Goal: Task Accomplishment & Management: Use online tool/utility

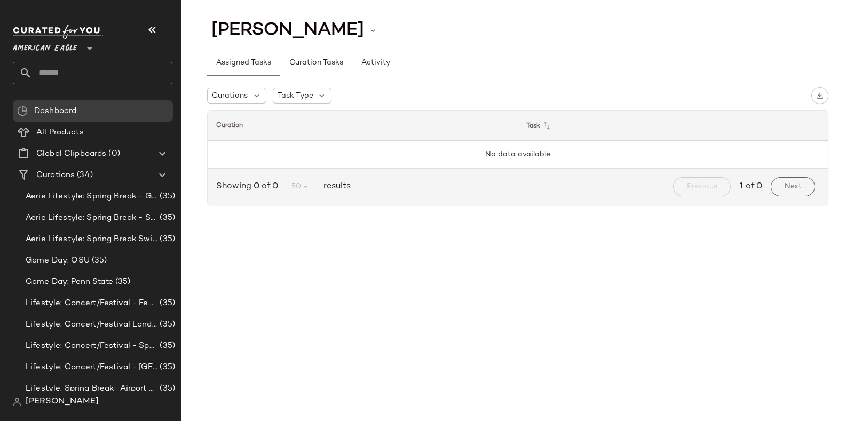
click at [125, 68] on input "text" at bounding box center [102, 73] width 140 height 22
click at [77, 41] on div "American Eagle **" at bounding box center [47, 42] width 68 height 27
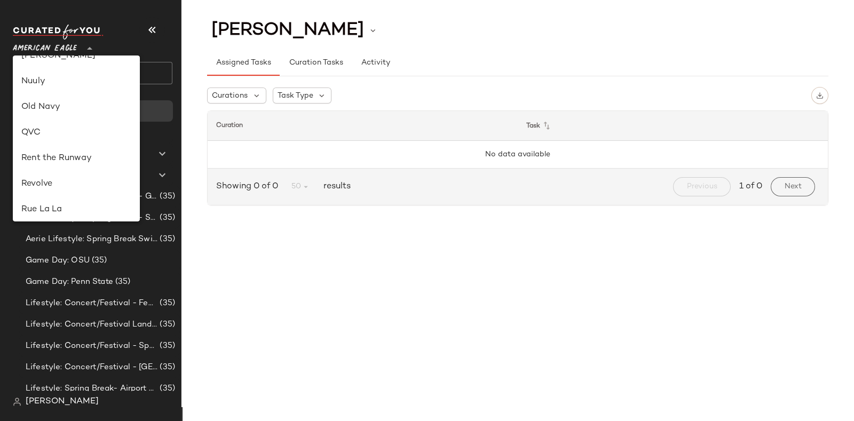
scroll to position [452, 0]
click at [56, 132] on div "Revolve" at bounding box center [76, 133] width 110 height 13
type input "**"
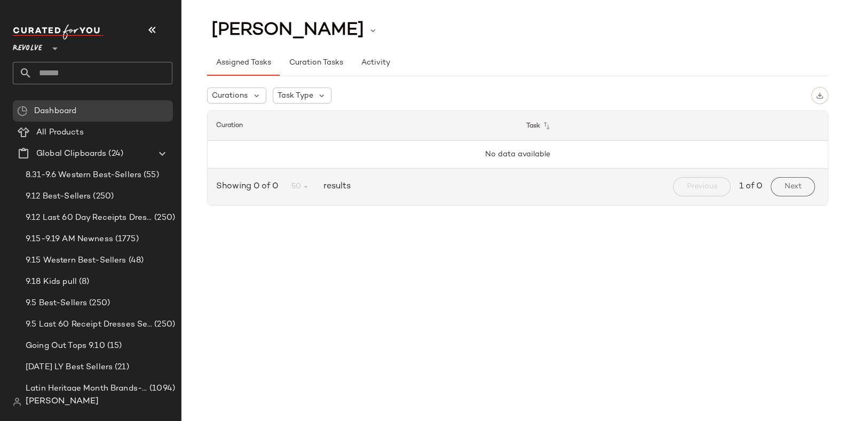
click at [88, 71] on input "text" at bounding box center [102, 73] width 140 height 22
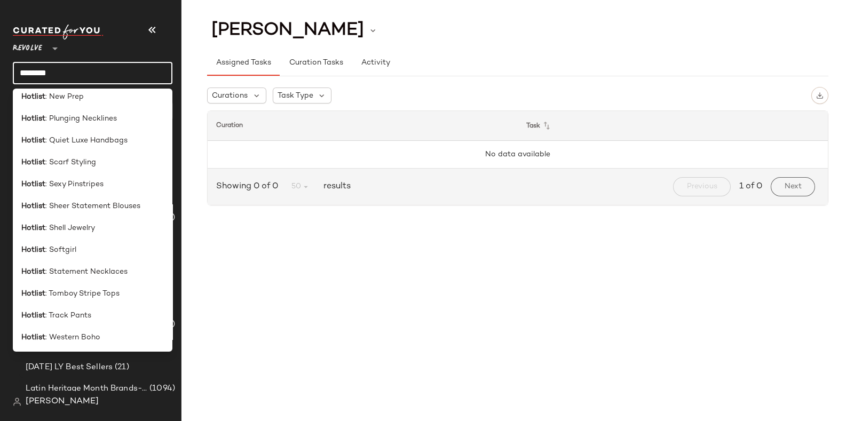
scroll to position [314, 0]
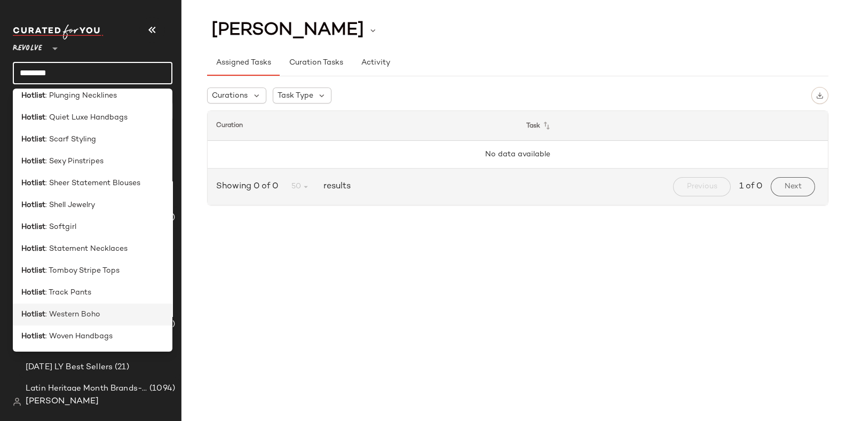
type input "*******"
click at [91, 316] on span ": Western Boho" at bounding box center [72, 314] width 55 height 11
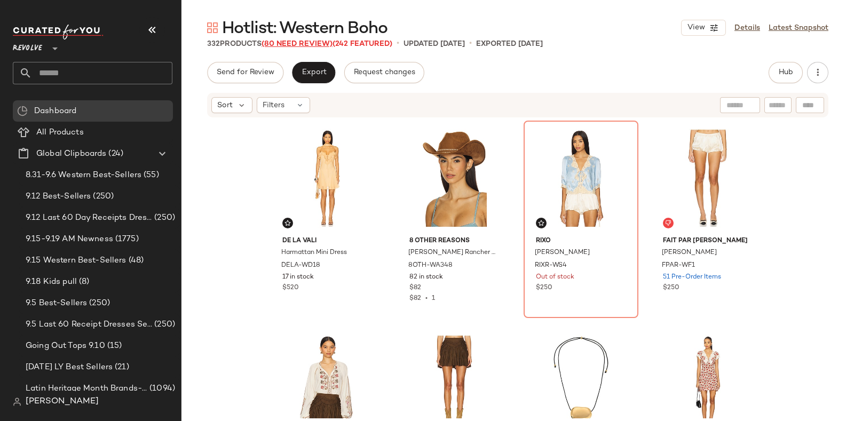
click at [303, 42] on span "(80 Need Review)" at bounding box center [297, 44] width 71 height 8
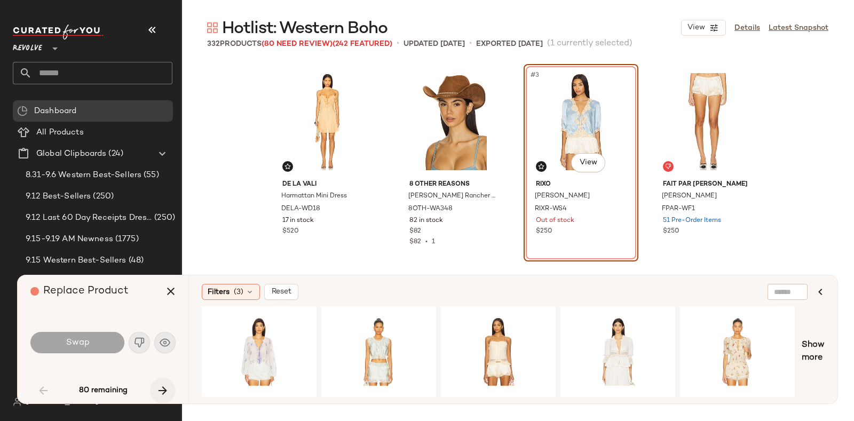
click at [163, 386] on icon "button" at bounding box center [162, 390] width 13 height 13
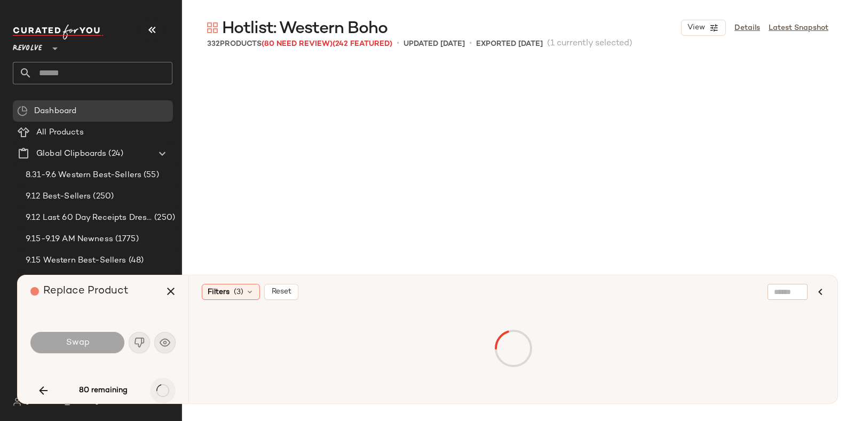
scroll to position [1236, 0]
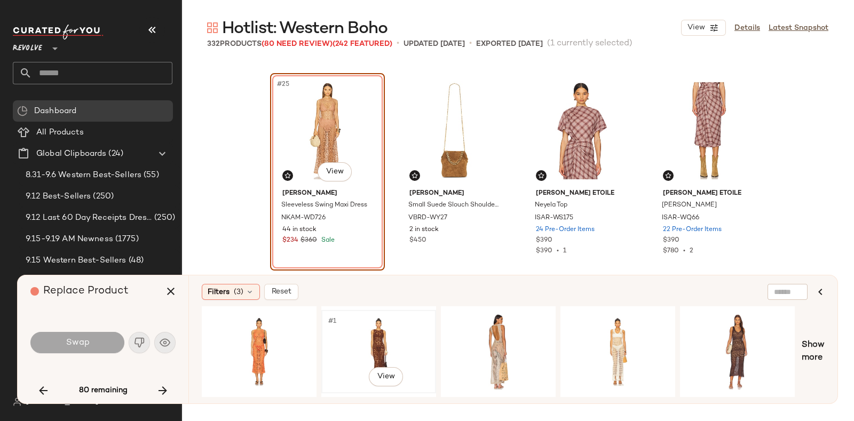
click at [403, 332] on div "#1 View" at bounding box center [378, 352] width 107 height 76
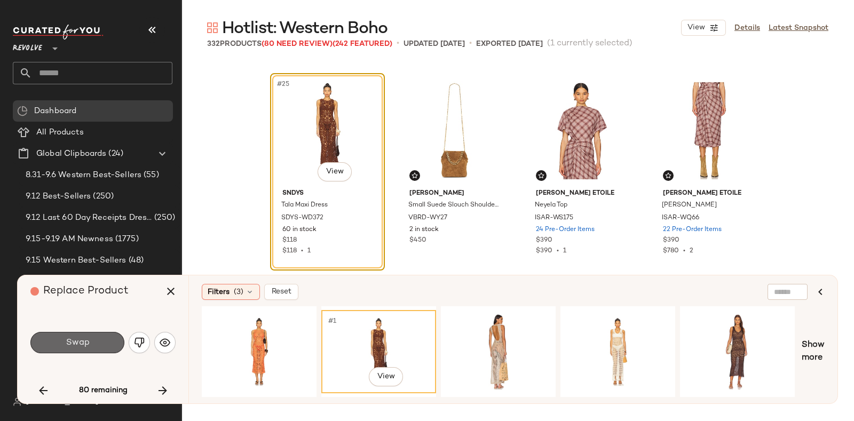
click at [67, 339] on span "Swap" at bounding box center [77, 343] width 24 height 10
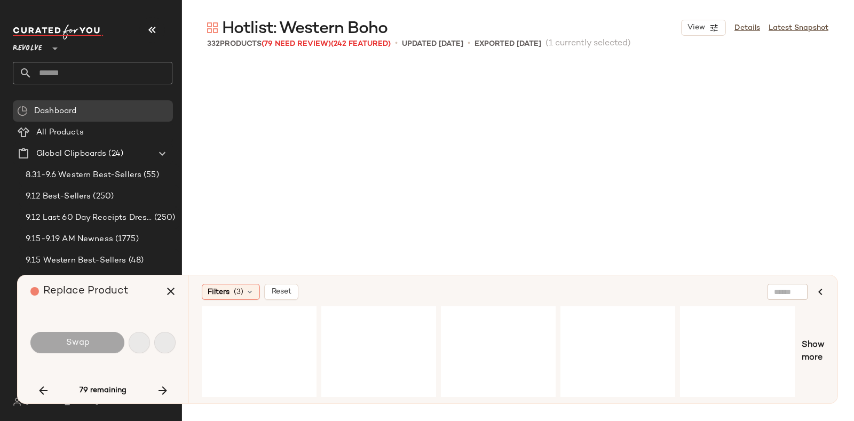
scroll to position [1442, 0]
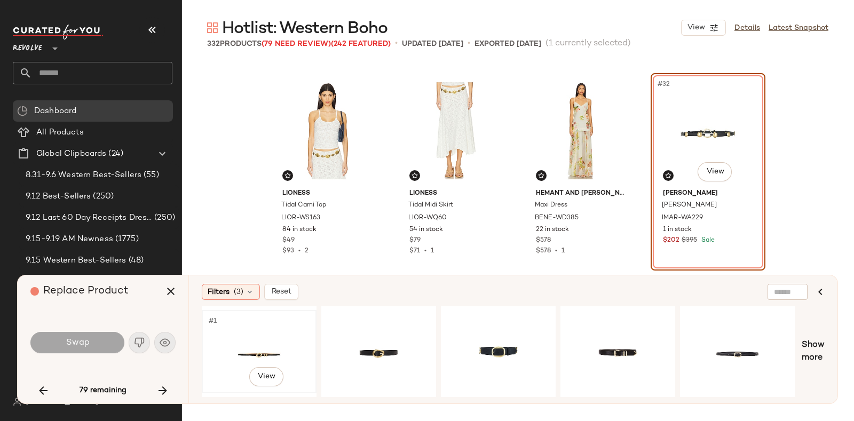
click at [255, 344] on div "#1 View" at bounding box center [259, 352] width 107 height 76
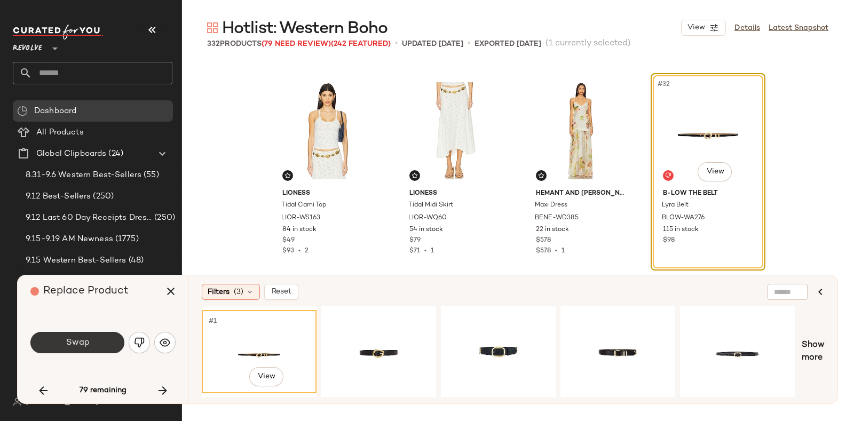
click at [94, 339] on button "Swap" at bounding box center [77, 342] width 94 height 21
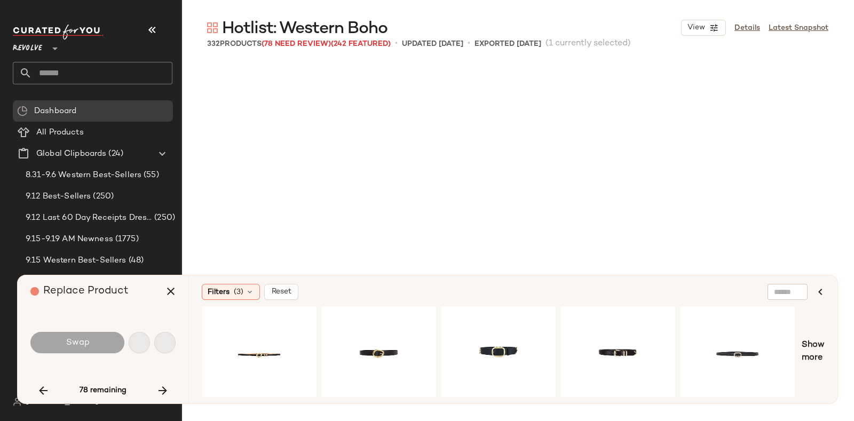
scroll to position [1649, 0]
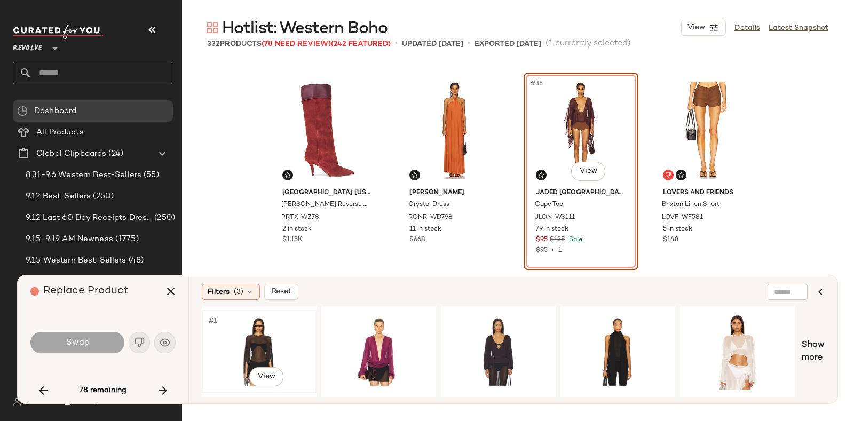
click at [261, 340] on div "#1 View" at bounding box center [259, 352] width 107 height 76
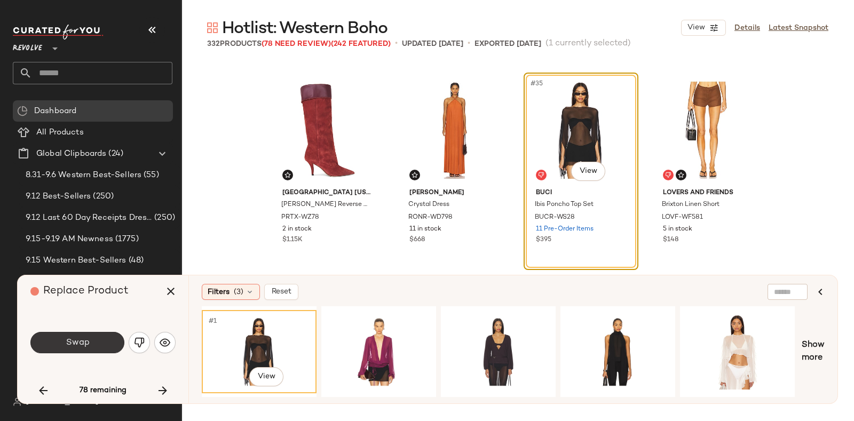
click at [76, 342] on span "Swap" at bounding box center [77, 343] width 24 height 10
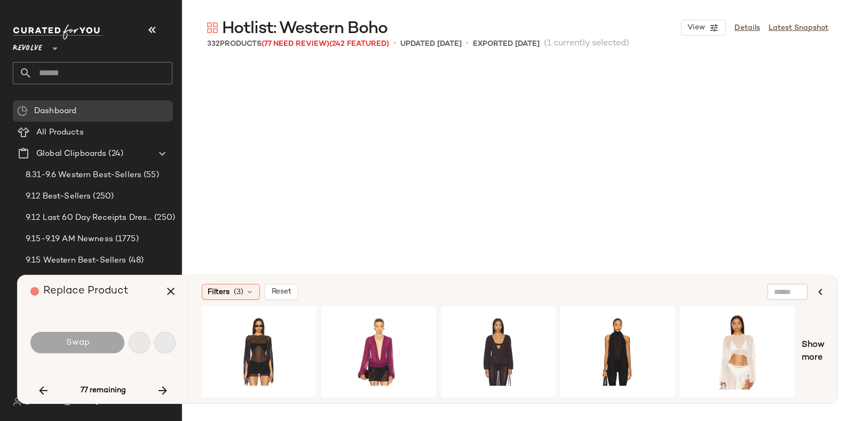
scroll to position [2060, 0]
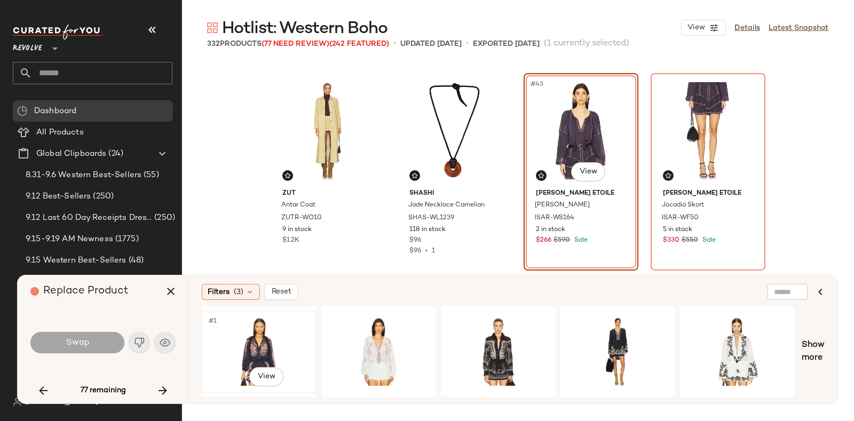
click at [284, 333] on div "#1 View" at bounding box center [259, 352] width 107 height 76
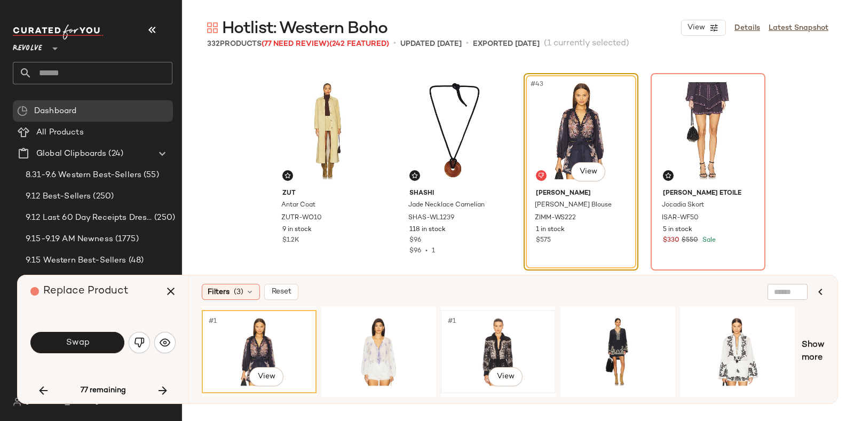
click at [489, 334] on div "#1 View" at bounding box center [498, 352] width 107 height 76
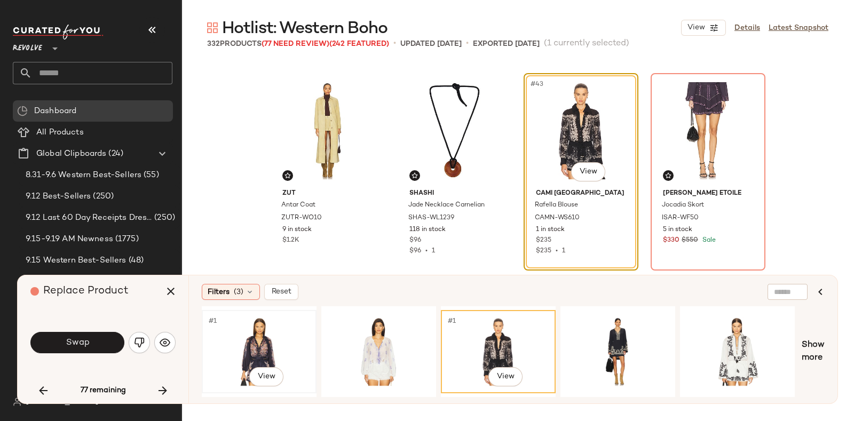
click at [254, 335] on div "#1 View" at bounding box center [259, 352] width 107 height 76
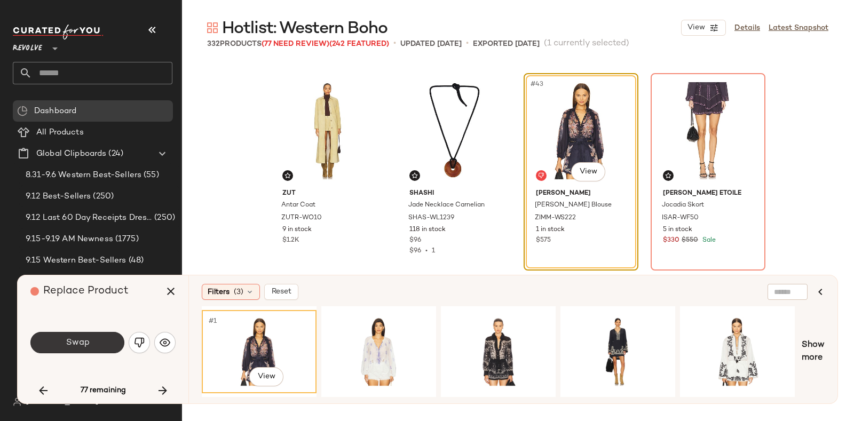
click at [96, 339] on button "Swap" at bounding box center [77, 342] width 94 height 21
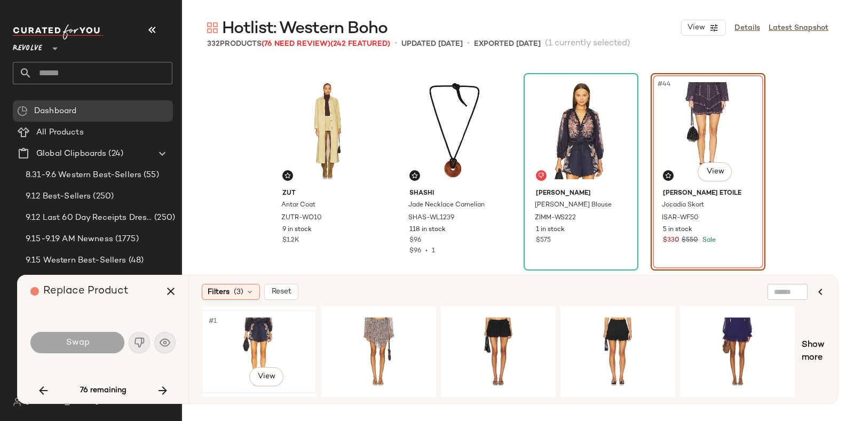
click at [259, 319] on div "#1 View" at bounding box center [259, 352] width 107 height 76
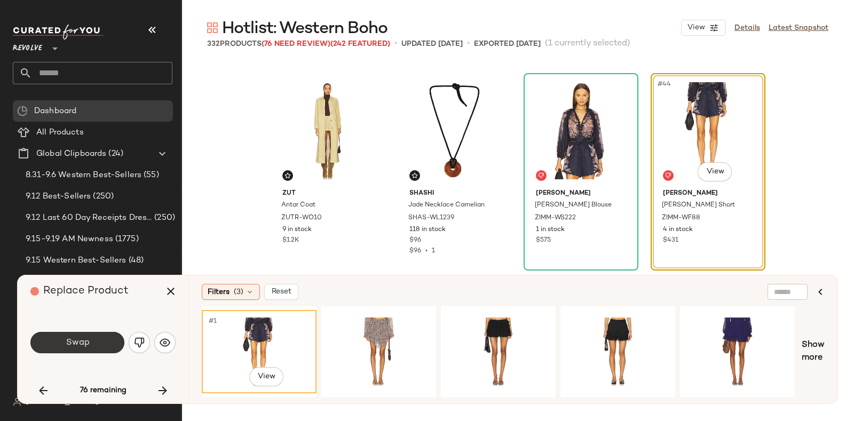
click at [82, 343] on span "Swap" at bounding box center [77, 343] width 24 height 10
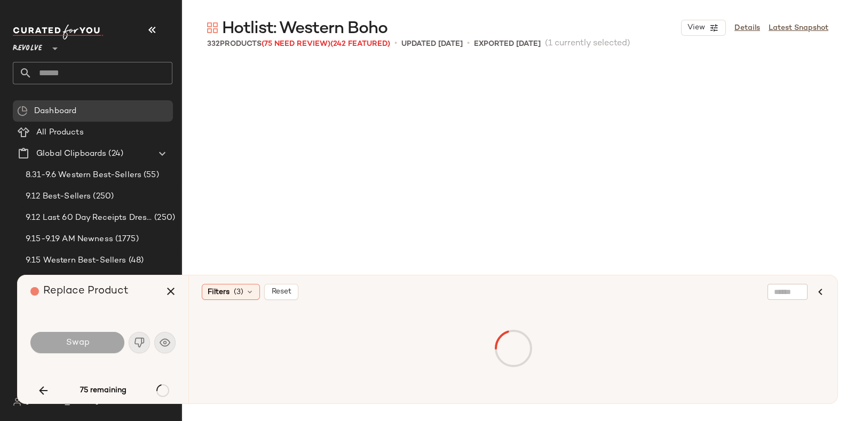
scroll to position [2473, 0]
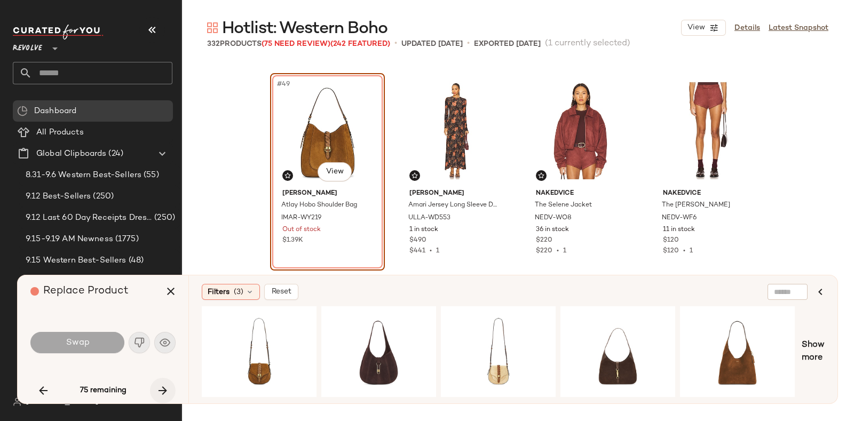
click at [158, 388] on icon "button" at bounding box center [162, 390] width 13 height 13
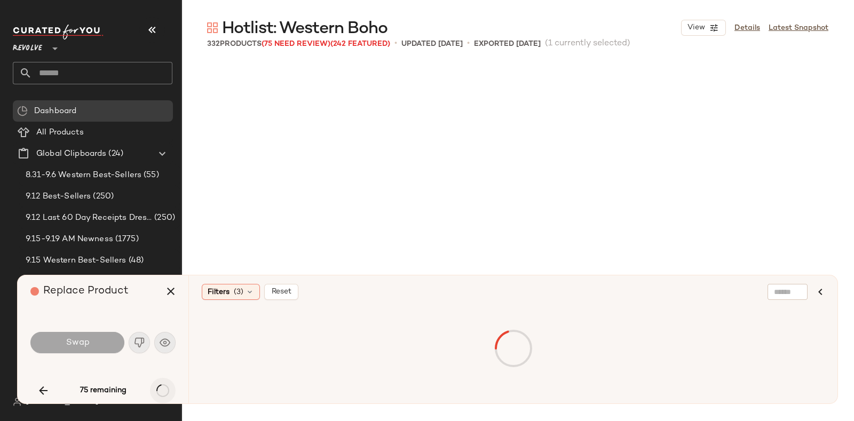
scroll to position [2679, 0]
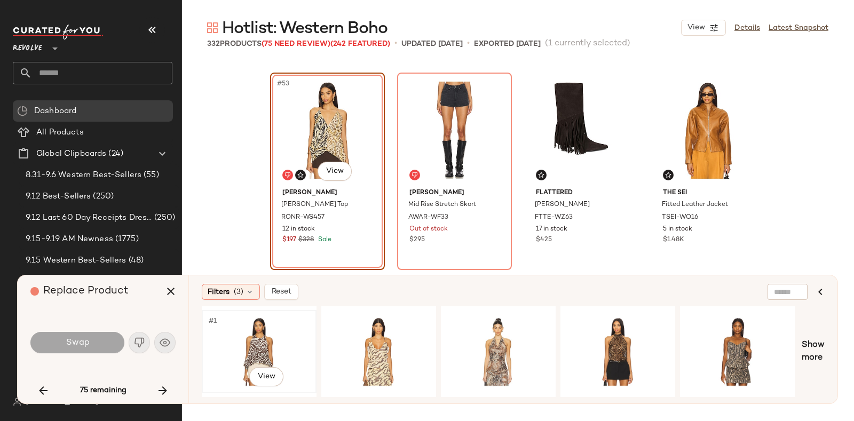
click at [267, 336] on div "#1 View" at bounding box center [259, 352] width 107 height 76
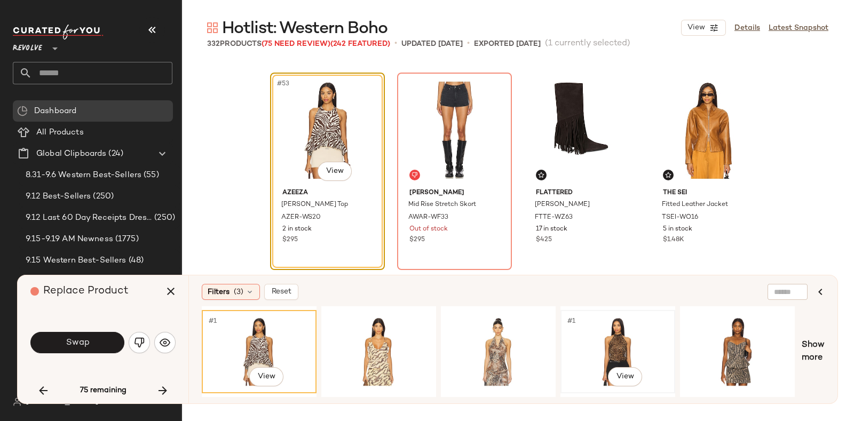
click at [603, 327] on div "#1 View" at bounding box center [617, 352] width 107 height 76
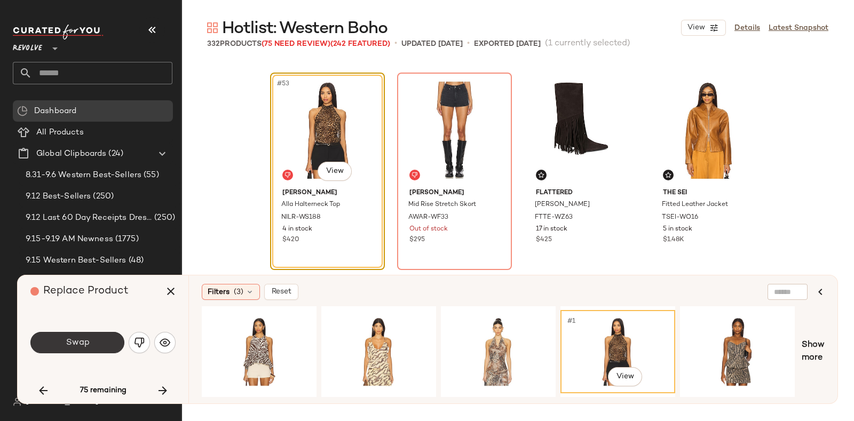
click at [74, 341] on span "Swap" at bounding box center [77, 343] width 24 height 10
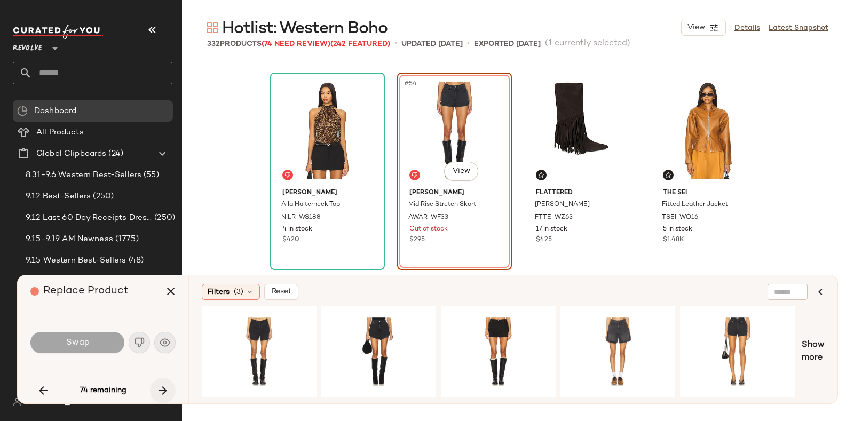
click at [154, 388] on button "button" at bounding box center [163, 391] width 26 height 26
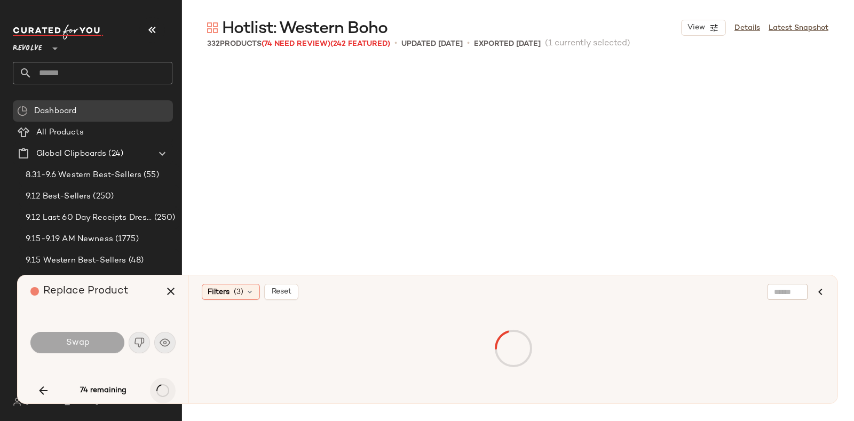
scroll to position [2885, 0]
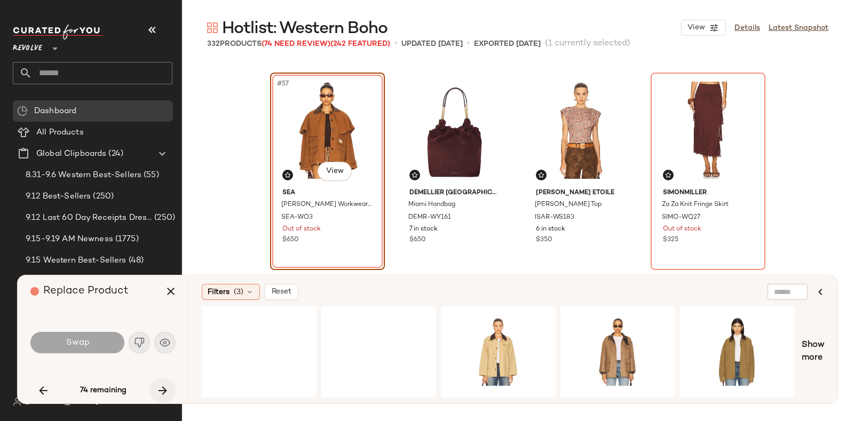
click at [154, 388] on button "button" at bounding box center [163, 391] width 26 height 26
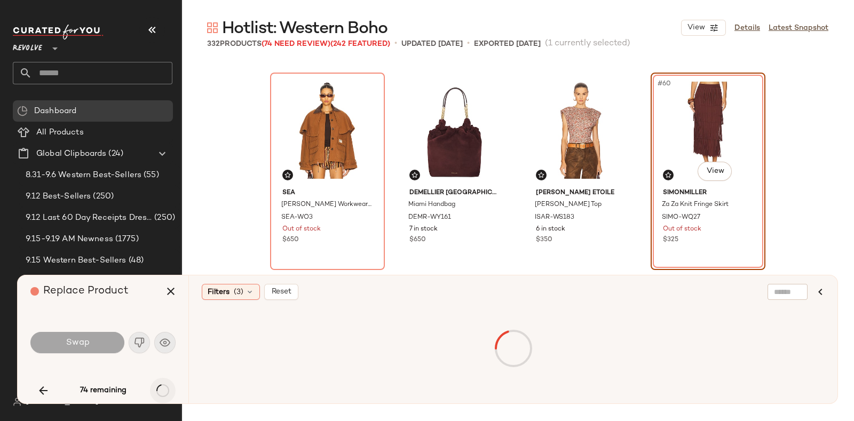
click at [154, 388] on div "74 remaining" at bounding box center [102, 391] width 145 height 26
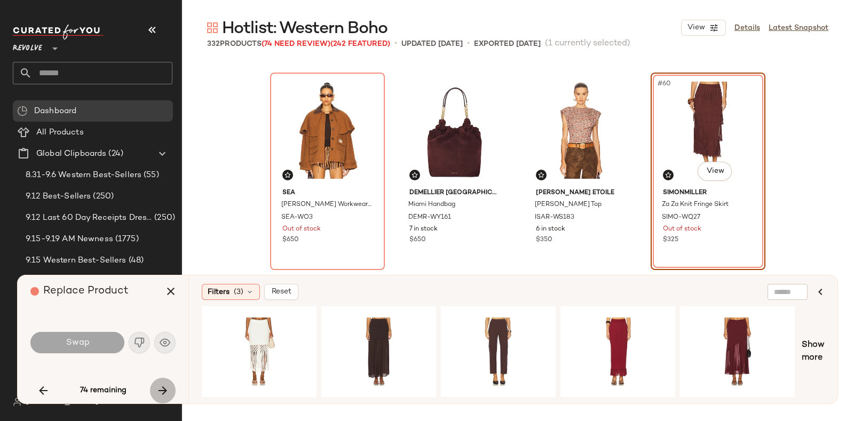
click at [154, 388] on button "button" at bounding box center [163, 391] width 26 height 26
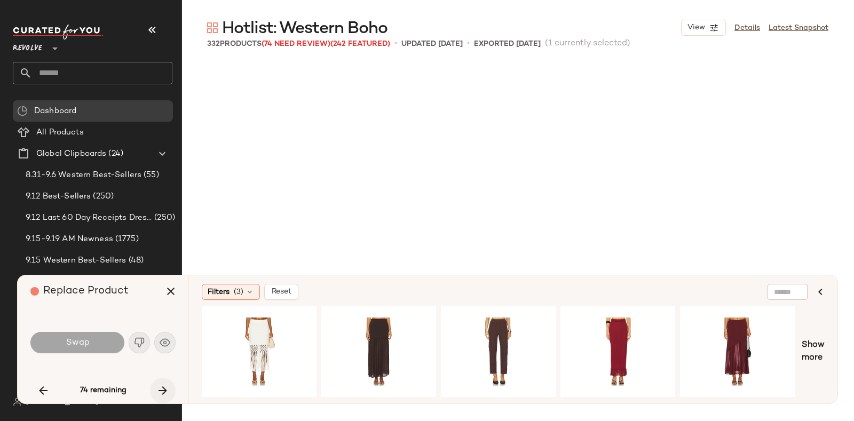
scroll to position [3091, 0]
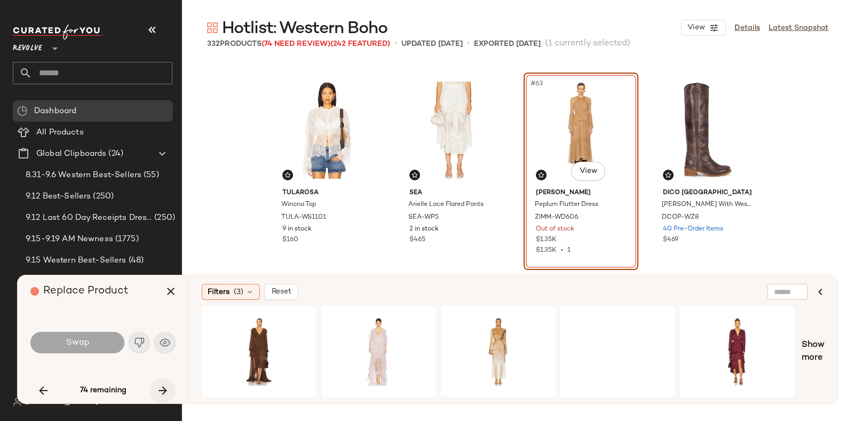
click at [159, 385] on icon "button" at bounding box center [162, 390] width 13 height 13
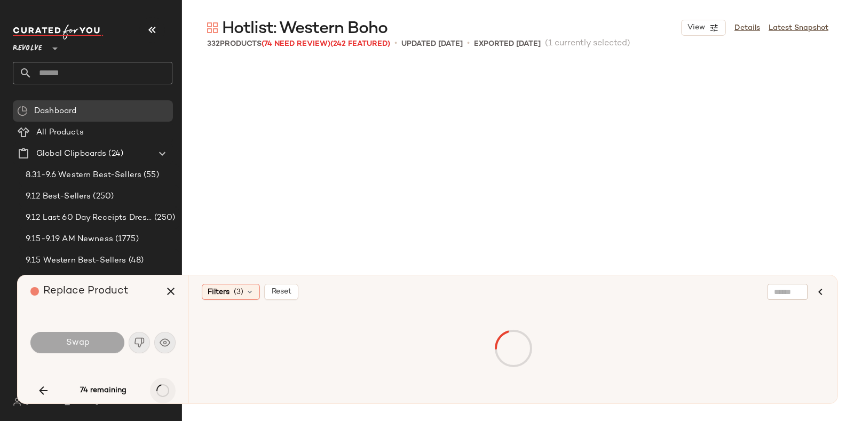
scroll to position [3297, 0]
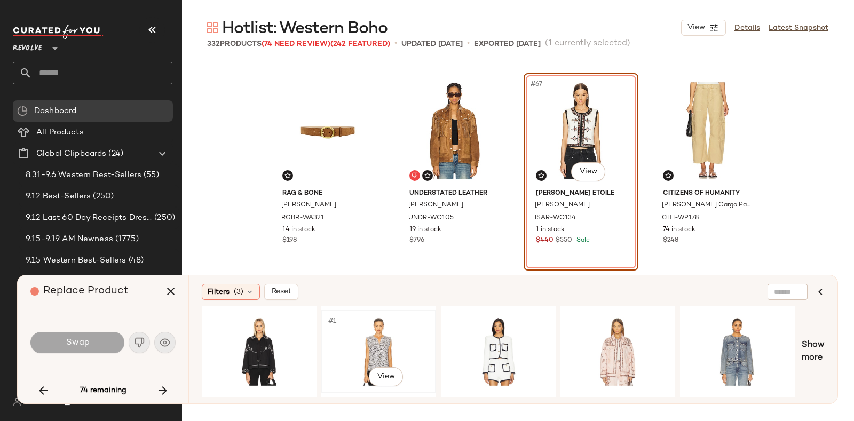
click at [371, 331] on div "#1 View" at bounding box center [378, 352] width 107 height 76
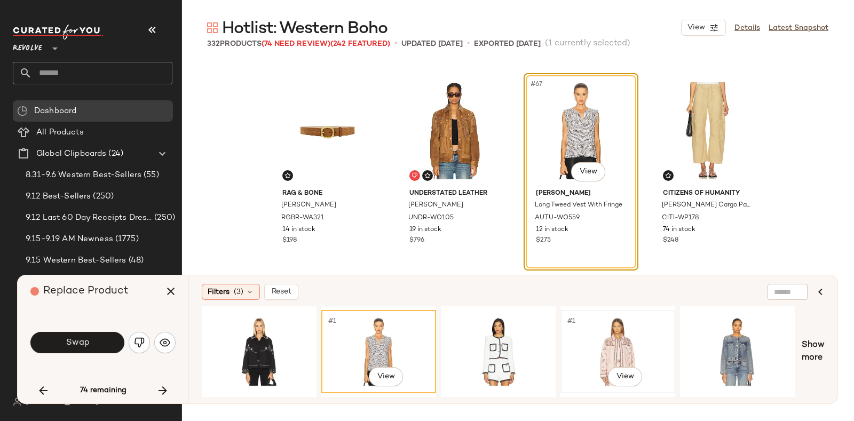
click at [614, 333] on div "#1 View" at bounding box center [617, 352] width 107 height 76
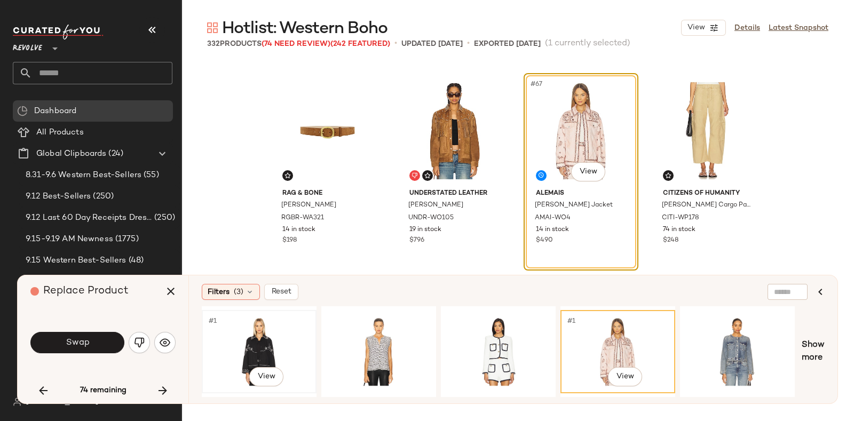
click at [267, 332] on div "#1 View" at bounding box center [259, 352] width 107 height 76
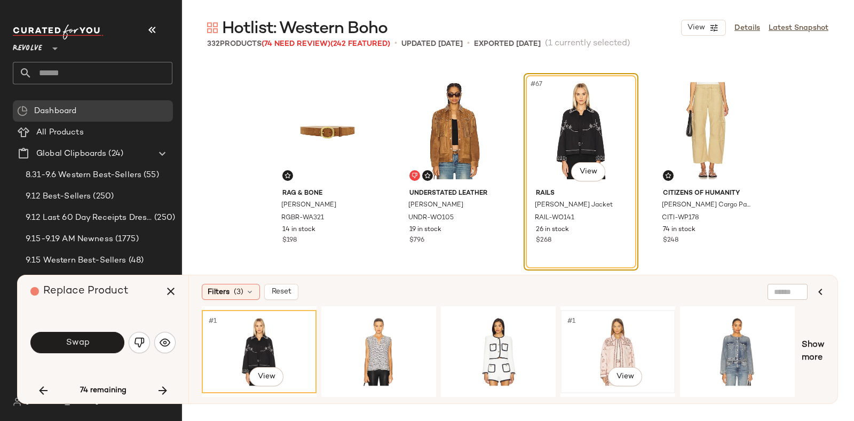
click at [579, 335] on div "#1 View" at bounding box center [617, 352] width 107 height 76
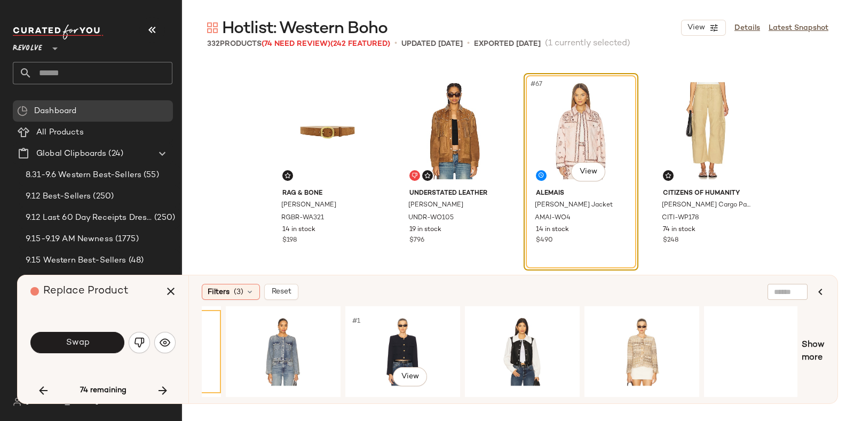
scroll to position [0, 455]
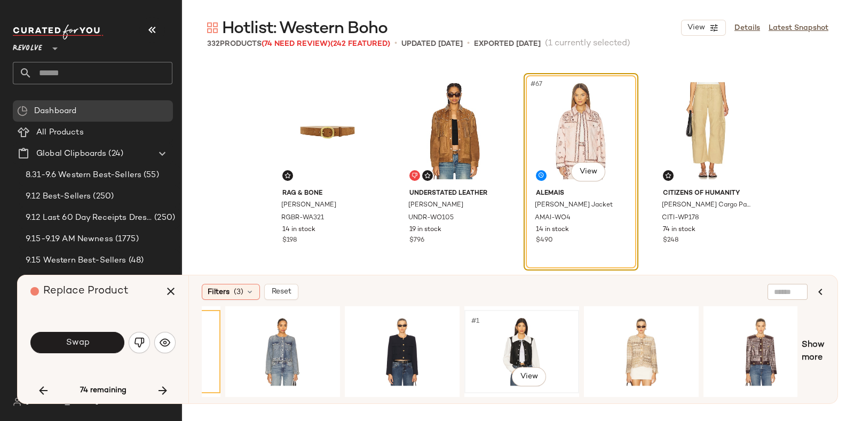
click at [541, 342] on div "#1 View" at bounding box center [521, 352] width 107 height 76
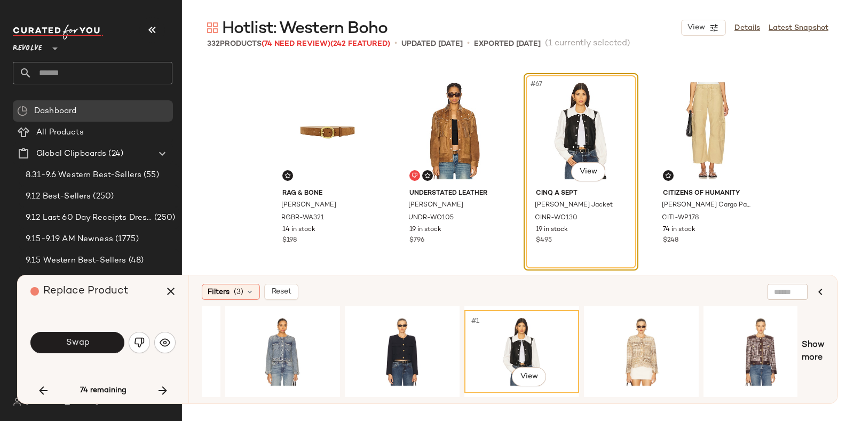
click at [553, 336] on div "#1 View" at bounding box center [521, 352] width 107 height 76
click at [608, 330] on div "#1 View" at bounding box center [641, 352] width 107 height 76
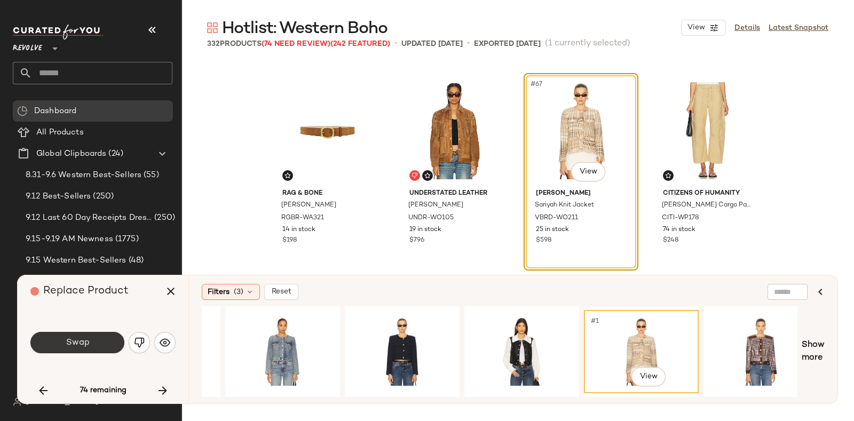
click at [107, 339] on button "Swap" at bounding box center [77, 342] width 94 height 21
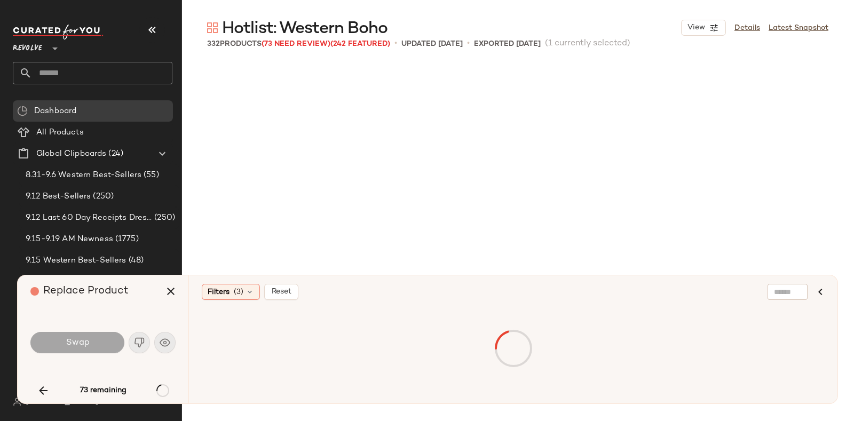
scroll to position [3916, 0]
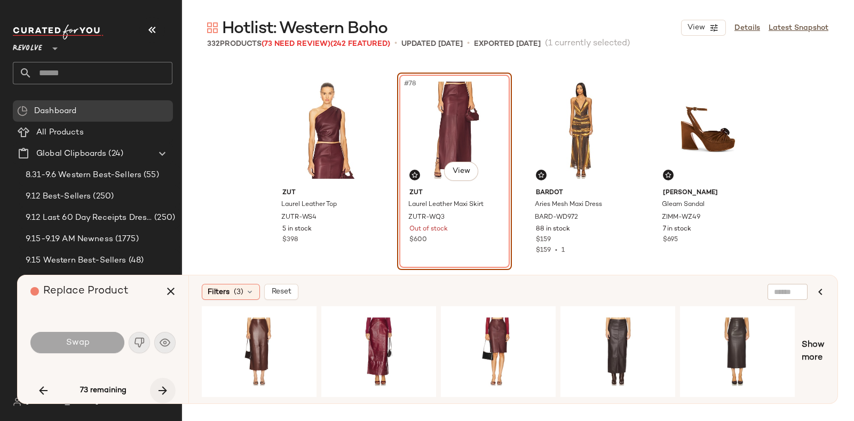
click at [166, 384] on icon "button" at bounding box center [162, 390] width 13 height 13
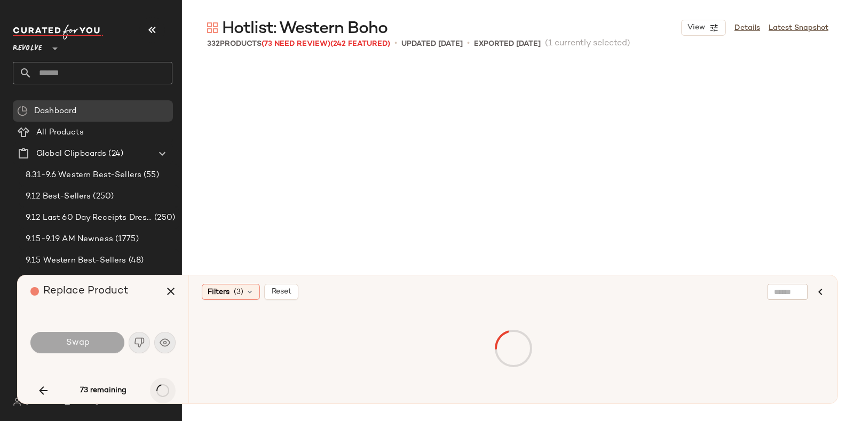
scroll to position [4740, 0]
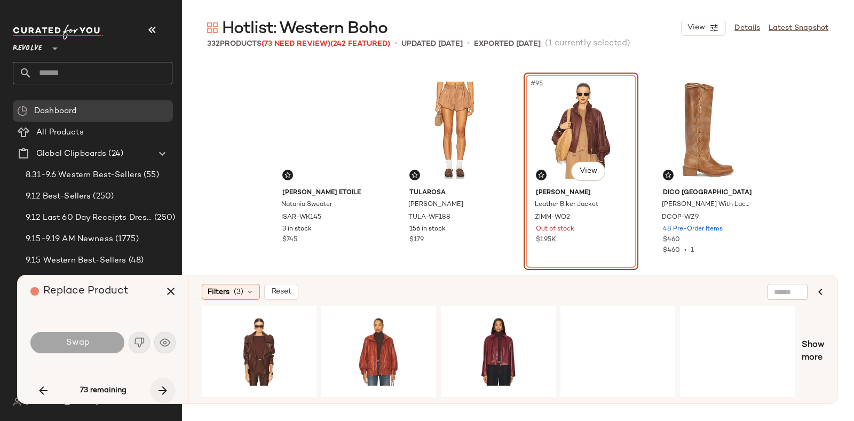
click at [166, 384] on icon "button" at bounding box center [162, 390] width 13 height 13
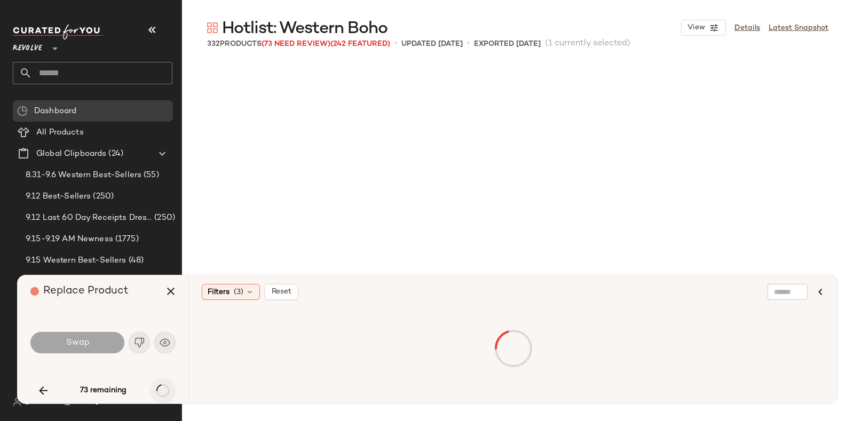
scroll to position [5152, 0]
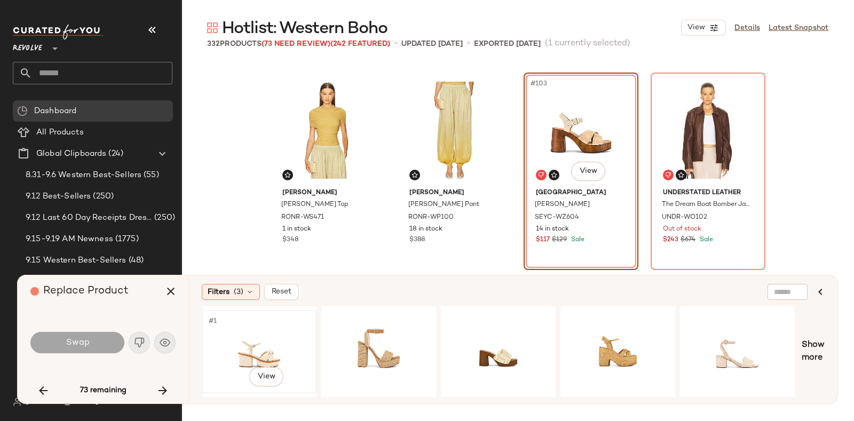
click at [284, 347] on div "#1 View" at bounding box center [259, 352] width 107 height 76
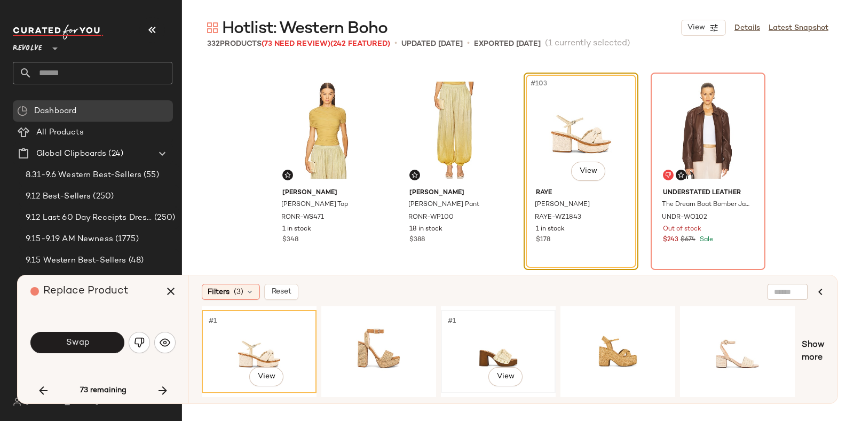
click at [464, 337] on div "#1 View" at bounding box center [498, 352] width 107 height 76
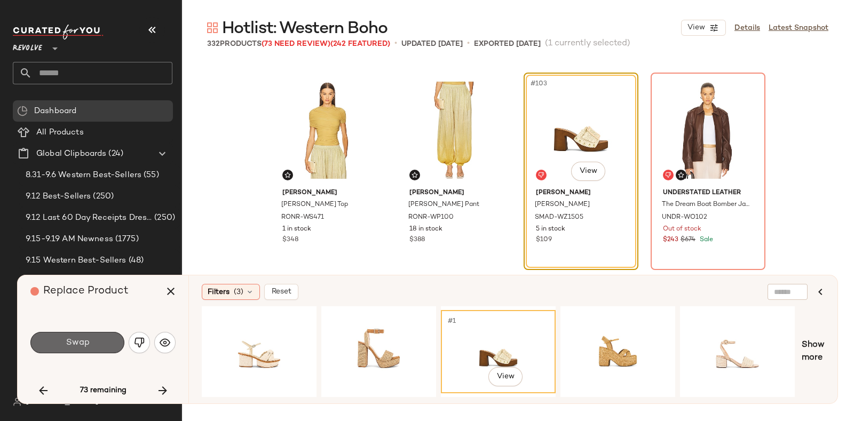
click at [91, 339] on button "Swap" at bounding box center [77, 342] width 94 height 21
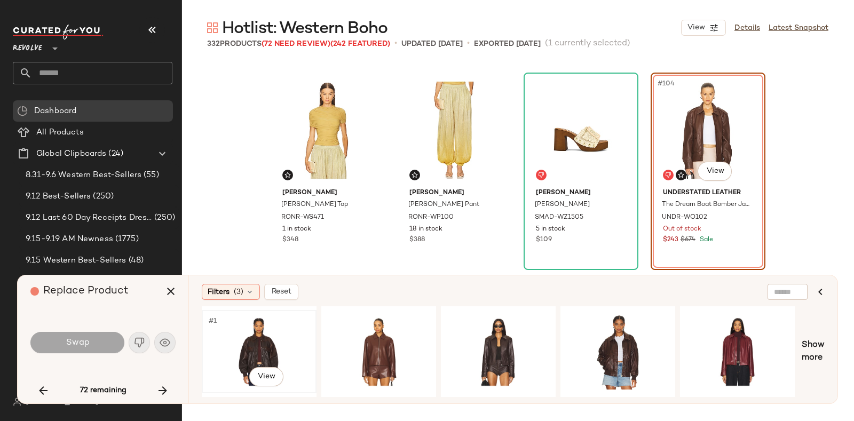
click at [251, 331] on div "#1 View" at bounding box center [259, 352] width 107 height 76
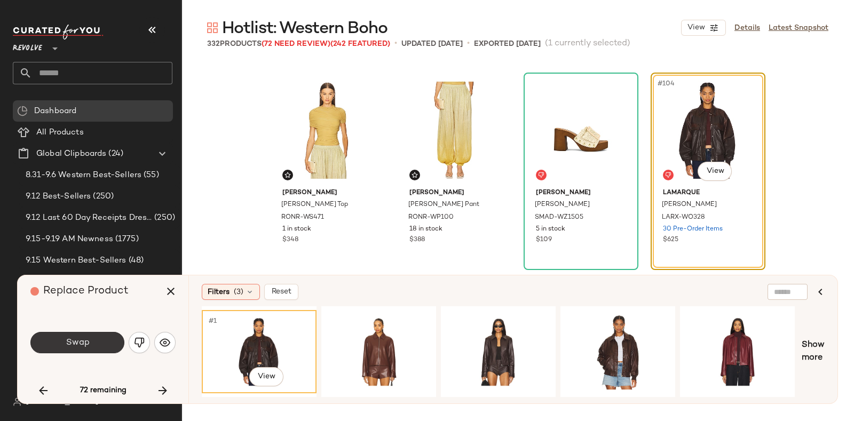
click at [85, 340] on span "Swap" at bounding box center [77, 343] width 24 height 10
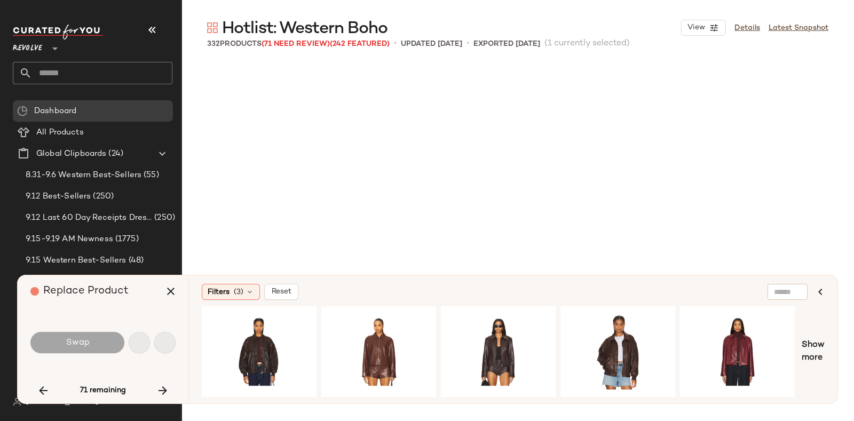
scroll to position [5771, 0]
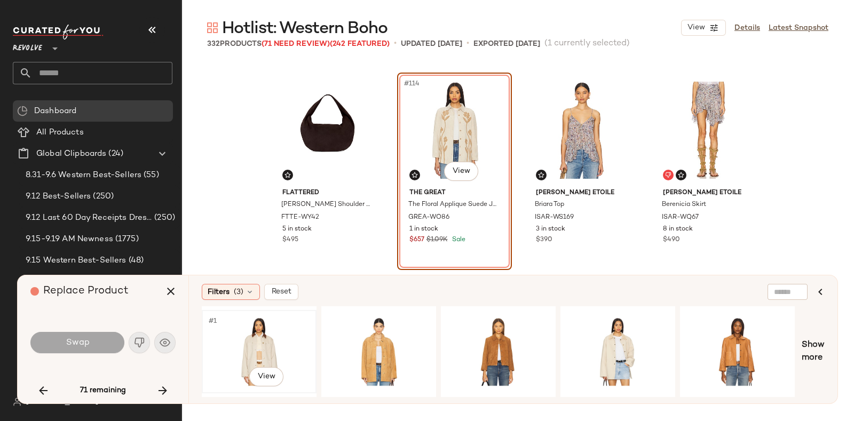
click at [250, 330] on div "#1 View" at bounding box center [259, 352] width 107 height 76
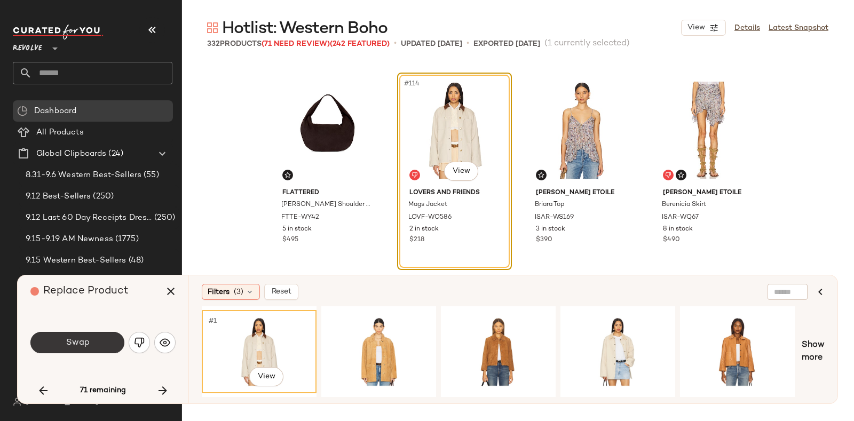
click at [86, 339] on span "Swap" at bounding box center [77, 343] width 24 height 10
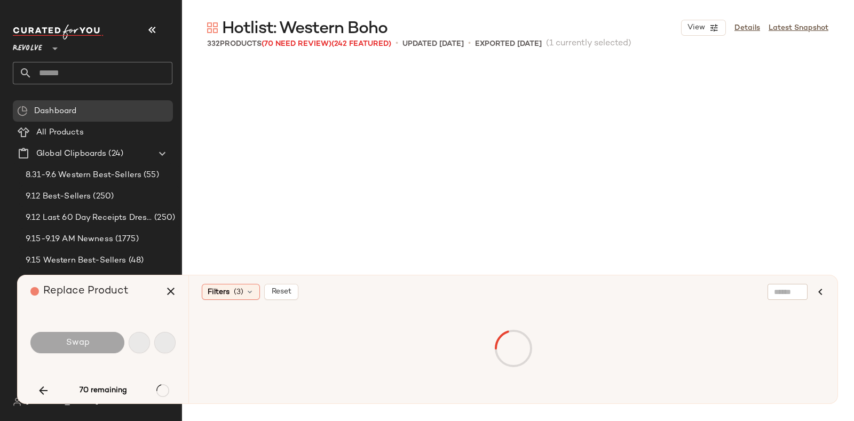
scroll to position [5977, 0]
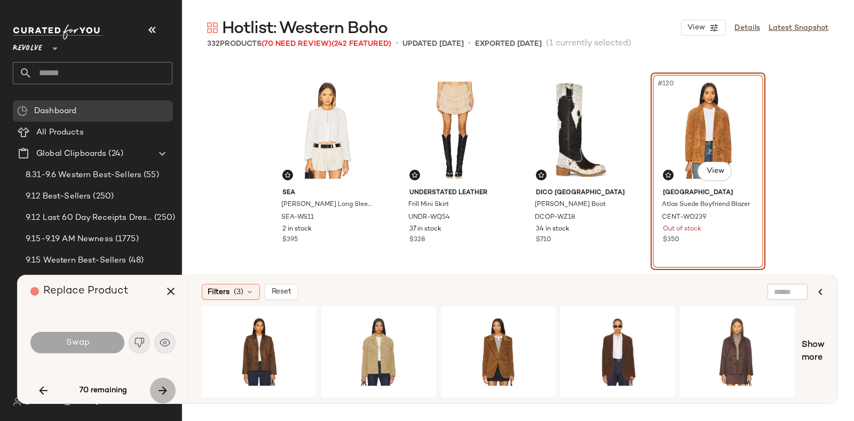
click at [155, 385] on button "button" at bounding box center [163, 391] width 26 height 26
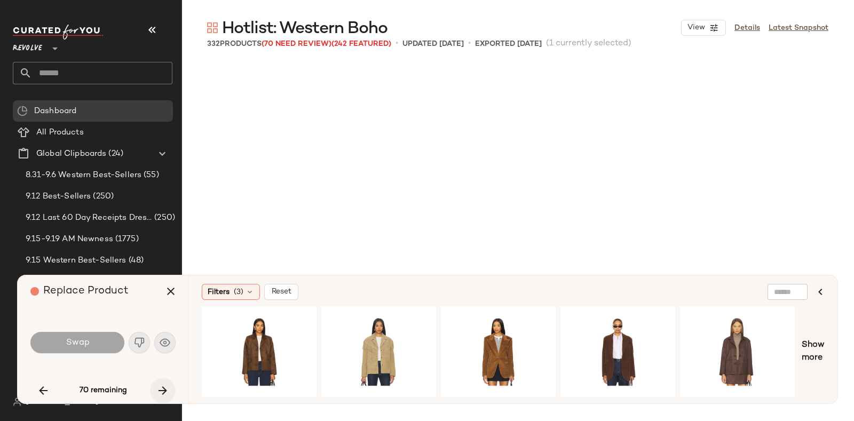
scroll to position [6183, 0]
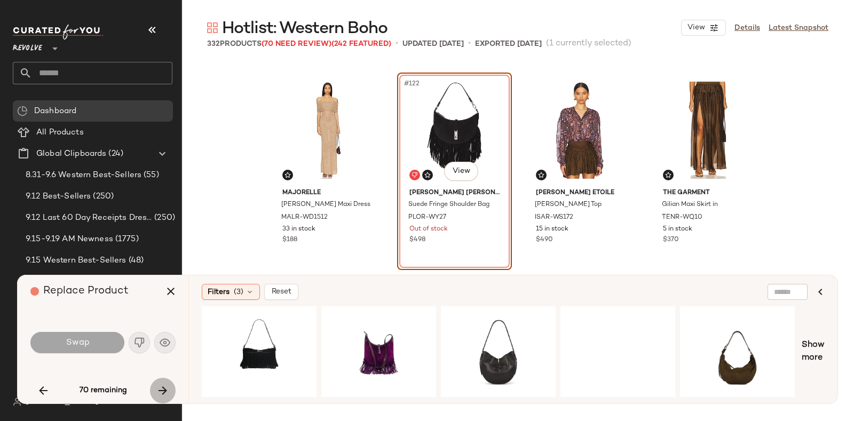
click at [155, 385] on button "button" at bounding box center [163, 391] width 26 height 26
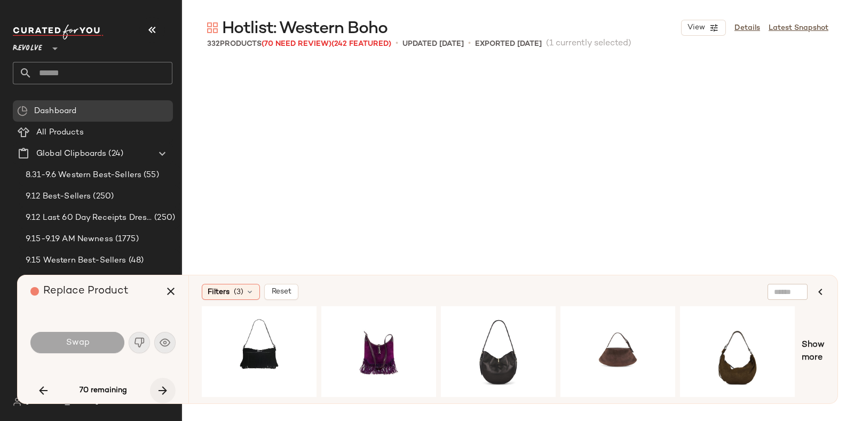
scroll to position [6594, 0]
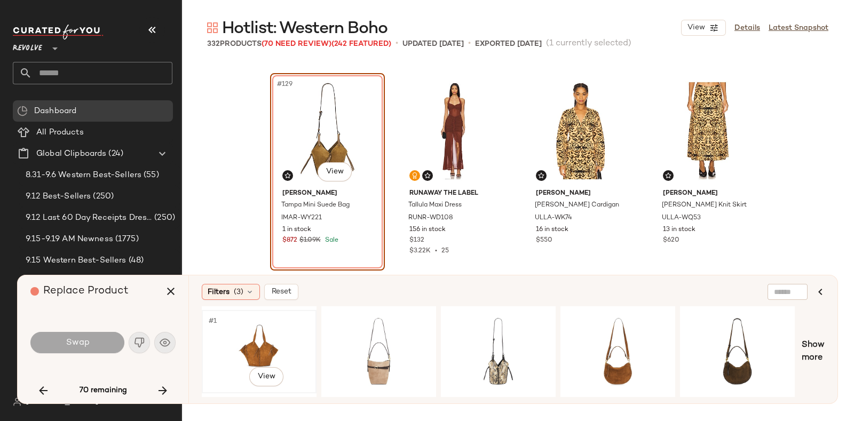
click at [254, 339] on div "#1 View" at bounding box center [259, 352] width 107 height 76
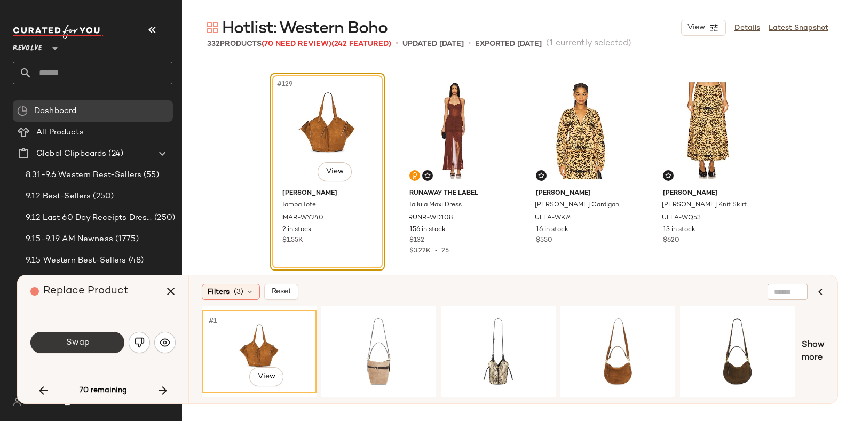
click at [99, 339] on button "Swap" at bounding box center [77, 342] width 94 height 21
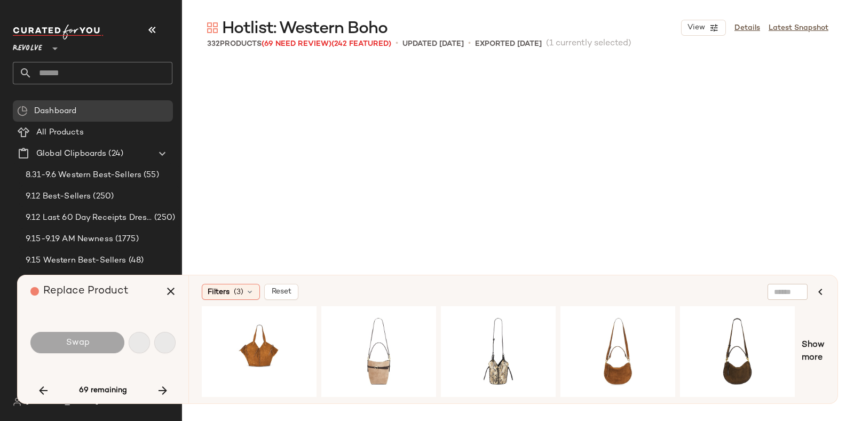
scroll to position [7007, 0]
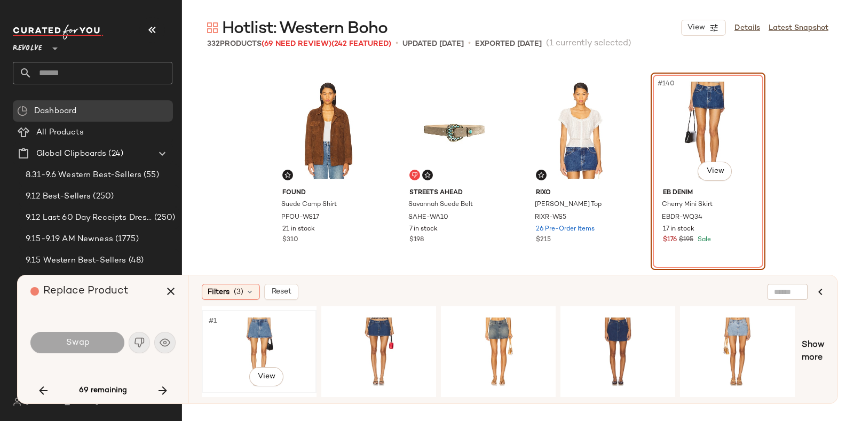
click at [274, 319] on div "#1 View" at bounding box center [259, 352] width 107 height 76
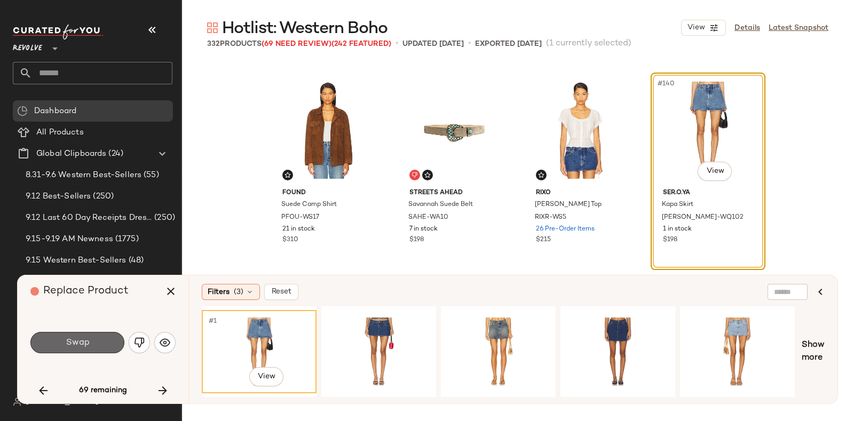
click at [78, 340] on span "Swap" at bounding box center [77, 343] width 24 height 10
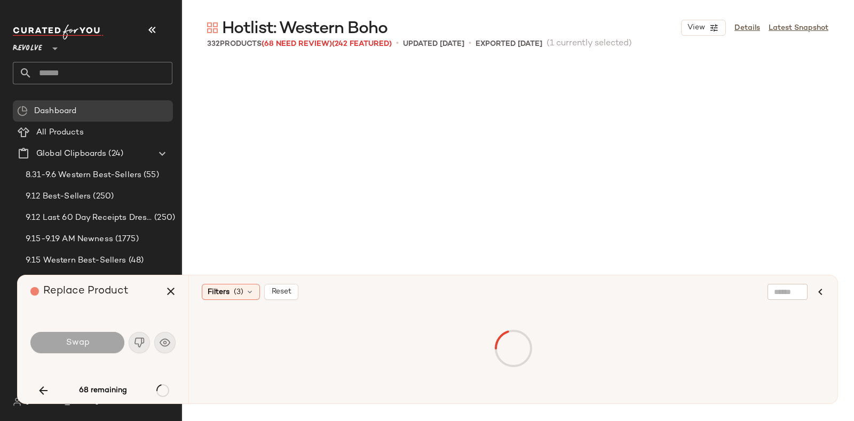
scroll to position [7419, 0]
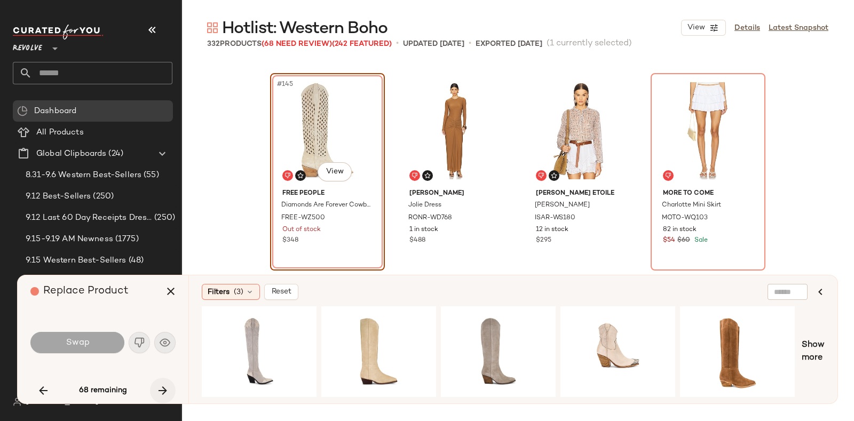
click at [163, 388] on icon "button" at bounding box center [162, 390] width 13 height 13
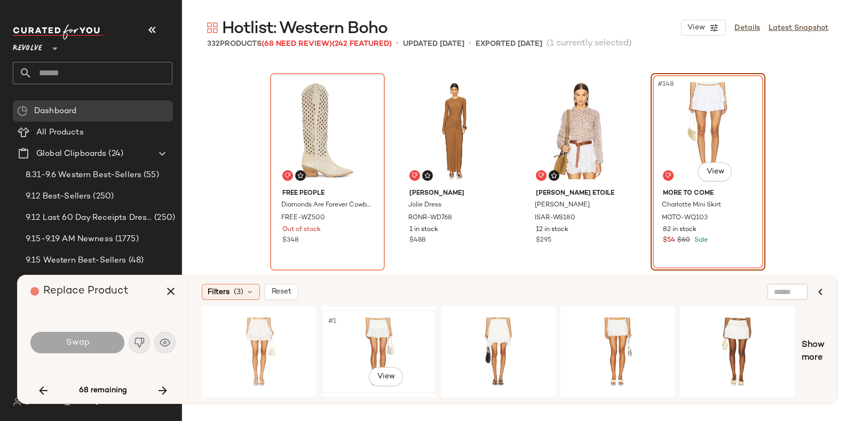
click at [375, 319] on div "#1 View" at bounding box center [378, 352] width 107 height 76
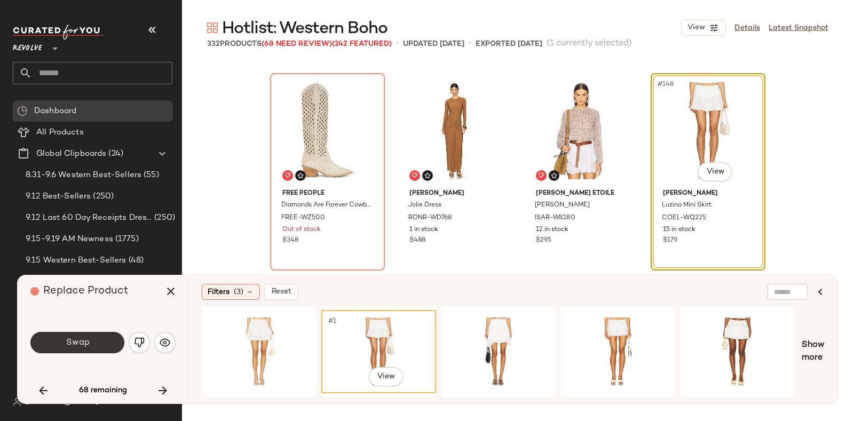
click at [99, 335] on button "Swap" at bounding box center [77, 342] width 94 height 21
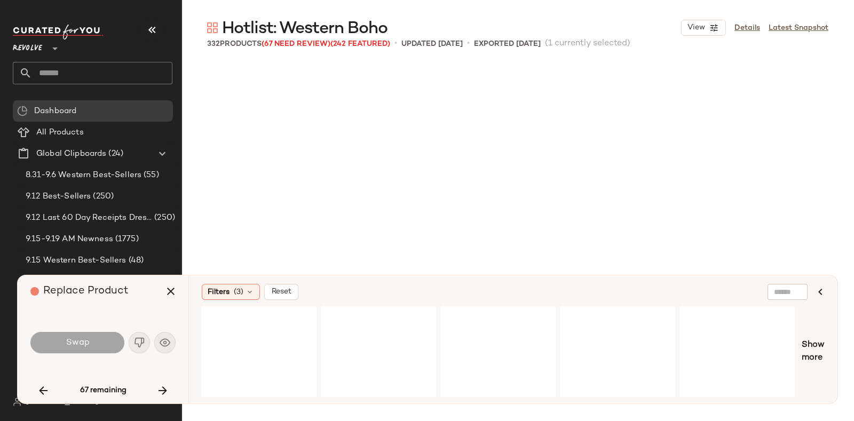
scroll to position [7625, 0]
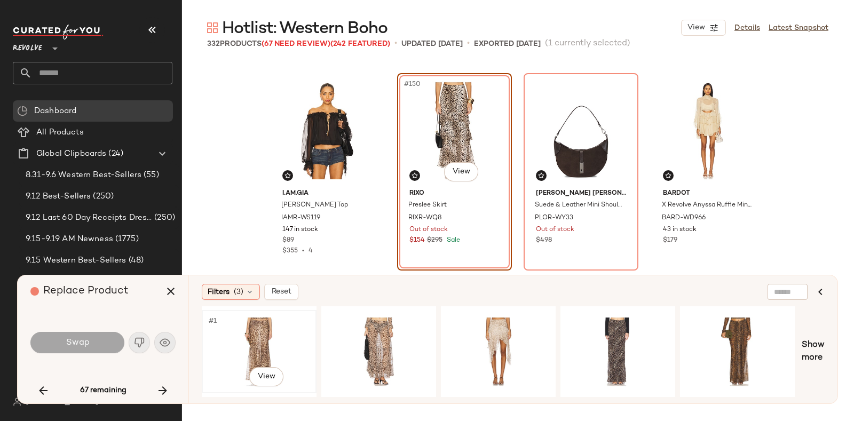
click at [275, 328] on div "#1 View" at bounding box center [259, 352] width 107 height 76
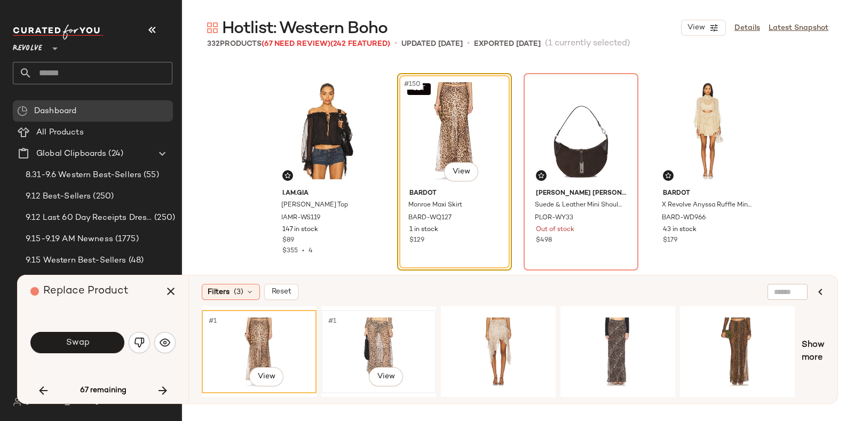
click at [358, 332] on div "#1 View" at bounding box center [378, 352] width 107 height 76
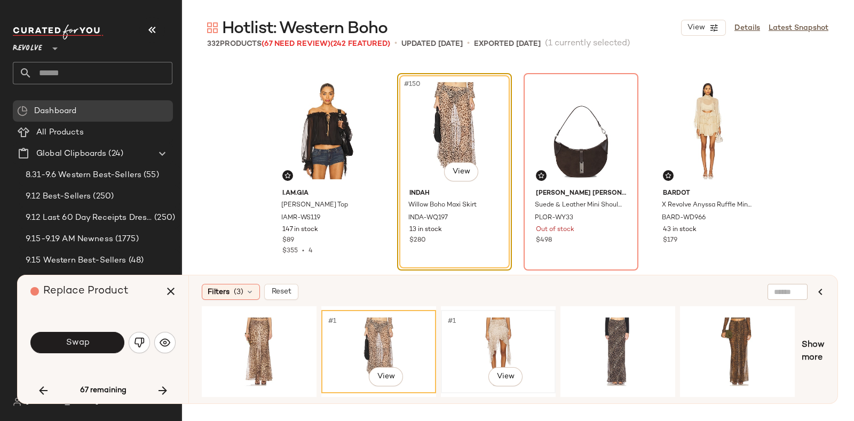
click at [489, 347] on div "#1 View" at bounding box center [498, 352] width 107 height 76
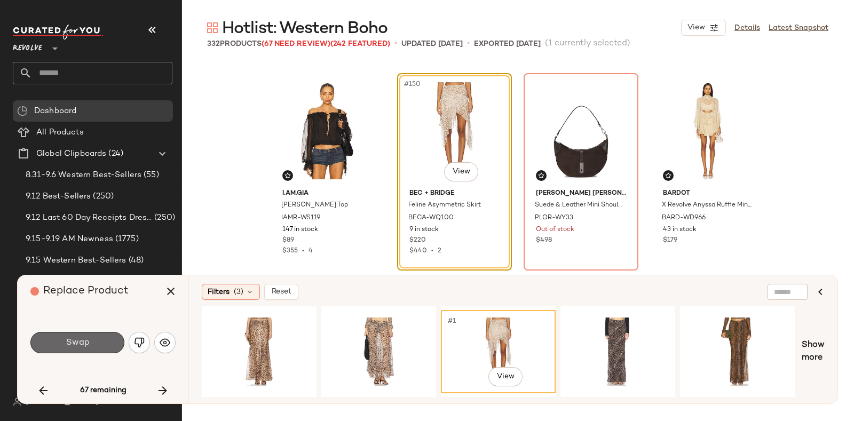
click at [88, 340] on span "Swap" at bounding box center [77, 343] width 24 height 10
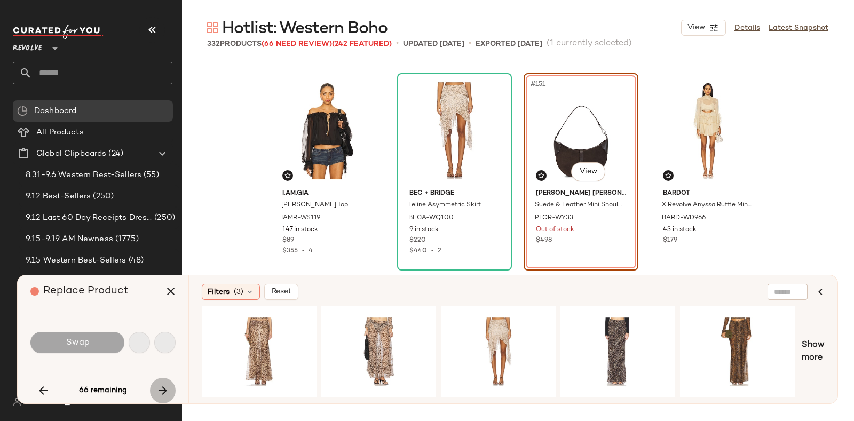
click at [160, 385] on icon "button" at bounding box center [162, 390] width 13 height 13
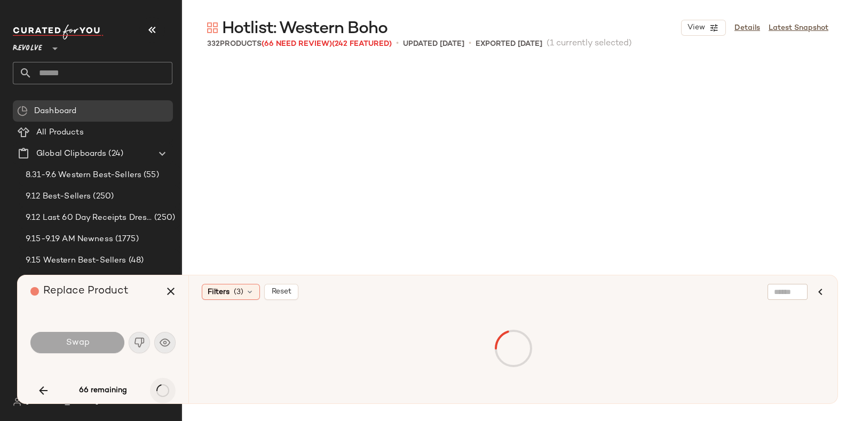
scroll to position [7831, 0]
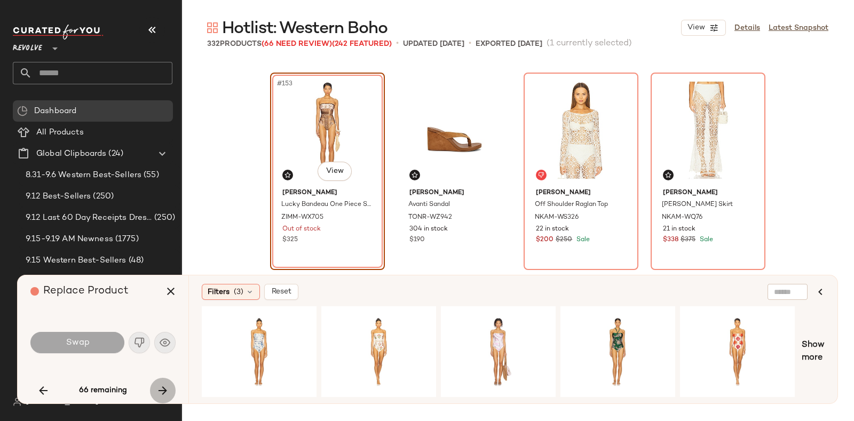
click at [163, 388] on icon "button" at bounding box center [162, 390] width 13 height 13
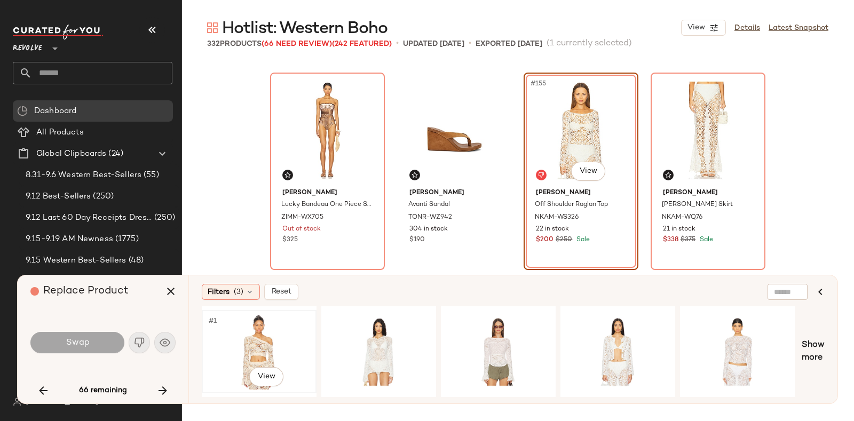
click at [251, 343] on div "#1 View" at bounding box center [259, 352] width 107 height 76
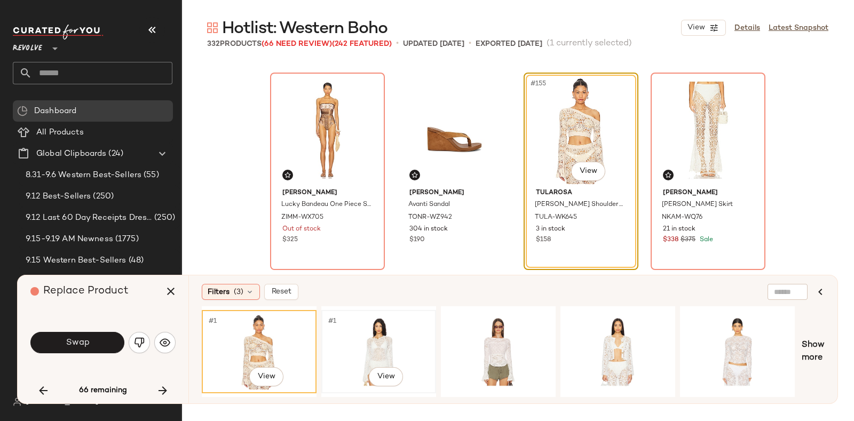
click at [367, 339] on div "#1 View" at bounding box center [378, 352] width 107 height 76
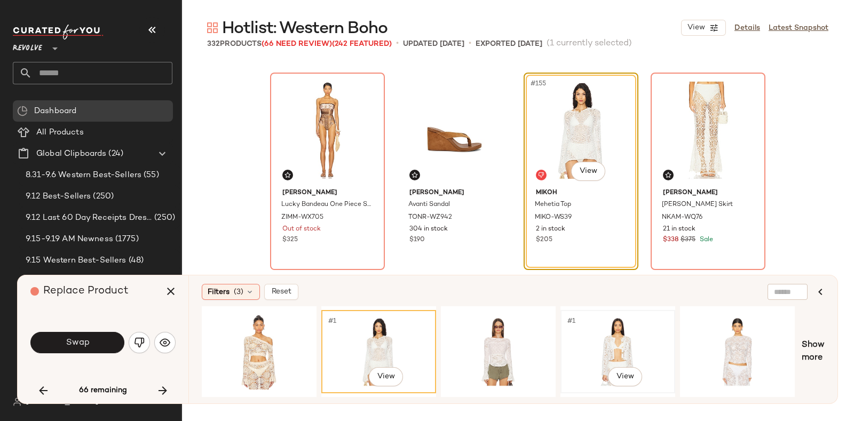
click at [604, 338] on div "#1 View" at bounding box center [617, 352] width 107 height 76
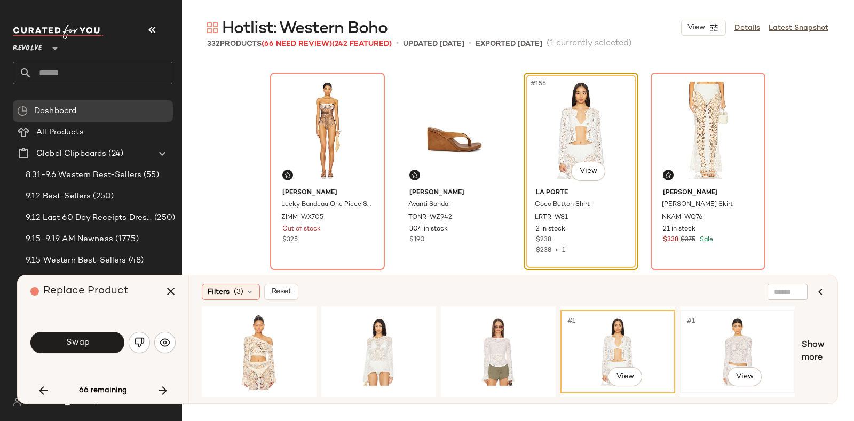
click at [707, 339] on div "#1 View" at bounding box center [737, 352] width 107 height 76
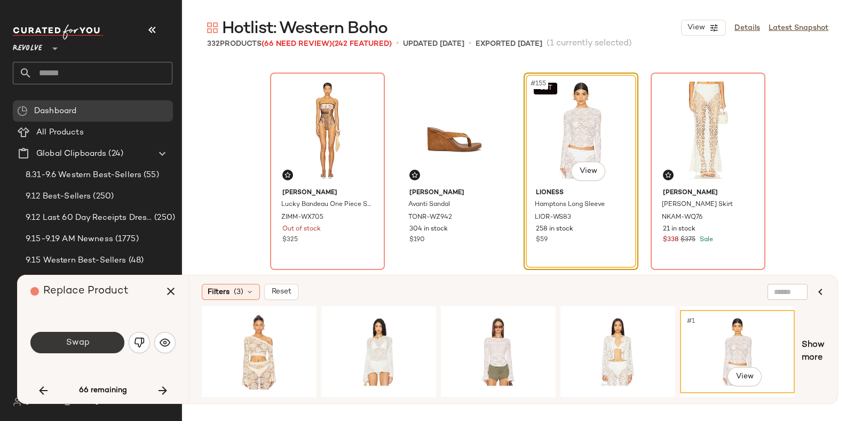
click at [72, 343] on span "Swap" at bounding box center [77, 343] width 24 height 10
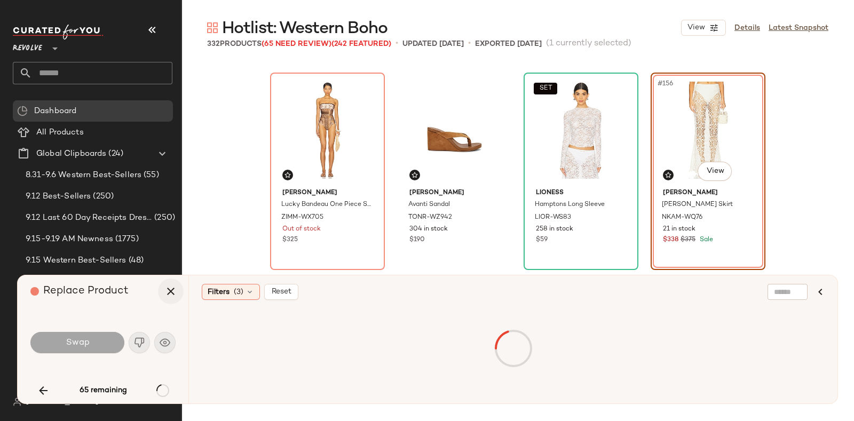
click at [167, 289] on icon "button" at bounding box center [170, 291] width 13 height 13
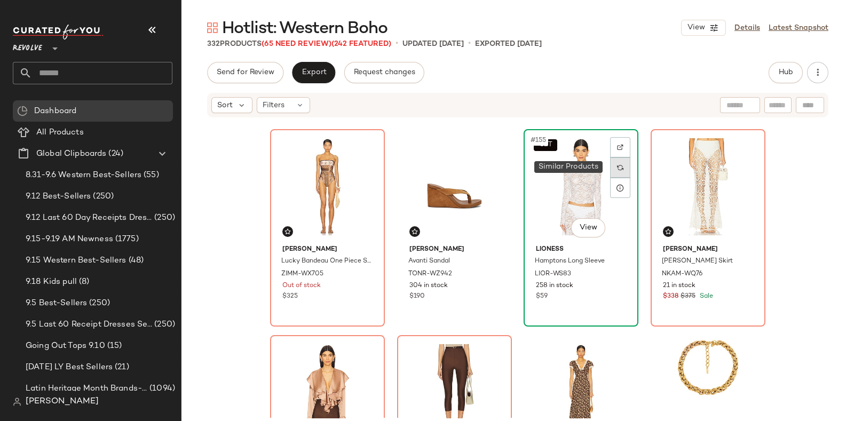
click at [617, 165] on img at bounding box center [620, 167] width 6 height 6
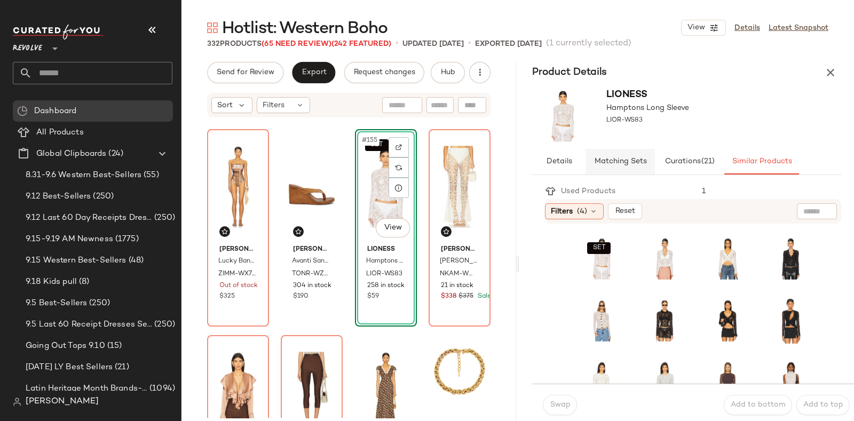
click at [621, 155] on button "Matching Sets" at bounding box center [620, 162] width 69 height 26
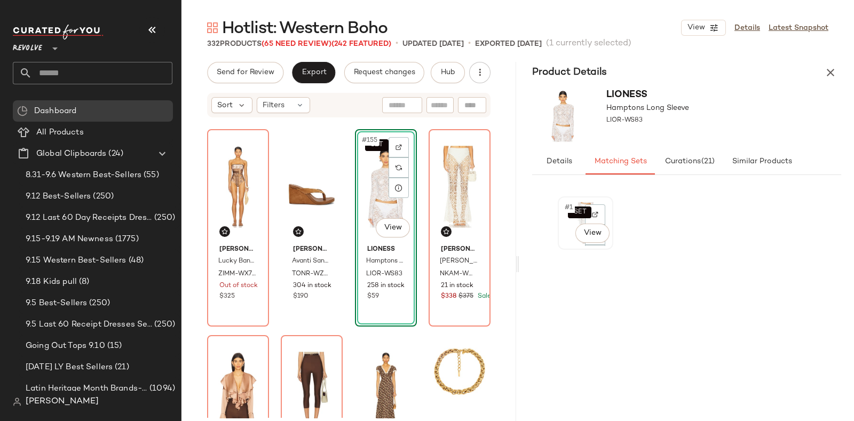
click at [563, 235] on div "SET #1 View" at bounding box center [586, 223] width 48 height 46
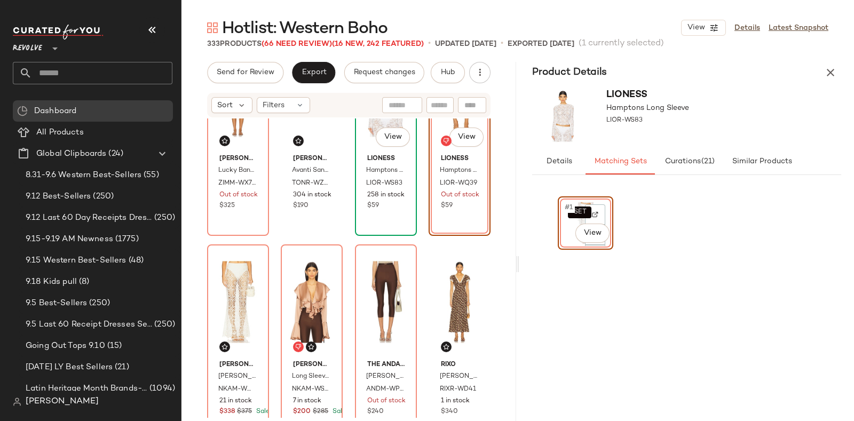
scroll to position [7922, 0]
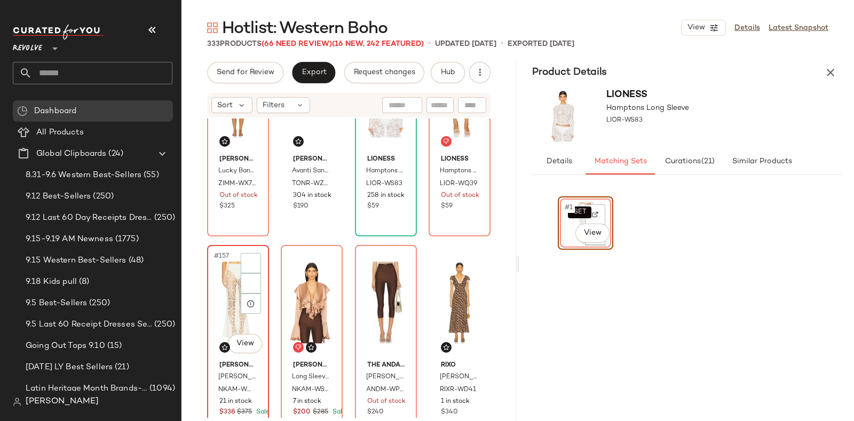
drag, startPoint x: 206, startPoint y: 267, endPoint x: 229, endPoint y: 286, distance: 29.6
click at [229, 286] on div "#157 View" at bounding box center [238, 303] width 54 height 108
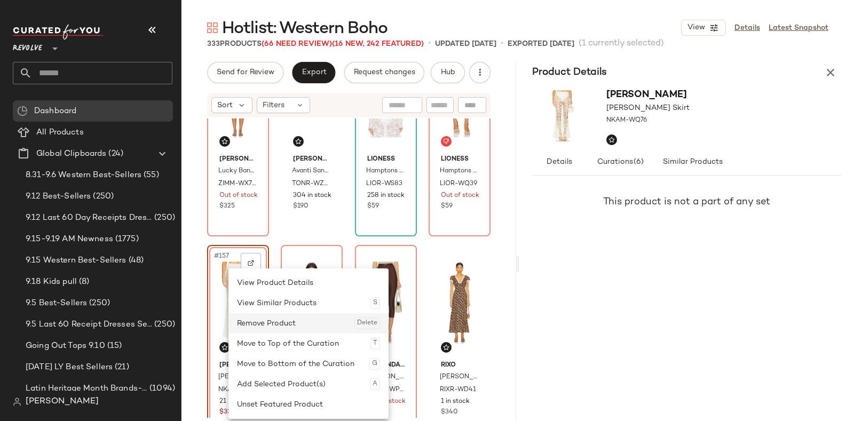
click at [291, 320] on div "Remove Product Delete" at bounding box center [308, 323] width 143 height 20
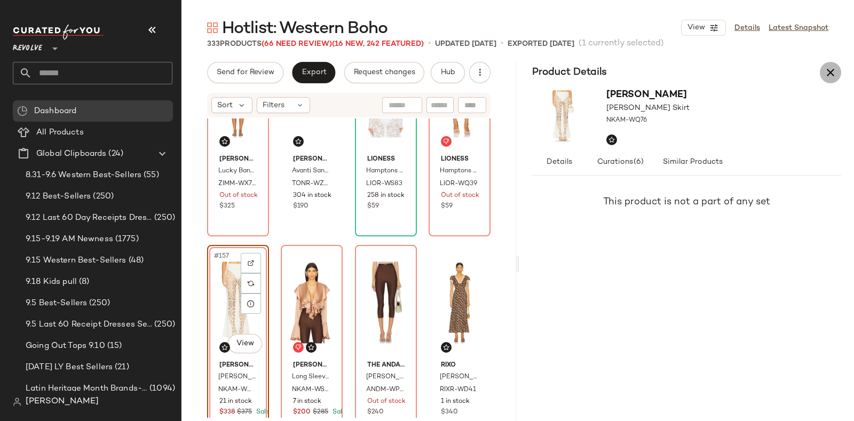
click at [830, 73] on icon "button" at bounding box center [830, 72] width 13 height 13
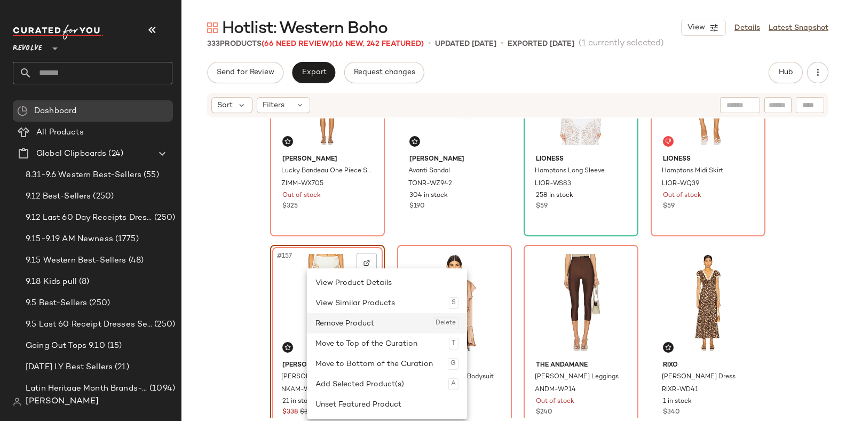
click at [345, 319] on div "Remove Product Delete" at bounding box center [387, 323] width 143 height 20
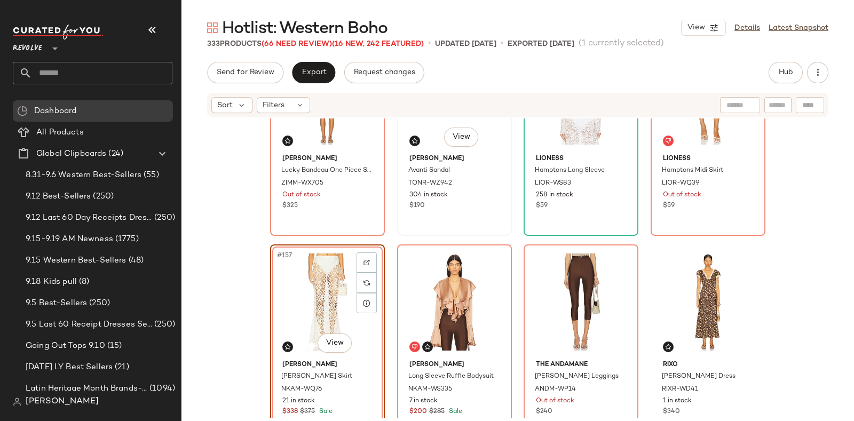
scroll to position [7933, 0]
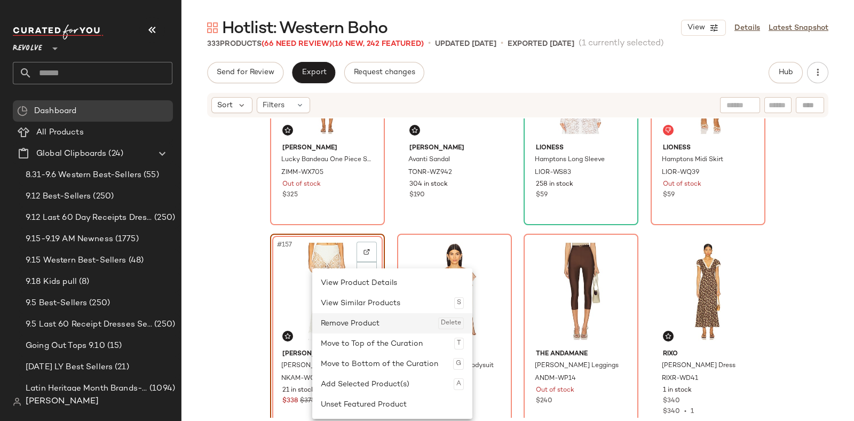
click at [349, 319] on div "Remove Product Delete" at bounding box center [392, 323] width 143 height 20
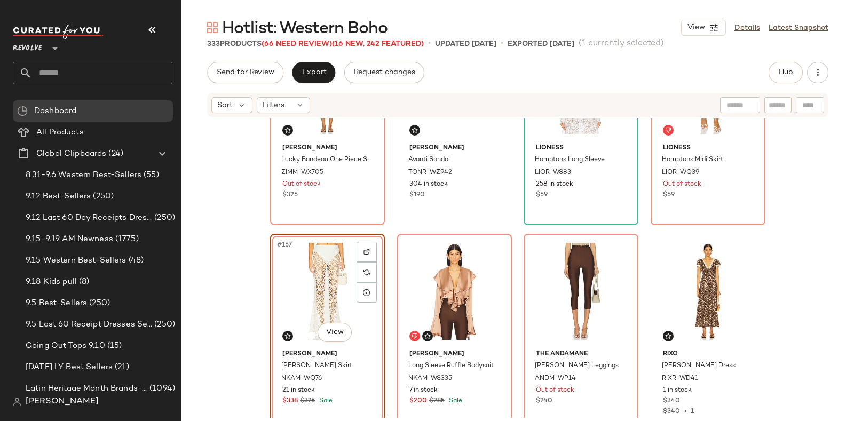
click at [306, 280] on div "#157 View" at bounding box center [327, 292] width 107 height 108
click at [427, 277] on div "#158 View" at bounding box center [454, 292] width 107 height 108
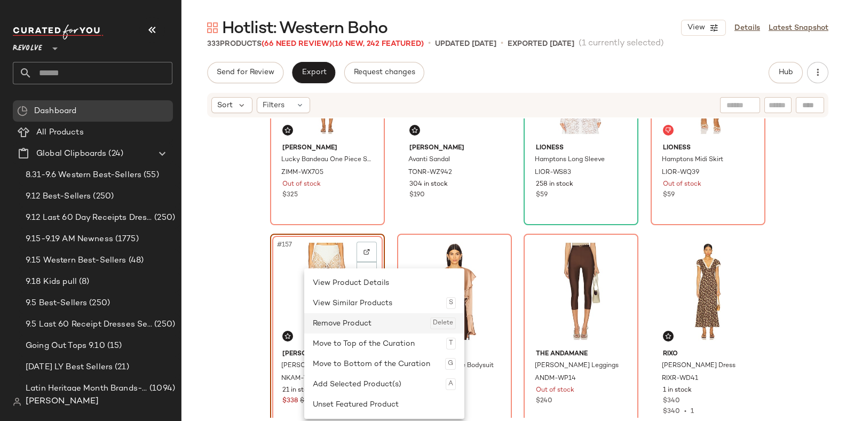
click at [329, 320] on div "Remove Product Delete" at bounding box center [384, 323] width 143 height 20
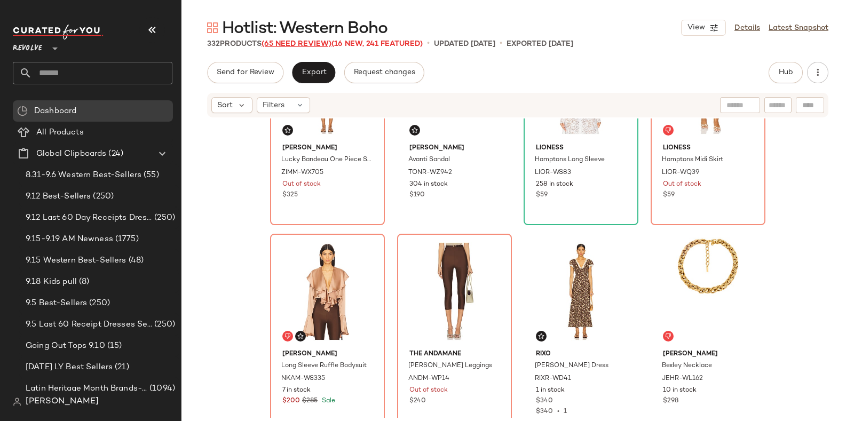
click at [285, 41] on span "(65 Need Review)" at bounding box center [297, 44] width 70 height 8
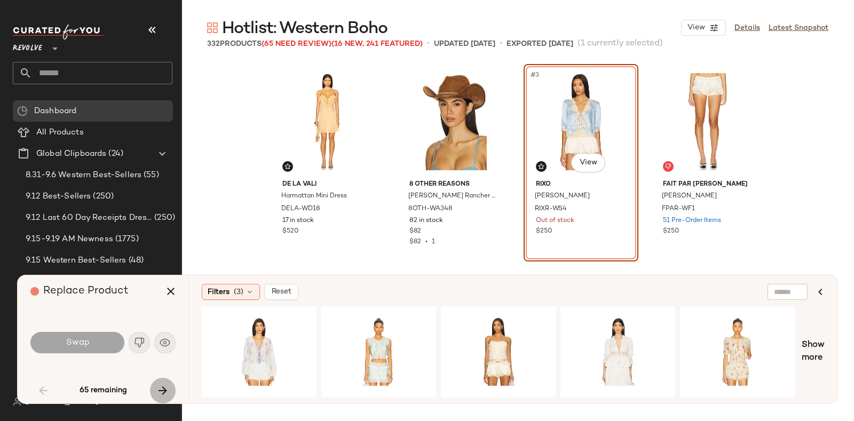
click at [160, 388] on icon "button" at bounding box center [162, 390] width 13 height 13
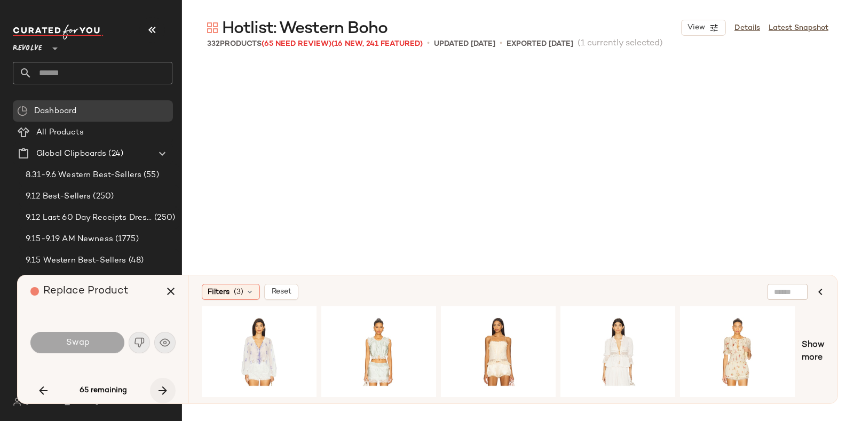
scroll to position [2473, 0]
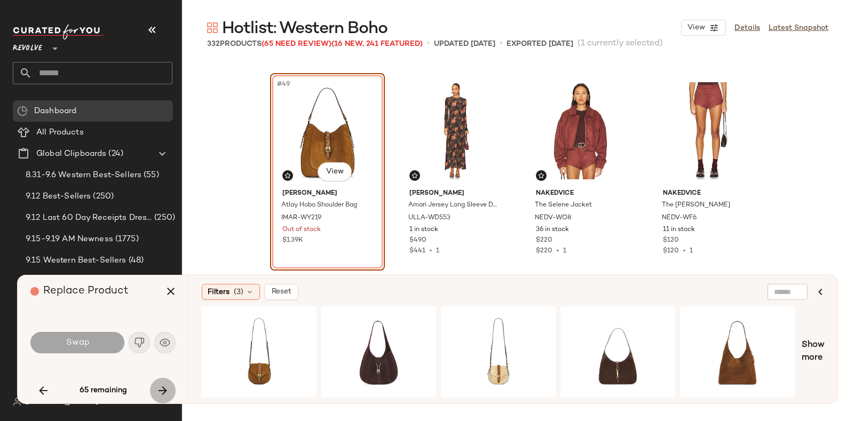
click at [160, 388] on icon "button" at bounding box center [162, 390] width 13 height 13
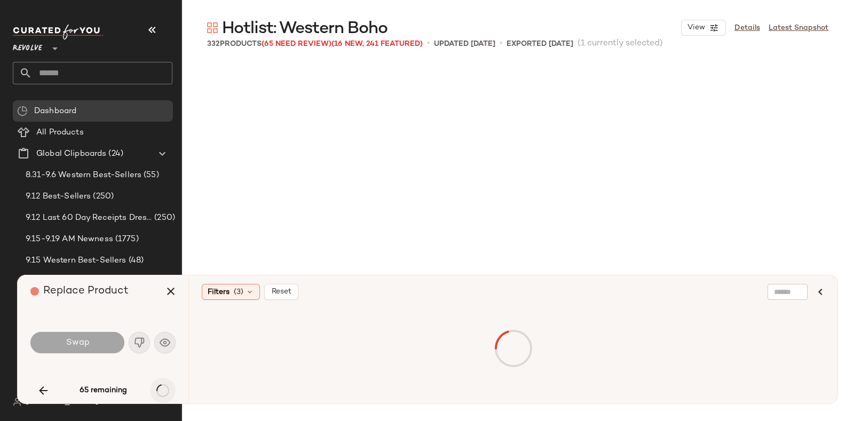
scroll to position [2679, 0]
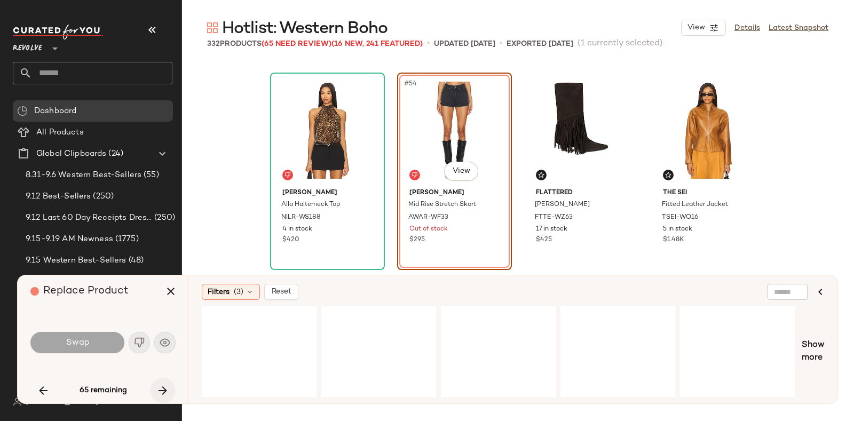
click at [160, 388] on div "65 remaining" at bounding box center [102, 391] width 145 height 26
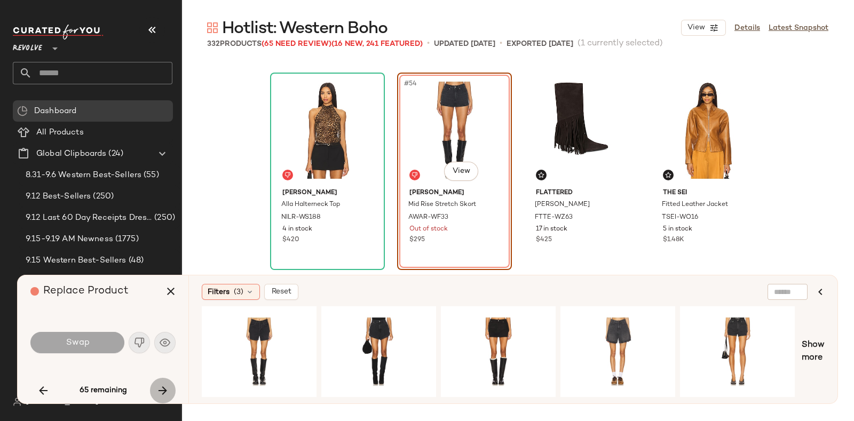
click at [160, 388] on icon "button" at bounding box center [162, 390] width 13 height 13
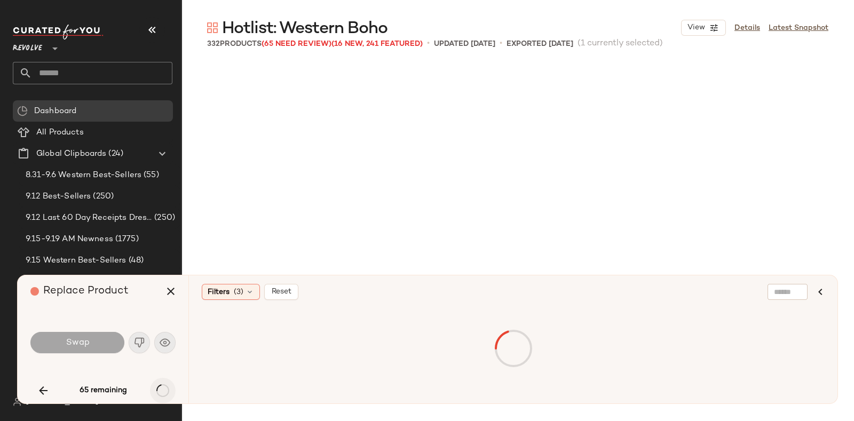
scroll to position [2885, 0]
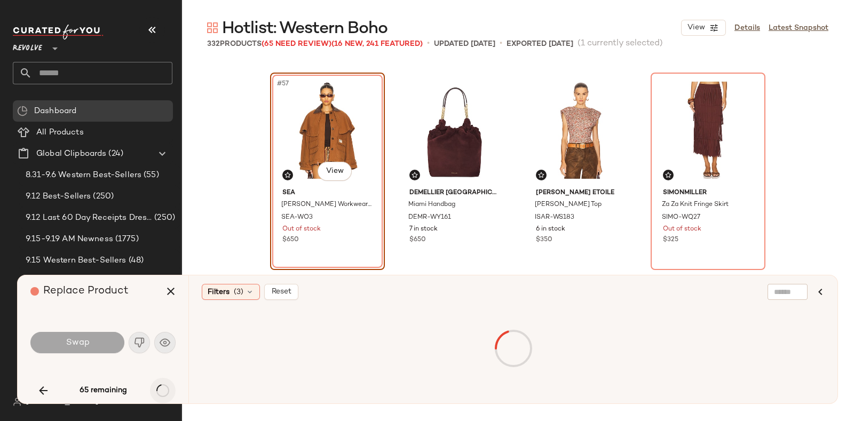
click at [160, 388] on div "65 remaining" at bounding box center [102, 391] width 145 height 26
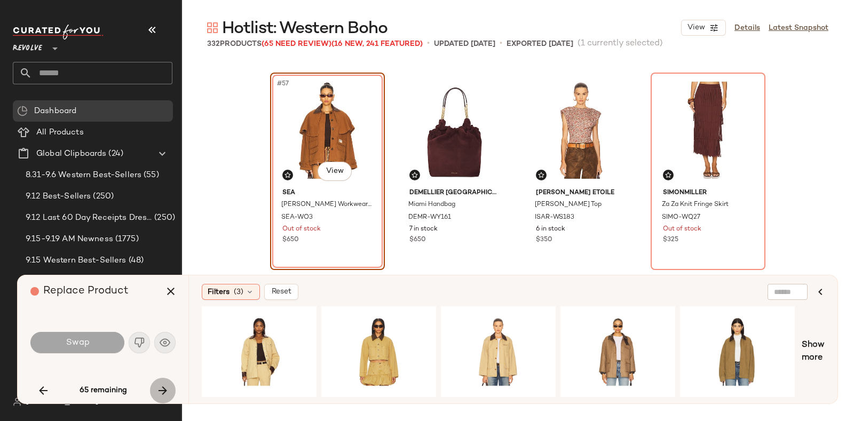
click at [160, 388] on icon "button" at bounding box center [162, 390] width 13 height 13
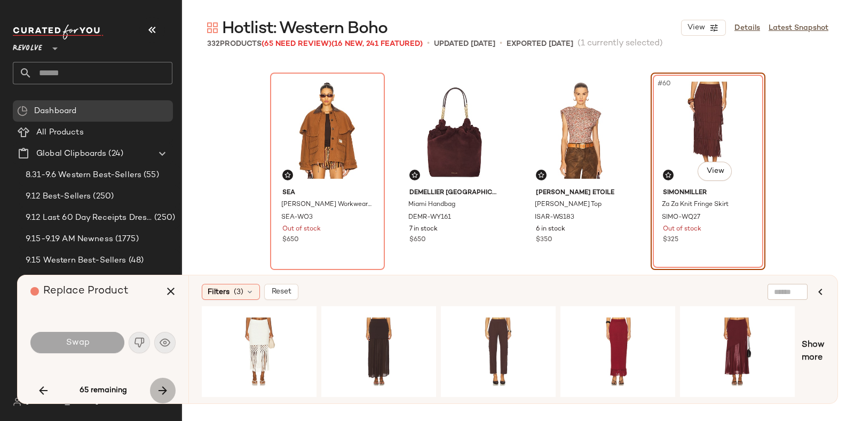
click at [160, 388] on icon "button" at bounding box center [162, 390] width 13 height 13
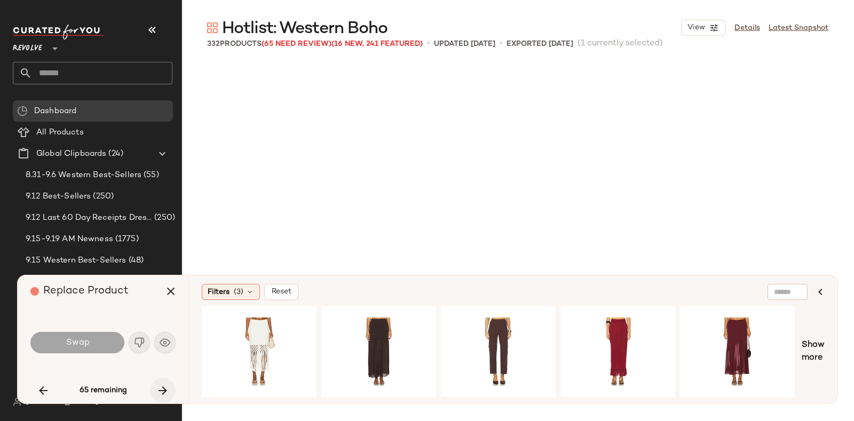
scroll to position [3091, 0]
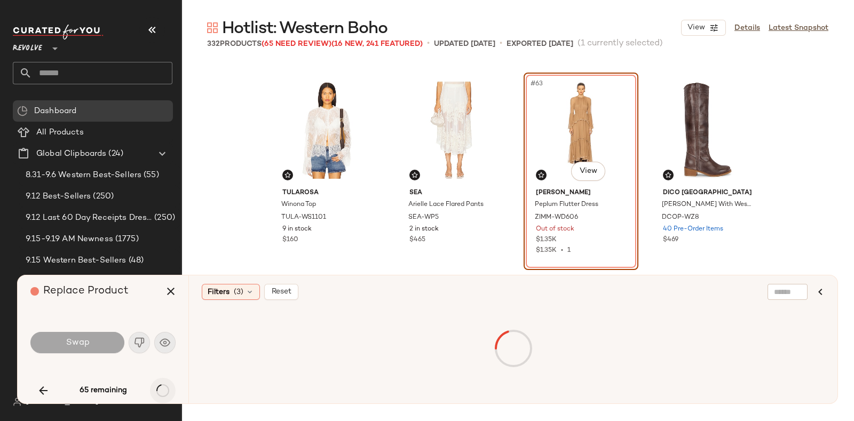
click at [160, 388] on div "65 remaining" at bounding box center [102, 391] width 145 height 26
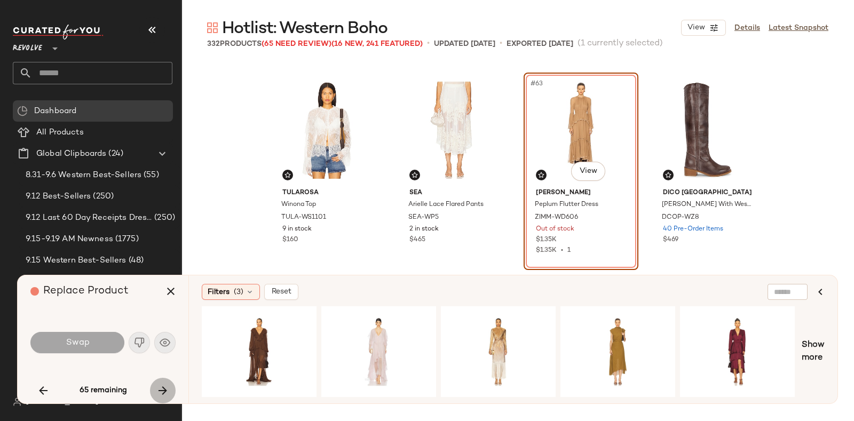
click at [160, 388] on icon "button" at bounding box center [162, 390] width 13 height 13
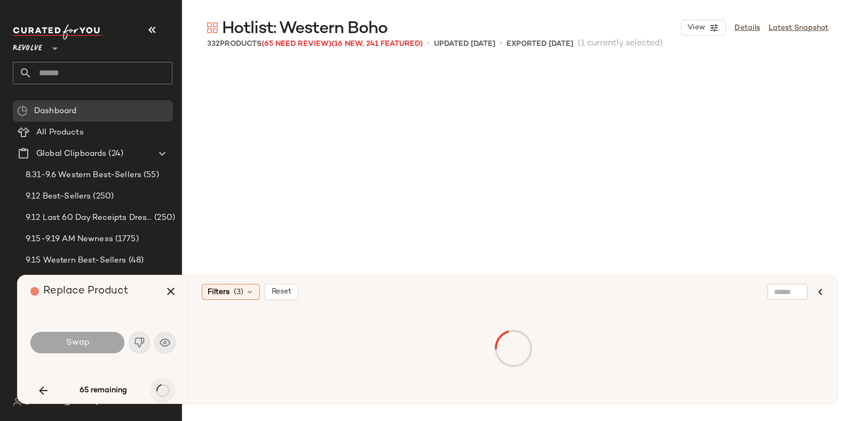
scroll to position [3916, 0]
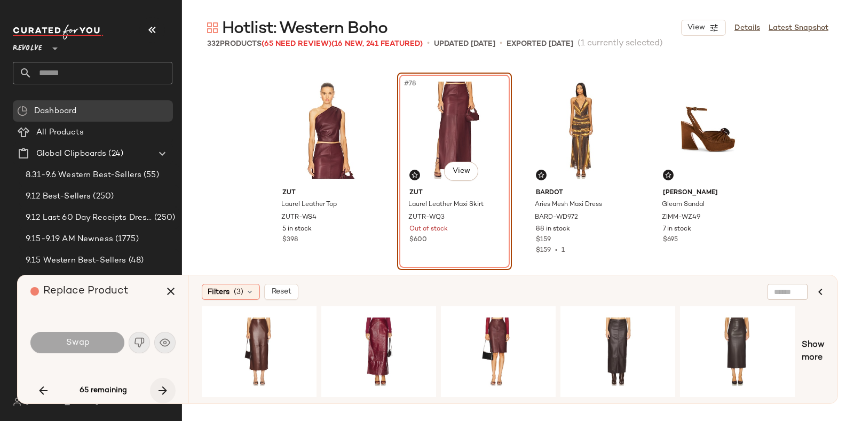
click at [160, 388] on icon "button" at bounding box center [162, 390] width 13 height 13
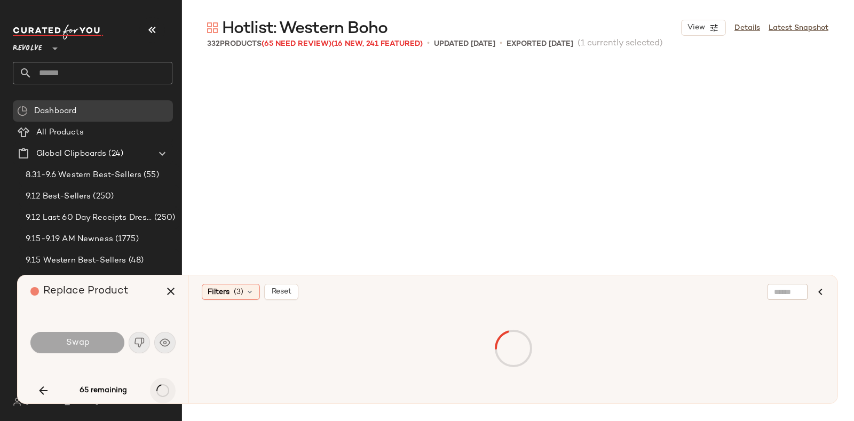
scroll to position [4740, 0]
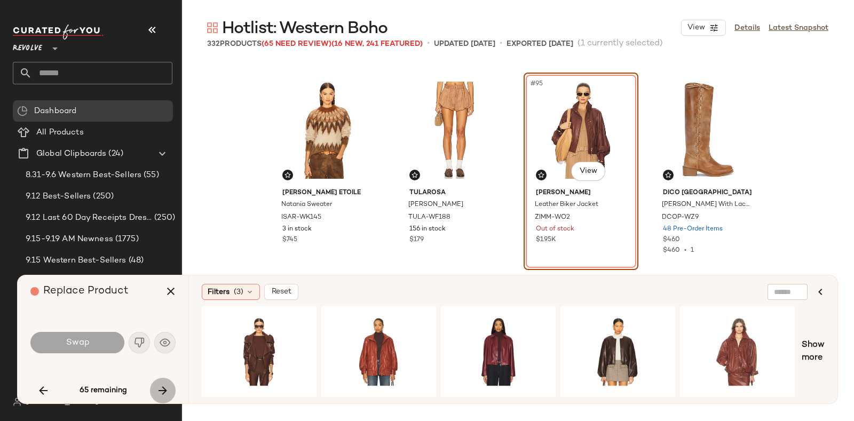
click at [160, 388] on icon "button" at bounding box center [162, 390] width 13 height 13
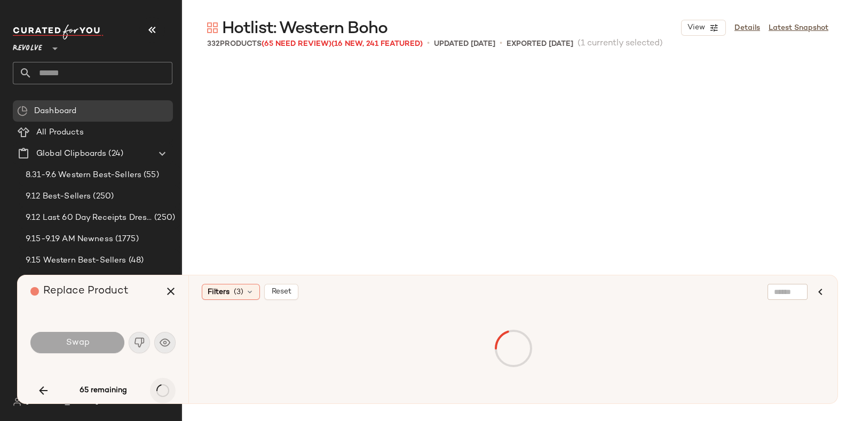
scroll to position [5977, 0]
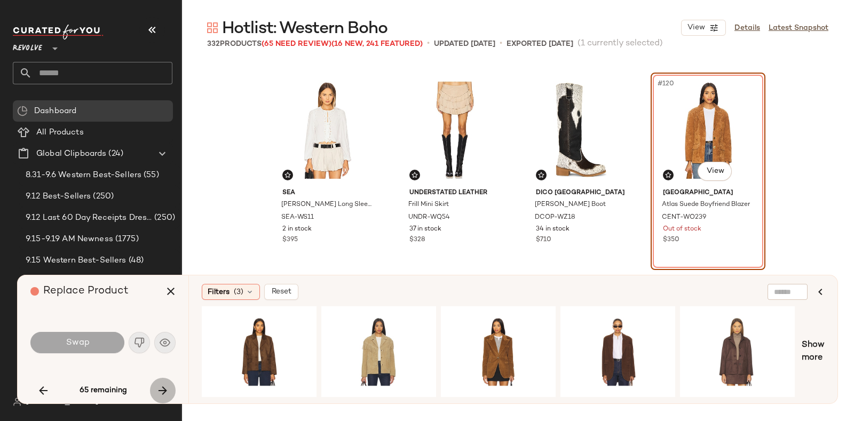
click at [160, 388] on icon "button" at bounding box center [162, 390] width 13 height 13
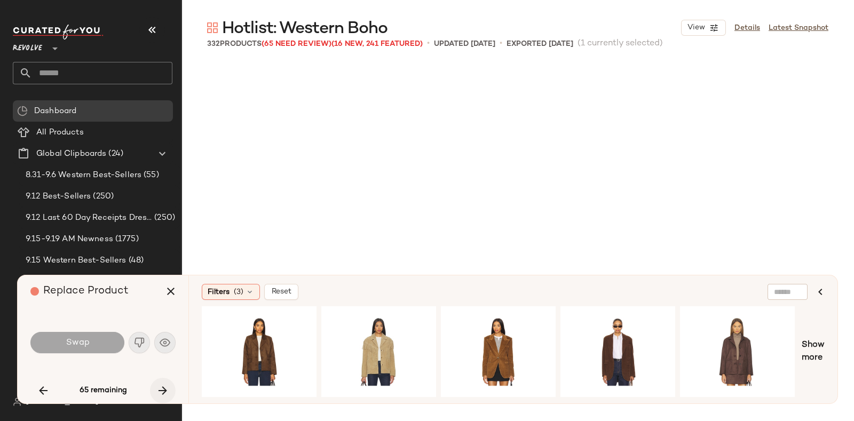
scroll to position [6183, 0]
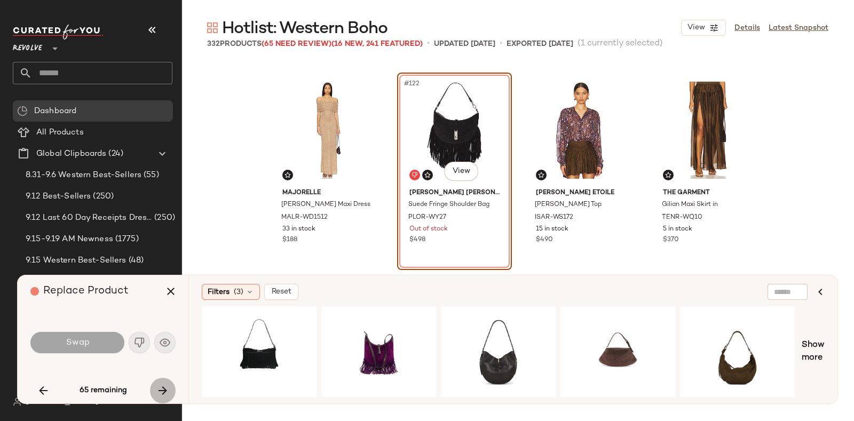
click at [160, 388] on icon "button" at bounding box center [162, 390] width 13 height 13
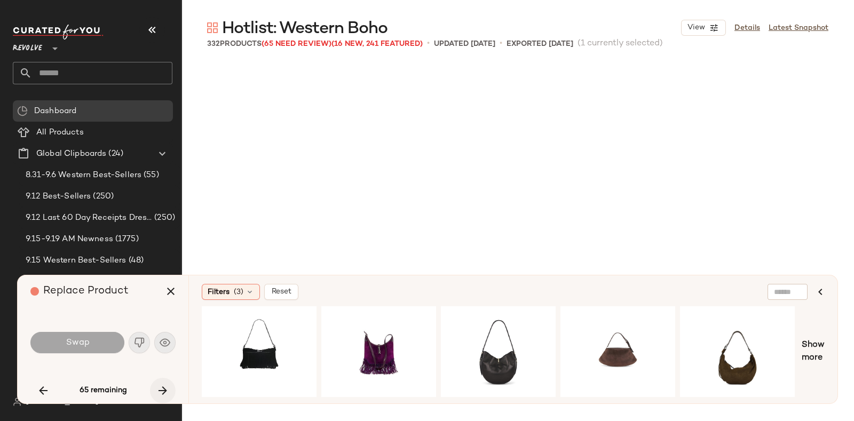
scroll to position [7419, 0]
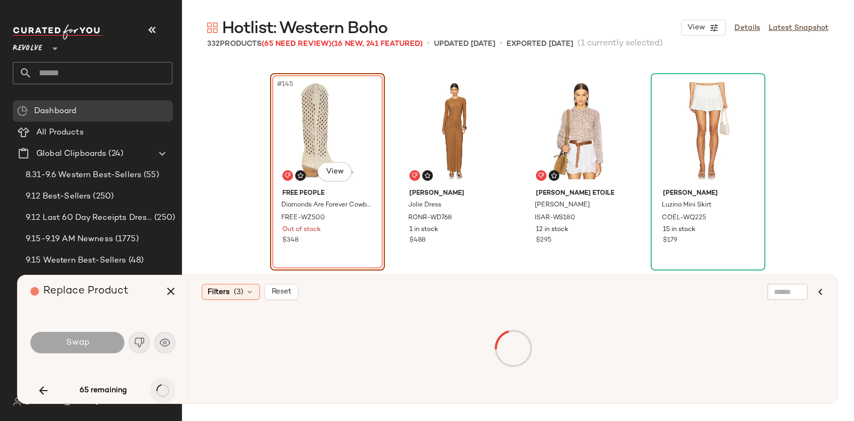
click at [160, 388] on div "65 remaining" at bounding box center [102, 391] width 145 height 26
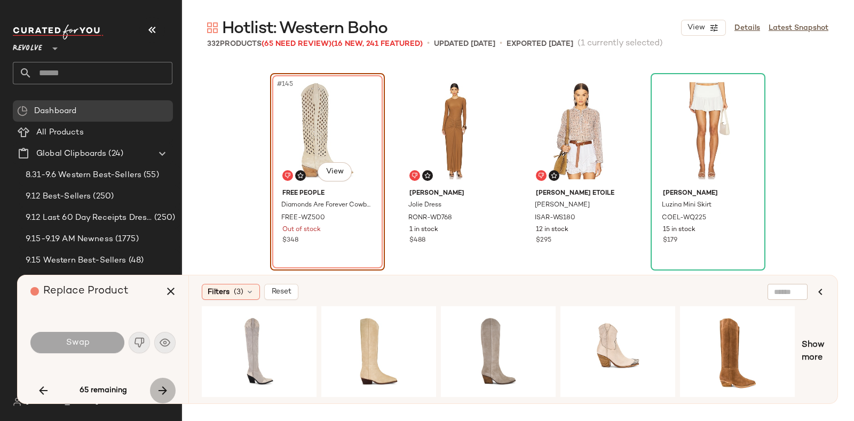
click at [160, 388] on icon "button" at bounding box center [162, 390] width 13 height 13
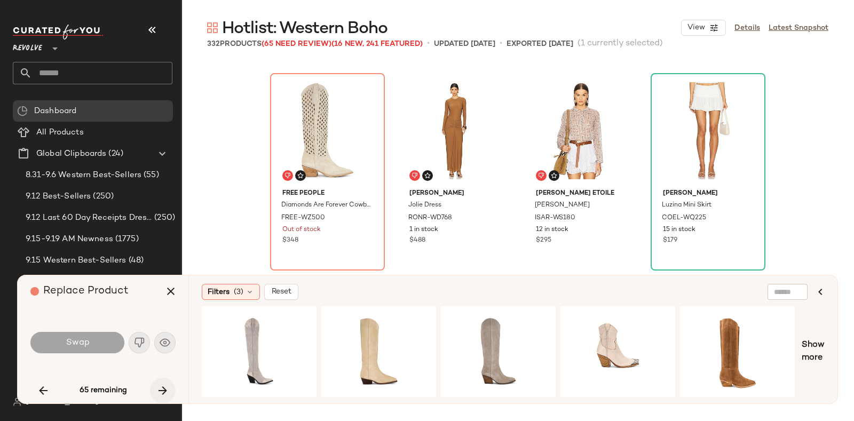
scroll to position [7625, 0]
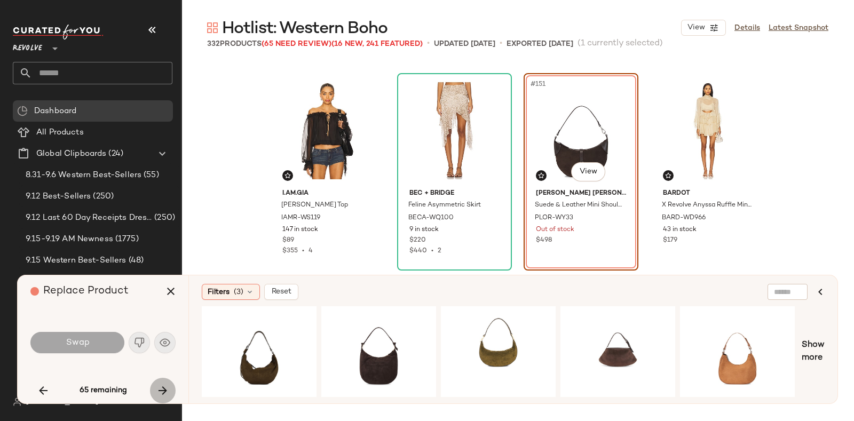
click at [160, 388] on icon "button" at bounding box center [162, 390] width 13 height 13
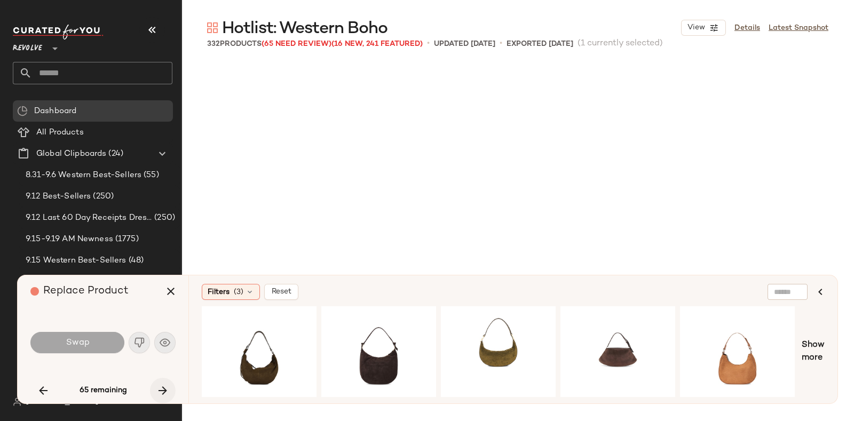
scroll to position [7831, 0]
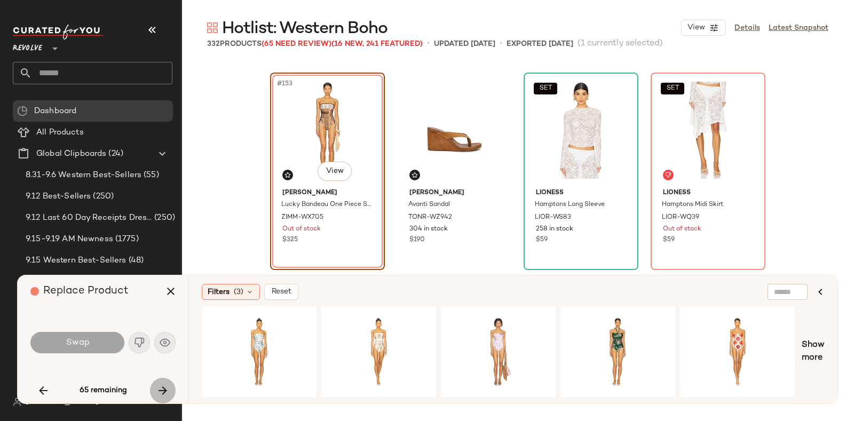
click at [160, 388] on icon "button" at bounding box center [162, 390] width 13 height 13
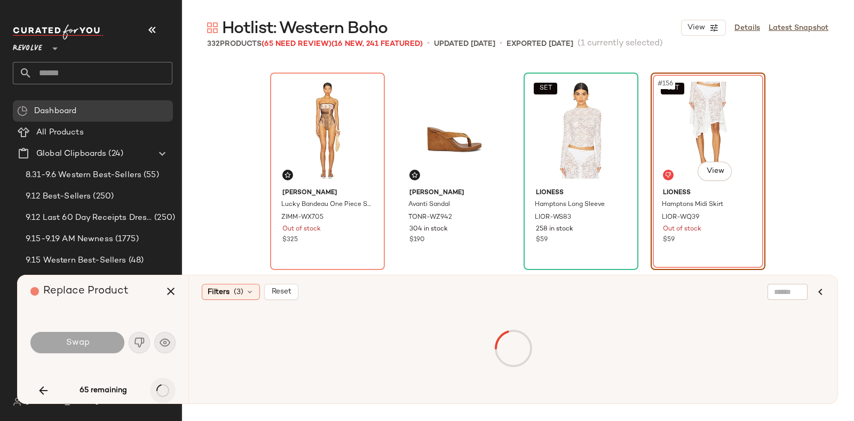
click at [160, 388] on div "65 remaining" at bounding box center [102, 391] width 145 height 26
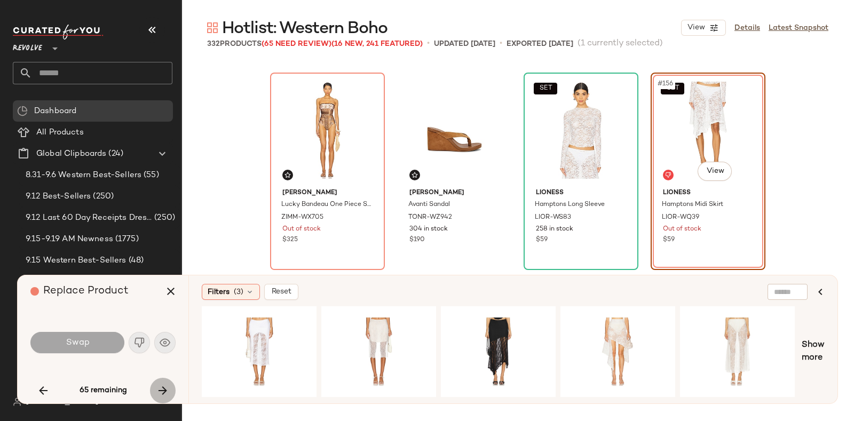
click at [160, 388] on icon "button" at bounding box center [162, 390] width 13 height 13
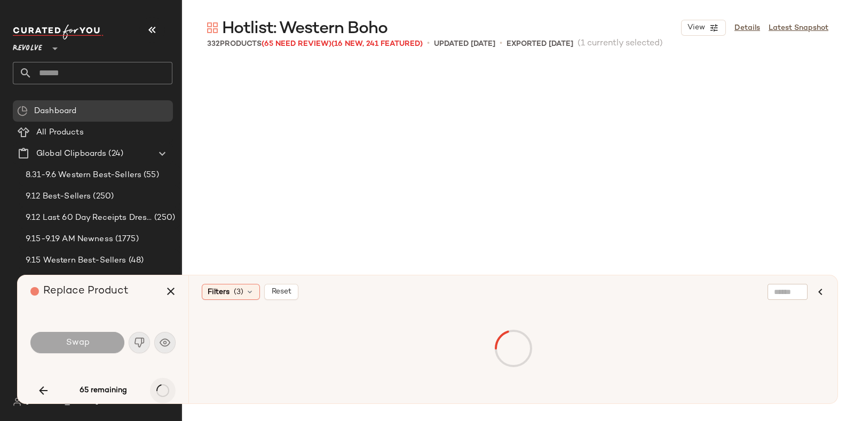
scroll to position [8038, 0]
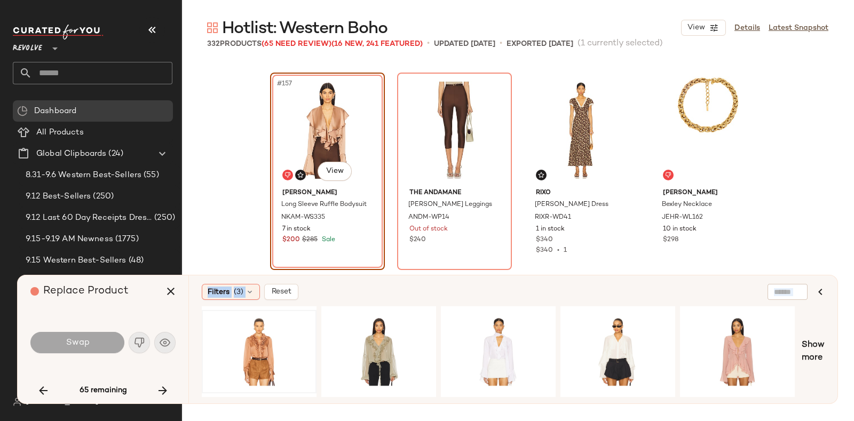
drag, startPoint x: 160, startPoint y: 388, endPoint x: 314, endPoint y: 359, distance: 156.9
click at [314, 359] on div "Replace Product Swap 65 remaining Filters (3) Reset Show more" at bounding box center [427, 339] width 821 height 129
click at [276, 340] on div "#1 View" at bounding box center [259, 352] width 107 height 76
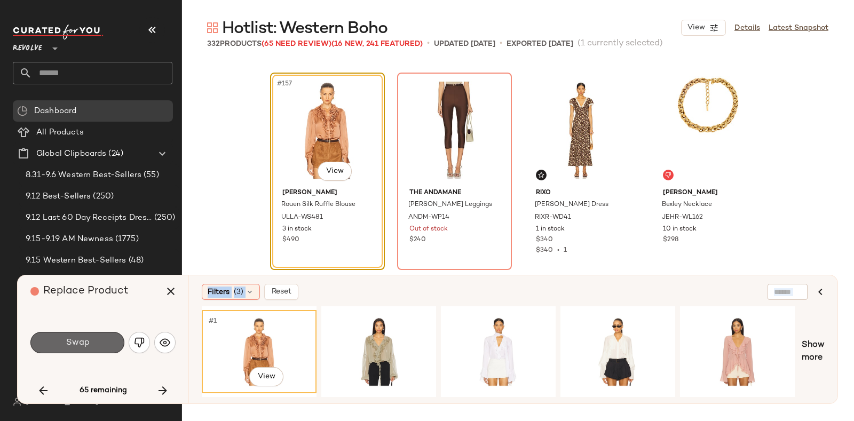
click at [85, 341] on span "Swap" at bounding box center [77, 343] width 24 height 10
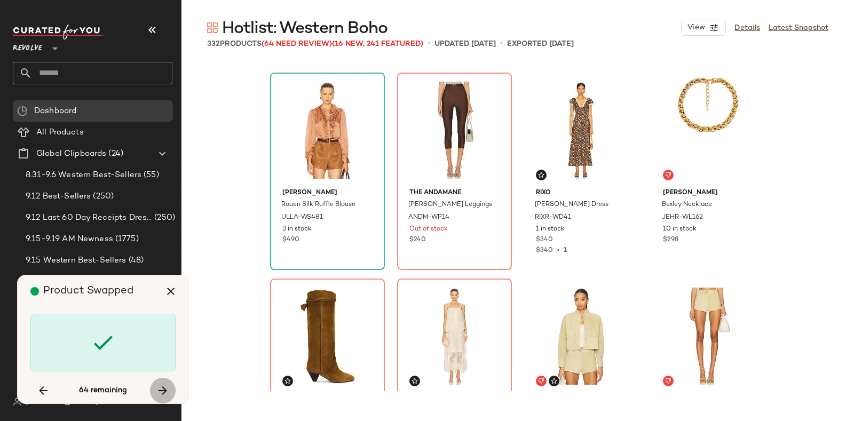
click at [158, 384] on icon "button" at bounding box center [162, 390] width 13 height 13
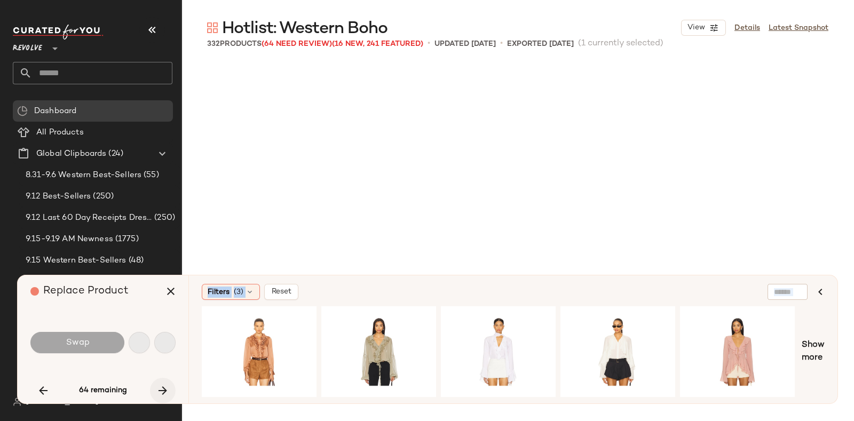
scroll to position [8243, 0]
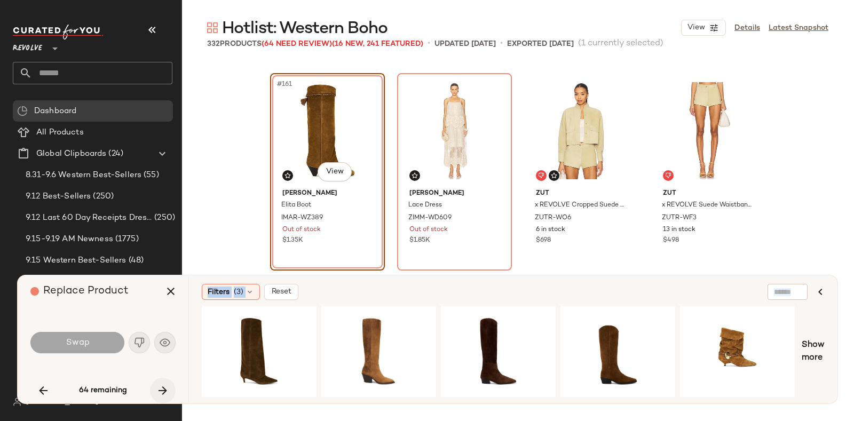
click at [158, 384] on icon "button" at bounding box center [162, 390] width 13 height 13
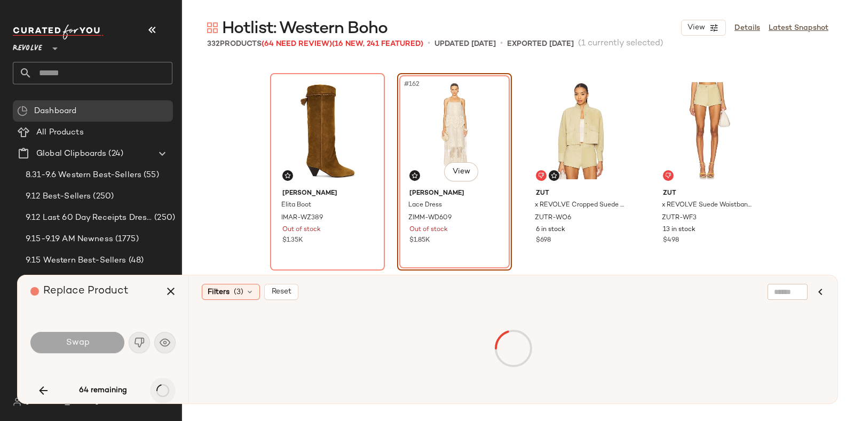
click at [158, 384] on div "64 remaining" at bounding box center [102, 391] width 145 height 26
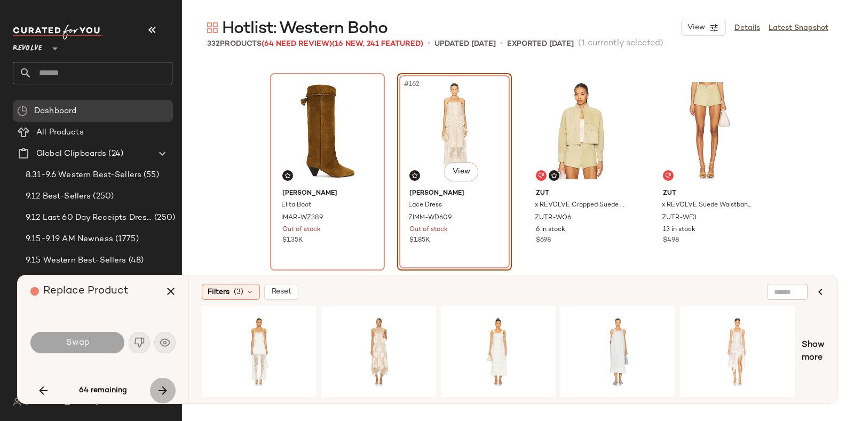
click at [160, 384] on icon "button" at bounding box center [162, 390] width 13 height 13
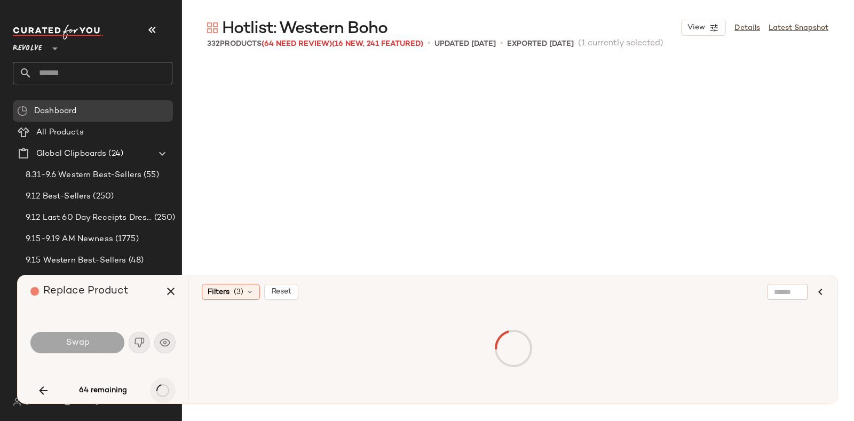
scroll to position [8655, 0]
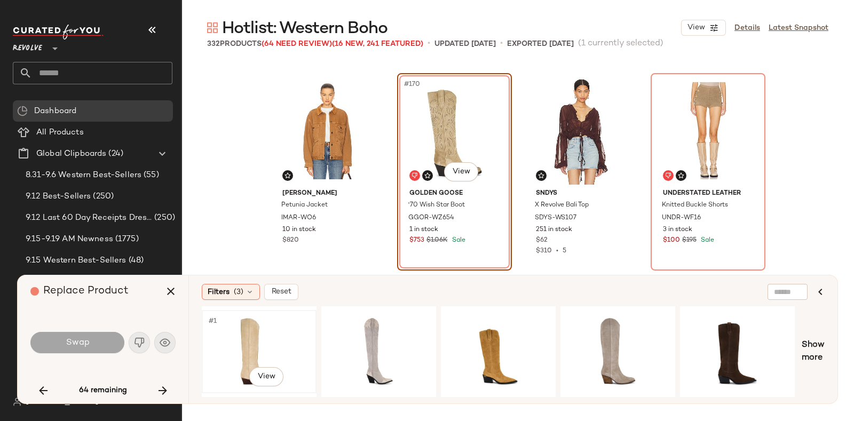
click at [290, 316] on div "#1 View" at bounding box center [259, 352] width 107 height 76
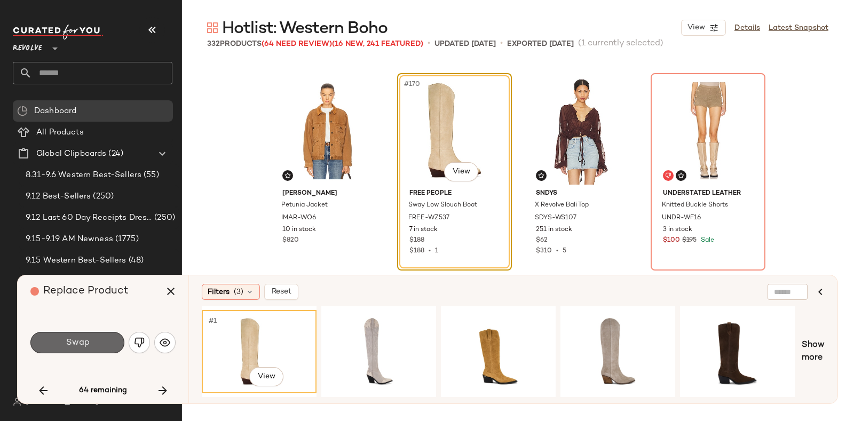
click at [57, 340] on button "Swap" at bounding box center [77, 342] width 94 height 21
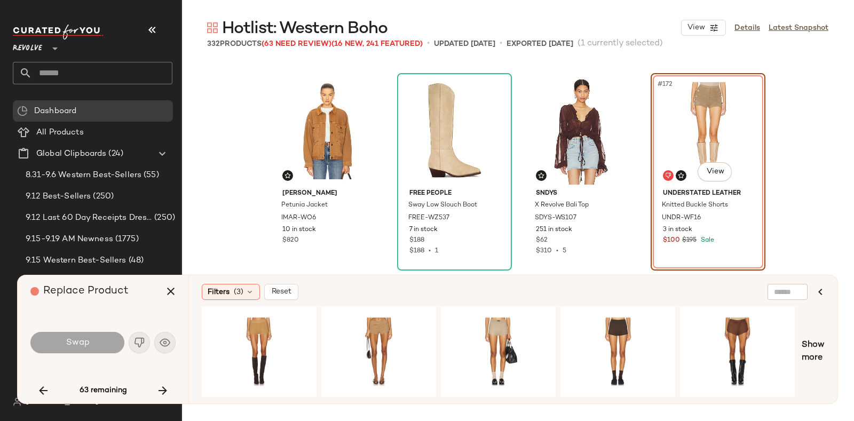
click at [133, 293] on div "Replace Product" at bounding box center [106, 291] width 153 height 32
click at [248, 330] on div "#1 View" at bounding box center [259, 352] width 107 height 76
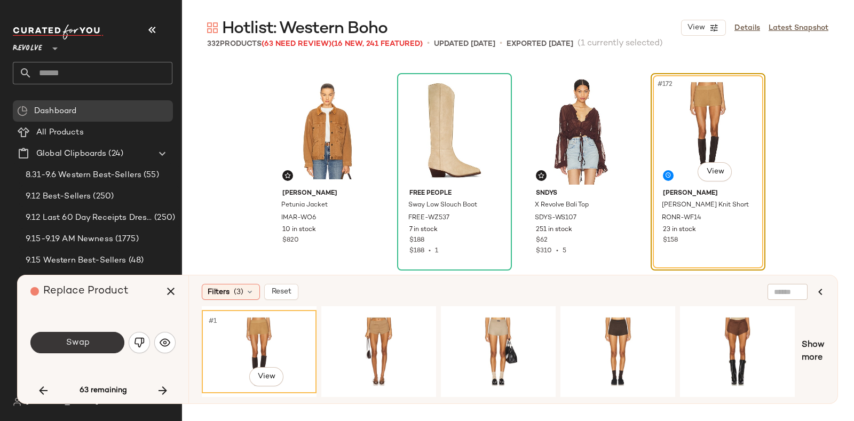
click at [105, 341] on button "Swap" at bounding box center [77, 342] width 94 height 21
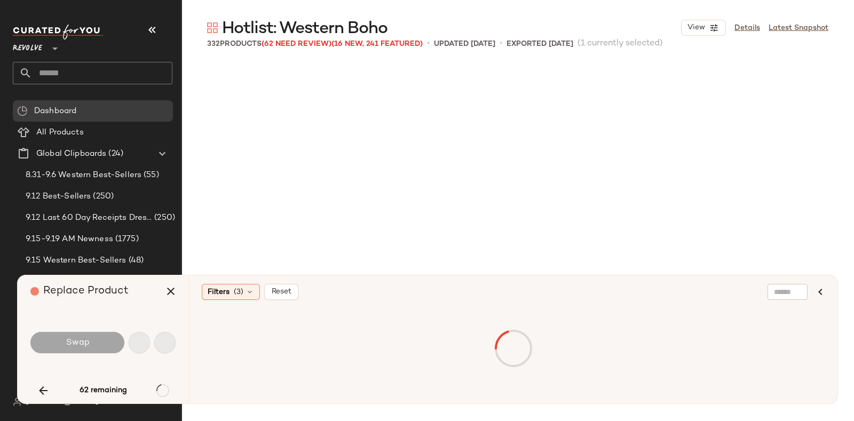
scroll to position [8862, 0]
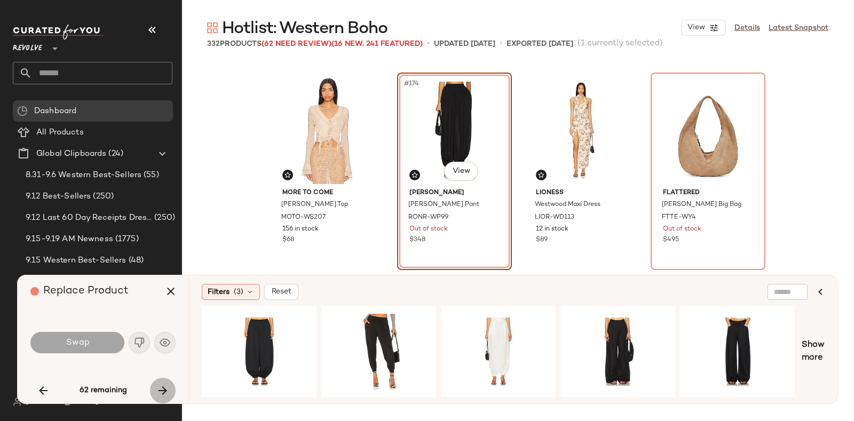
click at [168, 385] on icon "button" at bounding box center [162, 390] width 13 height 13
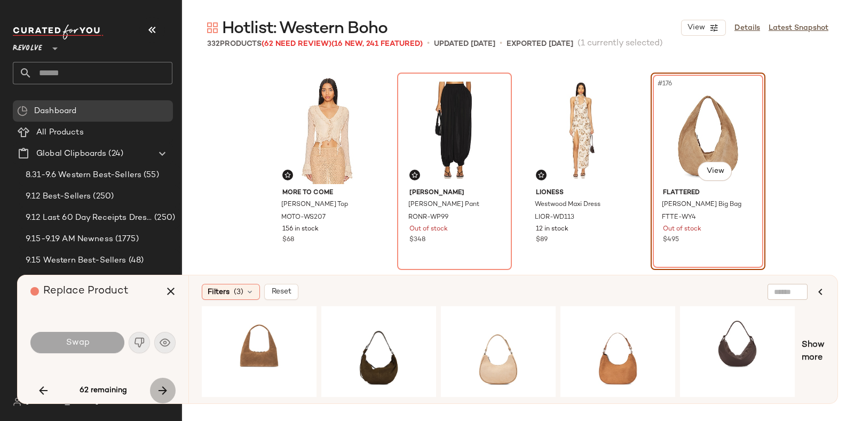
click at [158, 387] on icon "button" at bounding box center [162, 390] width 13 height 13
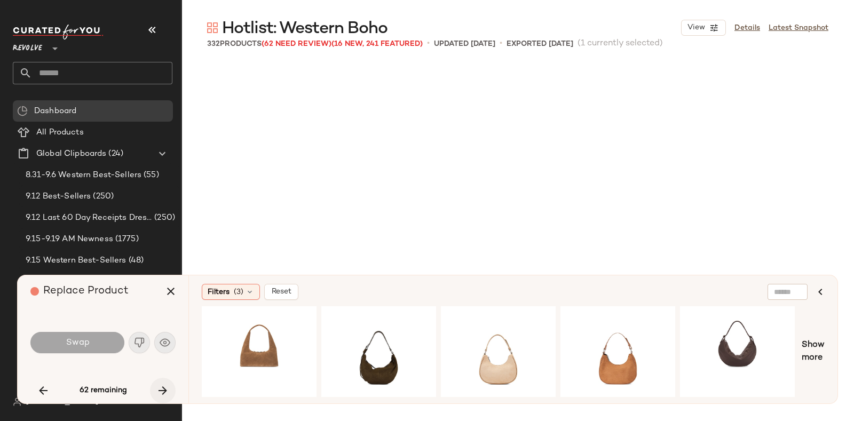
scroll to position [9068, 0]
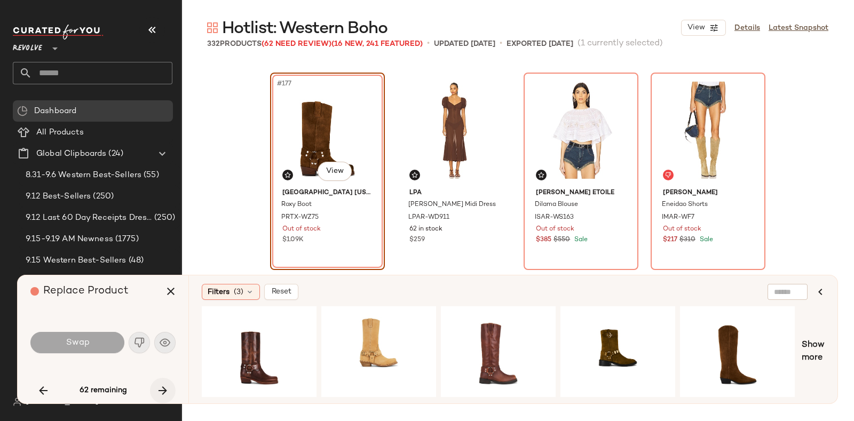
click at [158, 387] on icon "button" at bounding box center [162, 390] width 13 height 13
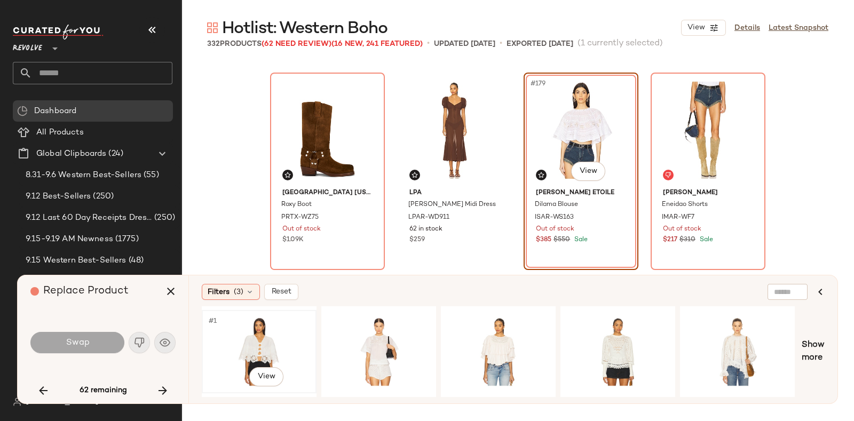
click at [274, 332] on div "#1 View" at bounding box center [259, 352] width 107 height 76
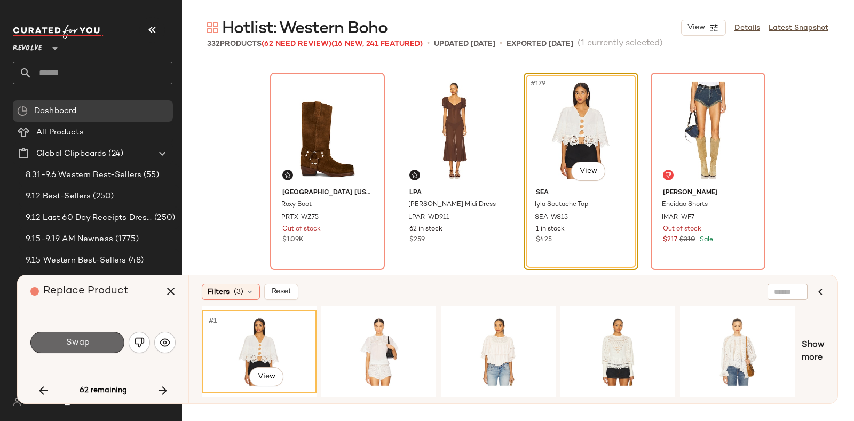
click at [91, 335] on button "Swap" at bounding box center [77, 342] width 94 height 21
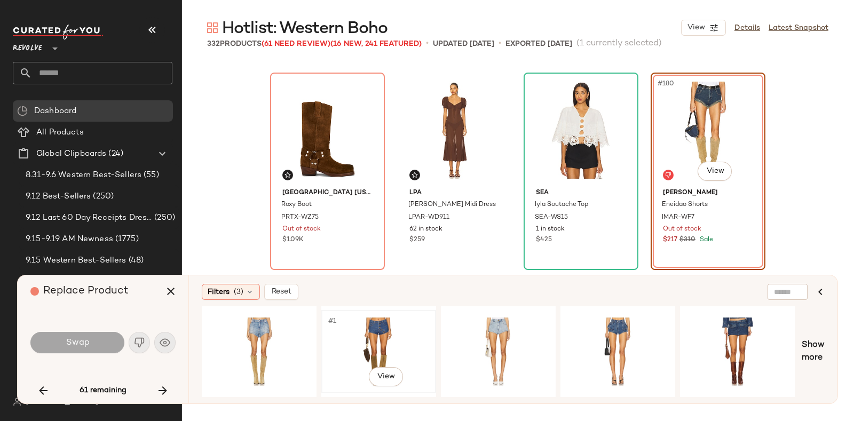
click at [366, 321] on div "#1 View" at bounding box center [378, 352] width 107 height 76
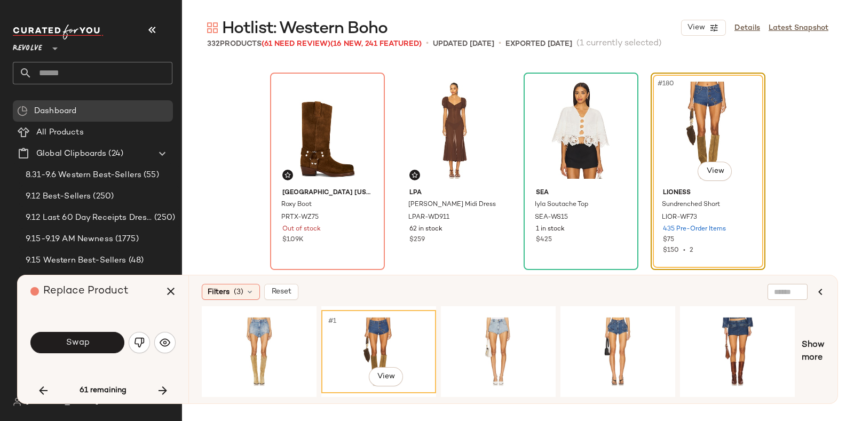
click at [83, 331] on div "Swap" at bounding box center [102, 343] width 145 height 26
click at [99, 347] on button "Swap" at bounding box center [77, 342] width 94 height 21
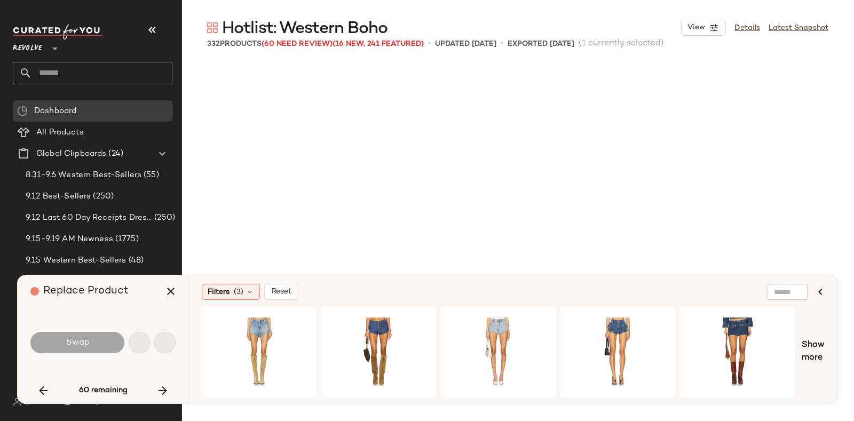
scroll to position [9274, 0]
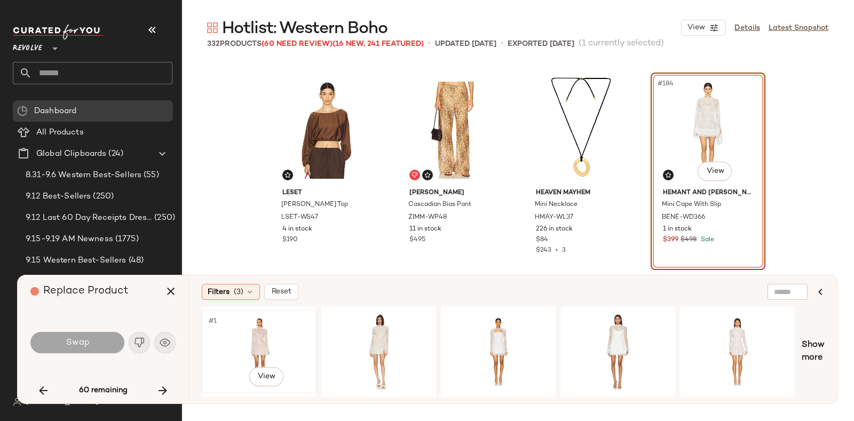
click at [251, 329] on div "#1 View" at bounding box center [259, 352] width 107 height 76
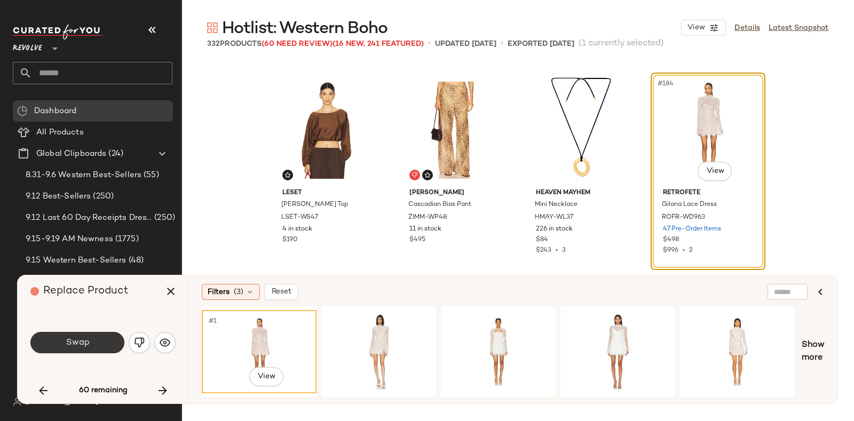
click at [59, 348] on button "Swap" at bounding box center [77, 342] width 94 height 21
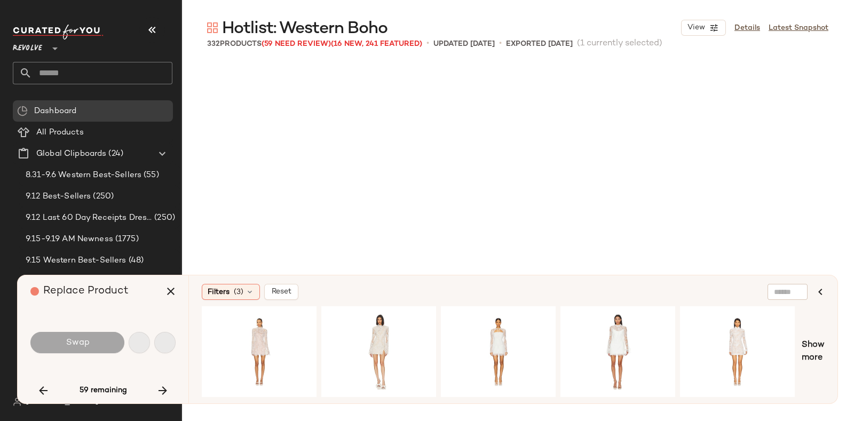
scroll to position [9480, 0]
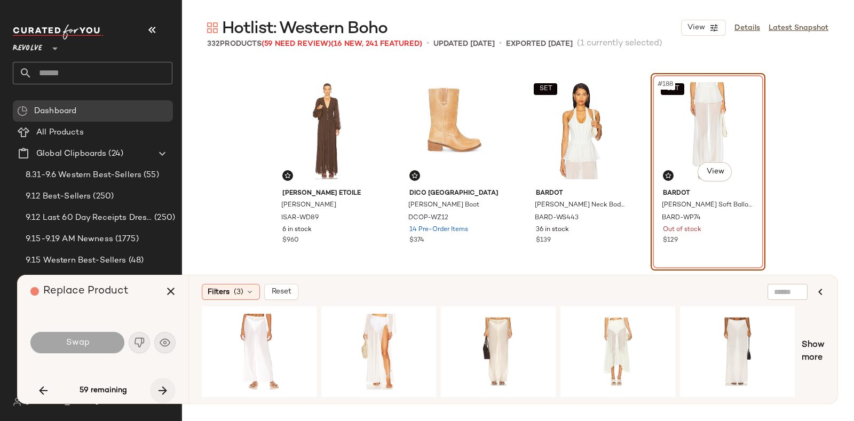
click at [162, 382] on button "button" at bounding box center [163, 391] width 26 height 26
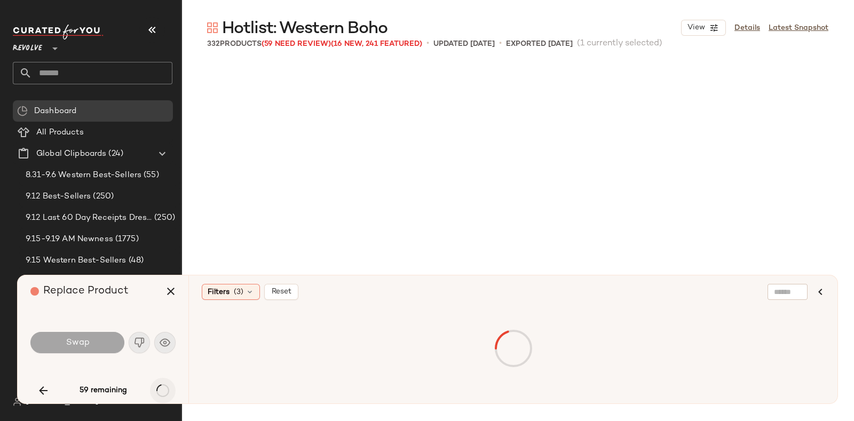
scroll to position [9686, 0]
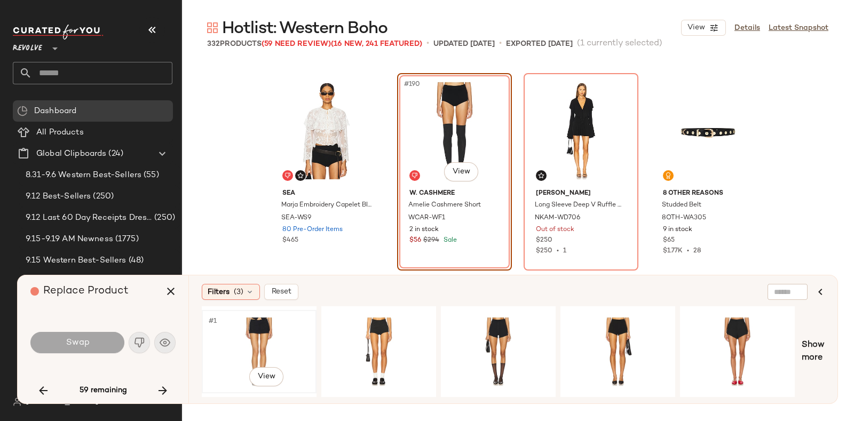
click at [269, 332] on div "#1 View" at bounding box center [259, 352] width 107 height 76
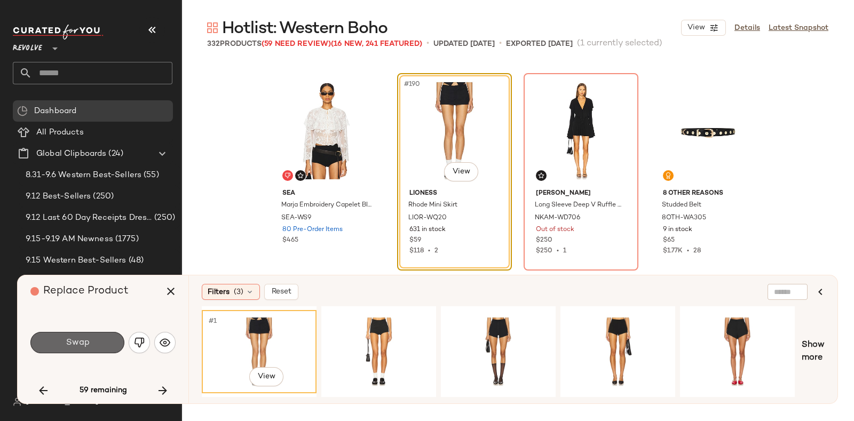
click at [74, 337] on button "Swap" at bounding box center [77, 342] width 94 height 21
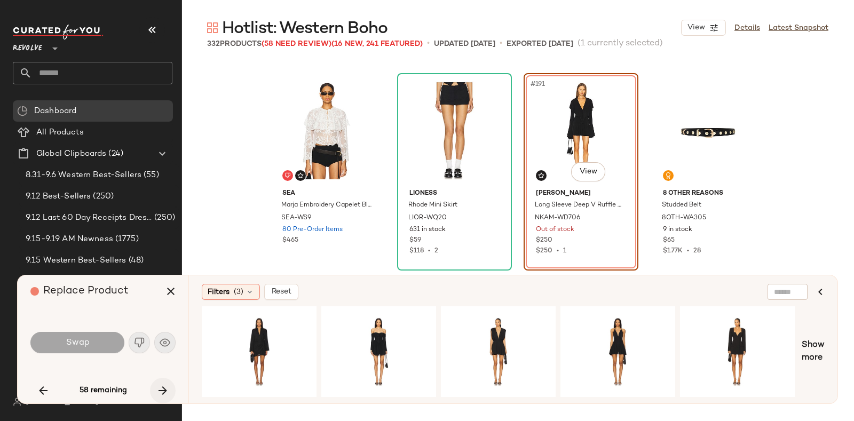
click at [158, 385] on icon "button" at bounding box center [162, 390] width 13 height 13
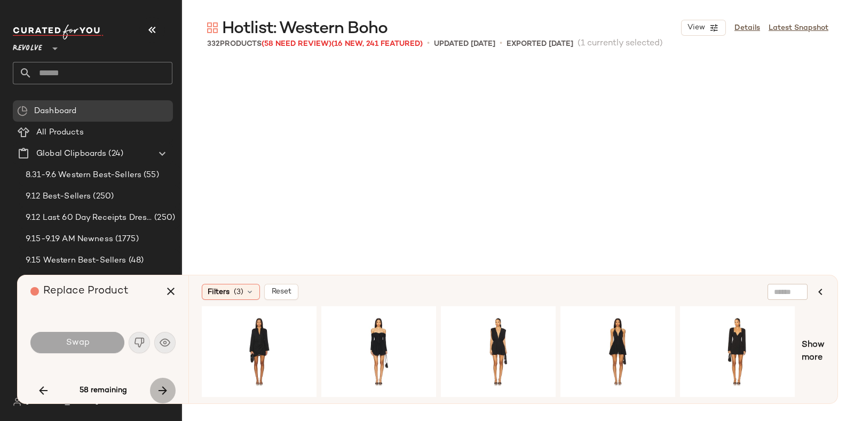
scroll to position [9892, 0]
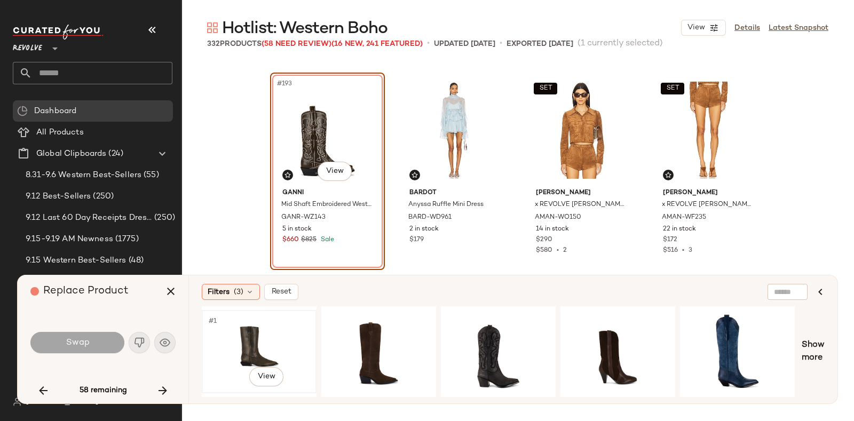
click at [254, 329] on div "#1 View" at bounding box center [259, 352] width 107 height 76
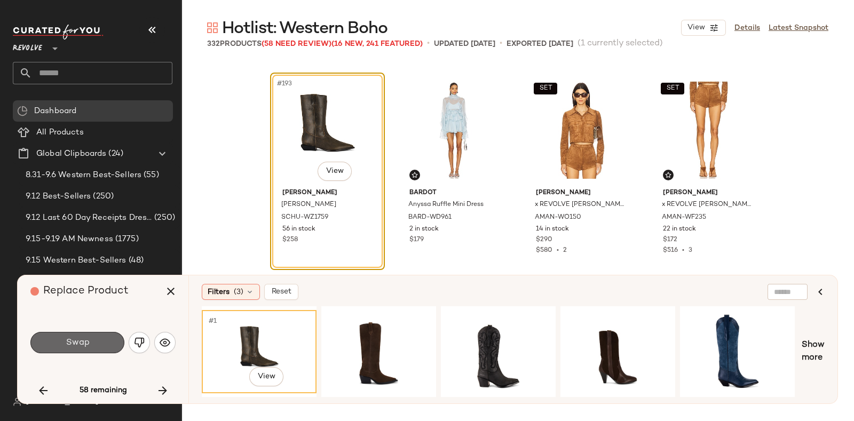
click at [83, 340] on span "Swap" at bounding box center [77, 343] width 24 height 10
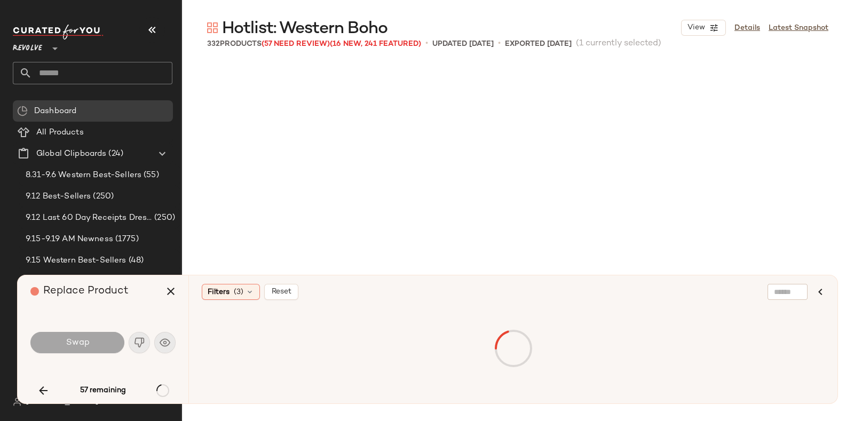
scroll to position [10098, 0]
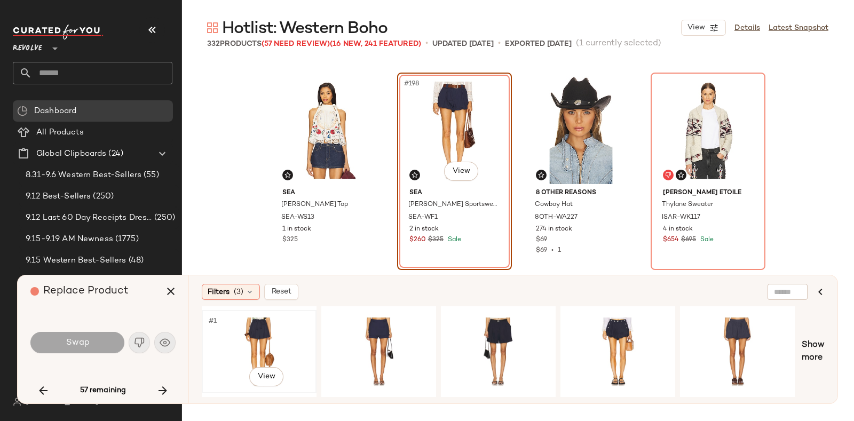
click at [221, 325] on div "#1 View" at bounding box center [259, 352] width 107 height 76
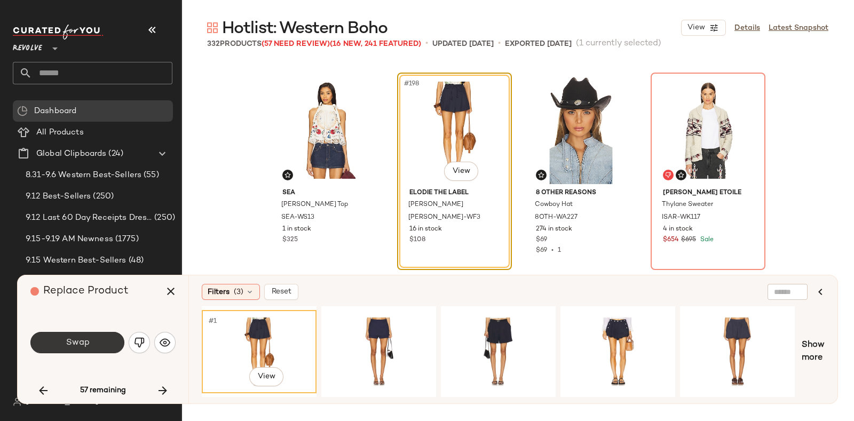
click at [98, 340] on button "Swap" at bounding box center [77, 342] width 94 height 21
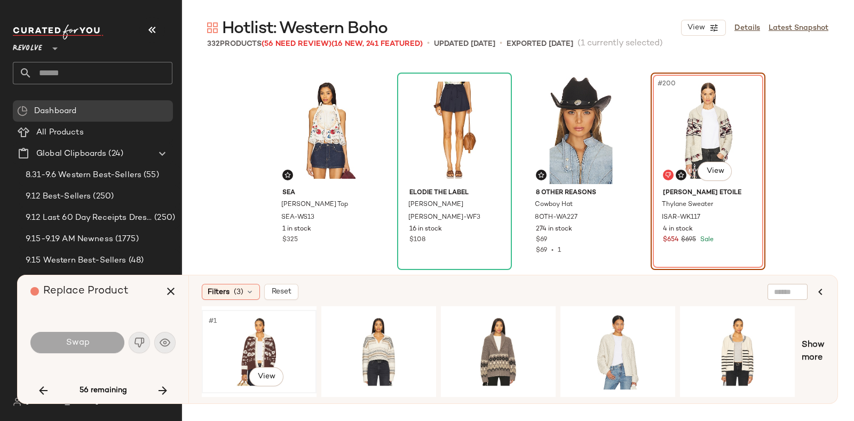
click at [287, 329] on div "#1 View" at bounding box center [259, 352] width 107 height 76
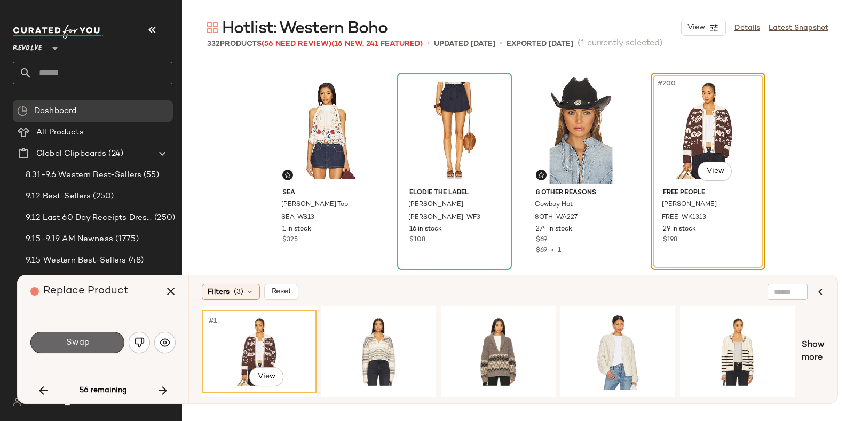
click at [85, 340] on span "Swap" at bounding box center [77, 343] width 24 height 10
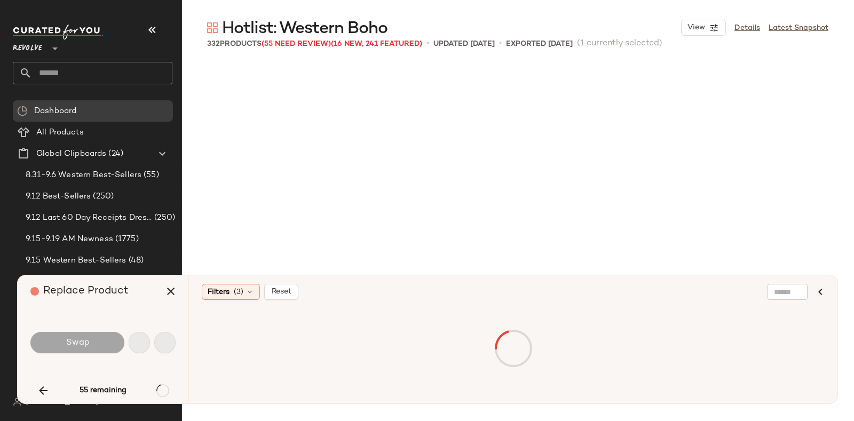
scroll to position [10923, 0]
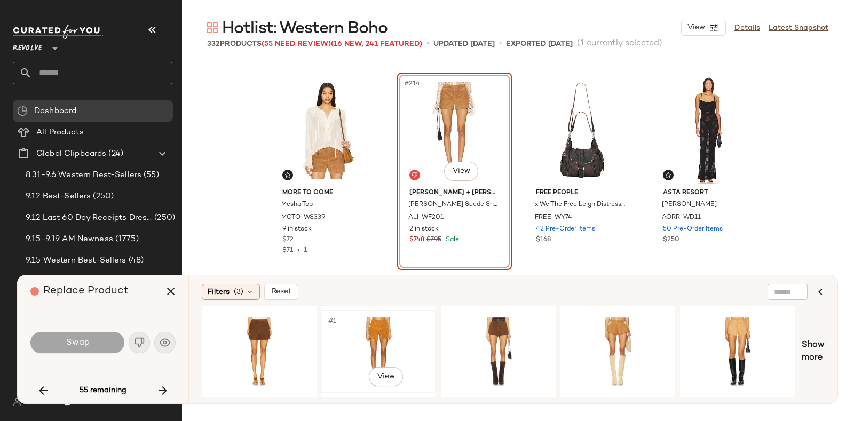
click at [358, 324] on div "#1 View" at bounding box center [378, 352] width 107 height 76
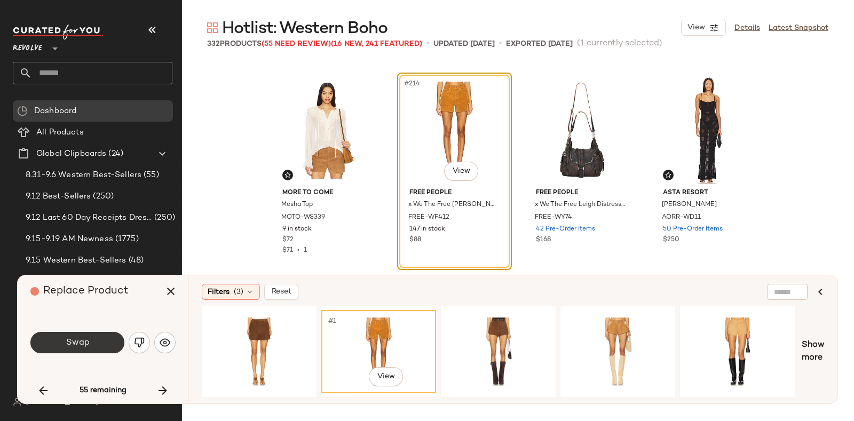
click at [64, 341] on button "Swap" at bounding box center [77, 342] width 94 height 21
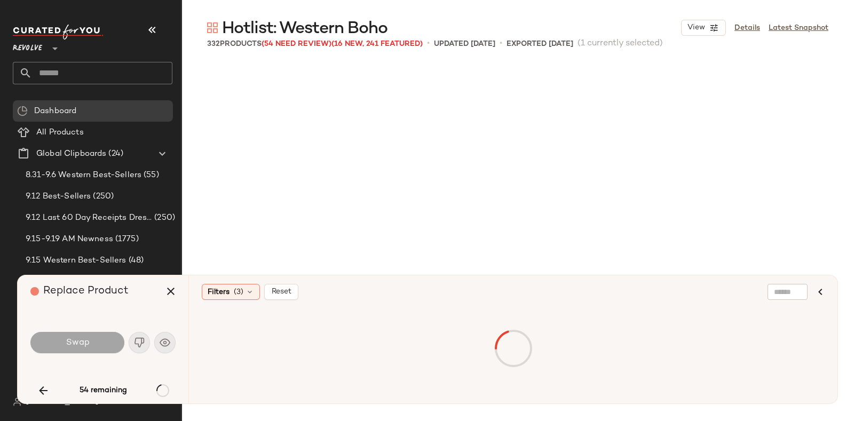
scroll to position [11335, 0]
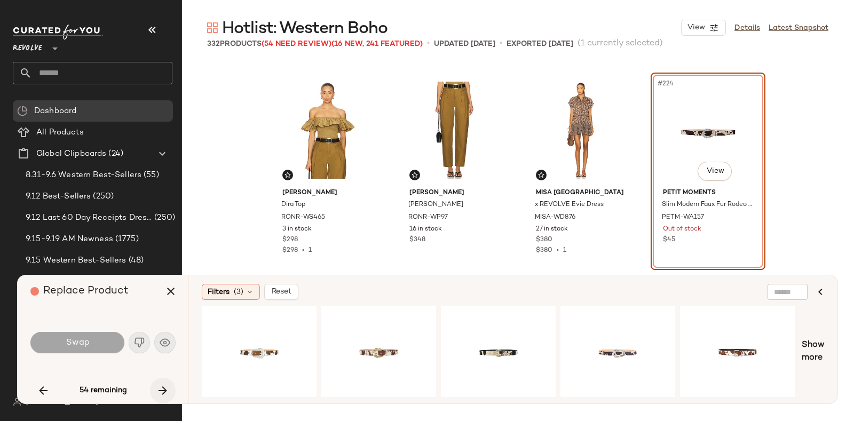
click at [164, 383] on button "button" at bounding box center [163, 391] width 26 height 26
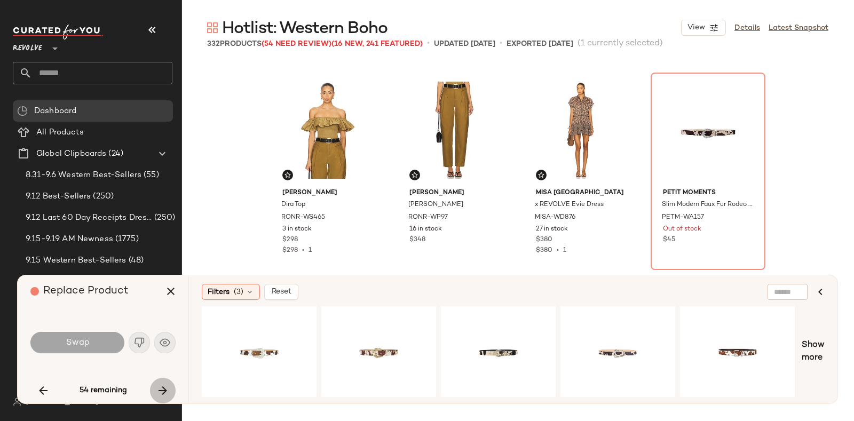
scroll to position [11541, 0]
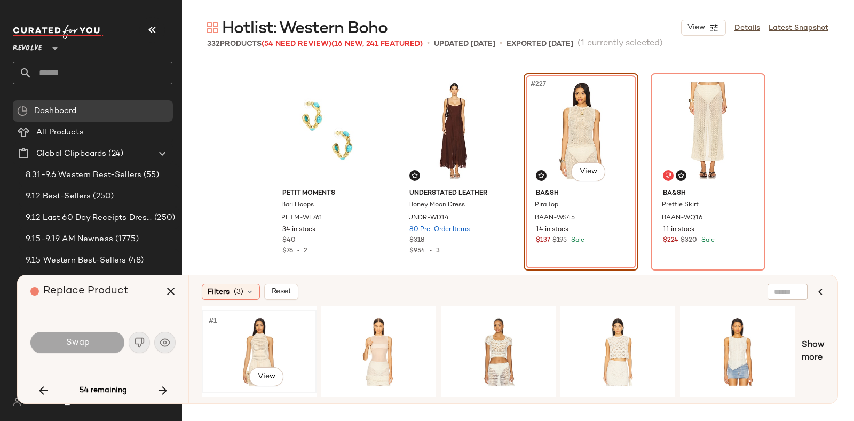
click at [273, 335] on div "#1 View" at bounding box center [259, 352] width 107 height 76
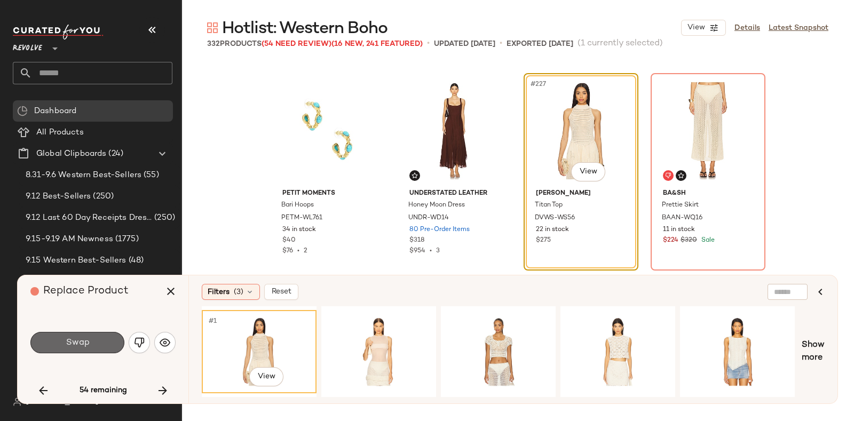
click at [96, 345] on button "Swap" at bounding box center [77, 342] width 94 height 21
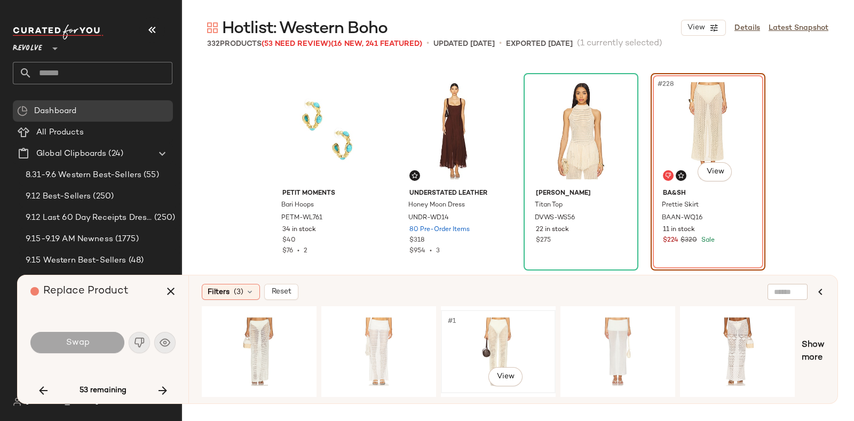
click at [538, 324] on div "#1 View" at bounding box center [498, 352] width 107 height 76
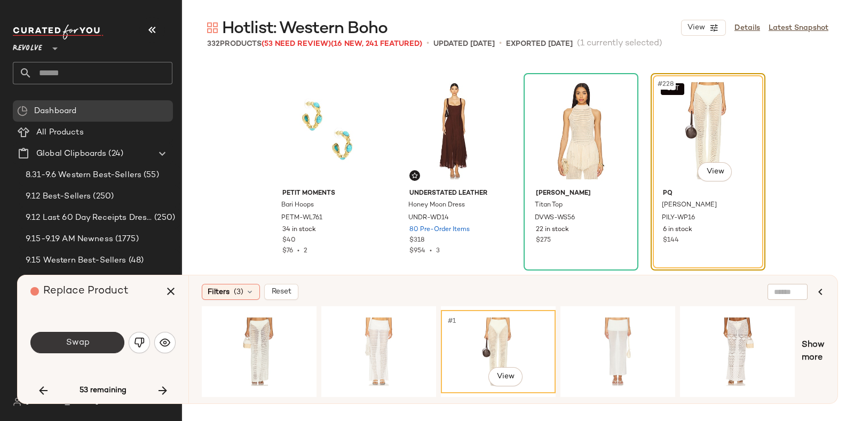
click at [58, 342] on button "Swap" at bounding box center [77, 342] width 94 height 21
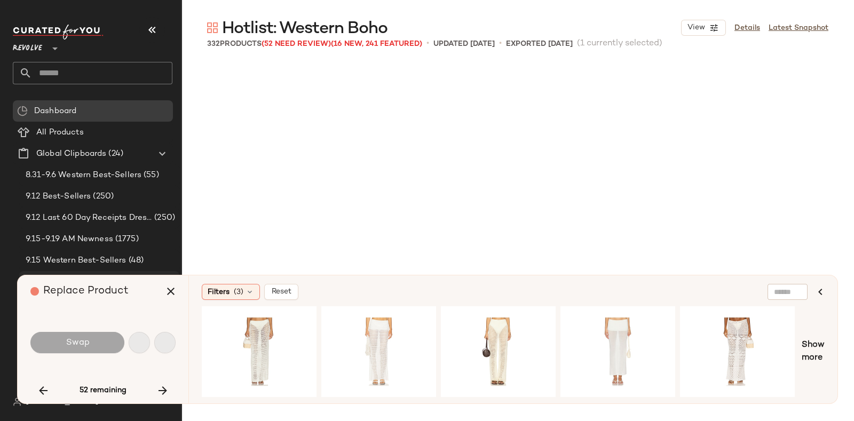
scroll to position [11747, 0]
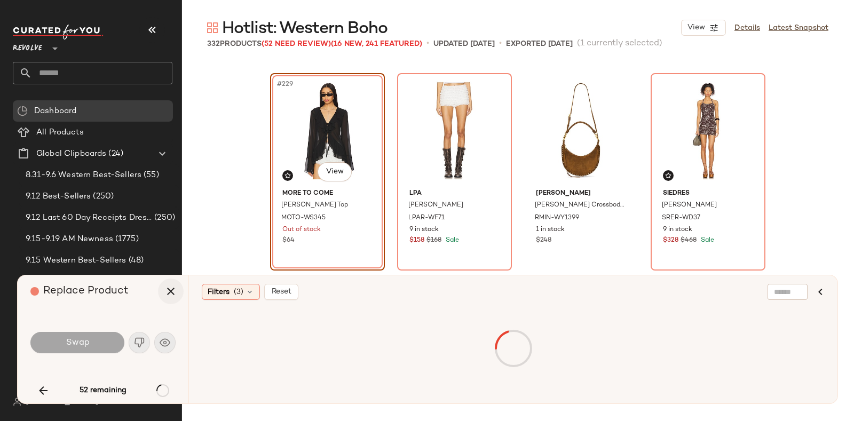
click at [170, 288] on icon "button" at bounding box center [170, 291] width 13 height 13
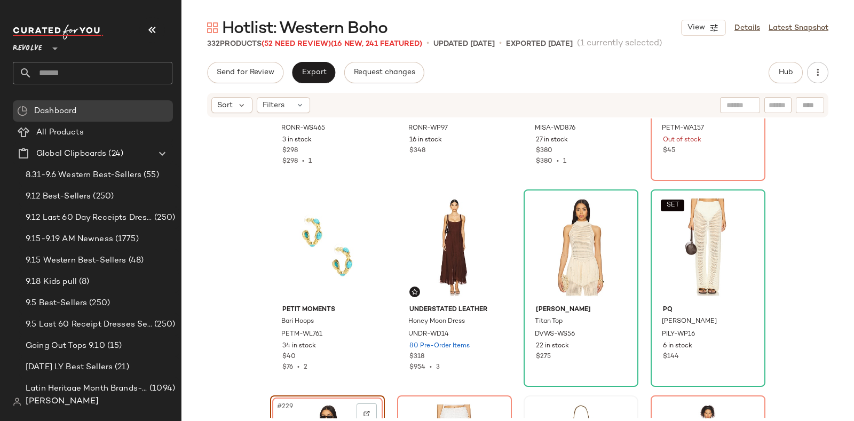
scroll to position [11516, 0]
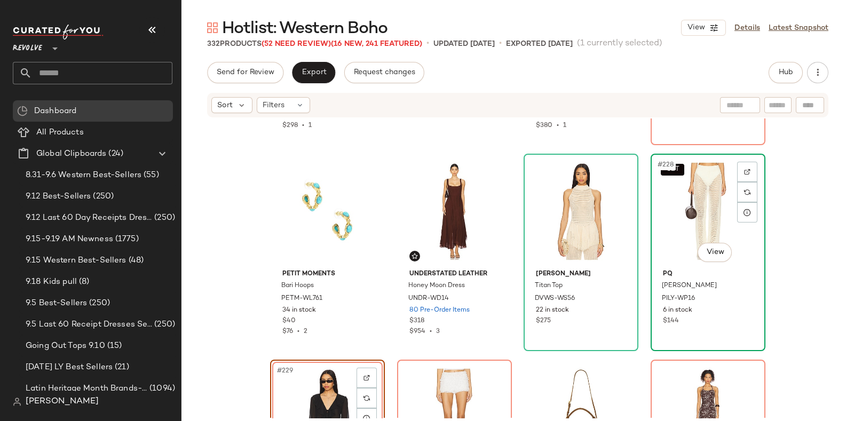
click at [694, 195] on div "SET #228 View" at bounding box center [708, 212] width 107 height 108
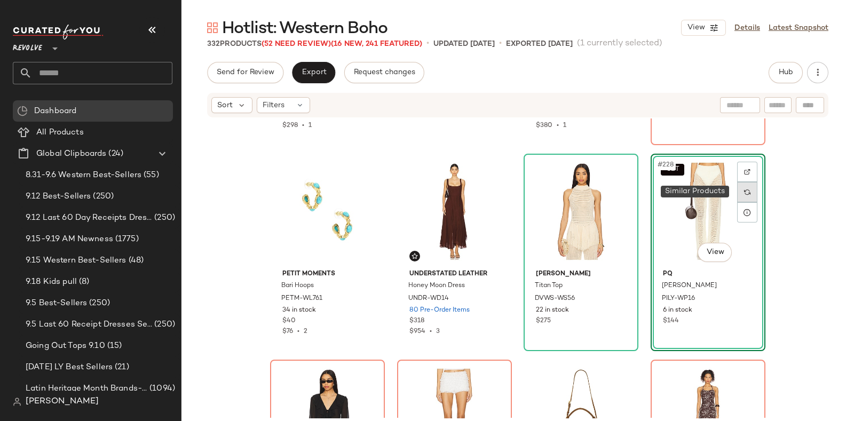
click at [748, 187] on div at bounding box center [747, 192] width 20 height 20
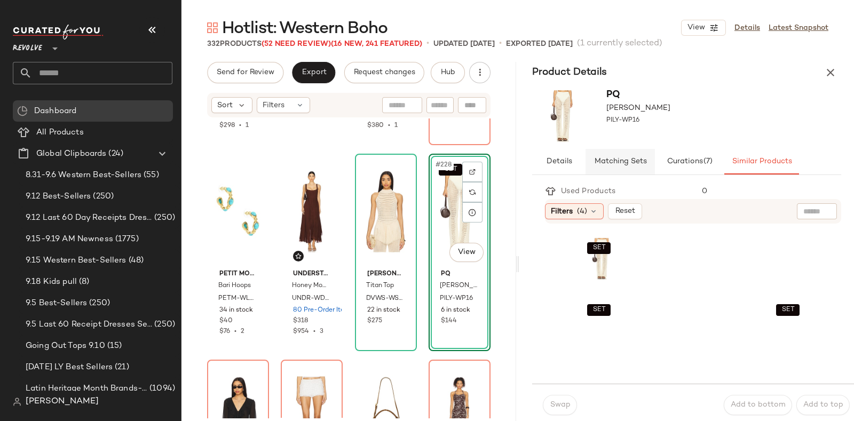
click at [620, 159] on span "Matching Sets" at bounding box center [620, 162] width 53 height 9
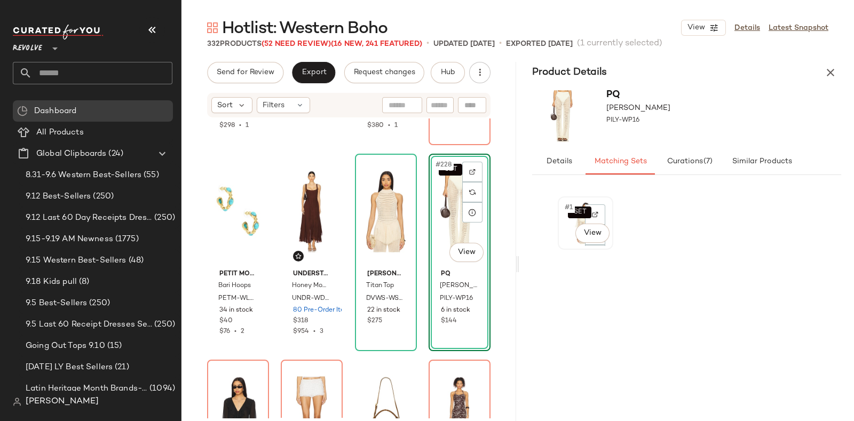
click at [569, 243] on div "SET #1 View" at bounding box center [586, 223] width 48 height 46
click at [776, 301] on div "SET #1 View" at bounding box center [687, 323] width 258 height 255
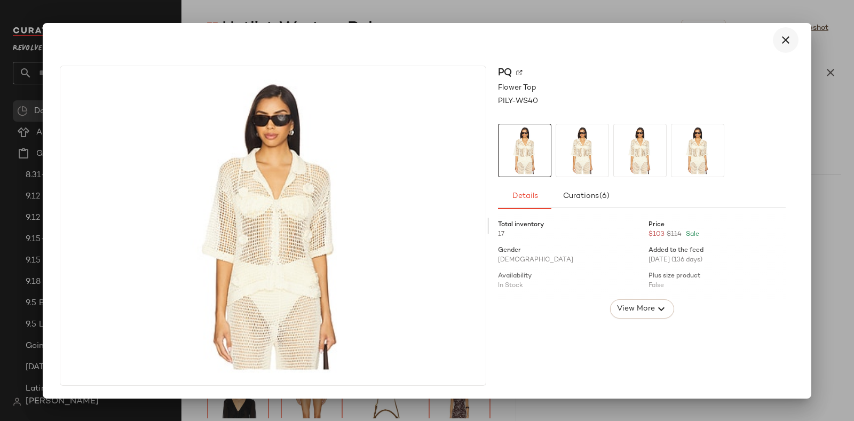
click at [784, 44] on icon "button" at bounding box center [786, 40] width 13 height 13
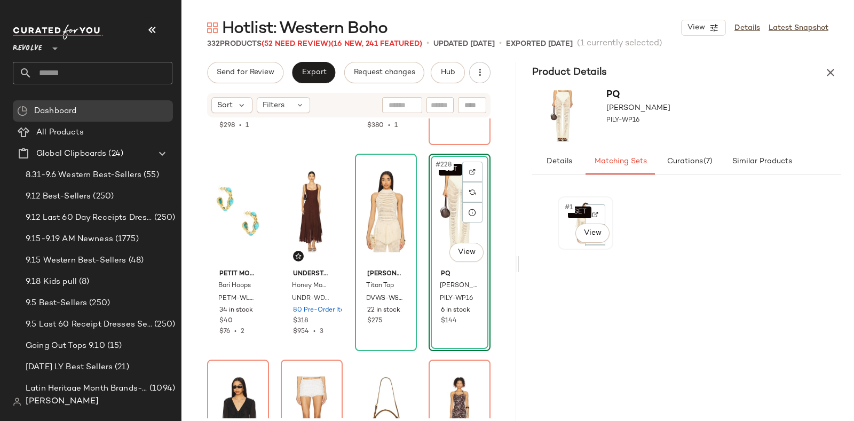
click at [564, 239] on div "SET #1 View" at bounding box center [586, 223] width 48 height 46
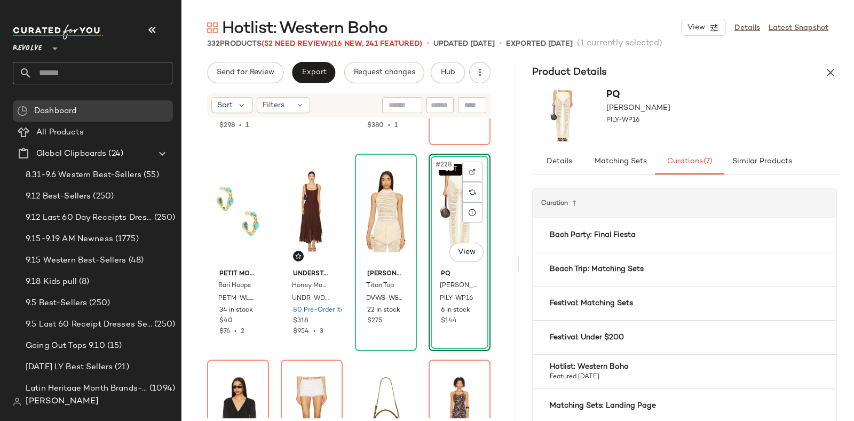
click at [564, 239] on b "Bach Party: Final Fiesta" at bounding box center [593, 235] width 86 height 11
click at [617, 161] on span "Matching Sets" at bounding box center [620, 162] width 53 height 9
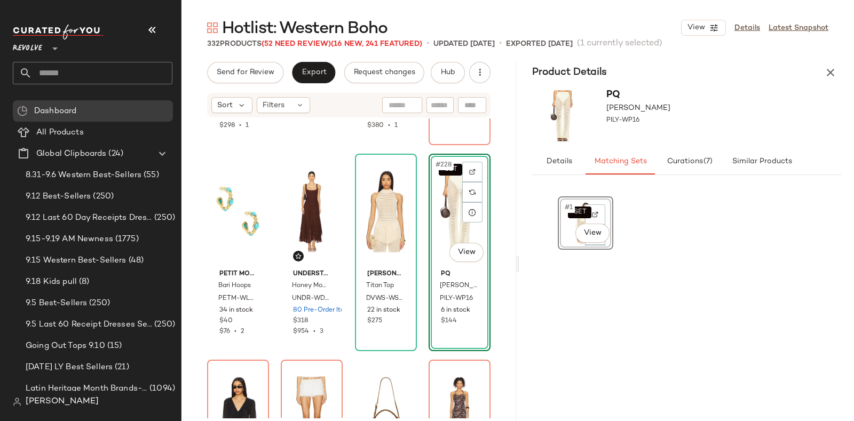
click at [563, 239] on div "SET #1 View" at bounding box center [586, 223] width 48 height 46
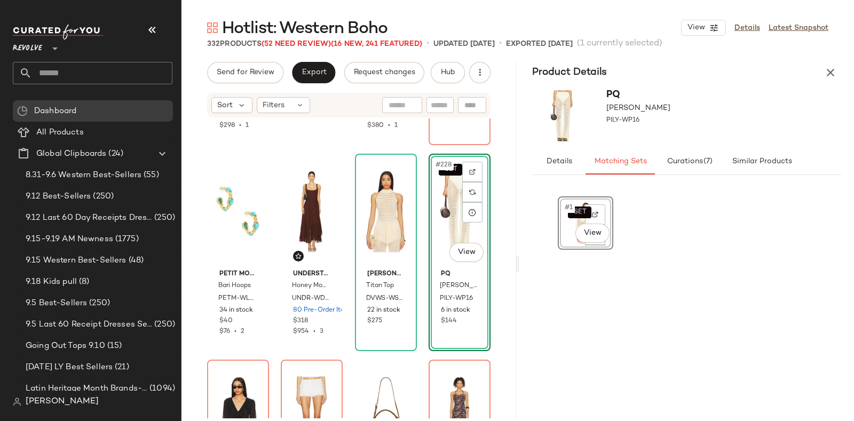
click at [562, 240] on div "SET #1 View" at bounding box center [586, 223] width 48 height 46
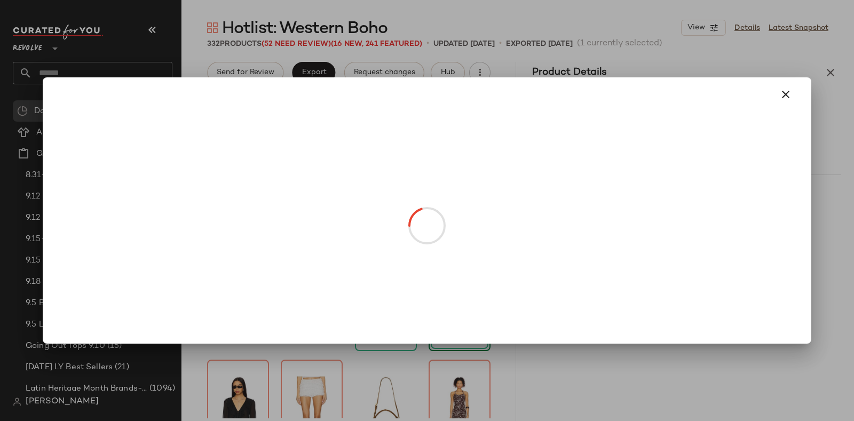
click at [381, 246] on body "Revolve ** Dashboard All Products Global Clipboards (24) 8.31-9.6 Western Best-…" at bounding box center [427, 210] width 854 height 421
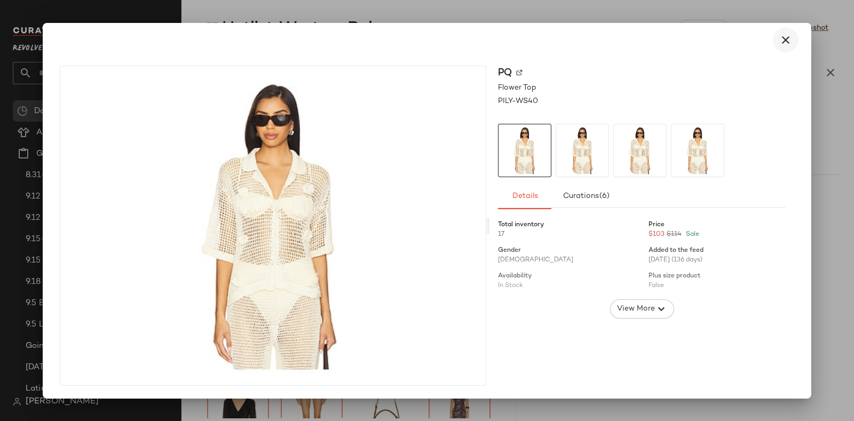
click at [788, 36] on icon "button" at bounding box center [786, 40] width 13 height 13
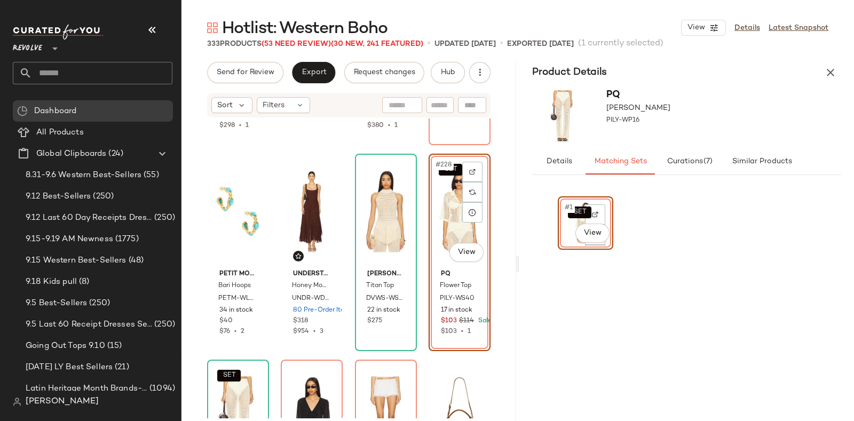
click at [407, 235] on div at bounding box center [386, 212] width 54 height 108
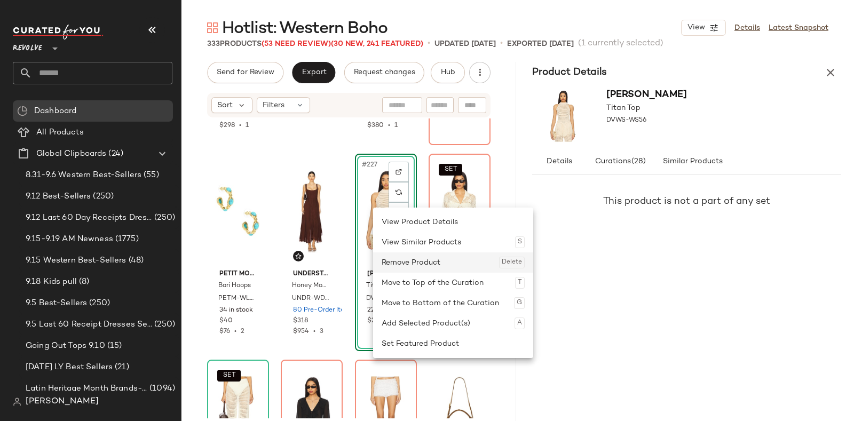
click at [398, 256] on div "Remove Product Delete" at bounding box center [453, 263] width 143 height 20
click at [402, 261] on div "Remove Product Delete" at bounding box center [461, 264] width 143 height 20
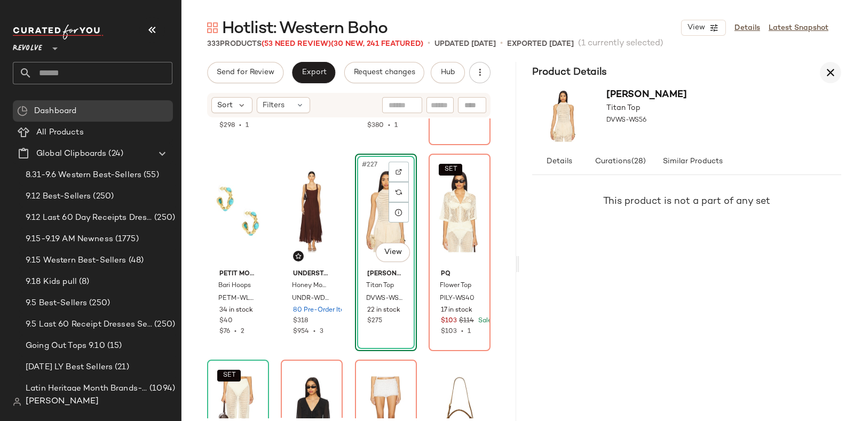
click at [829, 70] on icon "button" at bounding box center [830, 72] width 13 height 13
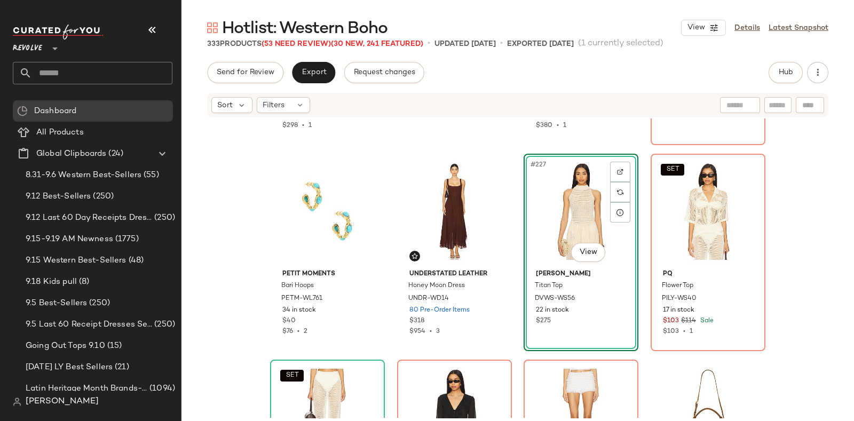
click at [440, 238] on div at bounding box center [454, 212] width 107 height 108
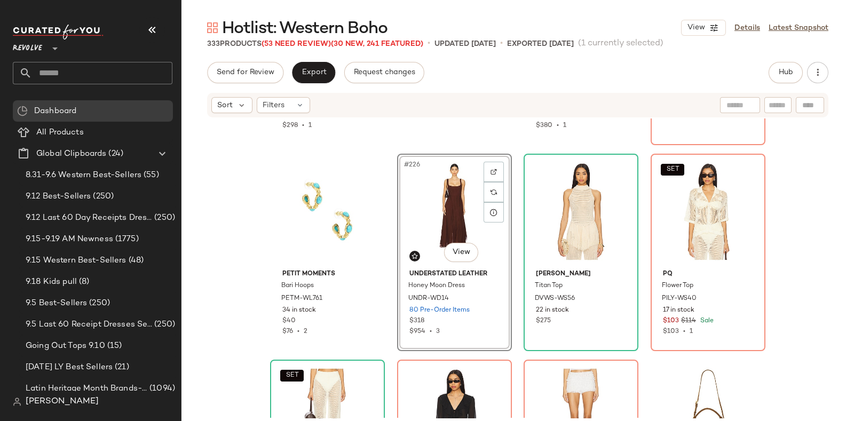
click at [440, 238] on body "Revolve ** Dashboard All Products Global Clipboards (24) 8.31-9.6 Western Best-…" at bounding box center [427, 210] width 854 height 421
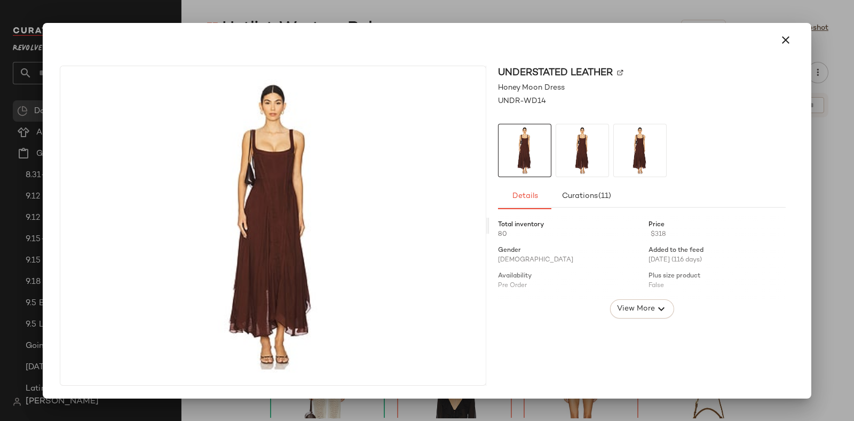
click at [774, 52] on div at bounding box center [427, 40] width 743 height 26
click at [596, 58] on div "Understated Leather Honey Moon Dress UNDR-WD14 Details Curations (11) Total inv…" at bounding box center [427, 228] width 760 height 342
click at [788, 37] on icon "button" at bounding box center [786, 40] width 13 height 13
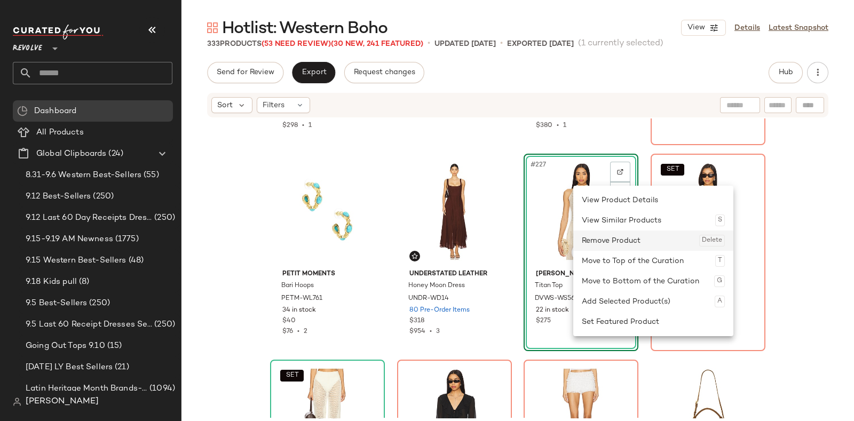
click at [604, 236] on div "Remove Product Delete" at bounding box center [653, 241] width 143 height 20
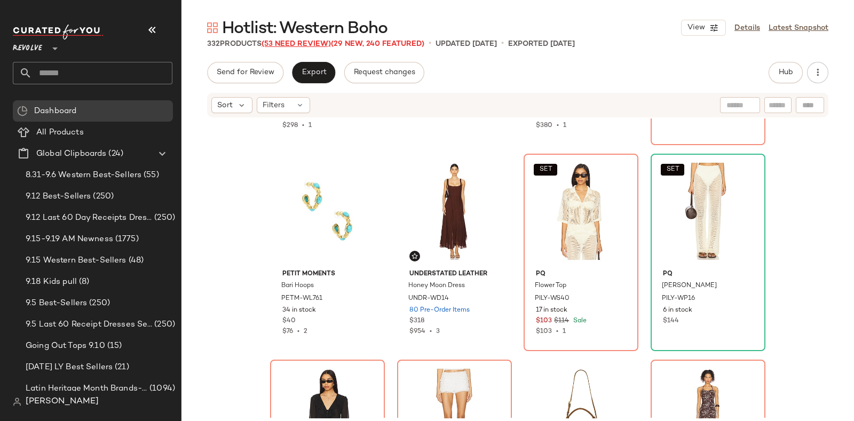
click at [290, 41] on span "(53 Need Review)" at bounding box center [296, 44] width 69 height 8
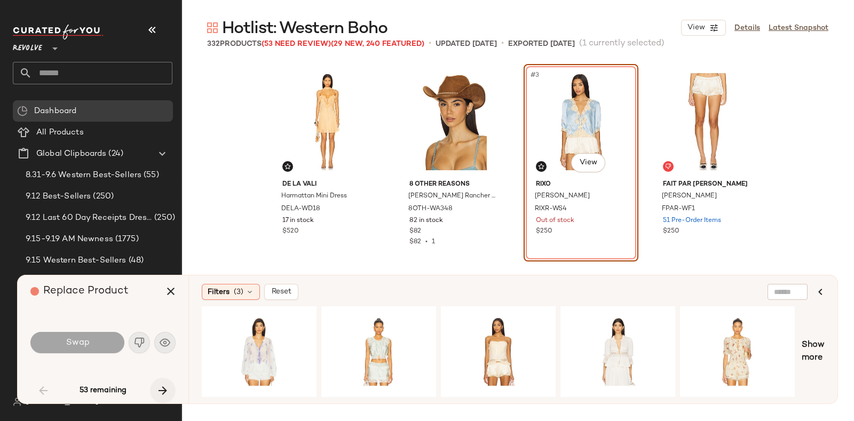
click at [160, 388] on icon "button" at bounding box center [162, 390] width 13 height 13
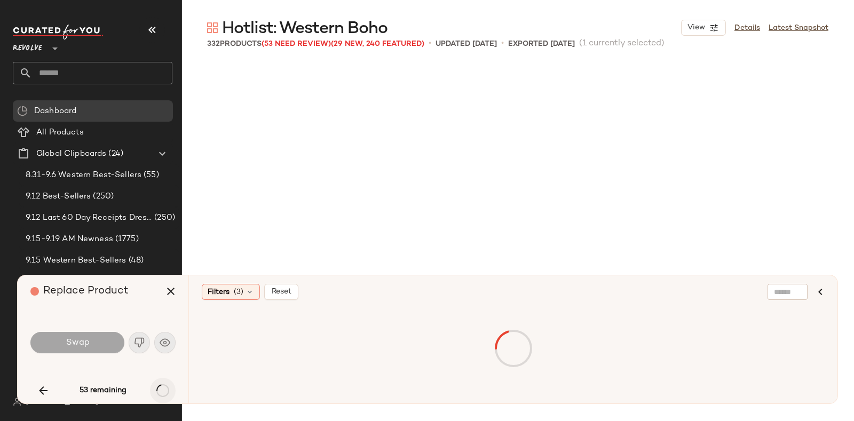
scroll to position [2473, 0]
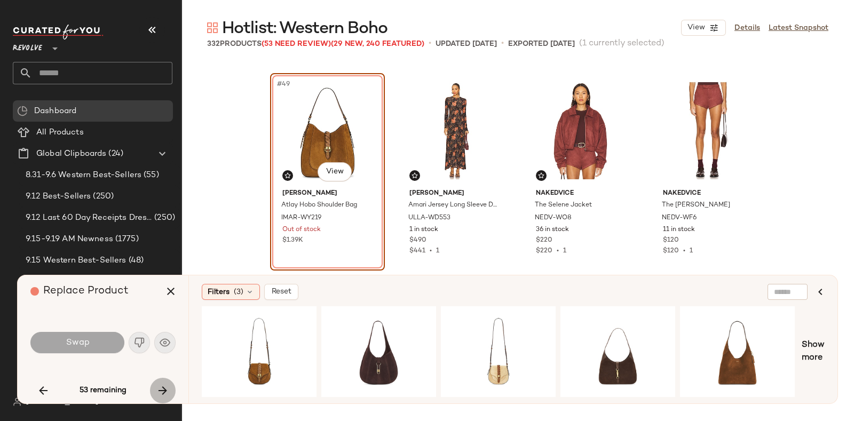
click at [160, 388] on icon "button" at bounding box center [162, 390] width 13 height 13
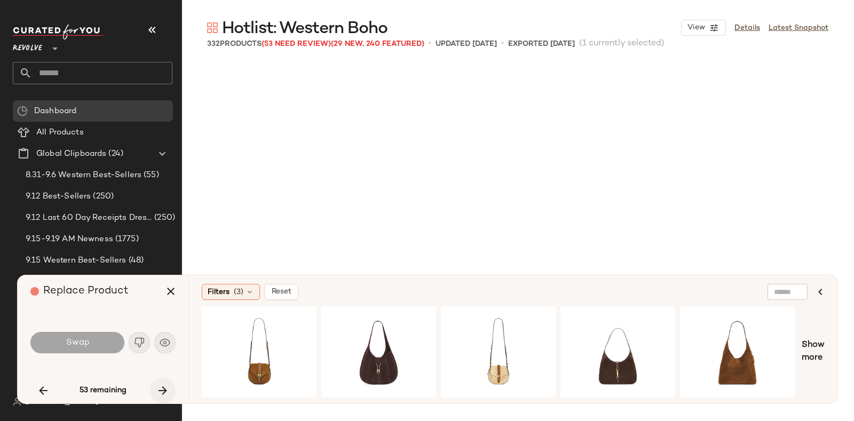
scroll to position [2679, 0]
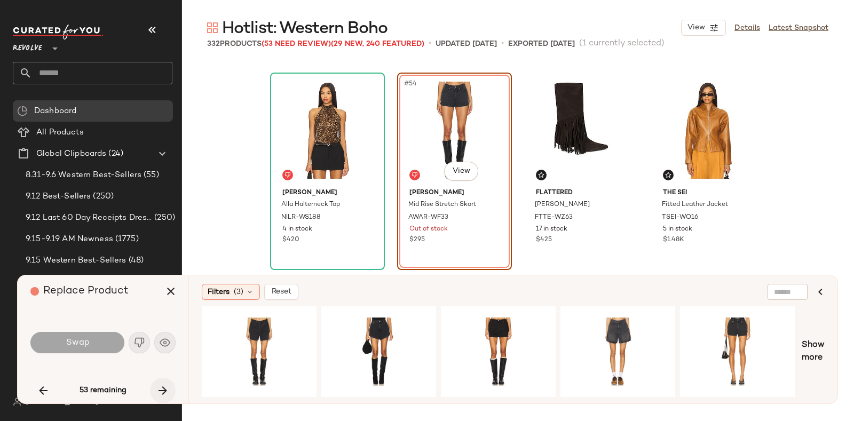
click at [160, 388] on div "53 remaining" at bounding box center [102, 391] width 145 height 26
click at [160, 388] on icon "button" at bounding box center [162, 390] width 13 height 13
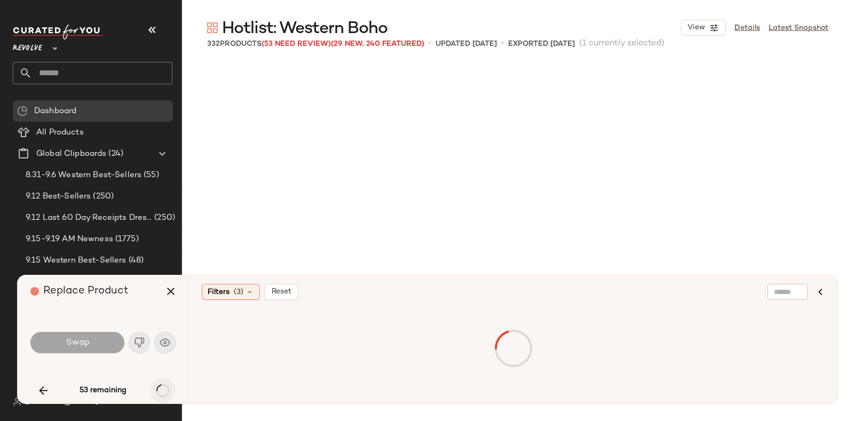
scroll to position [2885, 0]
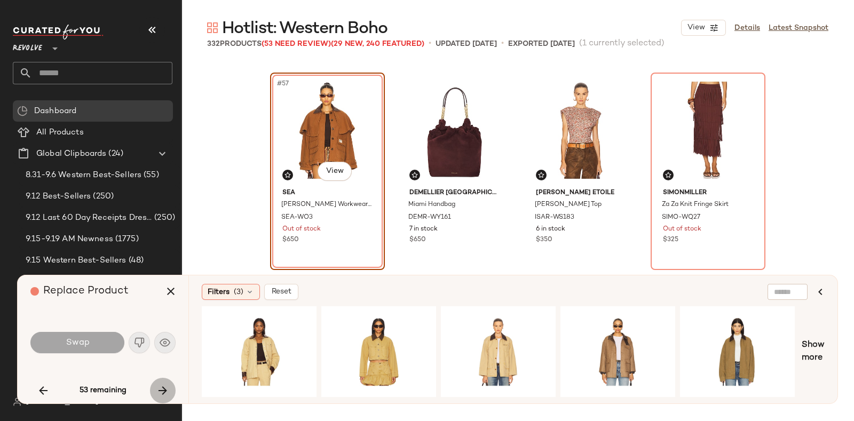
click at [160, 388] on icon "button" at bounding box center [162, 390] width 13 height 13
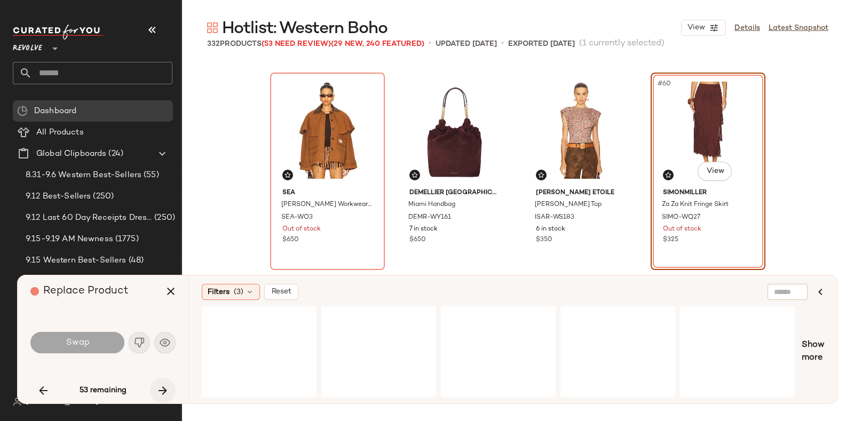
click at [160, 388] on div "53 remaining" at bounding box center [102, 391] width 145 height 26
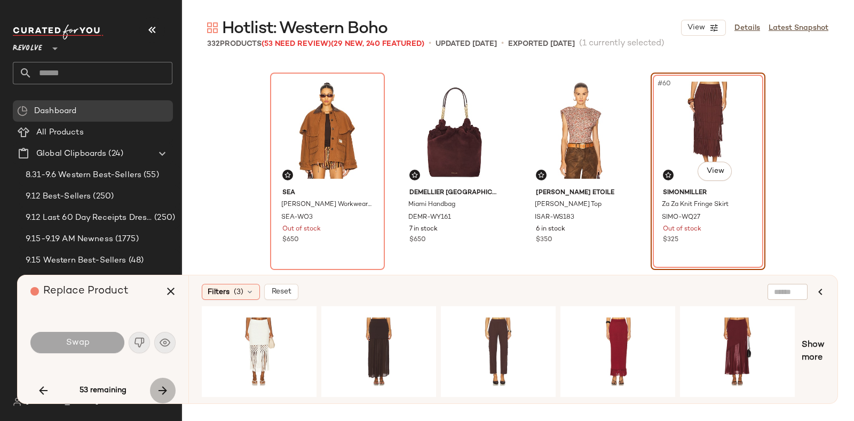
click at [160, 388] on icon "button" at bounding box center [162, 390] width 13 height 13
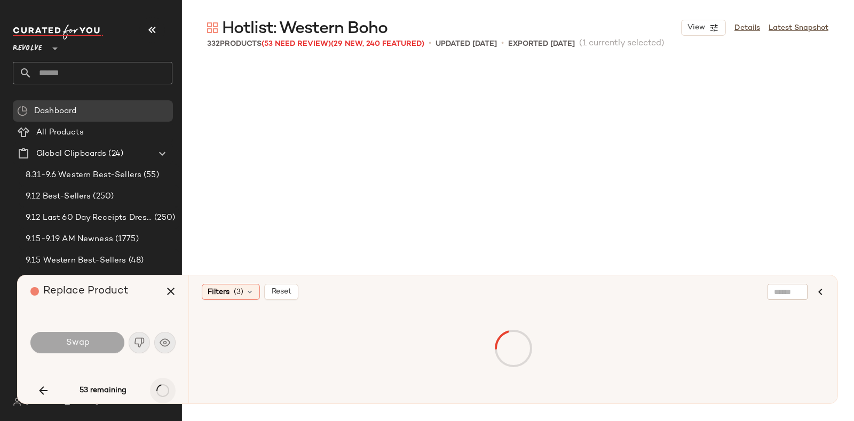
scroll to position [3091, 0]
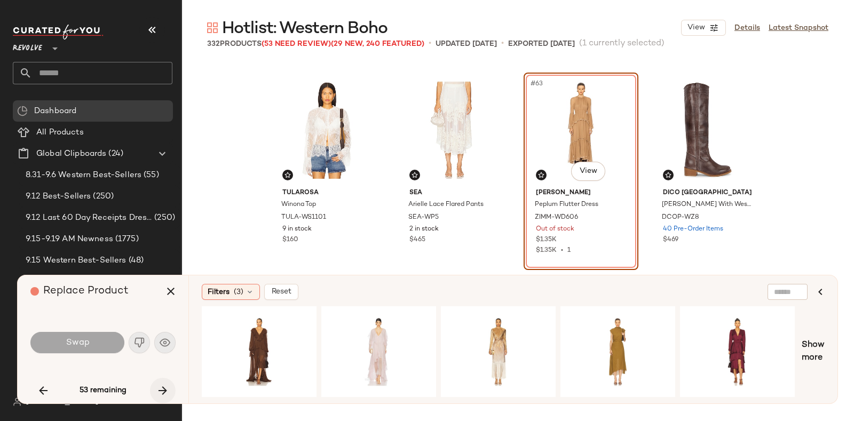
click at [160, 388] on div "53 remaining" at bounding box center [102, 391] width 145 height 26
click at [160, 388] on icon "button" at bounding box center [162, 390] width 13 height 13
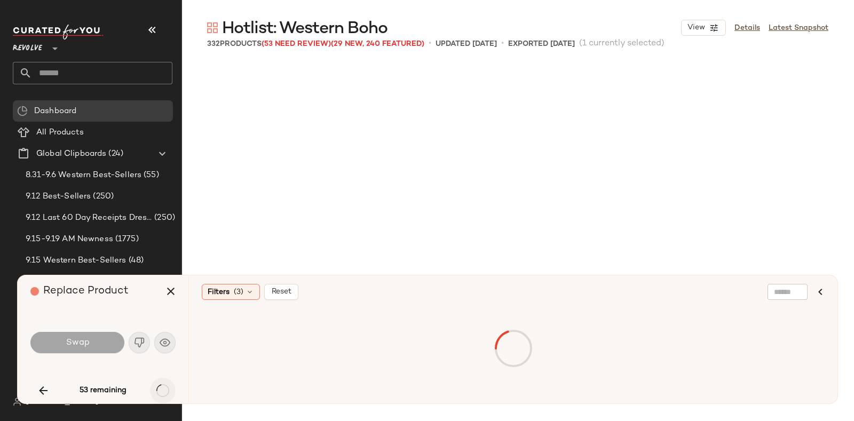
scroll to position [3916, 0]
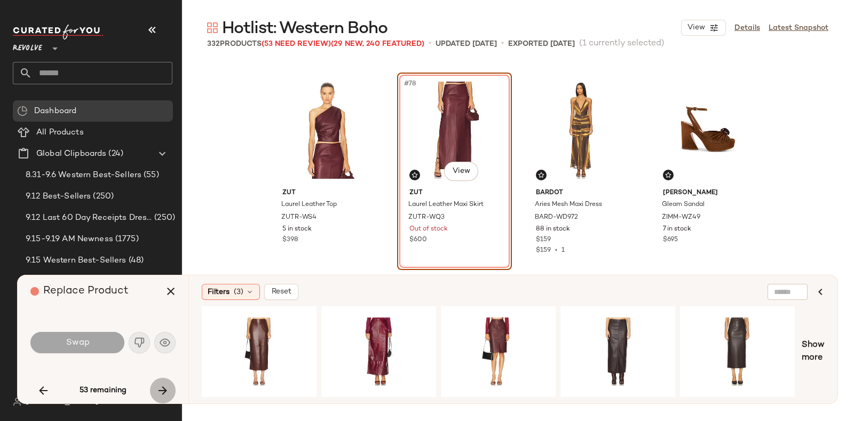
click at [160, 388] on icon "button" at bounding box center [162, 390] width 13 height 13
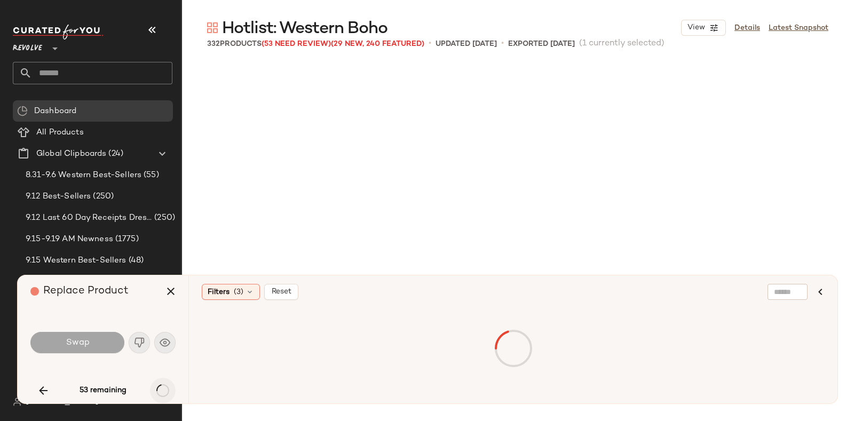
scroll to position [4740, 0]
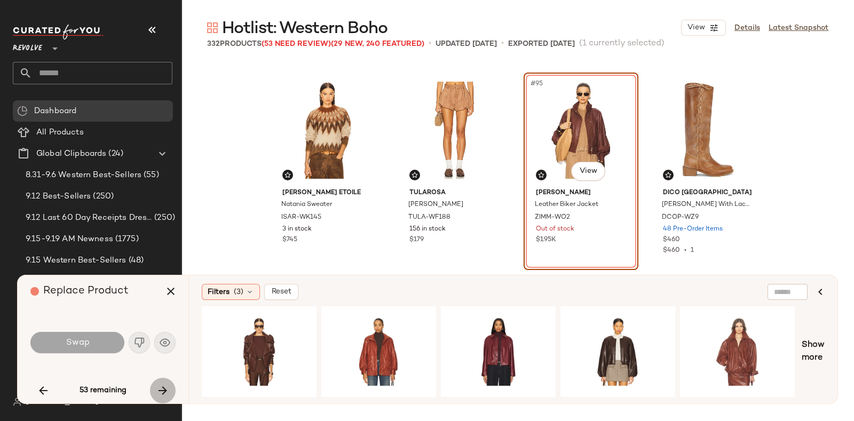
click at [160, 388] on icon "button" at bounding box center [162, 390] width 13 height 13
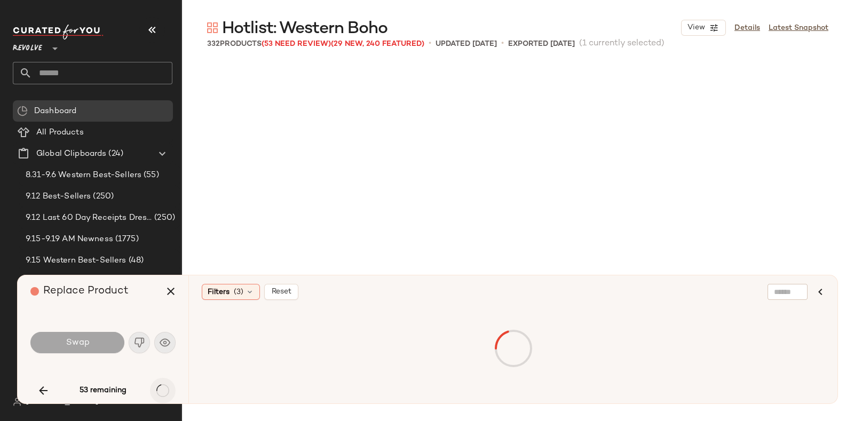
scroll to position [5977, 0]
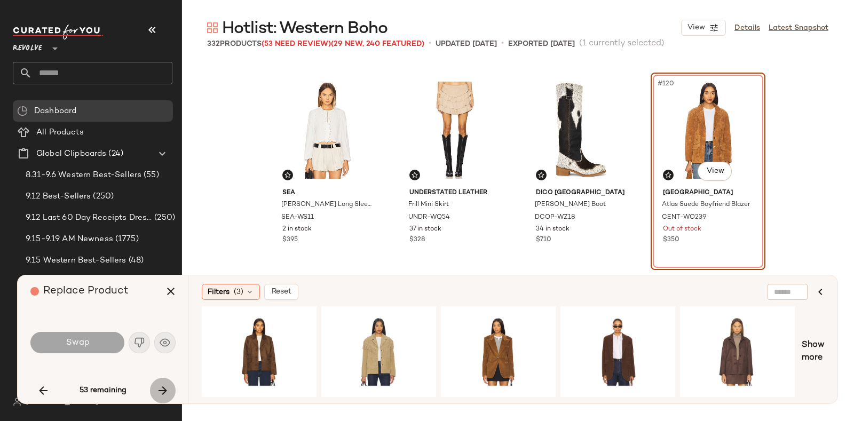
click at [160, 388] on icon "button" at bounding box center [162, 390] width 13 height 13
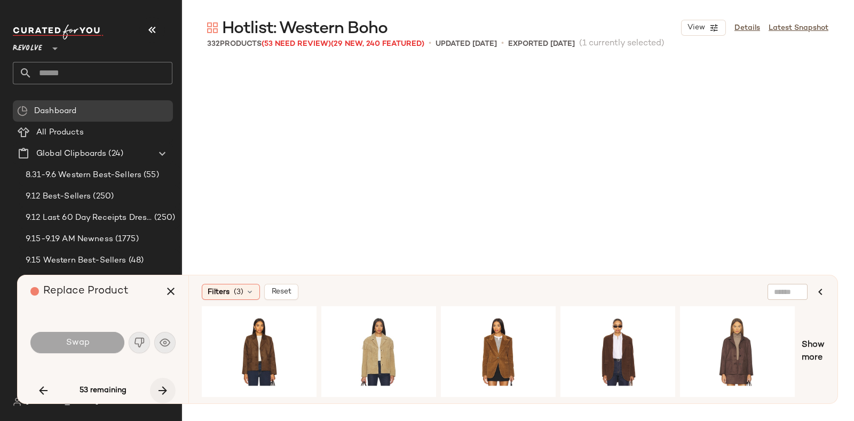
scroll to position [6183, 0]
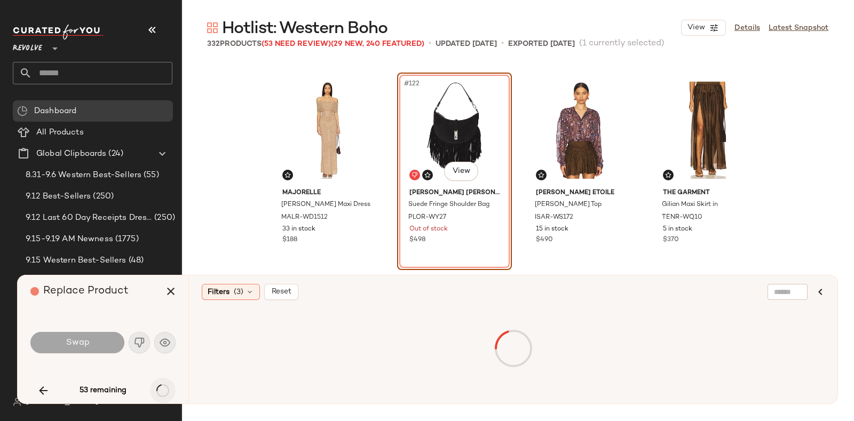
click at [160, 388] on div "53 remaining" at bounding box center [102, 391] width 145 height 26
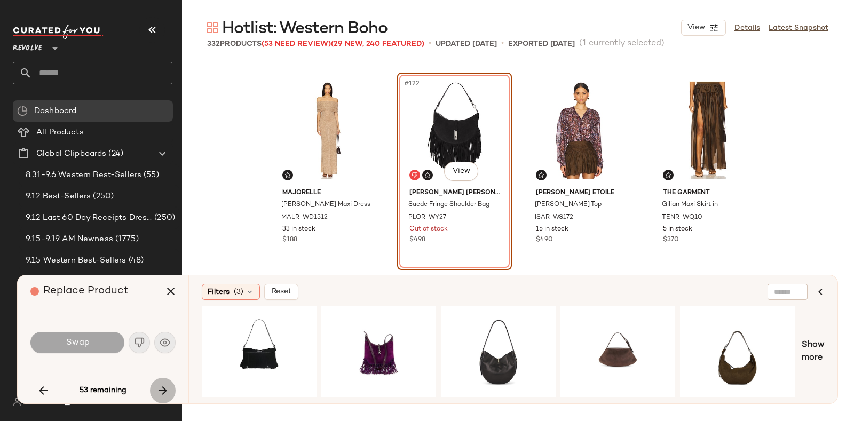
click at [160, 388] on icon "button" at bounding box center [162, 390] width 13 height 13
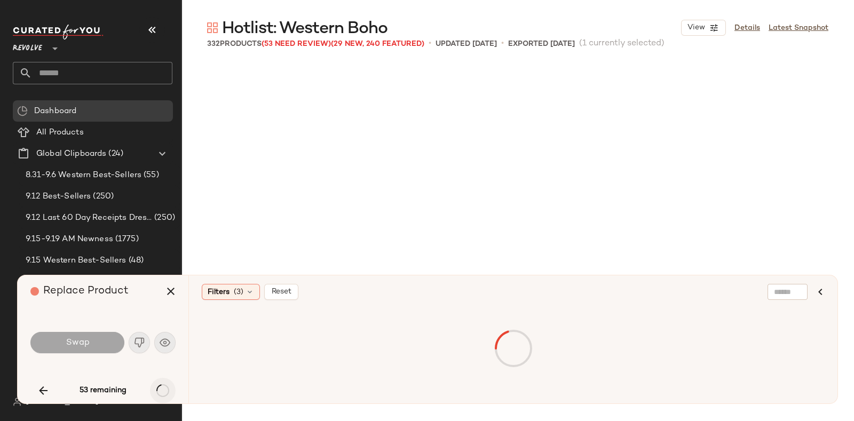
scroll to position [7419, 0]
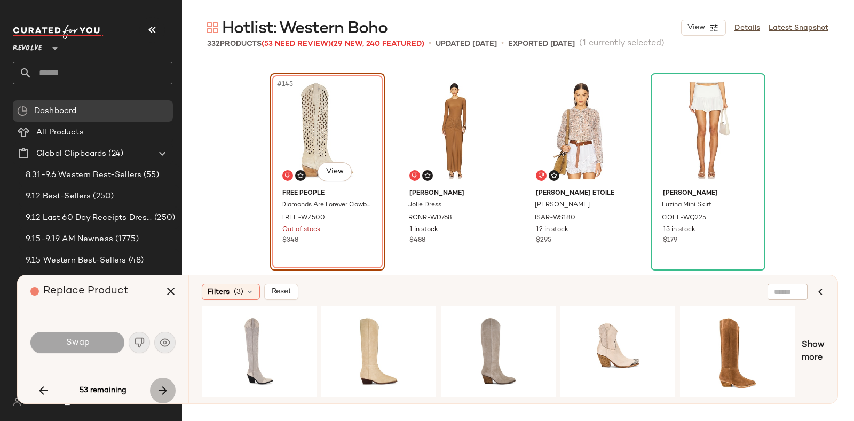
click at [160, 388] on icon "button" at bounding box center [162, 390] width 13 height 13
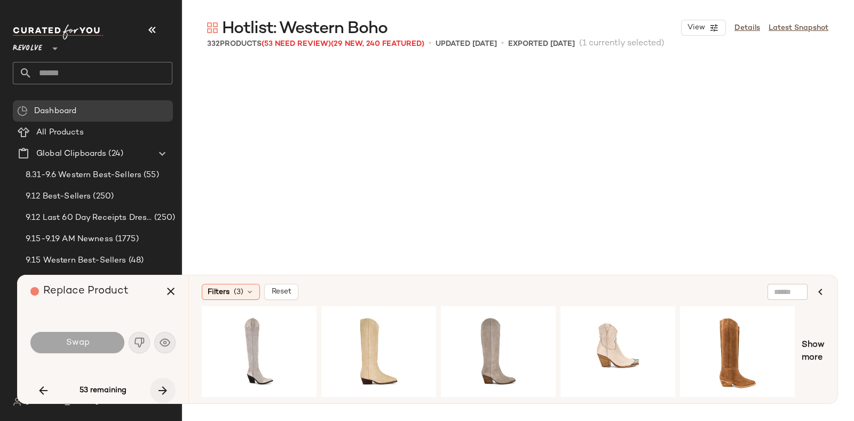
scroll to position [7625, 0]
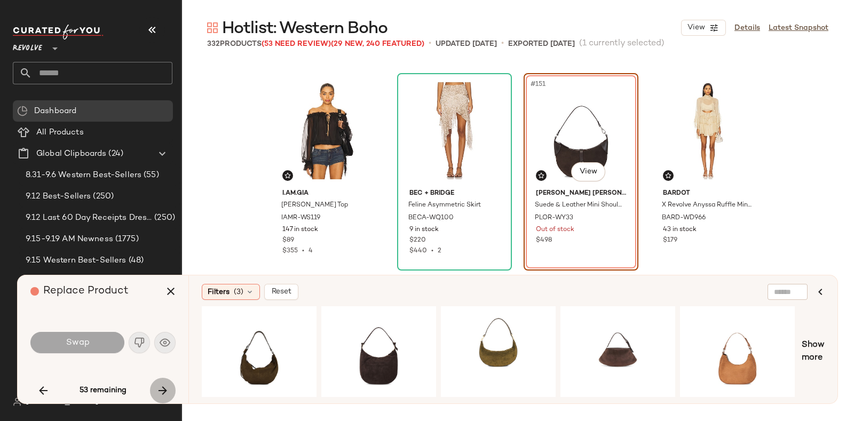
click at [160, 388] on icon "button" at bounding box center [162, 390] width 13 height 13
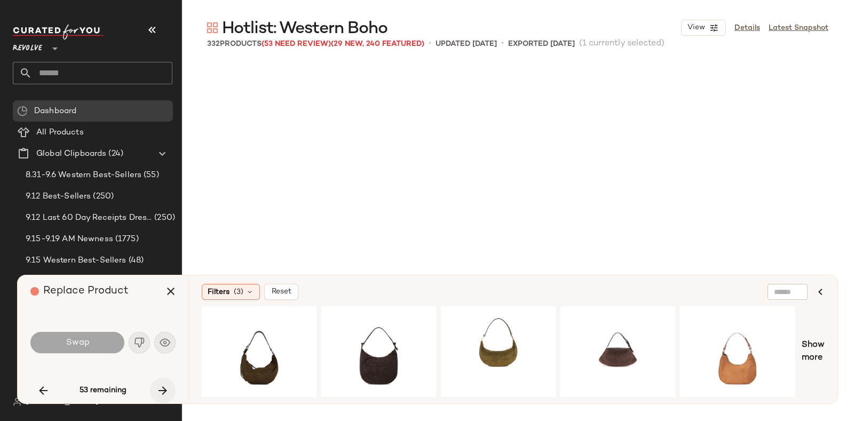
scroll to position [7831, 0]
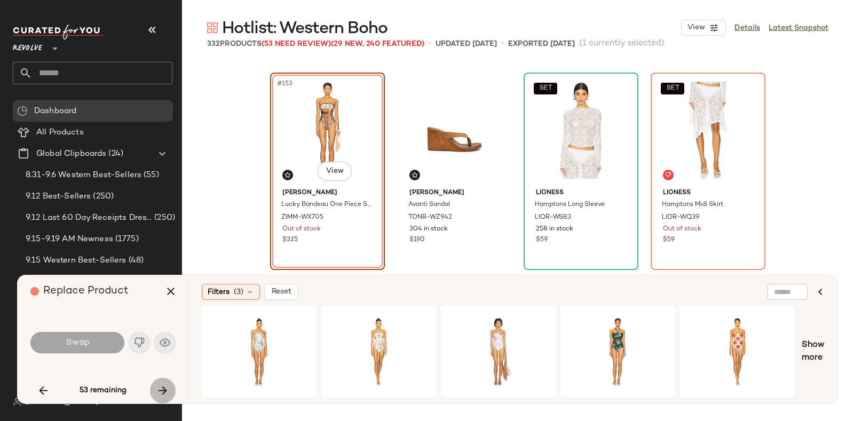
click at [160, 388] on icon "button" at bounding box center [162, 390] width 13 height 13
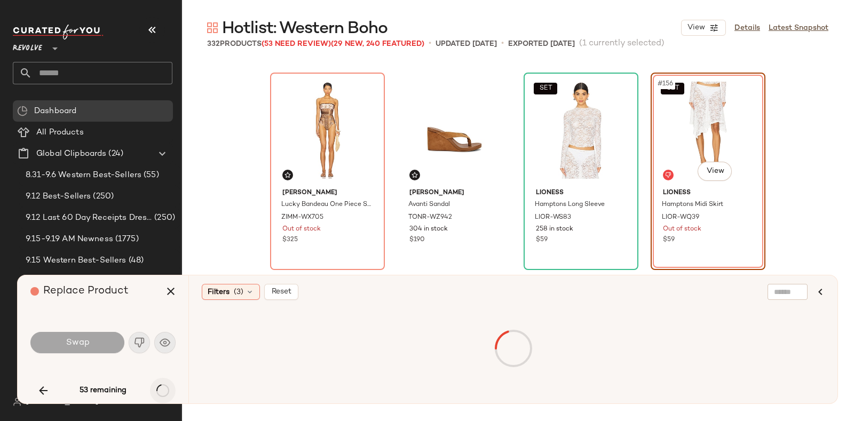
click at [160, 388] on div "53 remaining" at bounding box center [102, 391] width 145 height 26
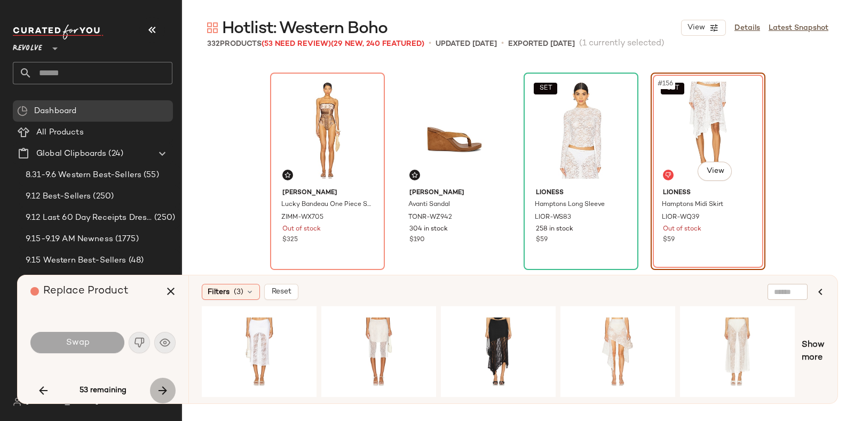
click at [160, 388] on icon "button" at bounding box center [162, 390] width 13 height 13
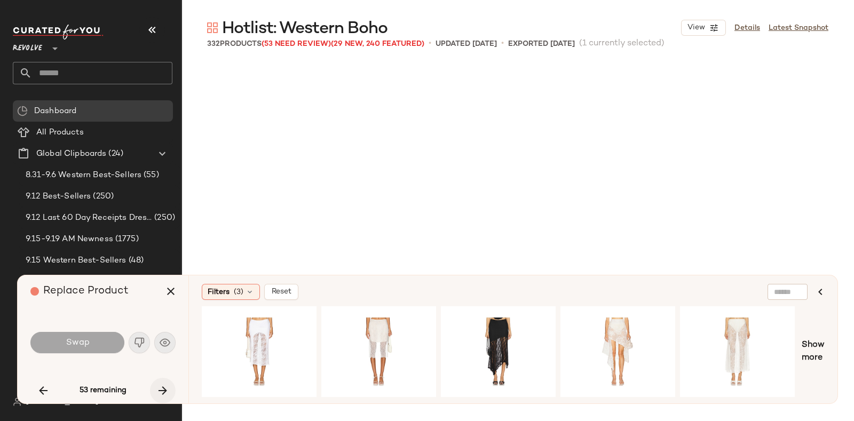
scroll to position [8038, 0]
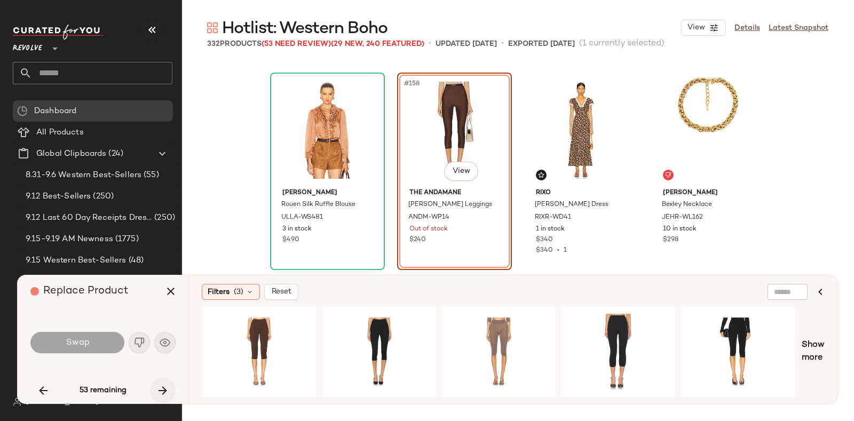
click at [160, 388] on icon "button" at bounding box center [162, 390] width 13 height 13
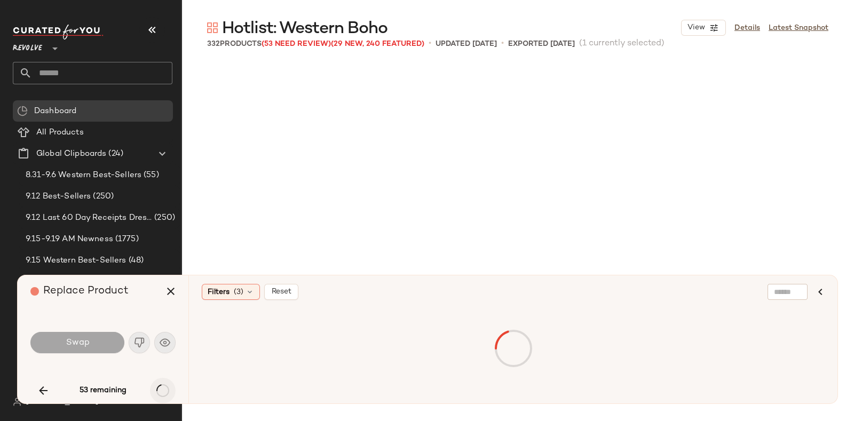
scroll to position [8243, 0]
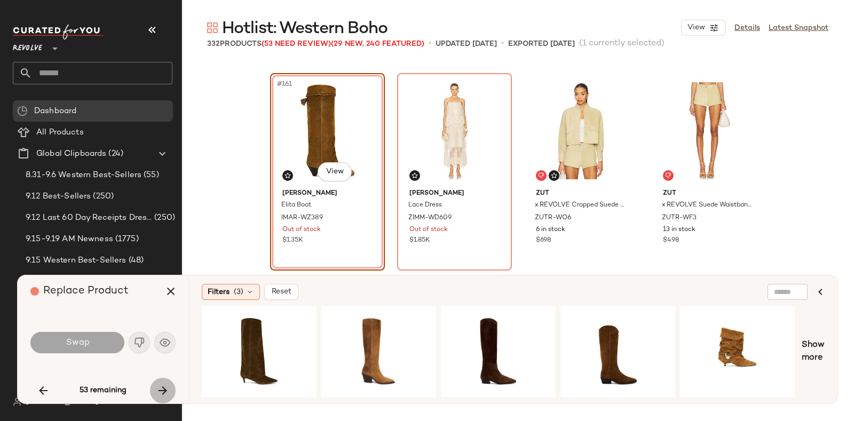
click at [160, 388] on icon "button" at bounding box center [162, 390] width 13 height 13
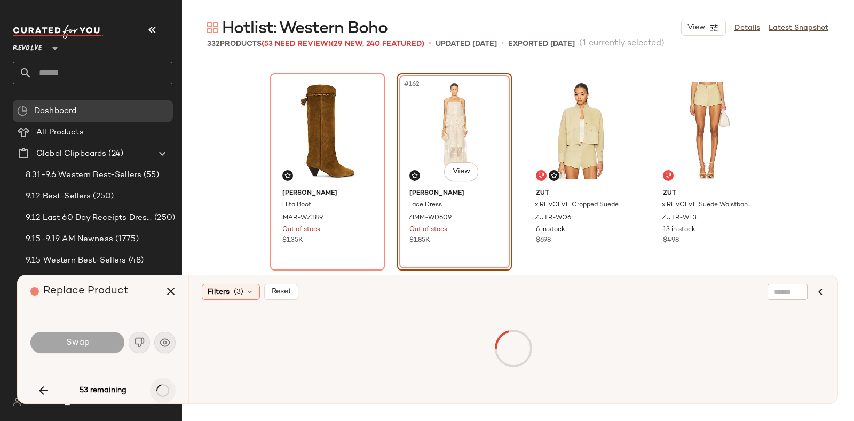
click at [160, 388] on div "53 remaining" at bounding box center [102, 391] width 145 height 26
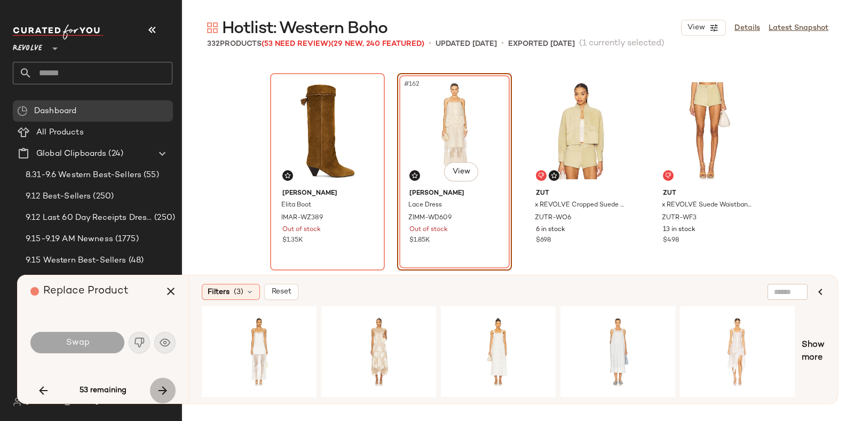
click at [160, 388] on icon "button" at bounding box center [162, 390] width 13 height 13
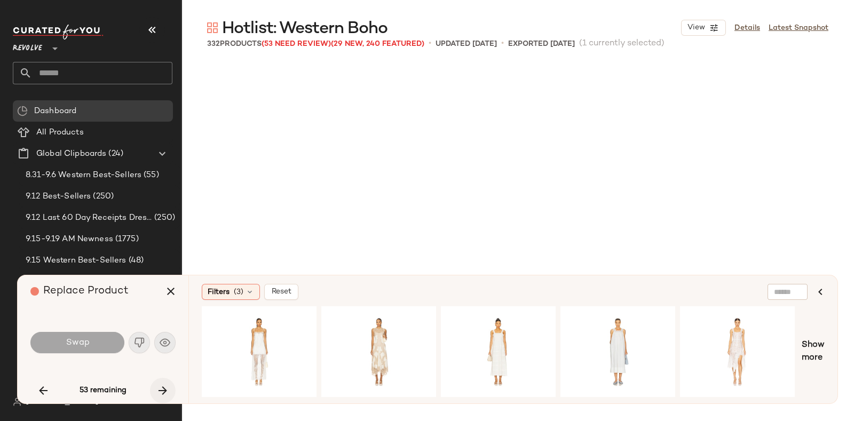
scroll to position [8862, 0]
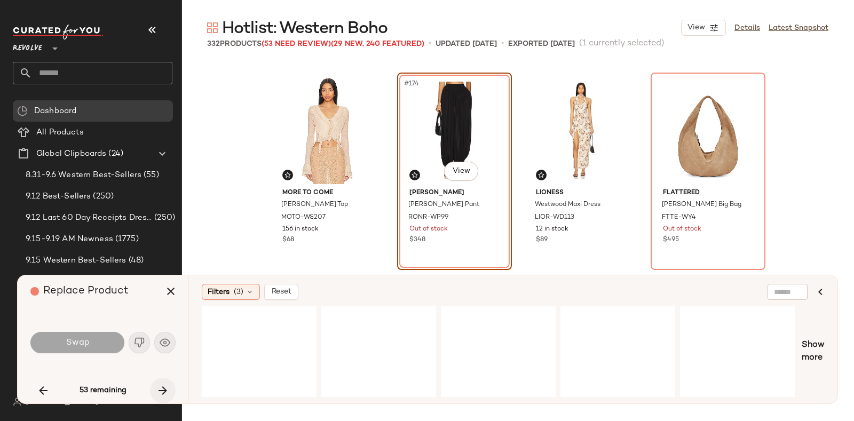
click at [160, 388] on div "53 remaining" at bounding box center [102, 391] width 145 height 26
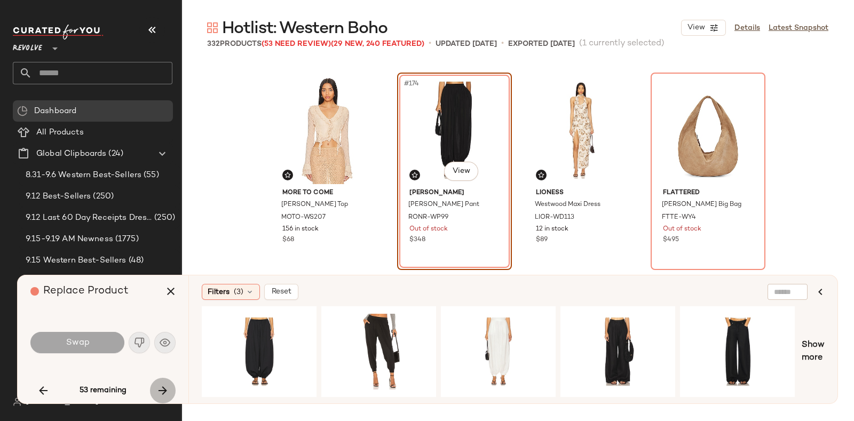
click at [160, 388] on icon "button" at bounding box center [162, 390] width 13 height 13
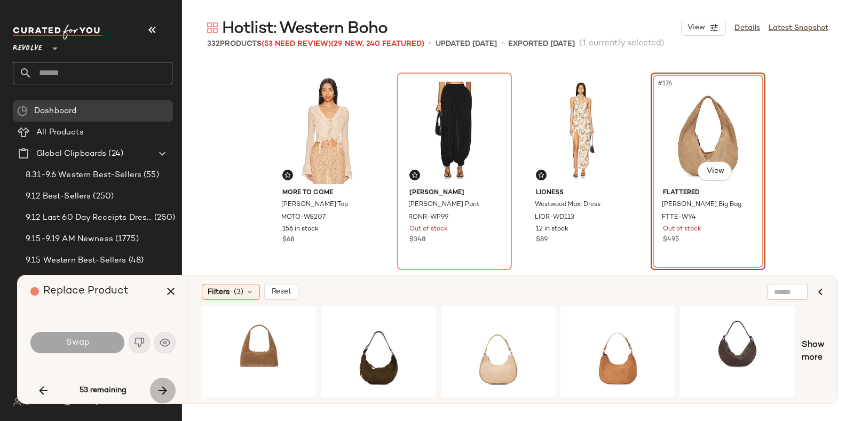
click at [160, 388] on icon "button" at bounding box center [162, 390] width 13 height 13
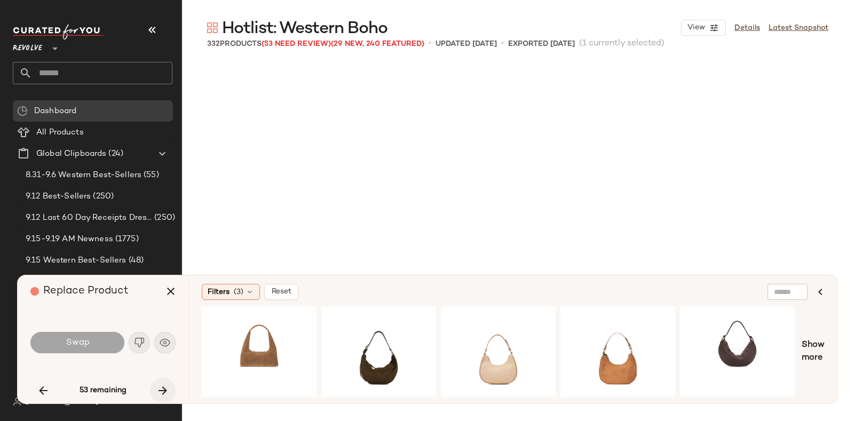
scroll to position [9068, 0]
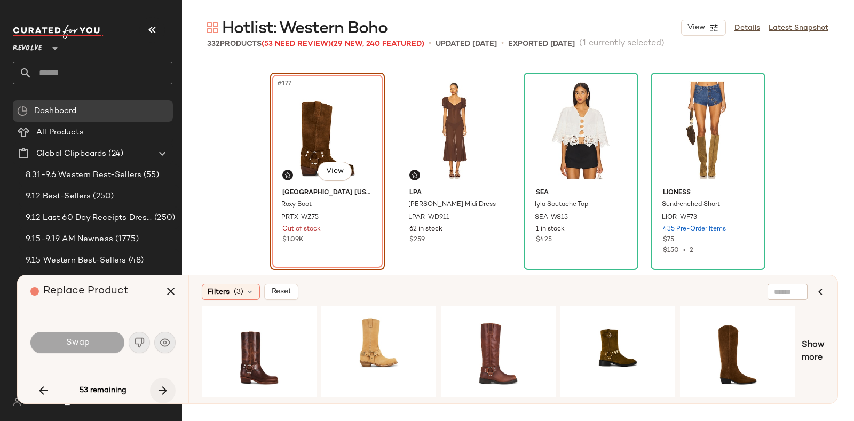
click at [160, 388] on icon "button" at bounding box center [162, 390] width 13 height 13
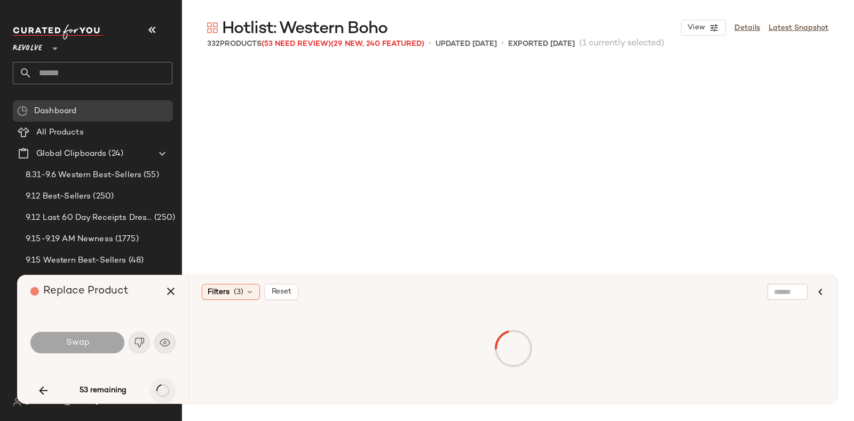
scroll to position [9480, 0]
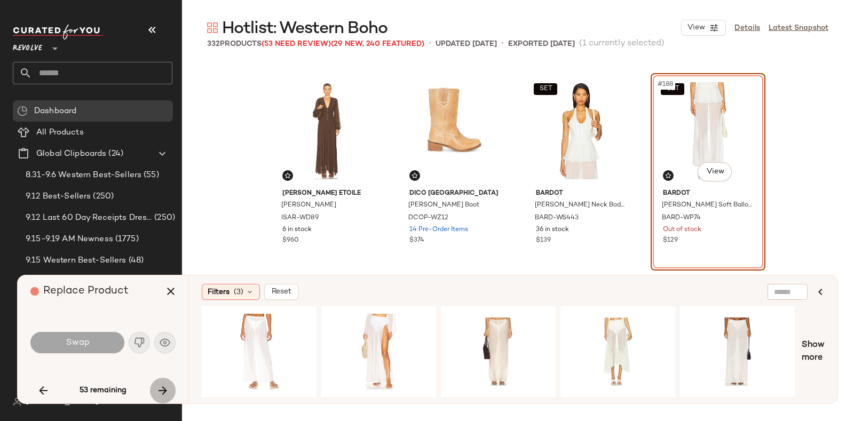
click at [160, 388] on icon "button" at bounding box center [162, 390] width 13 height 13
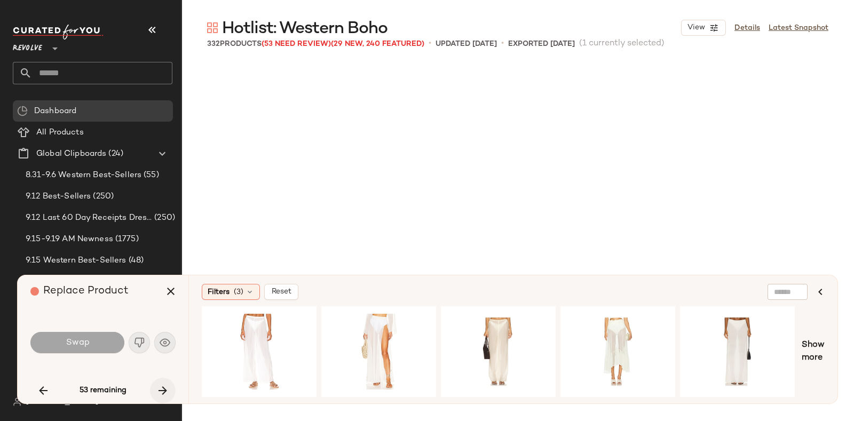
scroll to position [9686, 0]
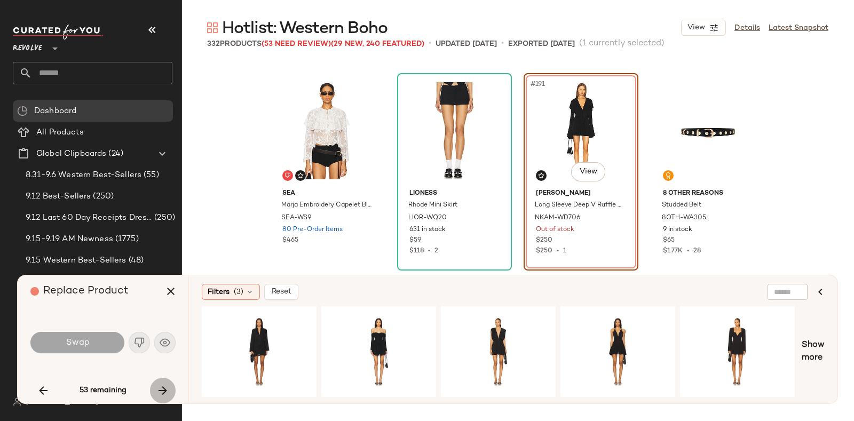
click at [160, 388] on icon "button" at bounding box center [162, 390] width 13 height 13
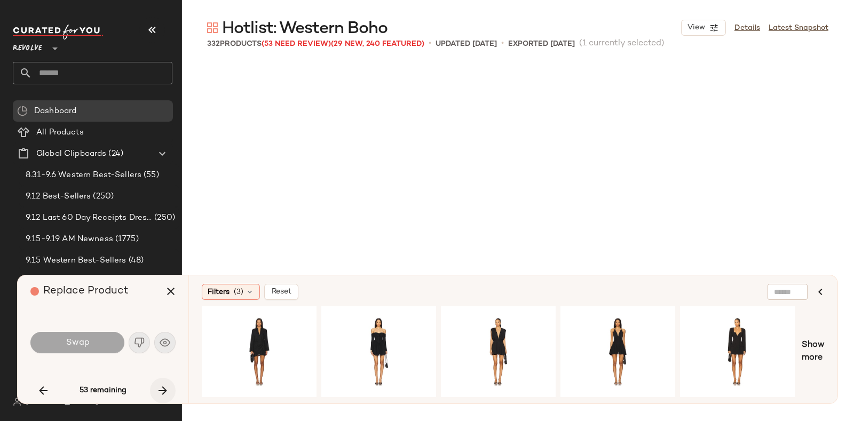
scroll to position [11335, 0]
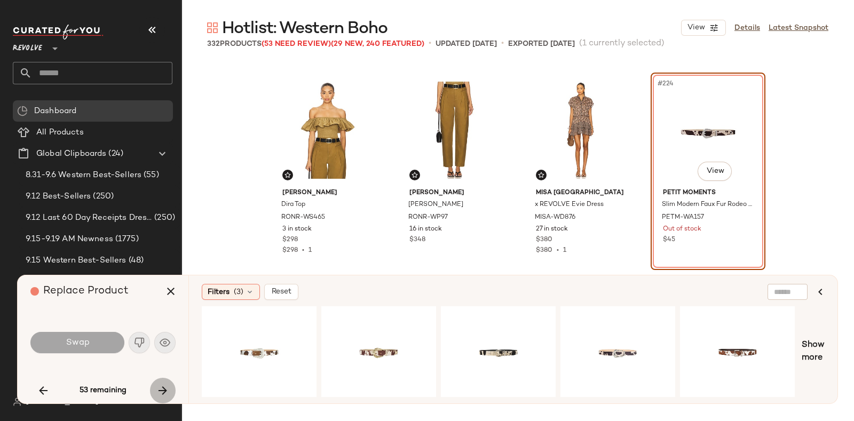
click at [160, 388] on icon "button" at bounding box center [162, 390] width 13 height 13
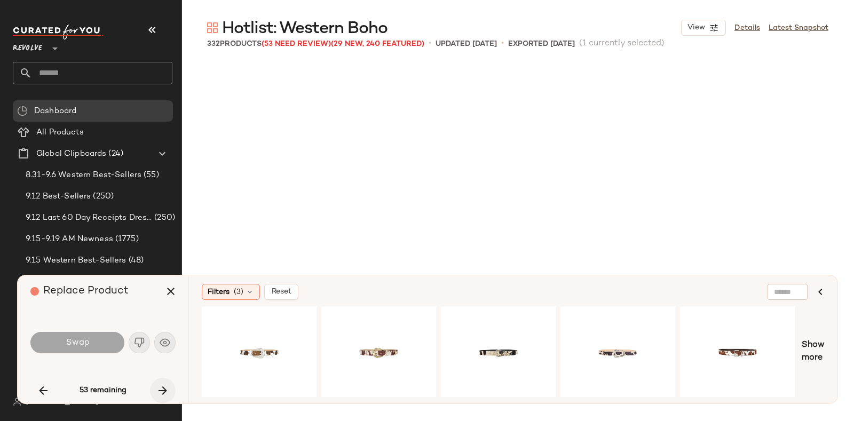
scroll to position [11541, 0]
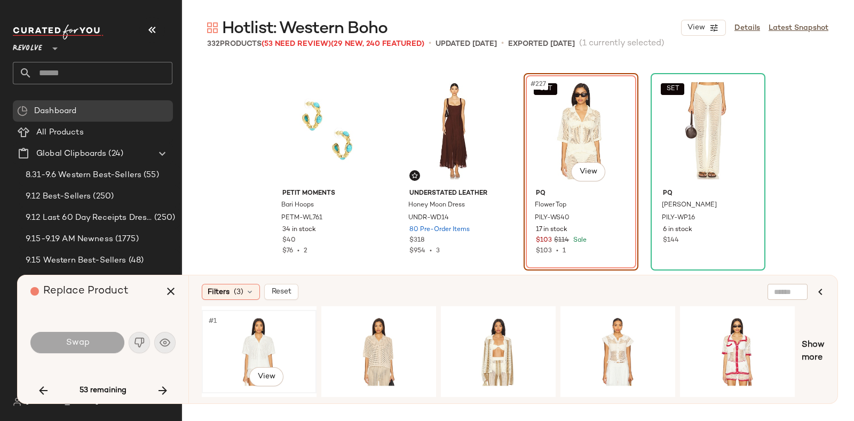
click at [254, 324] on div "#1 View" at bounding box center [259, 352] width 107 height 76
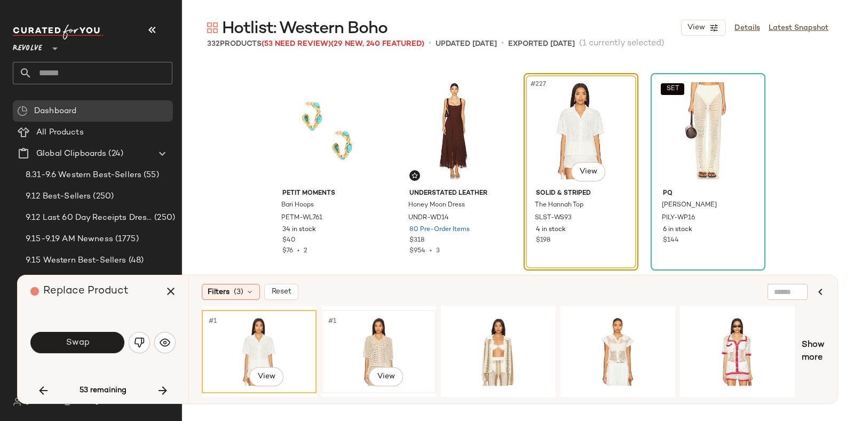
click at [368, 324] on div "#1 View" at bounding box center [378, 352] width 107 height 76
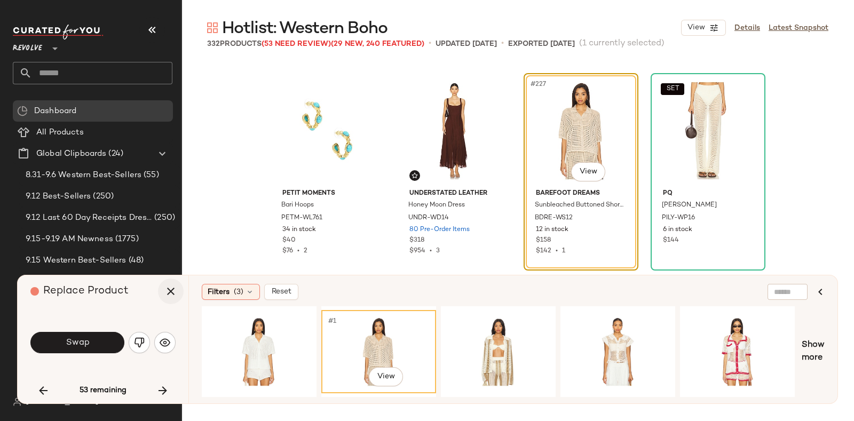
click at [169, 289] on icon "button" at bounding box center [170, 291] width 13 height 13
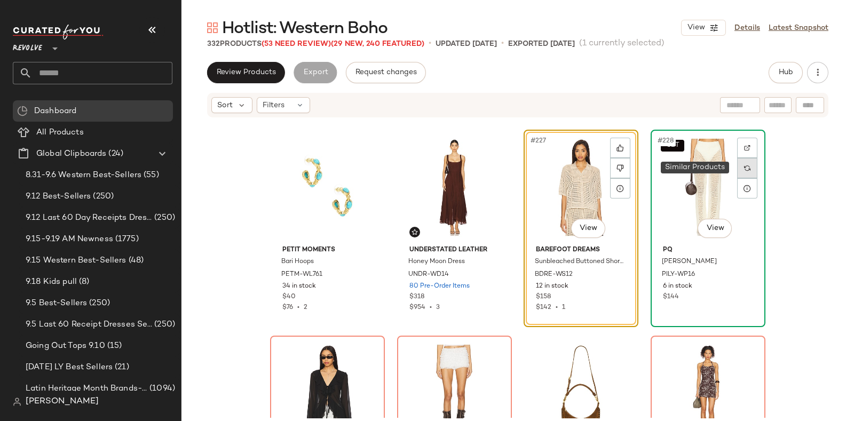
click at [741, 173] on div at bounding box center [747, 168] width 20 height 20
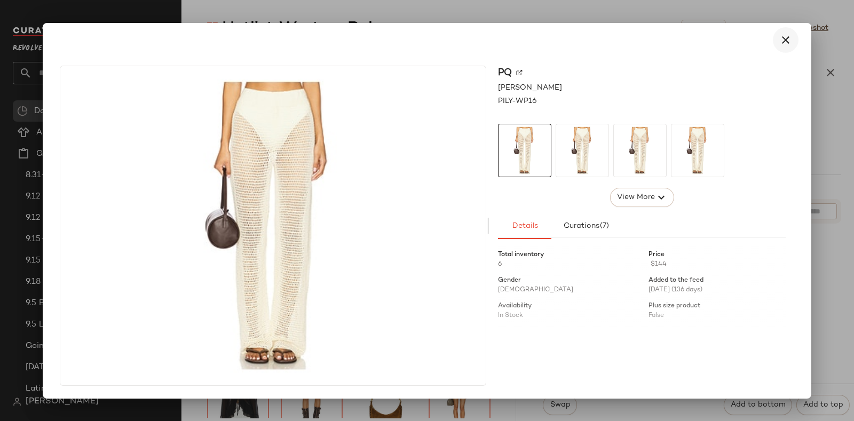
click at [790, 38] on icon "button" at bounding box center [786, 40] width 13 height 13
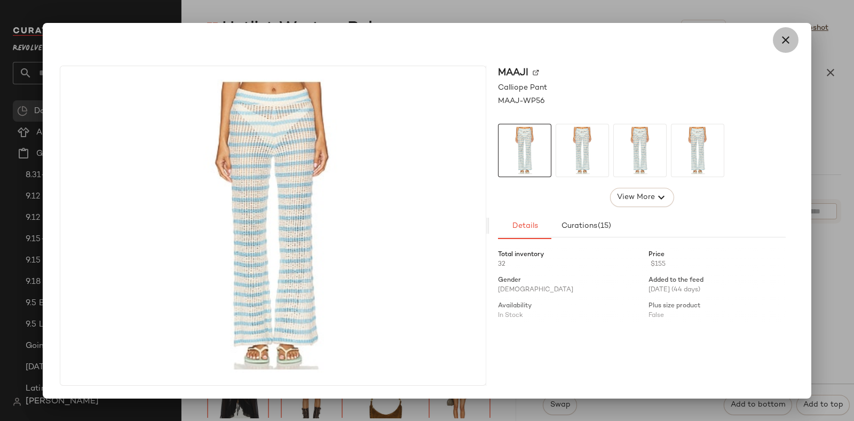
click at [787, 27] on button "button" at bounding box center [786, 40] width 26 height 26
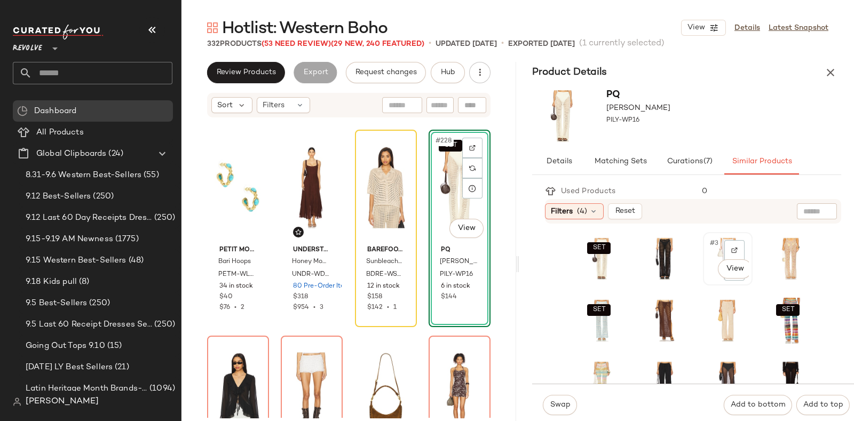
click at [704, 272] on div "#3 View" at bounding box center [728, 258] width 48 height 51
click at [707, 279] on div "#3 View" at bounding box center [728, 259] width 42 height 46
click at [560, 399] on button "Swap" at bounding box center [560, 405] width 34 height 20
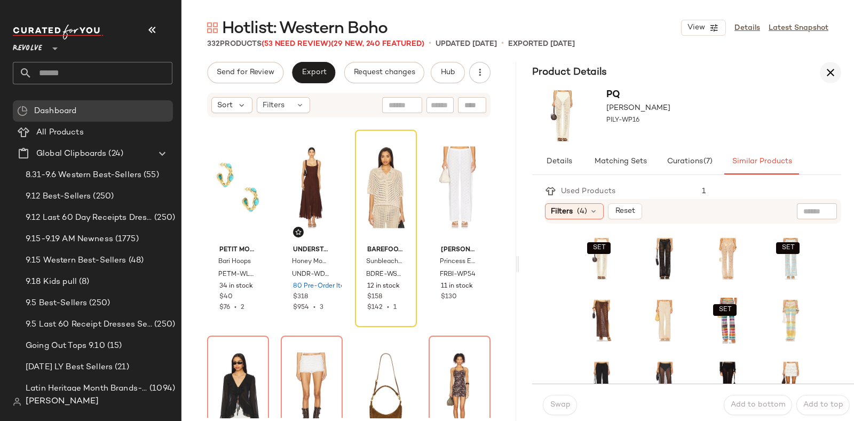
click at [832, 73] on icon "button" at bounding box center [830, 72] width 13 height 13
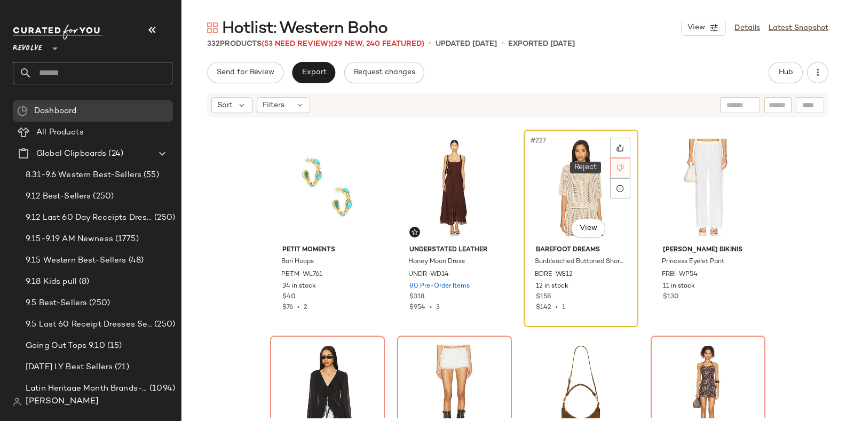
click at [617, 164] on icon at bounding box center [620, 167] width 7 height 7
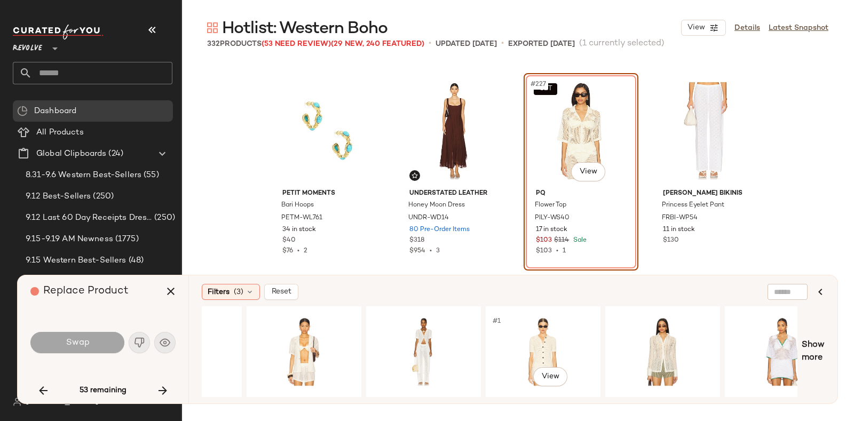
scroll to position [0, 554]
click at [507, 370] on div "#1 View" at bounding box center [542, 352] width 107 height 76
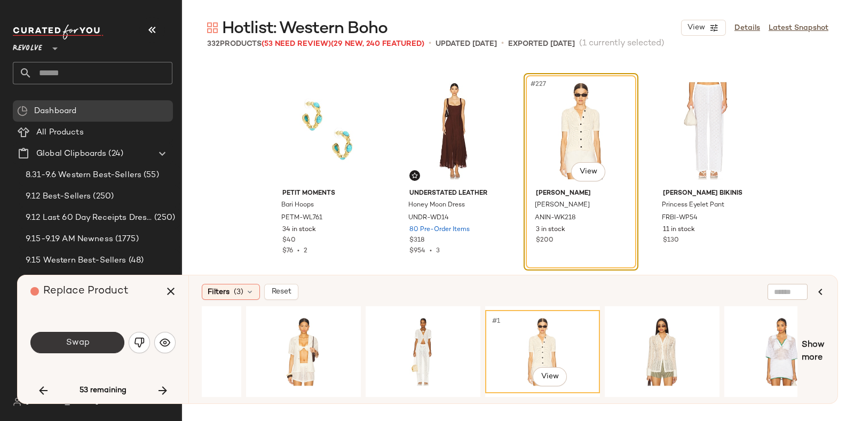
click at [71, 335] on button "Swap" at bounding box center [77, 342] width 94 height 21
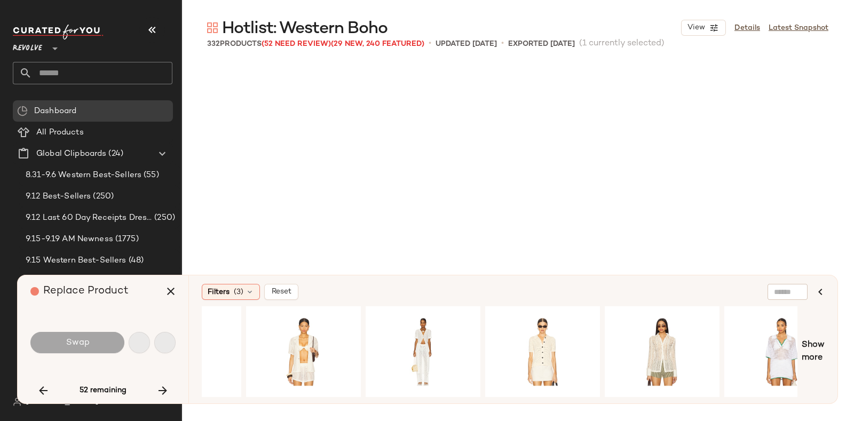
scroll to position [11747, 0]
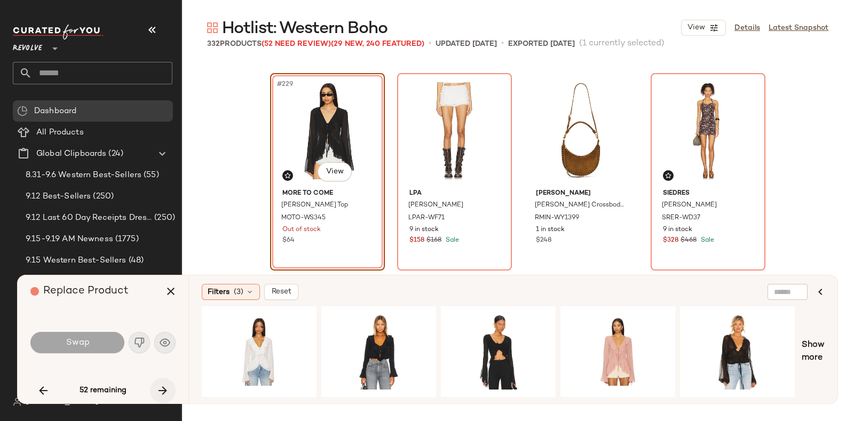
click at [156, 388] on icon "button" at bounding box center [162, 390] width 13 height 13
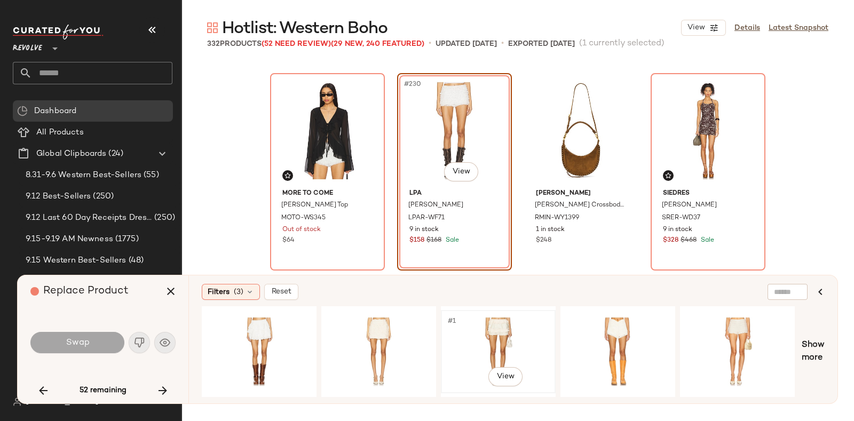
click at [481, 332] on div "#1 View" at bounding box center [498, 352] width 107 height 76
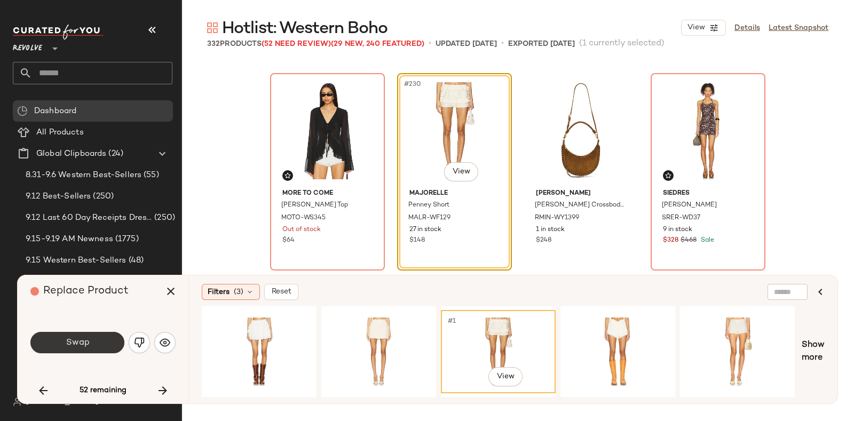
click at [93, 334] on button "Swap" at bounding box center [77, 342] width 94 height 21
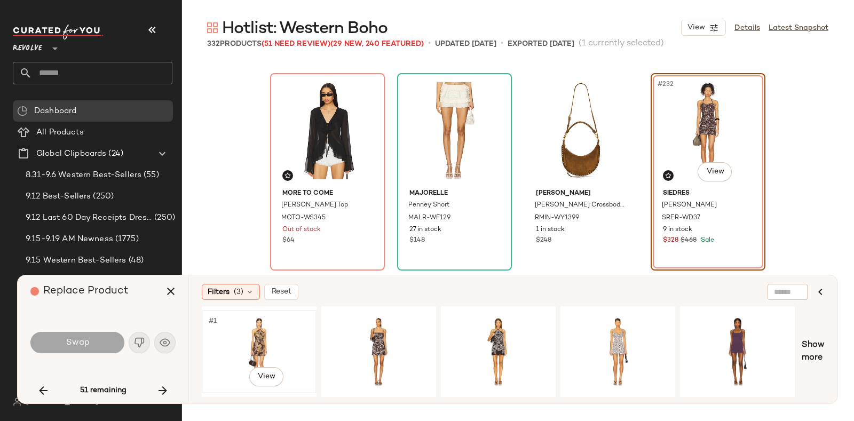
click at [286, 326] on div "#1 View" at bounding box center [259, 352] width 107 height 76
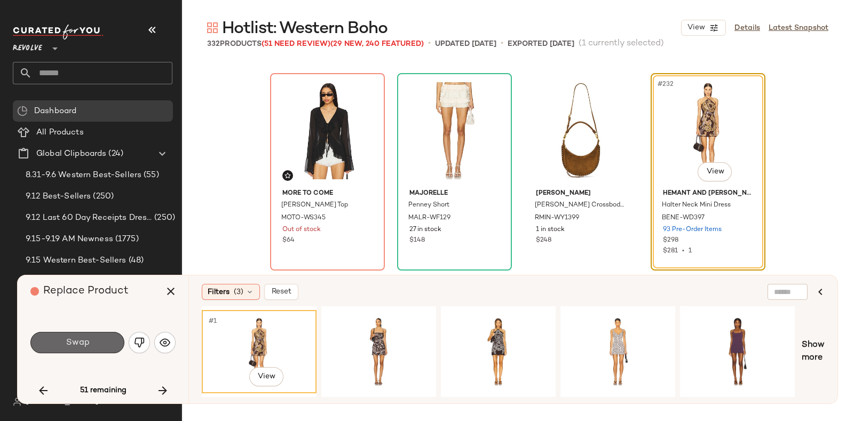
click at [57, 342] on button "Swap" at bounding box center [77, 342] width 94 height 21
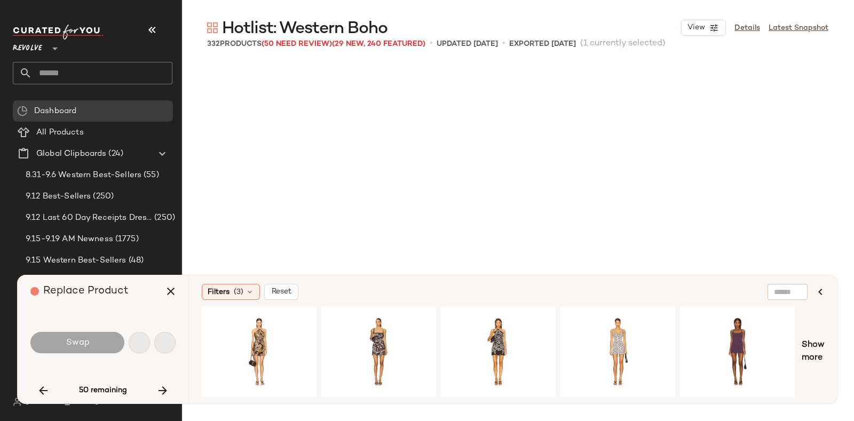
scroll to position [11953, 0]
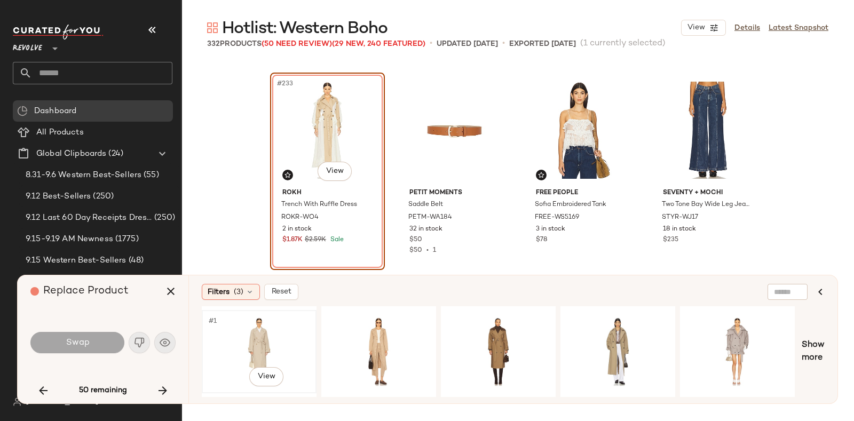
click at [262, 321] on div "#1 View" at bounding box center [259, 352] width 107 height 76
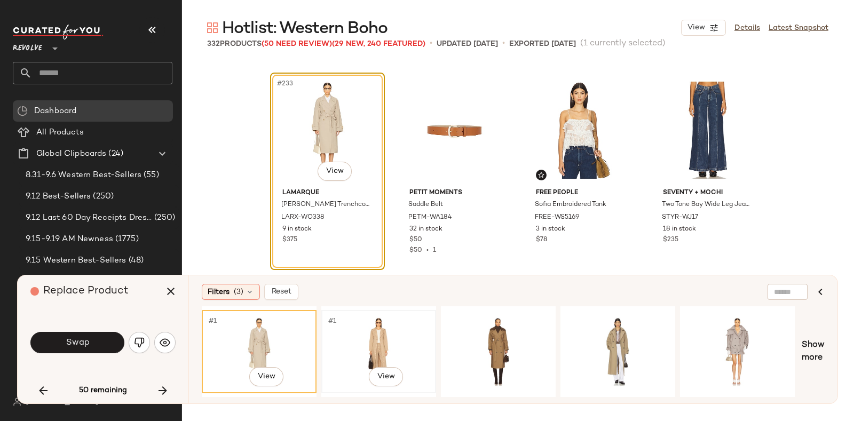
click at [341, 332] on div "#1 View" at bounding box center [378, 352] width 107 height 76
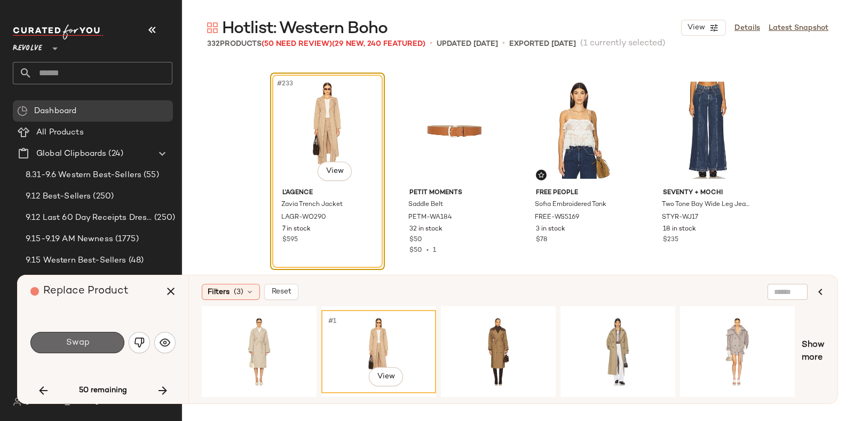
click at [101, 338] on button "Swap" at bounding box center [77, 342] width 94 height 21
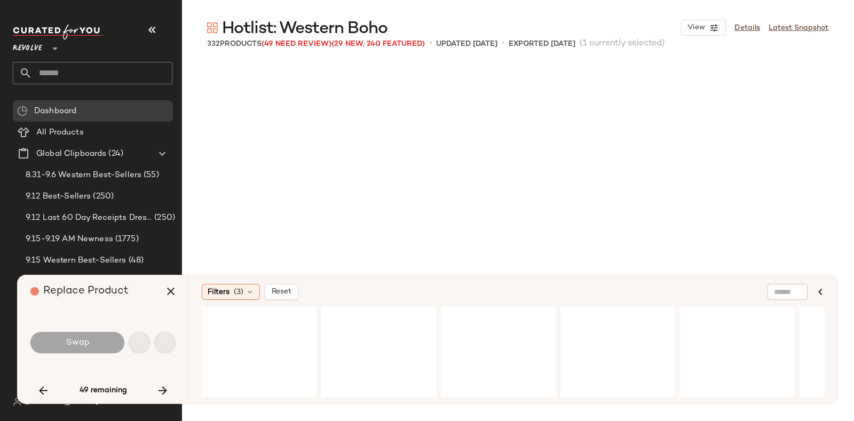
scroll to position [12777, 0]
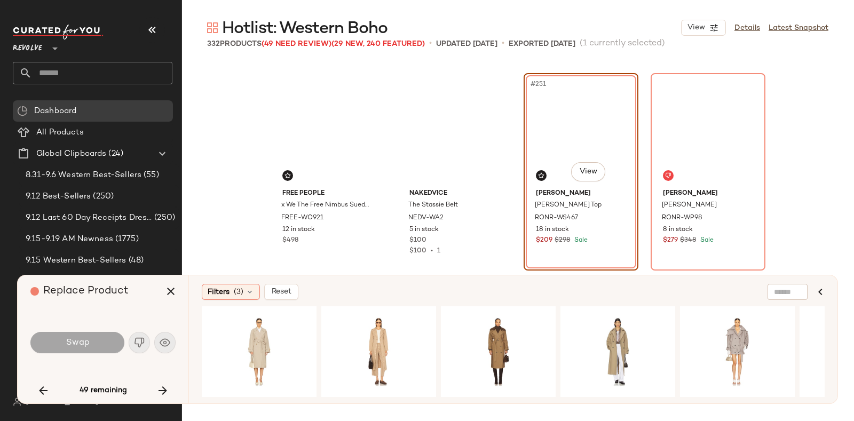
click at [788, 74] on div "Free People x We The Free Nimbus Suede Jacket FREE-WO921 12 in stock $498 Naked…" at bounding box center [518, 226] width 673 height 329
click at [275, 330] on div "#1 View" at bounding box center [259, 352] width 107 height 76
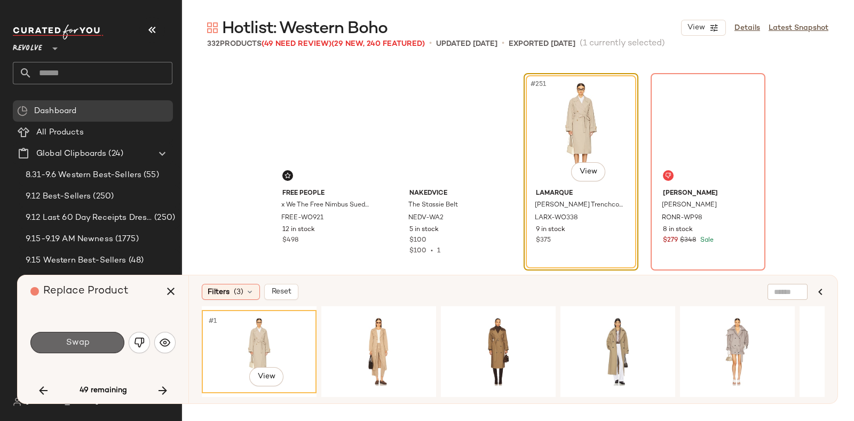
click at [99, 337] on button "Swap" at bounding box center [77, 342] width 94 height 21
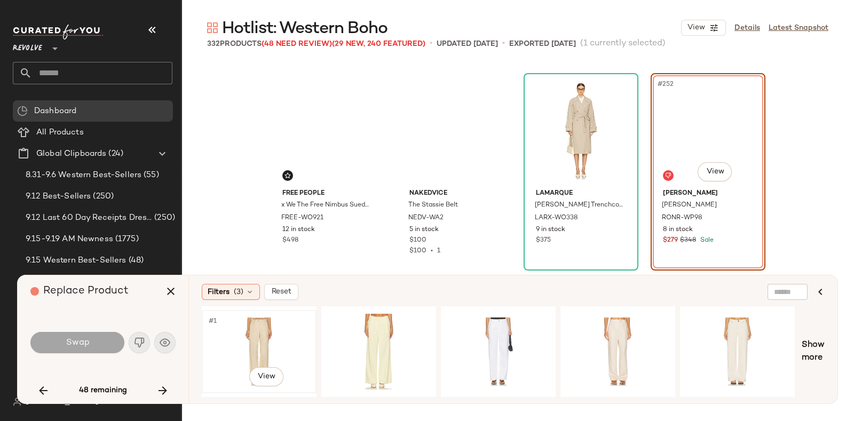
click at [250, 327] on div "#1 View" at bounding box center [259, 352] width 107 height 76
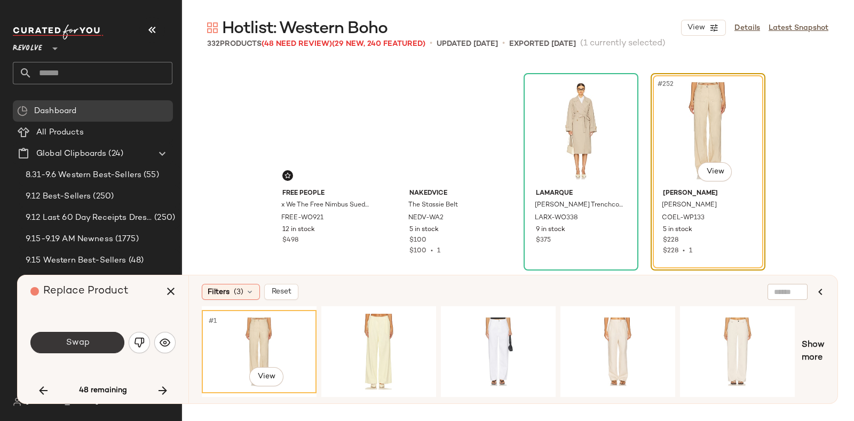
click at [70, 341] on span "Swap" at bounding box center [77, 343] width 24 height 10
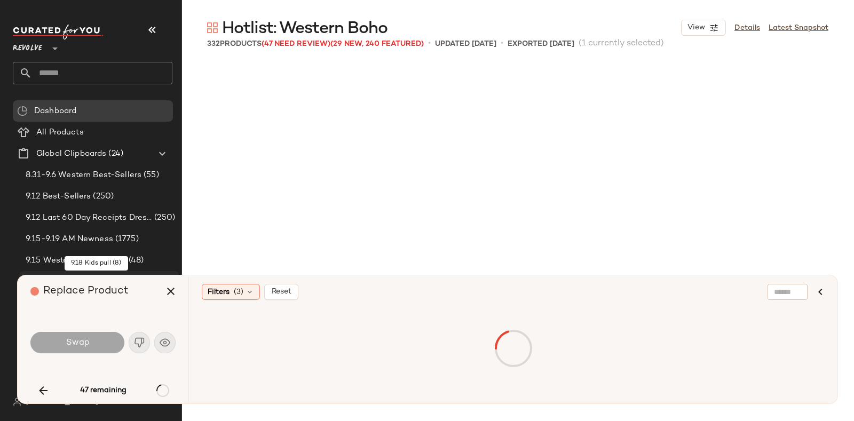
scroll to position [12984, 0]
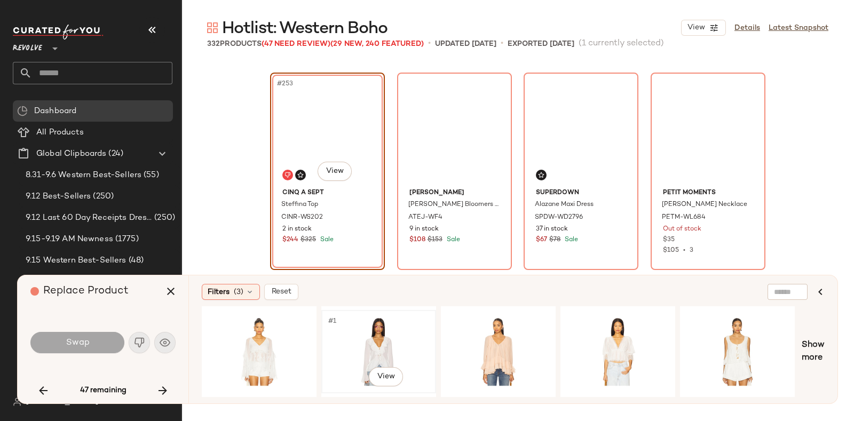
click at [359, 334] on div "#1 View" at bounding box center [378, 352] width 107 height 76
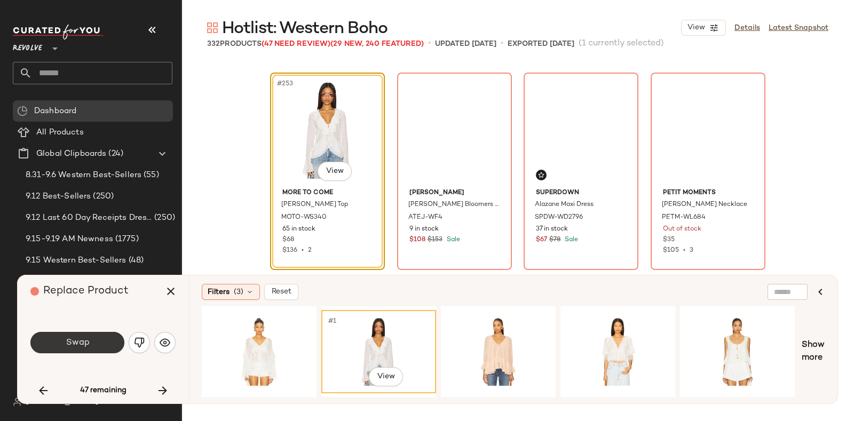
click at [83, 341] on span "Swap" at bounding box center [77, 343] width 24 height 10
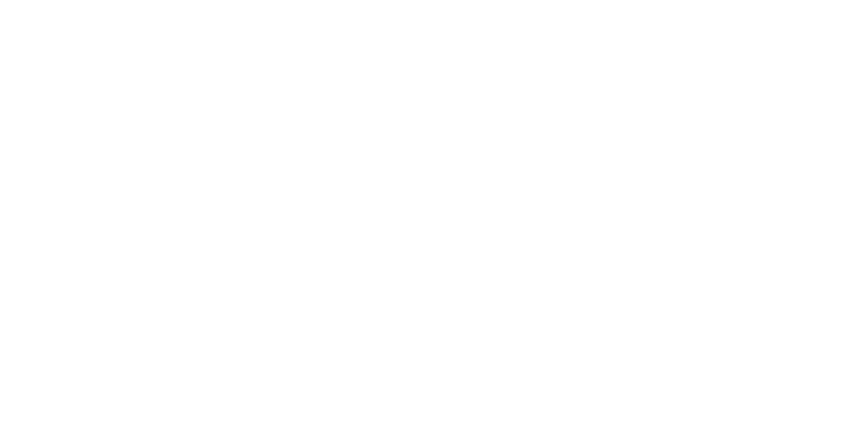
click at [560, 0] on html at bounding box center [427, 0] width 854 height 0
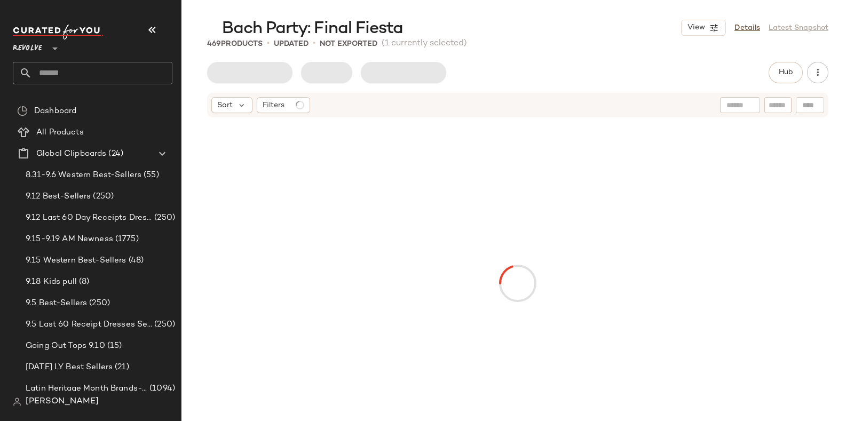
click at [560, 239] on div at bounding box center [518, 283] width 636 height 325
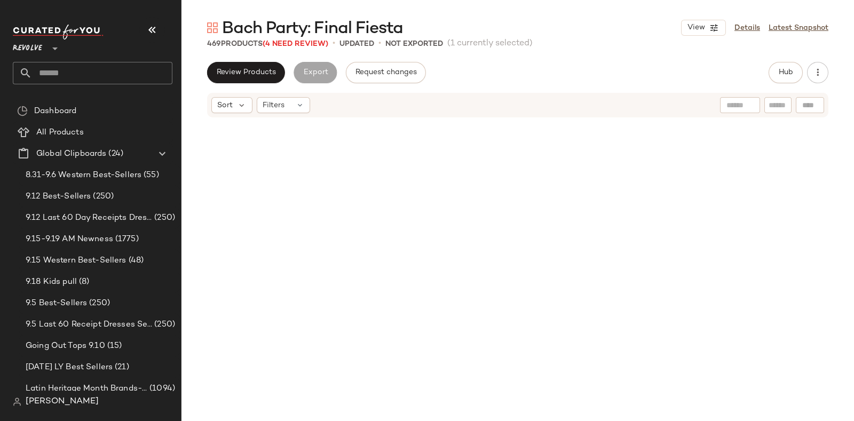
scroll to position [17723, 0]
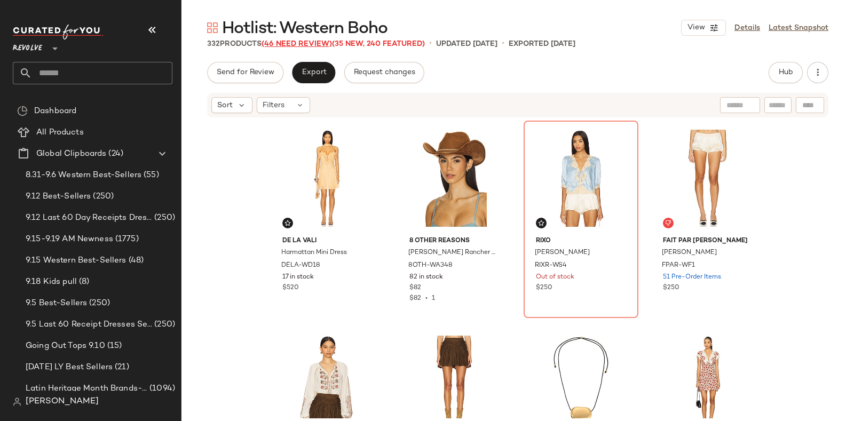
click at [284, 41] on span "(46 Need Review)" at bounding box center [297, 44] width 70 height 8
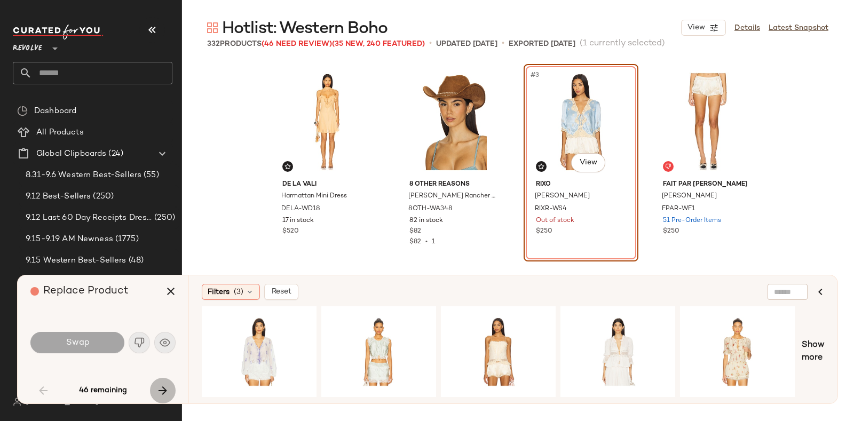
click at [151, 387] on button "button" at bounding box center [163, 391] width 26 height 26
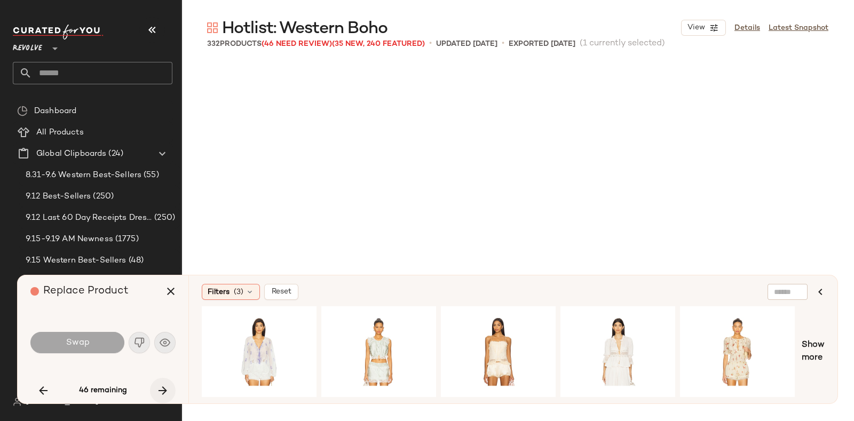
scroll to position [2473, 0]
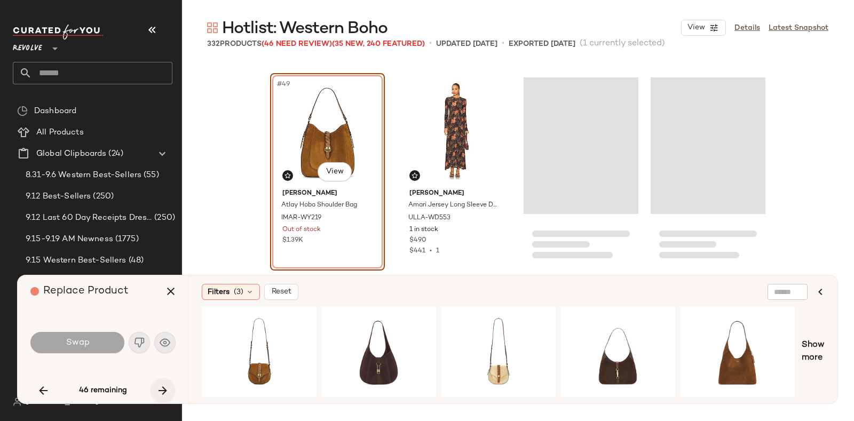
click at [151, 387] on button "button" at bounding box center [163, 391] width 26 height 26
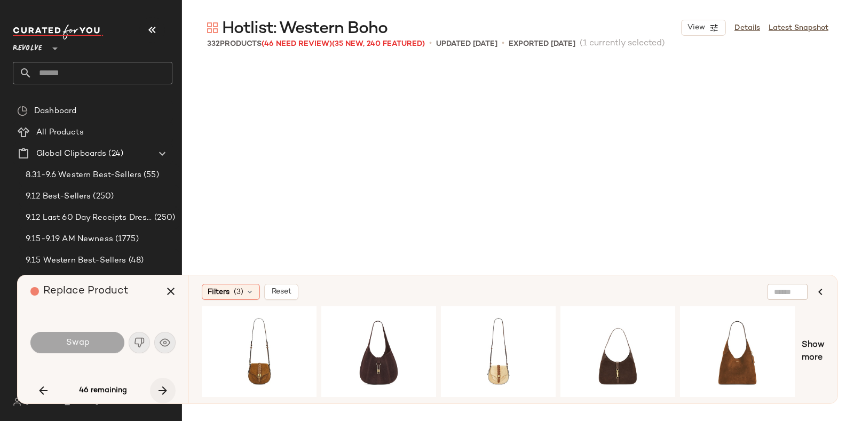
scroll to position [2679, 0]
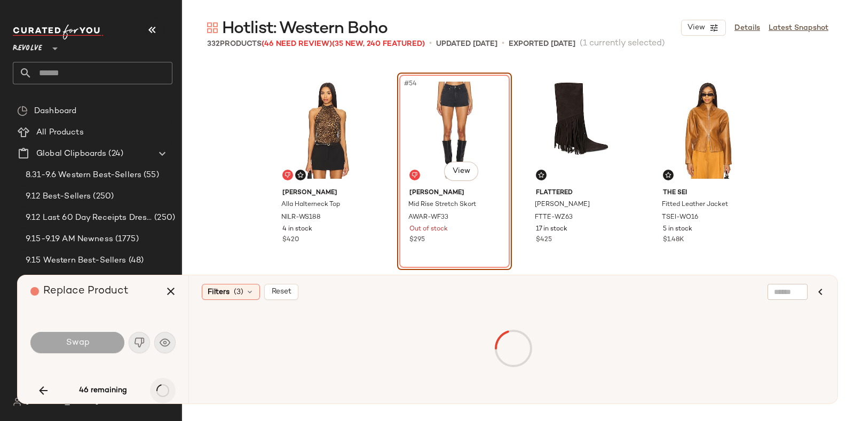
click at [151, 387] on div "46 remaining" at bounding box center [102, 391] width 145 height 26
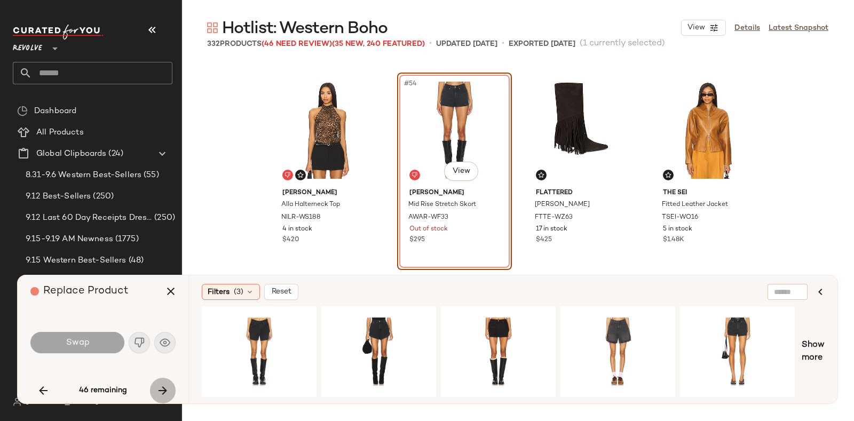
click at [151, 387] on button "button" at bounding box center [163, 391] width 26 height 26
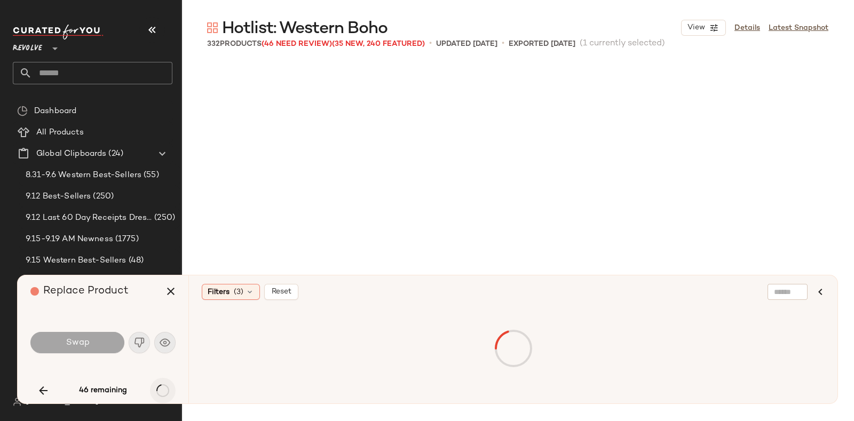
scroll to position [2885, 0]
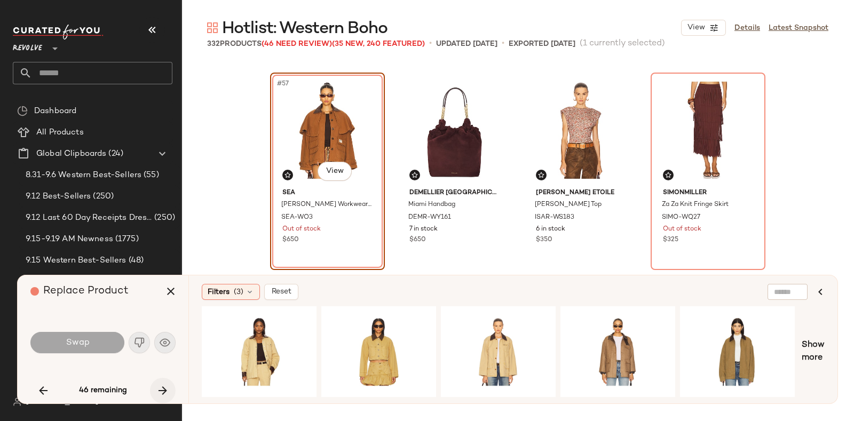
click at [151, 387] on button "button" at bounding box center [163, 391] width 26 height 26
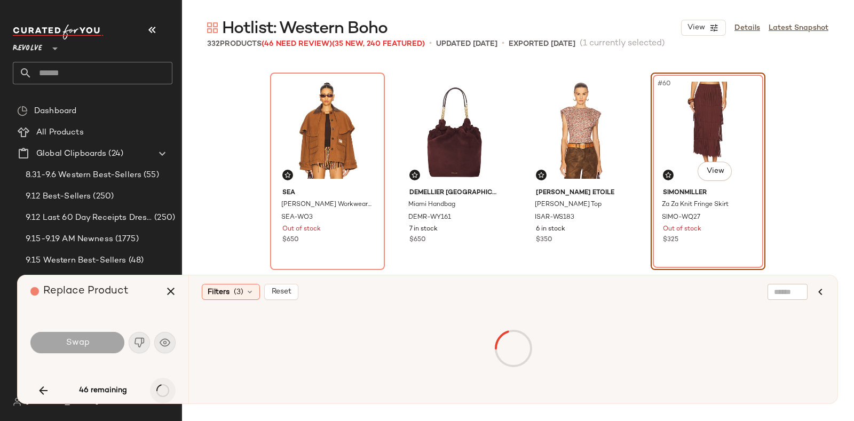
click at [151, 387] on div "46 remaining" at bounding box center [102, 391] width 145 height 26
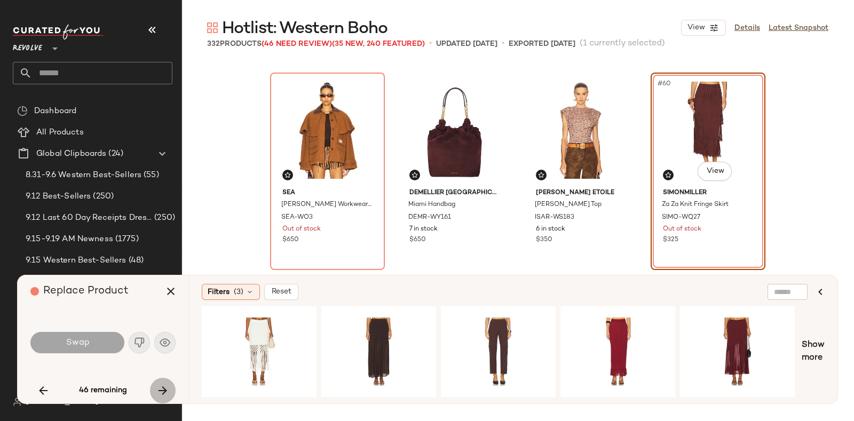
click at [151, 387] on button "button" at bounding box center [163, 391] width 26 height 26
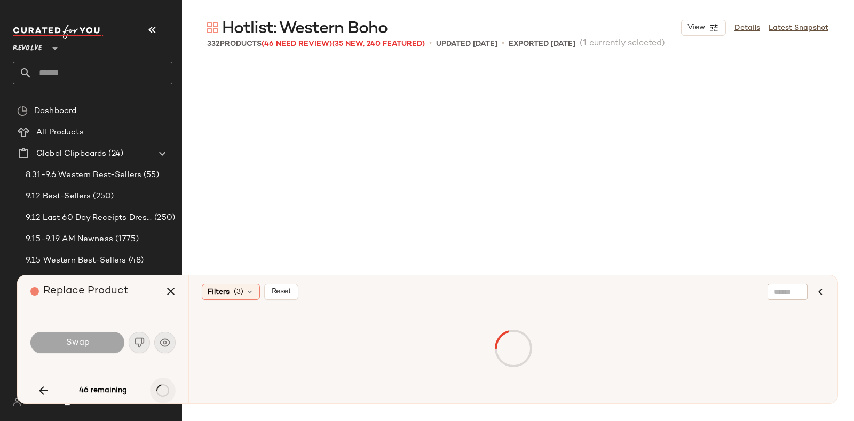
scroll to position [3091, 0]
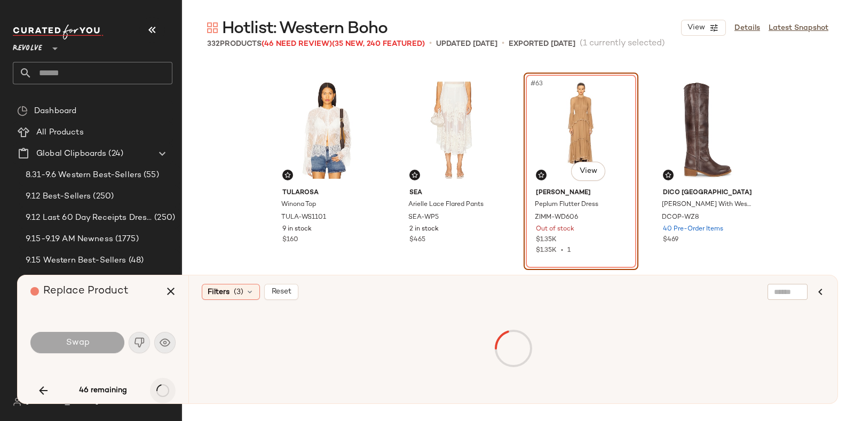
click at [151, 387] on div "46 remaining" at bounding box center [102, 391] width 145 height 26
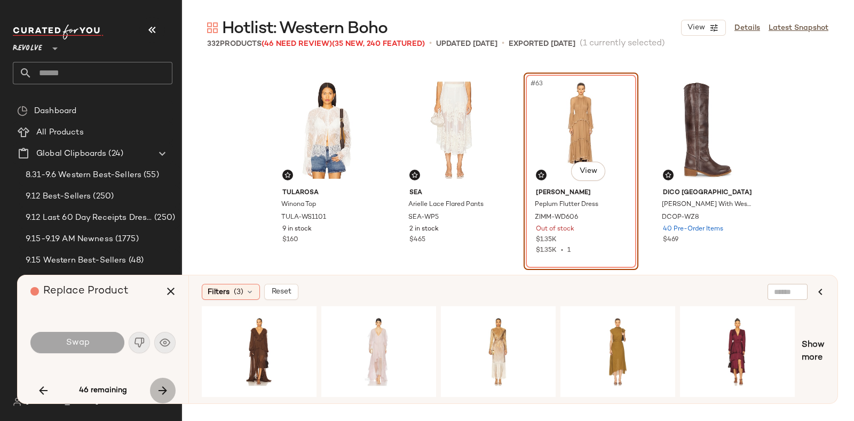
click at [151, 387] on button "button" at bounding box center [163, 391] width 26 height 26
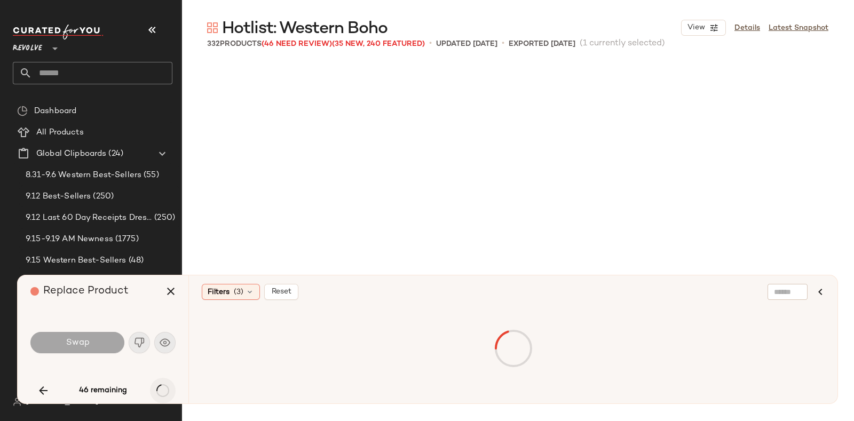
scroll to position [3916, 0]
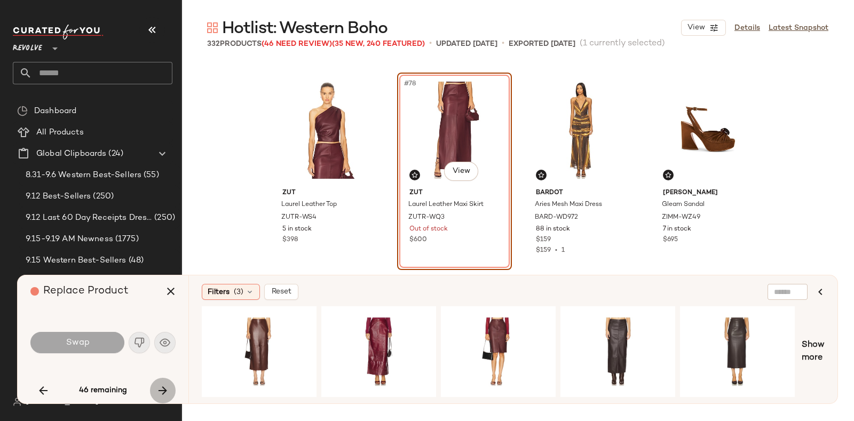
click at [151, 387] on button "button" at bounding box center [163, 391] width 26 height 26
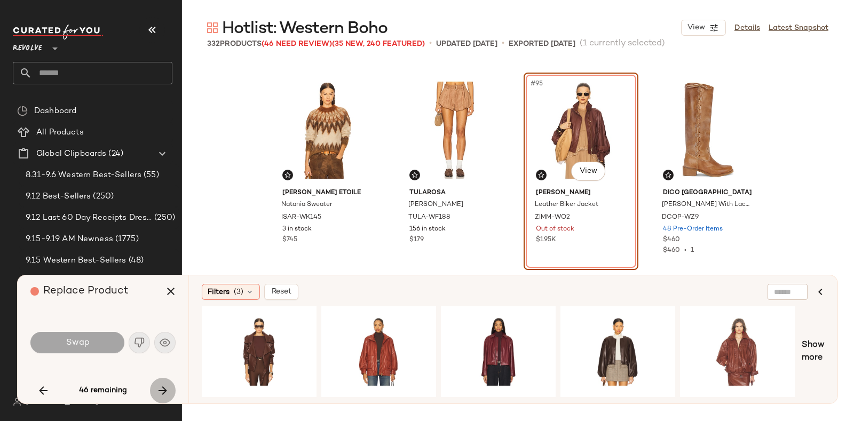
click at [151, 387] on button "button" at bounding box center [163, 391] width 26 height 26
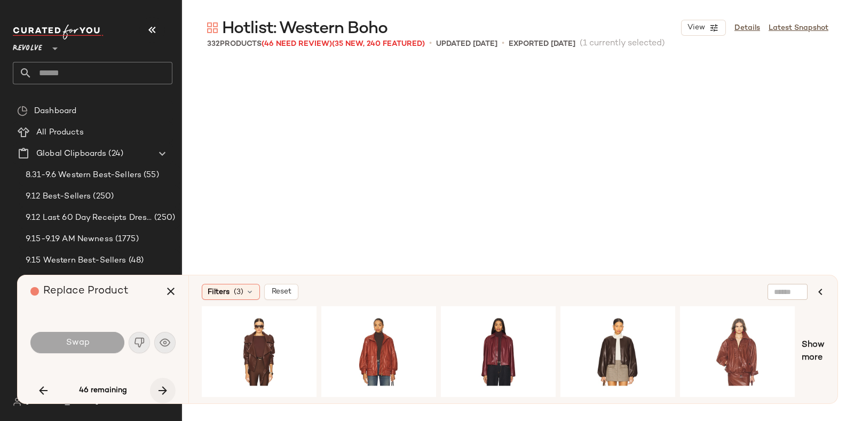
scroll to position [5977, 0]
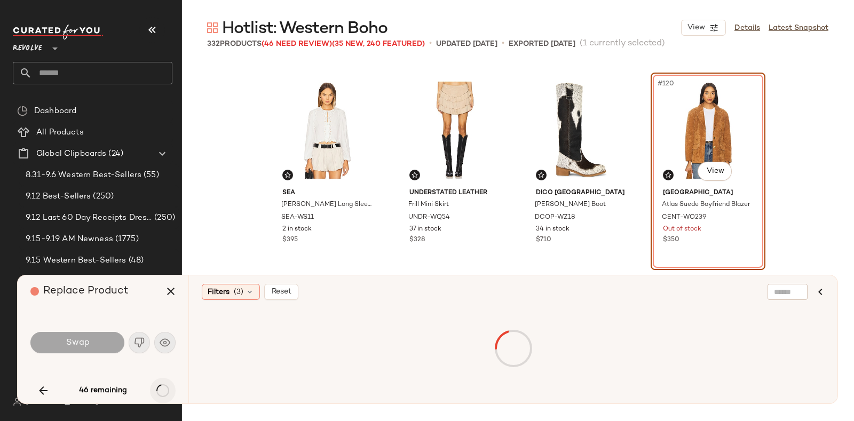
click at [151, 387] on div "46 remaining" at bounding box center [102, 391] width 145 height 26
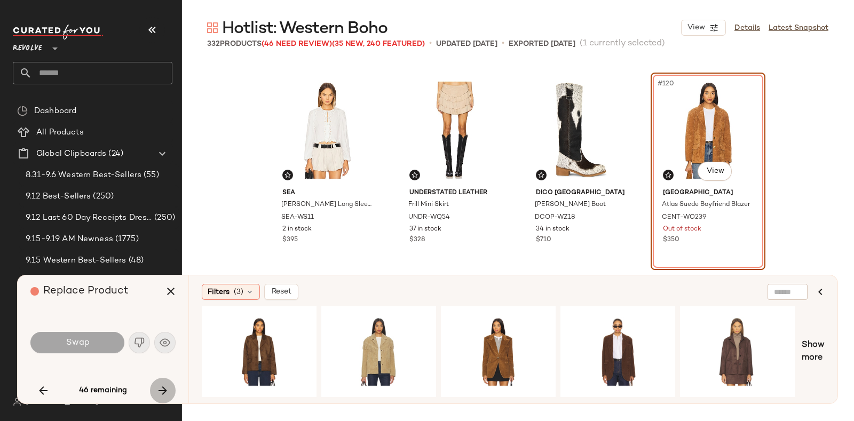
click at [151, 387] on button "button" at bounding box center [163, 391] width 26 height 26
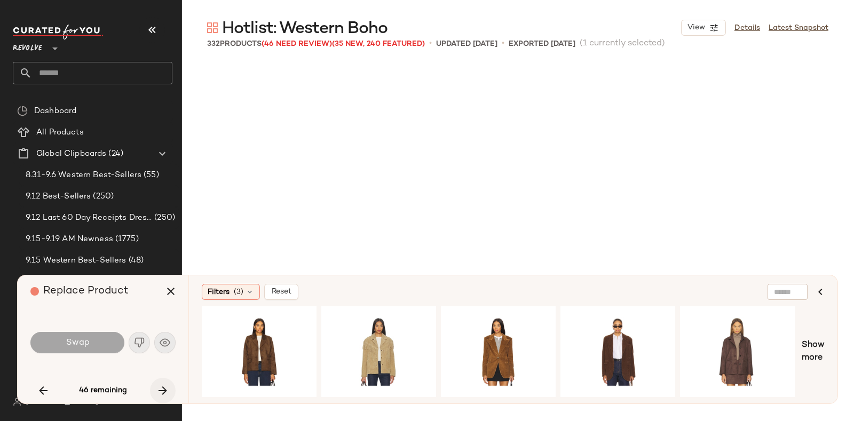
scroll to position [6183, 0]
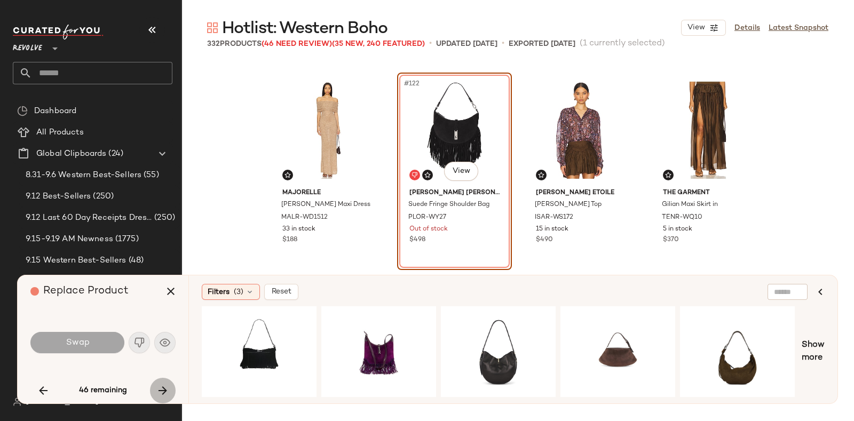
click at [151, 387] on button "button" at bounding box center [163, 391] width 26 height 26
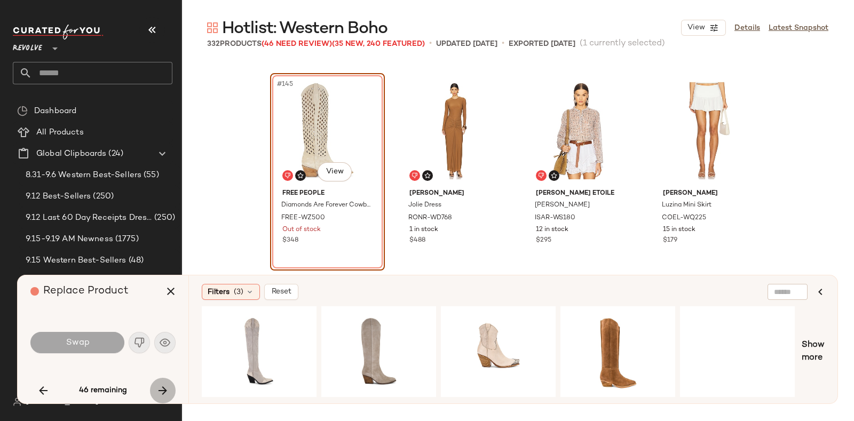
click at [151, 387] on button "button" at bounding box center [163, 391] width 26 height 26
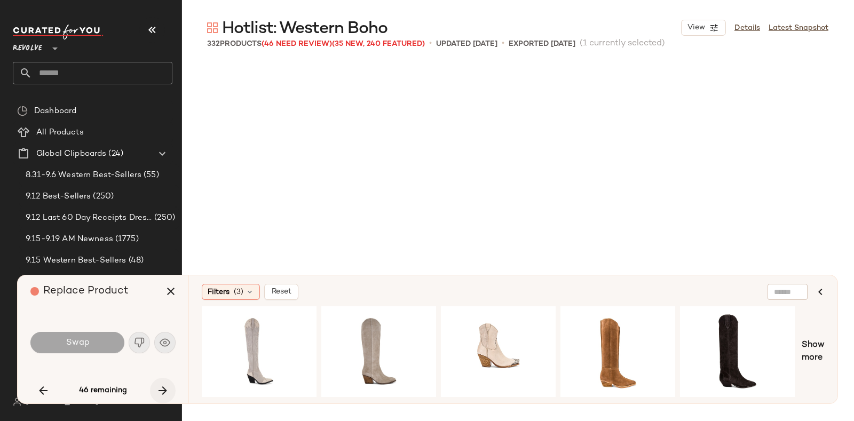
scroll to position [7625, 0]
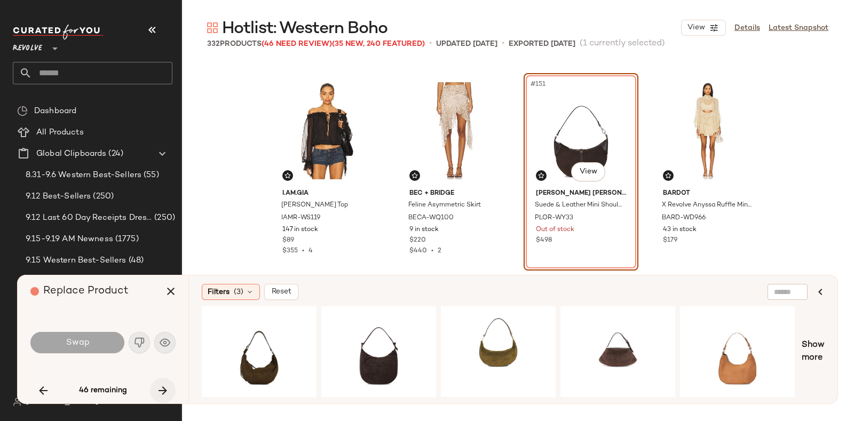
click at [151, 387] on button "button" at bounding box center [163, 391] width 26 height 26
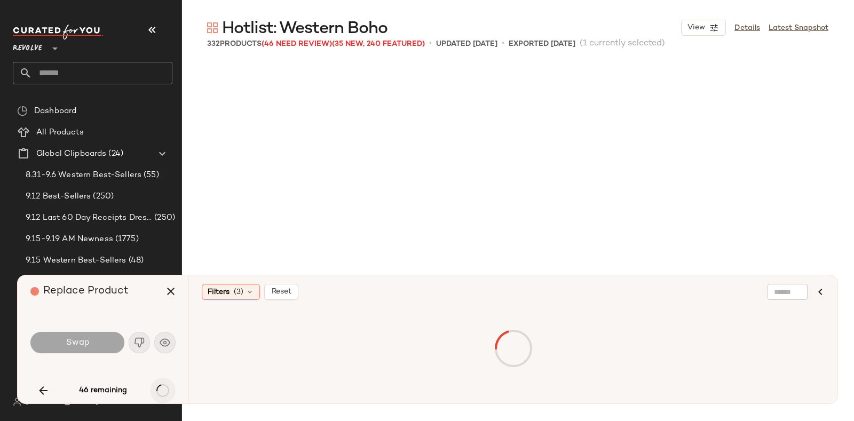
scroll to position [7831, 0]
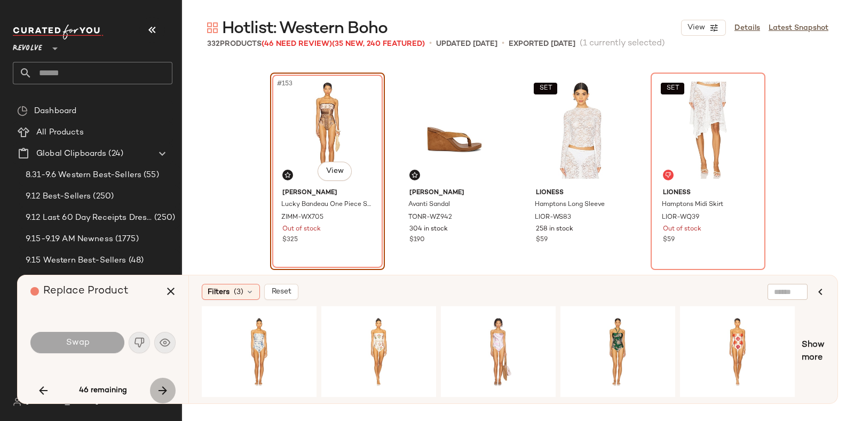
click at [151, 387] on button "button" at bounding box center [163, 391] width 26 height 26
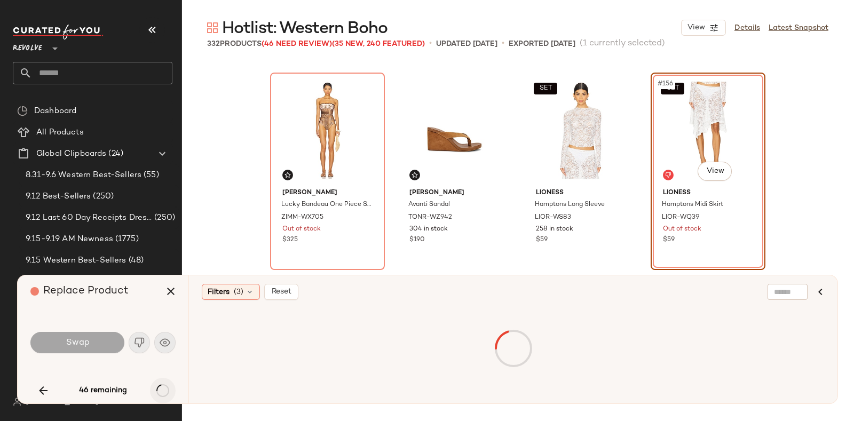
click at [151, 387] on div "46 remaining" at bounding box center [102, 391] width 145 height 26
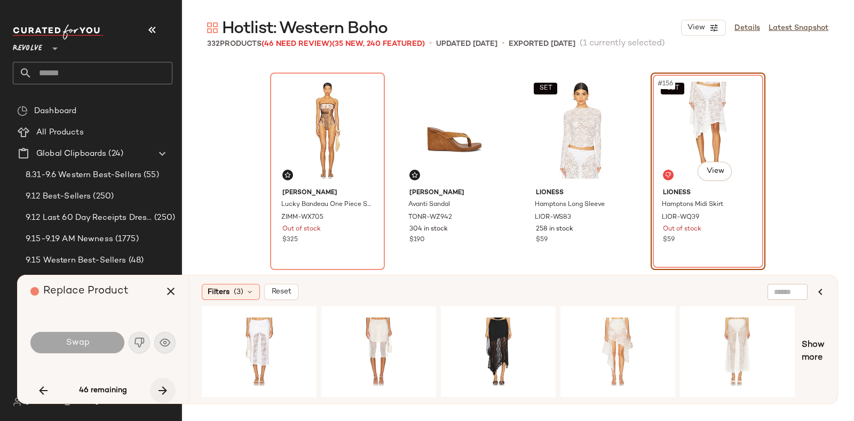
click at [151, 387] on button "button" at bounding box center [163, 391] width 26 height 26
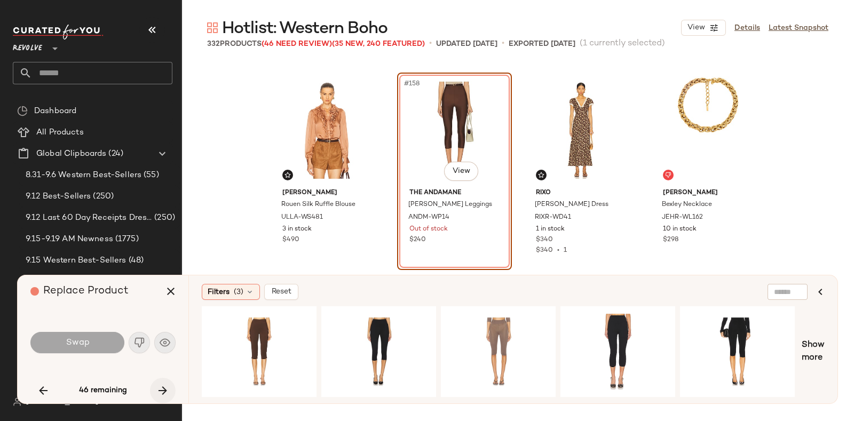
click at [151, 387] on button "button" at bounding box center [163, 391] width 26 height 26
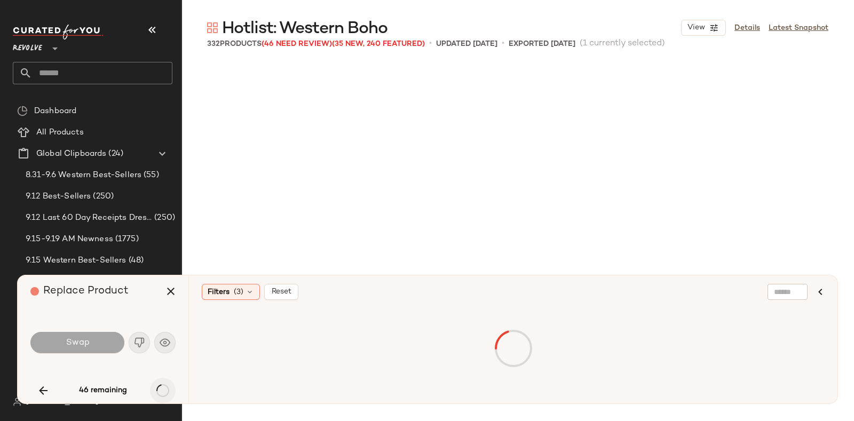
scroll to position [8243, 0]
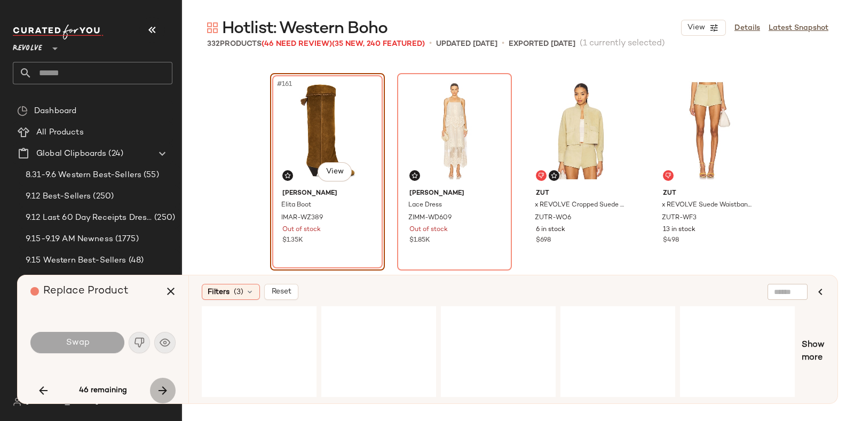
click at [151, 387] on button "button" at bounding box center [163, 391] width 26 height 26
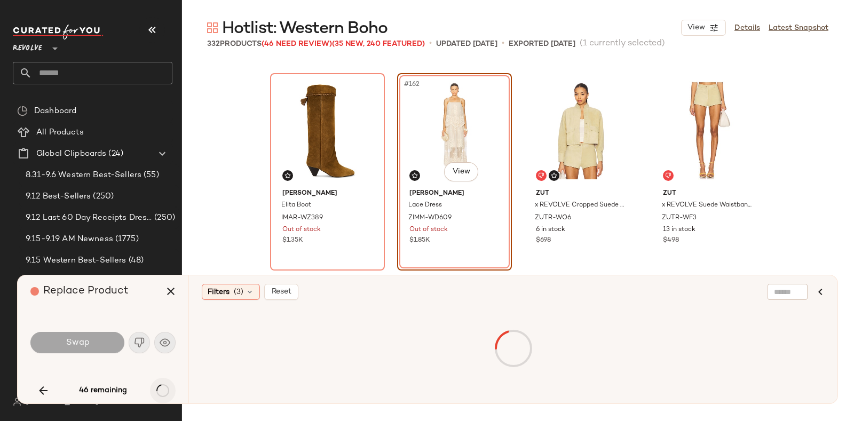
click at [151, 387] on div "46 remaining" at bounding box center [102, 391] width 145 height 26
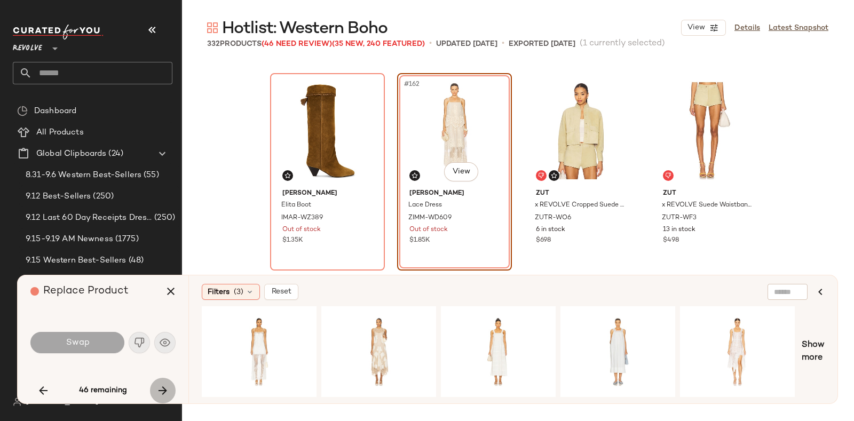
click at [151, 387] on button "button" at bounding box center [163, 391] width 26 height 26
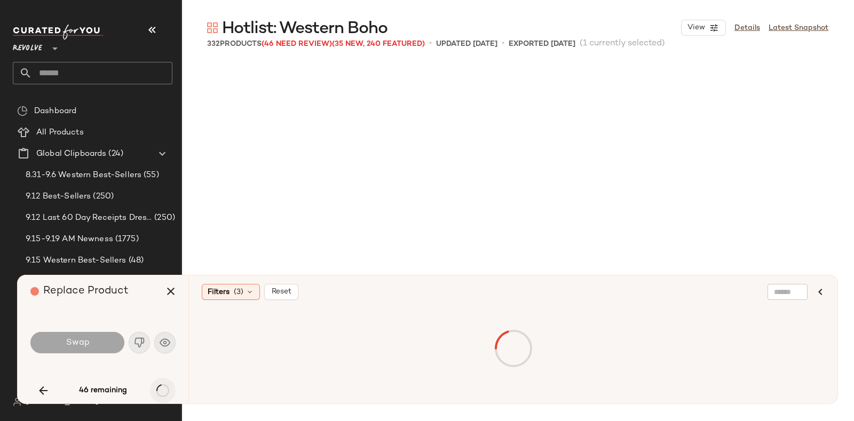
scroll to position [8862, 0]
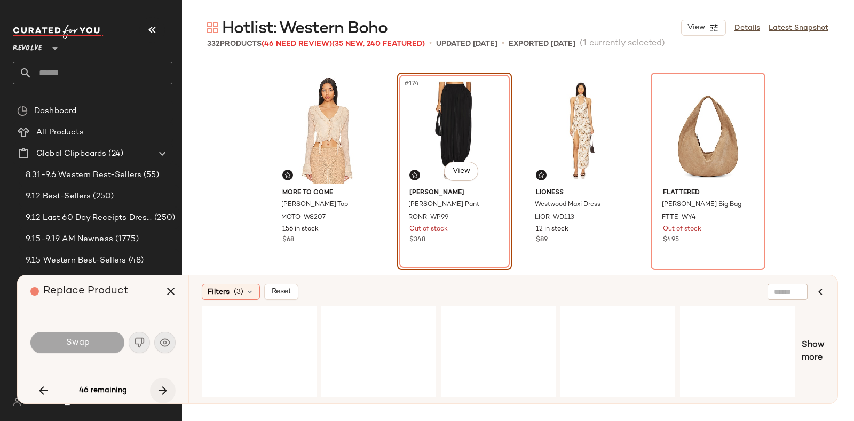
click at [151, 387] on button "button" at bounding box center [163, 391] width 26 height 26
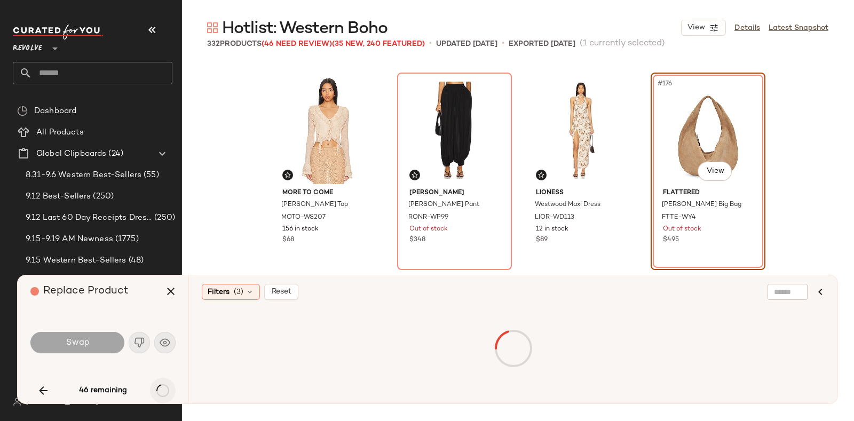
click at [151, 387] on div "46 remaining" at bounding box center [102, 391] width 145 height 26
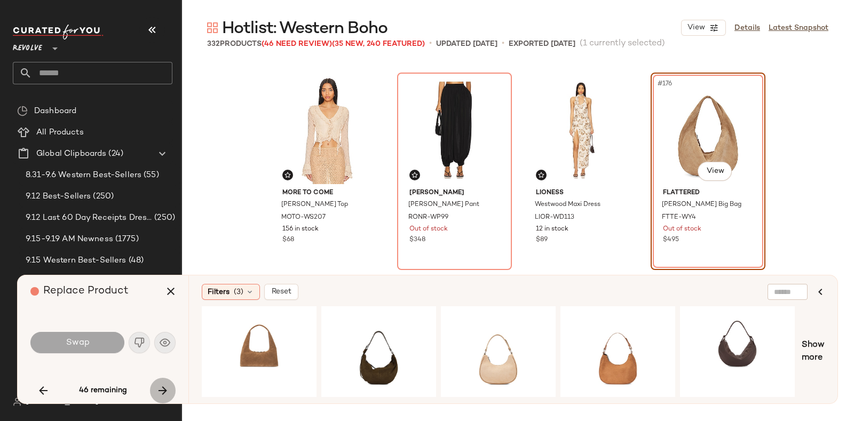
click at [151, 387] on button "button" at bounding box center [163, 391] width 26 height 26
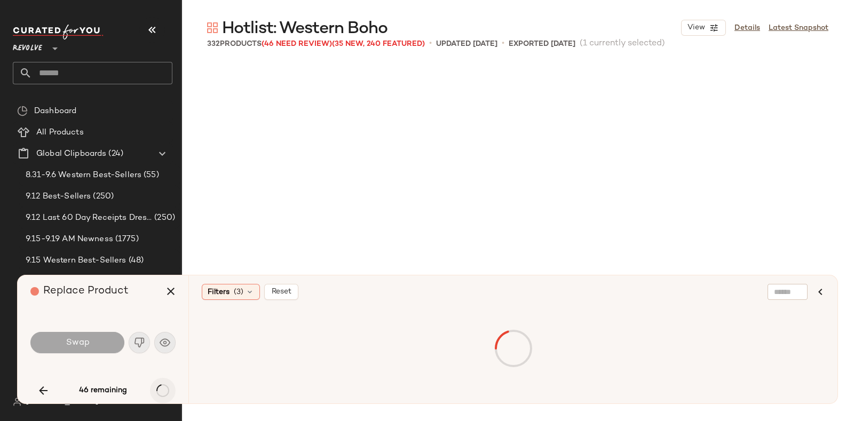
scroll to position [9068, 0]
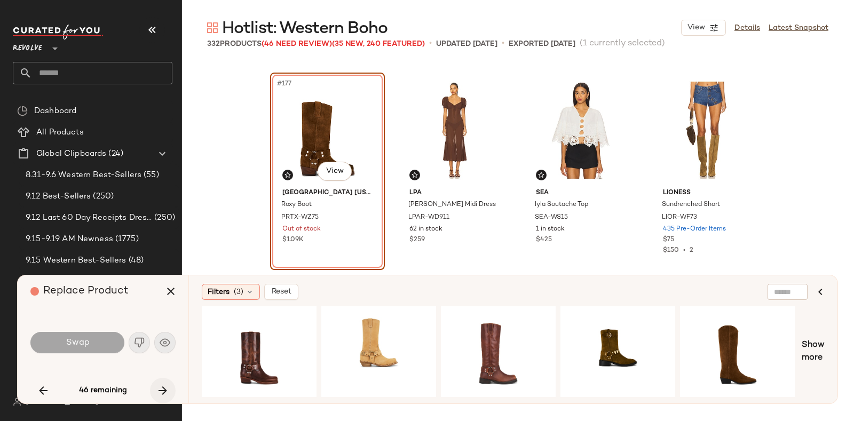
click at [151, 387] on button "button" at bounding box center [163, 391] width 26 height 26
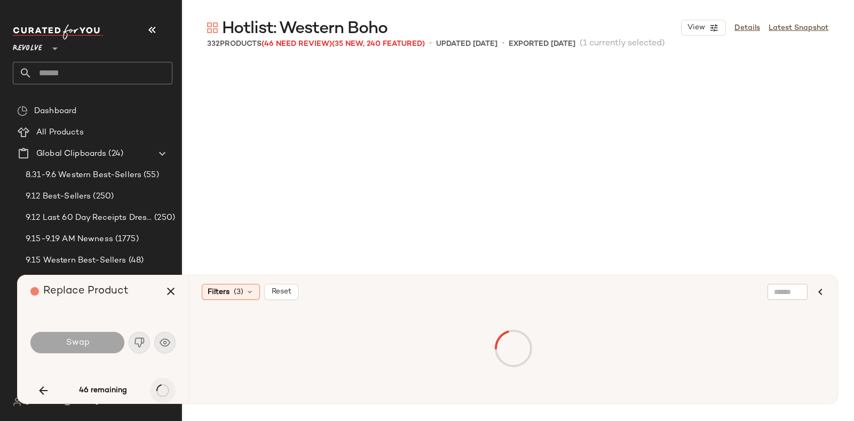
scroll to position [9480, 0]
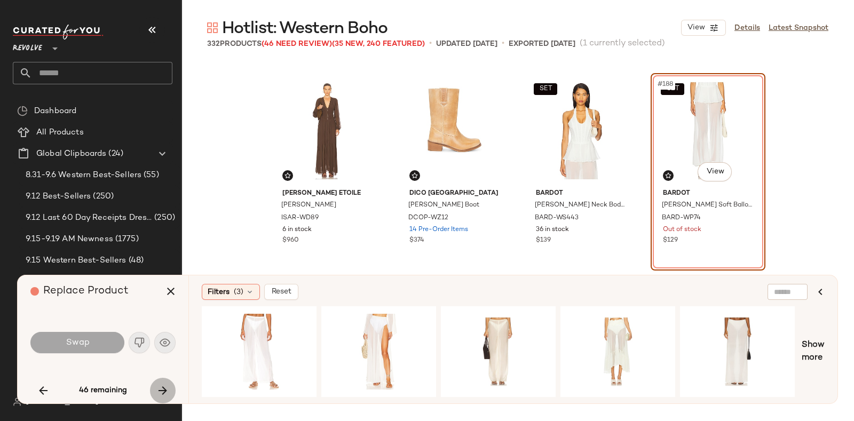
click at [151, 387] on button "button" at bounding box center [163, 391] width 26 height 26
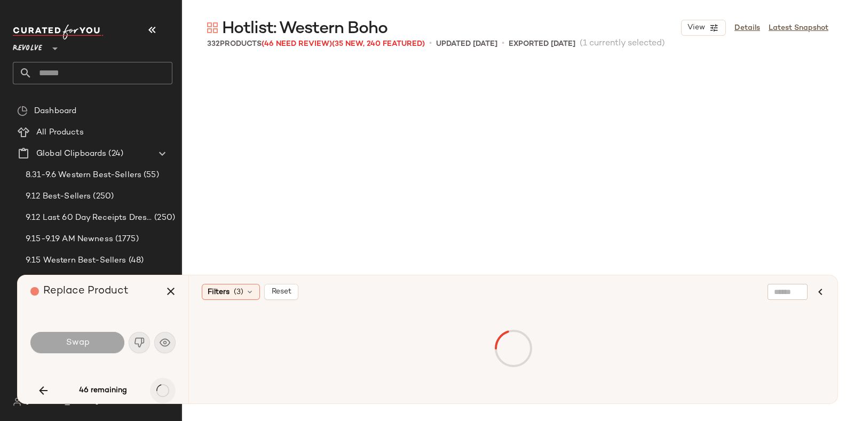
scroll to position [9686, 0]
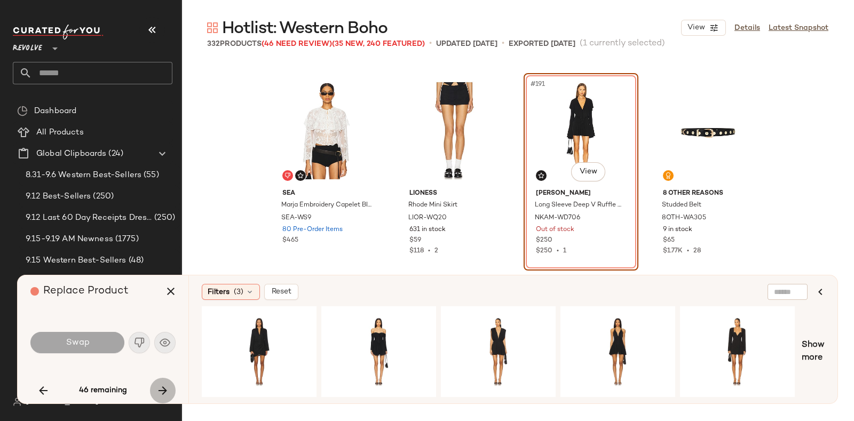
click at [151, 387] on button "button" at bounding box center [163, 391] width 26 height 26
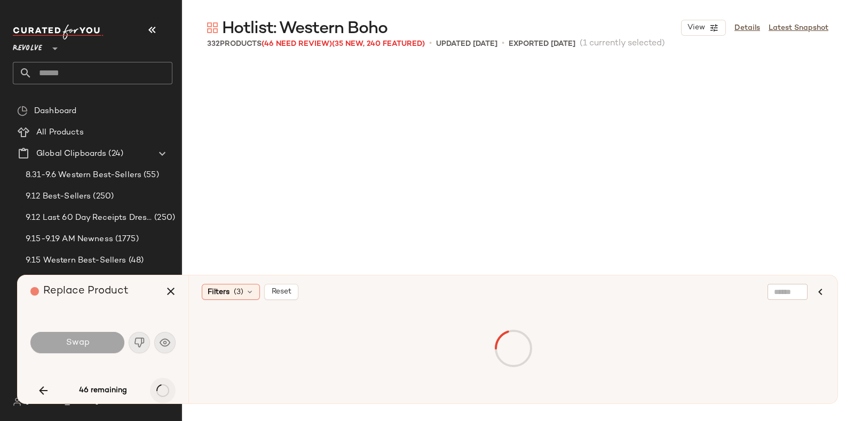
scroll to position [11335, 0]
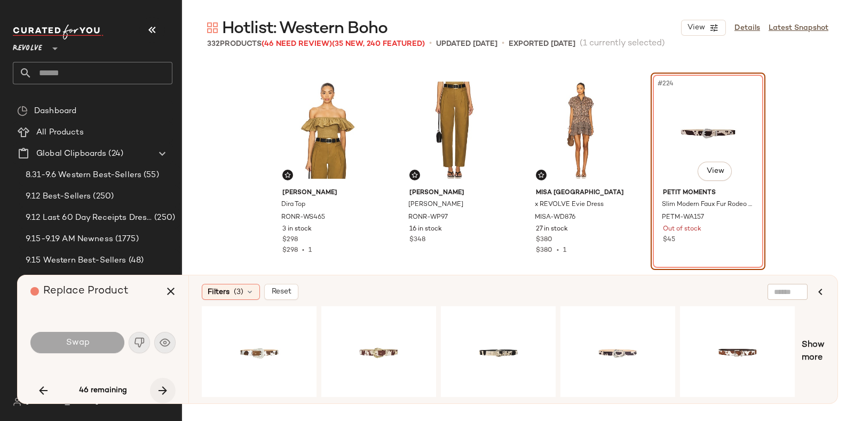
click at [151, 387] on button "button" at bounding box center [163, 391] width 26 height 26
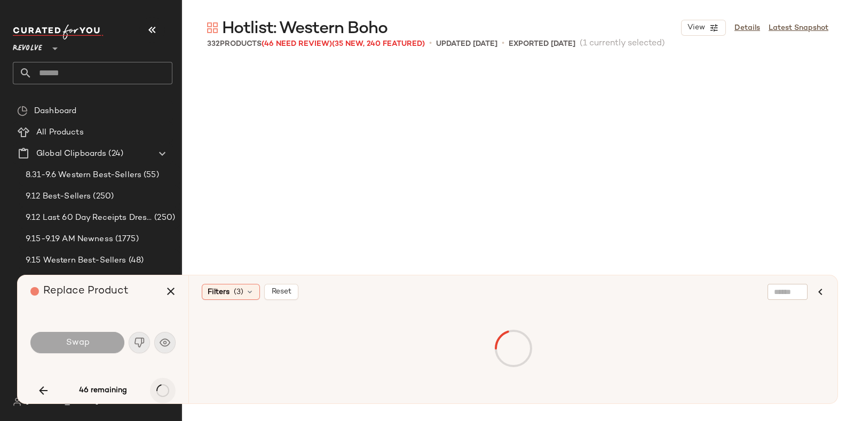
scroll to position [11747, 0]
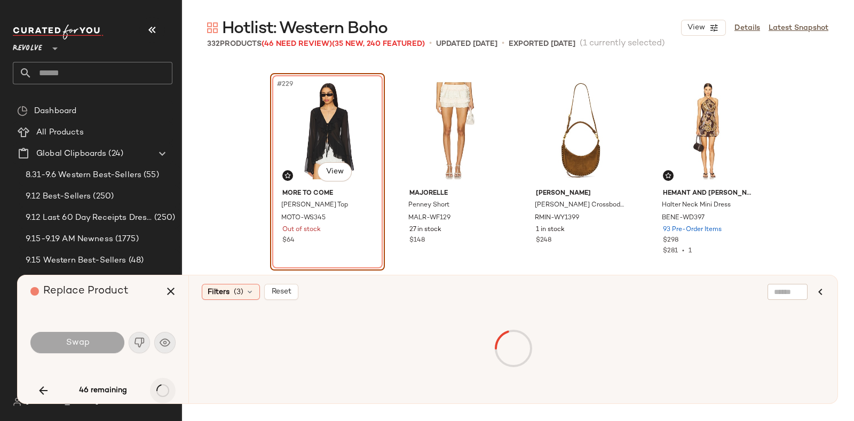
click at [151, 387] on div "46 remaining" at bounding box center [102, 391] width 145 height 26
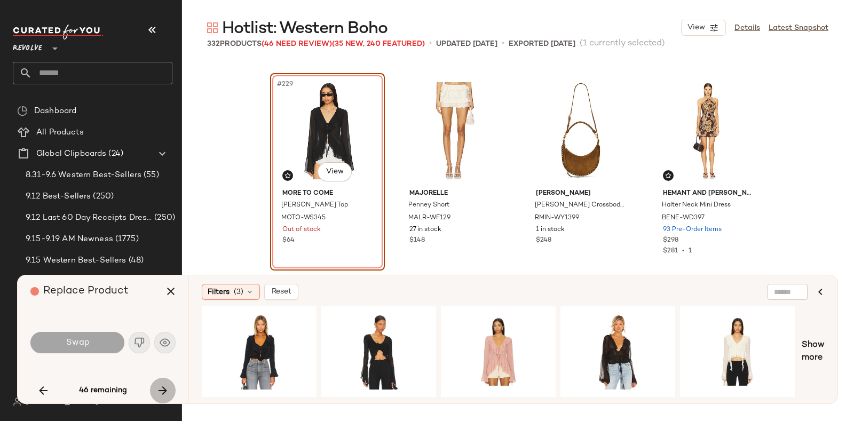
click at [151, 387] on button "button" at bounding box center [163, 391] width 26 height 26
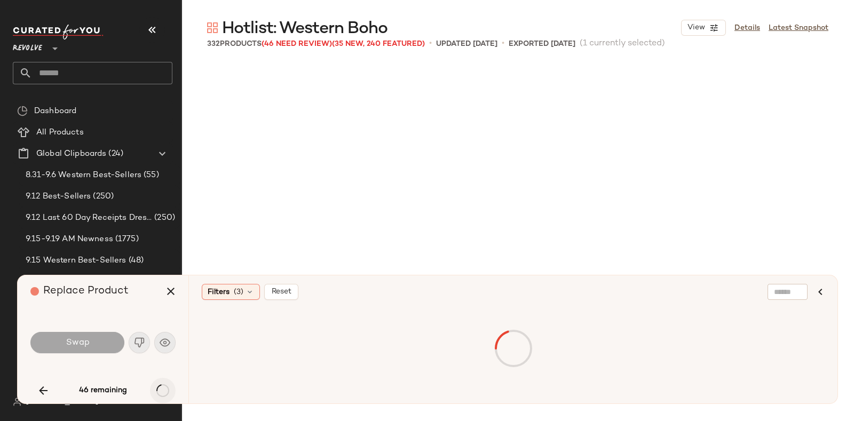
scroll to position [12984, 0]
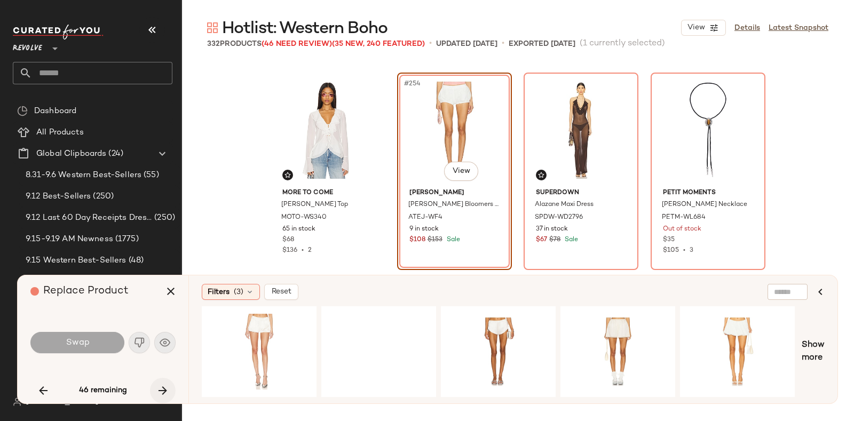
click at [151, 387] on button "button" at bounding box center [163, 391] width 26 height 26
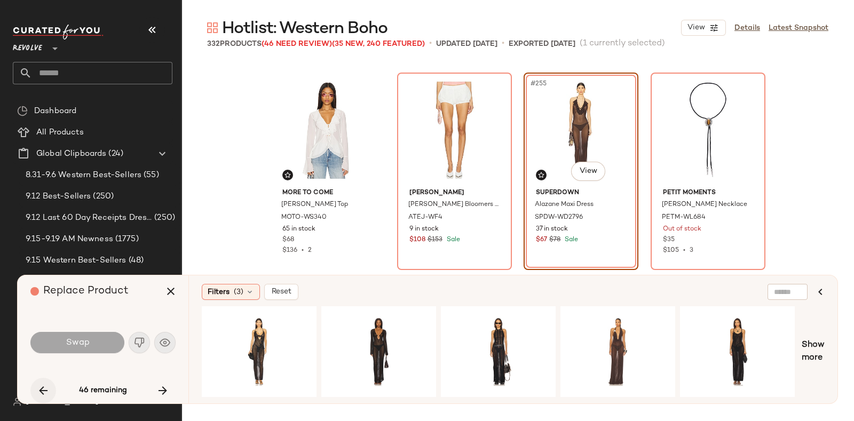
click at [34, 389] on button "button" at bounding box center [43, 391] width 26 height 26
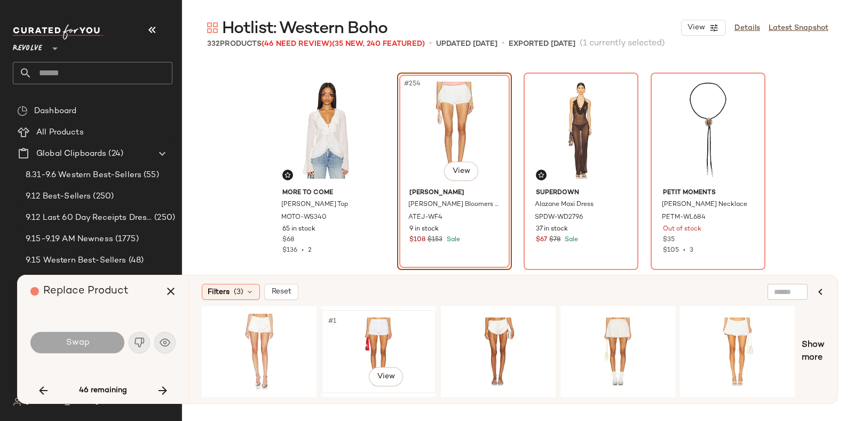
click at [355, 333] on div "#1 View" at bounding box center [378, 352] width 107 height 76
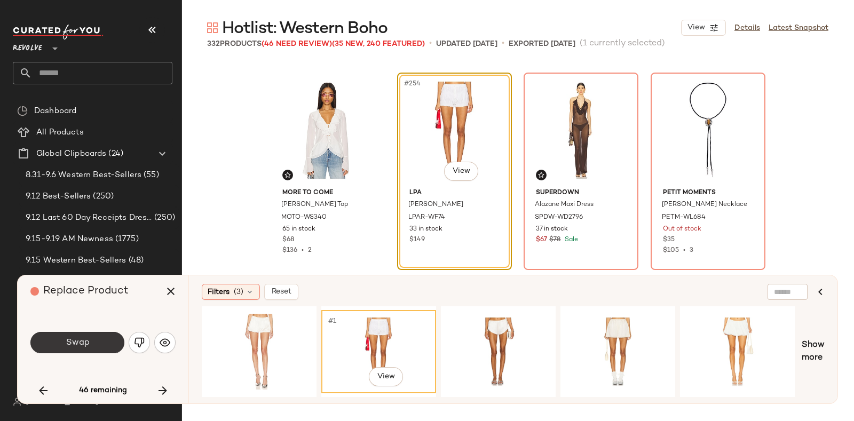
click at [97, 335] on button "Swap" at bounding box center [77, 342] width 94 height 21
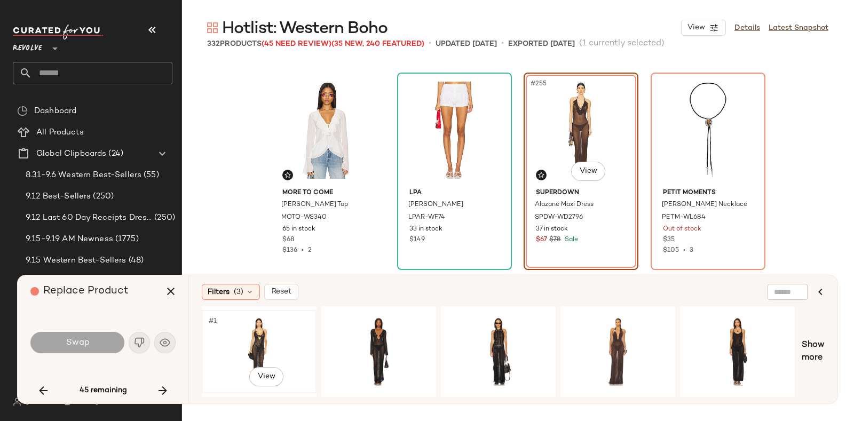
click at [274, 330] on div "#1 View" at bounding box center [259, 352] width 107 height 76
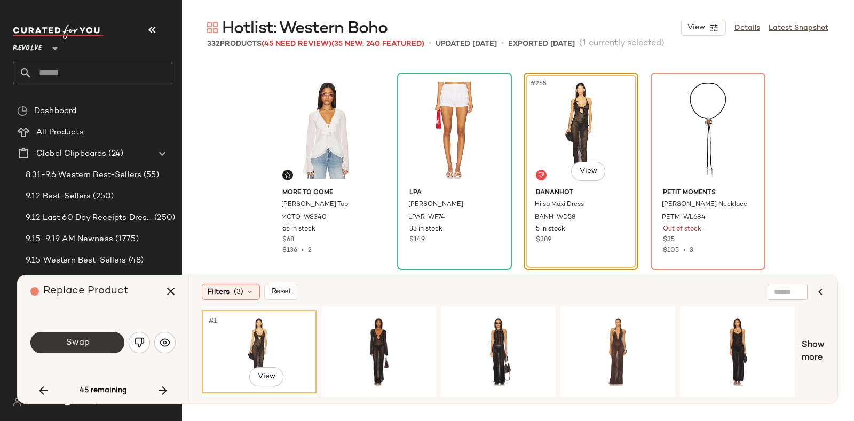
click at [59, 337] on button "Swap" at bounding box center [77, 342] width 94 height 21
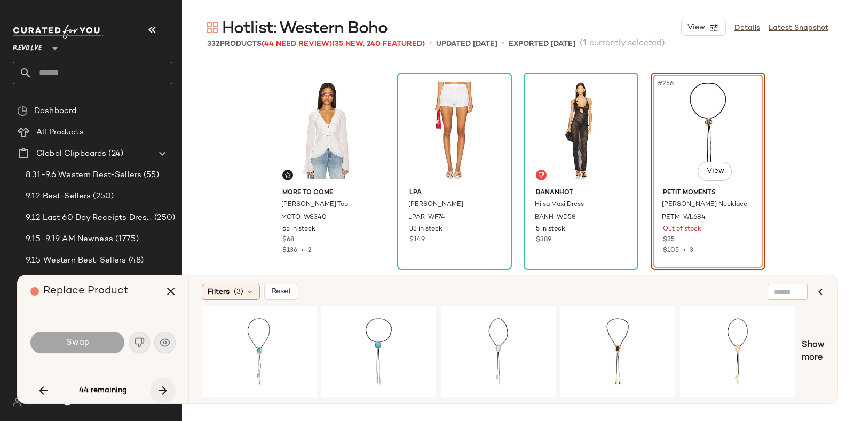
click at [161, 384] on icon "button" at bounding box center [162, 390] width 13 height 13
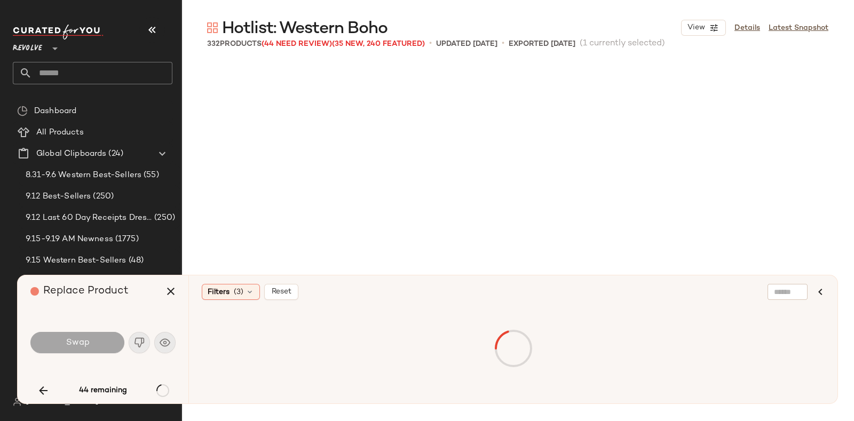
scroll to position [13190, 0]
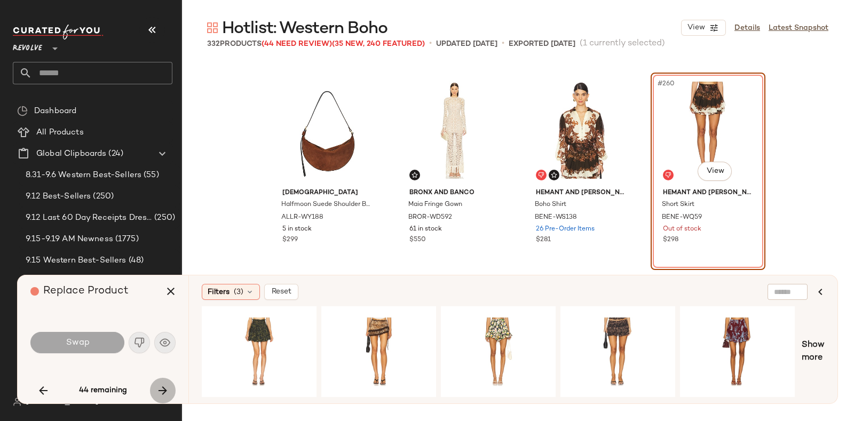
click at [160, 384] on icon "button" at bounding box center [162, 390] width 13 height 13
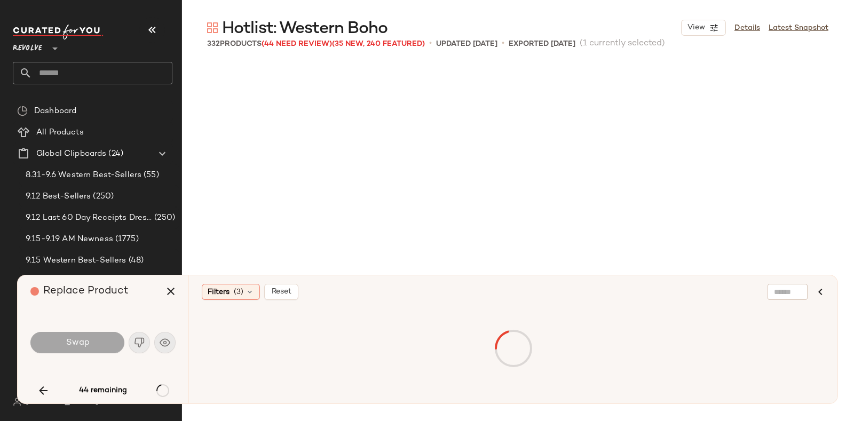
scroll to position [14014, 0]
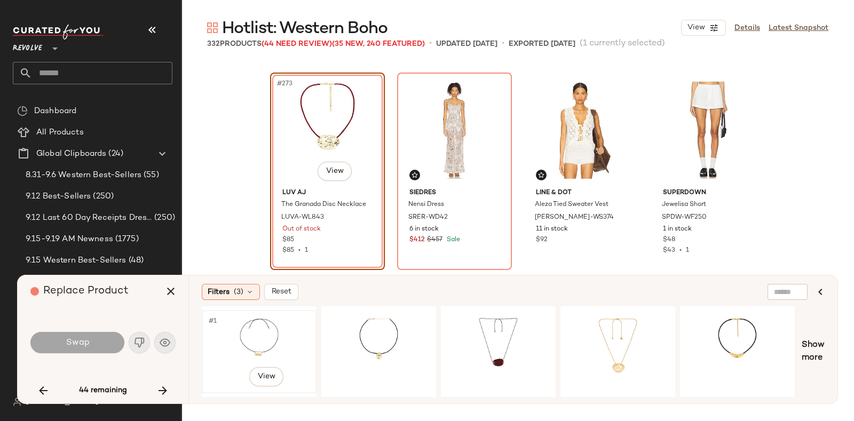
click at [267, 327] on div "#1 View" at bounding box center [259, 352] width 107 height 76
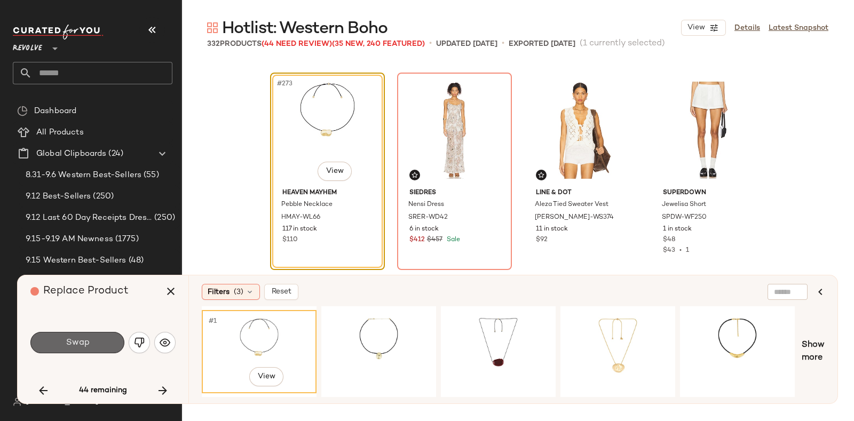
click at [97, 339] on button "Swap" at bounding box center [77, 342] width 94 height 21
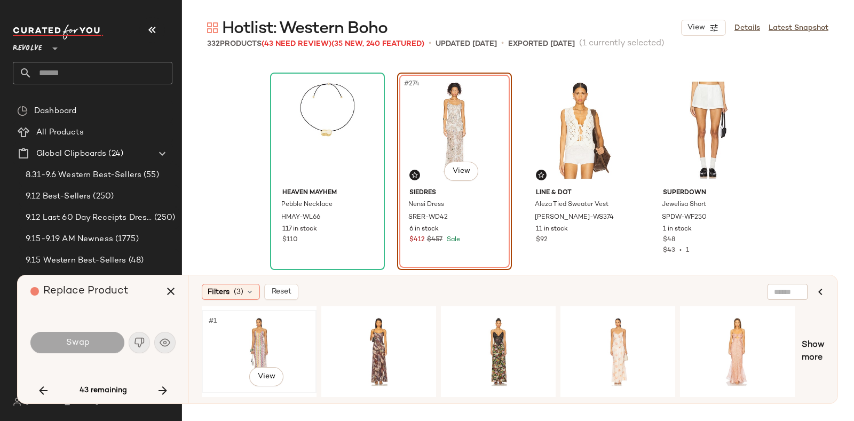
click at [267, 326] on div "#1 View" at bounding box center [259, 352] width 107 height 76
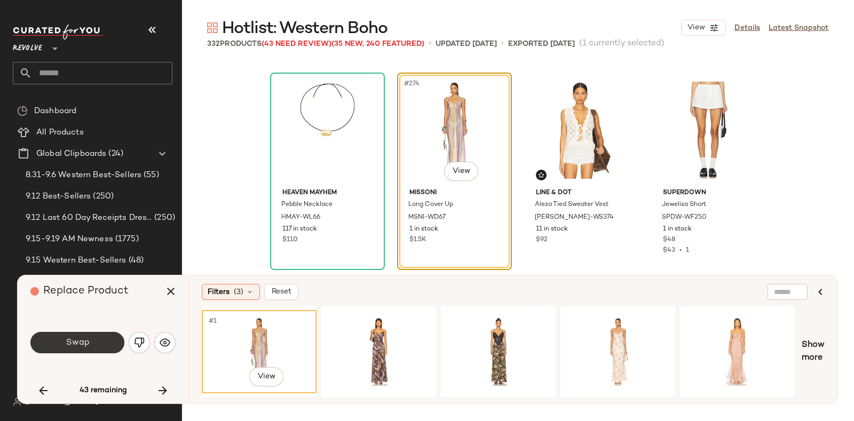
click at [99, 343] on button "Swap" at bounding box center [77, 342] width 94 height 21
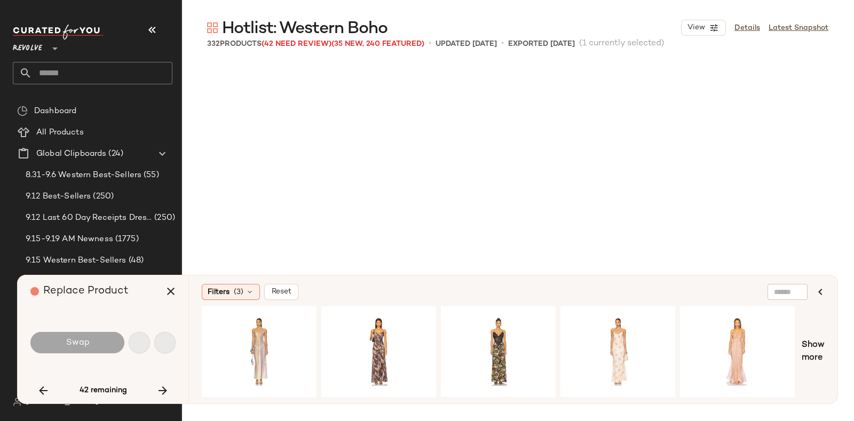
scroll to position [14220, 0]
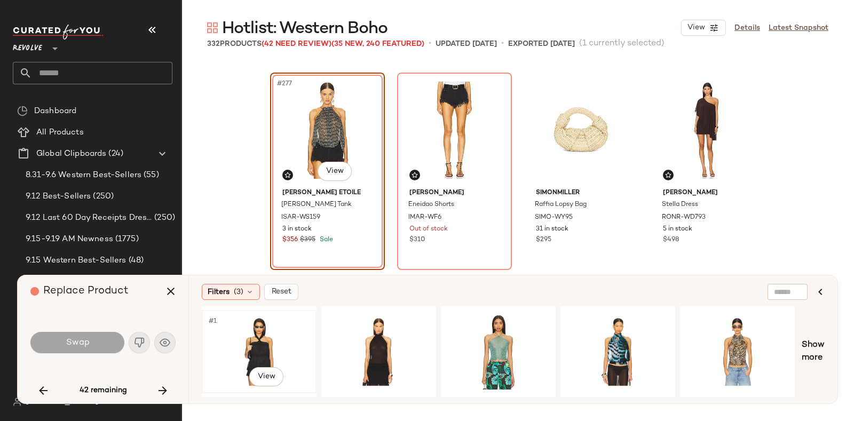
click at [288, 356] on div "#1 View" at bounding box center [259, 352] width 107 height 76
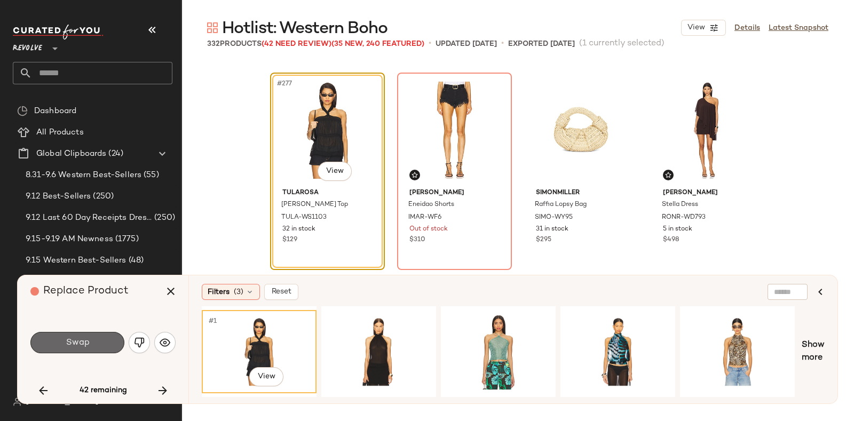
click at [81, 336] on button "Swap" at bounding box center [77, 342] width 94 height 21
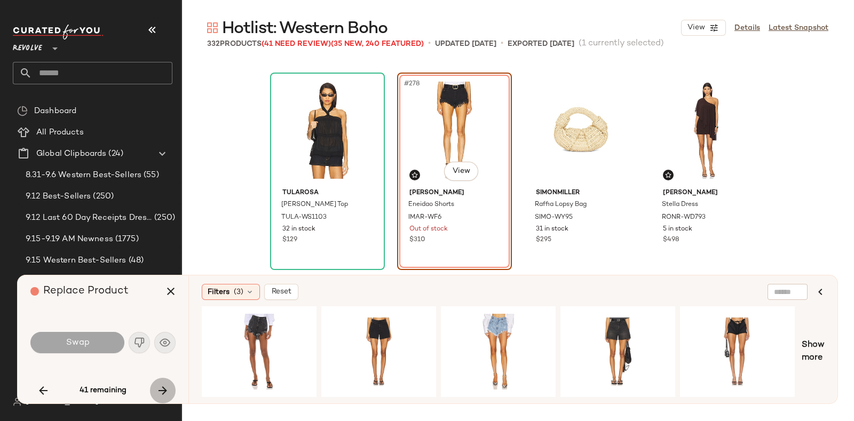
click at [161, 388] on icon "button" at bounding box center [162, 390] width 13 height 13
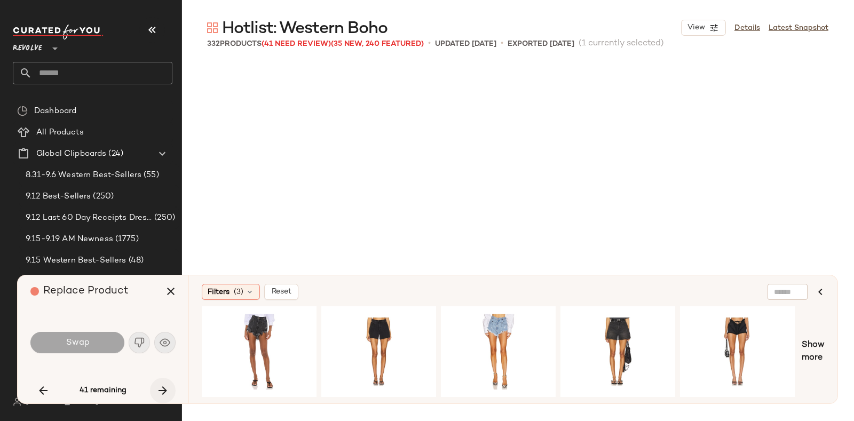
scroll to position [14632, 0]
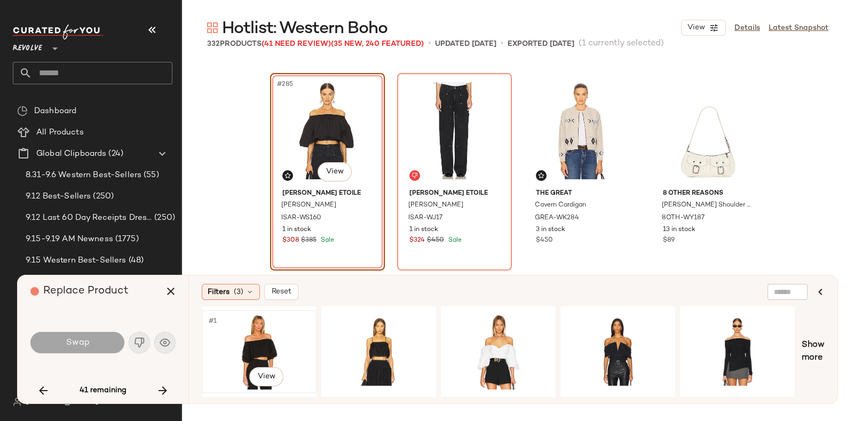
click at [277, 334] on div "#1 View" at bounding box center [259, 352] width 107 height 76
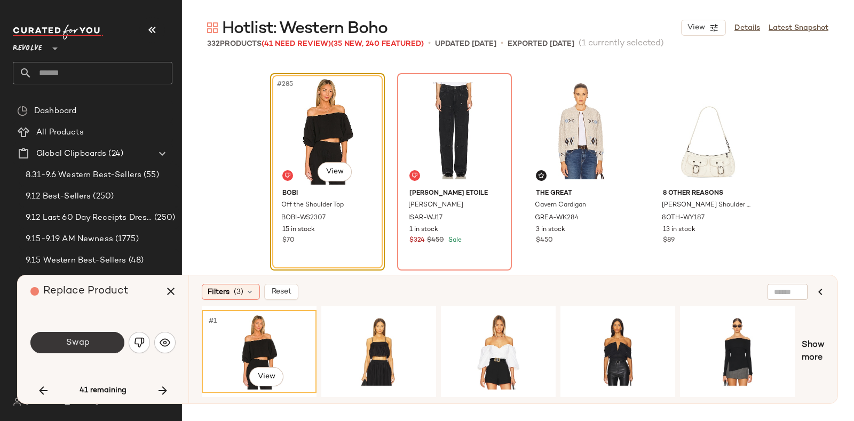
click at [93, 340] on button "Swap" at bounding box center [77, 342] width 94 height 21
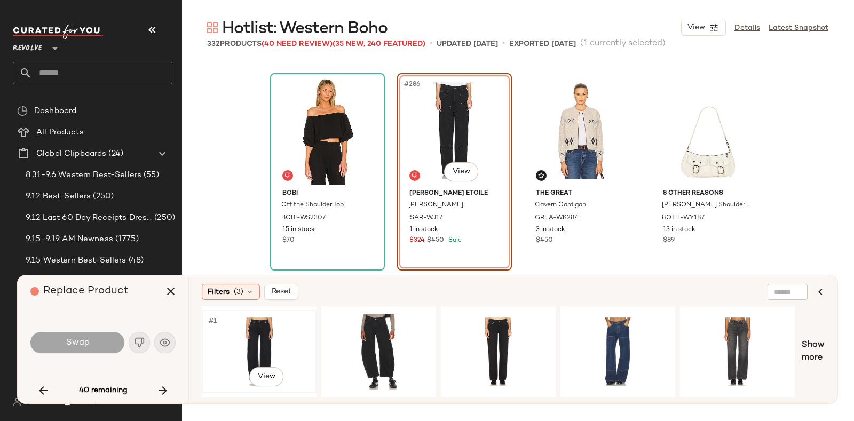
click at [255, 332] on div "#1 View" at bounding box center [259, 352] width 107 height 76
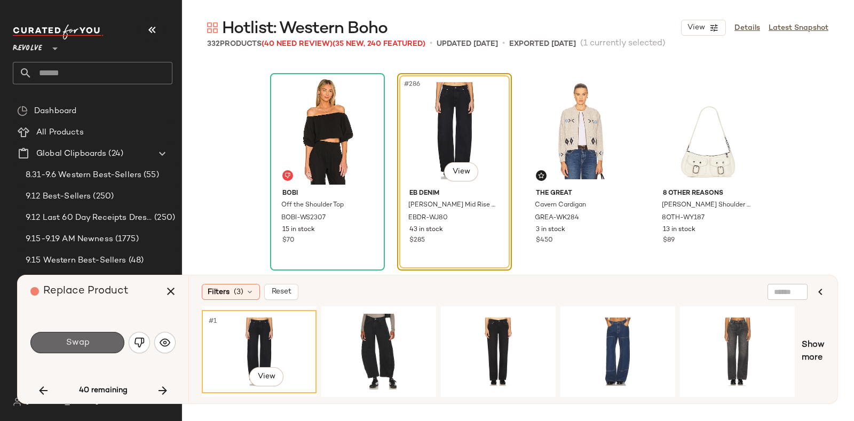
click at [89, 340] on button "Swap" at bounding box center [77, 342] width 94 height 21
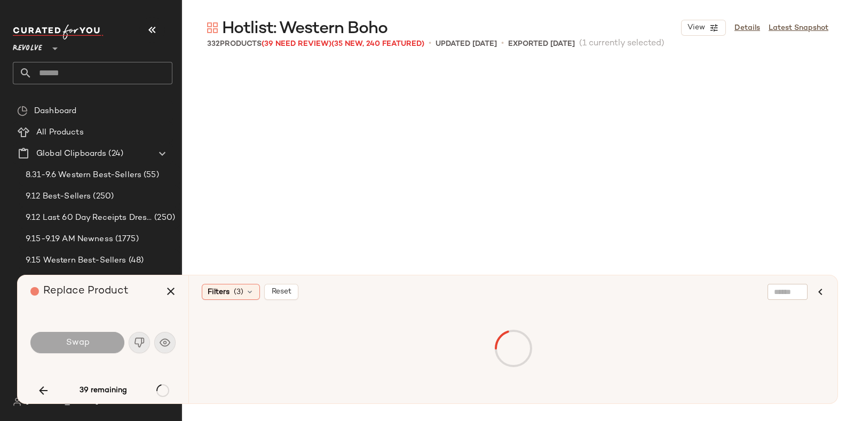
scroll to position [14838, 0]
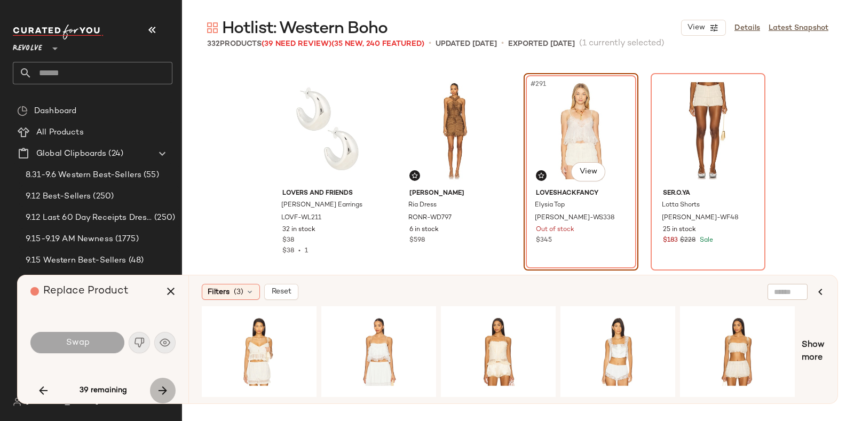
click at [169, 381] on button "button" at bounding box center [163, 391] width 26 height 26
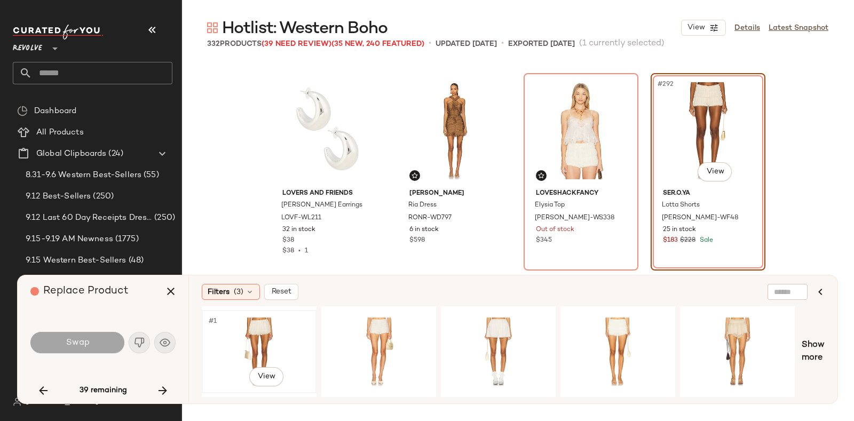
click at [263, 320] on div "#1 View" at bounding box center [259, 352] width 107 height 76
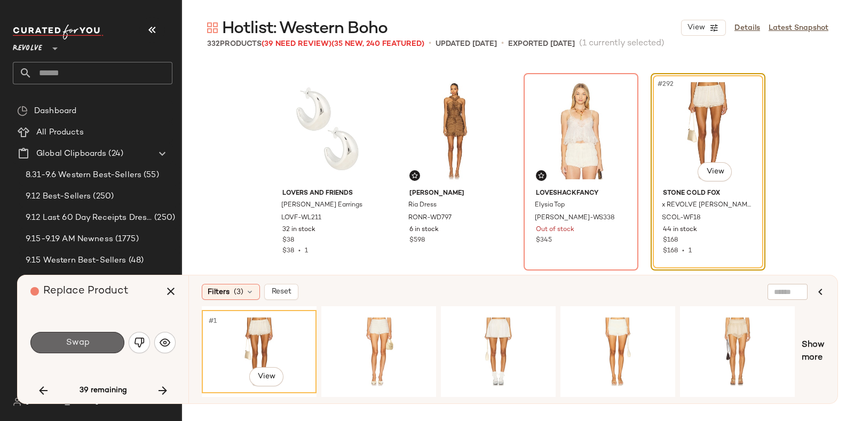
click at [88, 340] on span "Swap" at bounding box center [77, 343] width 24 height 10
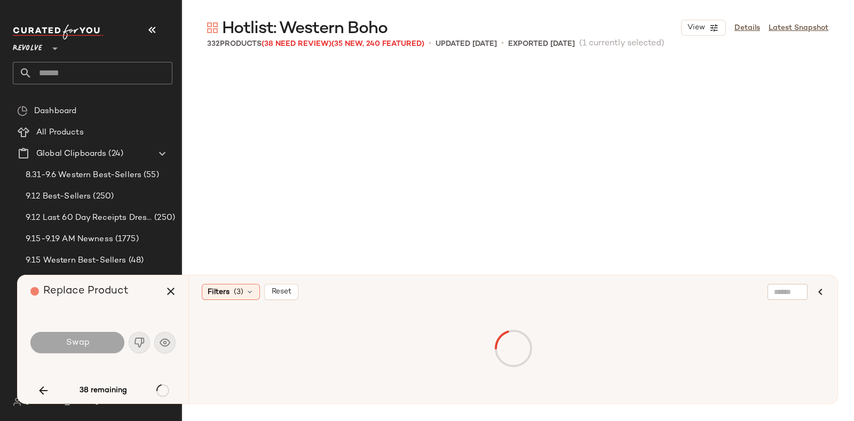
scroll to position [15045, 0]
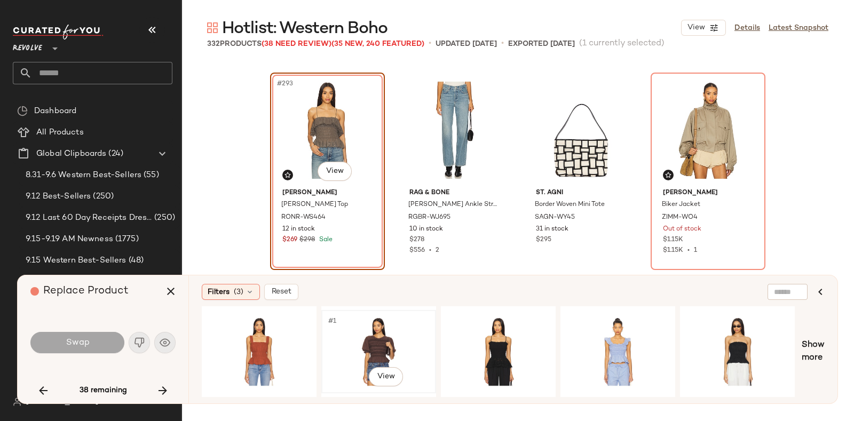
click at [379, 336] on div "#1 View" at bounding box center [378, 352] width 107 height 76
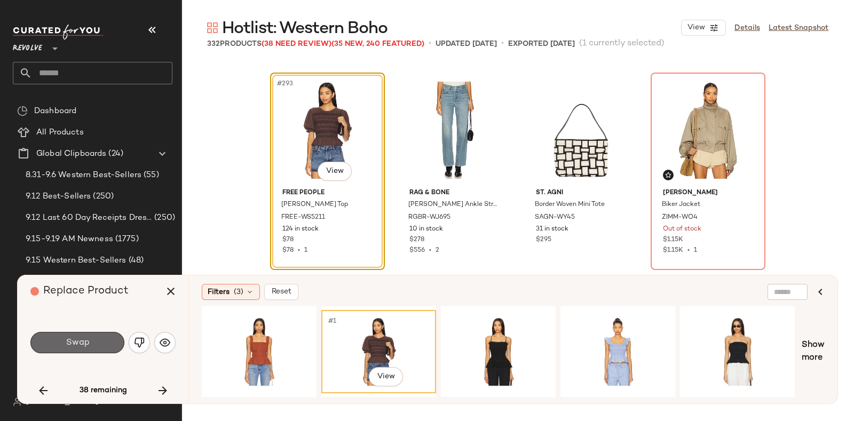
click at [86, 345] on span "Swap" at bounding box center [77, 343] width 24 height 10
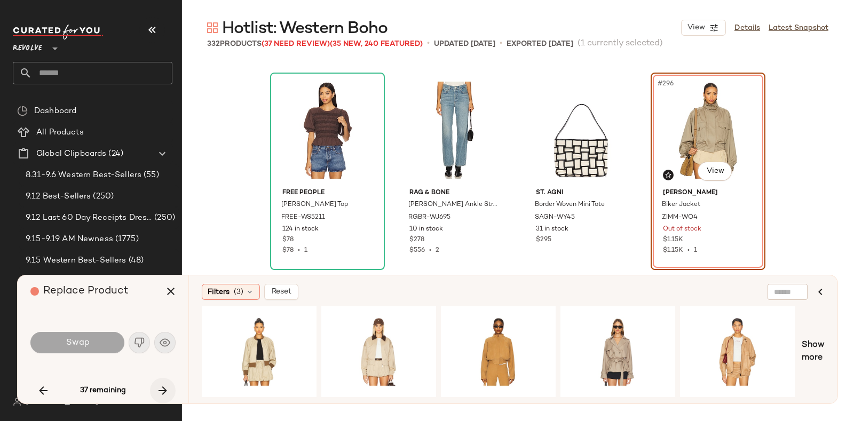
click at [162, 387] on icon "button" at bounding box center [162, 390] width 13 height 13
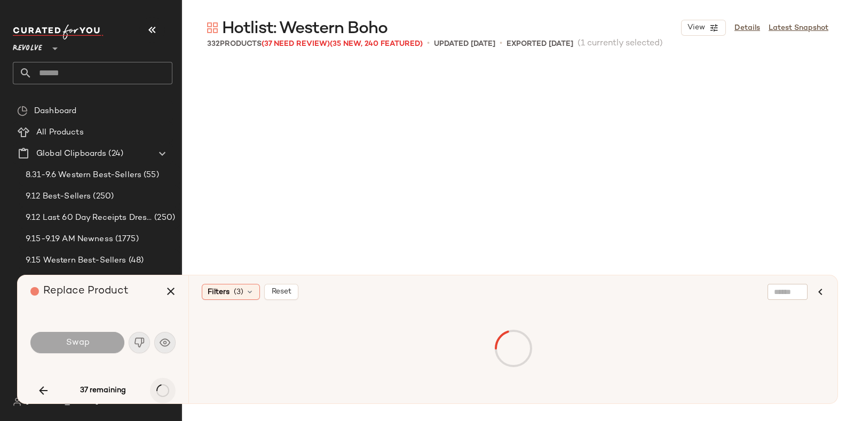
scroll to position [15456, 0]
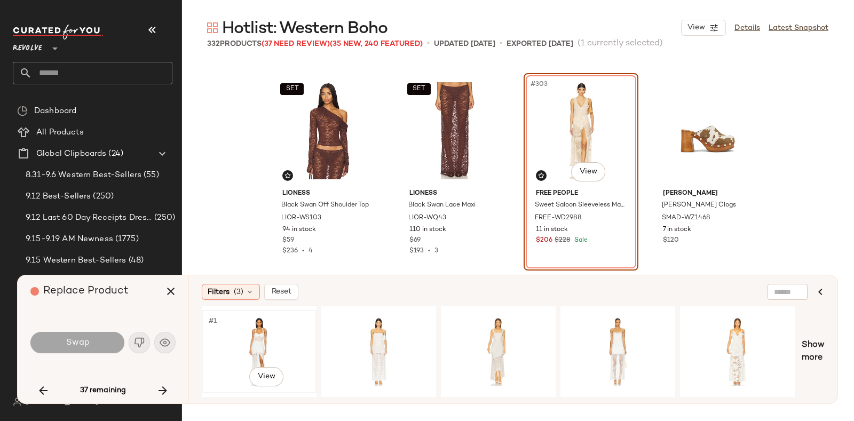
click at [255, 324] on div "#1 View" at bounding box center [259, 352] width 107 height 76
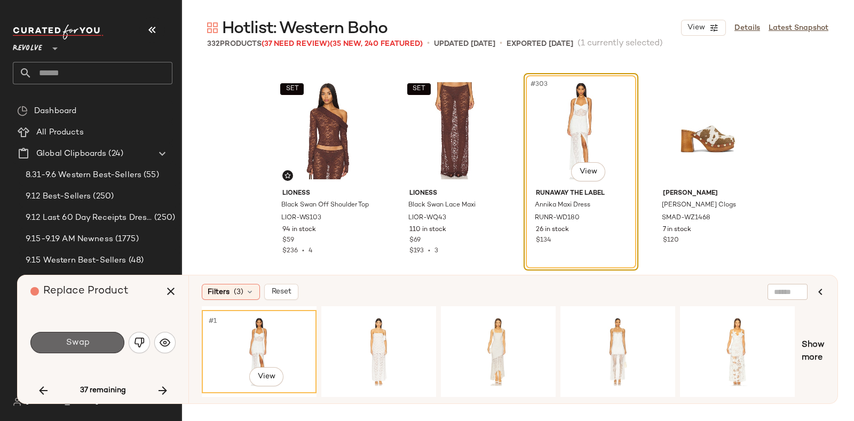
click at [93, 340] on button "Swap" at bounding box center [77, 342] width 94 height 21
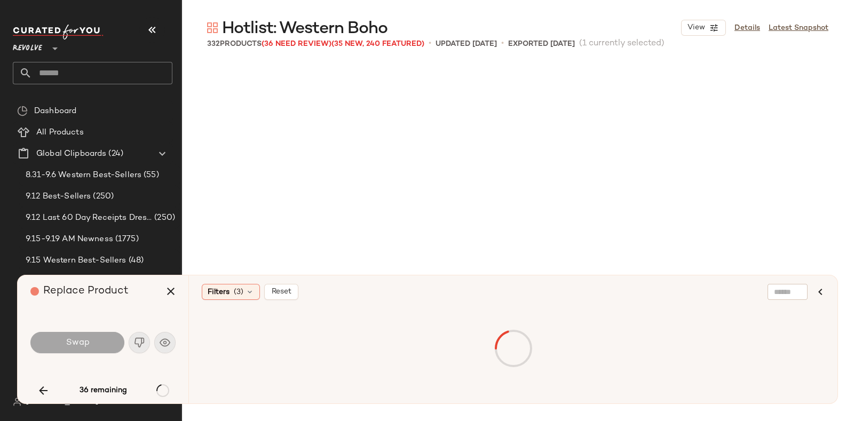
scroll to position [15662, 0]
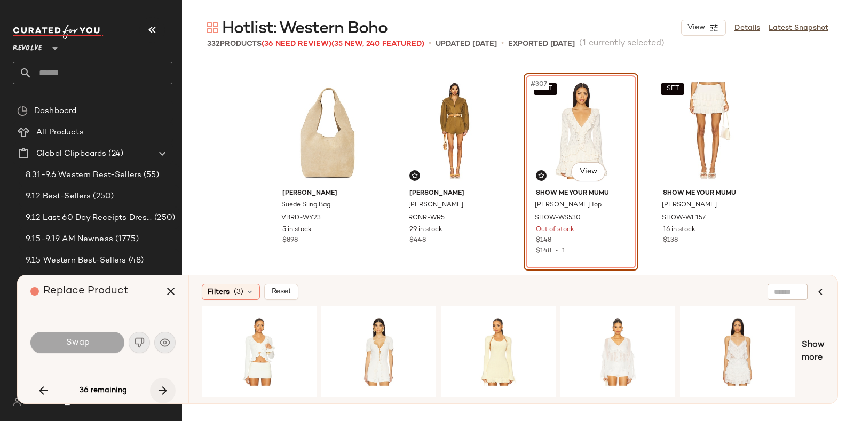
click at [158, 388] on icon "button" at bounding box center [162, 390] width 13 height 13
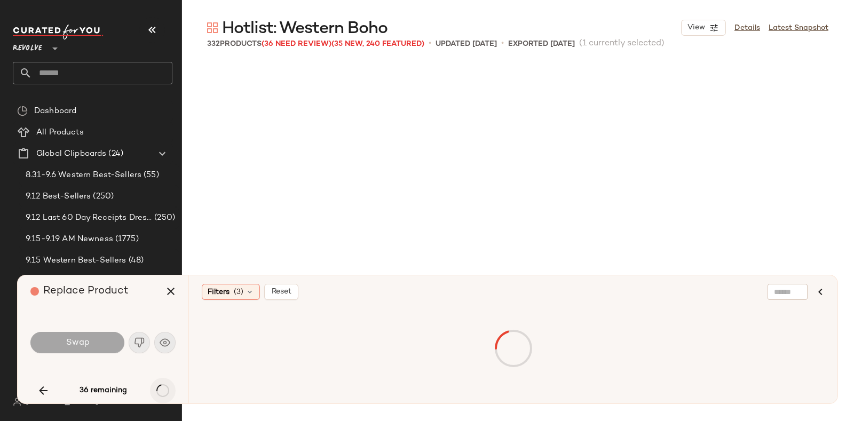
scroll to position [16281, 0]
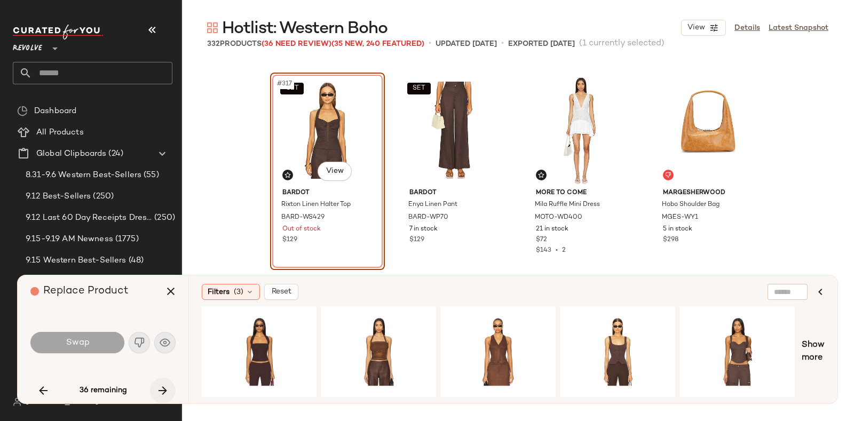
click at [158, 388] on icon "button" at bounding box center [162, 390] width 13 height 13
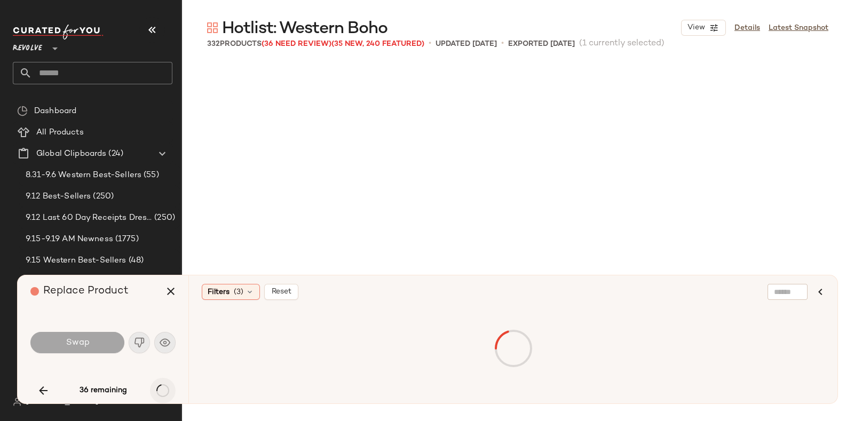
scroll to position [16487, 0]
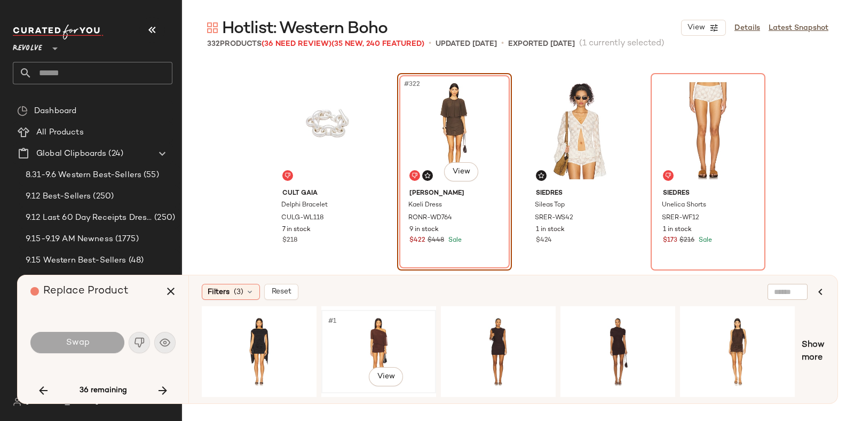
click at [372, 328] on div "#1 View" at bounding box center [378, 352] width 107 height 76
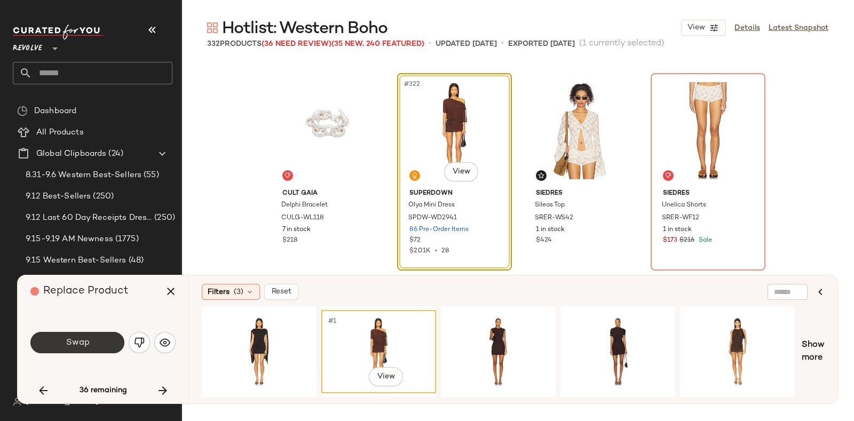
click at [97, 337] on button "Swap" at bounding box center [77, 342] width 94 height 21
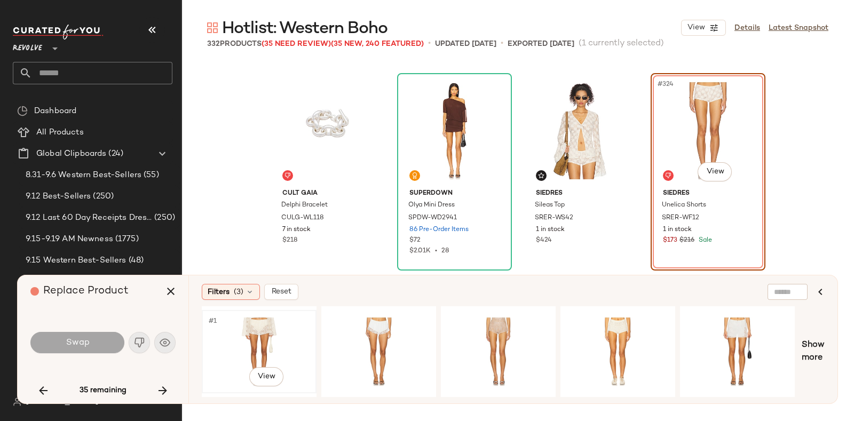
click at [279, 329] on div "#1 View" at bounding box center [259, 352] width 107 height 76
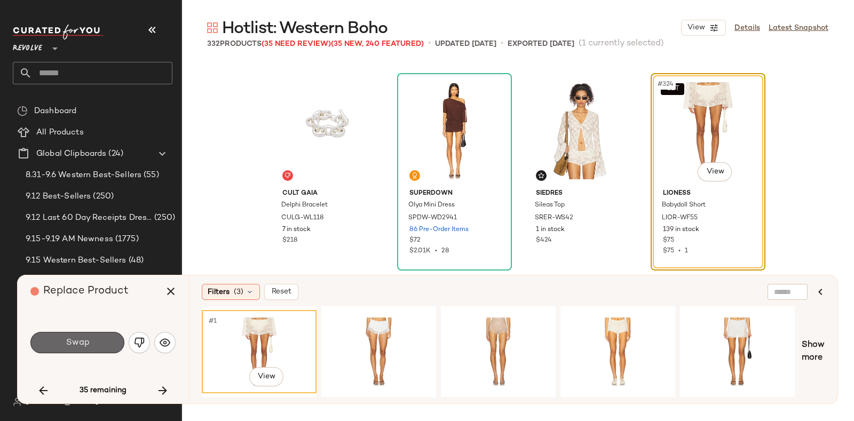
click at [92, 337] on button "Swap" at bounding box center [77, 342] width 94 height 21
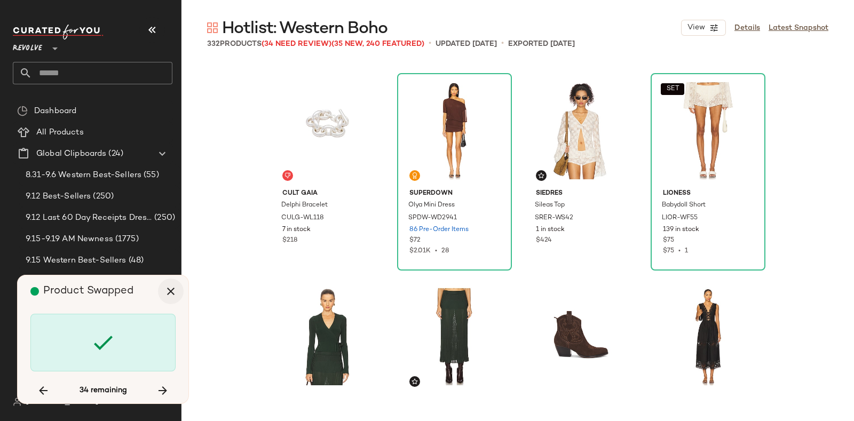
click at [163, 292] on button "button" at bounding box center [171, 292] width 26 height 26
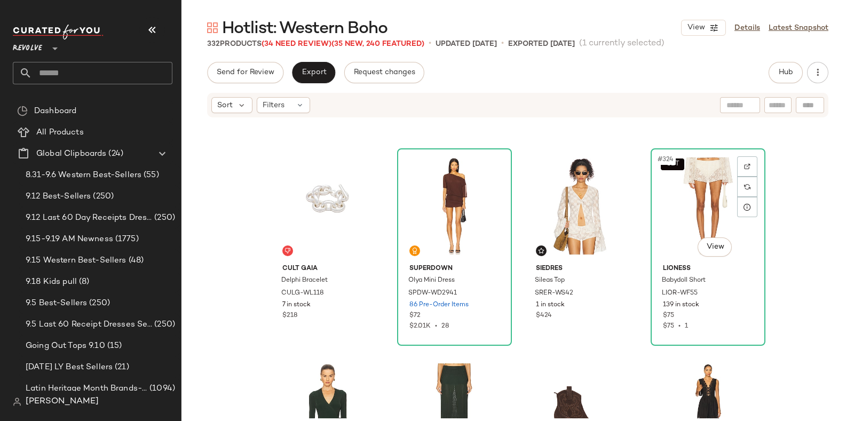
scroll to position [16479, 0]
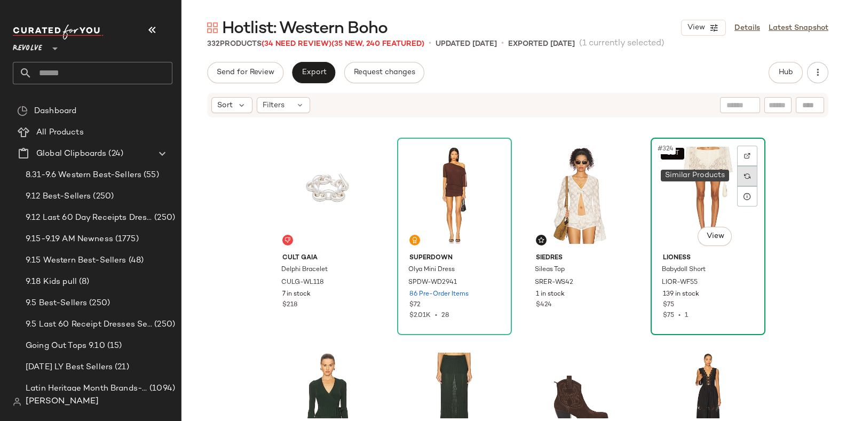
click at [739, 172] on div at bounding box center [747, 176] width 20 height 20
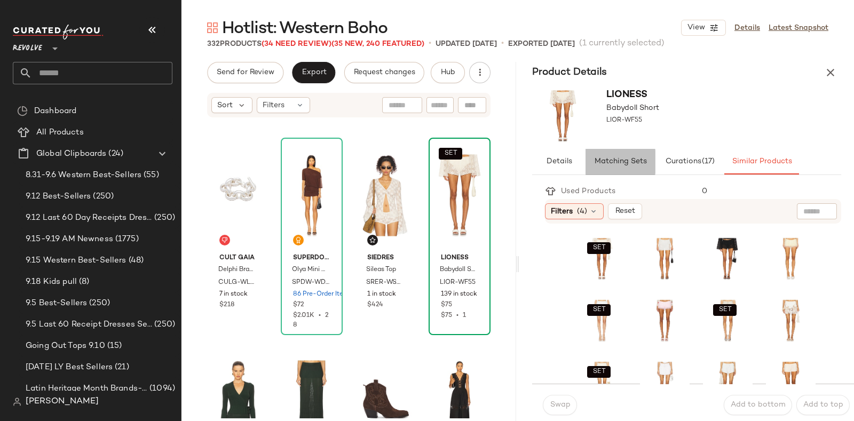
click at [618, 160] on span "Matching Sets" at bounding box center [620, 162] width 53 height 9
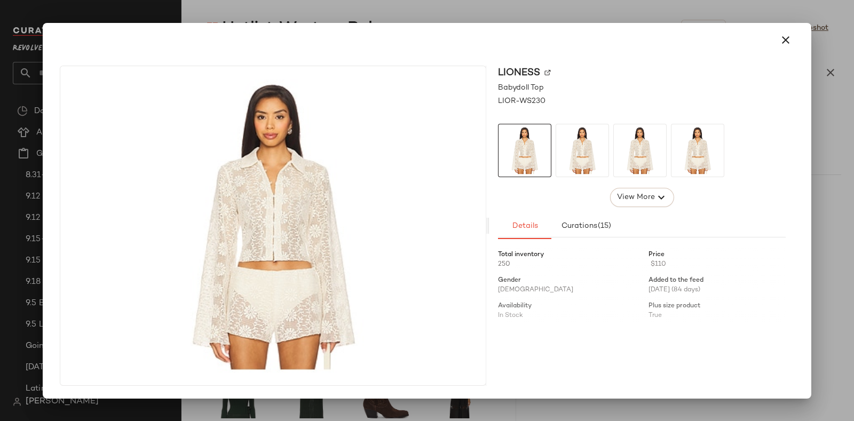
drag, startPoint x: 566, startPoint y: 239, endPoint x: 549, endPoint y: 241, distance: 17.8
click at [783, 43] on icon "button" at bounding box center [786, 40] width 13 height 13
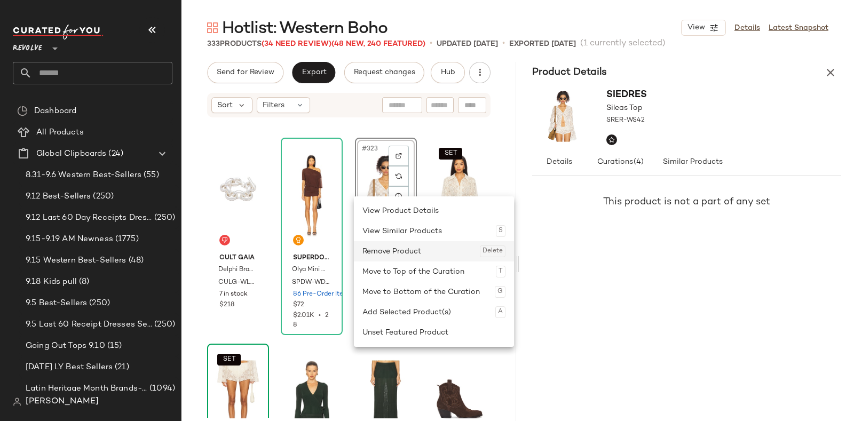
click at [432, 258] on div "Remove Product Delete" at bounding box center [434, 251] width 143 height 20
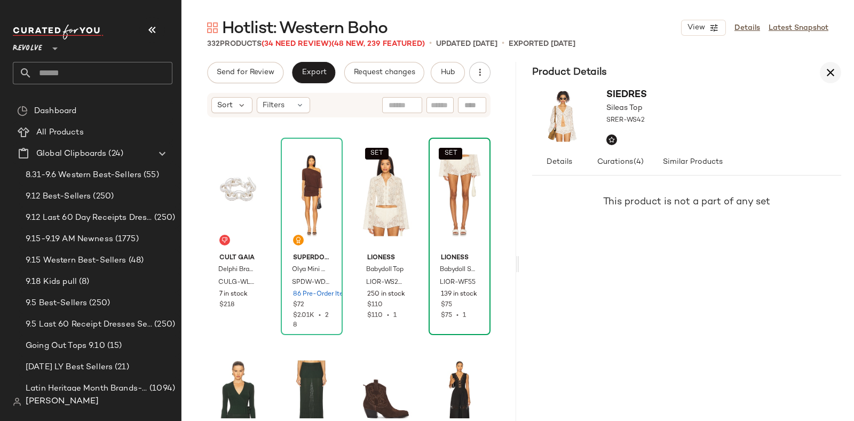
click at [828, 67] on icon "button" at bounding box center [830, 72] width 13 height 13
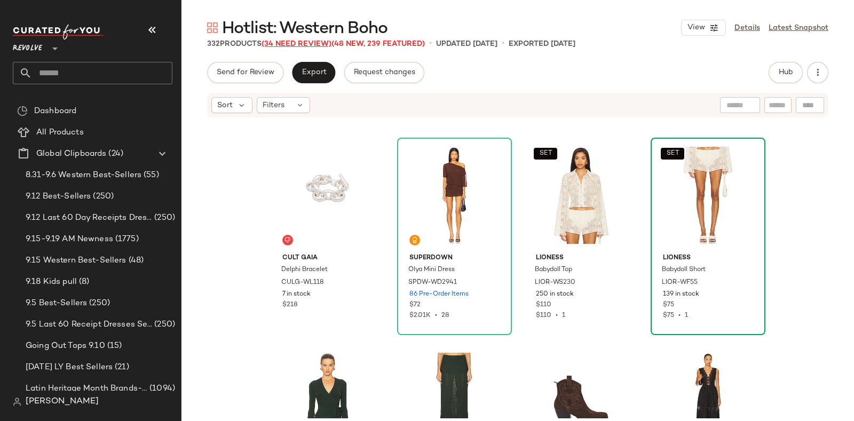
click at [288, 46] on span "(34 Need Review)" at bounding box center [297, 44] width 70 height 8
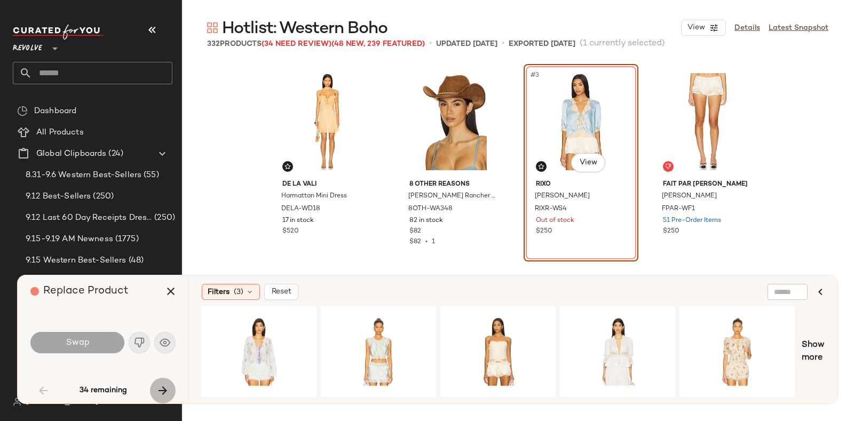
click at [158, 388] on icon "button" at bounding box center [162, 390] width 13 height 13
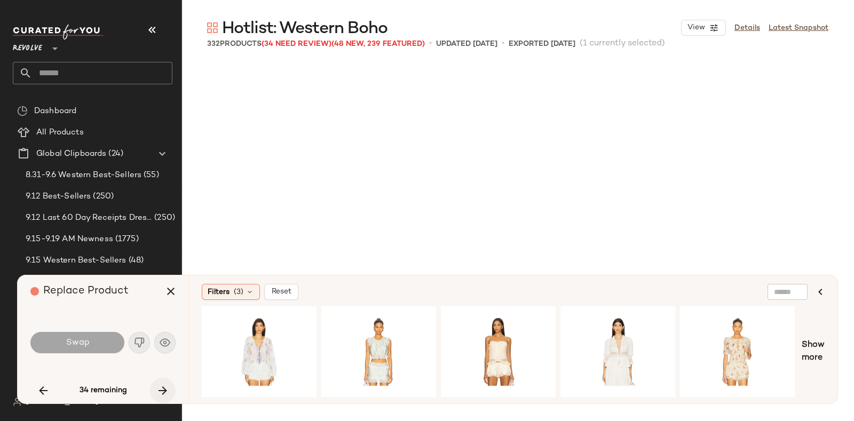
scroll to position [2473, 0]
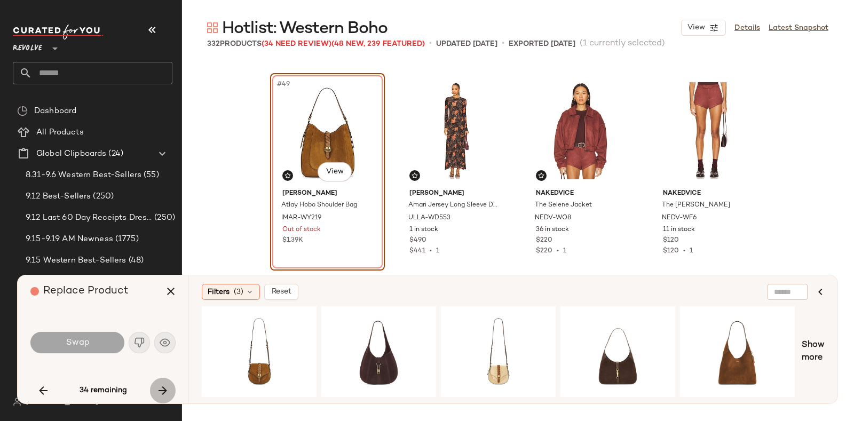
click at [158, 388] on icon "button" at bounding box center [162, 390] width 13 height 13
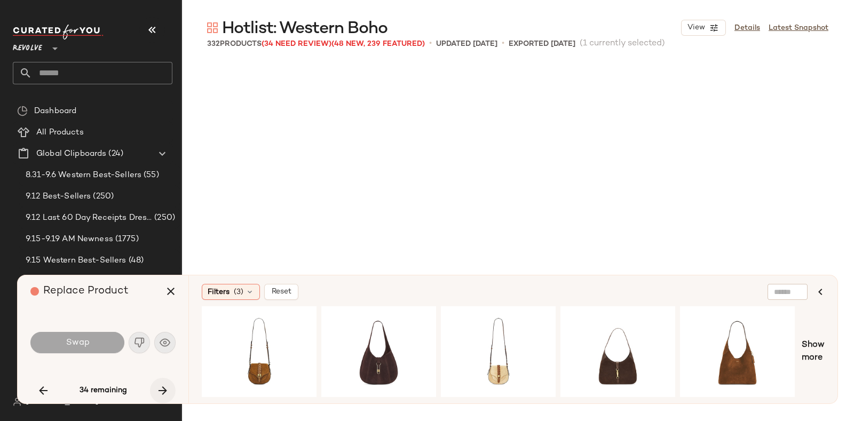
scroll to position [2679, 0]
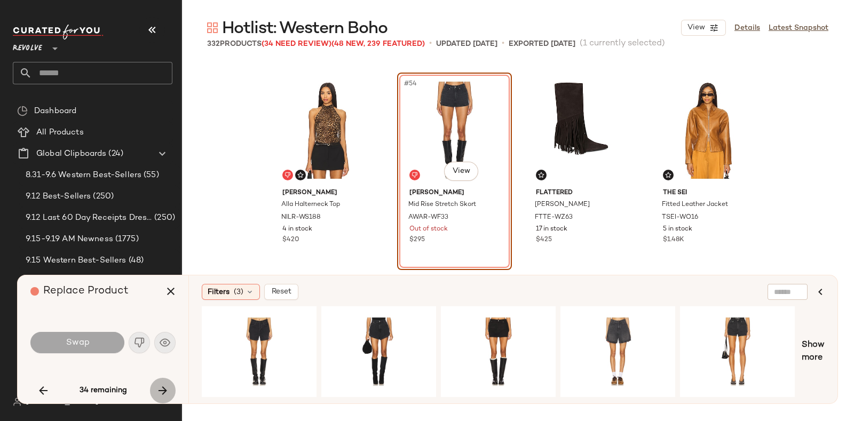
click at [158, 388] on icon "button" at bounding box center [162, 390] width 13 height 13
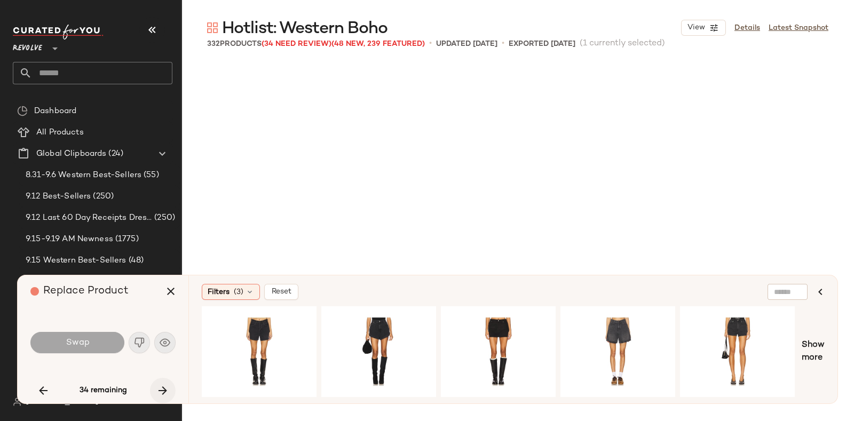
scroll to position [2885, 0]
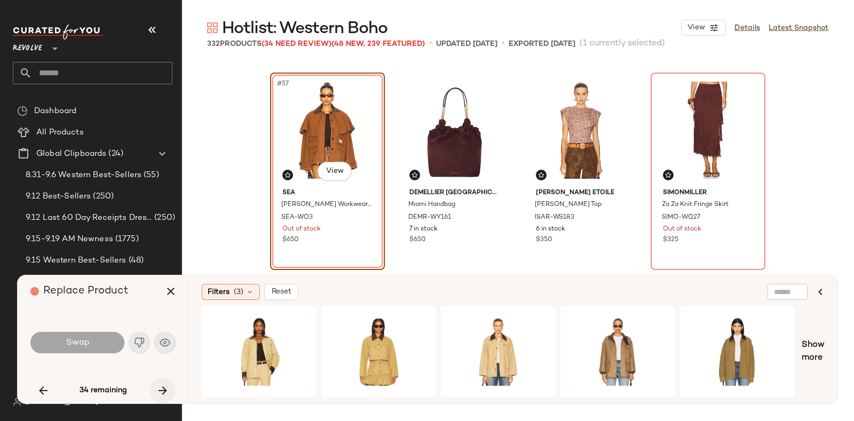
click at [158, 388] on icon "button" at bounding box center [162, 390] width 13 height 13
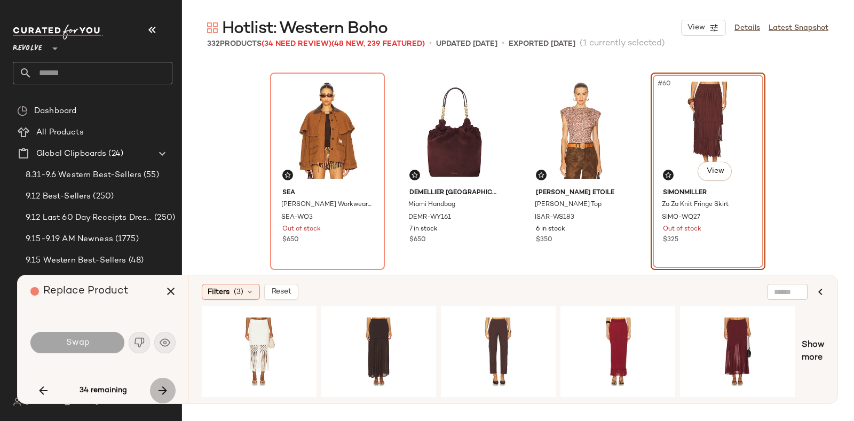
click at [158, 388] on icon "button" at bounding box center [162, 390] width 13 height 13
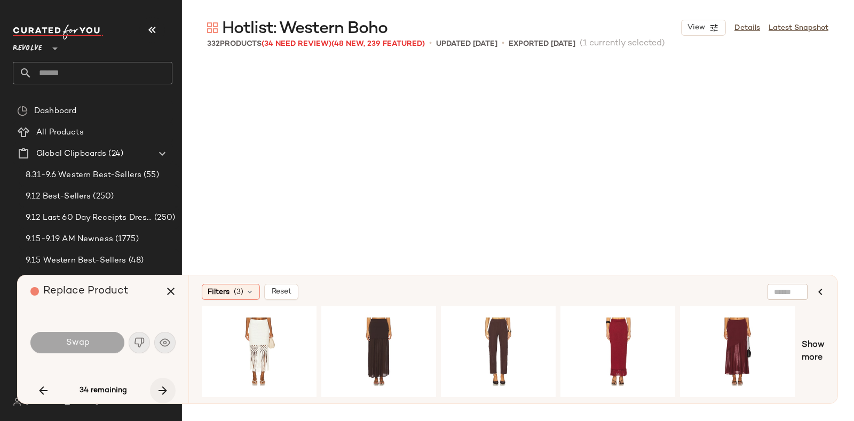
scroll to position [3091, 0]
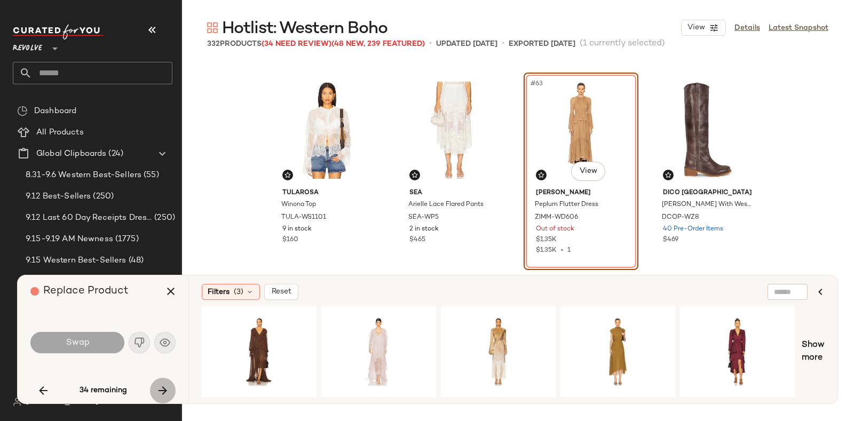
click at [158, 388] on icon "button" at bounding box center [162, 390] width 13 height 13
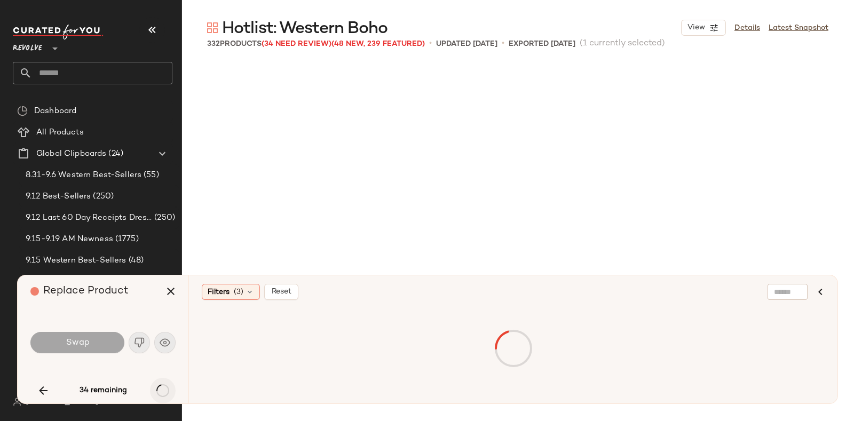
scroll to position [3916, 0]
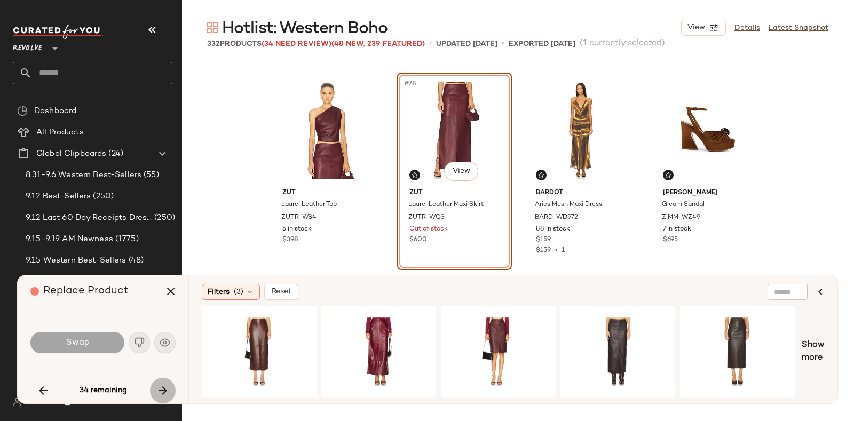
click at [158, 388] on icon "button" at bounding box center [162, 390] width 13 height 13
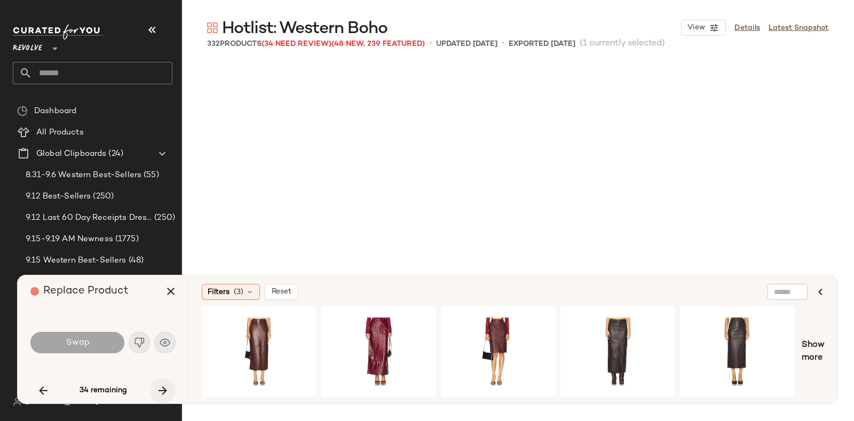
scroll to position [4740, 0]
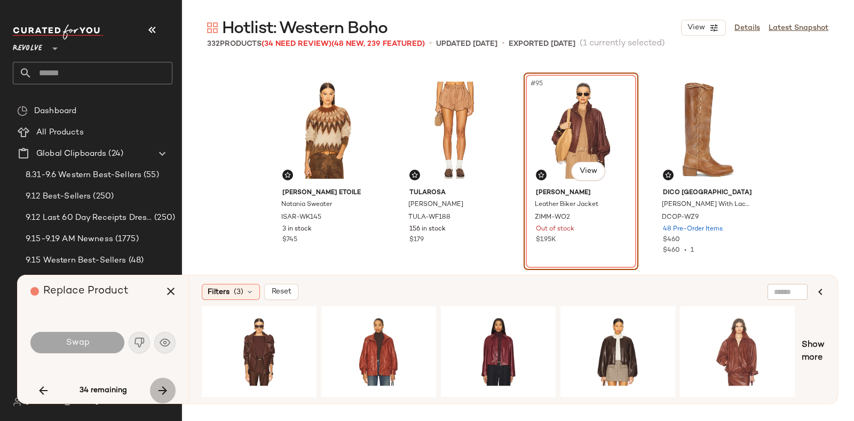
click at [158, 388] on icon "button" at bounding box center [162, 390] width 13 height 13
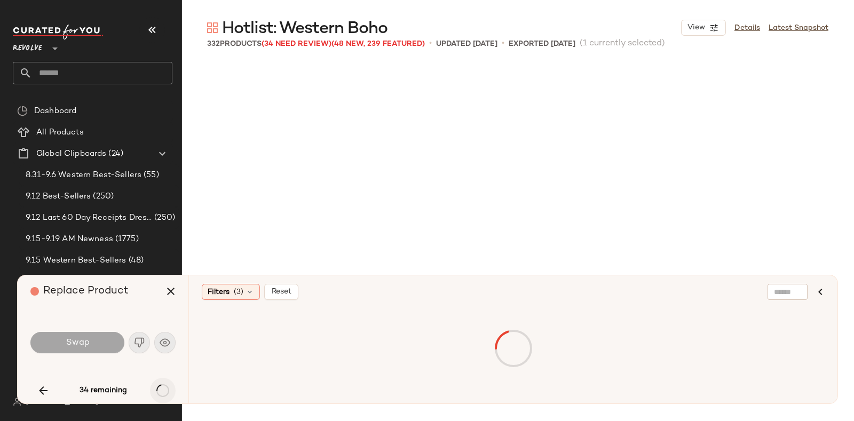
scroll to position [5977, 0]
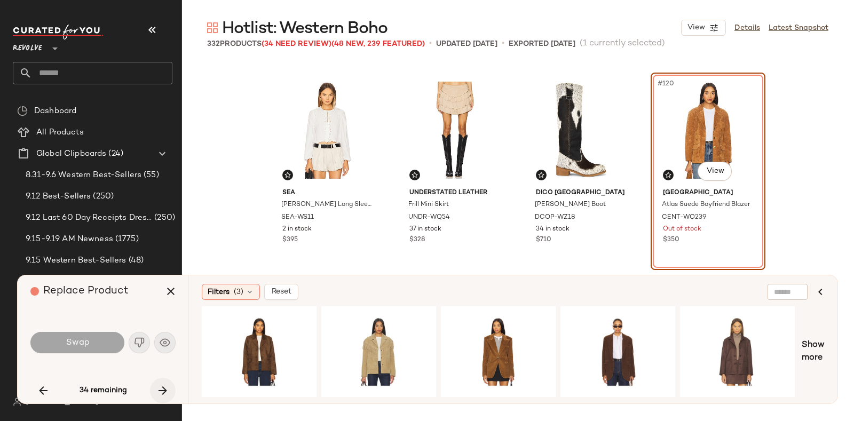
click at [158, 388] on icon "button" at bounding box center [162, 390] width 13 height 13
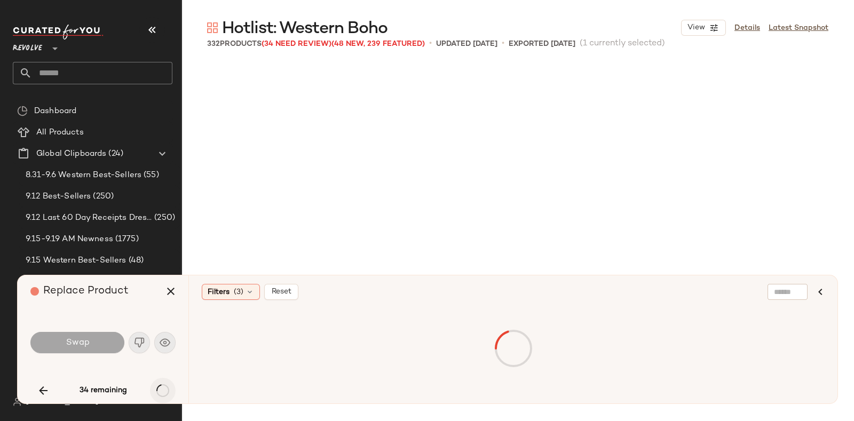
scroll to position [6183, 0]
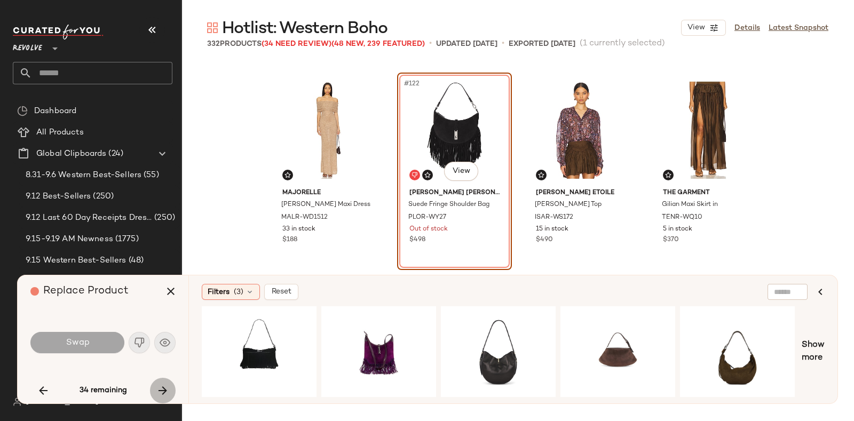
click at [158, 388] on icon "button" at bounding box center [162, 390] width 13 height 13
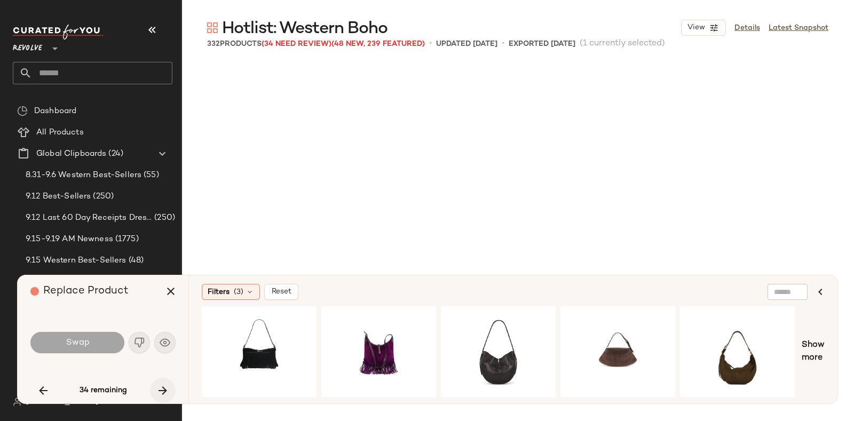
scroll to position [7419, 0]
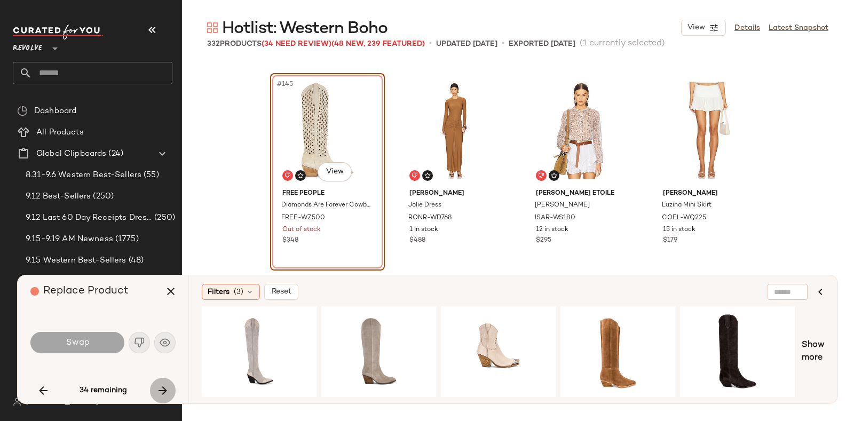
click at [158, 388] on icon "button" at bounding box center [162, 390] width 13 height 13
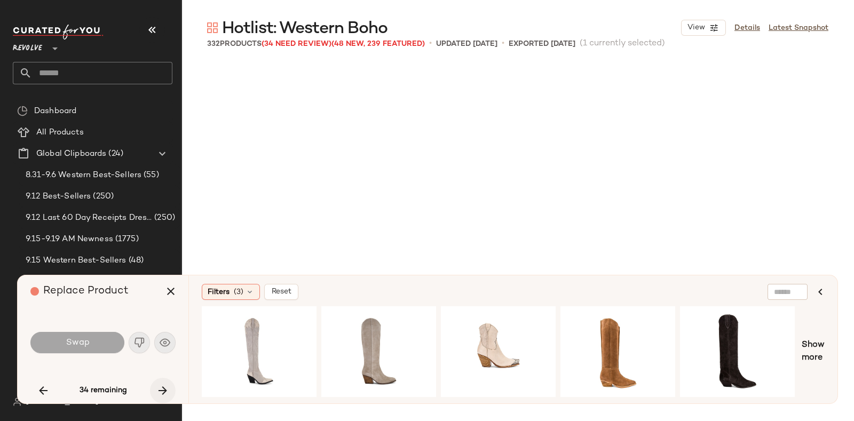
scroll to position [7625, 0]
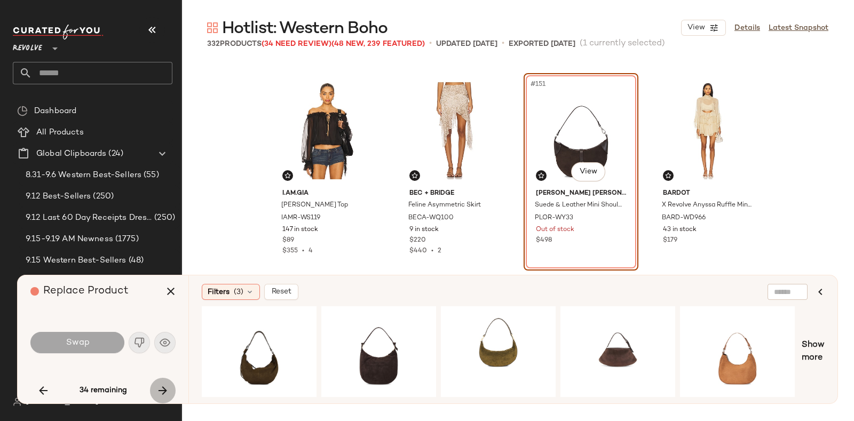
click at [158, 388] on icon "button" at bounding box center [162, 390] width 13 height 13
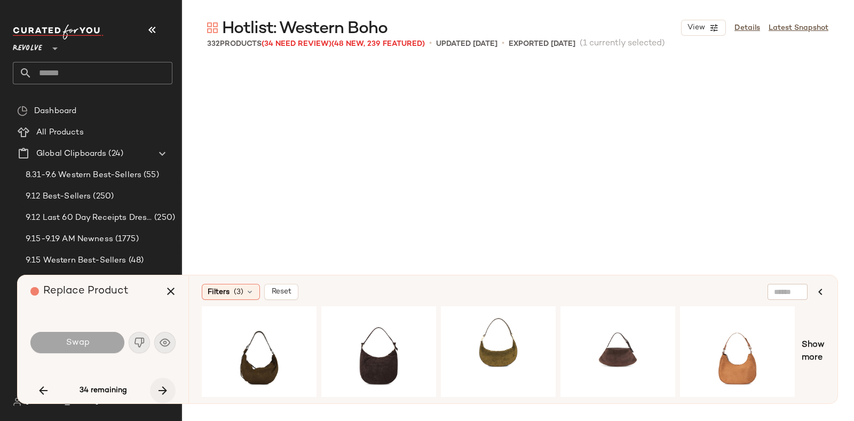
scroll to position [7831, 0]
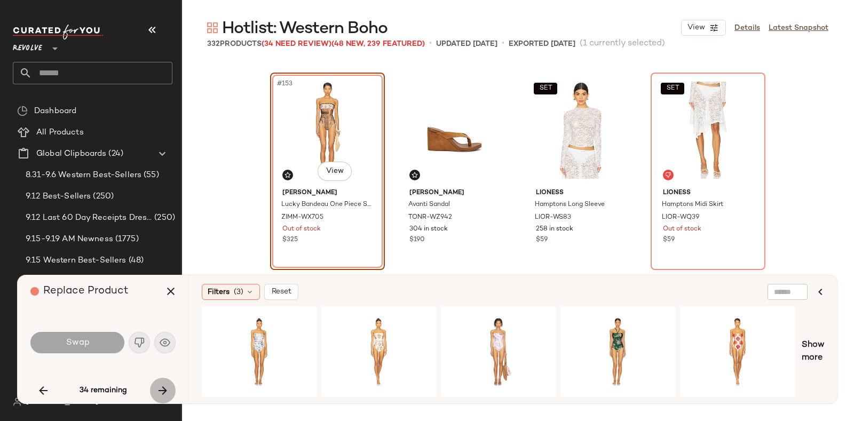
click at [158, 388] on icon "button" at bounding box center [162, 390] width 13 height 13
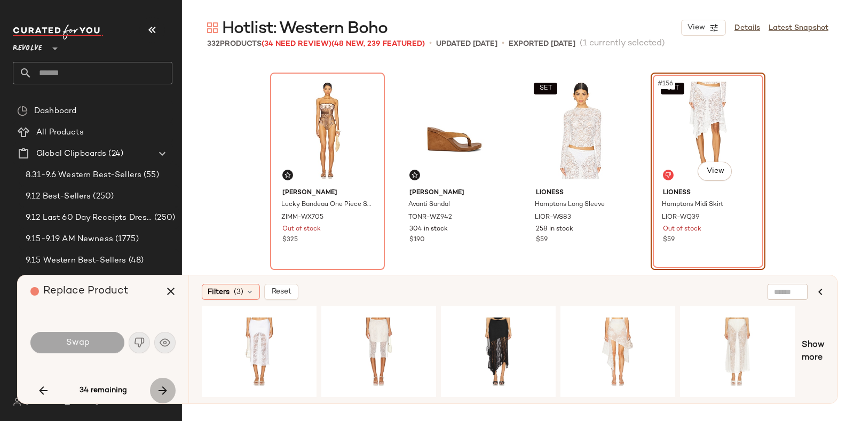
click at [158, 388] on icon "button" at bounding box center [162, 390] width 13 height 13
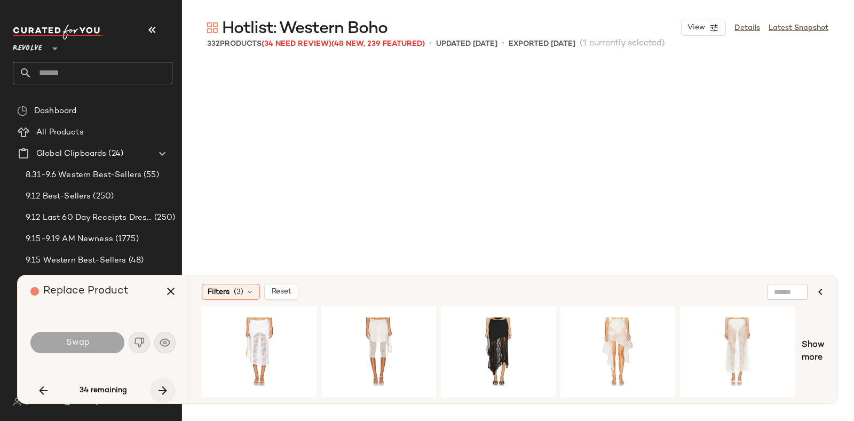
scroll to position [8038, 0]
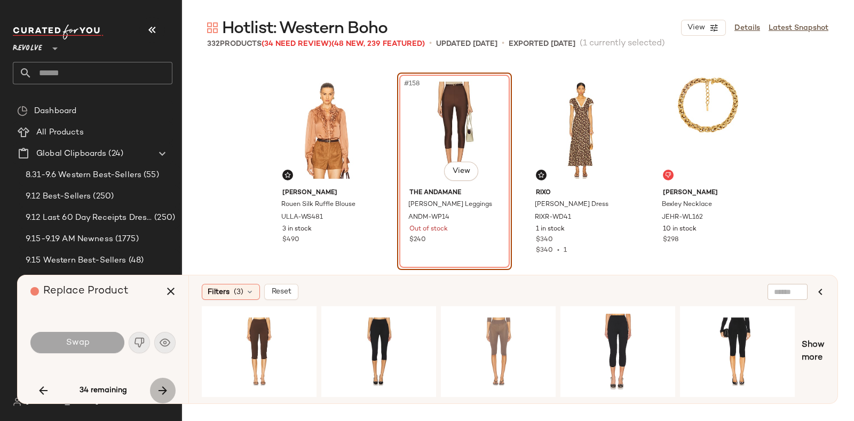
click at [158, 388] on icon "button" at bounding box center [162, 390] width 13 height 13
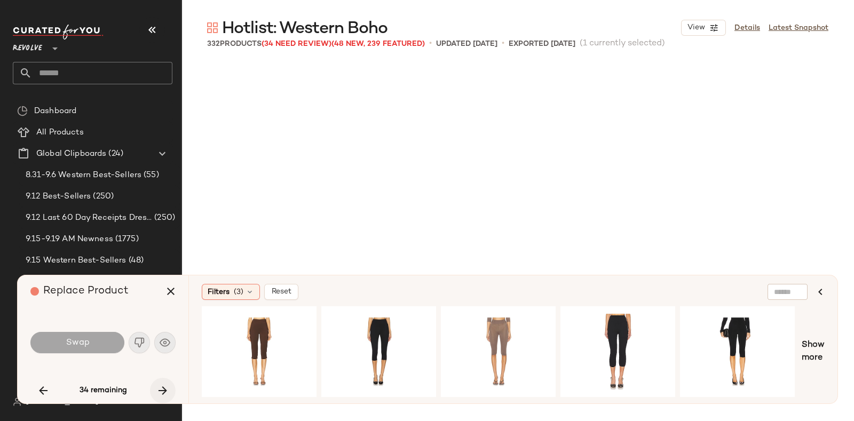
scroll to position [8243, 0]
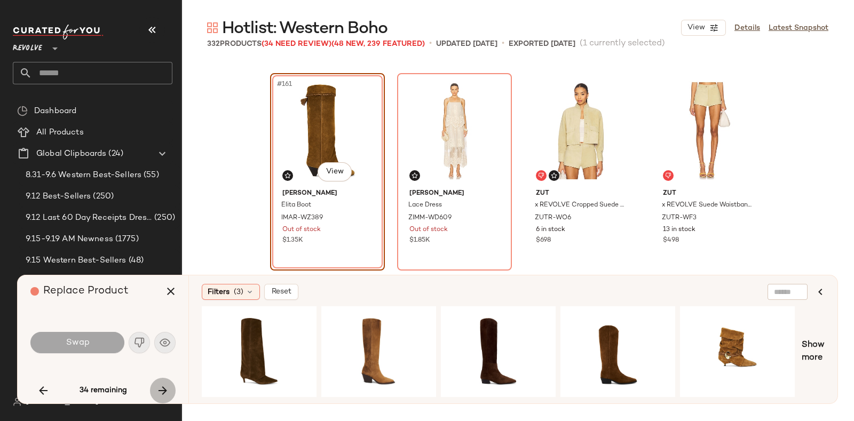
click at [158, 388] on icon "button" at bounding box center [162, 390] width 13 height 13
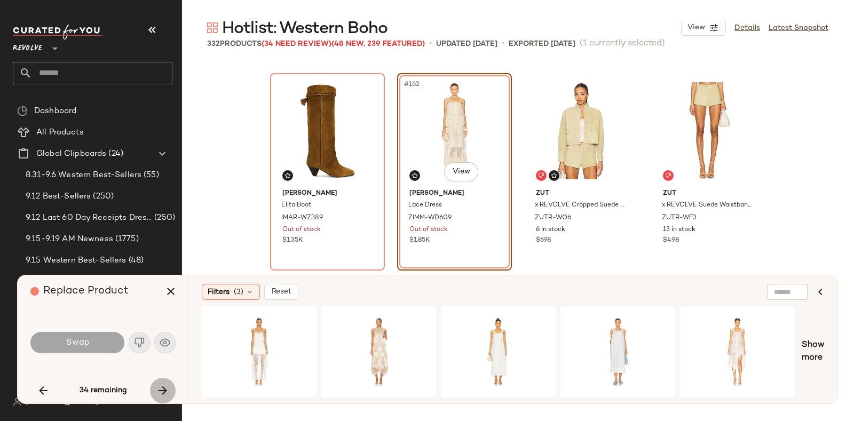
click at [158, 388] on icon "button" at bounding box center [162, 390] width 13 height 13
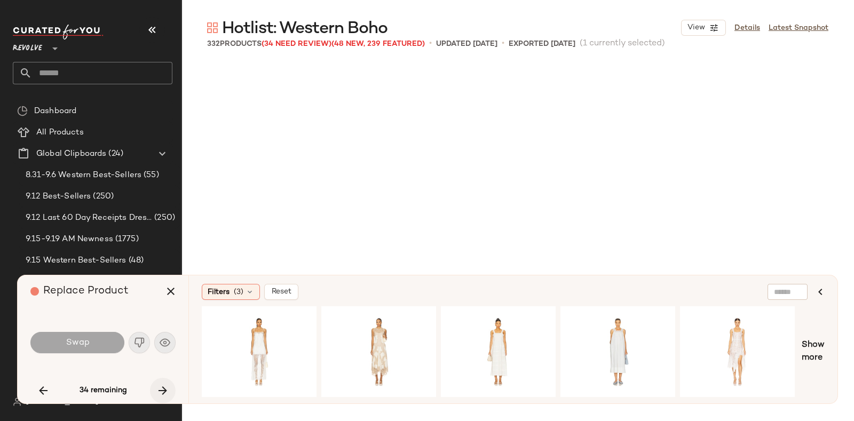
scroll to position [8862, 0]
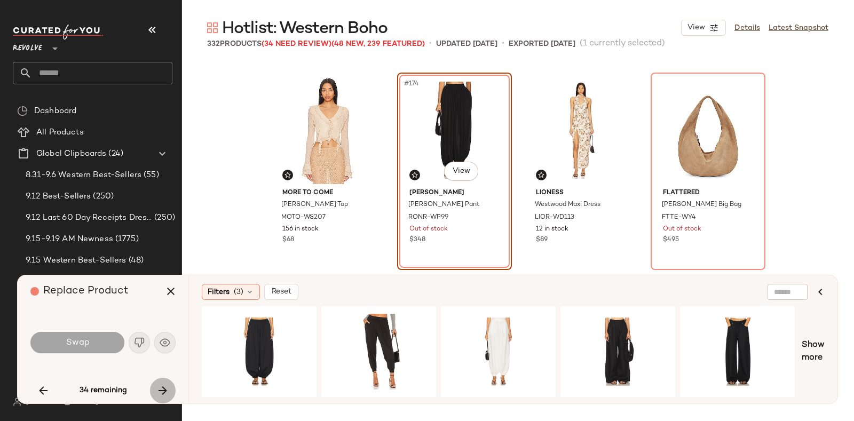
click at [158, 388] on icon "button" at bounding box center [162, 390] width 13 height 13
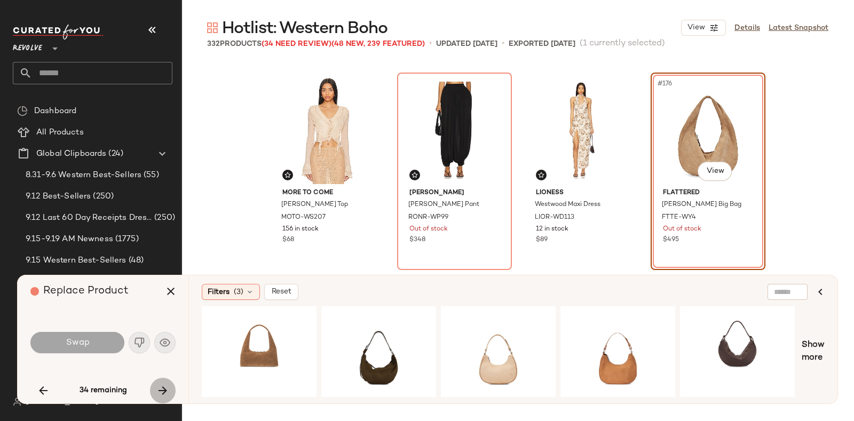
click at [158, 388] on icon "button" at bounding box center [162, 390] width 13 height 13
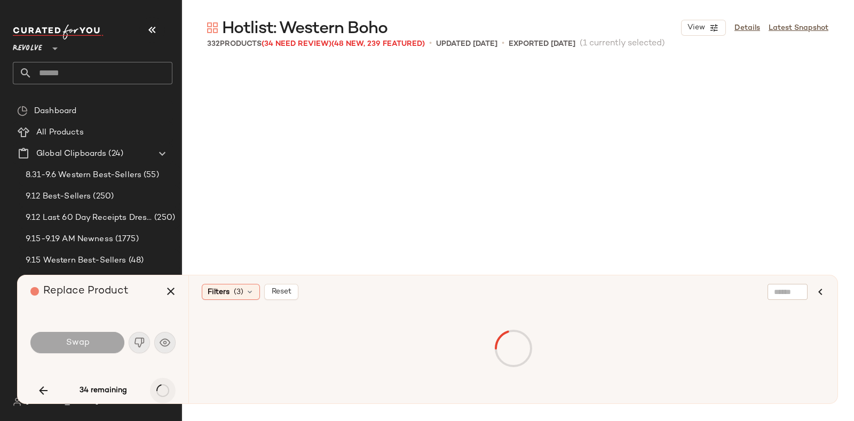
scroll to position [9068, 0]
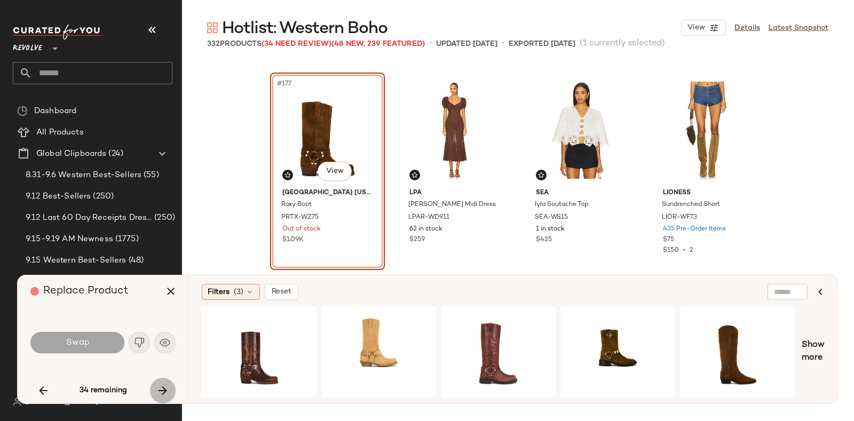
click at [158, 388] on icon "button" at bounding box center [162, 390] width 13 height 13
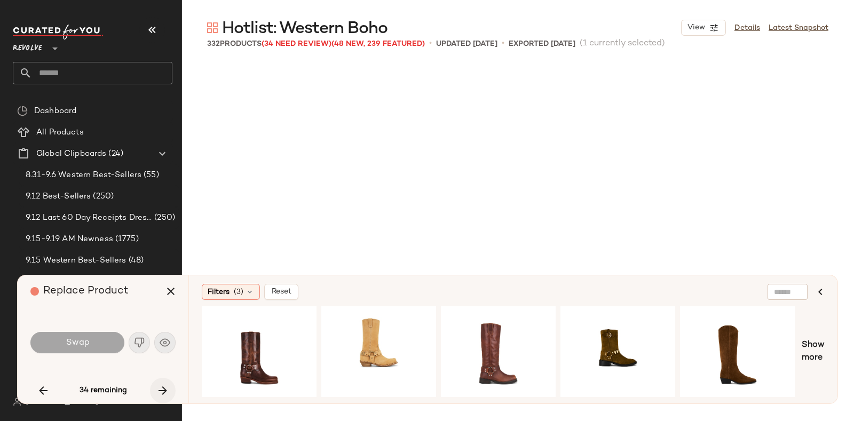
scroll to position [9480, 0]
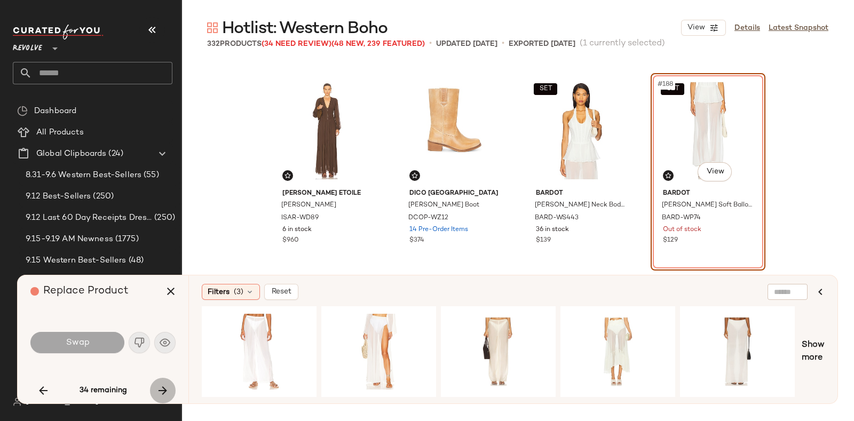
click at [158, 388] on icon "button" at bounding box center [162, 390] width 13 height 13
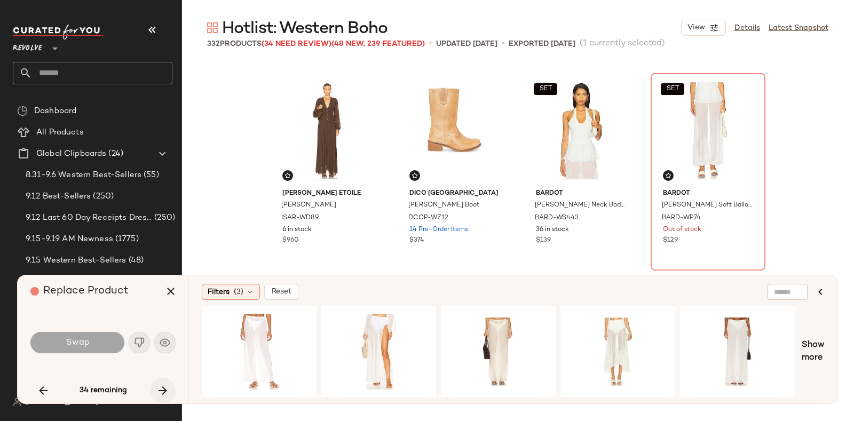
scroll to position [9686, 0]
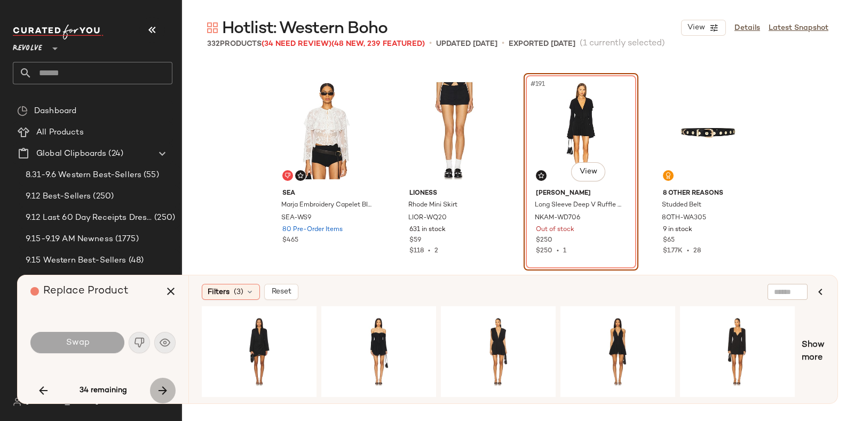
click at [158, 388] on icon "button" at bounding box center [162, 390] width 13 height 13
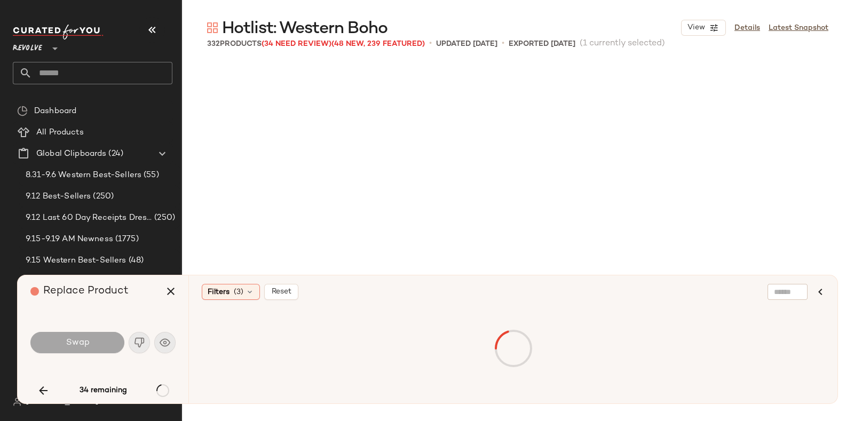
scroll to position [11335, 0]
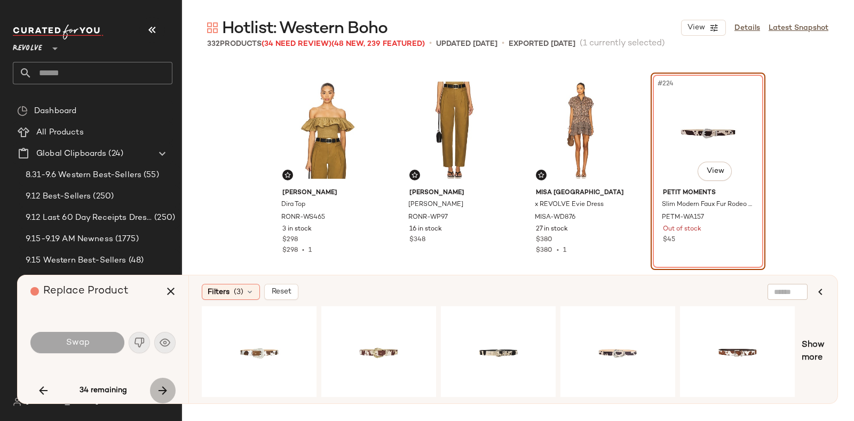
click at [163, 385] on icon "button" at bounding box center [162, 390] width 13 height 13
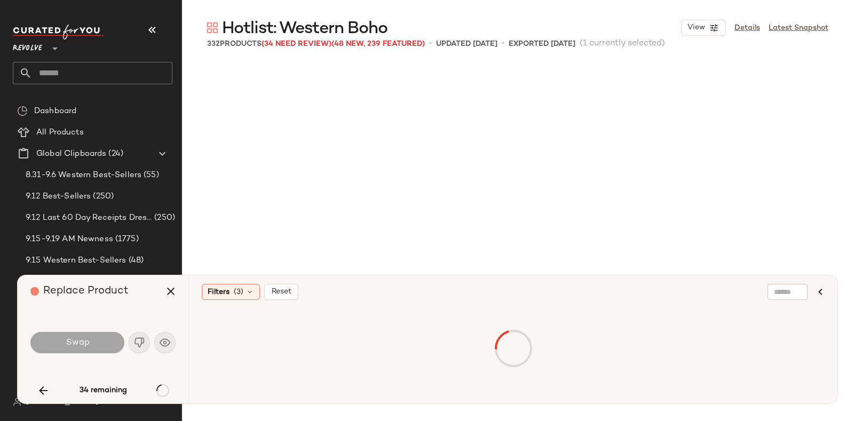
scroll to position [11747, 0]
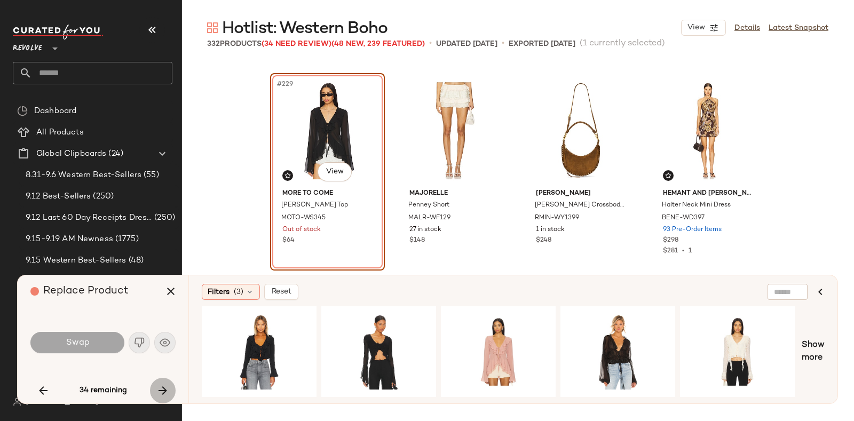
click at [160, 385] on icon "button" at bounding box center [162, 390] width 13 height 13
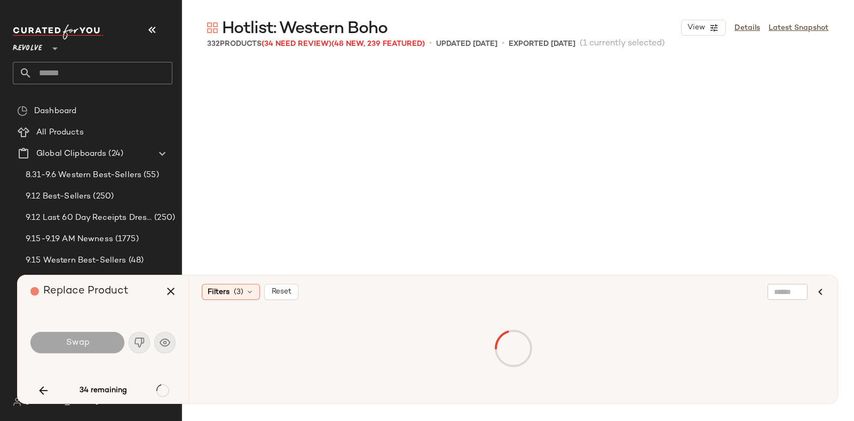
scroll to position [12984, 0]
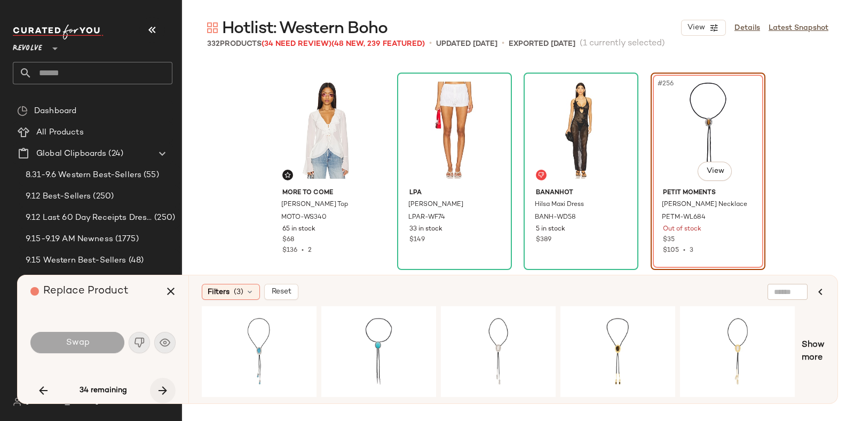
click at [163, 385] on icon "button" at bounding box center [162, 390] width 13 height 13
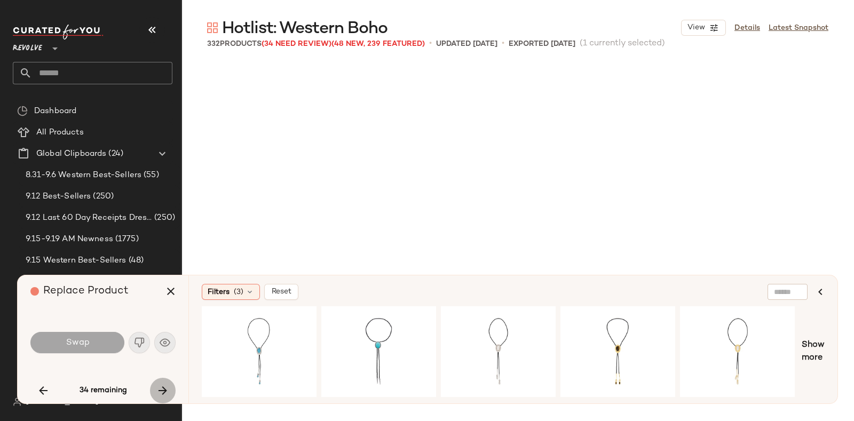
scroll to position [13190, 0]
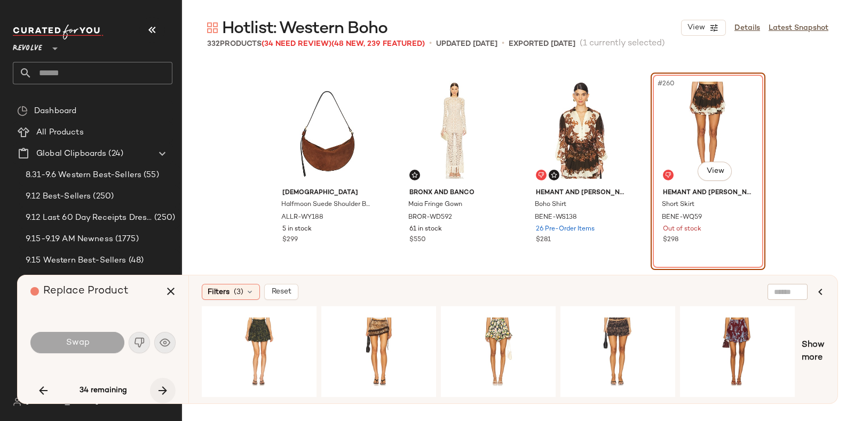
click at [164, 390] on icon "button" at bounding box center [162, 390] width 13 height 13
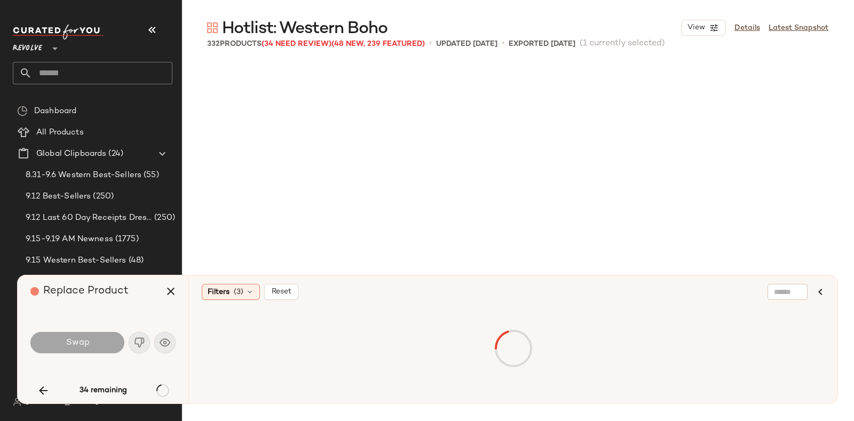
scroll to position [14220, 0]
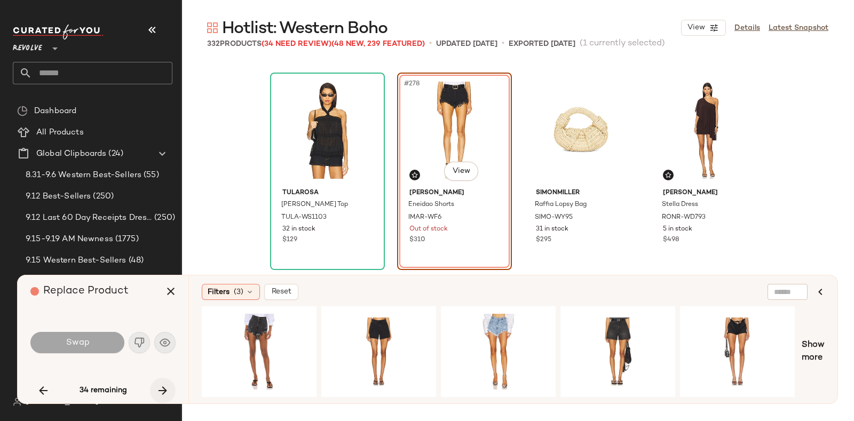
click at [163, 384] on icon "button" at bounding box center [162, 390] width 13 height 13
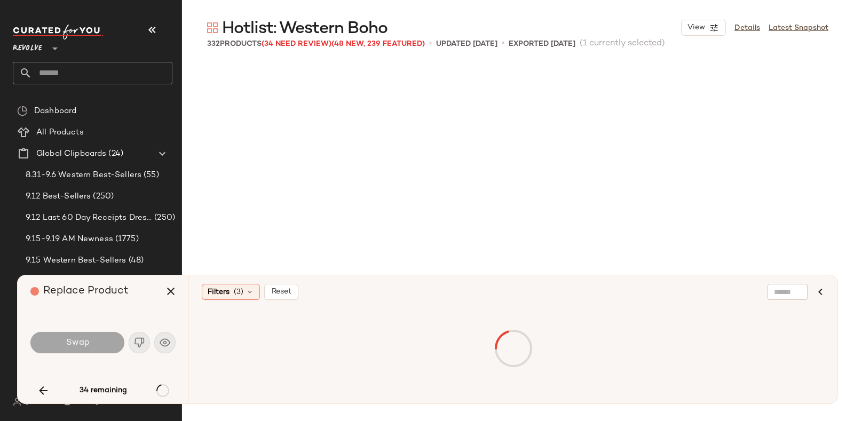
scroll to position [14838, 0]
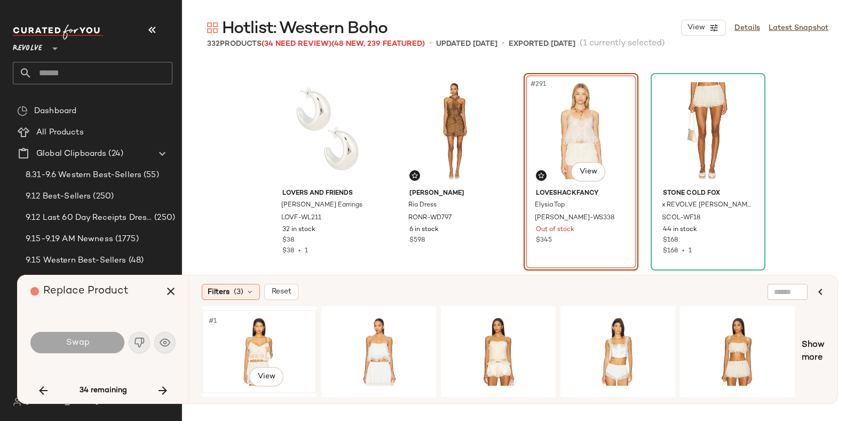
click at [259, 333] on div "#1 View" at bounding box center [259, 352] width 107 height 76
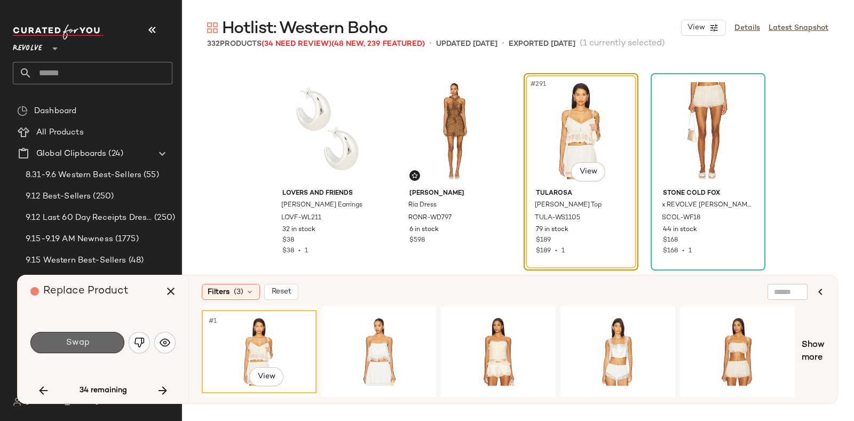
click at [96, 343] on button "Swap" at bounding box center [77, 342] width 94 height 21
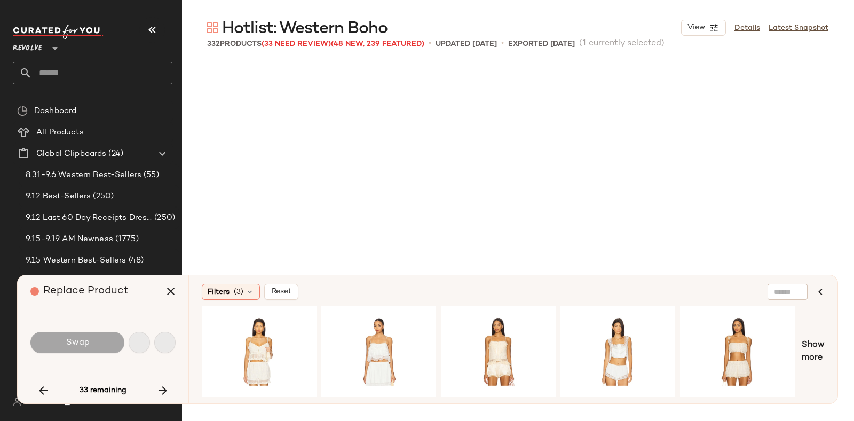
scroll to position [15045, 0]
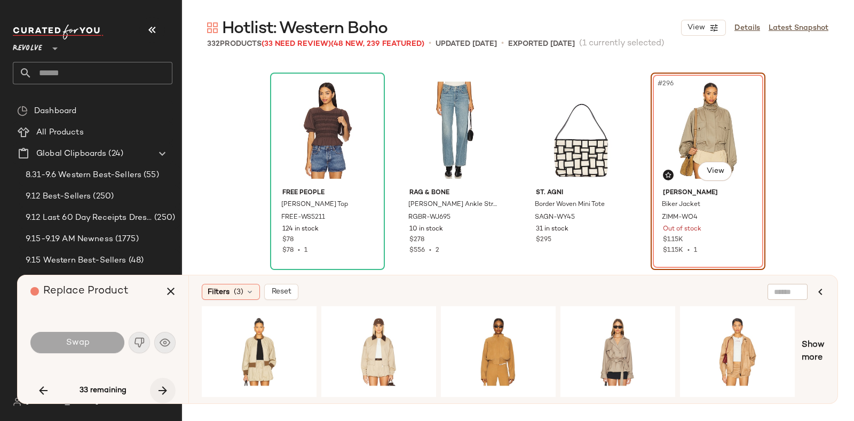
click at [159, 383] on button "button" at bounding box center [163, 391] width 26 height 26
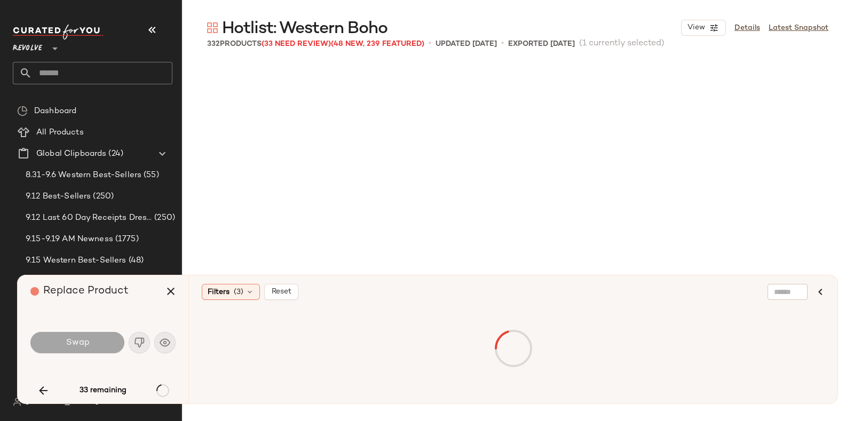
scroll to position [15662, 0]
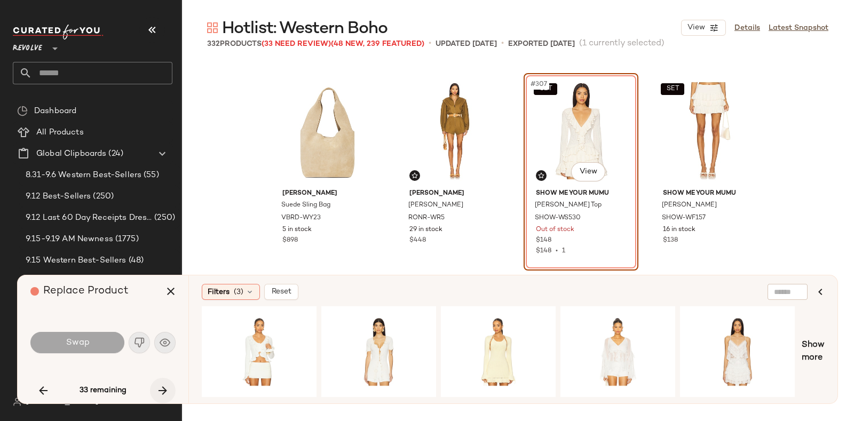
click at [160, 390] on icon "button" at bounding box center [162, 390] width 13 height 13
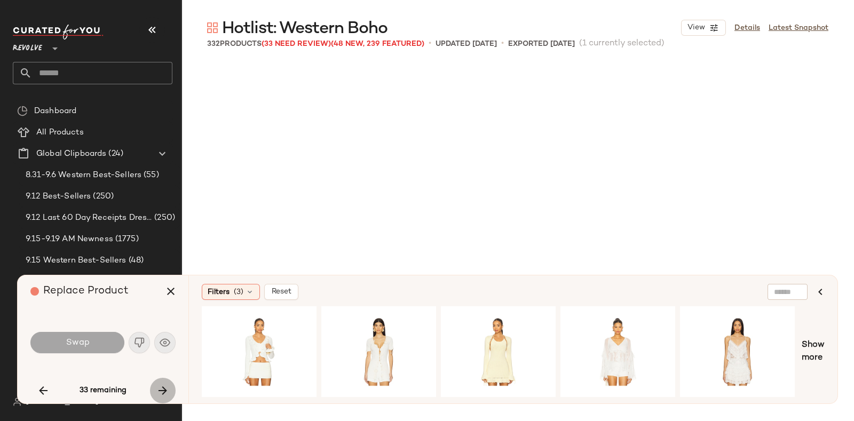
scroll to position [16281, 0]
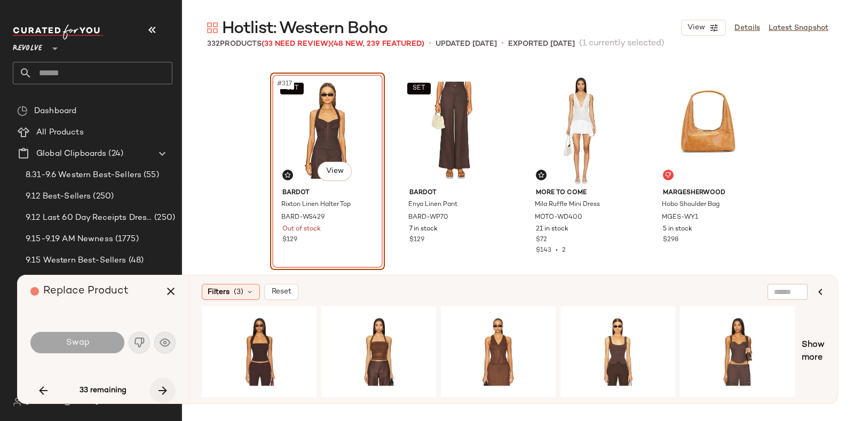
click at [163, 385] on icon "button" at bounding box center [162, 390] width 13 height 13
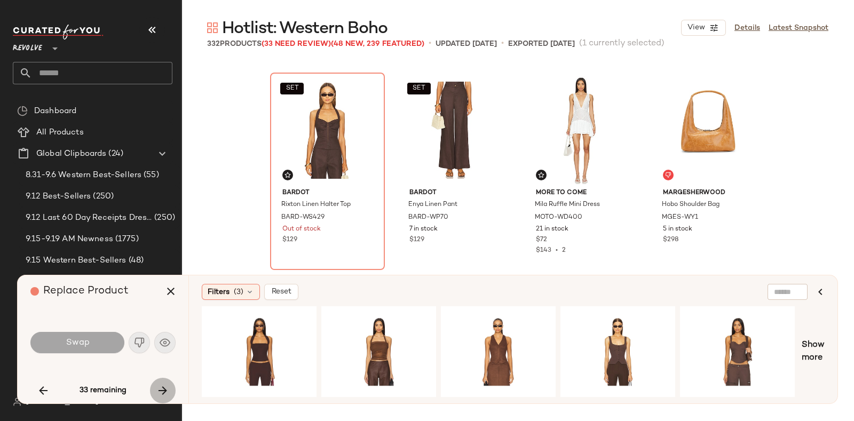
scroll to position [16778, 0]
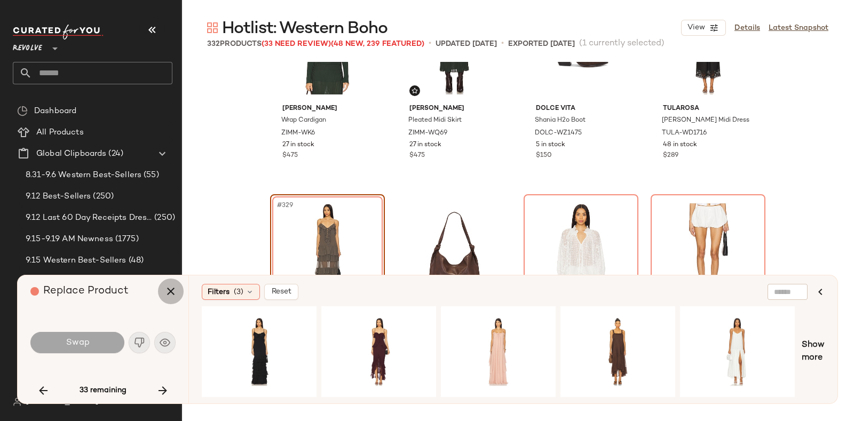
click at [176, 296] on icon "button" at bounding box center [170, 291] width 13 height 13
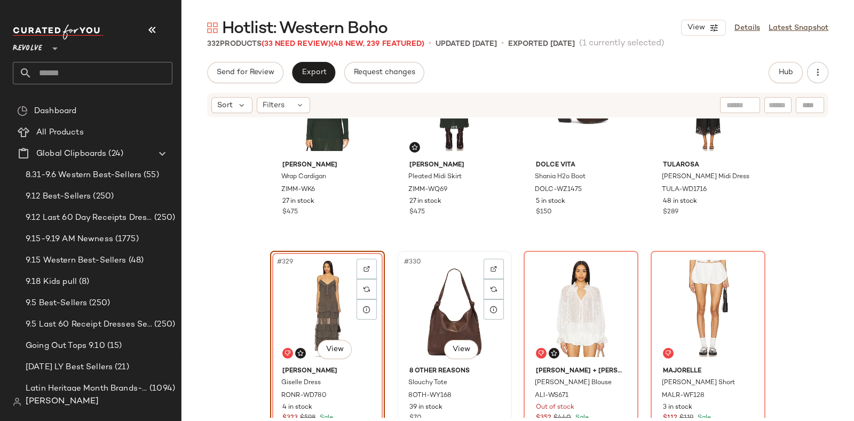
scroll to position [16808, 0]
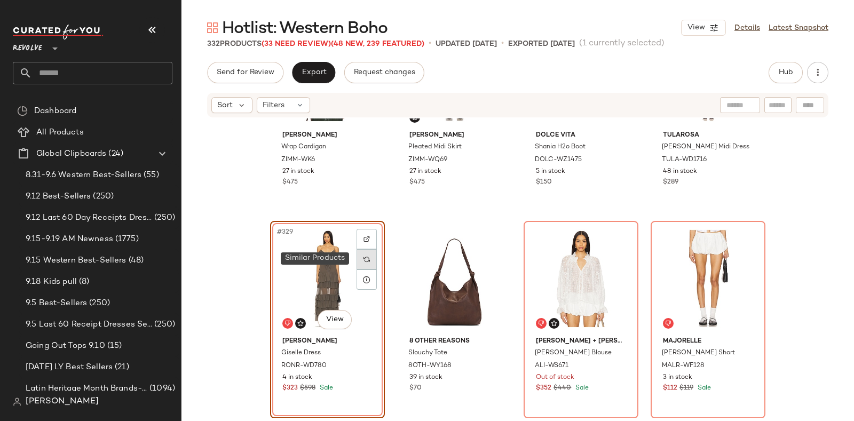
click at [364, 261] on img at bounding box center [367, 259] width 6 height 6
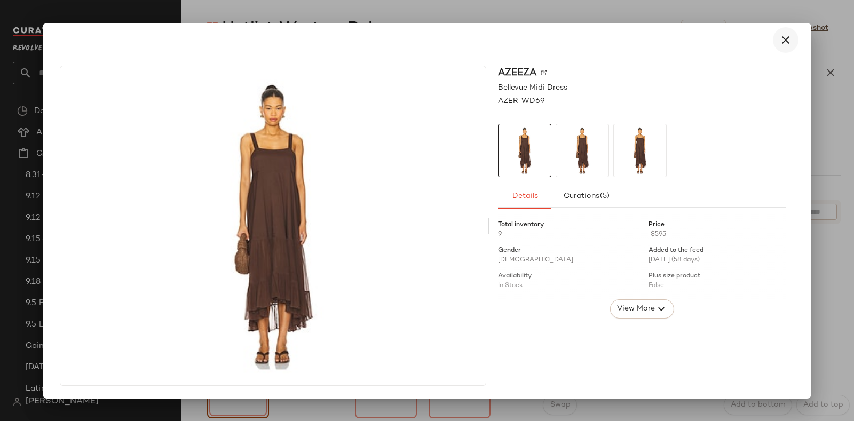
click at [782, 37] on icon "button" at bounding box center [786, 40] width 13 height 13
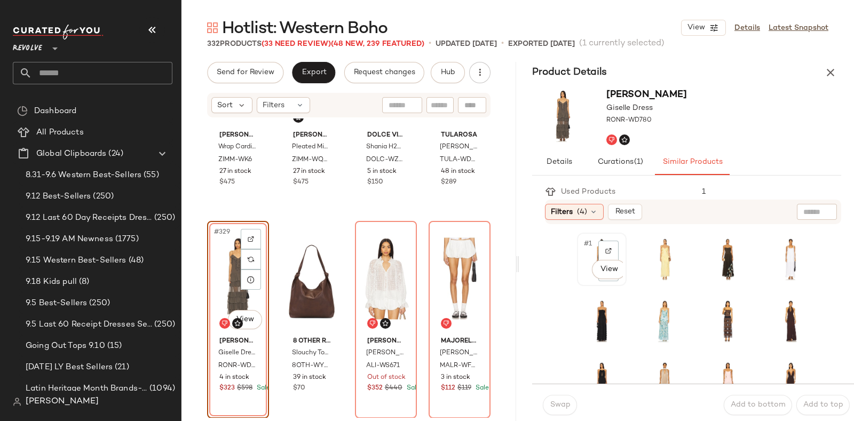
click at [579, 274] on div "#1 View" at bounding box center [602, 259] width 48 height 51
click at [557, 407] on span "Swap" at bounding box center [559, 405] width 21 height 9
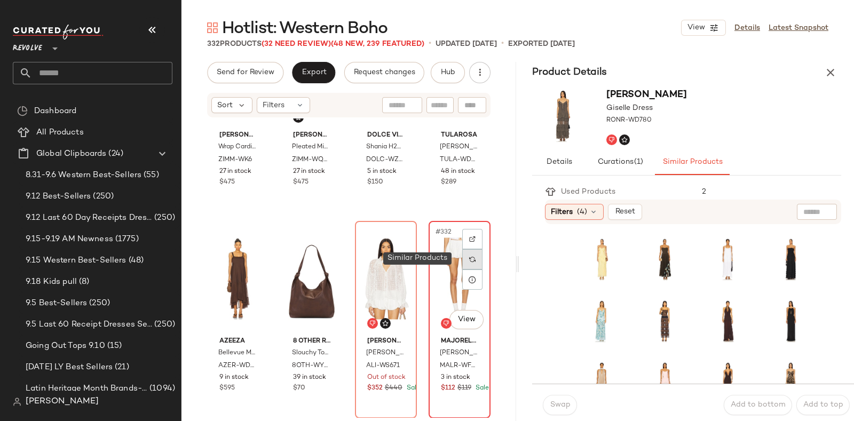
click at [469, 262] on img at bounding box center [472, 259] width 6 height 6
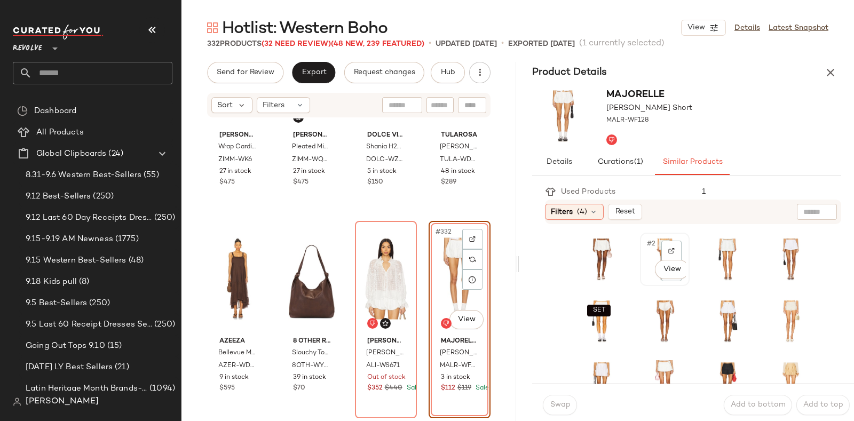
click at [641, 276] on div "#2 View" at bounding box center [665, 259] width 48 height 51
click at [560, 401] on span "Swap" at bounding box center [559, 405] width 21 height 9
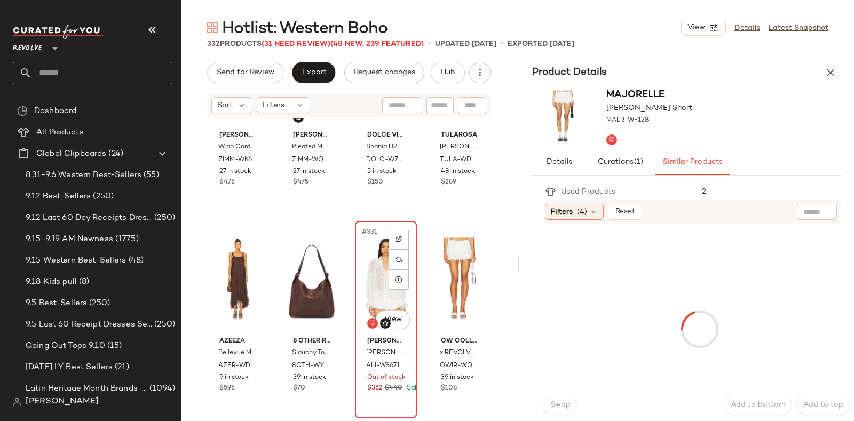
click at [382, 249] on div "#331 View" at bounding box center [386, 279] width 54 height 108
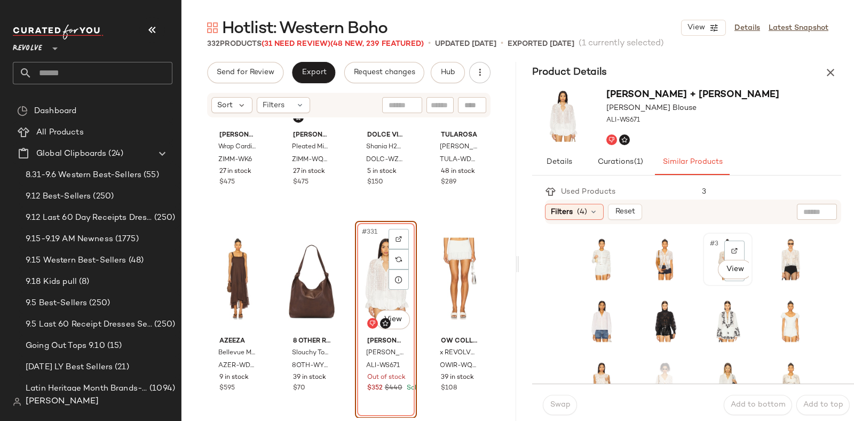
click at [707, 278] on div "#3 View" at bounding box center [728, 260] width 42 height 46
click at [553, 405] on span "Swap" at bounding box center [559, 405] width 21 height 9
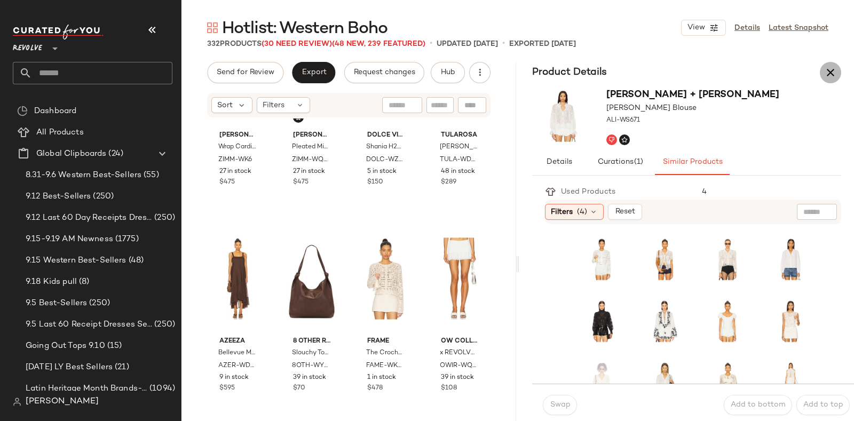
click at [830, 70] on icon "button" at bounding box center [830, 72] width 13 height 13
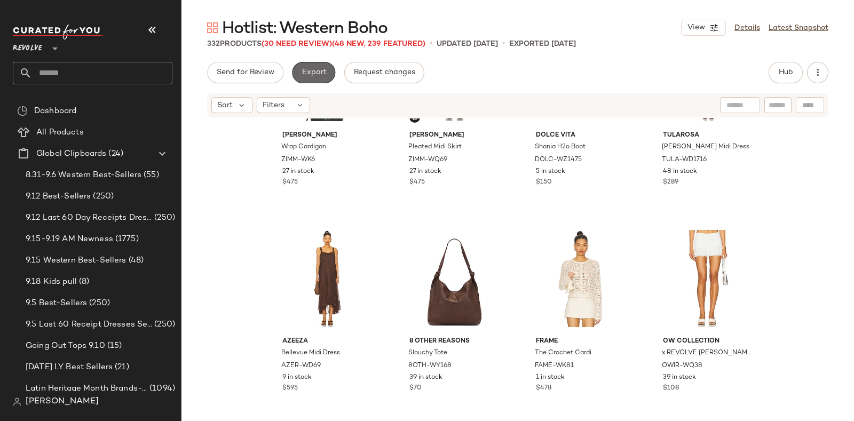
click at [303, 69] on span "Export" at bounding box center [313, 72] width 25 height 9
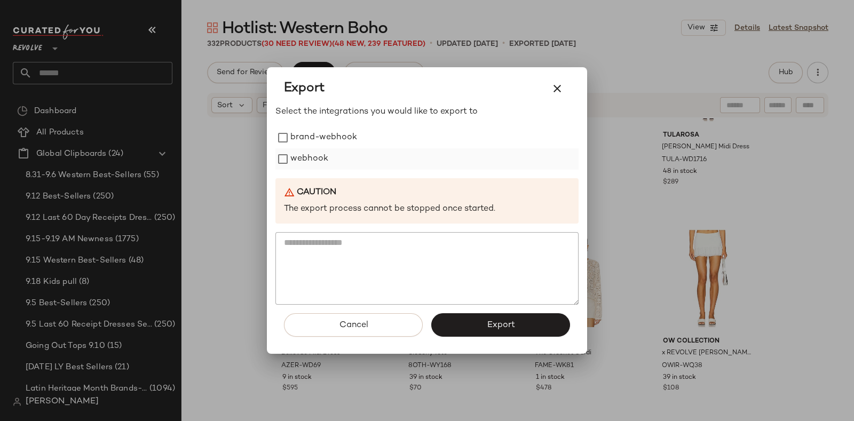
click at [313, 153] on label "webhook" at bounding box center [309, 158] width 38 height 21
click at [474, 326] on button "Export" at bounding box center [500, 324] width 139 height 23
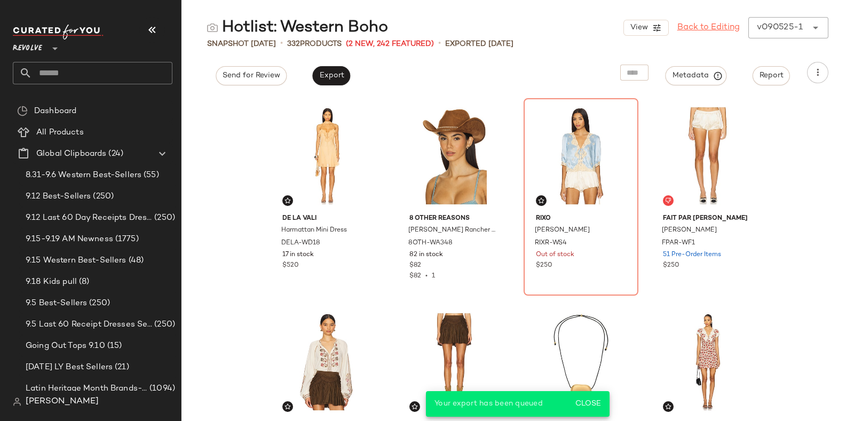
click at [718, 30] on link "Back to Editing" at bounding box center [709, 27] width 62 height 13
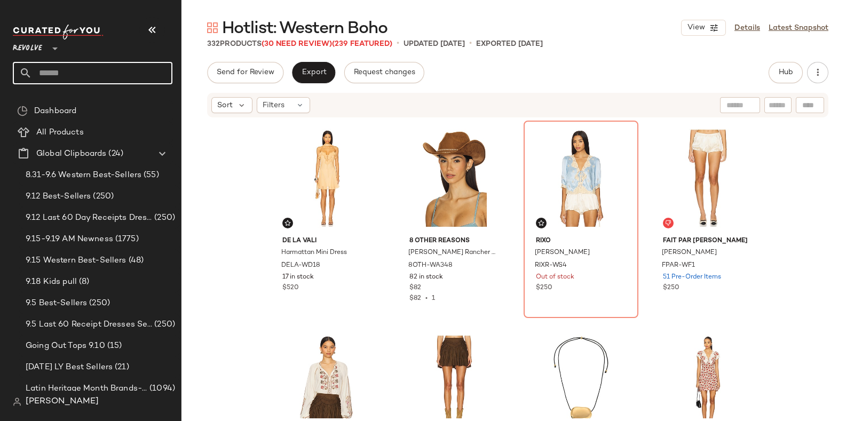
click at [118, 73] on input "text" at bounding box center [102, 73] width 140 height 22
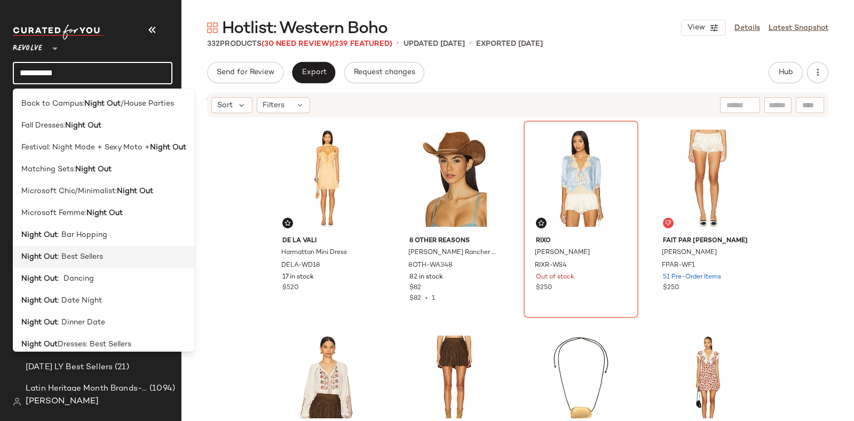
scroll to position [28, 0]
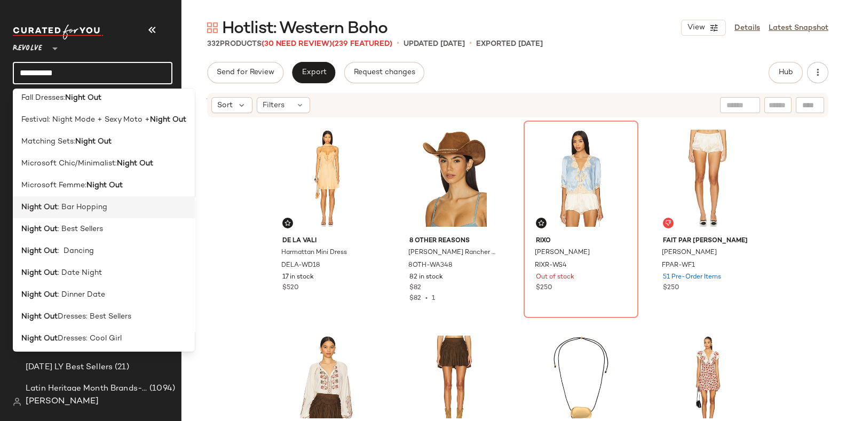
type input "*********"
click at [108, 207] on div "Night Out : Bar Hopping" at bounding box center [103, 207] width 165 height 11
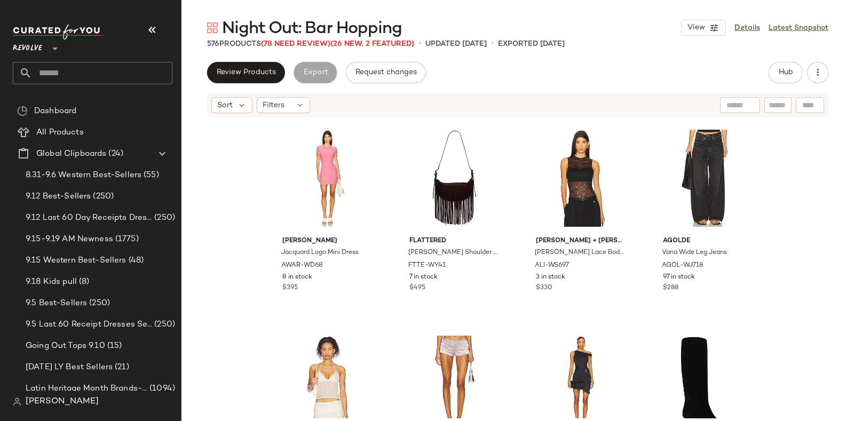
click at [294, 39] on span "Night Out: Bar Hopping" at bounding box center [312, 28] width 180 height 21
click at [308, 43] on span "(78 Need Review)" at bounding box center [295, 44] width 69 height 8
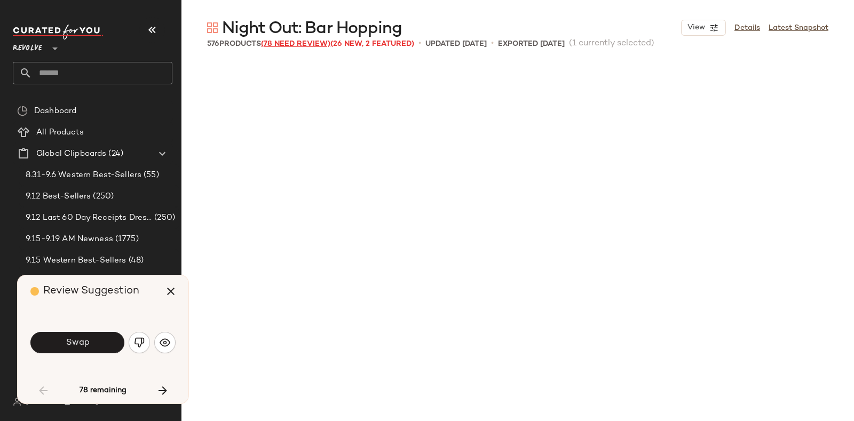
scroll to position [627, 0]
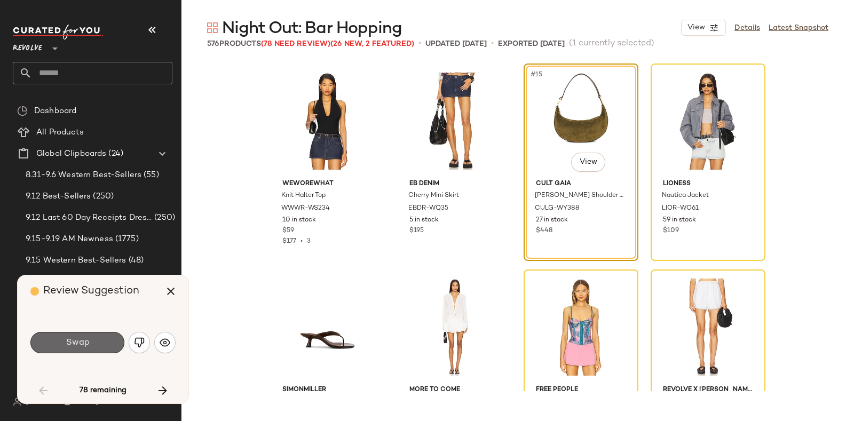
click at [93, 337] on button "Swap" at bounding box center [77, 342] width 94 height 21
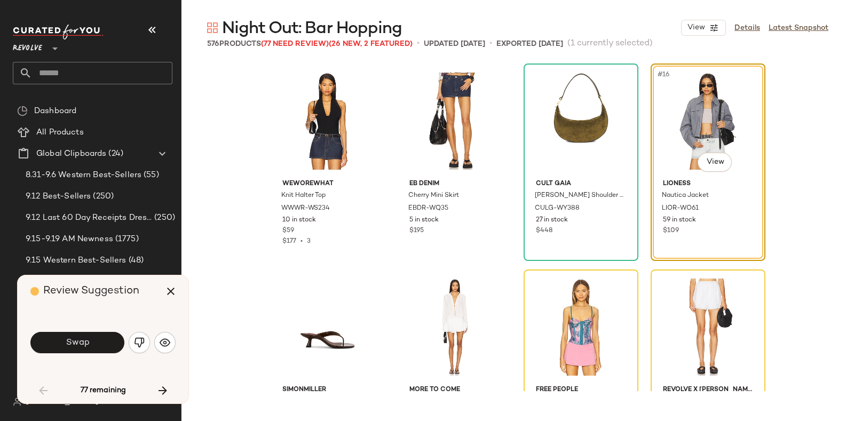
scroll to position [618, 0]
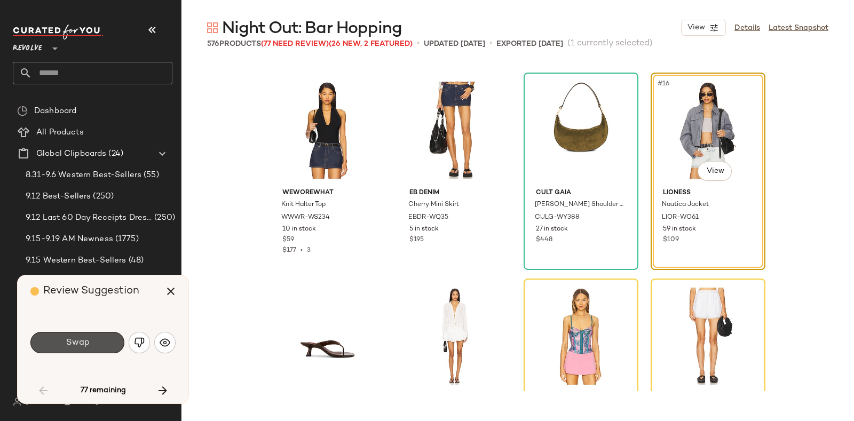
click at [72, 333] on button "Swap" at bounding box center [77, 342] width 94 height 21
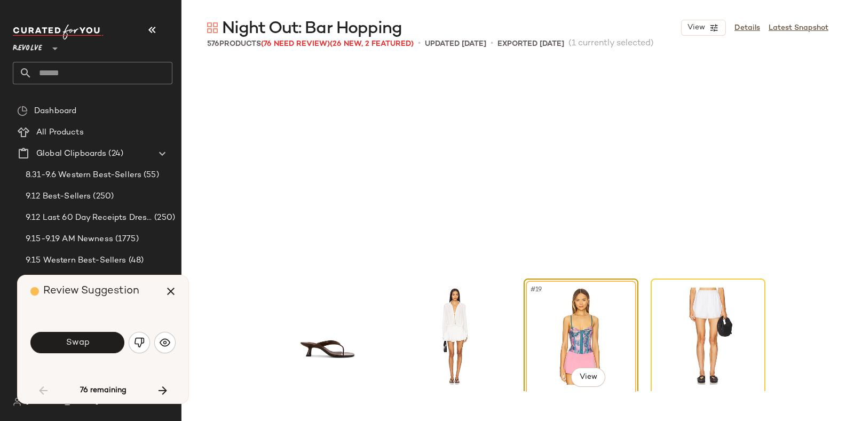
scroll to position [824, 0]
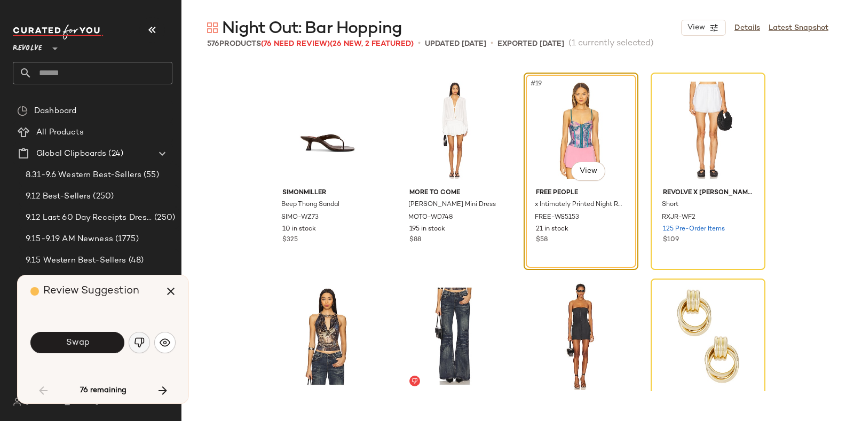
click at [140, 340] on img "button" at bounding box center [139, 342] width 11 height 11
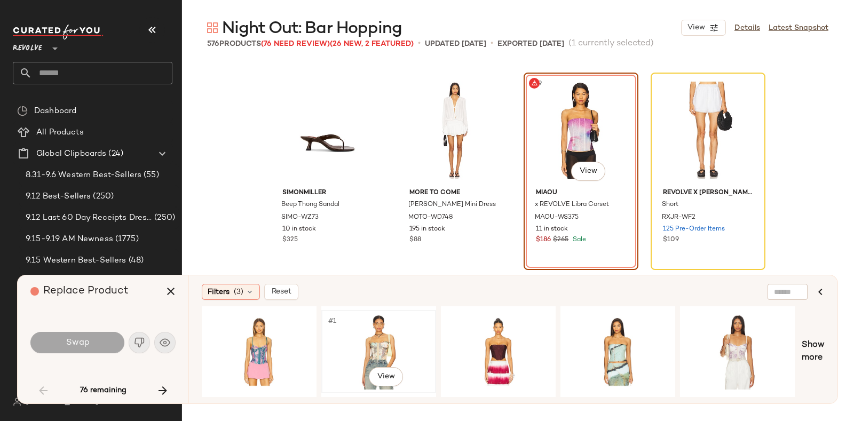
click at [392, 328] on div "#1 View" at bounding box center [378, 352] width 107 height 76
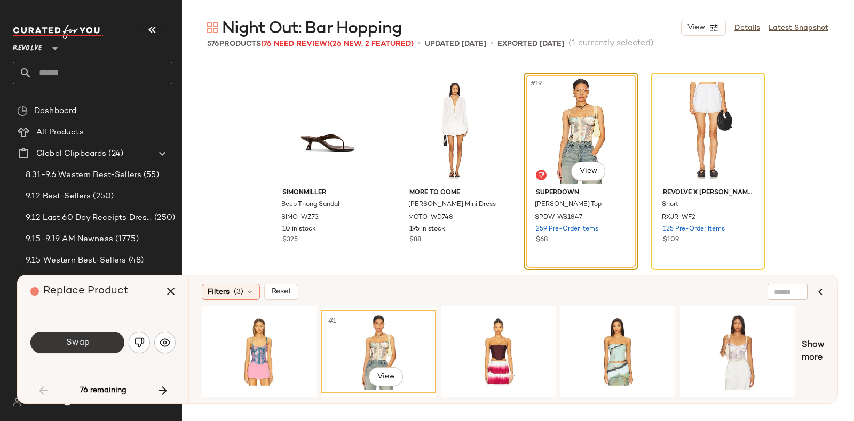
click at [91, 337] on button "Swap" at bounding box center [77, 342] width 94 height 21
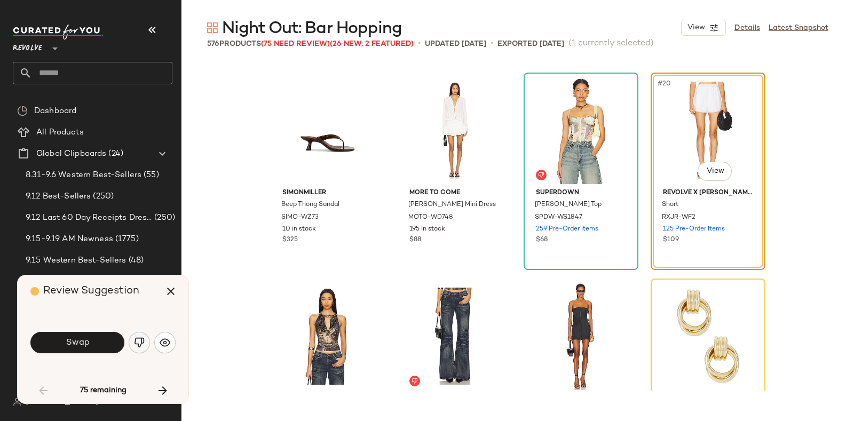
click at [137, 342] on img "button" at bounding box center [139, 342] width 11 height 11
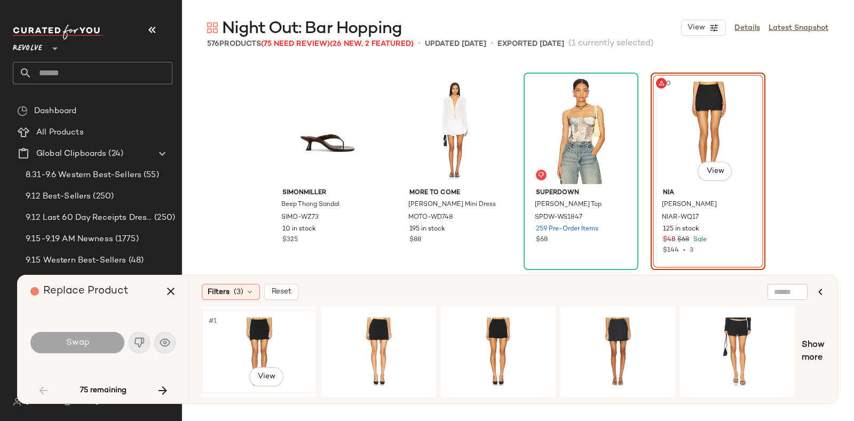
click at [271, 329] on div "#1 View" at bounding box center [259, 352] width 107 height 76
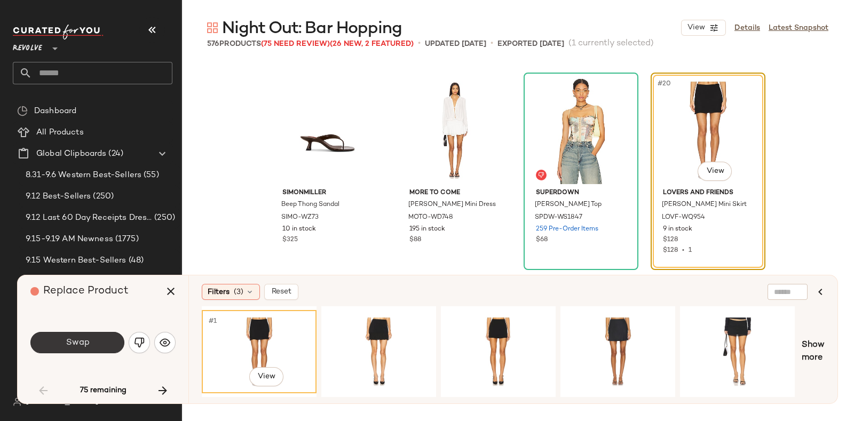
click at [91, 340] on button "Swap" at bounding box center [77, 342] width 94 height 21
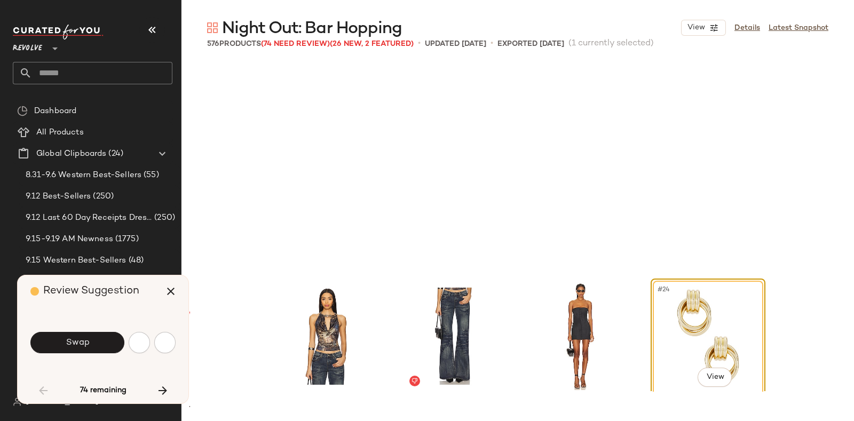
scroll to position [1030, 0]
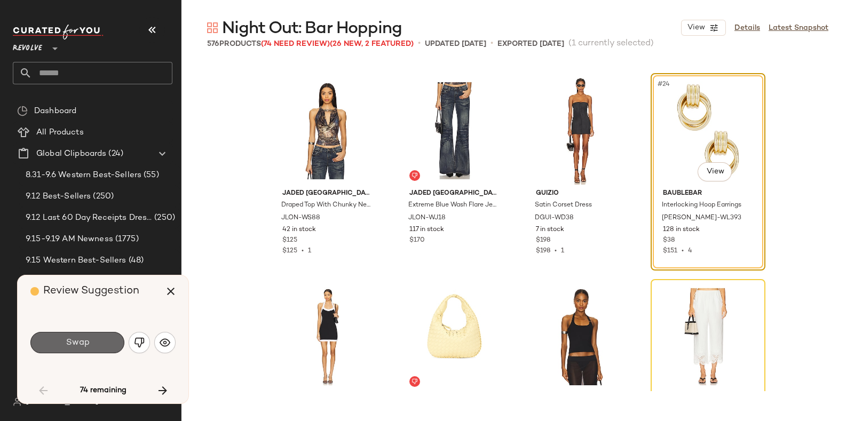
click at [98, 339] on button "Swap" at bounding box center [77, 342] width 94 height 21
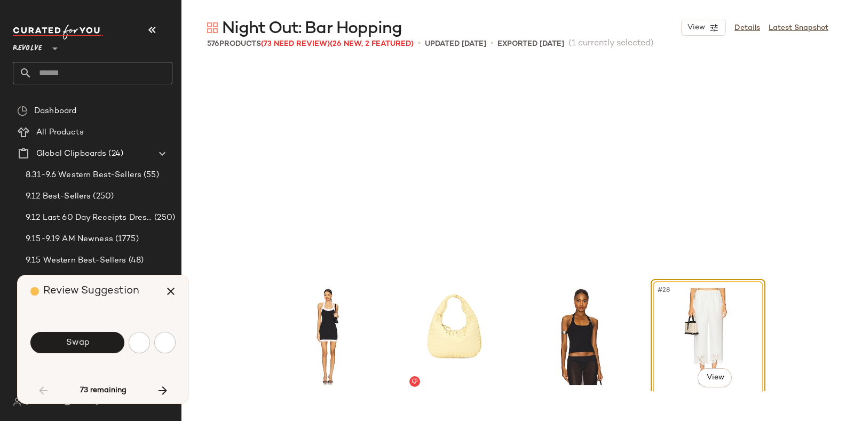
scroll to position [1236, 0]
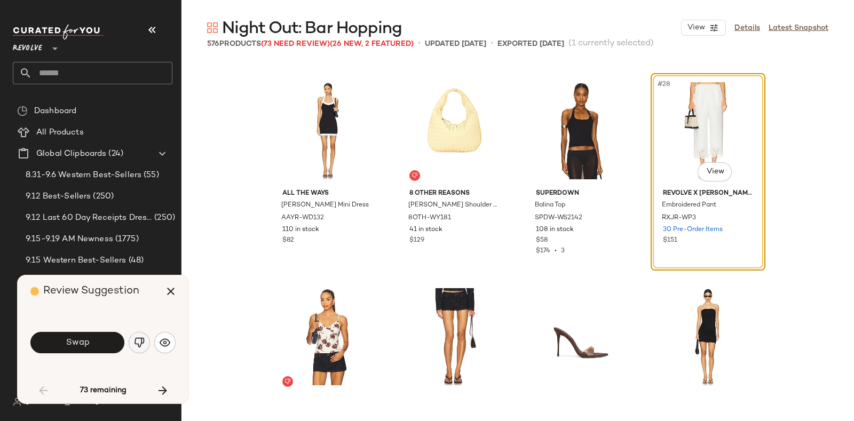
click at [138, 343] on img "button" at bounding box center [139, 342] width 11 height 11
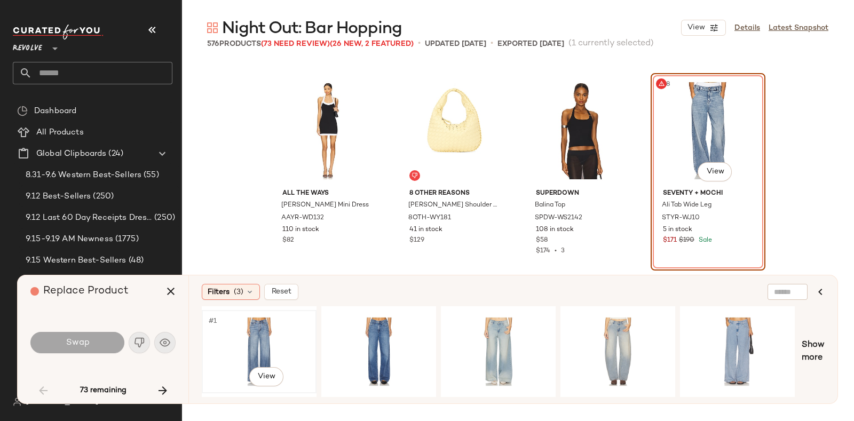
click at [262, 329] on div "#1 View" at bounding box center [259, 352] width 107 height 76
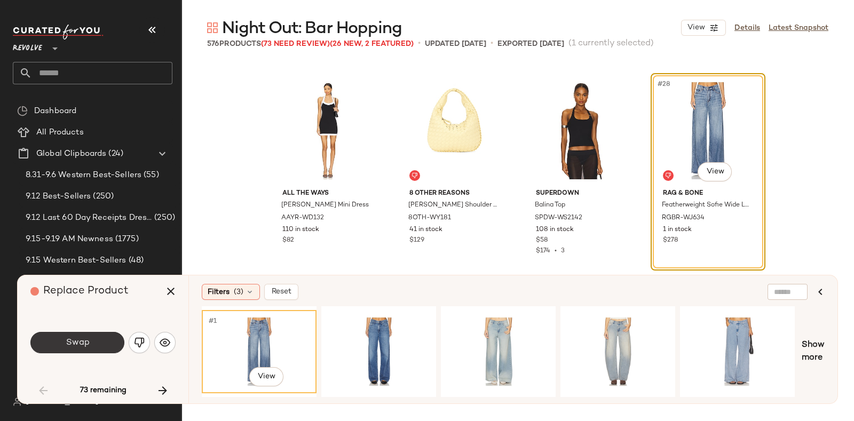
click at [92, 341] on button "Swap" at bounding box center [77, 342] width 94 height 21
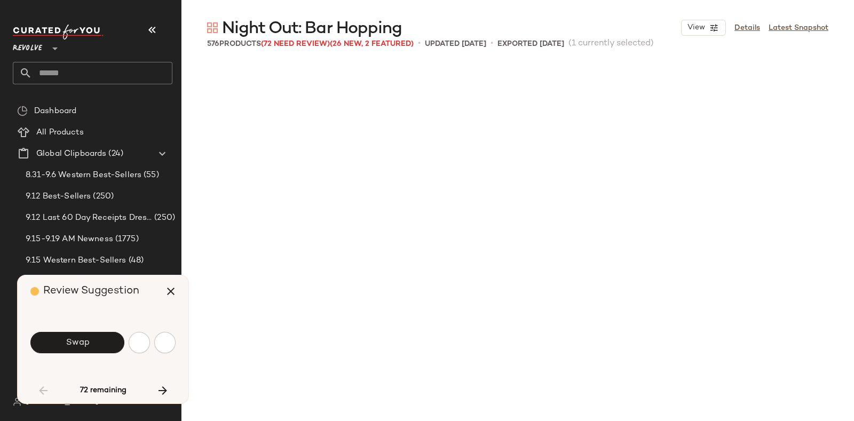
scroll to position [1649, 0]
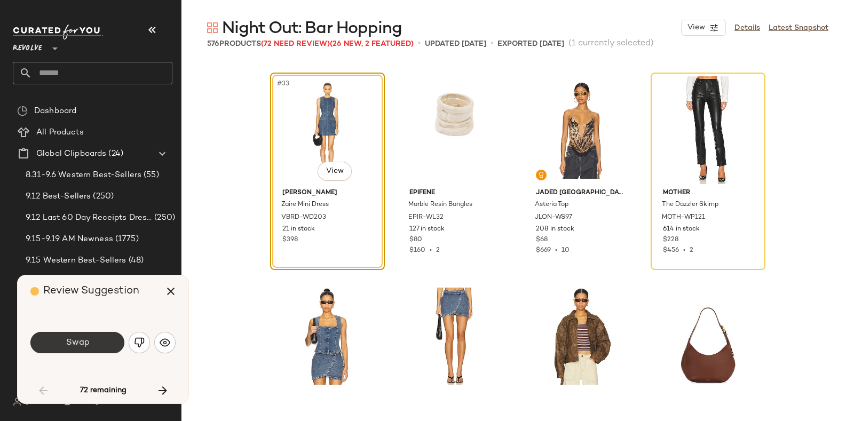
click at [85, 347] on span "Swap" at bounding box center [77, 343] width 24 height 10
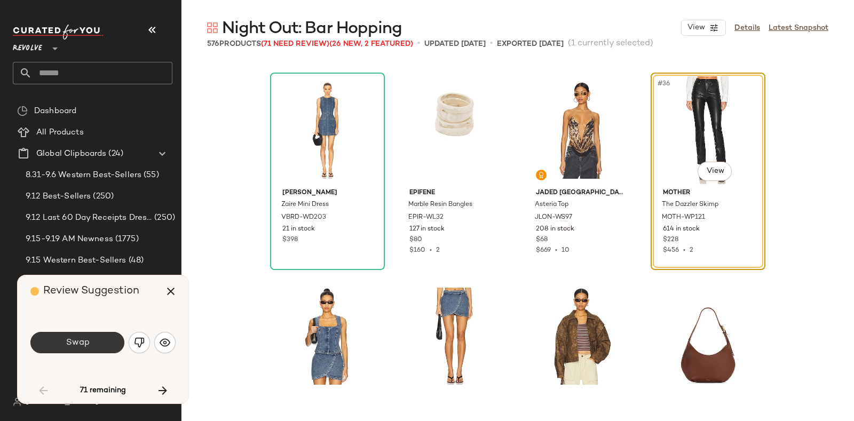
click at [97, 337] on button "Swap" at bounding box center [77, 342] width 94 height 21
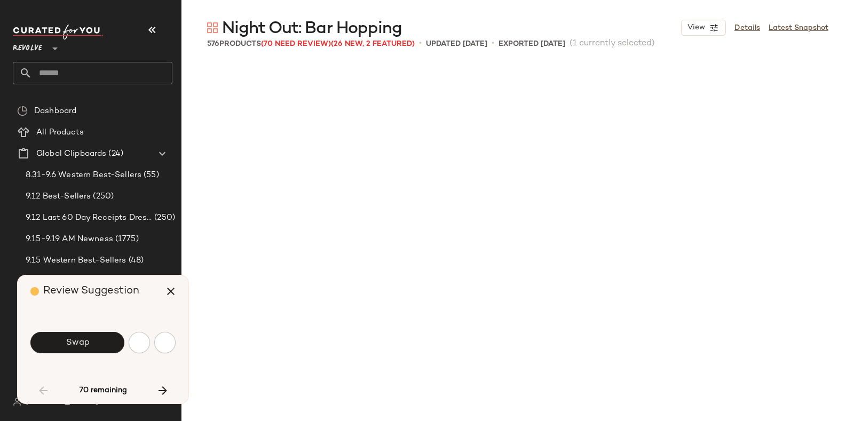
scroll to position [2060, 0]
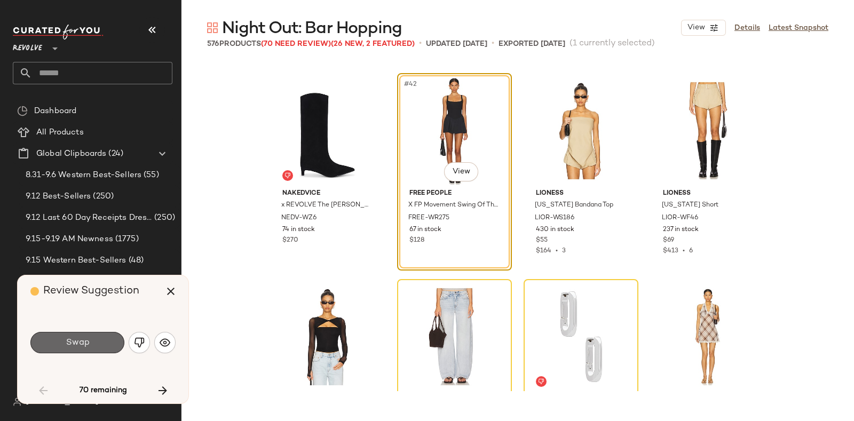
click at [92, 343] on button "Swap" at bounding box center [77, 342] width 94 height 21
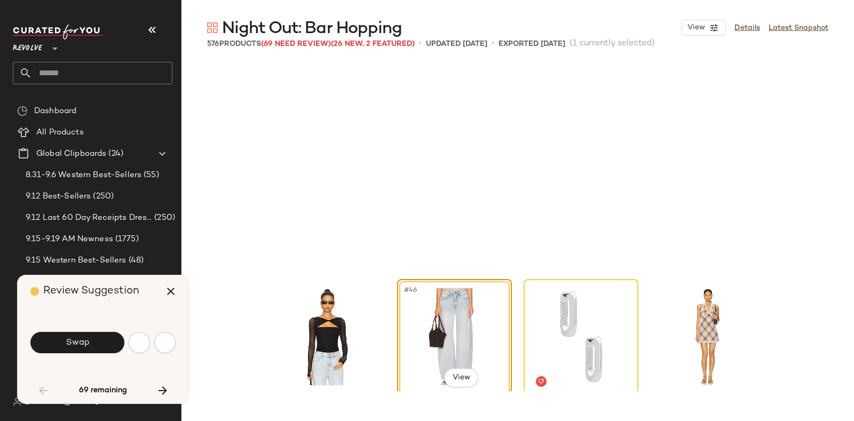
scroll to position [2266, 0]
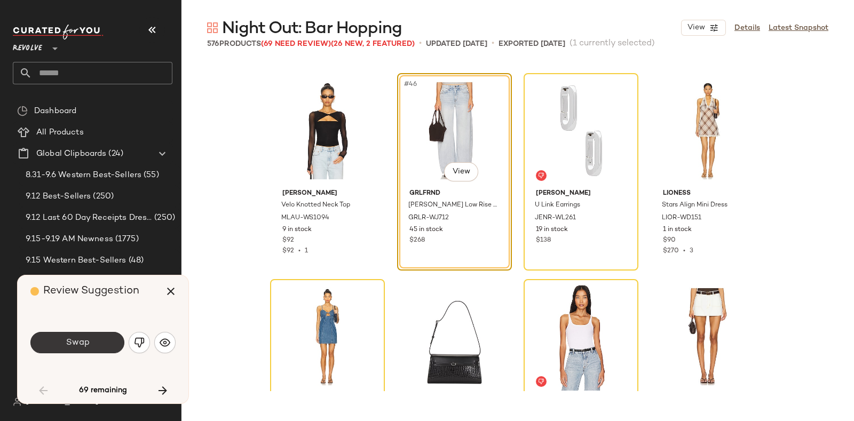
click at [103, 341] on button "Swap" at bounding box center [77, 342] width 94 height 21
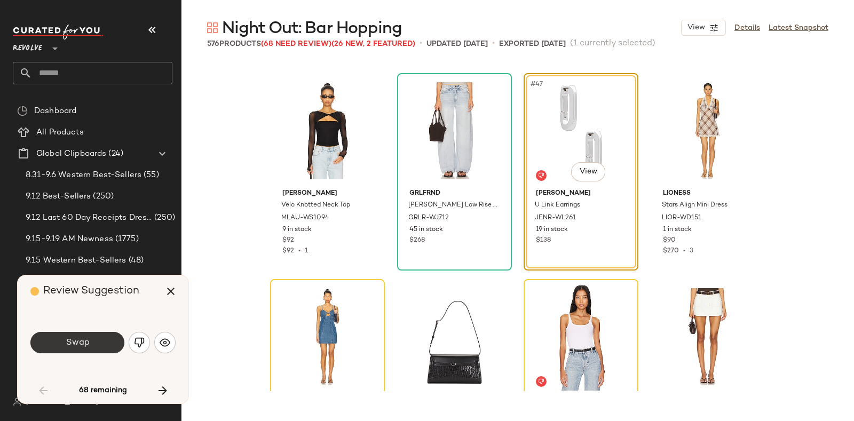
click at [94, 343] on button "Swap" at bounding box center [77, 342] width 94 height 21
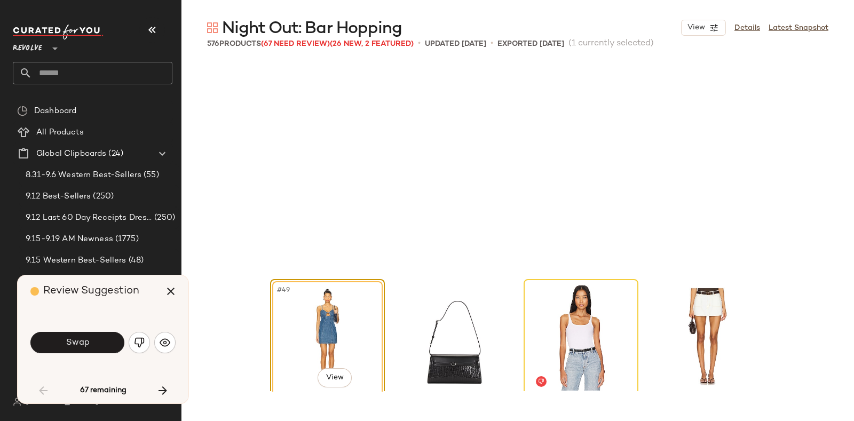
scroll to position [2473, 0]
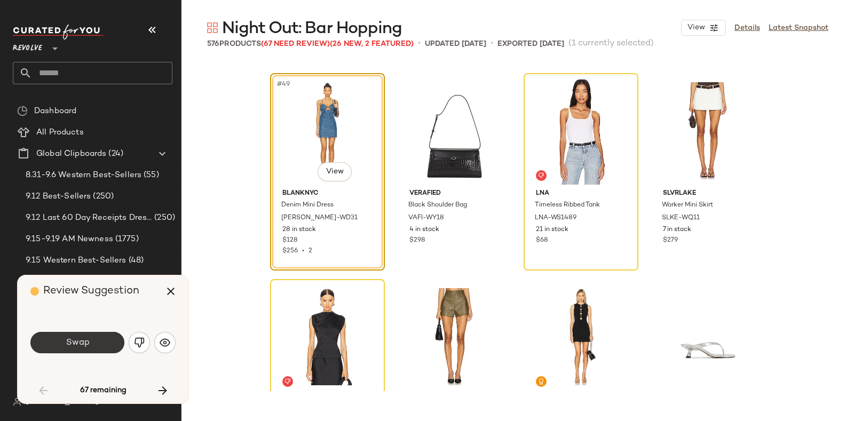
click at [91, 337] on button "Swap" at bounding box center [77, 342] width 94 height 21
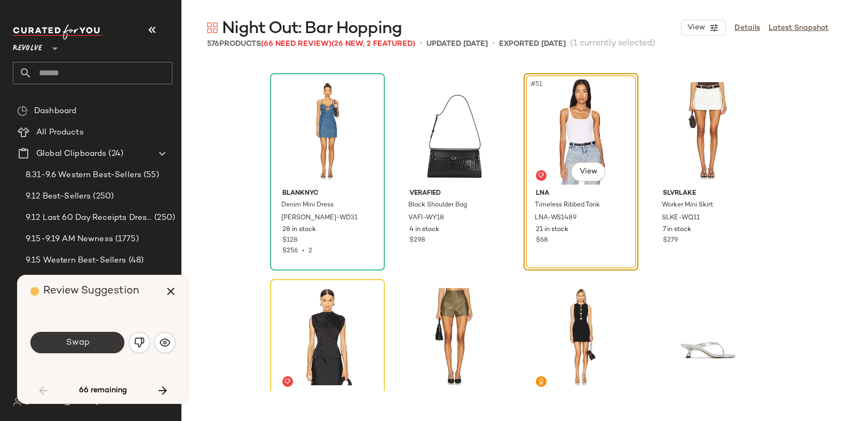
click at [81, 346] on span "Swap" at bounding box center [77, 343] width 24 height 10
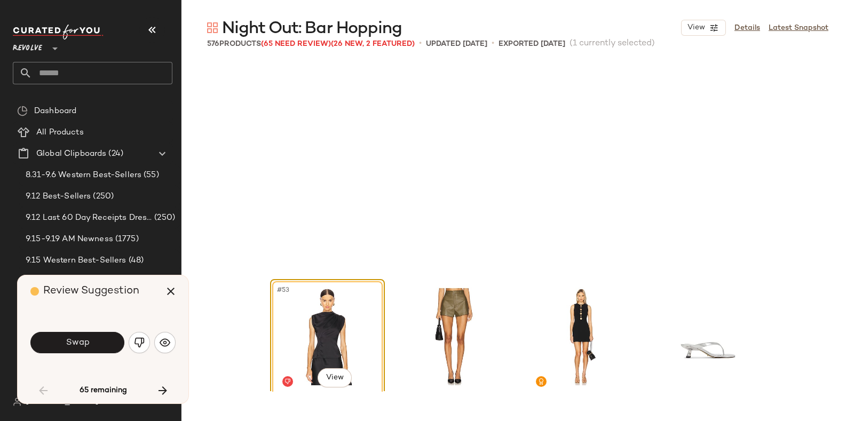
scroll to position [2679, 0]
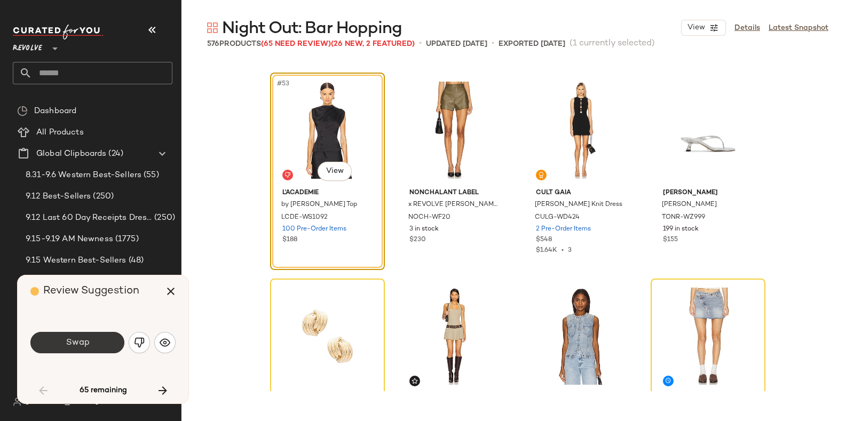
click at [90, 343] on button "Swap" at bounding box center [77, 342] width 94 height 21
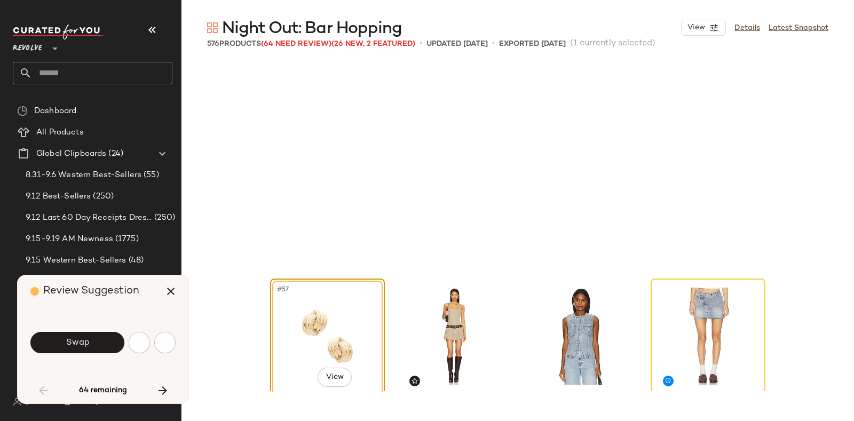
scroll to position [2885, 0]
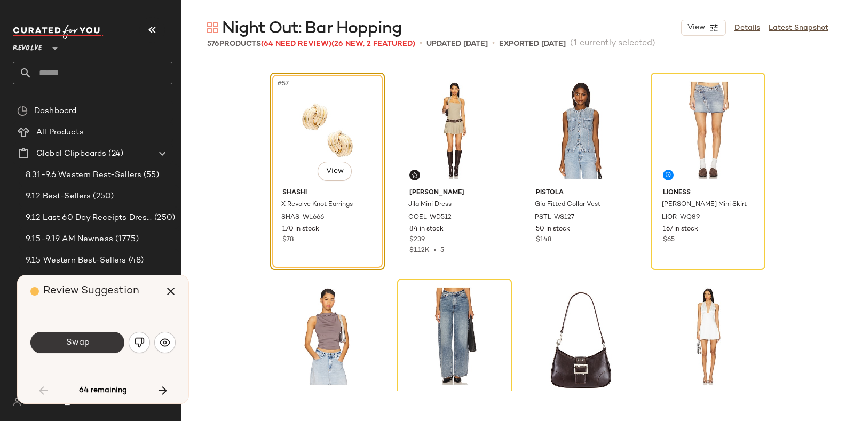
click at [84, 340] on span "Swap" at bounding box center [77, 343] width 24 height 10
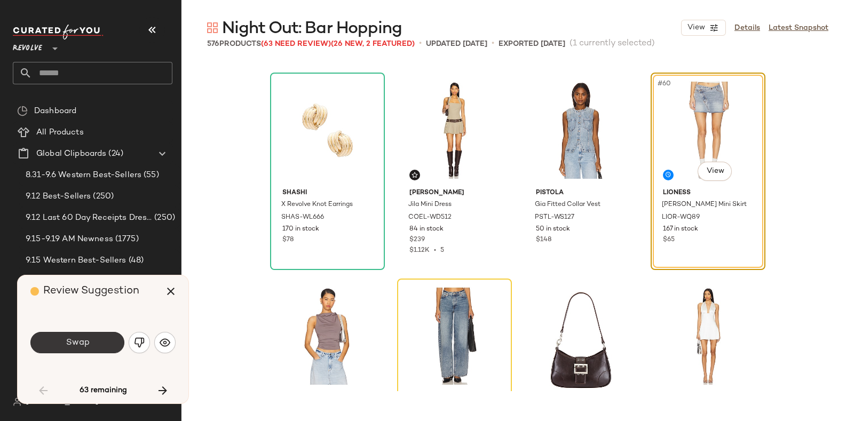
click at [83, 341] on span "Swap" at bounding box center [77, 343] width 24 height 10
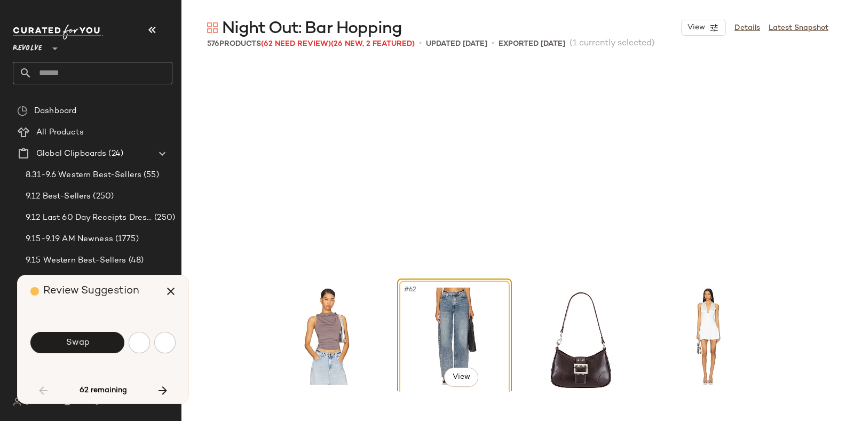
scroll to position [3091, 0]
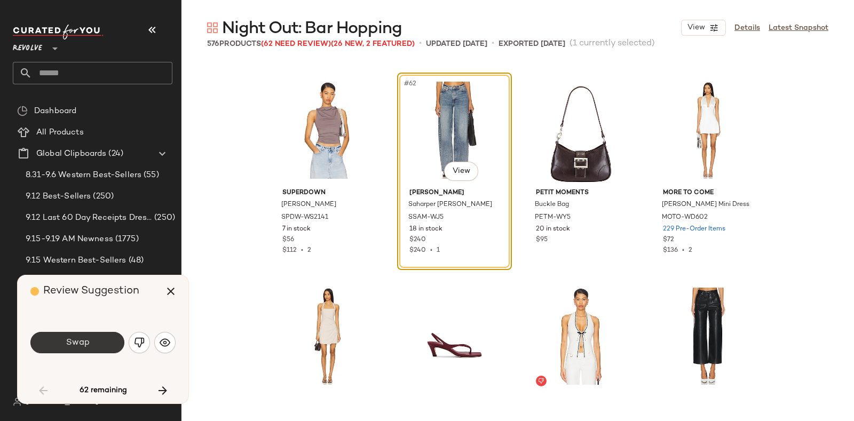
click at [90, 339] on button "Swap" at bounding box center [77, 342] width 94 height 21
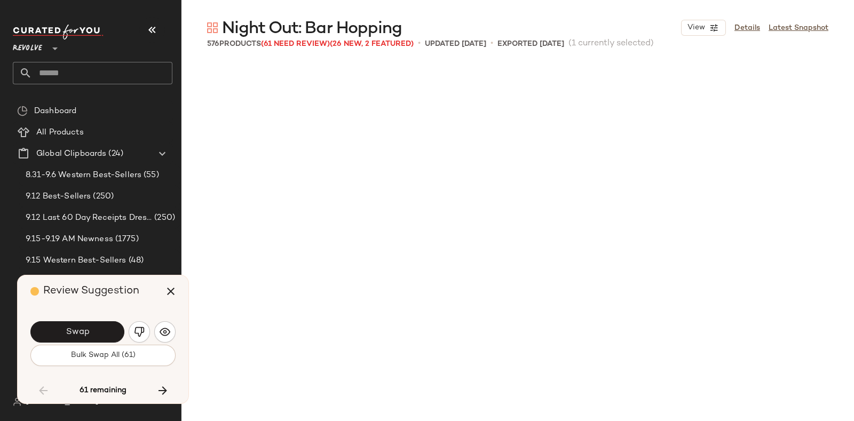
scroll to position [3710, 0]
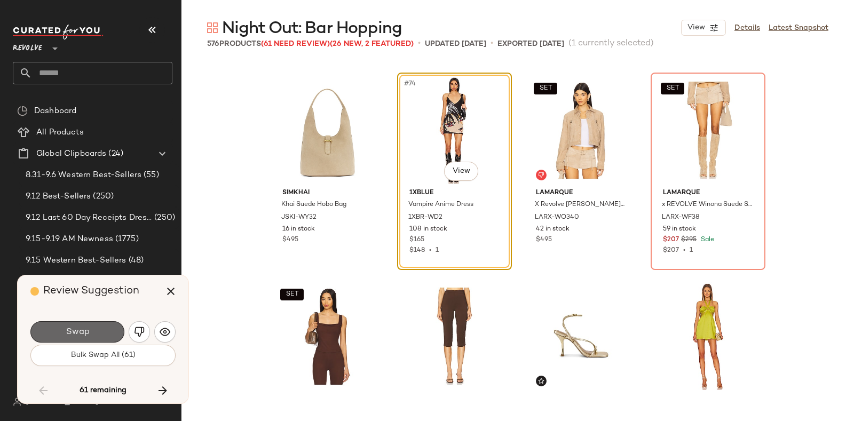
click at [89, 329] on span "Swap" at bounding box center [77, 332] width 24 height 10
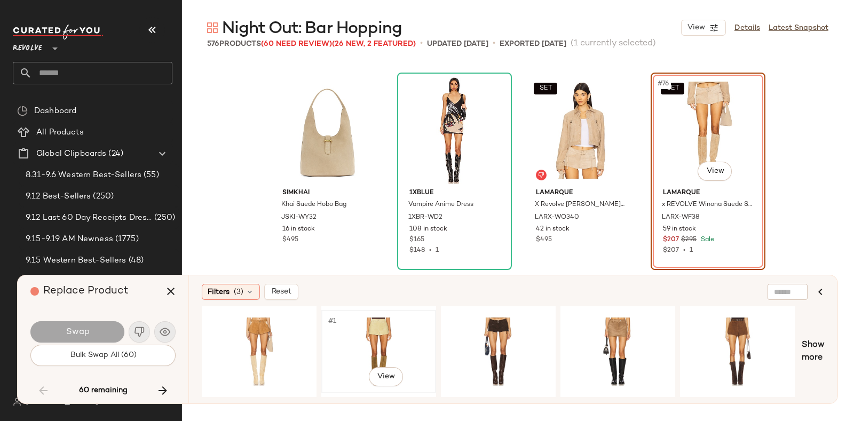
click at [366, 321] on div "#1 View" at bounding box center [378, 352] width 107 height 76
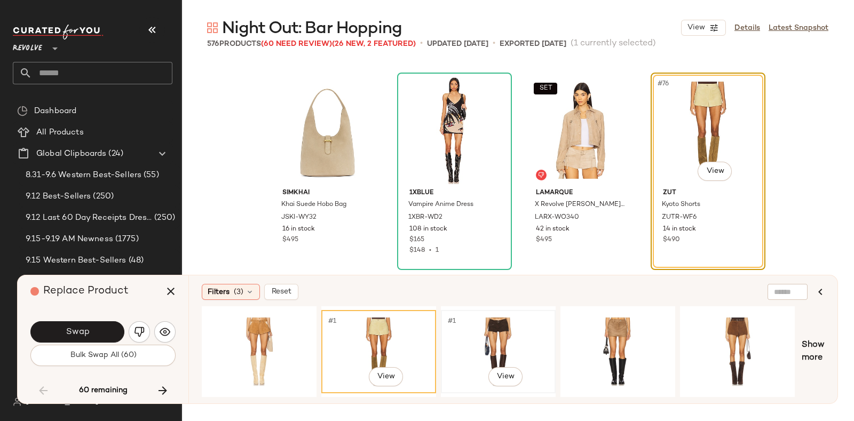
click at [462, 331] on div "#1 View" at bounding box center [498, 352] width 107 height 76
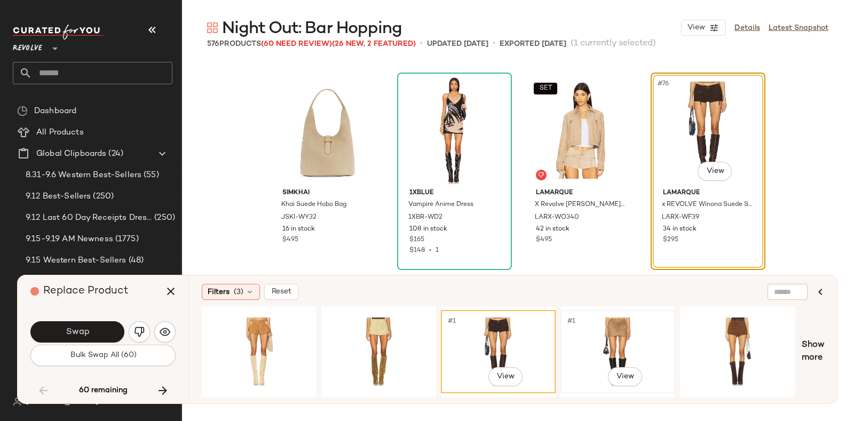
click at [568, 326] on div "#1 View" at bounding box center [617, 352] width 107 height 76
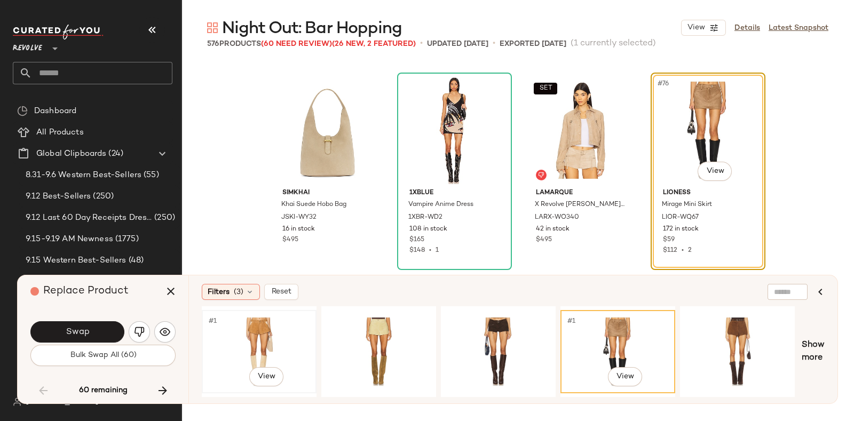
click at [273, 321] on div "#1 View" at bounding box center [259, 352] width 107 height 76
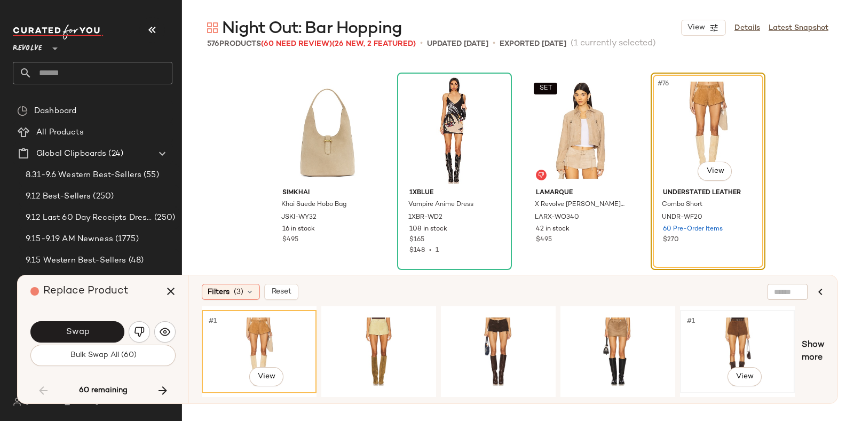
click at [756, 321] on div "#1 View" at bounding box center [737, 352] width 107 height 76
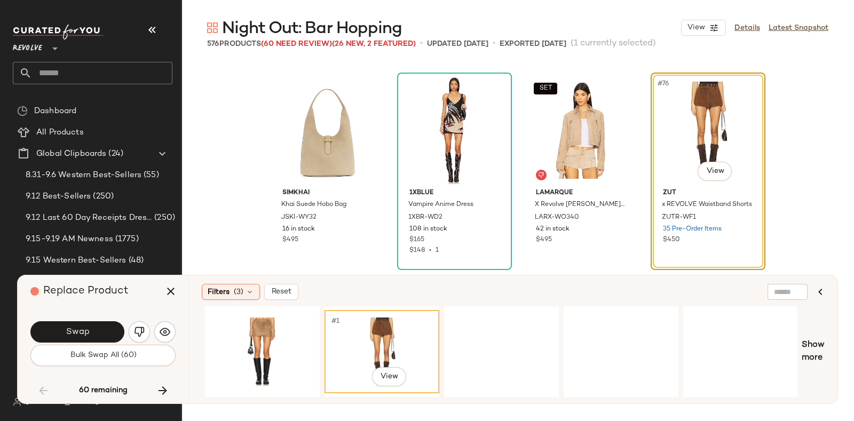
scroll to position [0, 376]
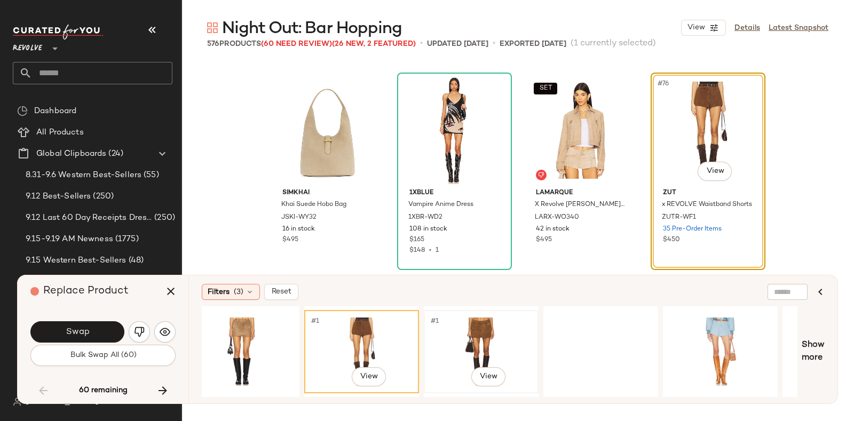
click at [481, 329] on div "#1 View" at bounding box center [481, 352] width 107 height 76
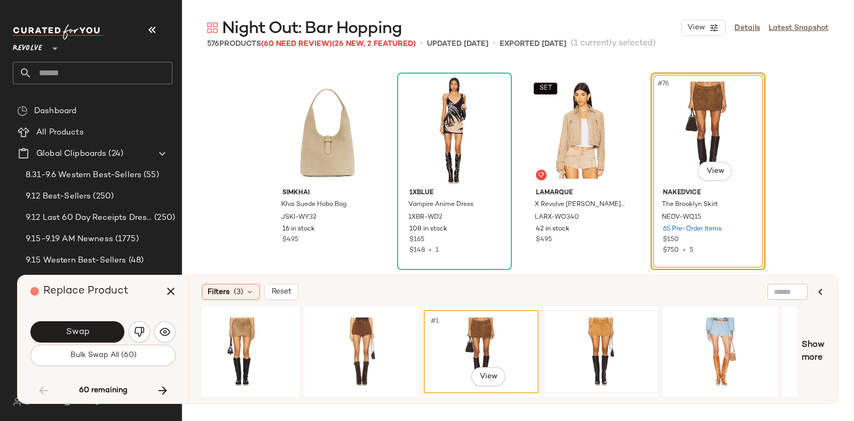
click at [599, 329] on div at bounding box center [600, 352] width 107 height 76
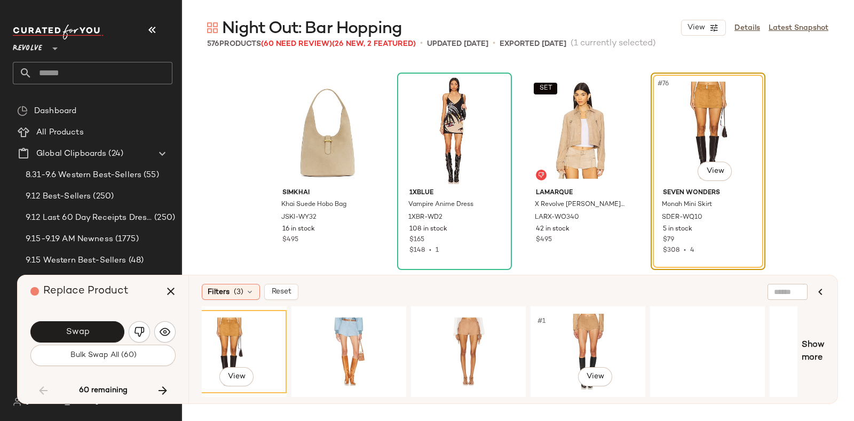
scroll to position [0, 815]
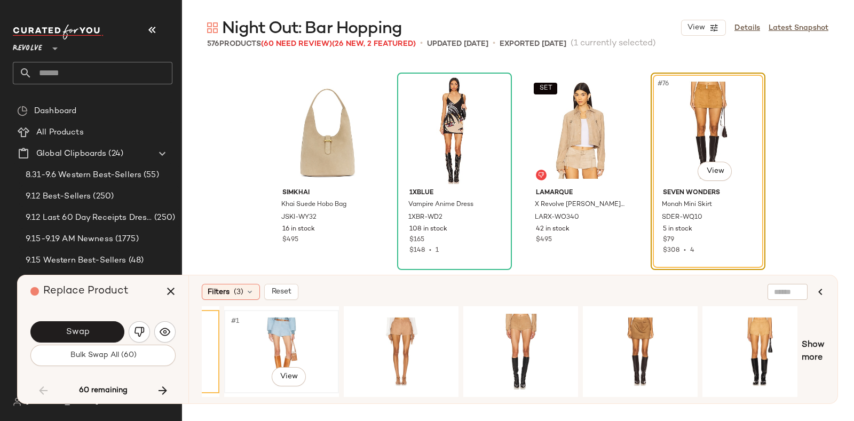
click at [286, 329] on div "#1 View" at bounding box center [281, 352] width 107 height 76
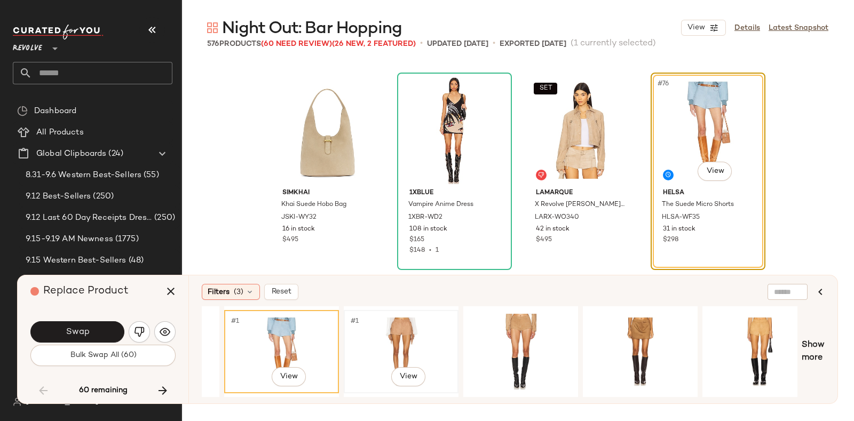
click at [393, 328] on div "#1 View" at bounding box center [401, 352] width 107 height 76
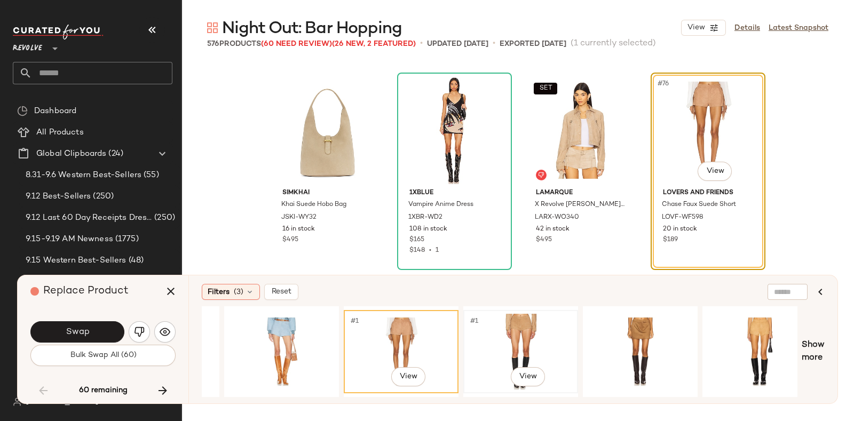
click at [499, 329] on div "#1 View" at bounding box center [520, 352] width 107 height 76
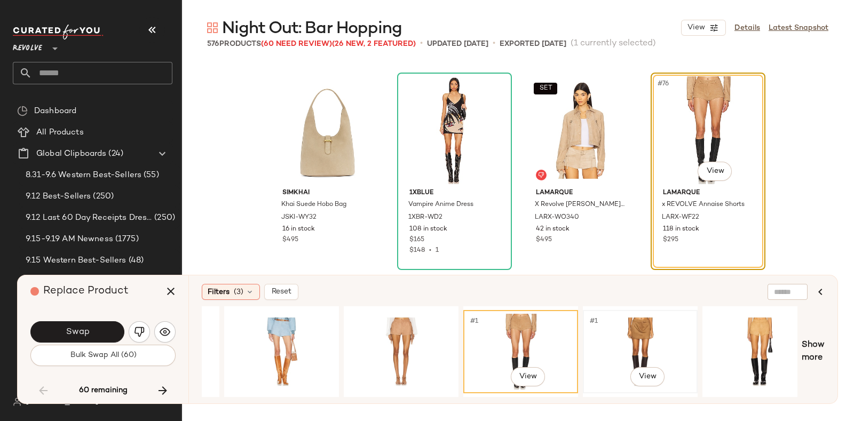
click at [656, 331] on div "#1 View" at bounding box center [640, 352] width 107 height 76
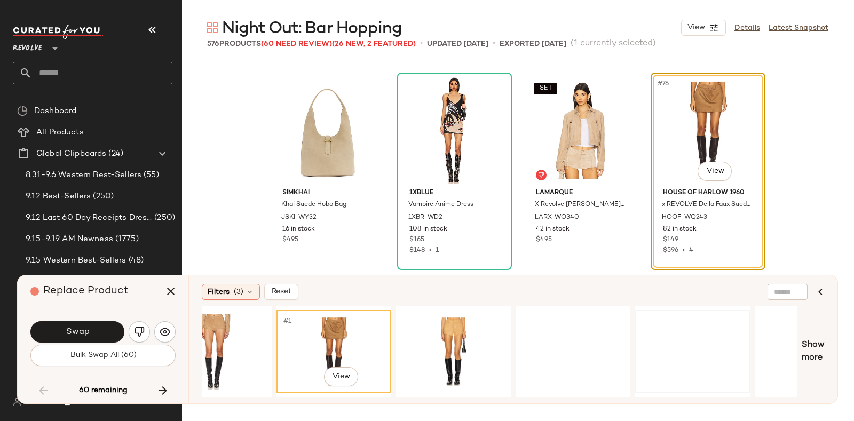
scroll to position [0, 1132]
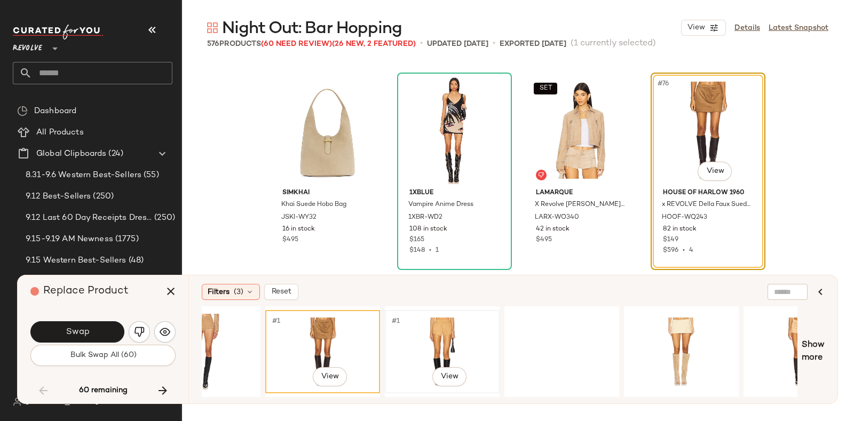
click at [473, 328] on div "#1 View" at bounding box center [442, 352] width 107 height 76
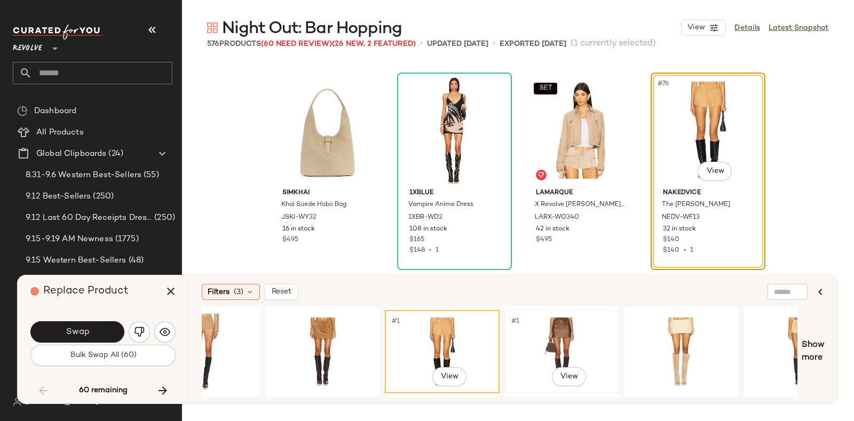
click at [569, 330] on div "#1 View" at bounding box center [561, 352] width 107 height 76
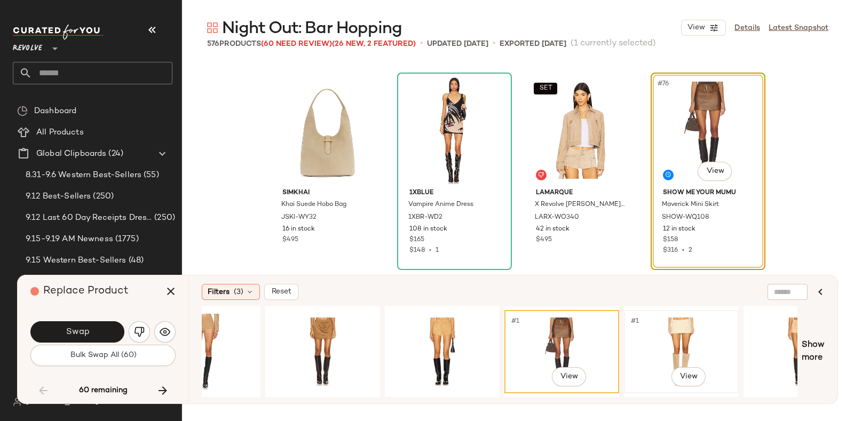
click at [700, 321] on div "#1 View" at bounding box center [681, 352] width 107 height 76
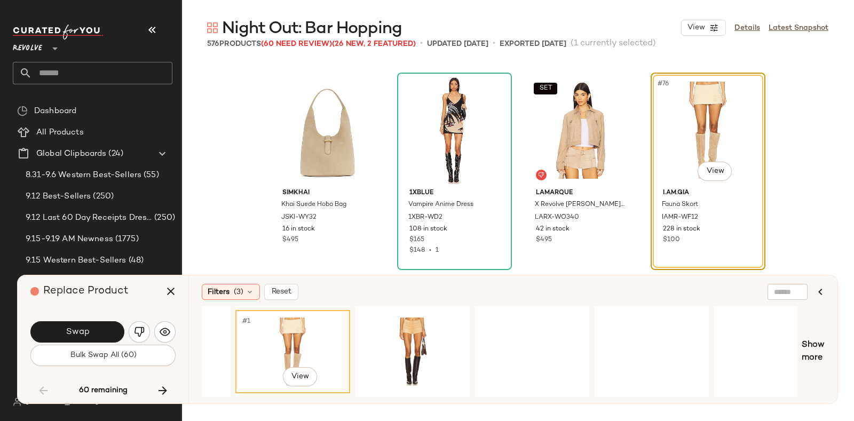
scroll to position [0, 1551]
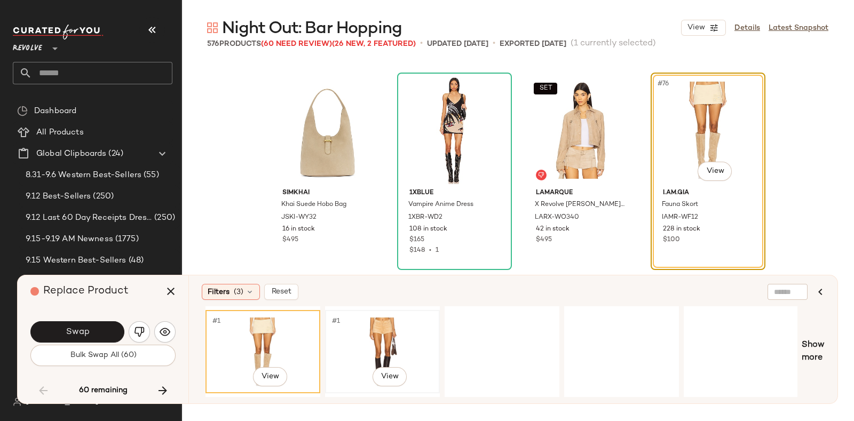
click at [372, 327] on div "#1 View" at bounding box center [382, 352] width 107 height 76
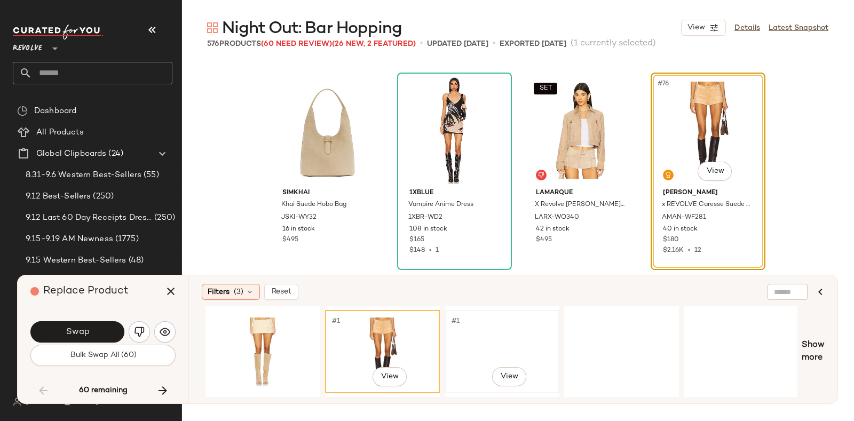
click at [470, 335] on div "#1 View" at bounding box center [501, 352] width 107 height 76
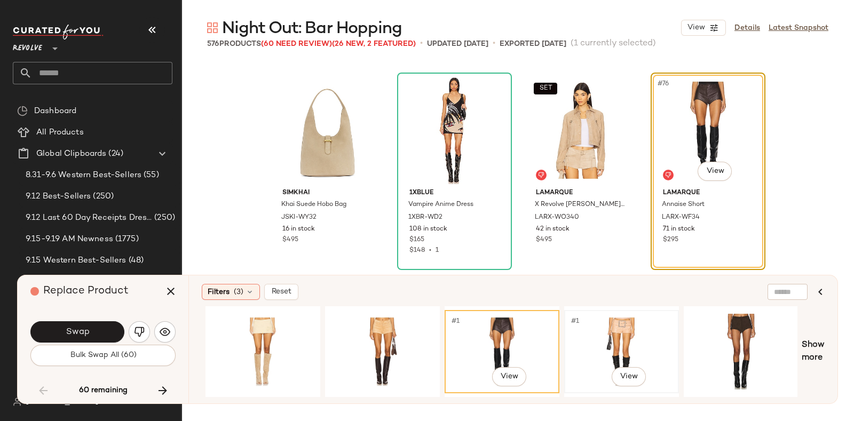
click at [609, 334] on div "#1 View" at bounding box center [621, 352] width 107 height 76
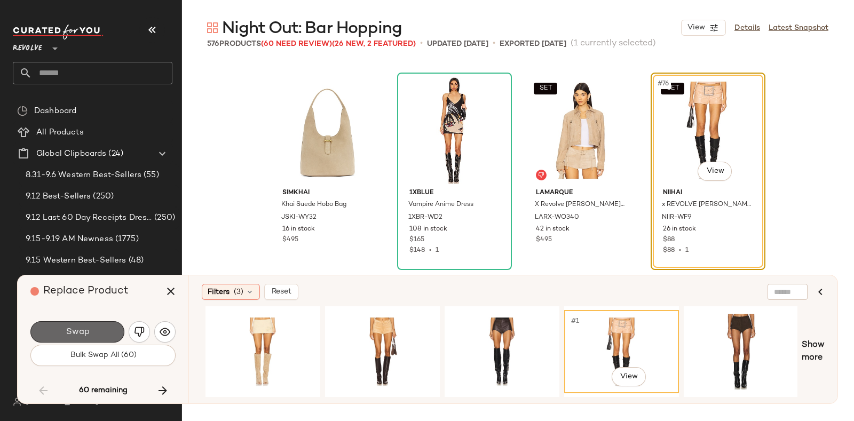
click at [75, 326] on button "Swap" at bounding box center [77, 331] width 94 height 21
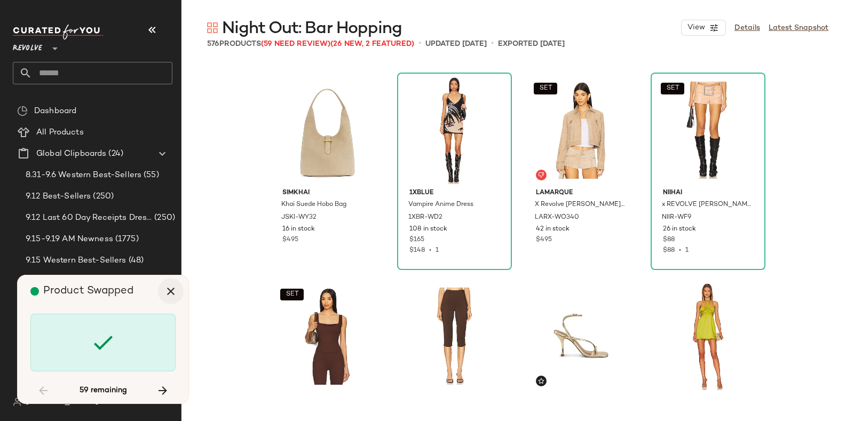
click at [170, 284] on button "button" at bounding box center [171, 292] width 26 height 26
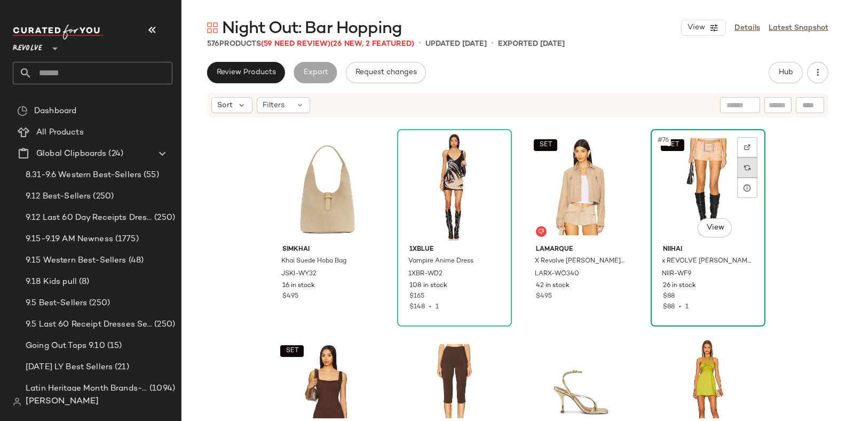
click at [753, 166] on div at bounding box center [747, 168] width 20 height 20
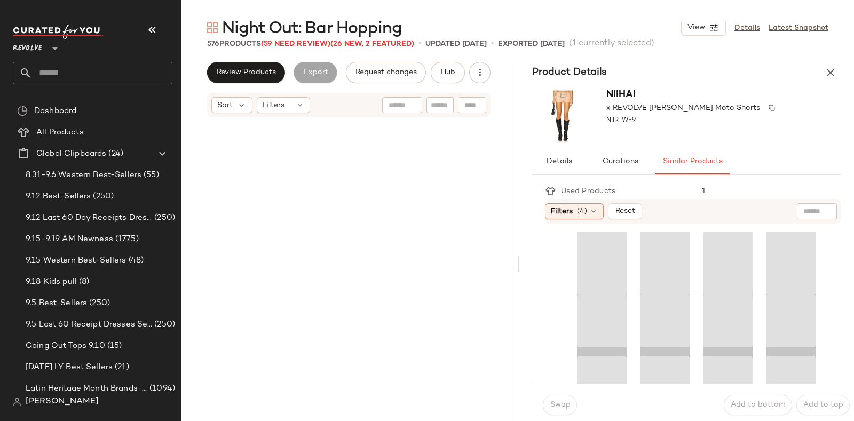
scroll to position [4121, 0]
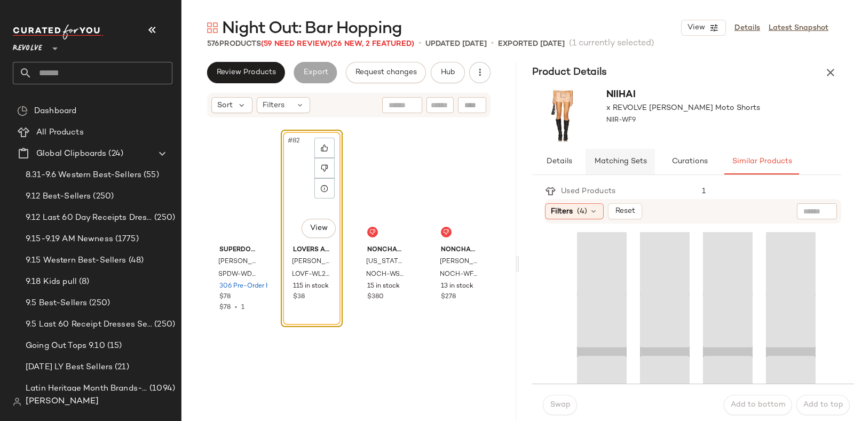
click at [619, 156] on button "Matching Sets" at bounding box center [620, 162] width 69 height 26
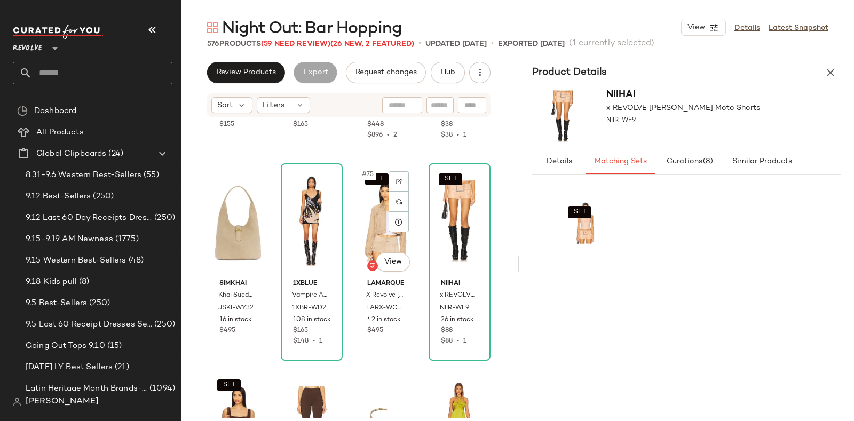
scroll to position [3677, 0]
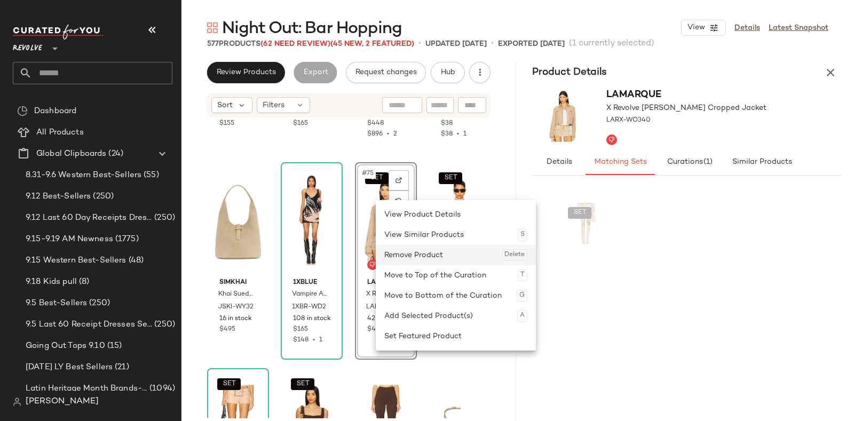
click at [403, 251] on div "Remove Product Delete" at bounding box center [455, 255] width 143 height 20
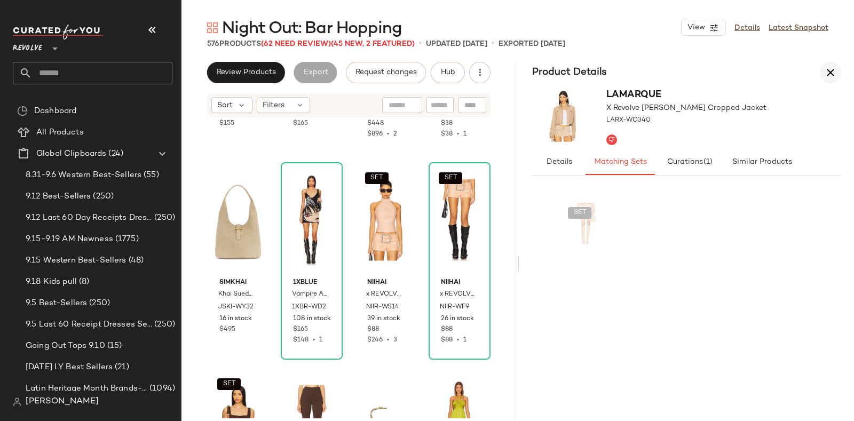
click at [836, 66] on icon "button" at bounding box center [830, 72] width 13 height 13
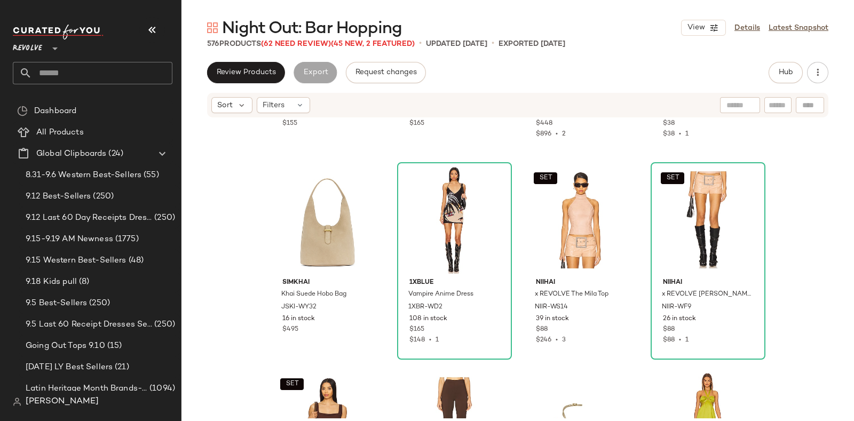
click at [297, 39] on span "Night Out: Bar Hopping" at bounding box center [312, 28] width 180 height 21
click at [298, 44] on span "(62 Need Review)" at bounding box center [296, 44] width 70 height 8
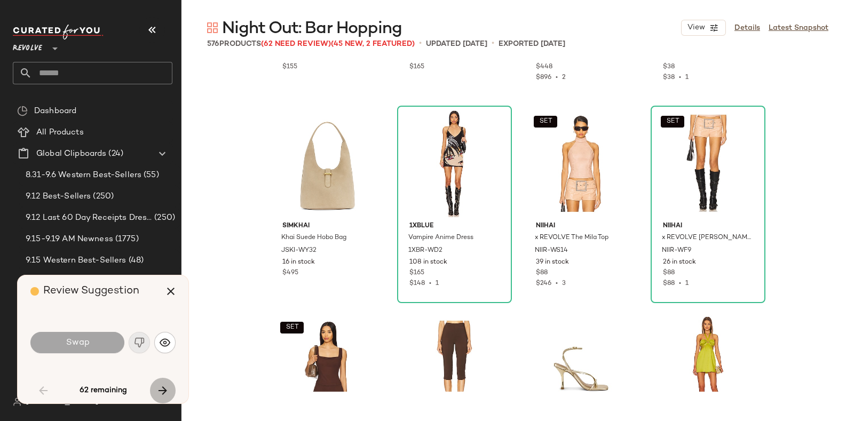
click at [156, 384] on icon "button" at bounding box center [162, 390] width 13 height 13
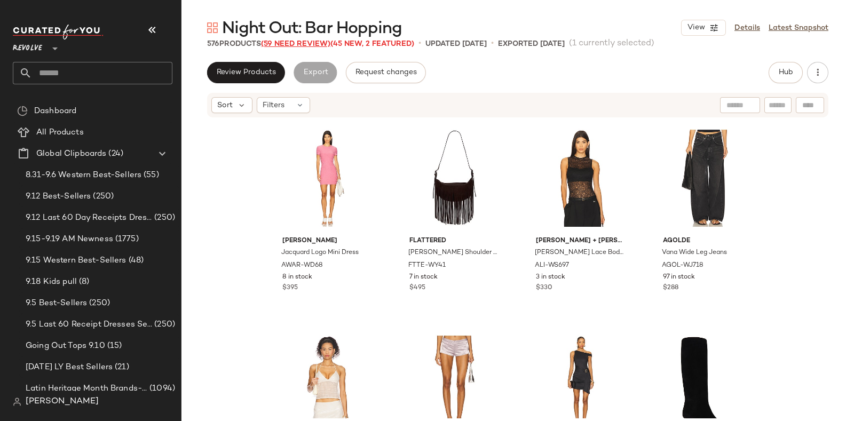
click at [297, 46] on span "(59 Need Review)" at bounding box center [295, 44] width 69 height 8
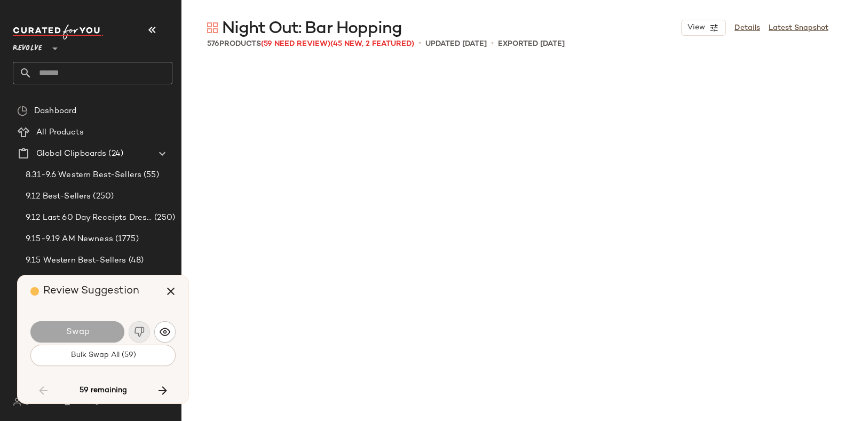
scroll to position [4121, 0]
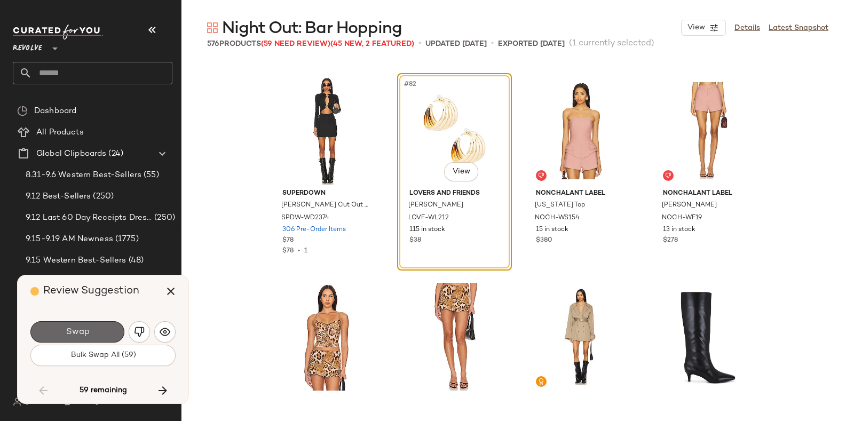
click at [113, 324] on button "Swap" at bounding box center [77, 331] width 94 height 21
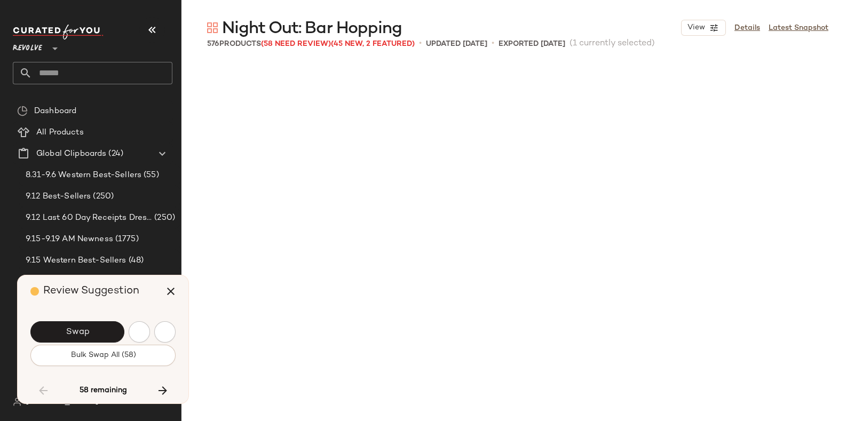
scroll to position [4533, 0]
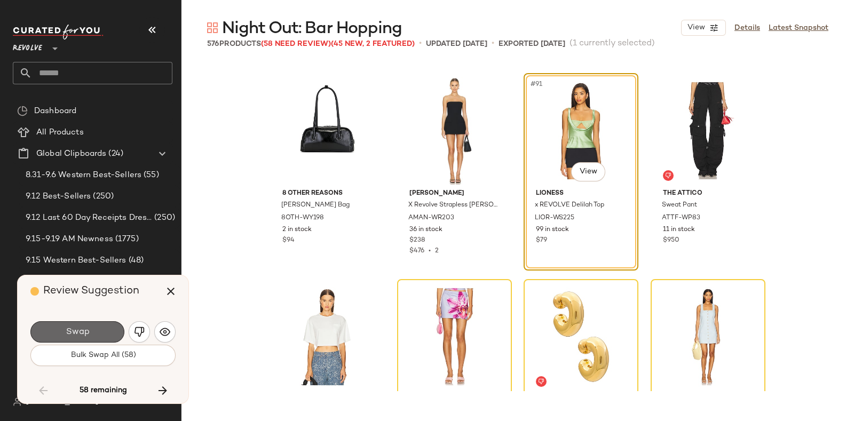
click at [104, 325] on button "Swap" at bounding box center [77, 331] width 94 height 21
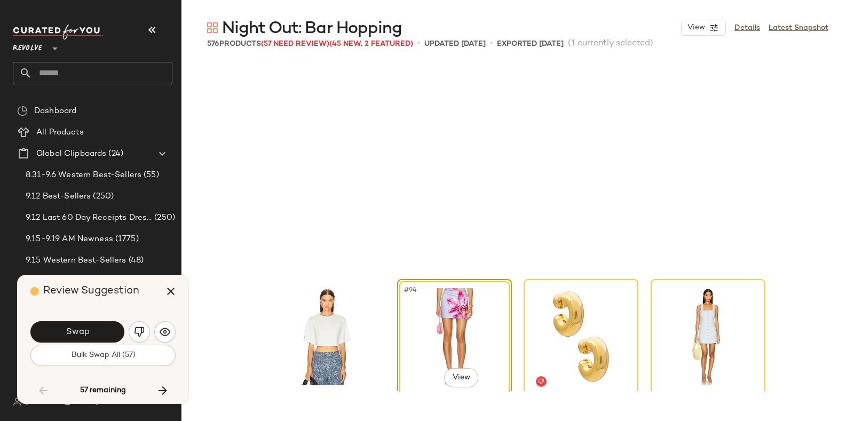
scroll to position [4740, 0]
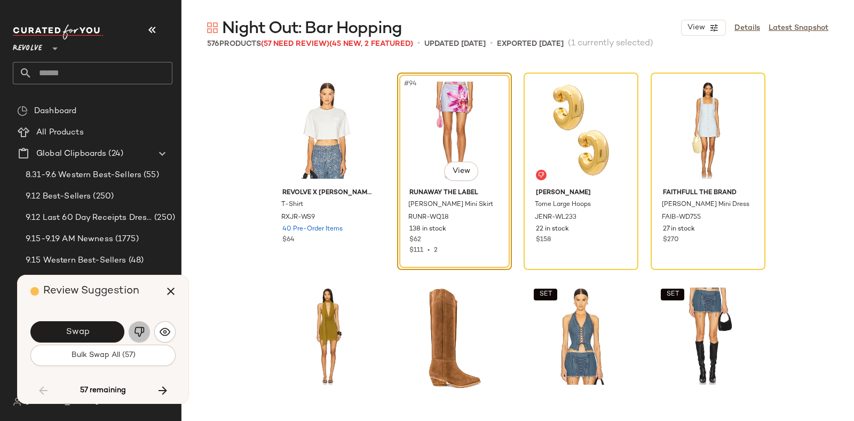
click at [135, 328] on img "button" at bounding box center [139, 332] width 11 height 11
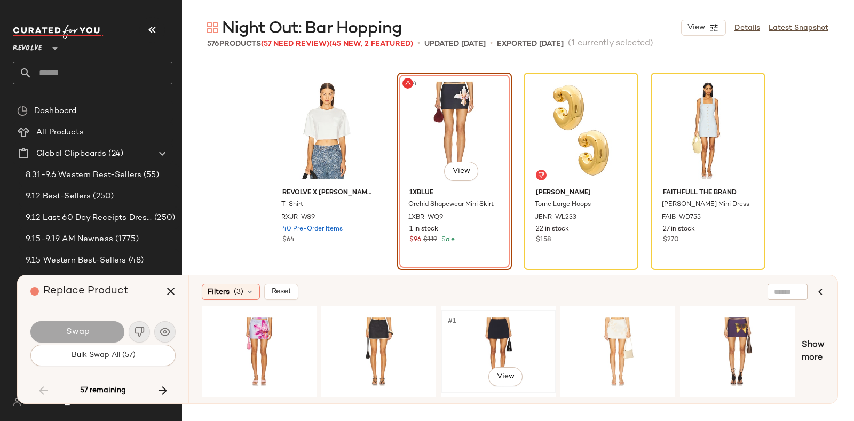
click at [495, 335] on div "#1 View" at bounding box center [498, 352] width 107 height 76
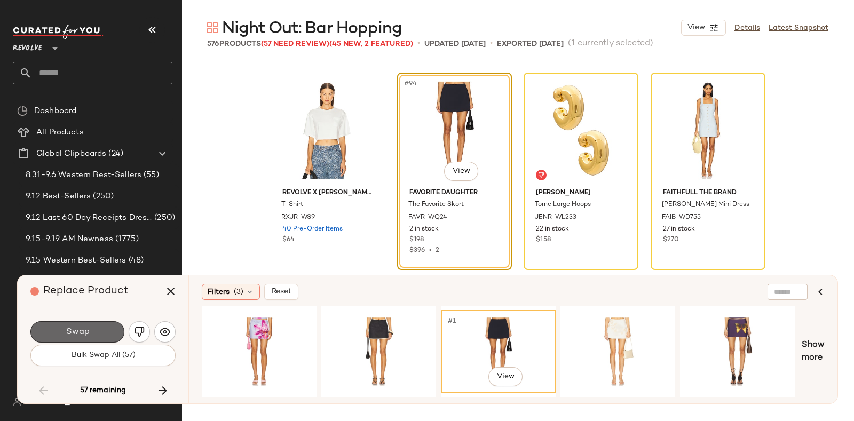
click at [95, 326] on button "Swap" at bounding box center [77, 331] width 94 height 21
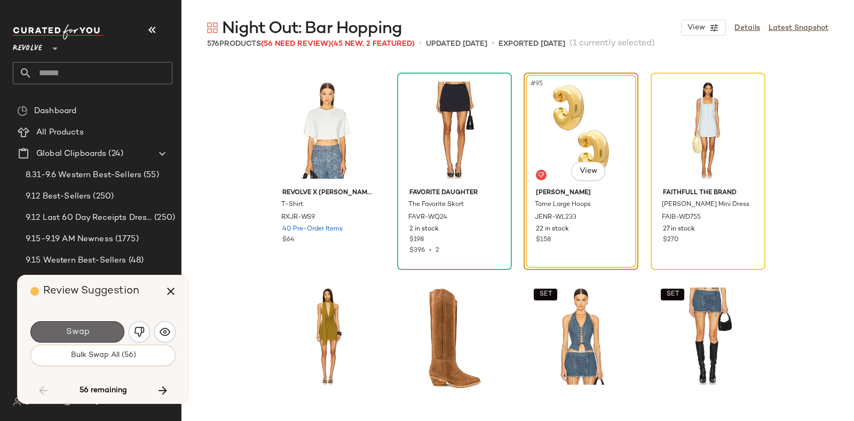
click at [92, 325] on button "Swap" at bounding box center [77, 331] width 94 height 21
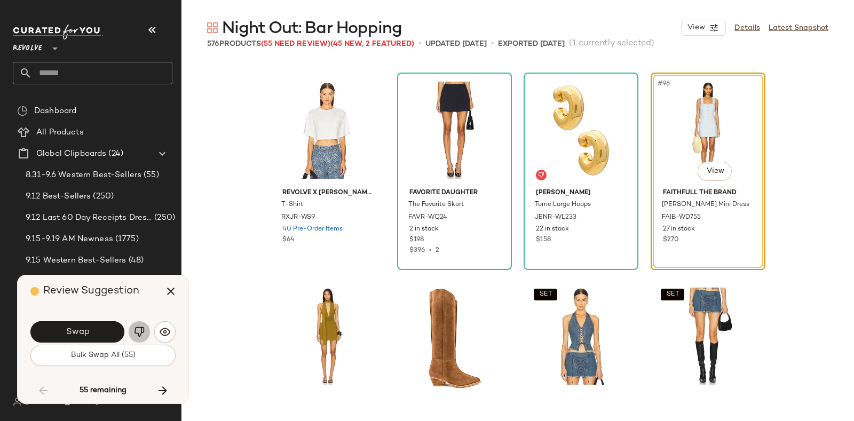
click at [138, 326] on button "button" at bounding box center [139, 331] width 21 height 21
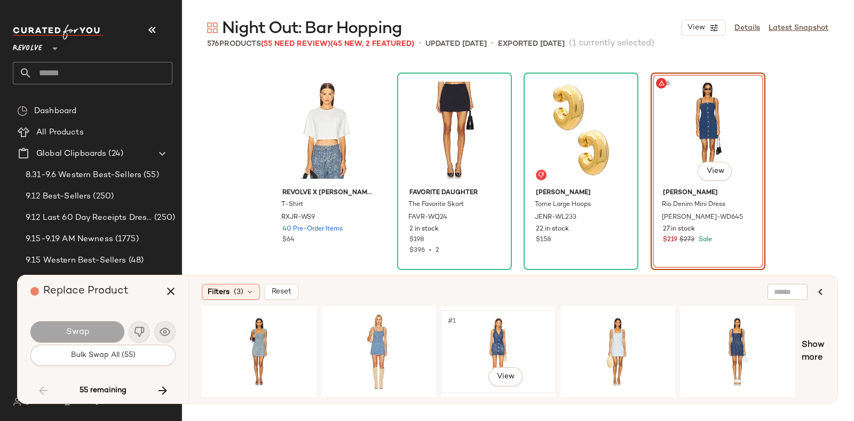
click at [463, 330] on div "#1 View" at bounding box center [498, 352] width 107 height 76
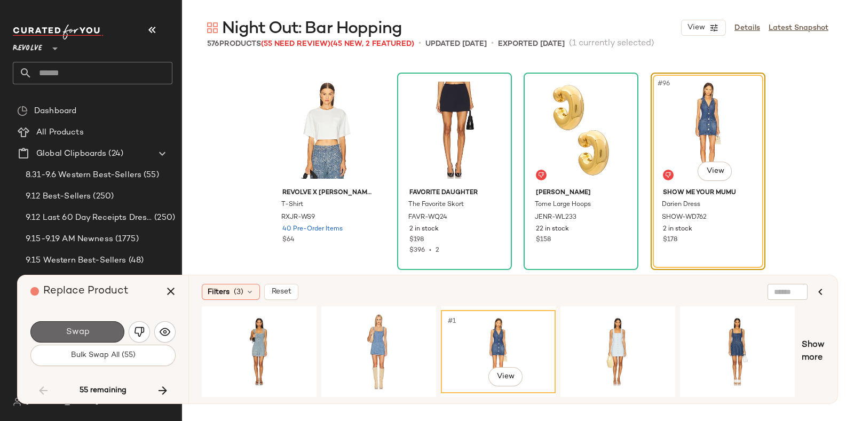
click at [98, 327] on button "Swap" at bounding box center [77, 331] width 94 height 21
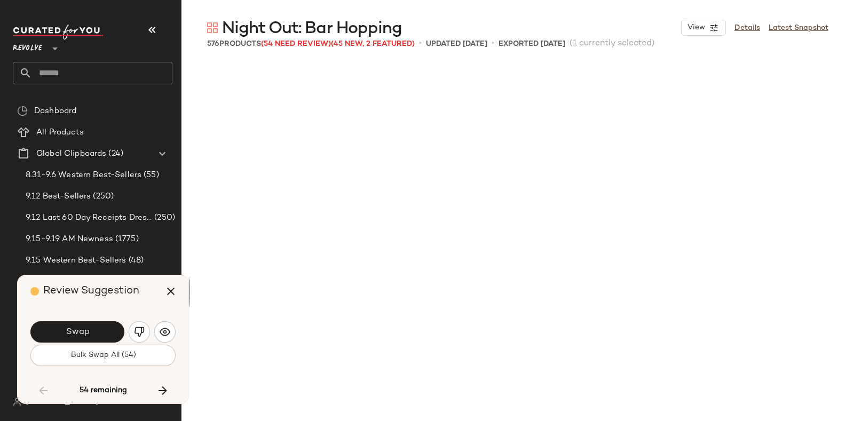
scroll to position [5152, 0]
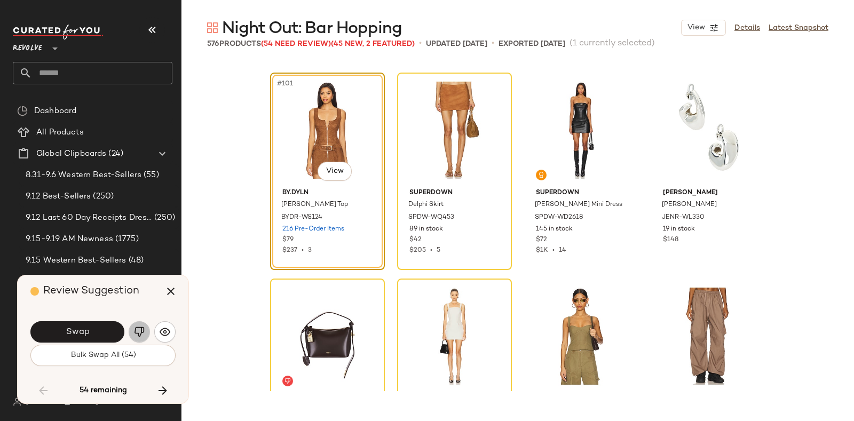
click at [136, 327] on img "button" at bounding box center [139, 332] width 11 height 11
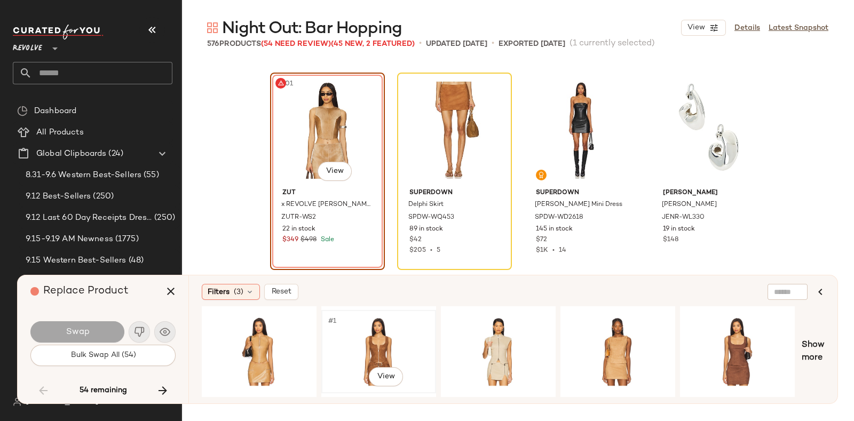
click at [379, 321] on div "#1 View" at bounding box center [378, 352] width 107 height 76
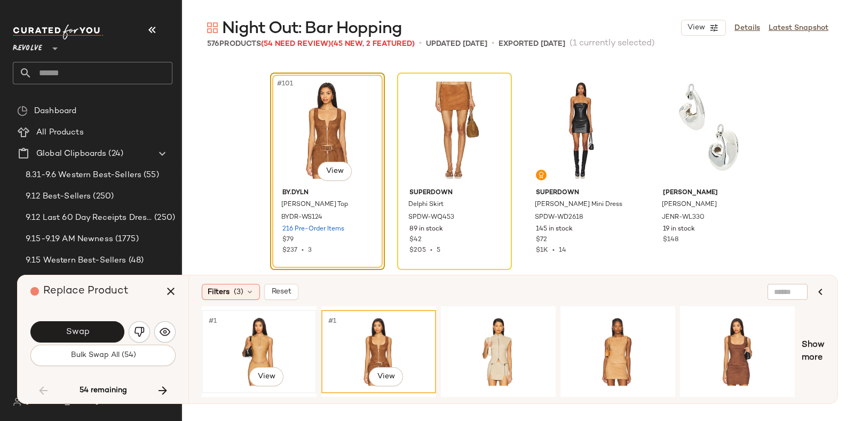
click at [260, 324] on div "#1 View" at bounding box center [259, 352] width 107 height 76
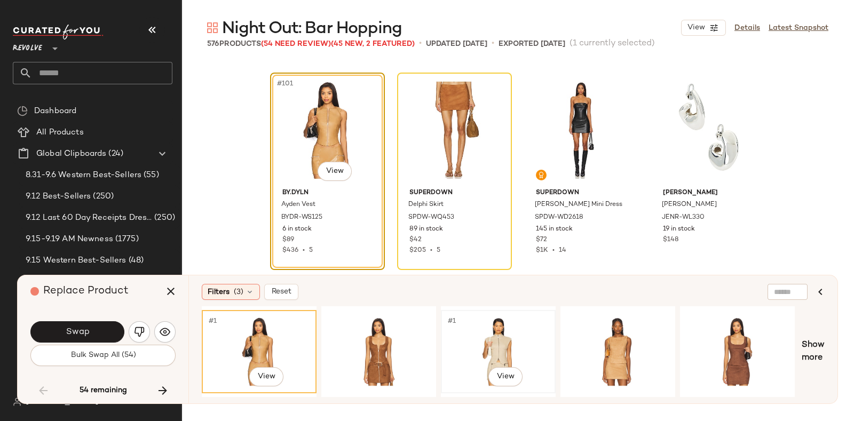
click at [523, 322] on div "#1 View" at bounding box center [498, 352] width 107 height 76
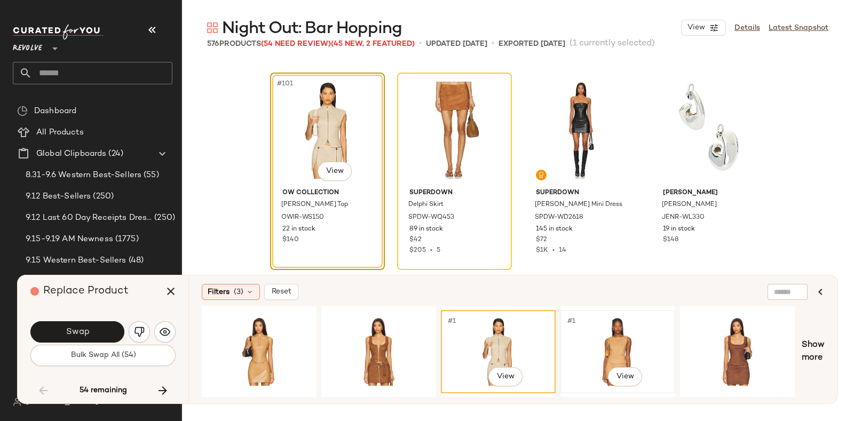
click at [597, 320] on div "#1 View" at bounding box center [617, 352] width 107 height 76
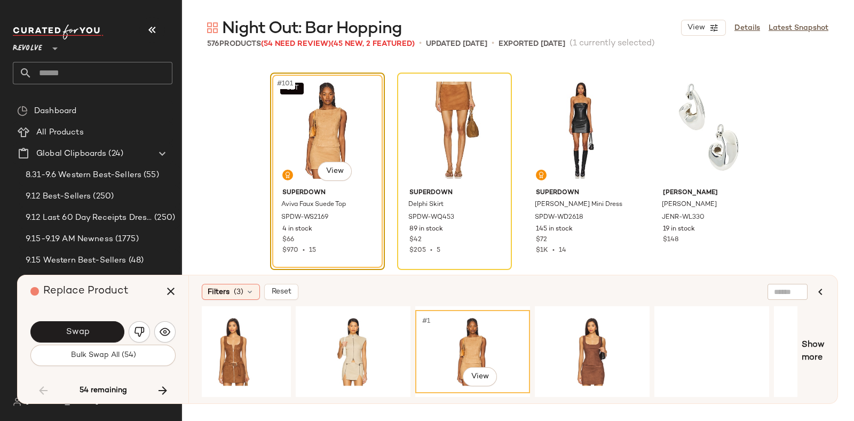
scroll to position [0, 161]
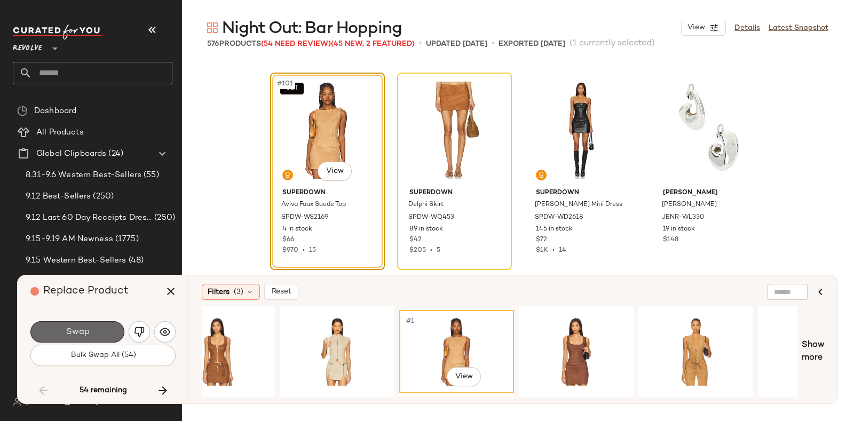
click at [99, 328] on button "Swap" at bounding box center [77, 331] width 94 height 21
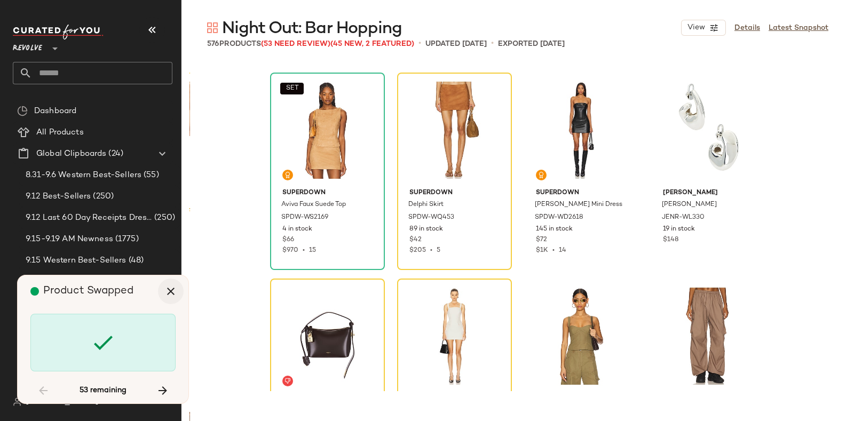
click at [170, 289] on icon "button" at bounding box center [170, 291] width 13 height 13
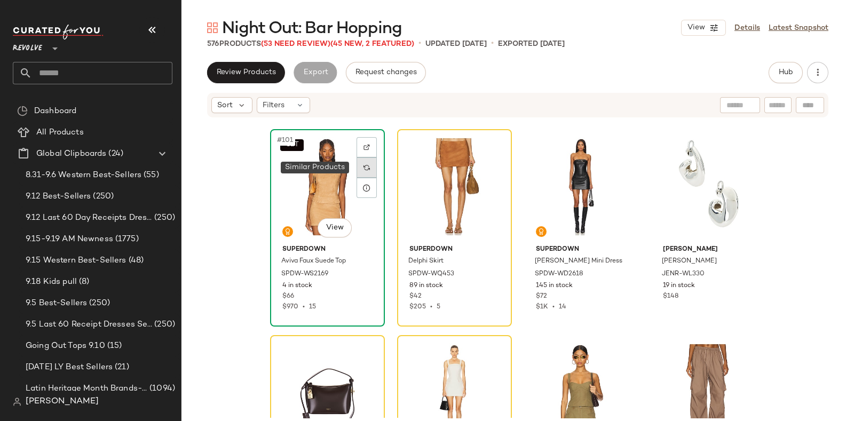
click at [364, 168] on img at bounding box center [367, 167] width 6 height 6
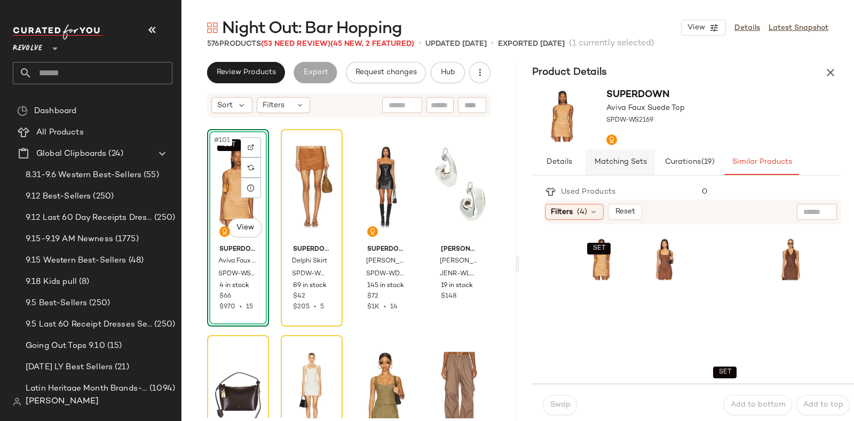
click at [612, 159] on span "Matching Sets" at bounding box center [620, 162] width 53 height 9
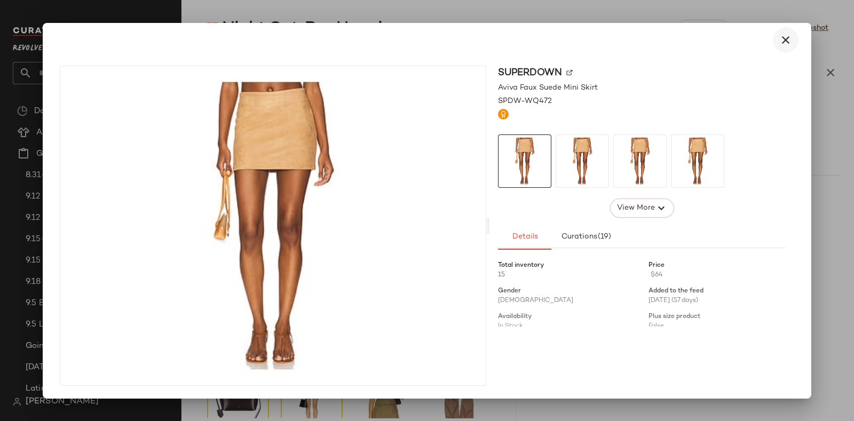
click at [782, 36] on icon "button" at bounding box center [786, 40] width 13 height 13
drag, startPoint x: 566, startPoint y: 240, endPoint x: 444, endPoint y: 233, distance: 123.0
click at [444, 233] on body "Revolve ** Dashboard All Products Global Clipboards (24) 8.31-9.6 Western Best-…" at bounding box center [427, 210] width 854 height 421
click at [790, 35] on icon "button" at bounding box center [786, 40] width 13 height 13
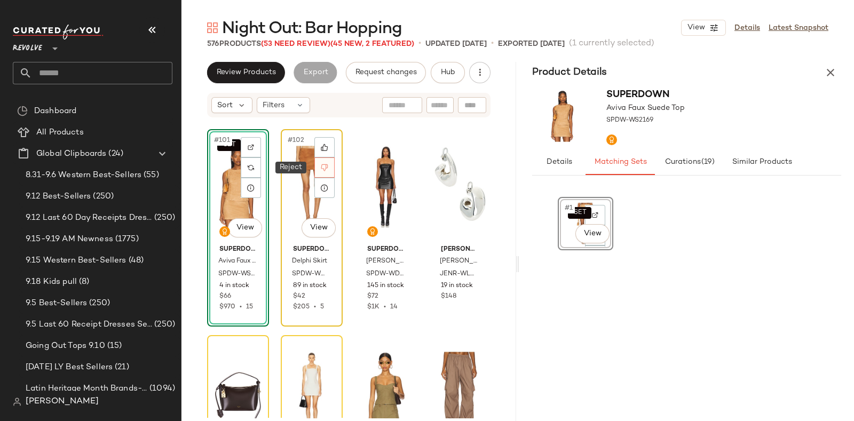
click at [326, 166] on icon at bounding box center [324, 167] width 7 height 7
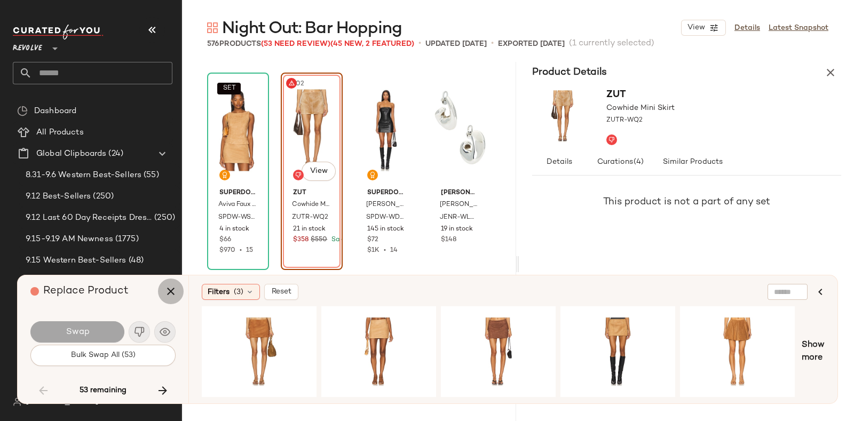
click at [176, 288] on icon "button" at bounding box center [170, 291] width 13 height 13
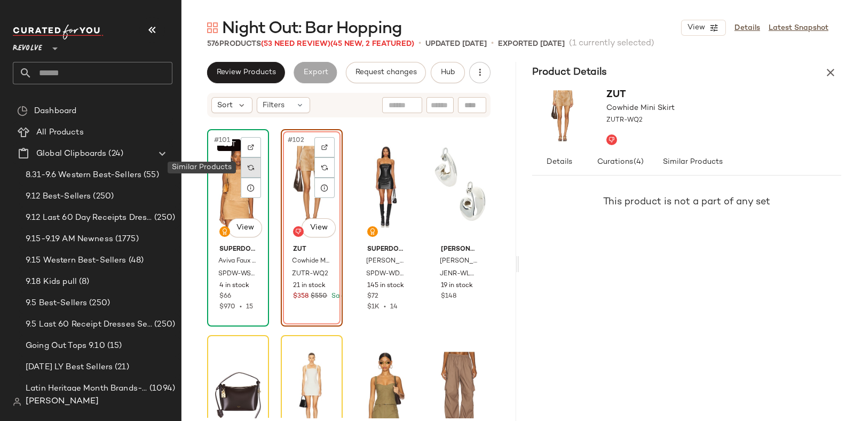
click at [251, 171] on div at bounding box center [251, 168] width 20 height 20
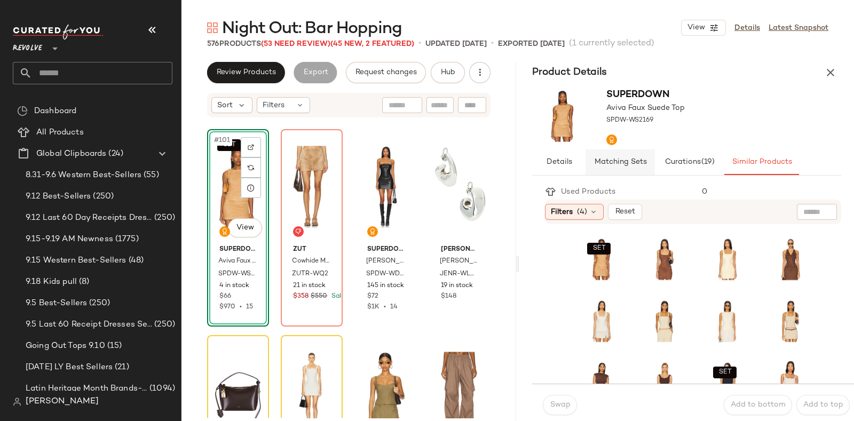
click at [628, 161] on span "Matching Sets" at bounding box center [620, 162] width 53 height 9
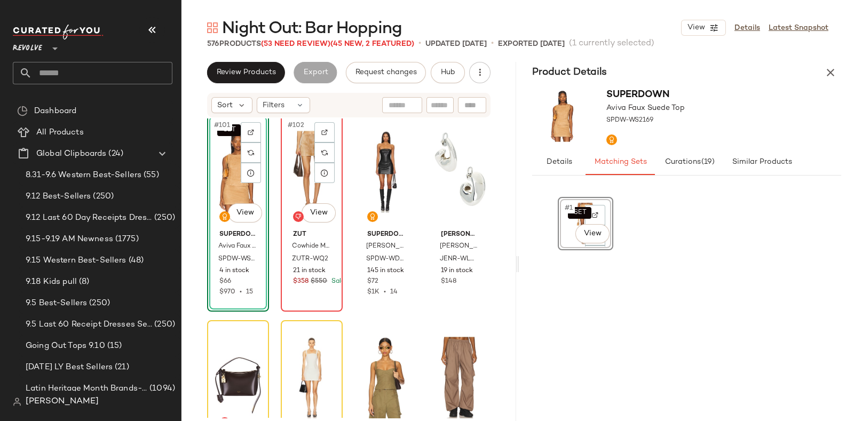
scroll to position [5169, 0]
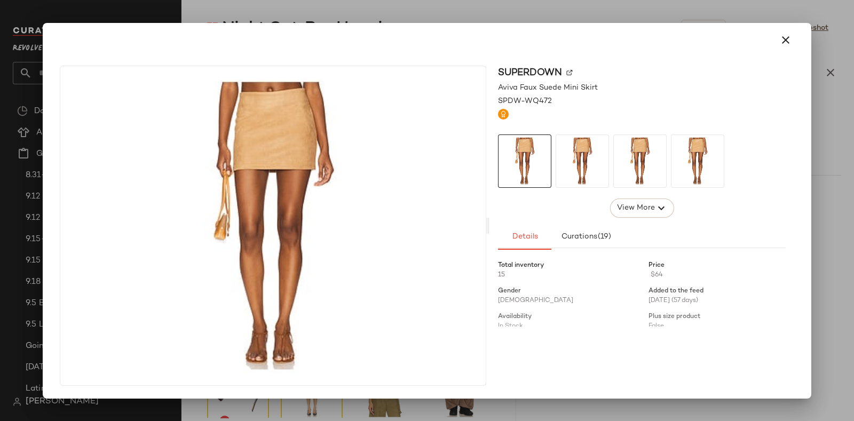
click at [569, 234] on body "Revolve ** Dashboard All Products Global Clipboards (24) 8.31-9.6 Western Best-…" at bounding box center [427, 210] width 854 height 421
click at [794, 33] on button "button" at bounding box center [786, 40] width 26 height 26
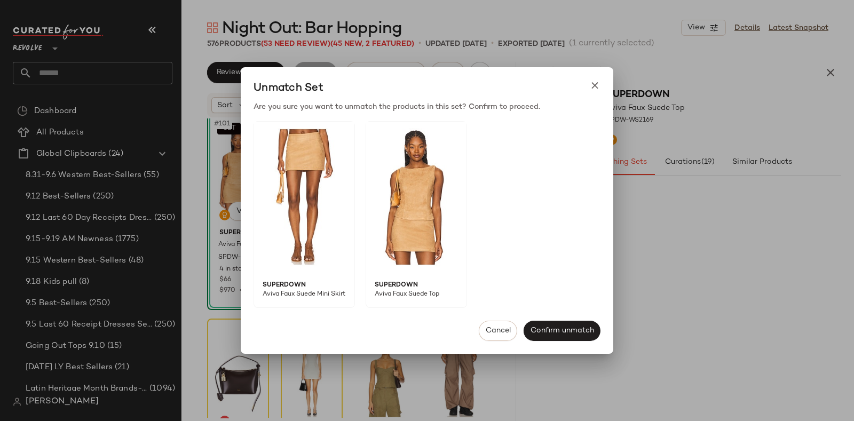
drag, startPoint x: 568, startPoint y: 215, endPoint x: 320, endPoint y: 186, distance: 249.4
click at [320, 186] on body "Revolve ** Dashboard All Products Global Clipboards (24) 8.31-9.6 Western Best-…" at bounding box center [427, 210] width 854 height 421
click at [489, 323] on button "Cancel" at bounding box center [498, 331] width 38 height 20
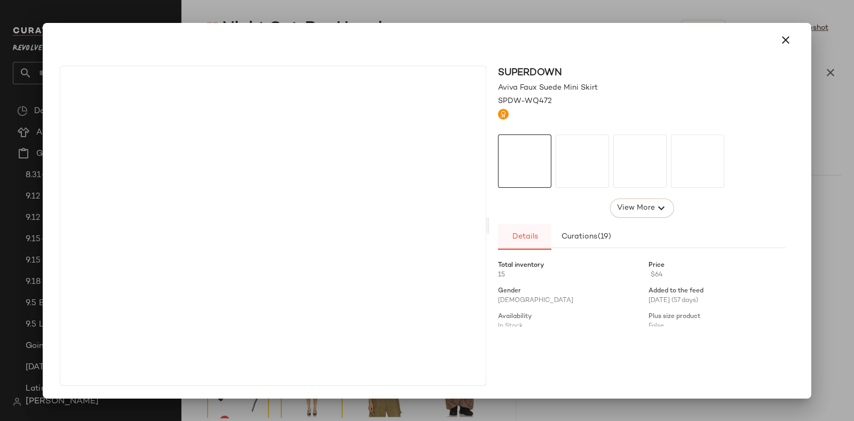
drag, startPoint x: 567, startPoint y: 239, endPoint x: 545, endPoint y: 235, distance: 22.7
click at [545, 235] on body "Revolve ** Dashboard All Products Global Clipboards (24) 8.31-9.6 Western Best-…" at bounding box center [427, 210] width 854 height 421
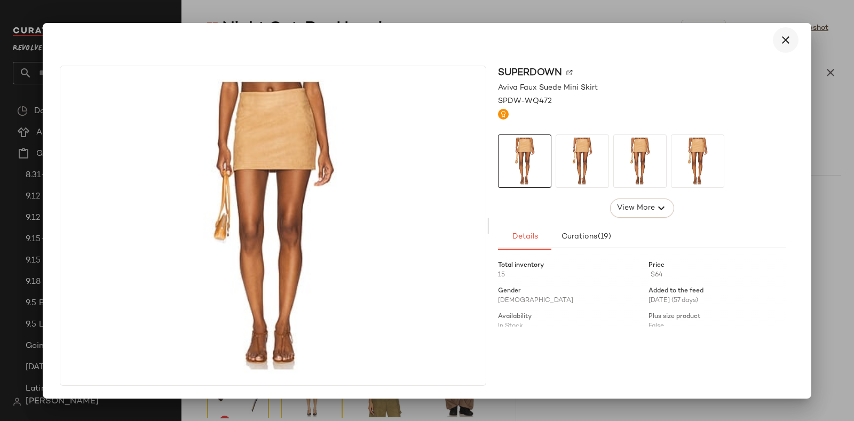
click at [790, 41] on icon "button" at bounding box center [786, 40] width 13 height 13
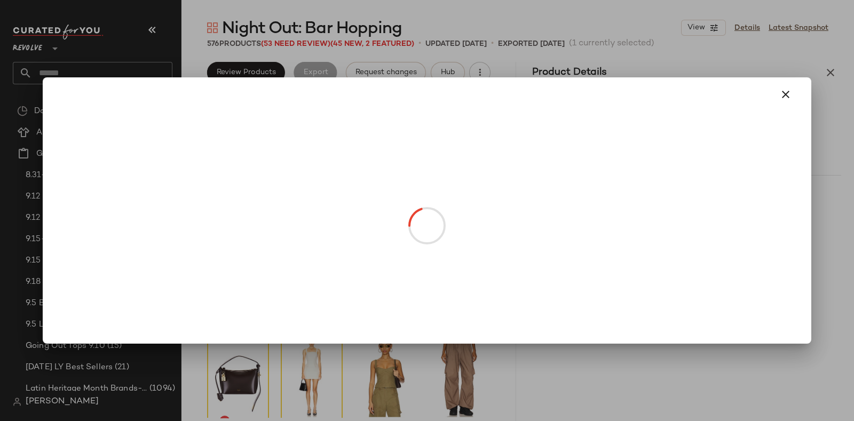
click at [532, 232] on body "Revolve ** Dashboard All Products Global Clipboards (24) 8.31-9.6 Western Best-…" at bounding box center [427, 210] width 854 height 421
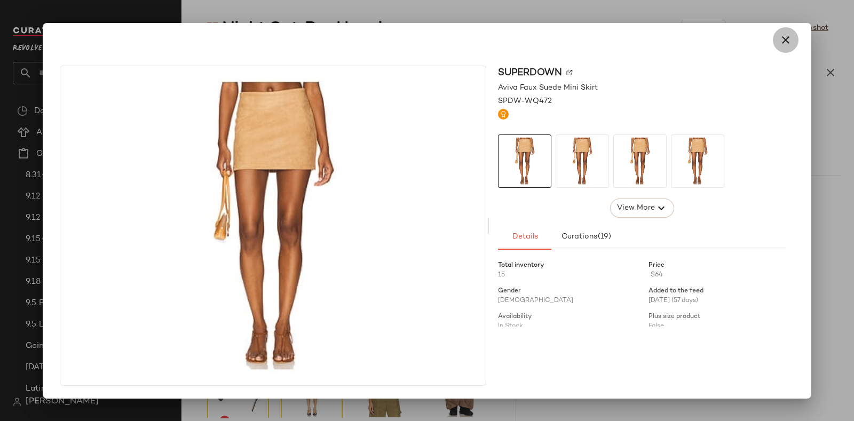
click at [786, 35] on icon "button" at bounding box center [786, 40] width 13 height 13
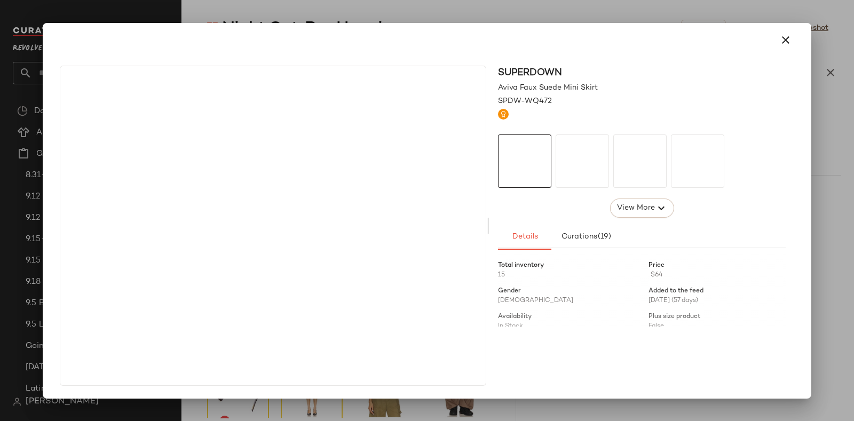
click at [569, 237] on body "Revolve ** Dashboard All Products Global Clipboards (24) 8.31-9.6 Western Best-…" at bounding box center [427, 210] width 854 height 421
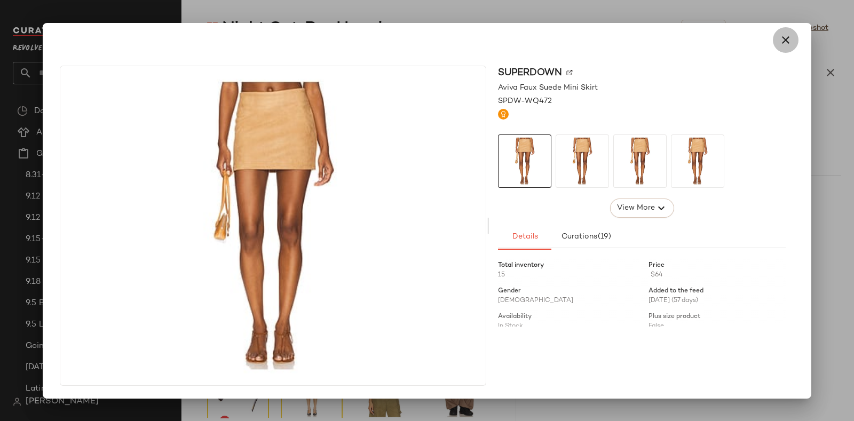
click at [794, 33] on button "button" at bounding box center [786, 40] width 26 height 26
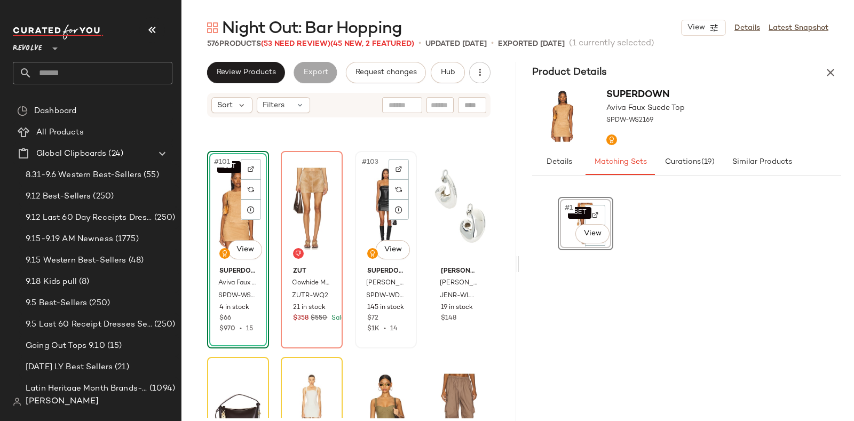
scroll to position [5129, 0]
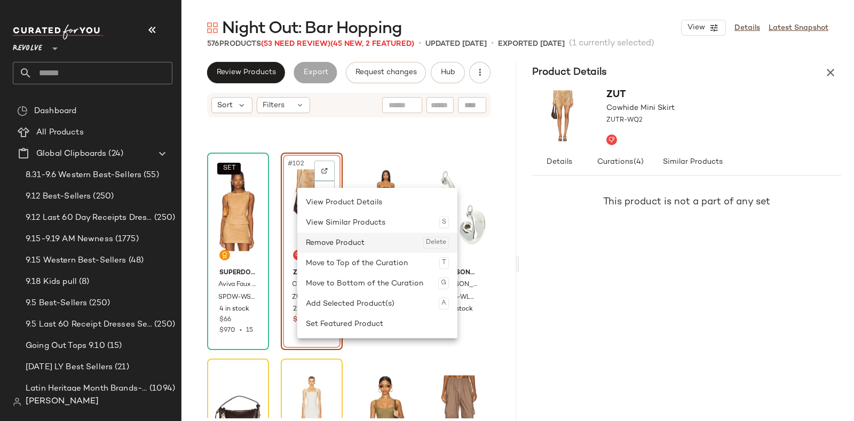
click at [339, 240] on div "Remove Product Delete" at bounding box center [377, 243] width 143 height 20
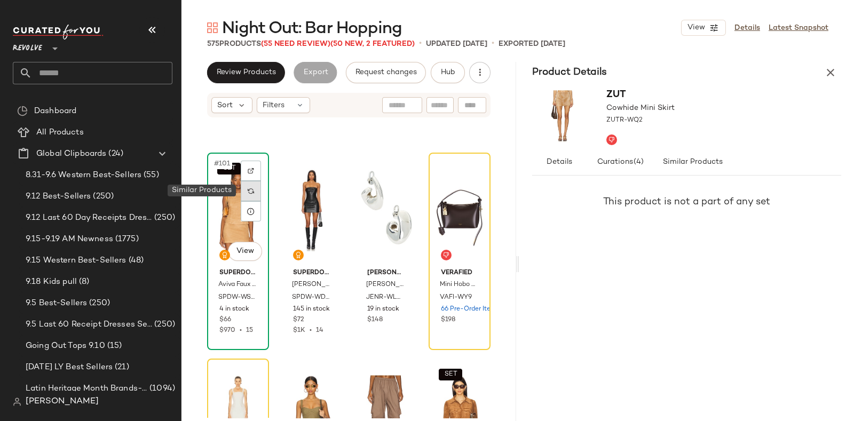
click at [249, 192] on img at bounding box center [251, 191] width 6 height 6
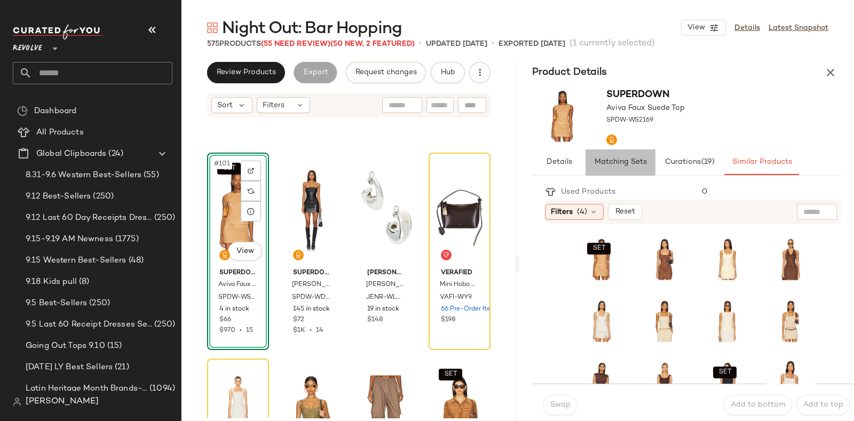
click at [614, 161] on span "Matching Sets" at bounding box center [620, 162] width 53 height 9
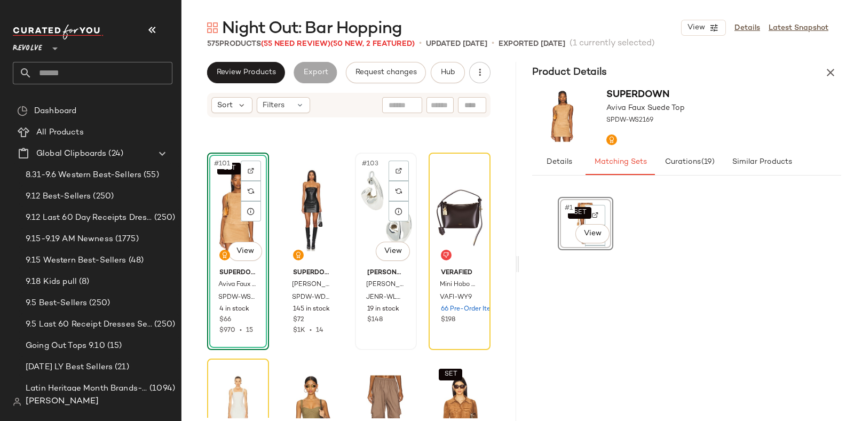
click at [374, 212] on div "#103 View" at bounding box center [386, 210] width 54 height 108
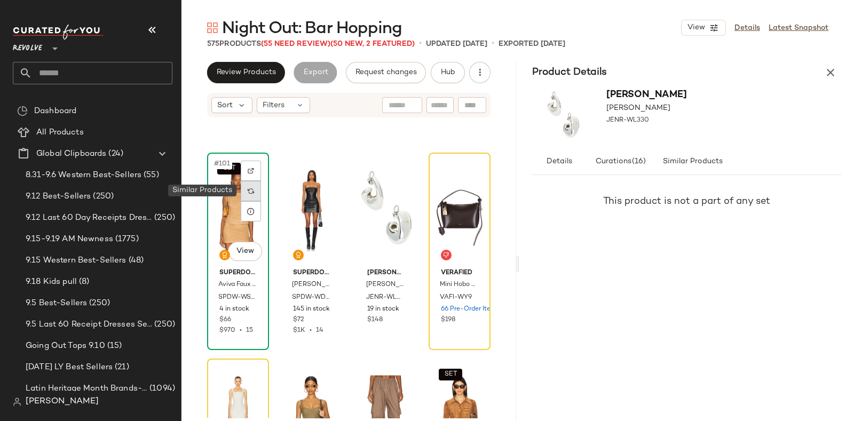
click at [251, 181] on div at bounding box center [251, 191] width 20 height 20
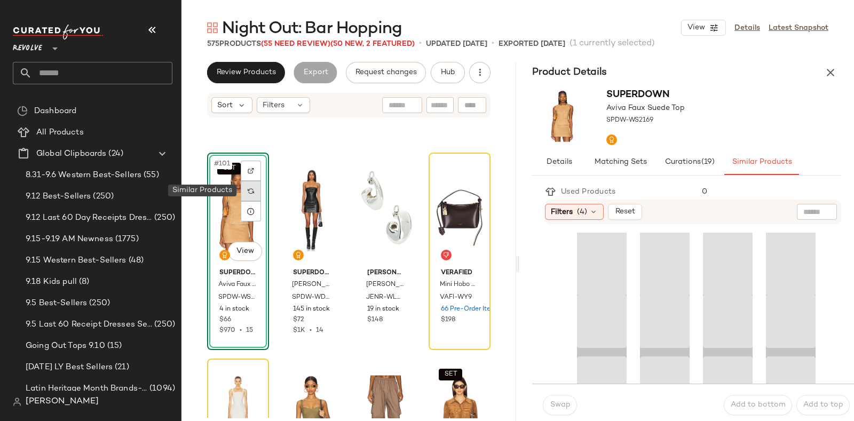
click at [252, 189] on img at bounding box center [251, 191] width 6 height 6
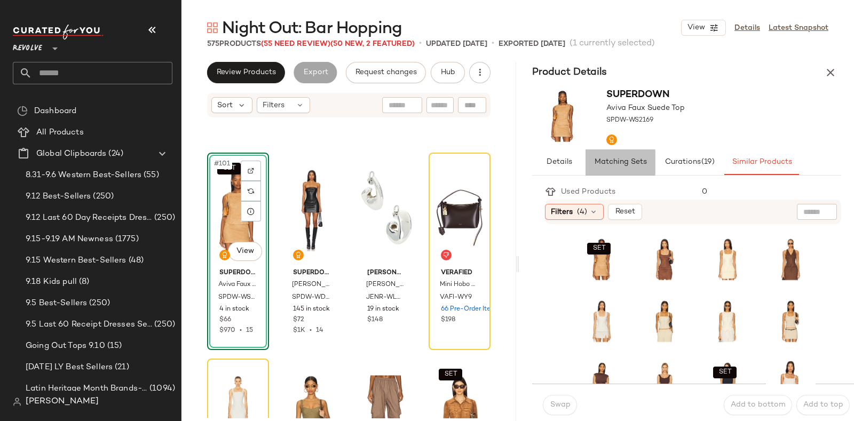
click at [636, 161] on span "Matching Sets" at bounding box center [620, 162] width 53 height 9
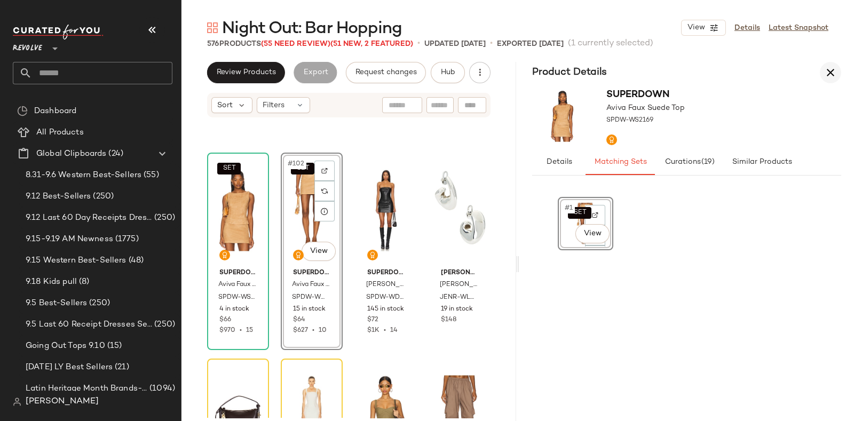
click at [831, 75] on icon "button" at bounding box center [830, 72] width 13 height 13
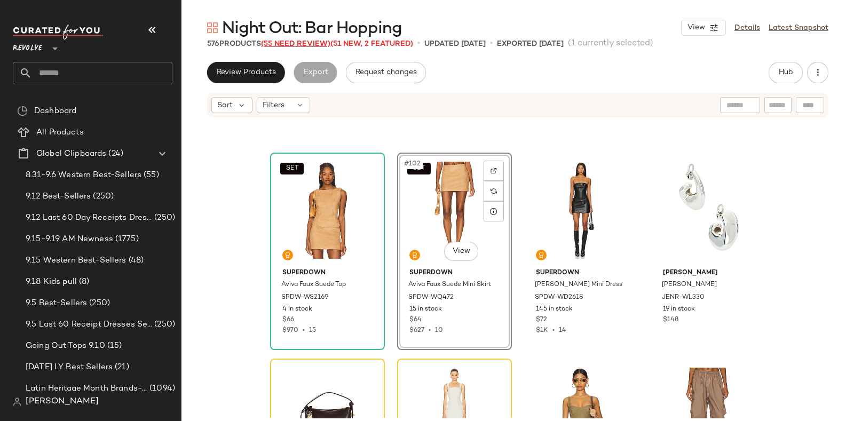
click at [293, 45] on span "(55 Need Review)" at bounding box center [295, 44] width 69 height 8
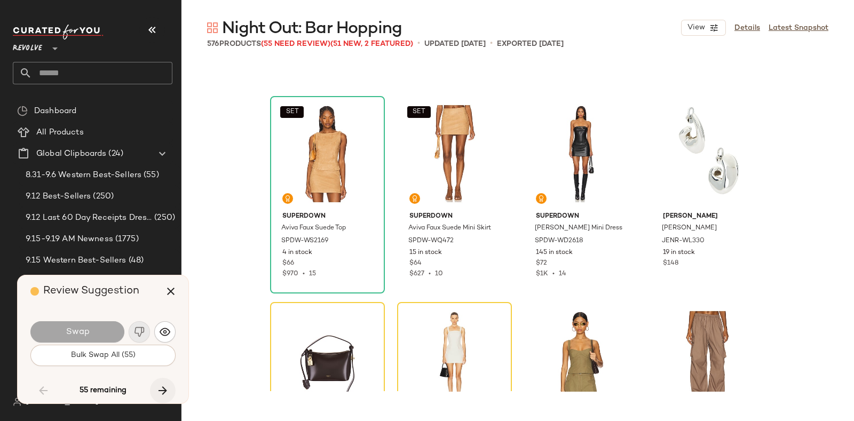
click at [155, 383] on button "button" at bounding box center [163, 391] width 26 height 26
click at [170, 295] on icon "button" at bounding box center [170, 291] width 13 height 13
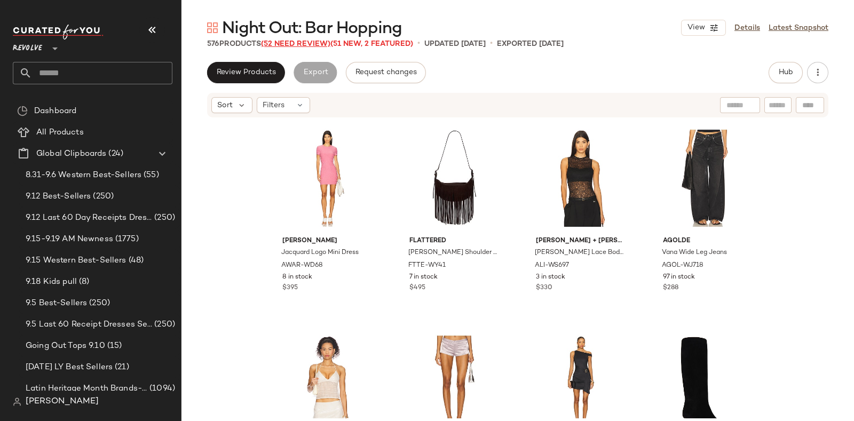
click at [288, 41] on span "(52 Need Review)" at bounding box center [295, 44] width 69 height 8
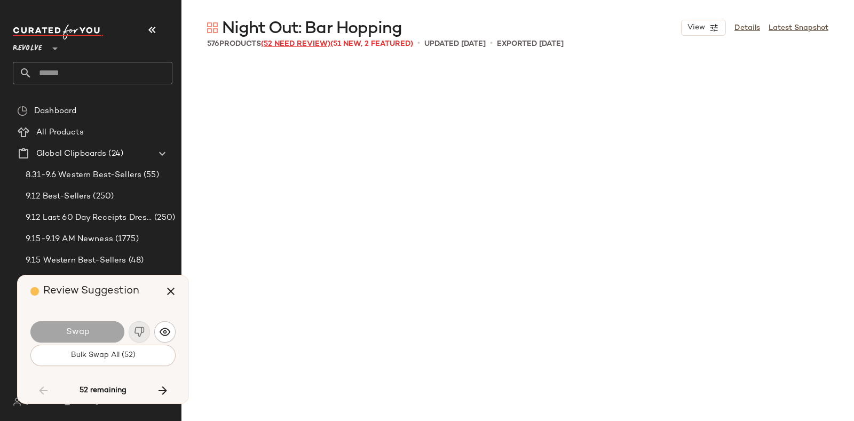
scroll to position [5358, 0]
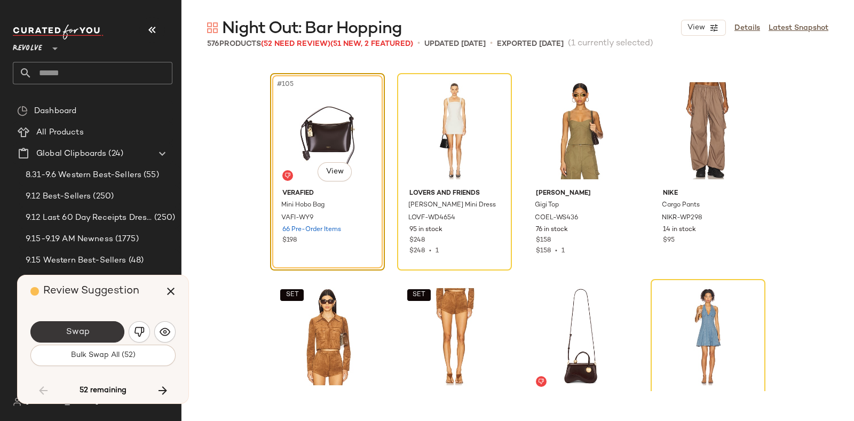
click at [91, 329] on button "Swap" at bounding box center [77, 331] width 94 height 21
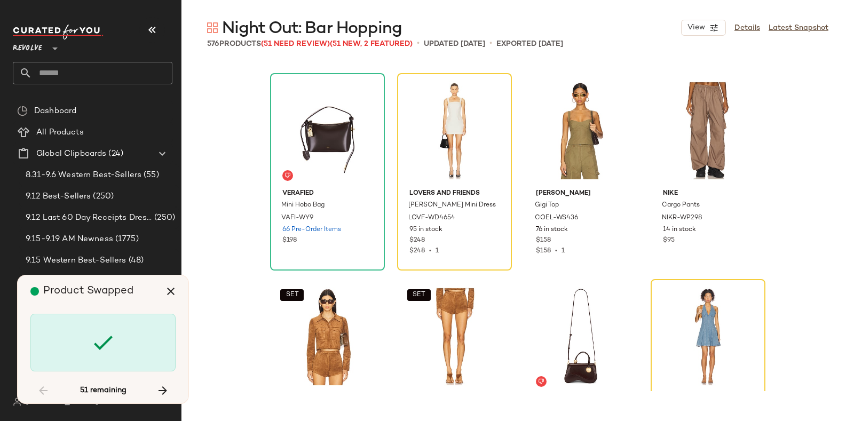
click at [133, 294] on span "Product Swapped" at bounding box center [88, 291] width 90 height 11
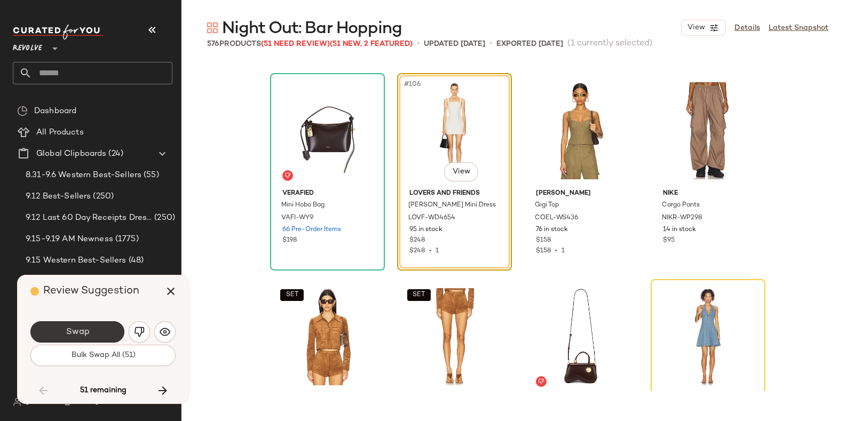
click at [84, 332] on span "Swap" at bounding box center [77, 332] width 24 height 10
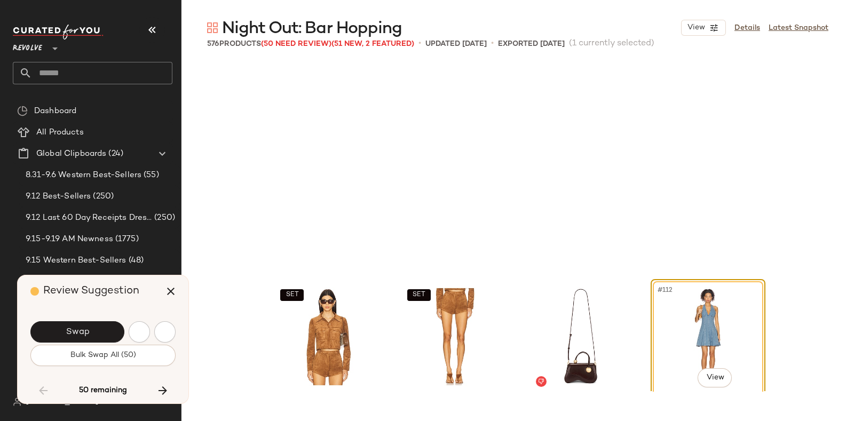
scroll to position [5564, 0]
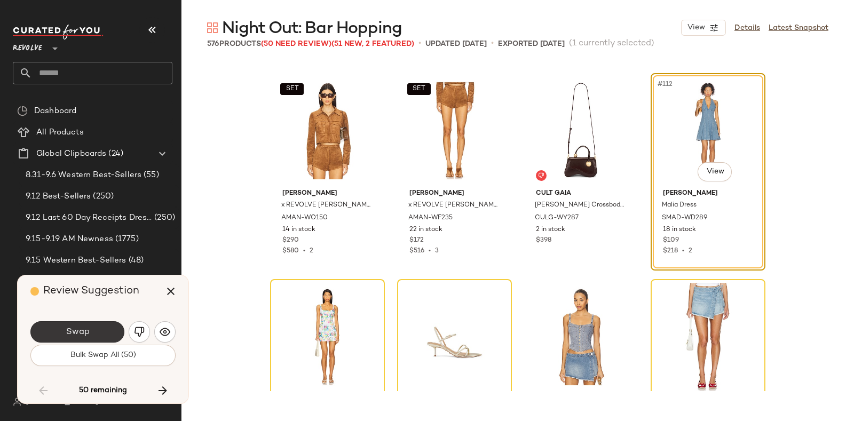
click at [81, 329] on span "Swap" at bounding box center [77, 332] width 24 height 10
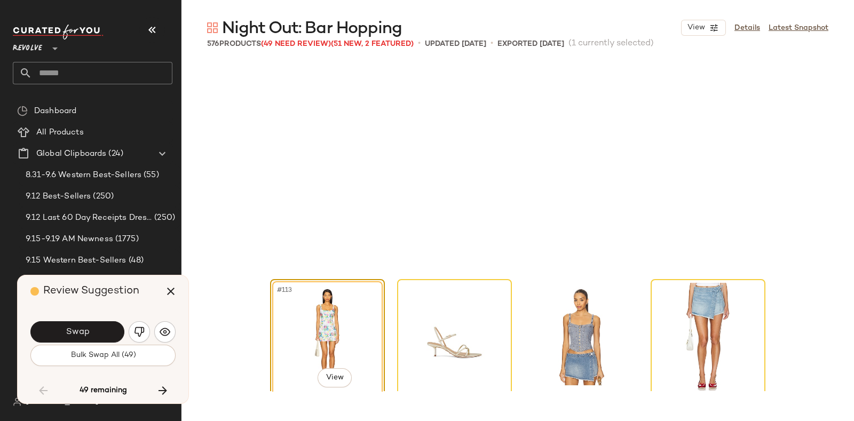
scroll to position [5771, 0]
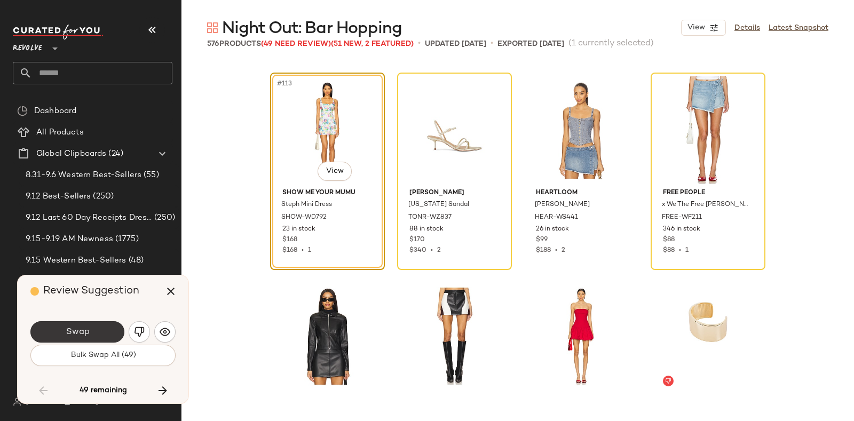
click at [97, 326] on button "Swap" at bounding box center [77, 331] width 94 height 21
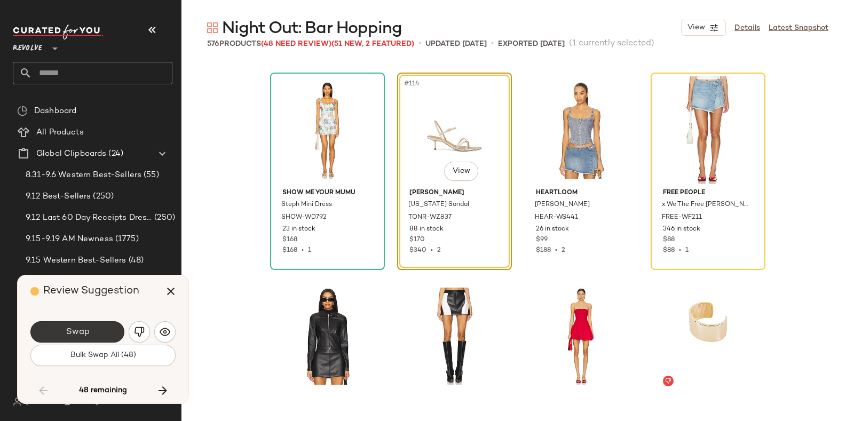
click at [97, 328] on button "Swap" at bounding box center [77, 331] width 94 height 21
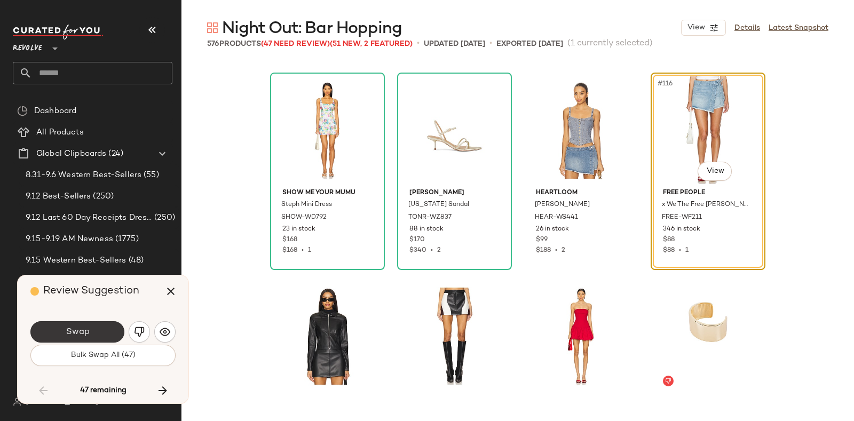
click at [92, 322] on button "Swap" at bounding box center [77, 331] width 94 height 21
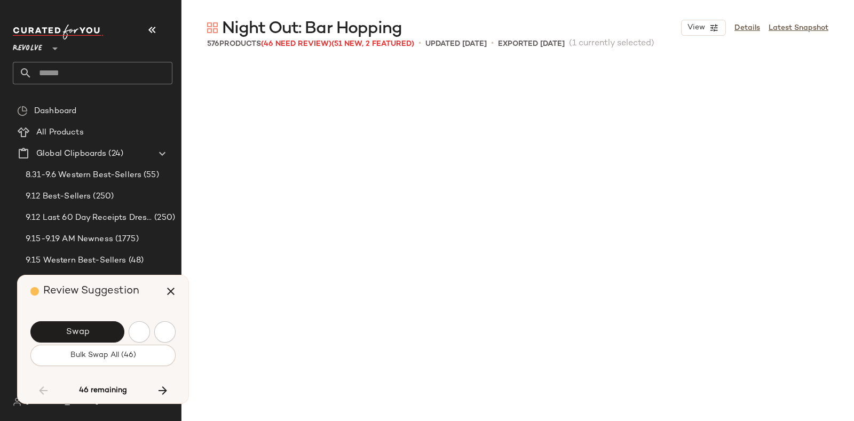
scroll to position [6183, 0]
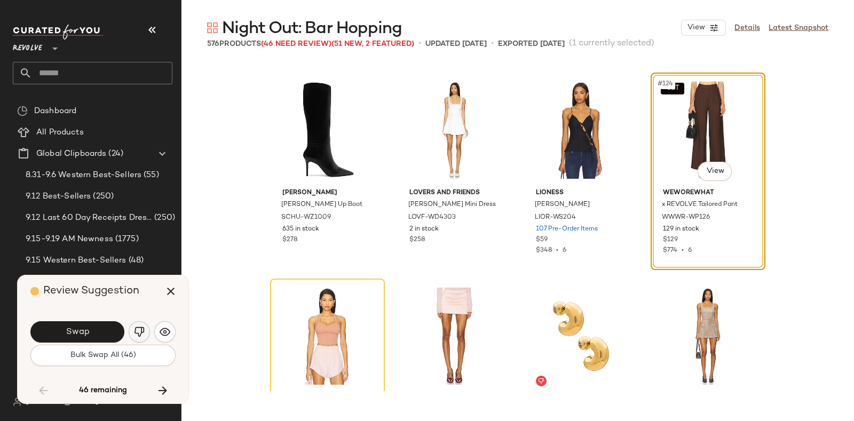
click at [136, 332] on img "button" at bounding box center [139, 332] width 11 height 11
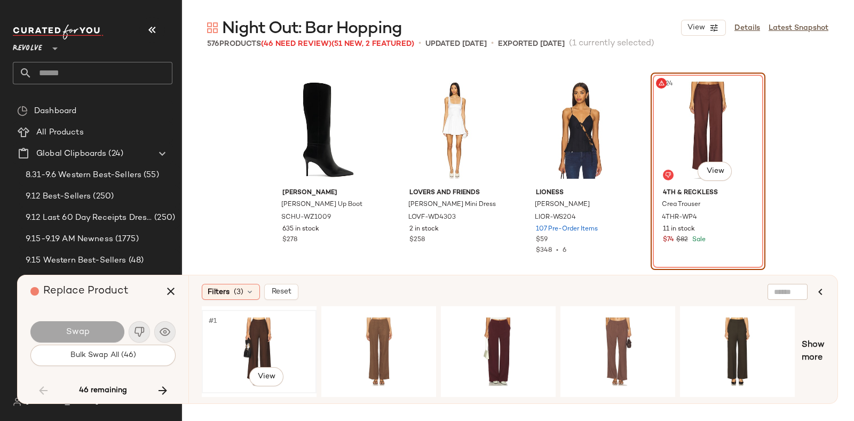
click at [265, 325] on div "#1 View" at bounding box center [259, 352] width 107 height 76
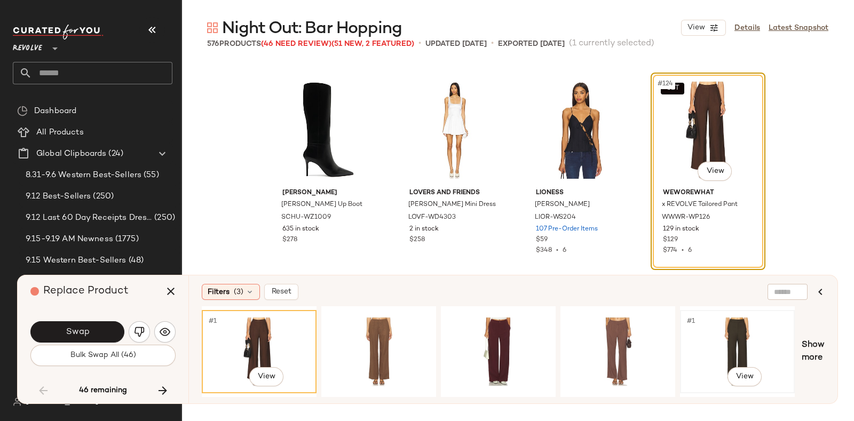
click at [718, 336] on div "#1 View" at bounding box center [737, 352] width 107 height 76
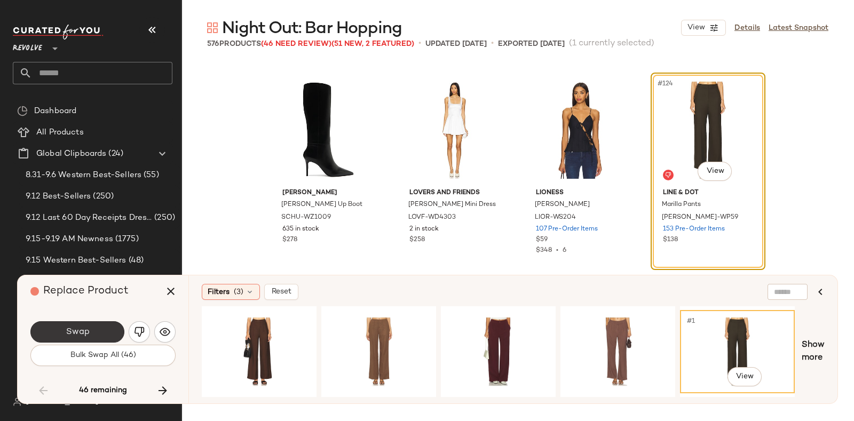
click at [95, 333] on button "Swap" at bounding box center [77, 331] width 94 height 21
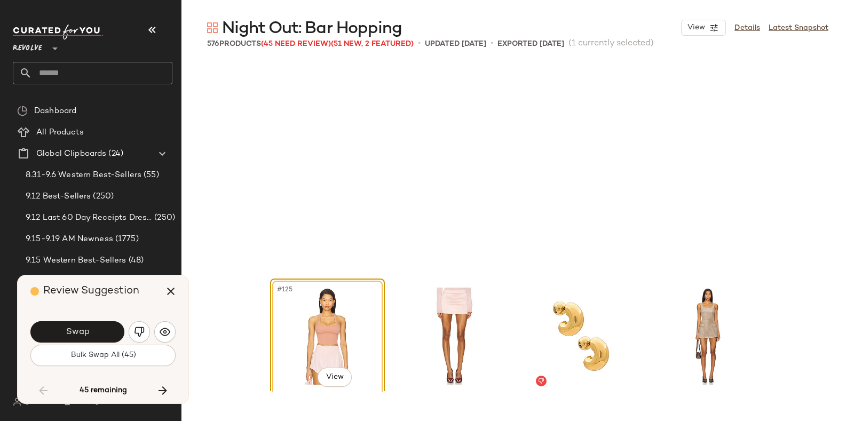
scroll to position [6388, 0]
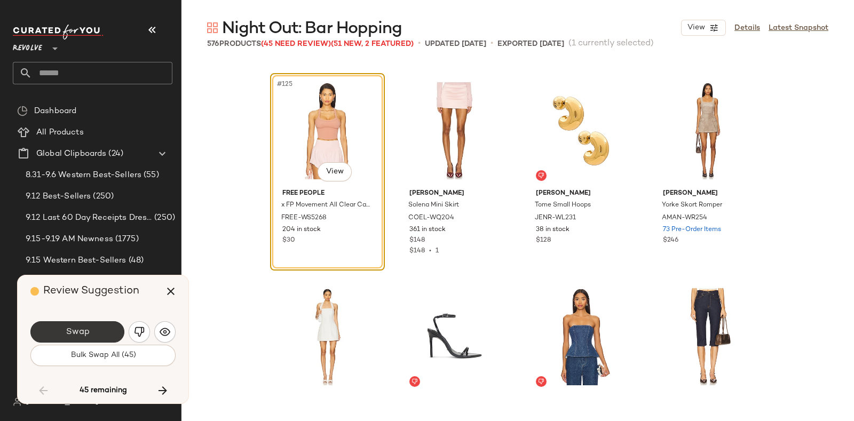
click at [109, 327] on button "Swap" at bounding box center [77, 331] width 94 height 21
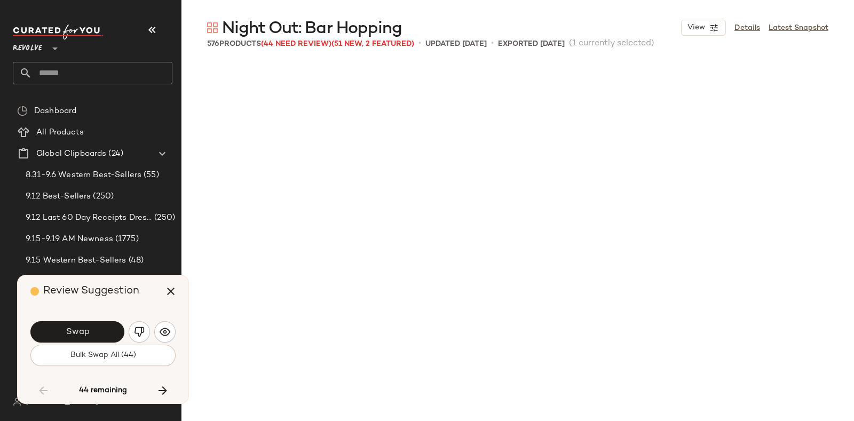
scroll to position [6801, 0]
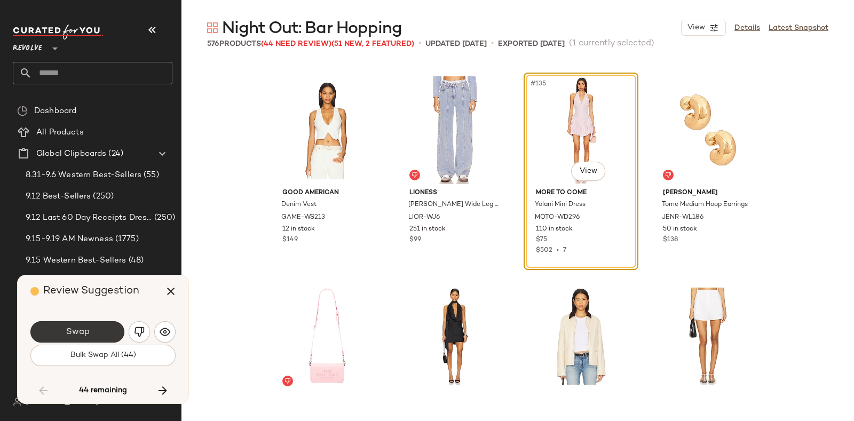
click at [95, 329] on button "Swap" at bounding box center [77, 331] width 94 height 21
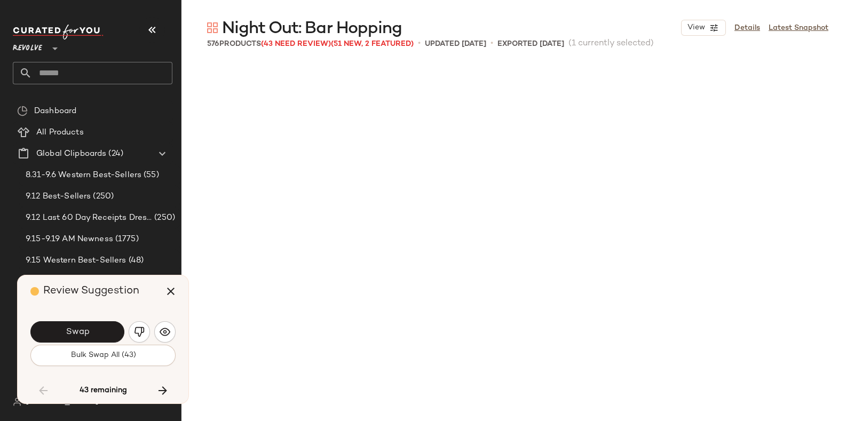
scroll to position [7213, 0]
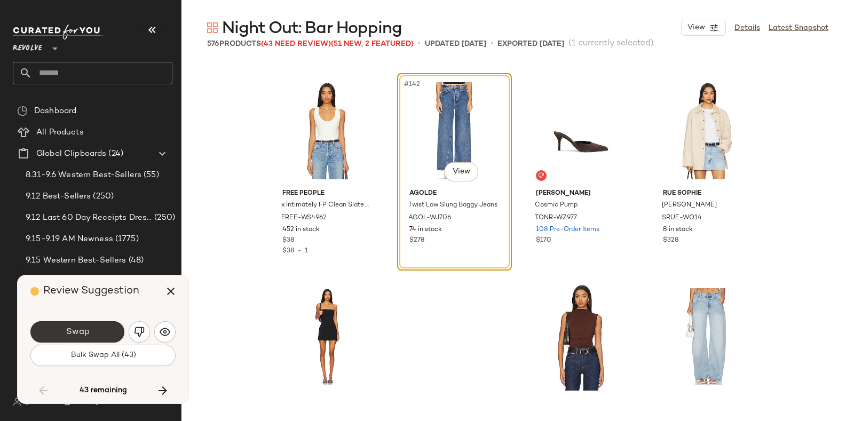
click at [101, 328] on button "Swap" at bounding box center [77, 331] width 94 height 21
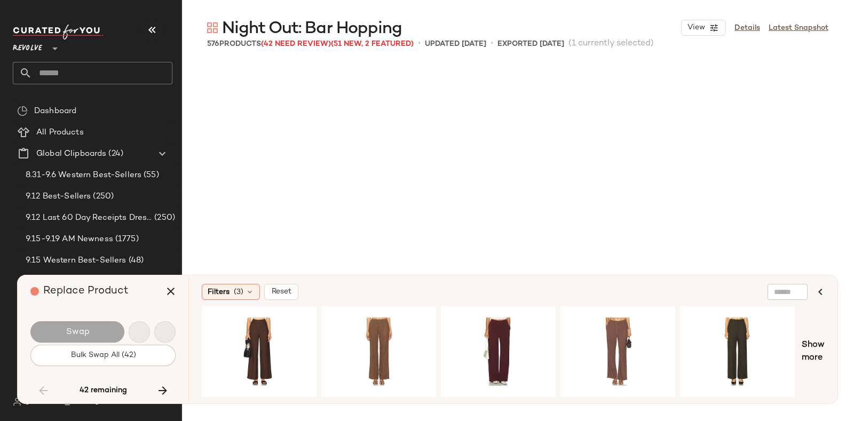
scroll to position [8655, 0]
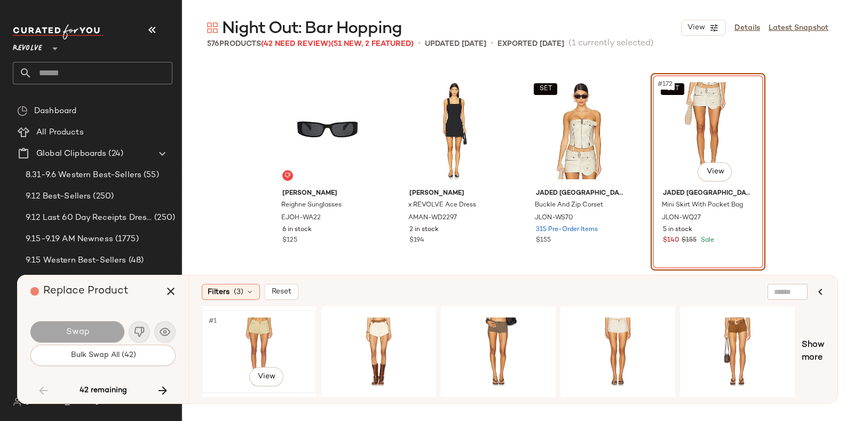
click at [270, 330] on div "#1 View" at bounding box center [259, 352] width 107 height 76
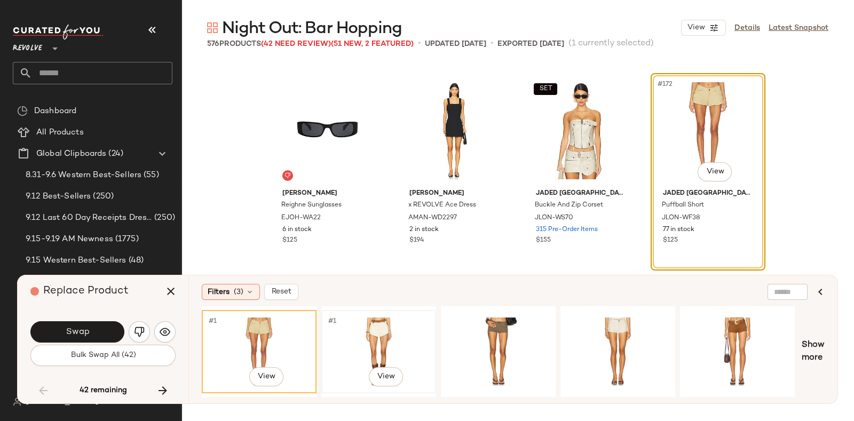
click at [363, 330] on div "#1 View" at bounding box center [378, 352] width 107 height 76
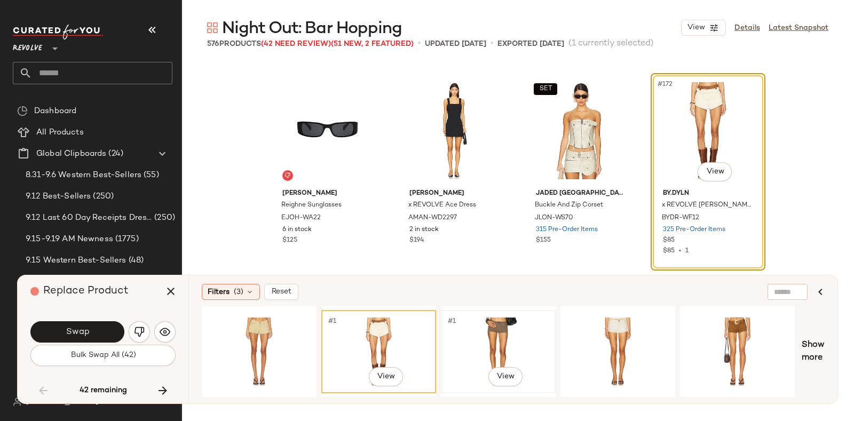
click at [502, 327] on div "#1 View" at bounding box center [498, 352] width 107 height 76
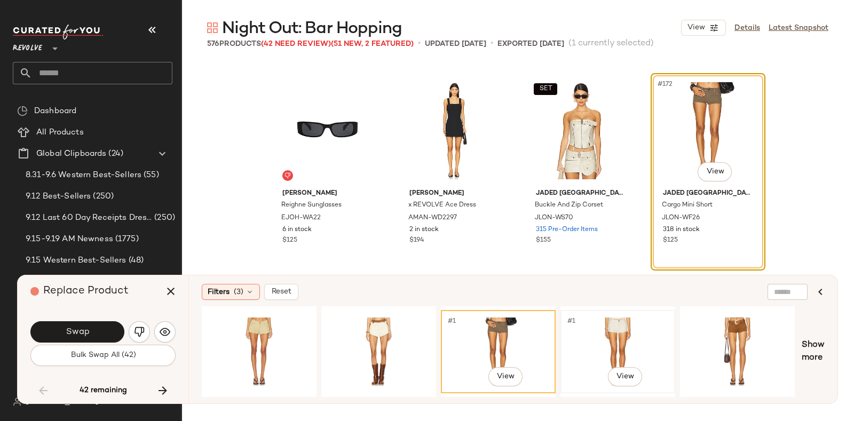
click at [610, 328] on div "#1 View" at bounding box center [617, 352] width 107 height 76
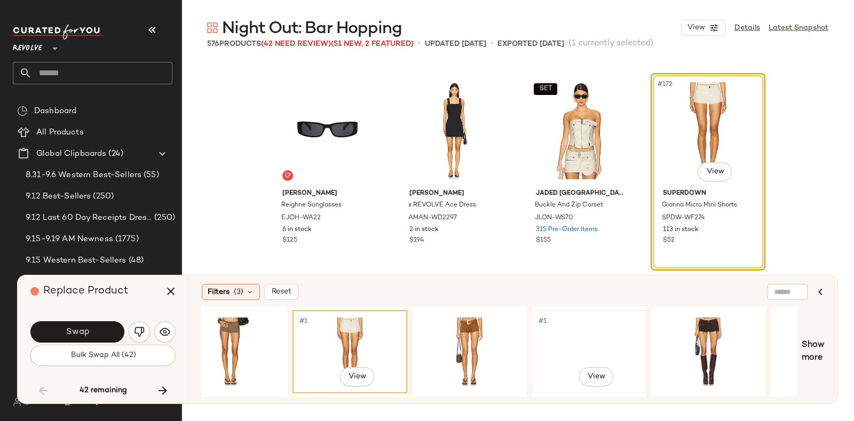
scroll to position [0, 281]
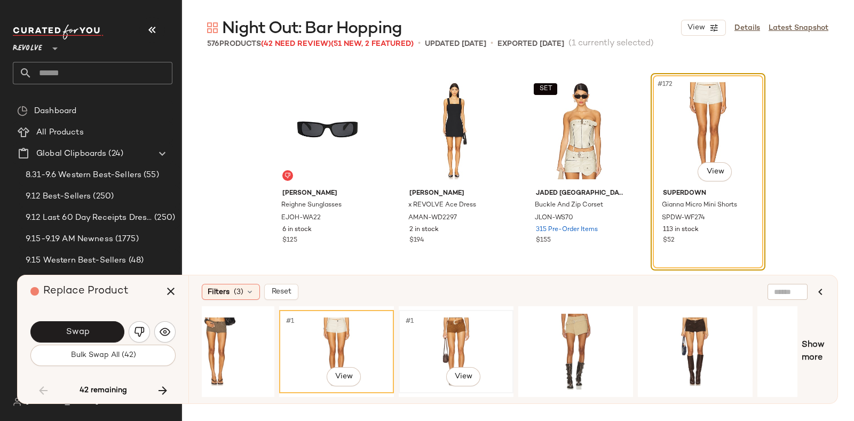
click at [421, 342] on div "#1 View" at bounding box center [456, 352] width 107 height 76
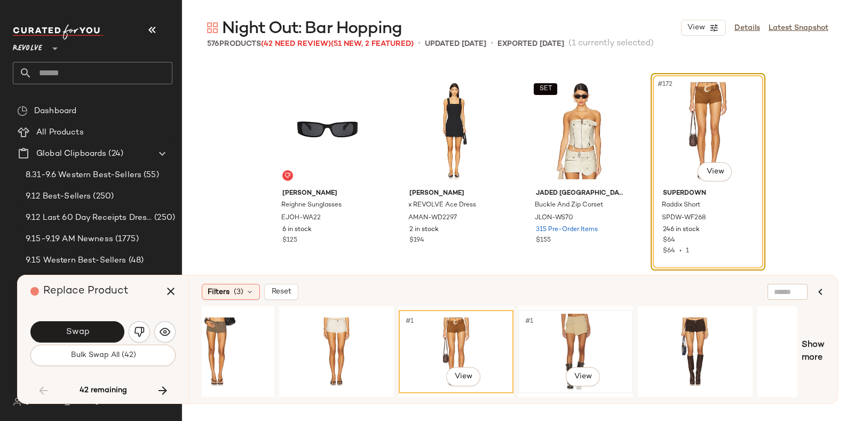
click at [539, 323] on div "#1 View" at bounding box center [575, 352] width 107 height 76
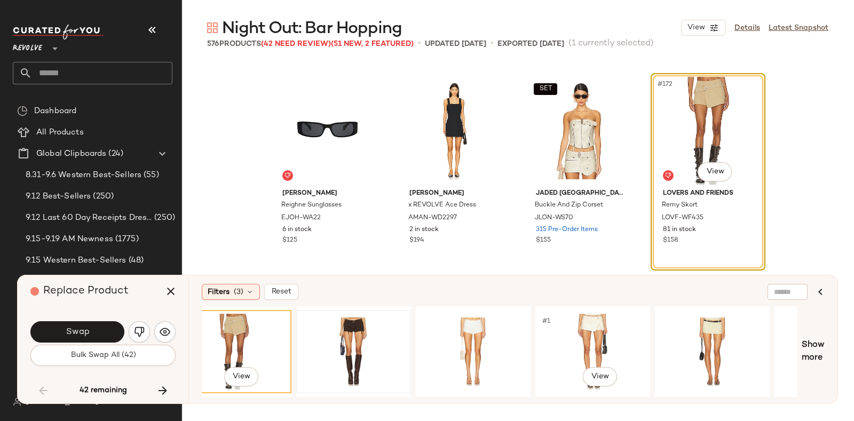
scroll to position [0, 627]
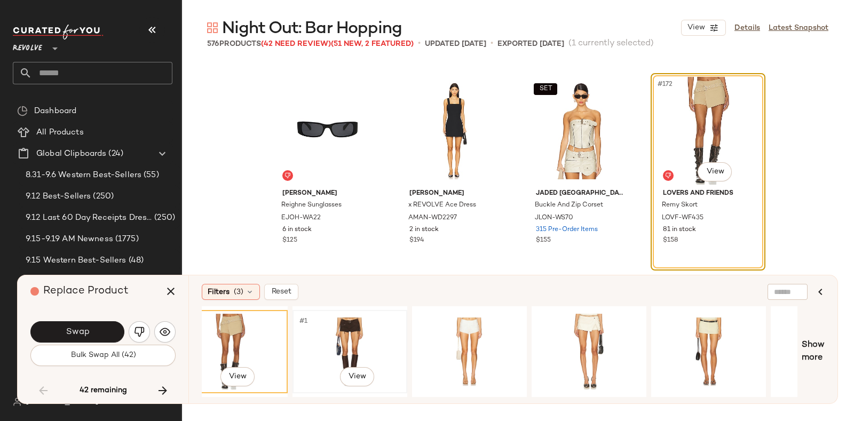
click at [351, 327] on div "#1 View" at bounding box center [349, 352] width 107 height 76
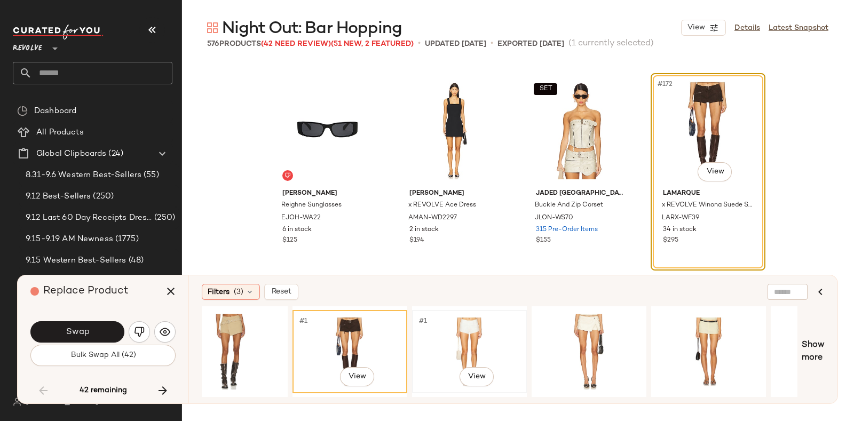
click at [452, 324] on div "#1 View" at bounding box center [469, 352] width 107 height 76
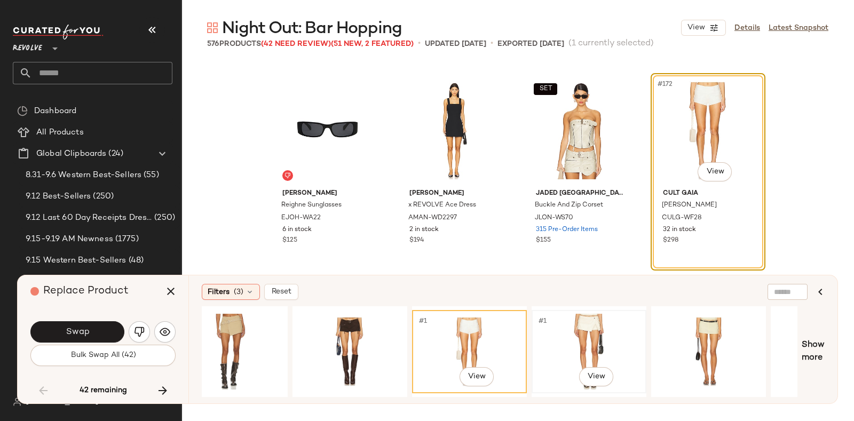
click at [589, 327] on div "#1 View" at bounding box center [589, 352] width 107 height 76
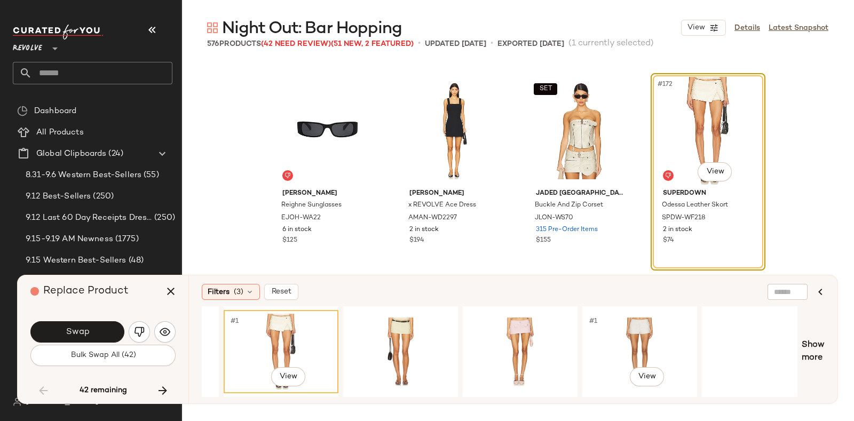
scroll to position [0, 1030]
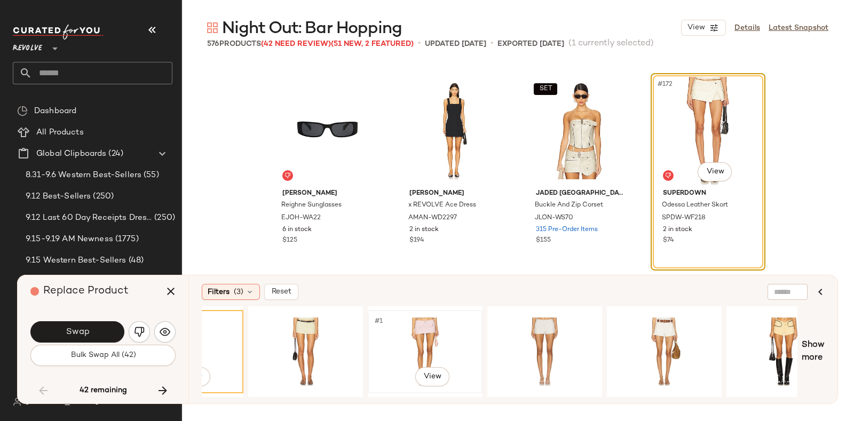
click at [426, 323] on div "#1 View" at bounding box center [425, 352] width 107 height 76
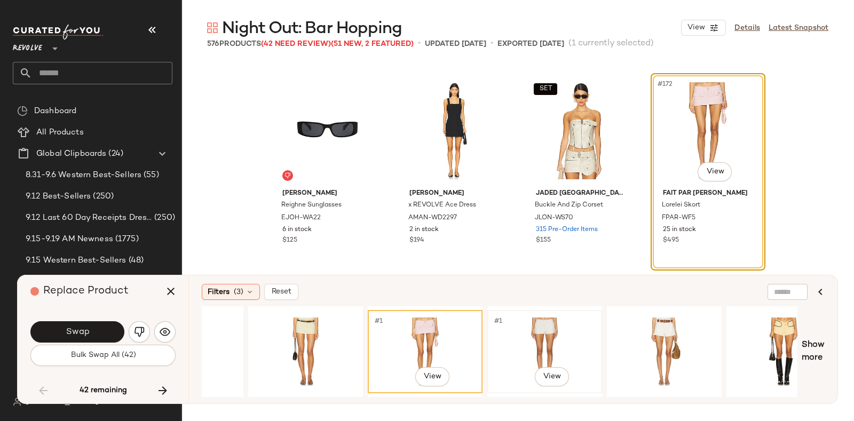
click at [533, 334] on div "#1 View" at bounding box center [544, 352] width 107 height 76
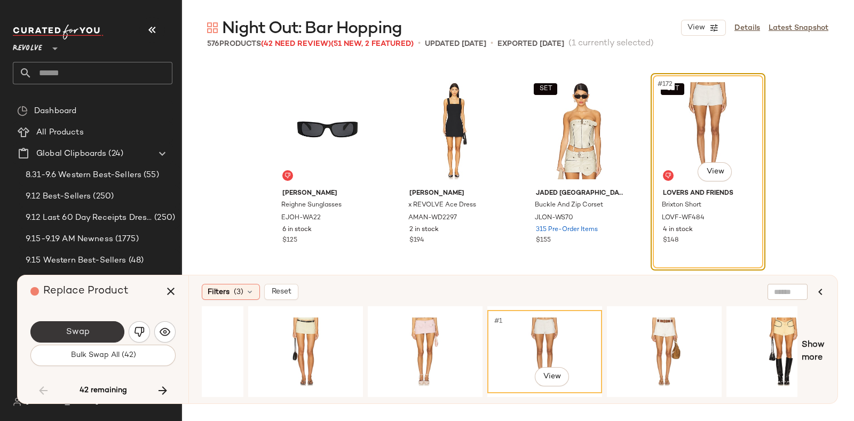
click at [97, 327] on button "Swap" at bounding box center [77, 331] width 94 height 21
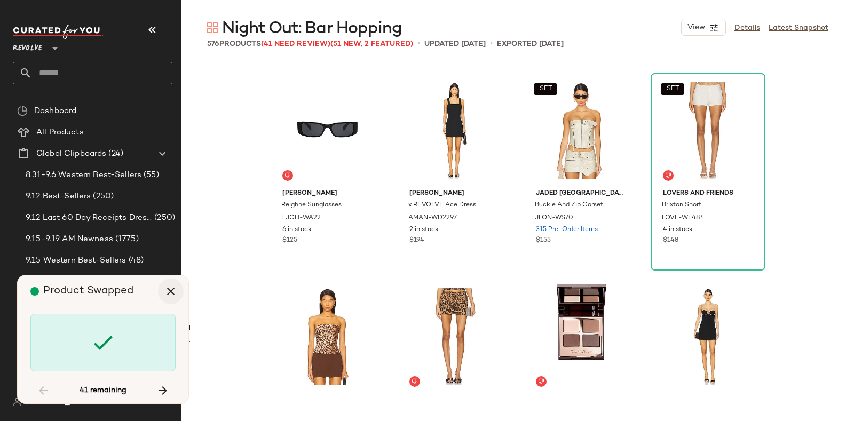
click at [179, 289] on button "button" at bounding box center [171, 292] width 26 height 26
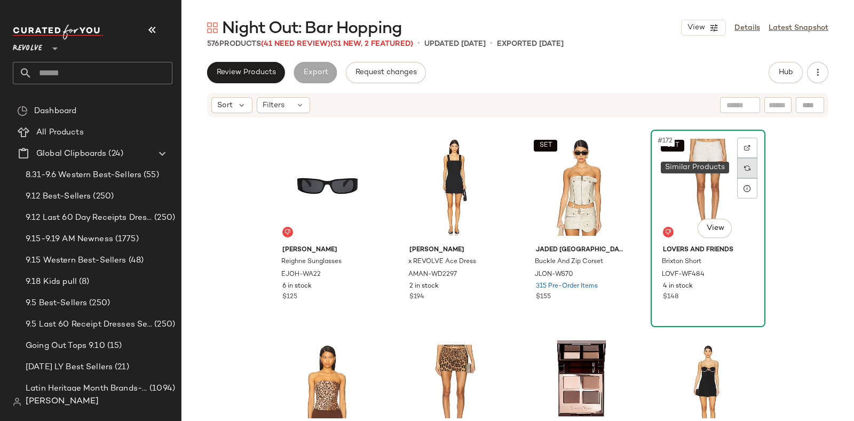
click at [750, 164] on div at bounding box center [747, 168] width 20 height 20
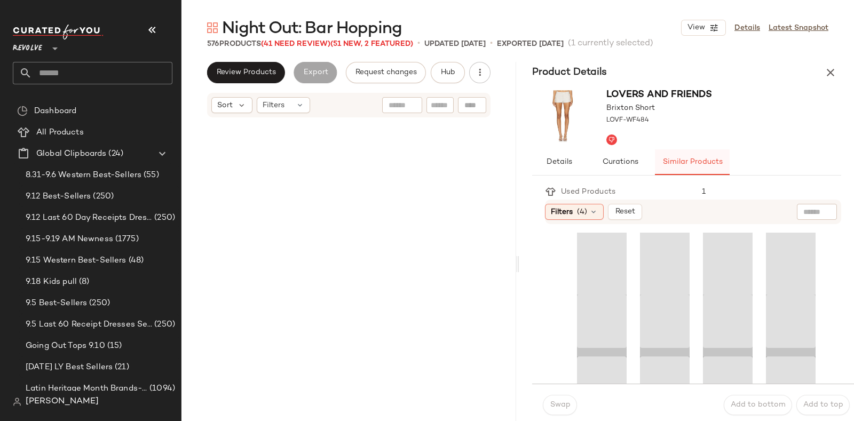
scroll to position [9068, 0]
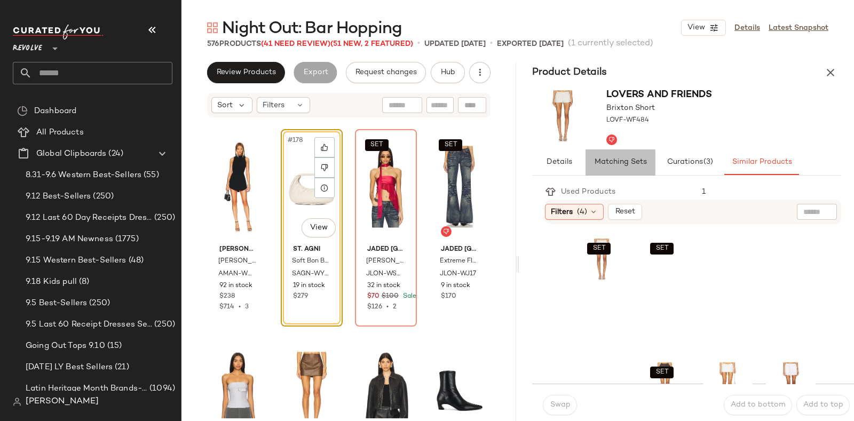
click at [630, 156] on button "Matching Sets" at bounding box center [620, 162] width 69 height 26
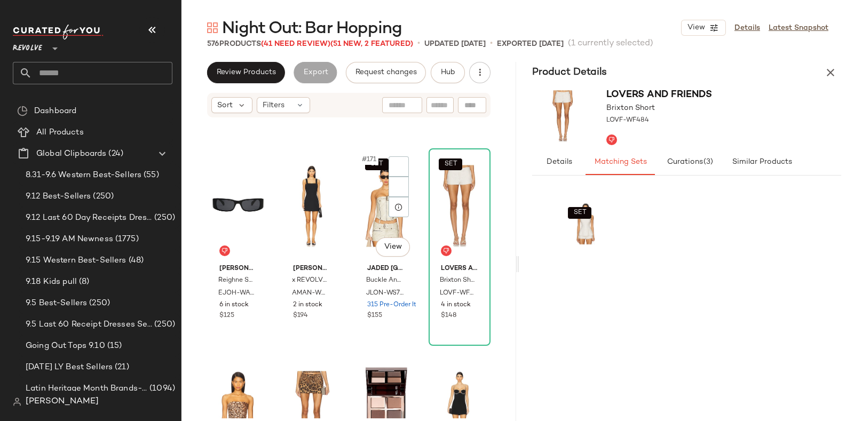
scroll to position [8636, 0]
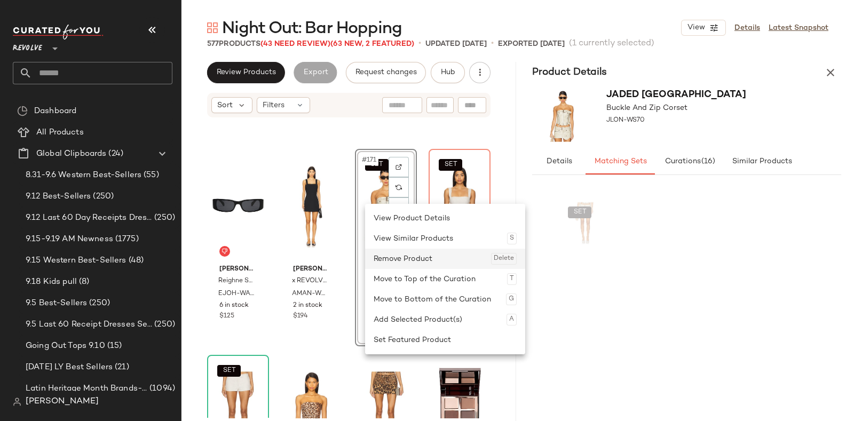
click at [403, 254] on div "Remove Product Delete" at bounding box center [445, 259] width 143 height 20
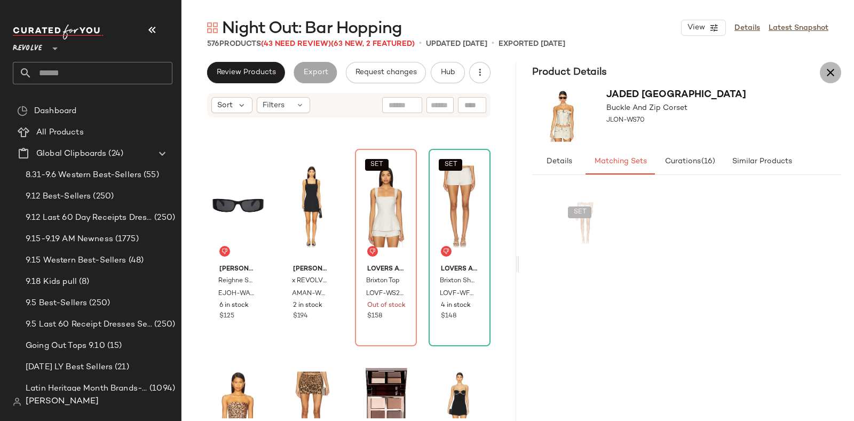
click at [831, 73] on icon "button" at bounding box center [830, 72] width 13 height 13
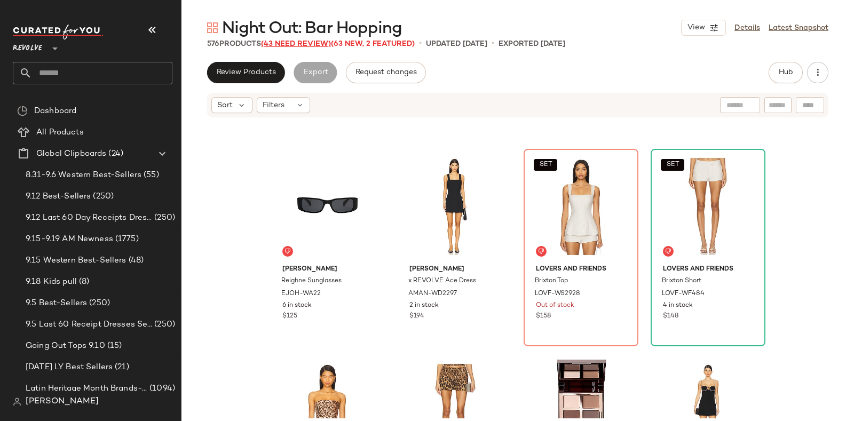
click at [302, 40] on span "(43 Need Review)" at bounding box center [296, 44] width 70 height 8
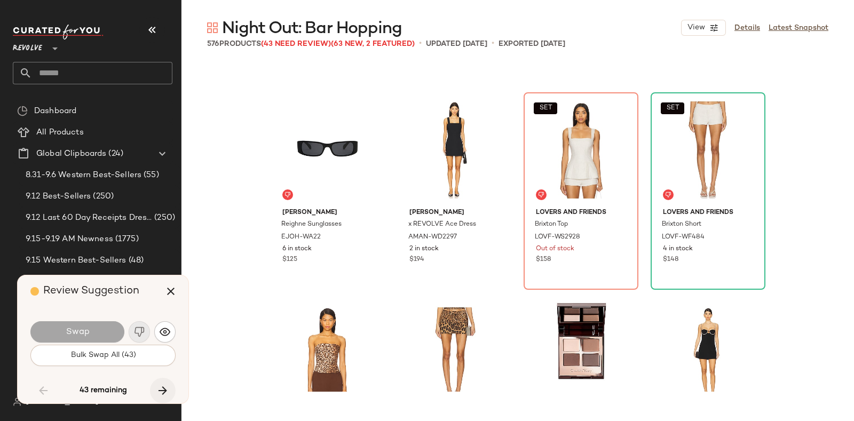
click at [166, 389] on icon "button" at bounding box center [162, 390] width 13 height 13
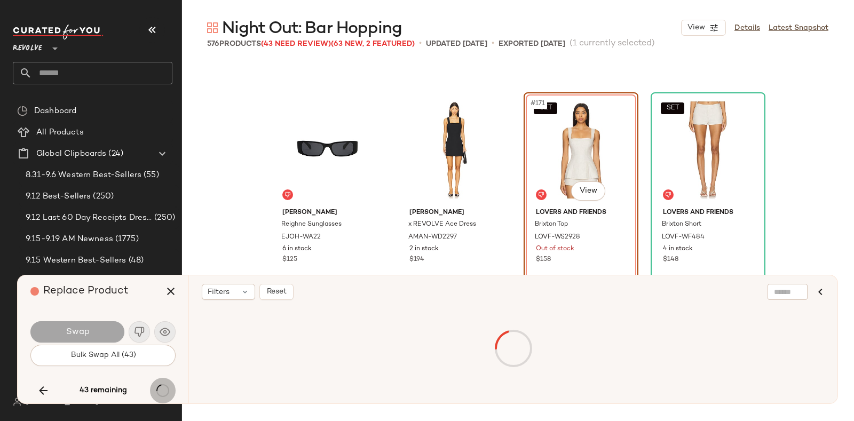
scroll to position [8655, 0]
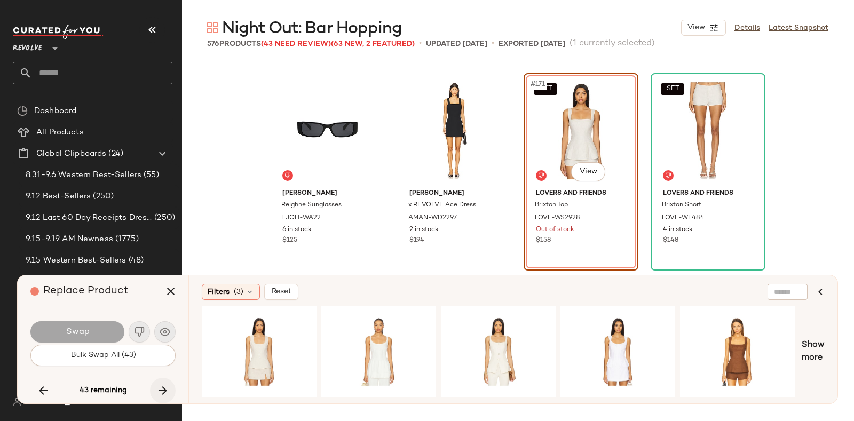
click at [160, 388] on icon "button" at bounding box center [162, 390] width 13 height 13
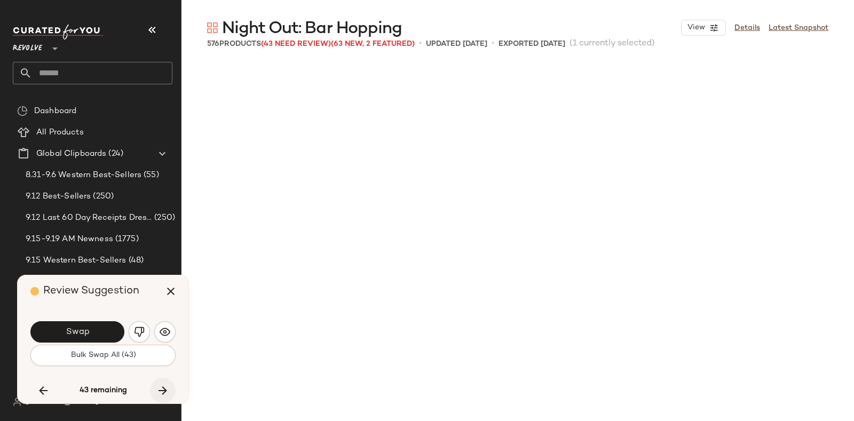
scroll to position [9068, 0]
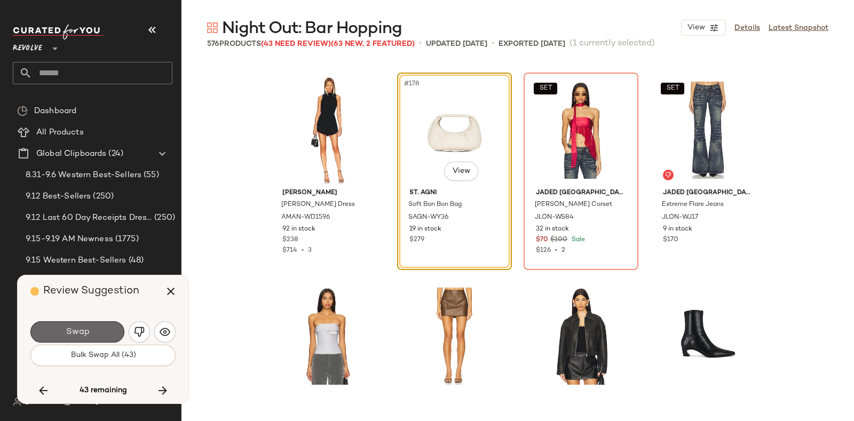
click at [90, 329] on button "Swap" at bounding box center [77, 331] width 94 height 21
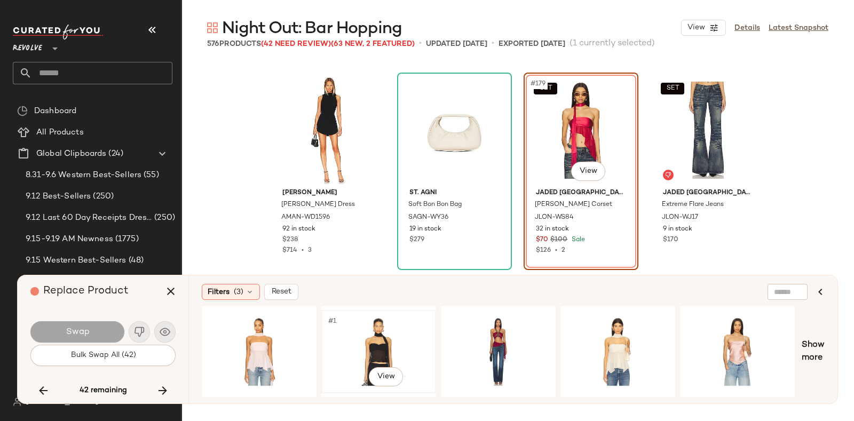
click at [381, 334] on div "#1 View" at bounding box center [378, 352] width 107 height 76
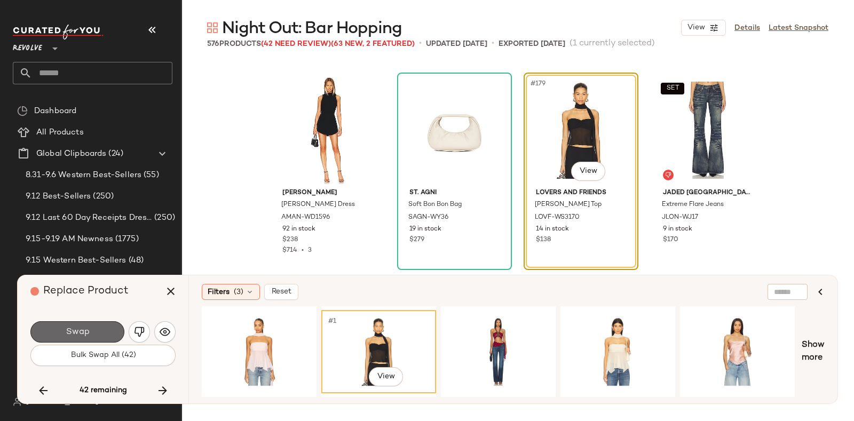
click at [116, 329] on button "Swap" at bounding box center [77, 331] width 94 height 21
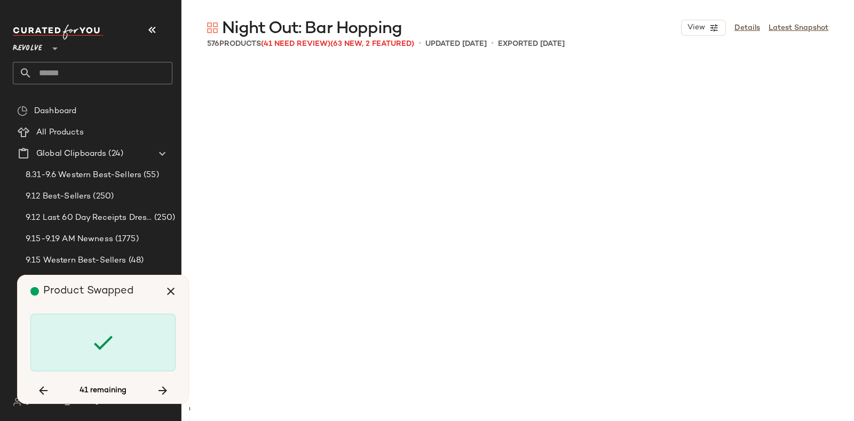
scroll to position [10510, 0]
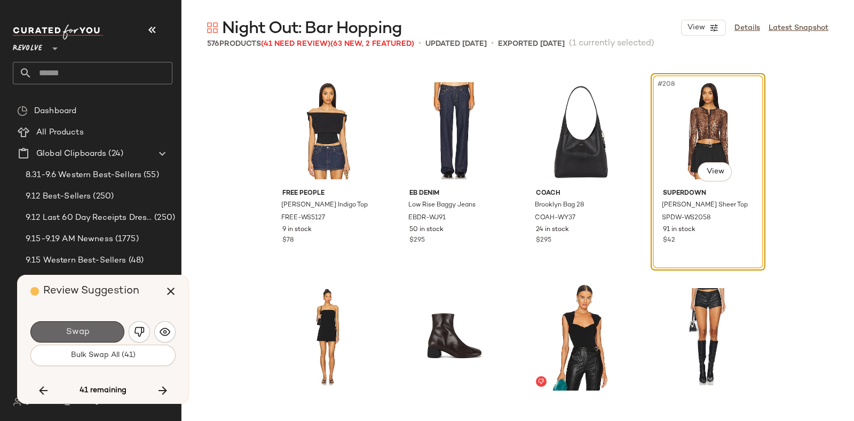
click at [101, 324] on button "Swap" at bounding box center [77, 331] width 94 height 21
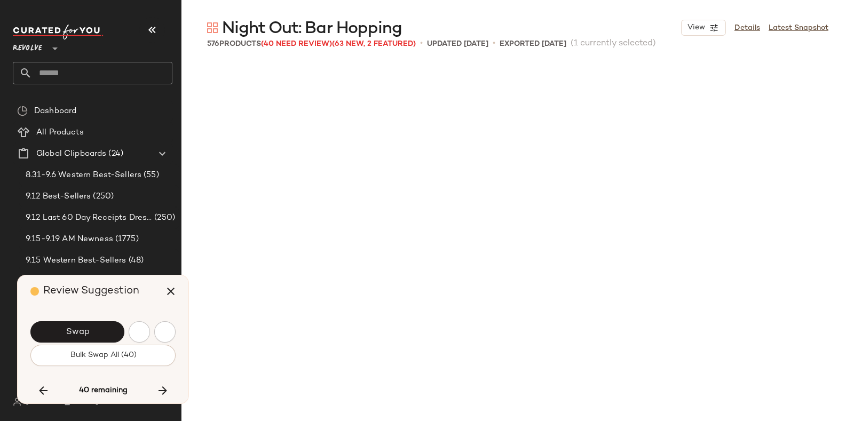
scroll to position [11129, 0]
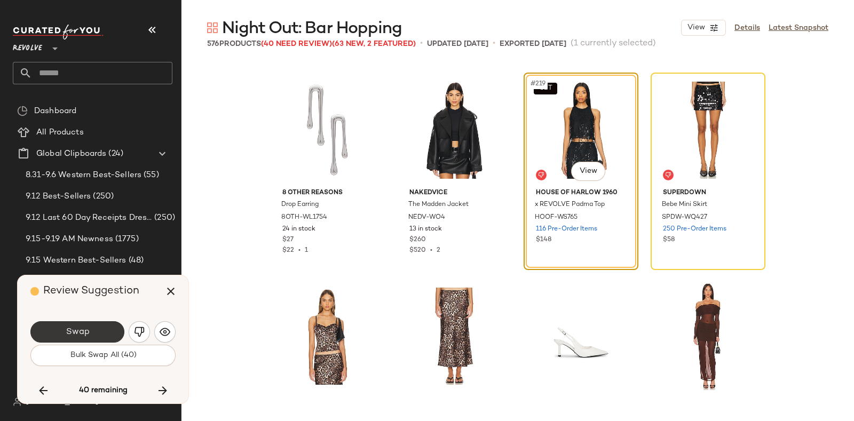
click at [101, 332] on button "Swap" at bounding box center [77, 331] width 94 height 21
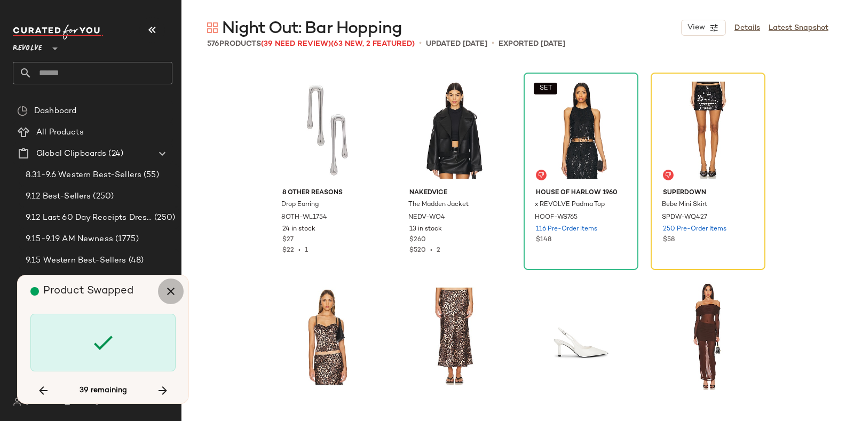
click at [167, 290] on icon "button" at bounding box center [170, 291] width 13 height 13
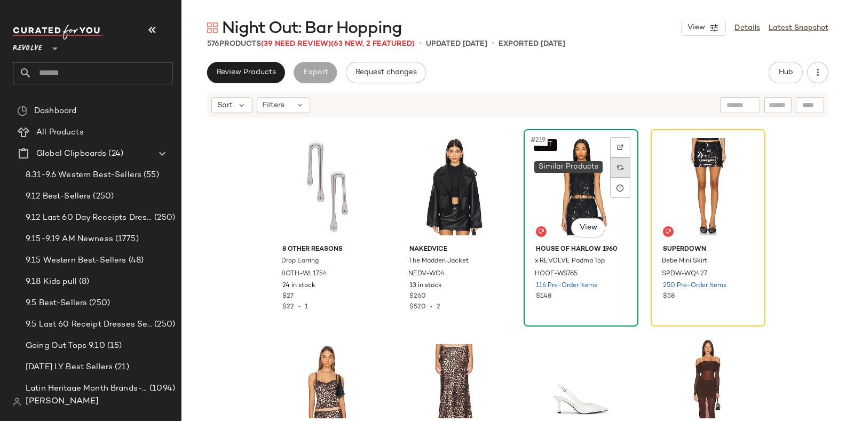
click at [622, 167] on div at bounding box center [620, 168] width 20 height 20
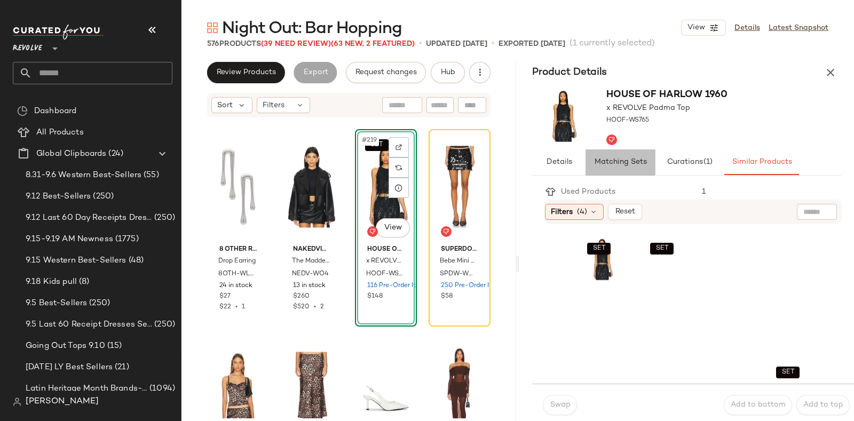
click at [639, 160] on span "Matching Sets" at bounding box center [620, 162] width 53 height 9
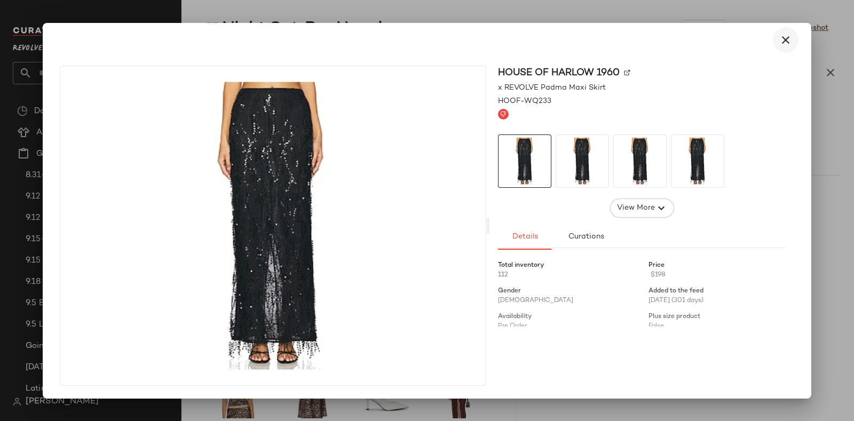
click at [791, 41] on icon "button" at bounding box center [786, 40] width 13 height 13
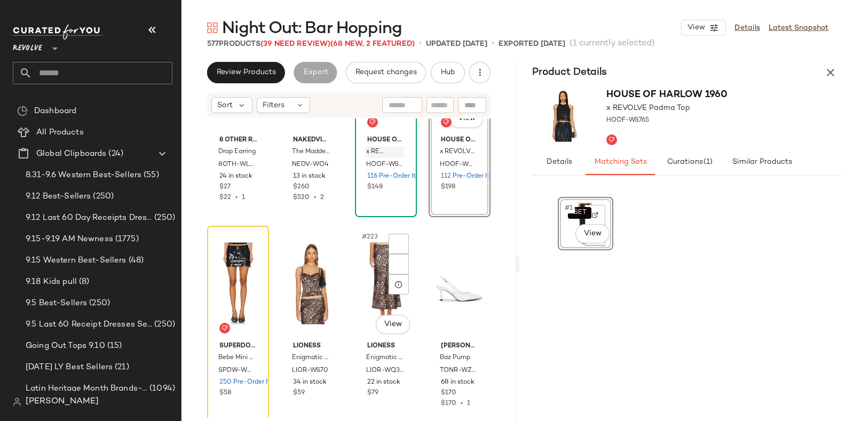
scroll to position [11239, 0]
click at [251, 263] on icon at bounding box center [250, 263] width 7 height 7
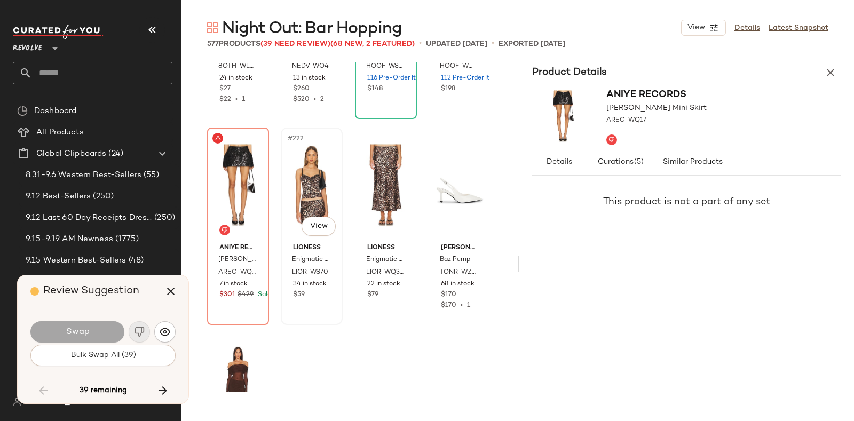
scroll to position [11282, 0]
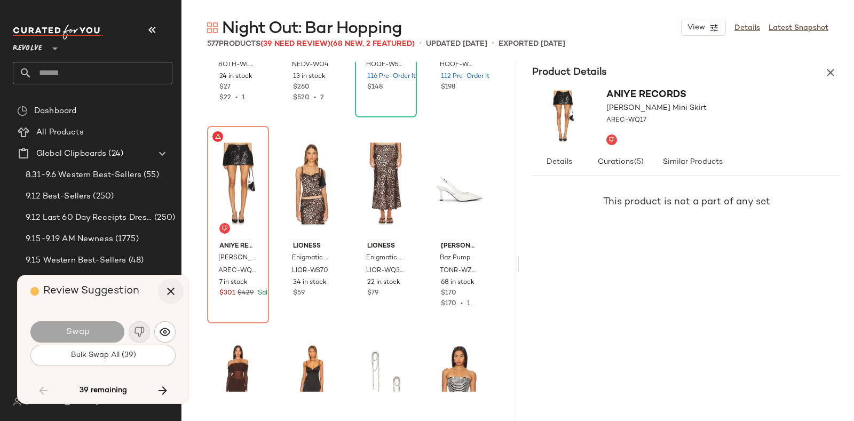
click at [167, 286] on icon "button" at bounding box center [170, 291] width 13 height 13
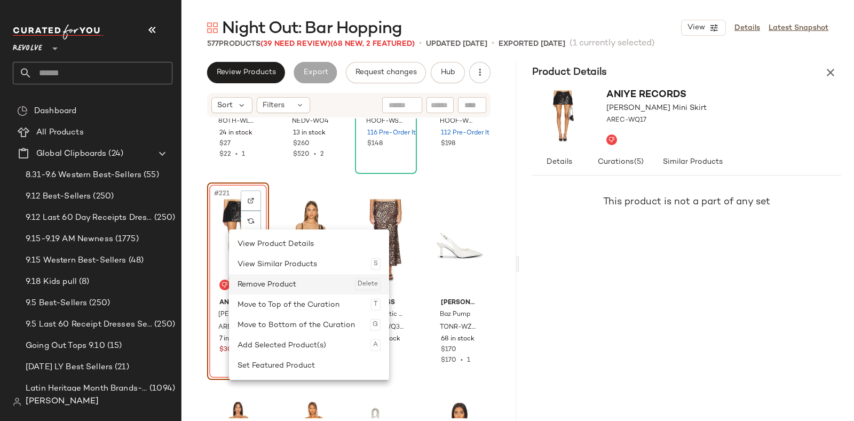
click at [275, 282] on div "Remove Product Delete" at bounding box center [309, 284] width 143 height 20
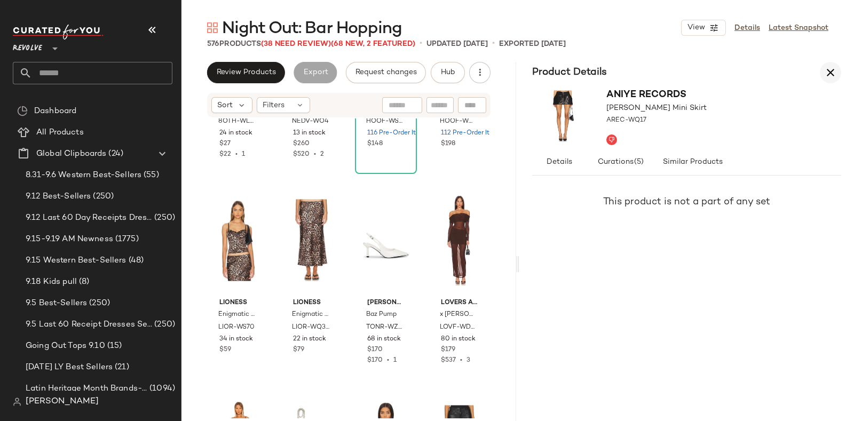
click at [825, 76] on icon "button" at bounding box center [830, 72] width 13 height 13
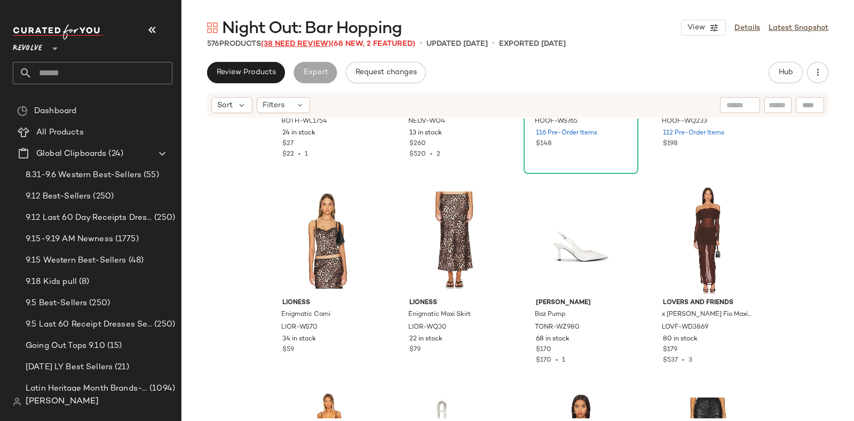
click at [312, 44] on span "(38 Need Review)" at bounding box center [296, 44] width 70 height 8
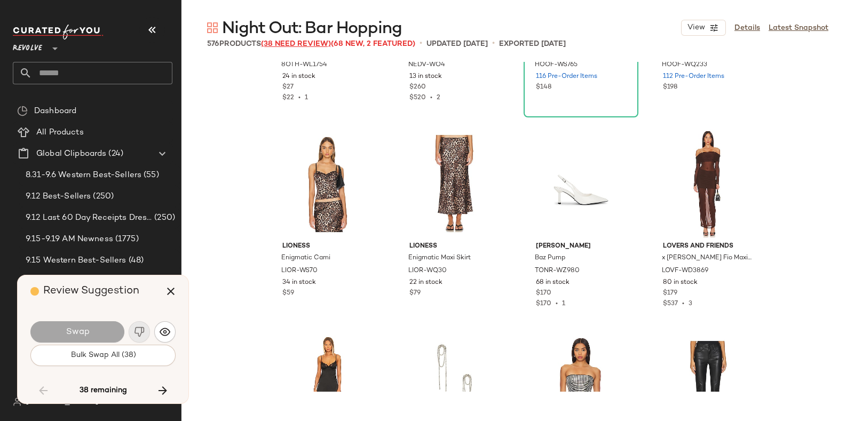
click at [296, 43] on span "(38 Need Review)" at bounding box center [296, 44] width 70 height 8
click at [161, 391] on icon "button" at bounding box center [162, 390] width 13 height 13
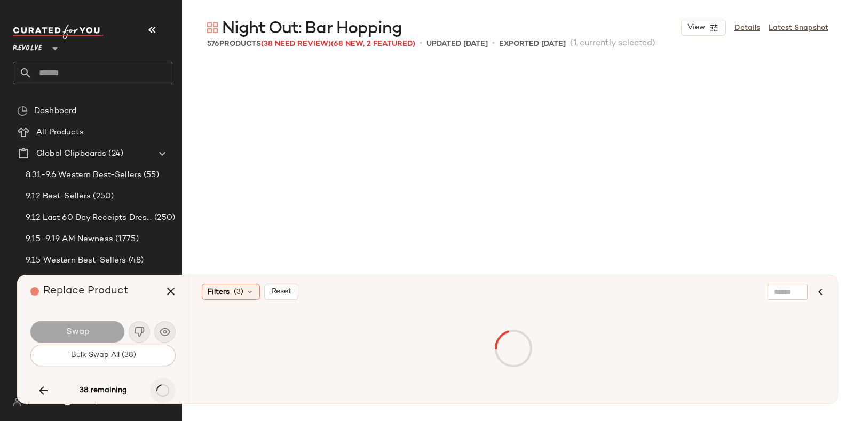
scroll to position [8655, 0]
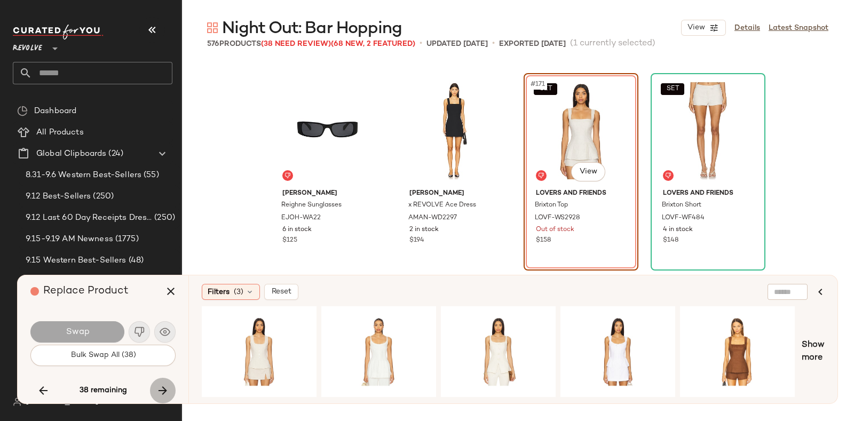
click at [161, 389] on icon "button" at bounding box center [162, 390] width 13 height 13
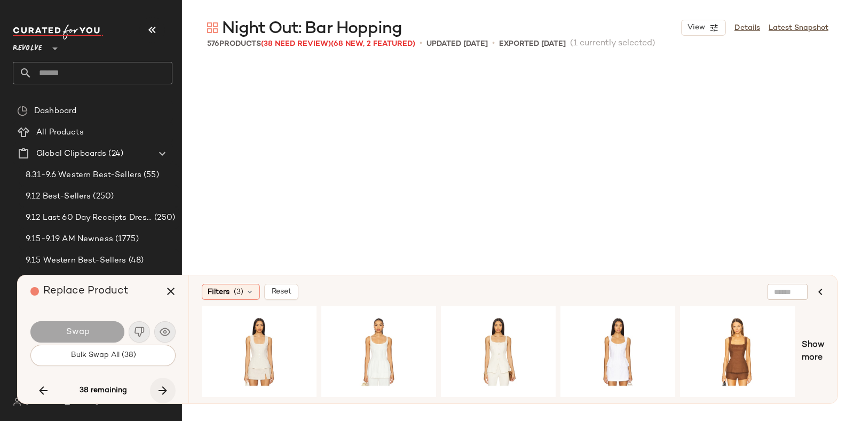
scroll to position [11953, 0]
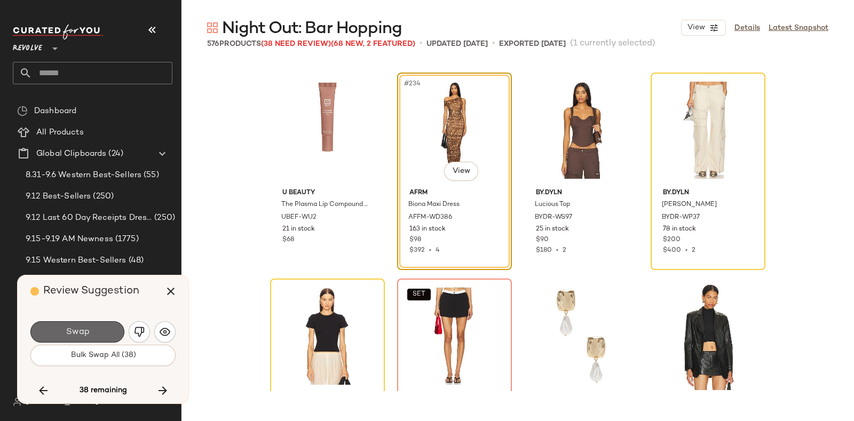
click at [96, 328] on button "Swap" at bounding box center [77, 331] width 94 height 21
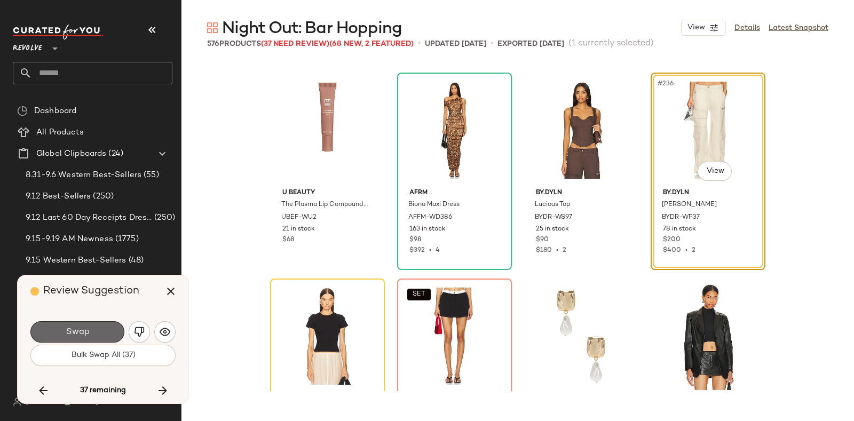
click at [101, 327] on button "Swap" at bounding box center [77, 331] width 94 height 21
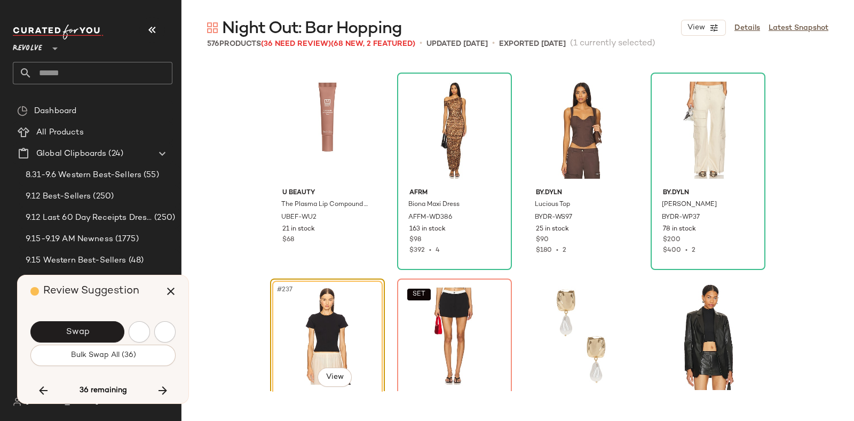
scroll to position [12159, 0]
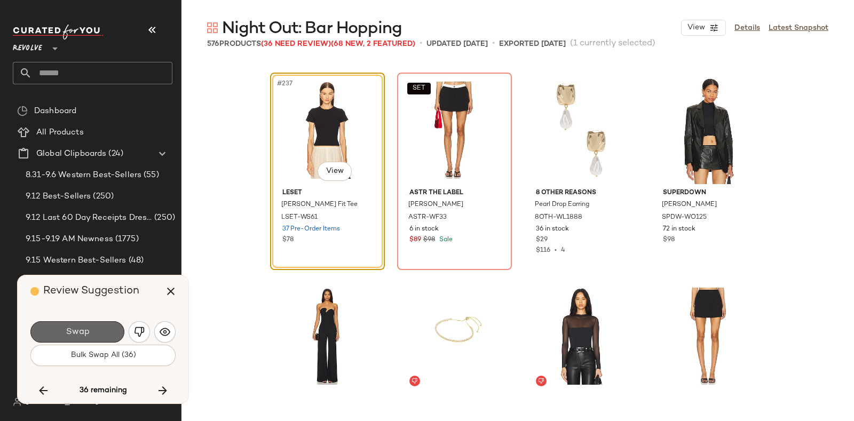
click at [107, 324] on button "Swap" at bounding box center [77, 331] width 94 height 21
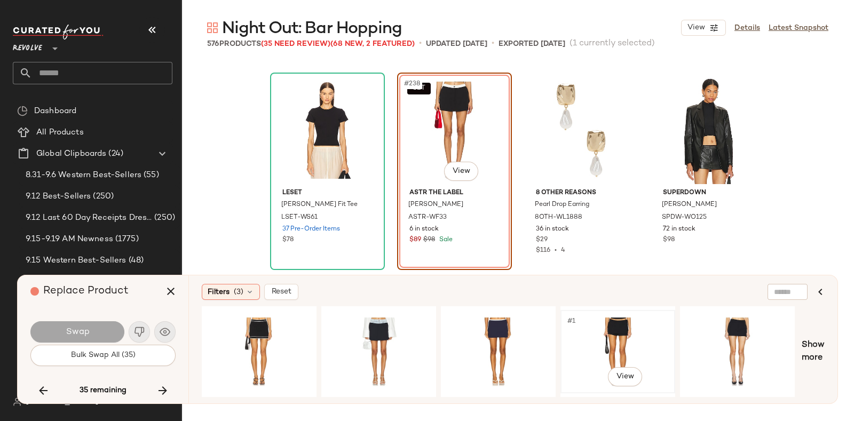
click at [619, 326] on div "#1 View" at bounding box center [617, 352] width 107 height 76
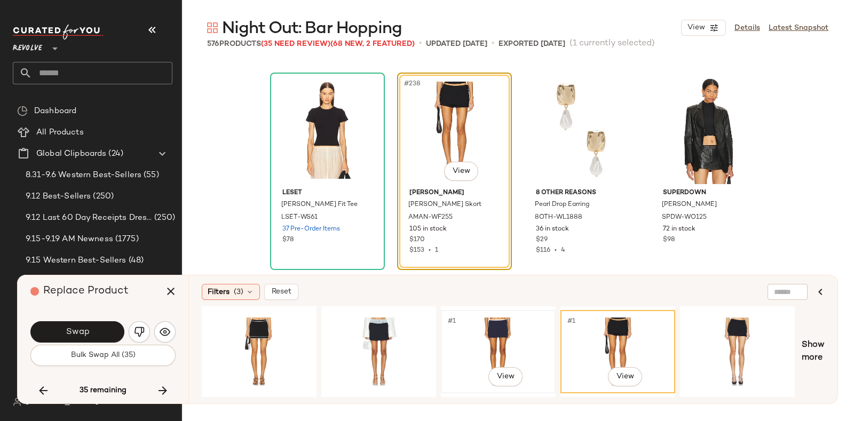
click at [498, 327] on div "#1 View" at bounding box center [498, 352] width 107 height 76
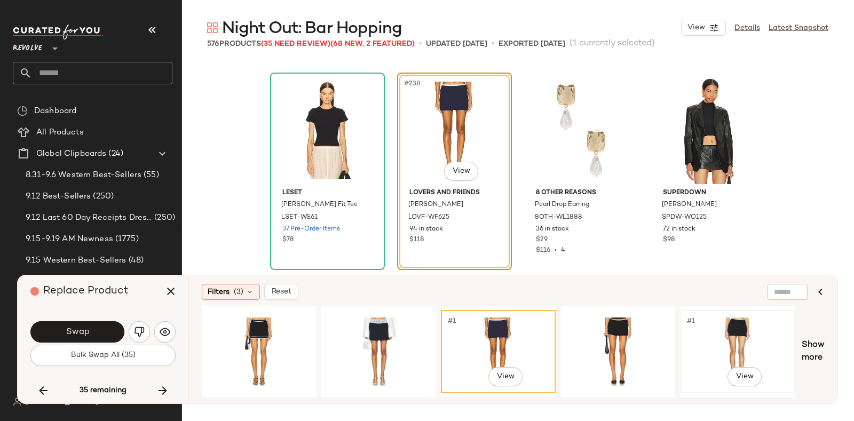
click at [739, 317] on div "#1 View" at bounding box center [737, 352] width 107 height 76
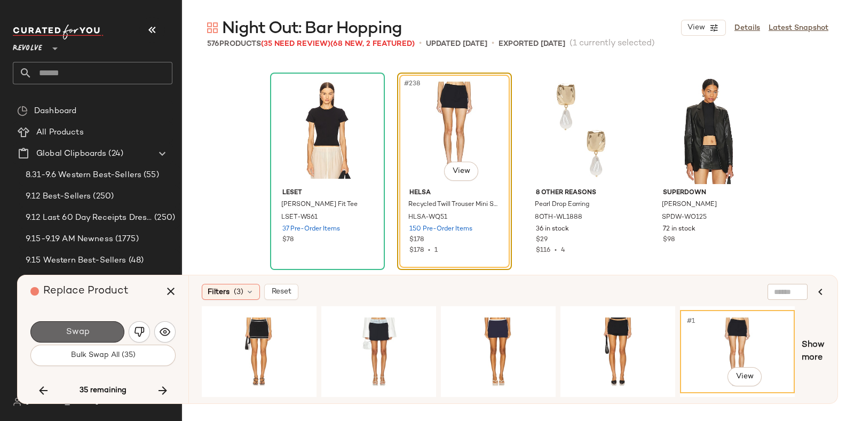
click at [88, 335] on span "Swap" at bounding box center [77, 332] width 24 height 10
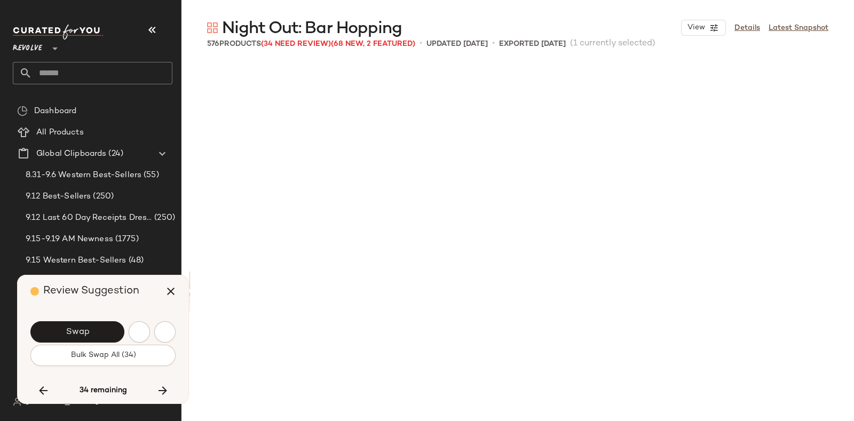
scroll to position [12571, 0]
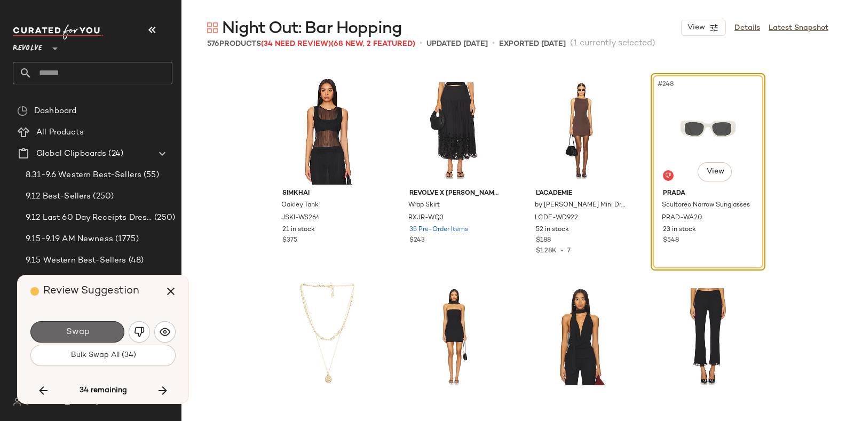
click at [98, 322] on button "Swap" at bounding box center [77, 331] width 94 height 21
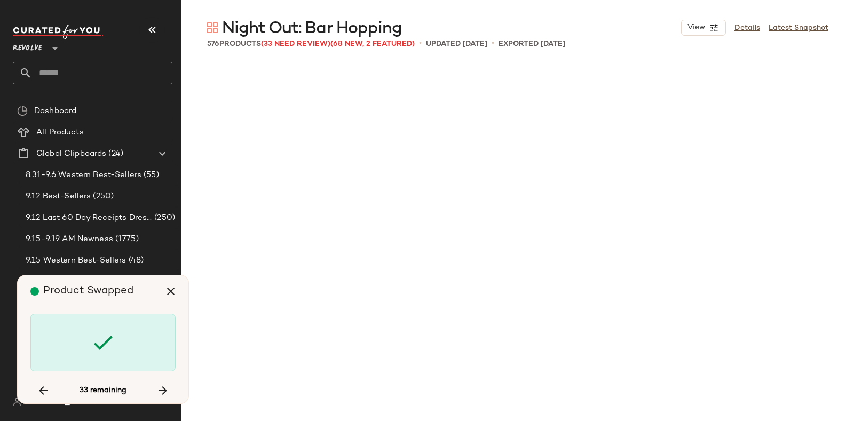
scroll to position [13601, 0]
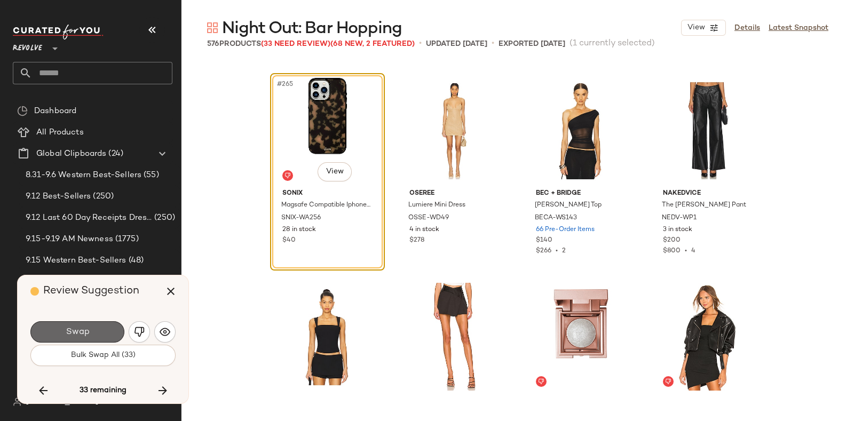
click at [100, 329] on button "Swap" at bounding box center [77, 331] width 94 height 21
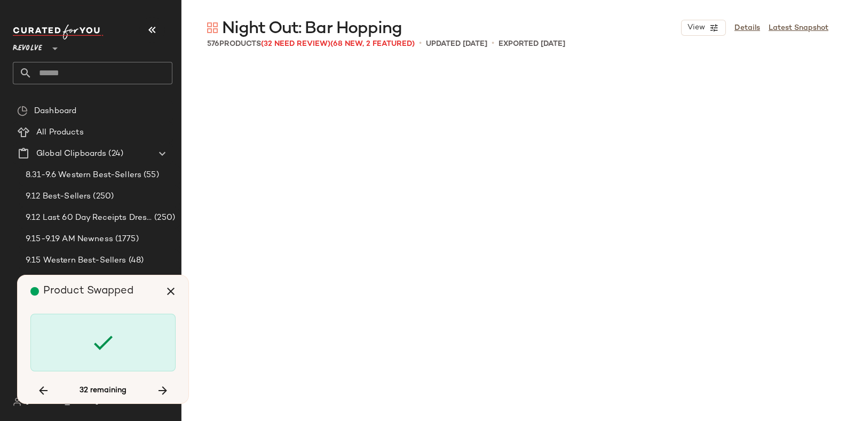
scroll to position [14632, 0]
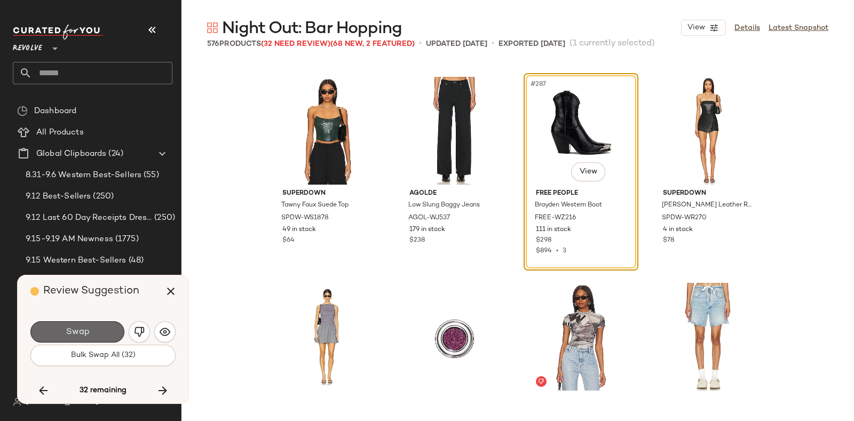
click at [91, 321] on button "Swap" at bounding box center [77, 331] width 94 height 21
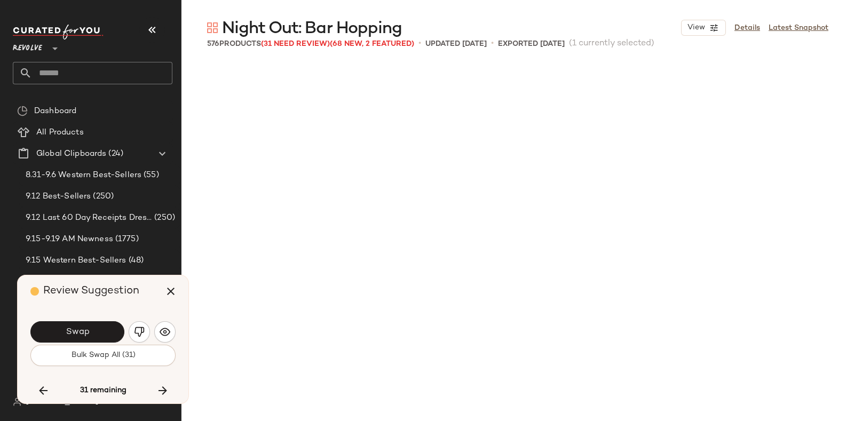
scroll to position [15045, 0]
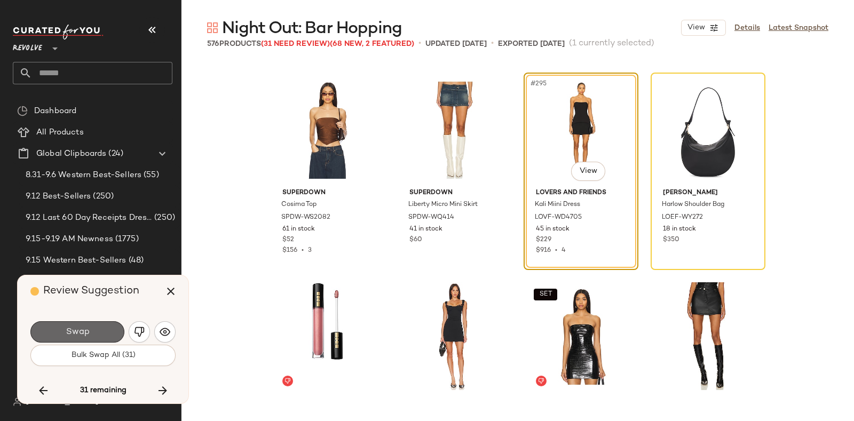
click at [112, 326] on button "Swap" at bounding box center [77, 331] width 94 height 21
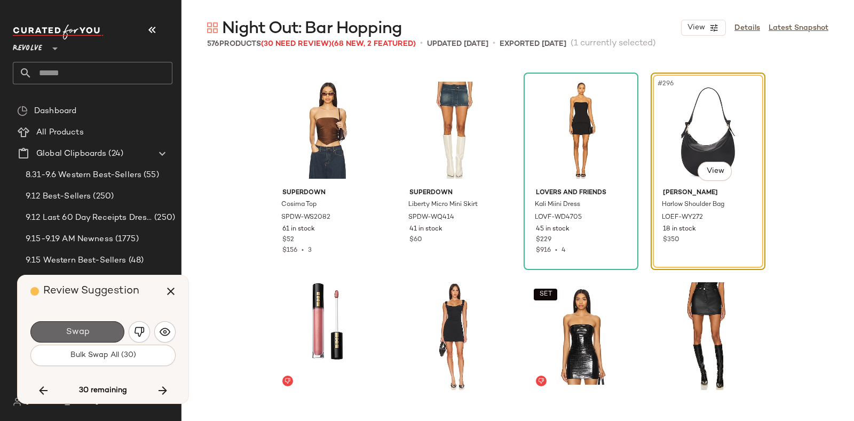
click at [88, 329] on span "Swap" at bounding box center [77, 332] width 24 height 10
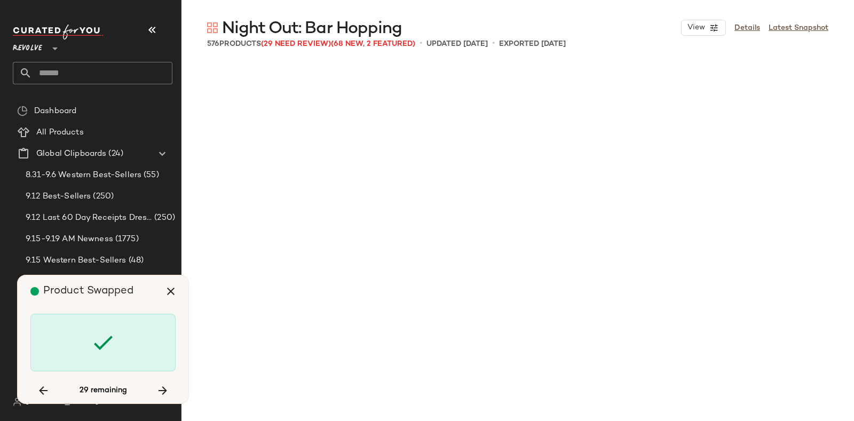
scroll to position [15868, 0]
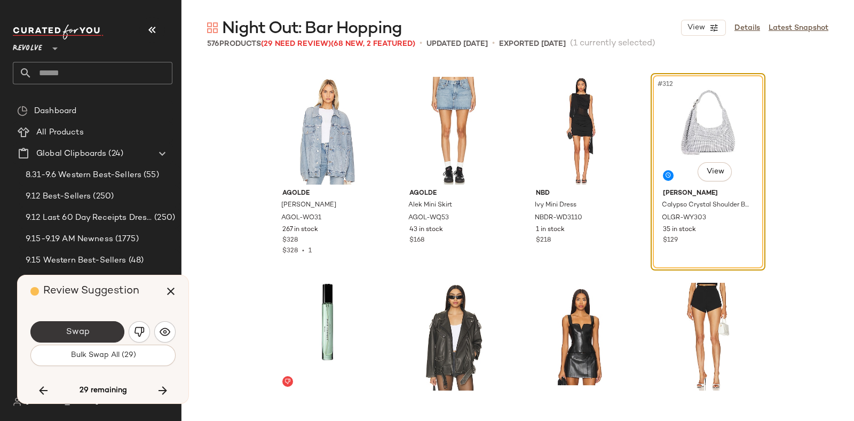
click at [100, 330] on button "Swap" at bounding box center [77, 331] width 94 height 21
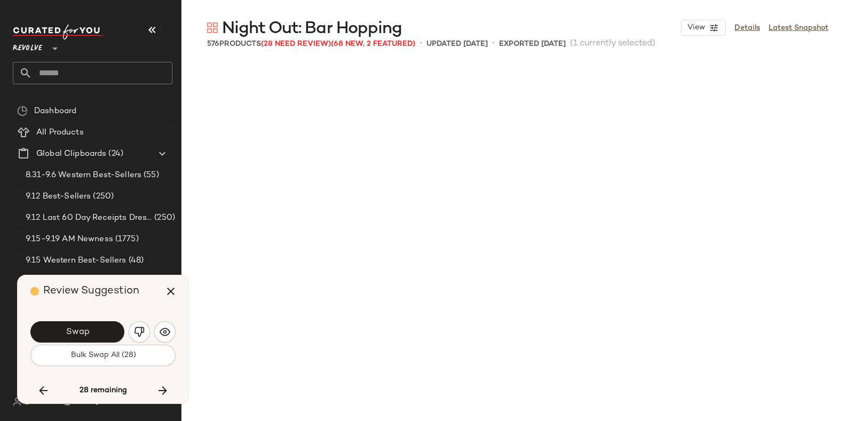
scroll to position [16281, 0]
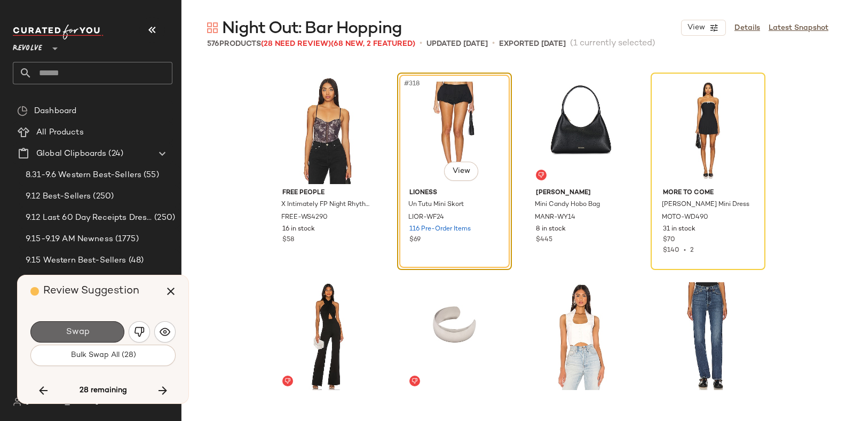
click at [96, 325] on button "Swap" at bounding box center [77, 331] width 94 height 21
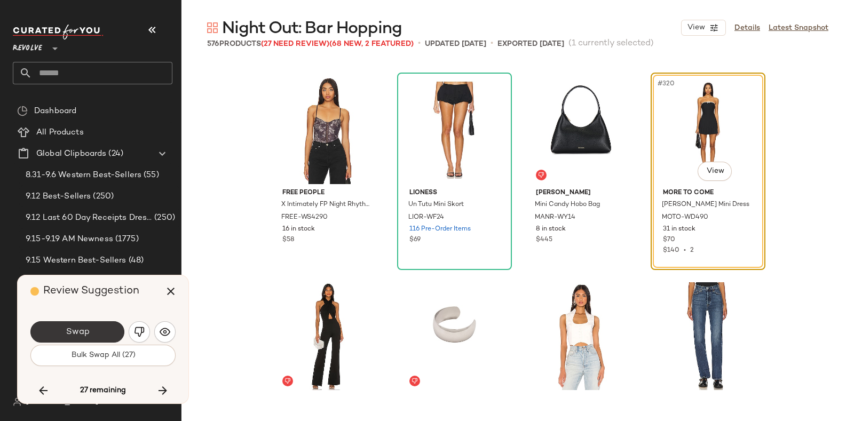
click at [107, 325] on button "Swap" at bounding box center [77, 331] width 94 height 21
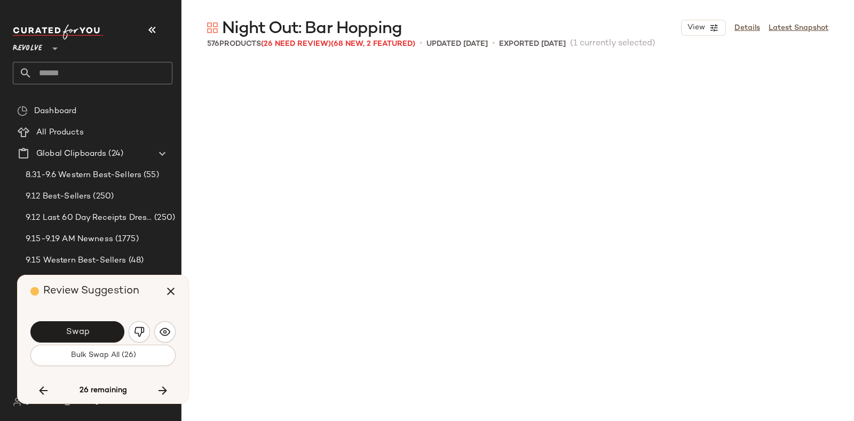
scroll to position [16899, 0]
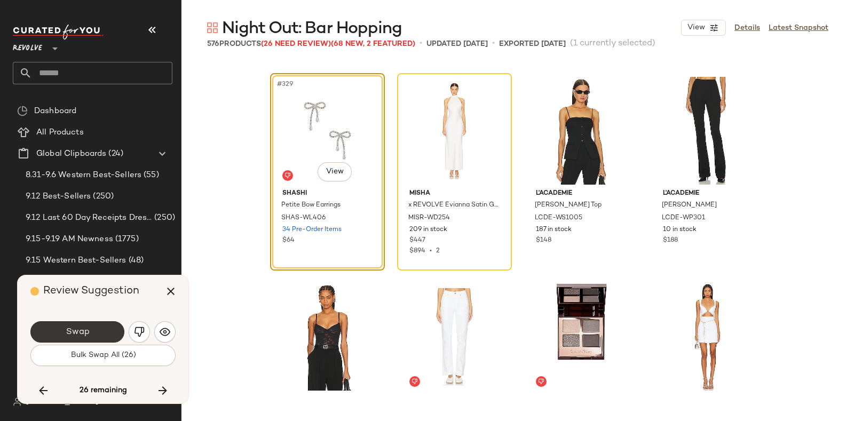
click at [80, 330] on span "Swap" at bounding box center [77, 332] width 24 height 10
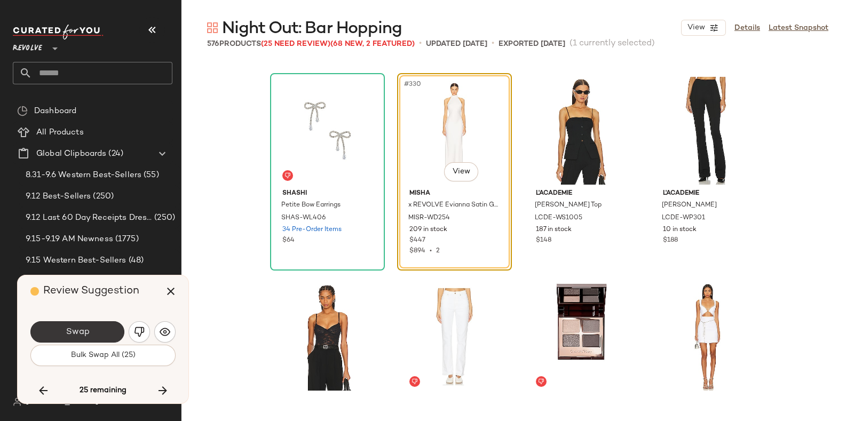
click at [93, 328] on button "Swap" at bounding box center [77, 331] width 94 height 21
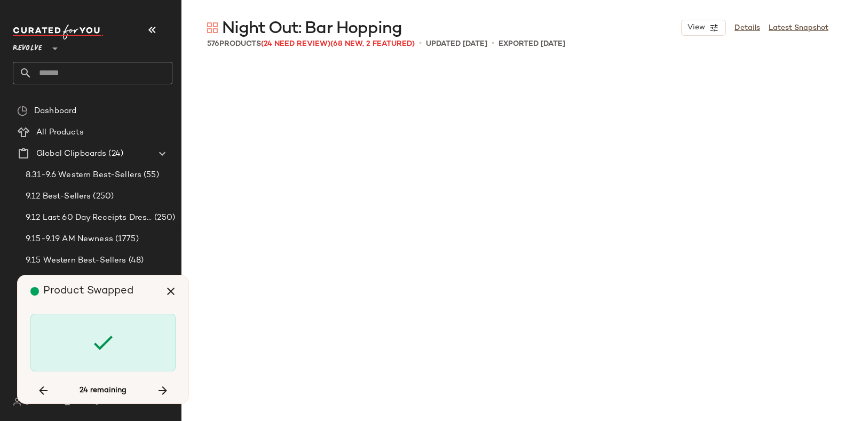
scroll to position [17929, 0]
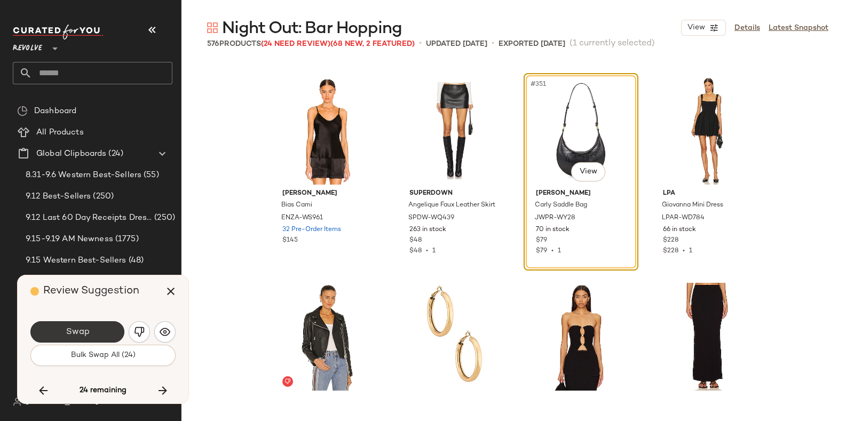
click at [104, 324] on button "Swap" at bounding box center [77, 331] width 94 height 21
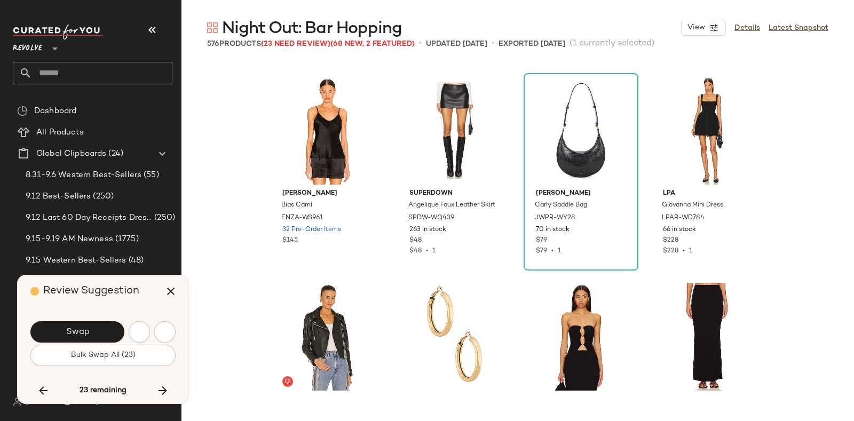
scroll to position [18548, 0]
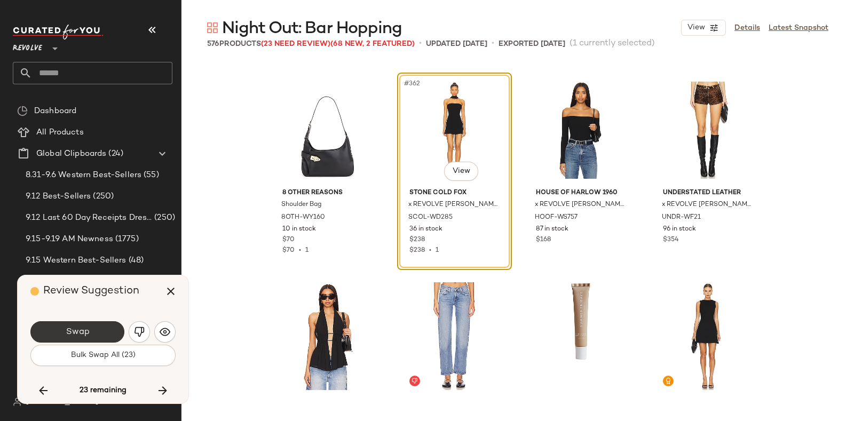
click at [105, 330] on button "Swap" at bounding box center [77, 331] width 94 height 21
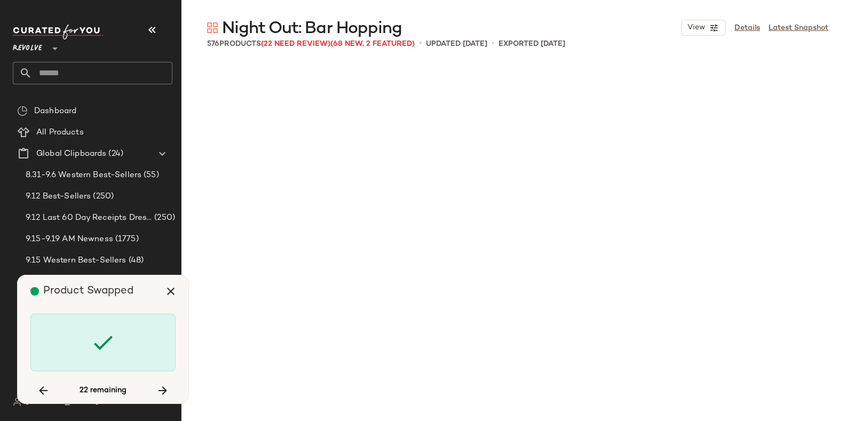
scroll to position [19372, 0]
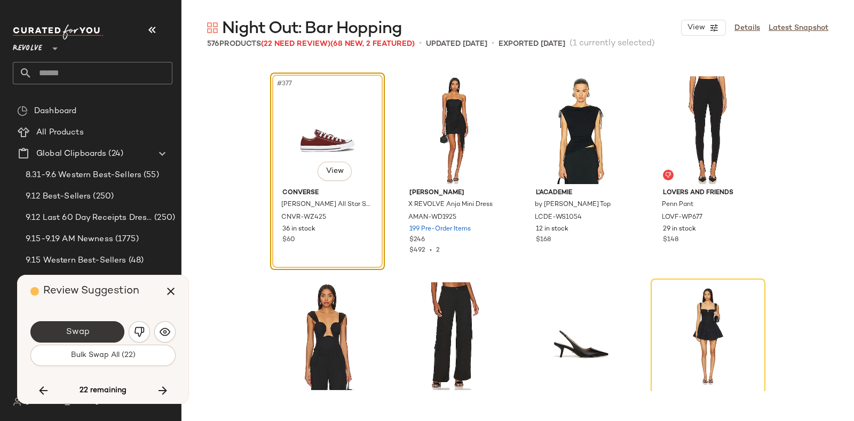
click at [105, 329] on button "Swap" at bounding box center [77, 331] width 94 height 21
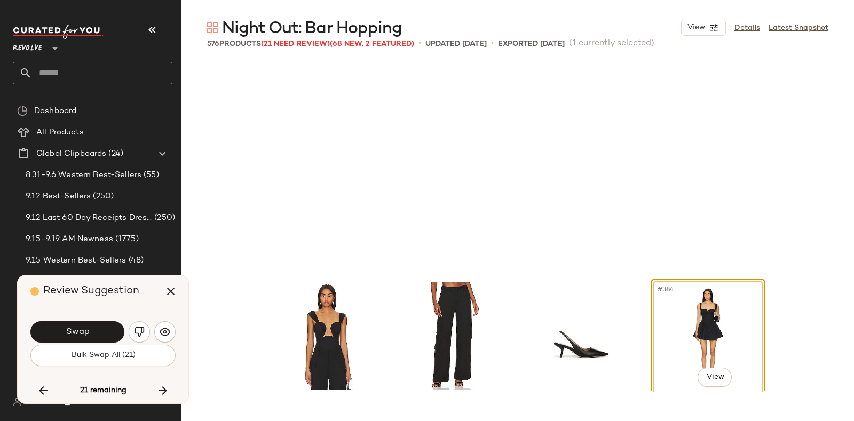
scroll to position [19579, 0]
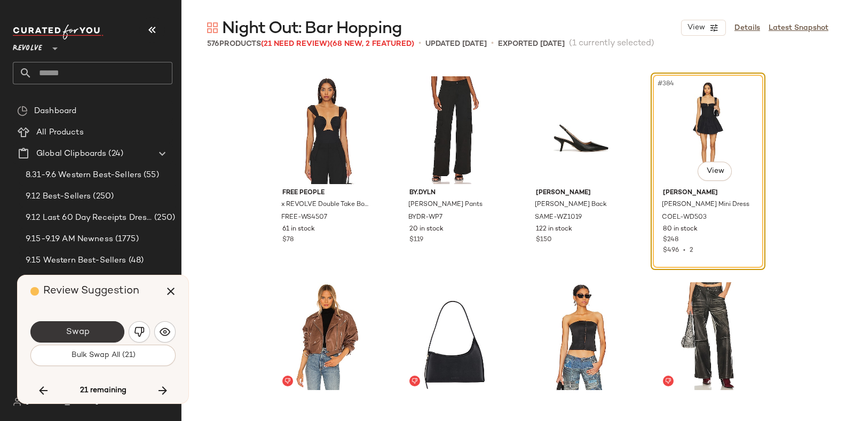
click at [102, 329] on button "Swap" at bounding box center [77, 331] width 94 height 21
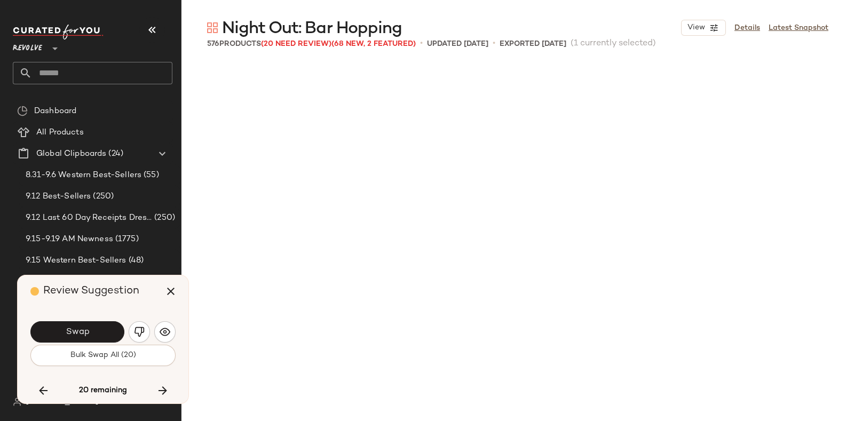
scroll to position [19990, 0]
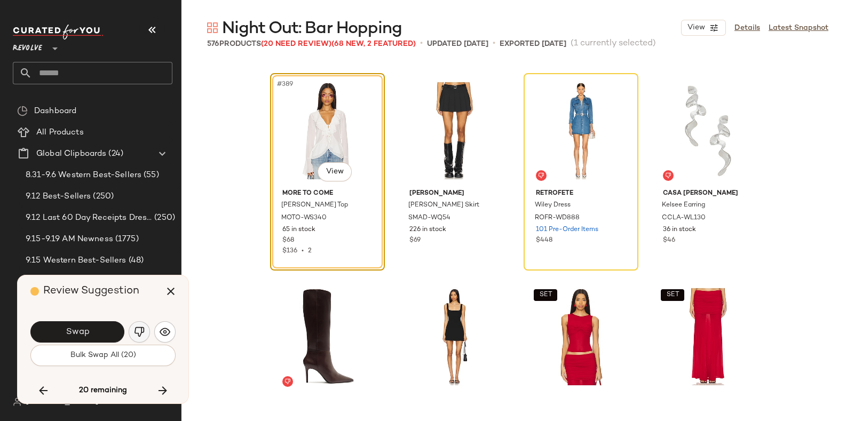
click at [140, 331] on img "button" at bounding box center [139, 332] width 11 height 11
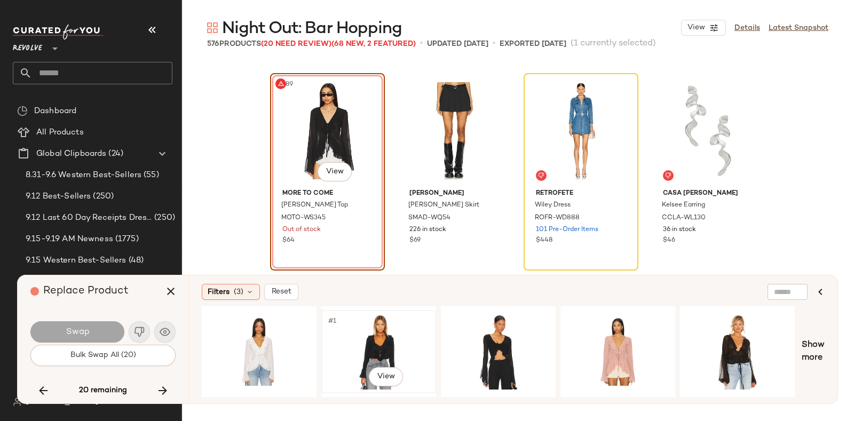
click at [388, 333] on div "#1 View" at bounding box center [378, 352] width 107 height 76
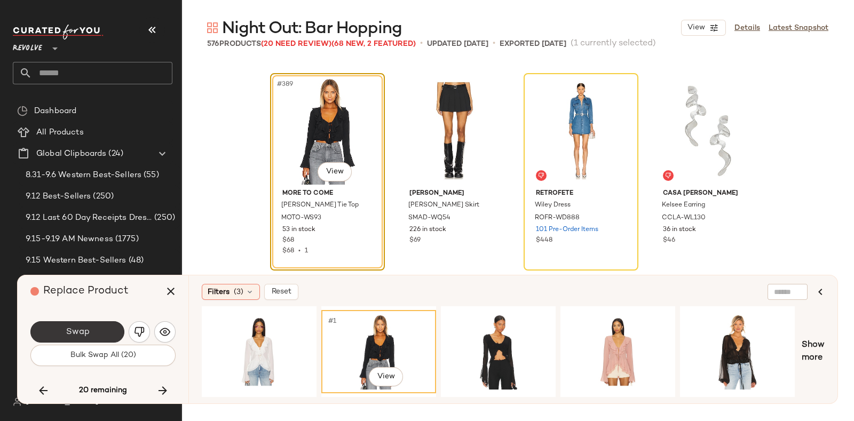
click at [107, 330] on button "Swap" at bounding box center [77, 331] width 94 height 21
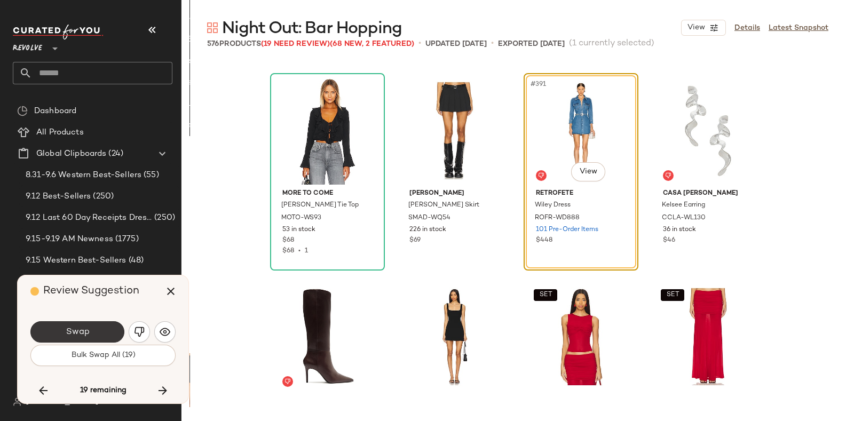
click at [88, 333] on span "Swap" at bounding box center [77, 332] width 24 height 10
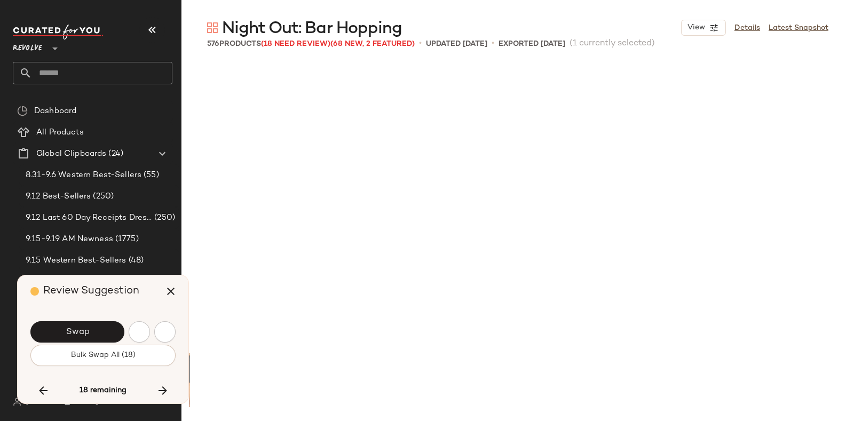
scroll to position [20403, 0]
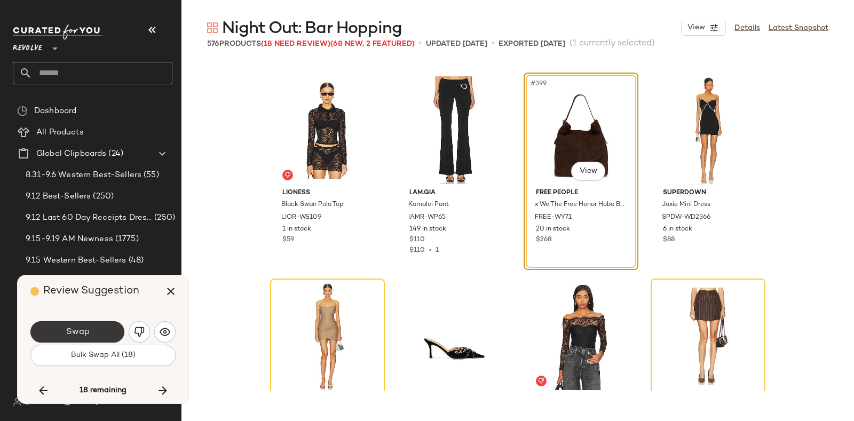
click at [96, 327] on button "Swap" at bounding box center [77, 331] width 94 height 21
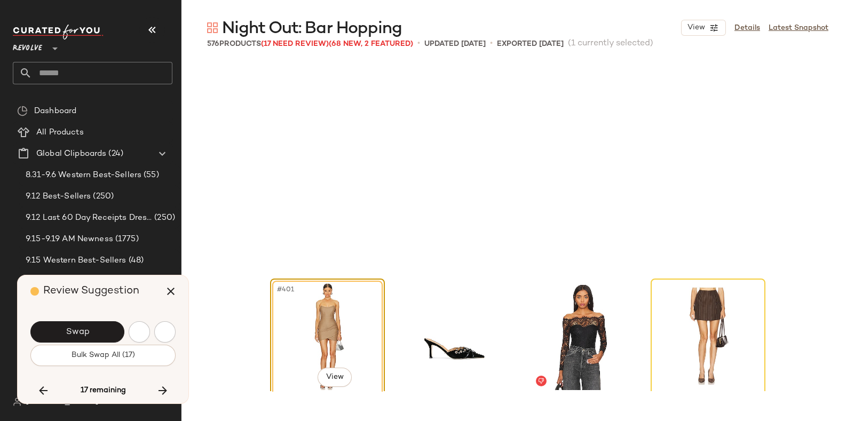
scroll to position [20609, 0]
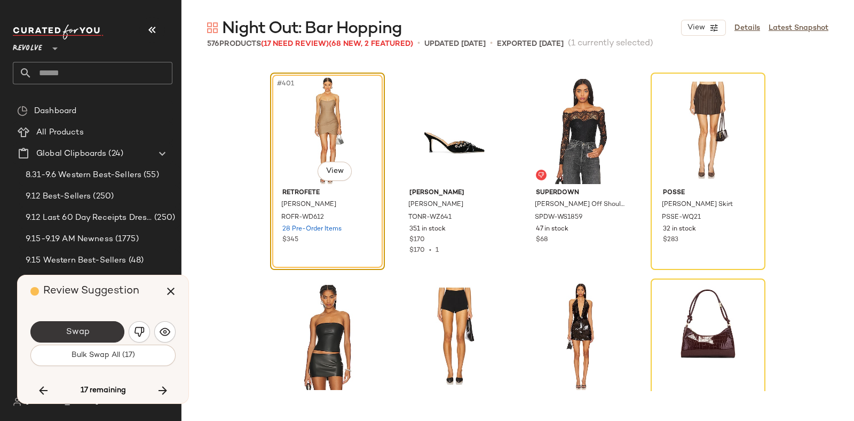
click at [103, 329] on button "Swap" at bounding box center [77, 331] width 94 height 21
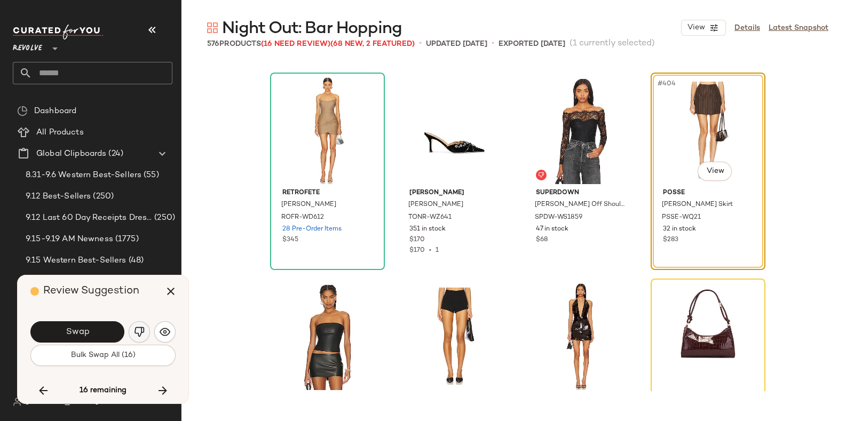
click at [140, 327] on img "button" at bounding box center [139, 332] width 11 height 11
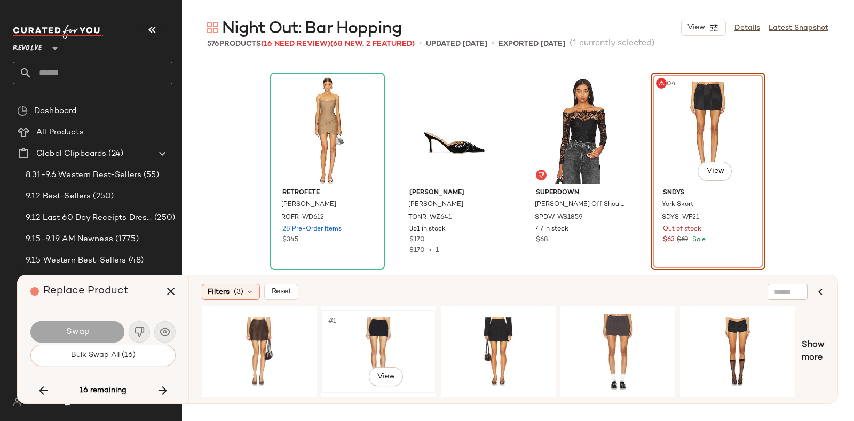
click at [363, 325] on div "#1 View" at bounding box center [378, 352] width 107 height 76
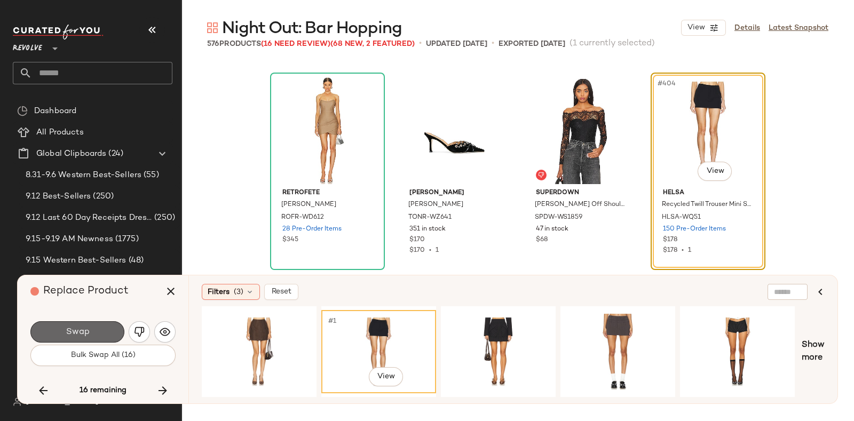
click at [88, 328] on span "Swap" at bounding box center [77, 332] width 24 height 10
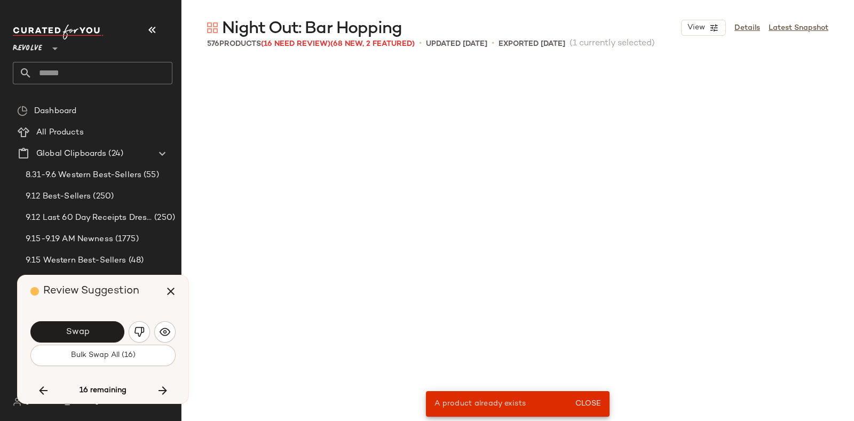
scroll to position [12159, 0]
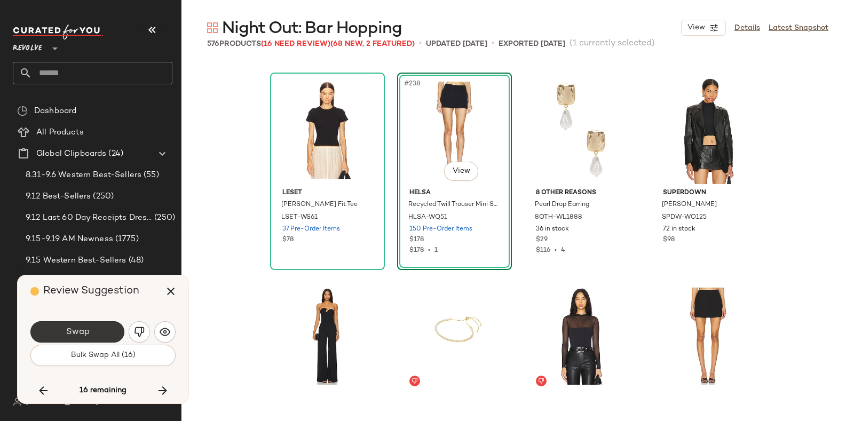
click at [94, 327] on button "Swap" at bounding box center [77, 331] width 94 height 21
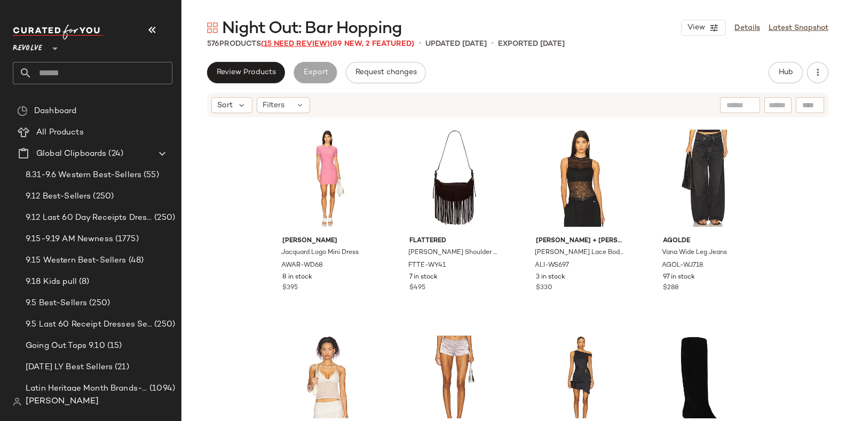
click at [297, 44] on span "(15 Need Review)" at bounding box center [295, 44] width 69 height 8
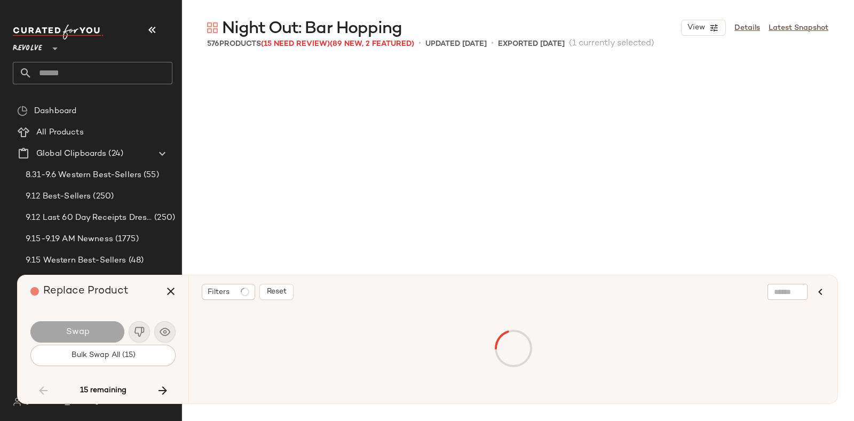
scroll to position [8655, 0]
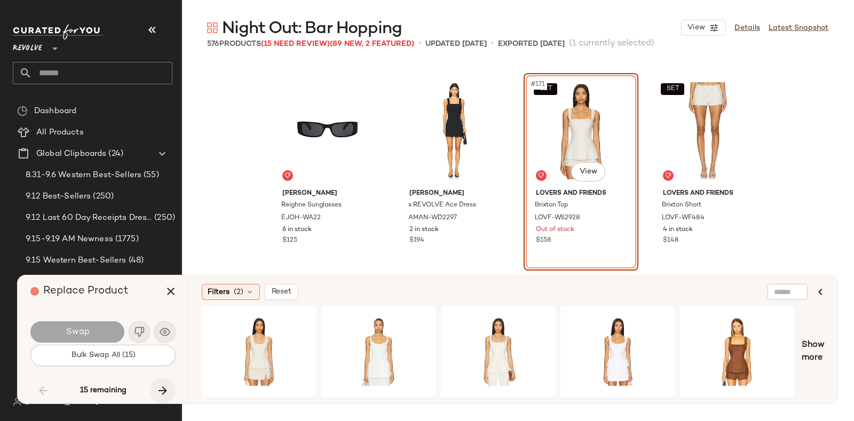
click at [160, 381] on button "button" at bounding box center [163, 391] width 26 height 26
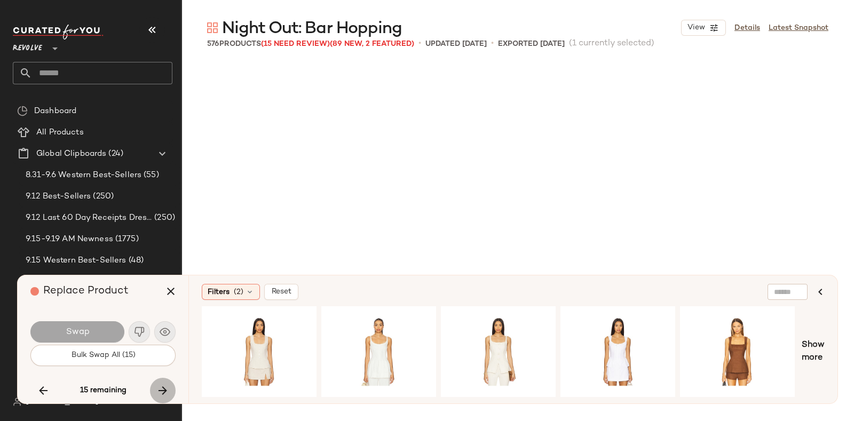
scroll to position [20609, 0]
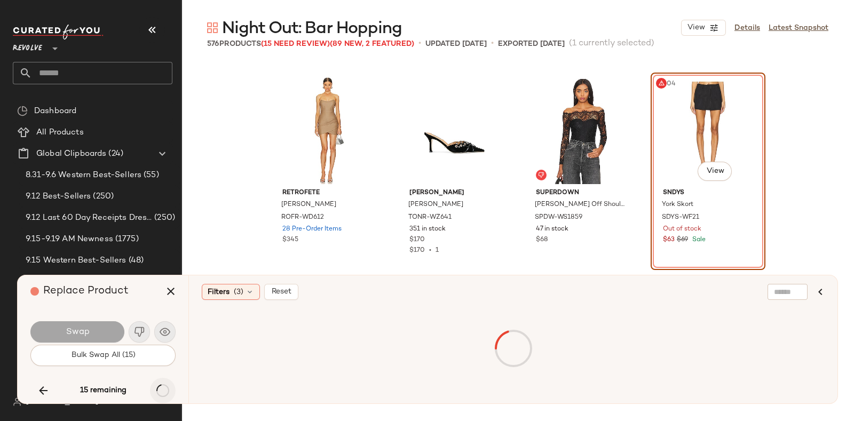
click at [160, 381] on div "15 remaining" at bounding box center [102, 391] width 145 height 26
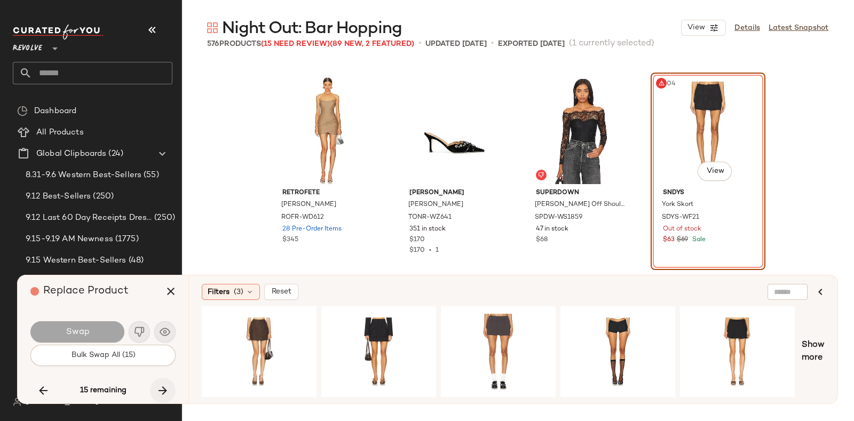
click at [160, 381] on button "button" at bounding box center [163, 391] width 26 height 26
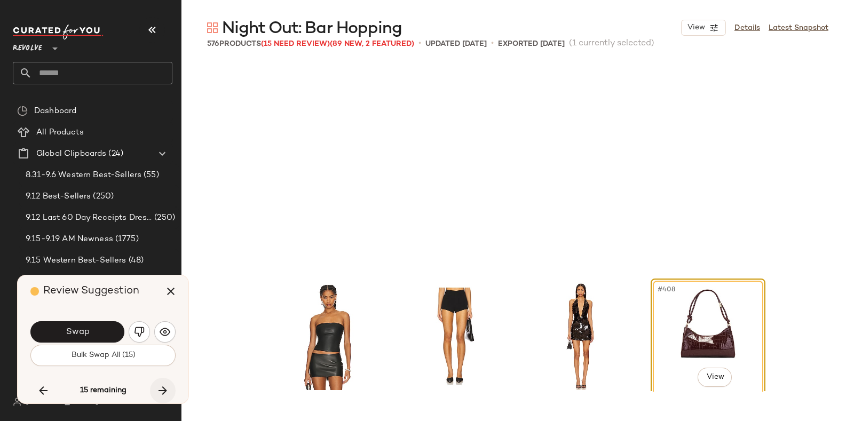
scroll to position [20815, 0]
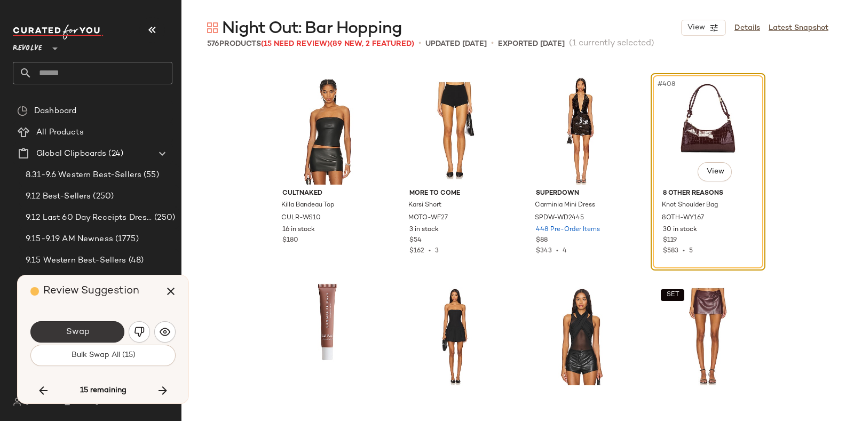
click at [101, 329] on button "Swap" at bounding box center [77, 331] width 94 height 21
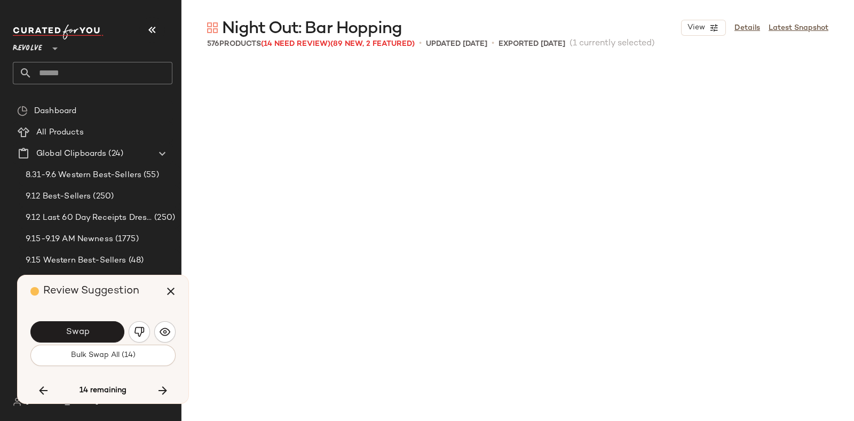
scroll to position [21227, 0]
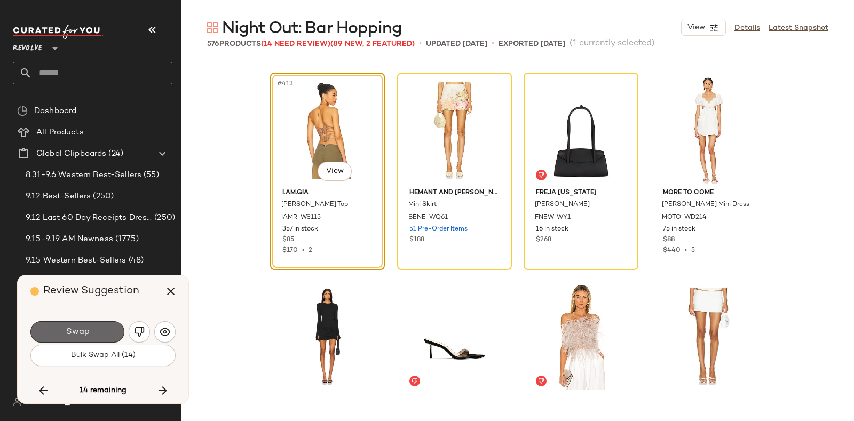
click at [95, 332] on button "Swap" at bounding box center [77, 331] width 94 height 21
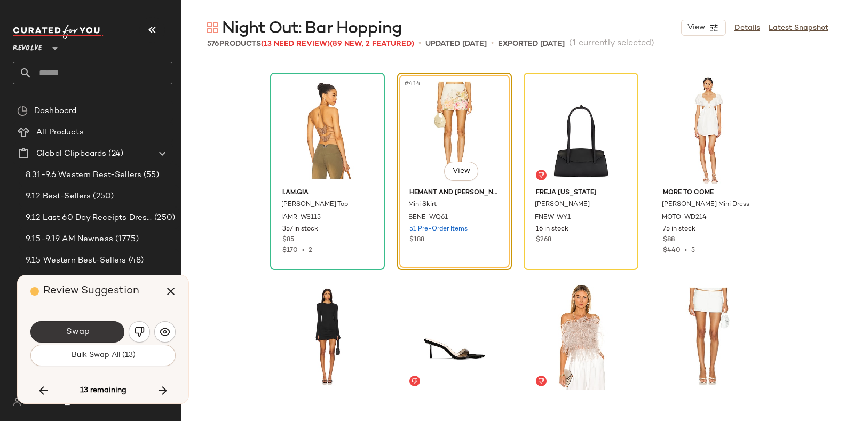
click at [99, 328] on button "Swap" at bounding box center [77, 331] width 94 height 21
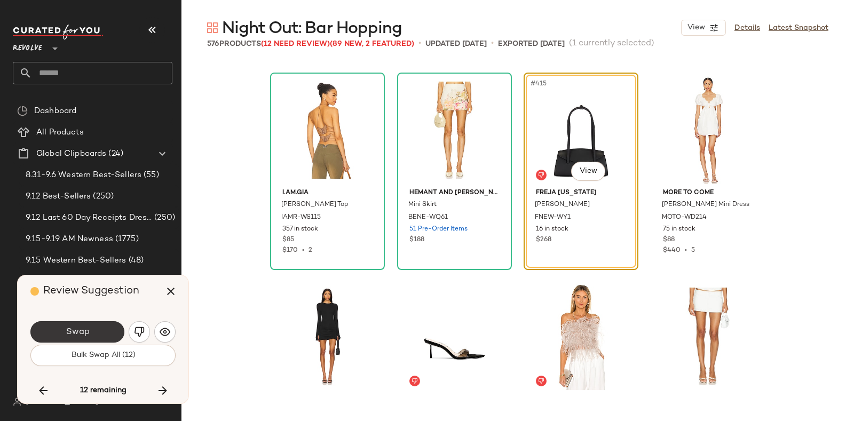
click at [104, 331] on button "Swap" at bounding box center [77, 331] width 94 height 21
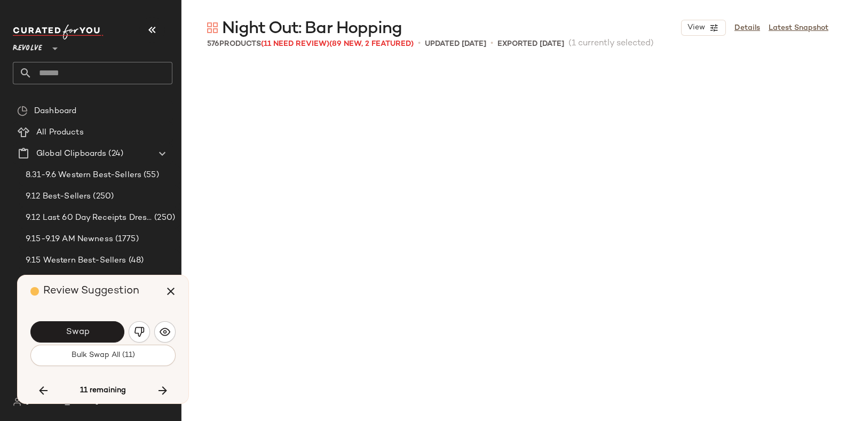
scroll to position [21845, 0]
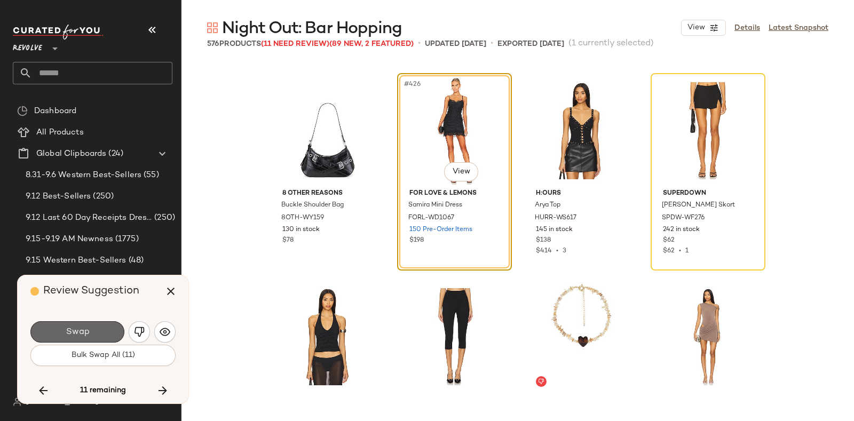
click at [101, 328] on button "Swap" at bounding box center [77, 331] width 94 height 21
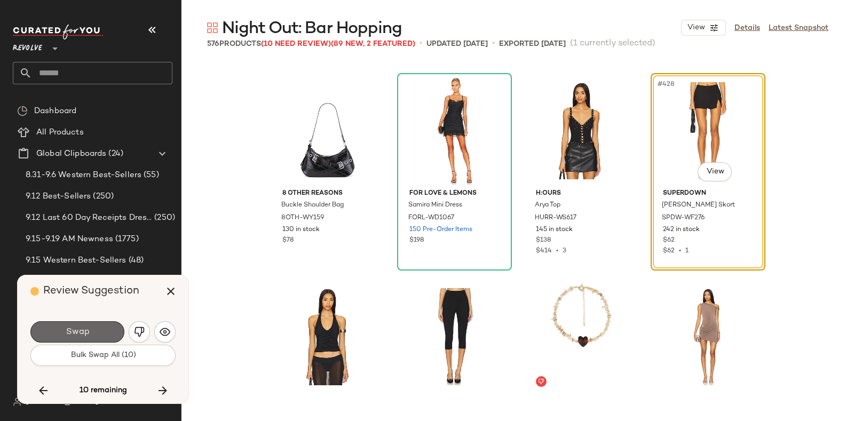
click at [98, 325] on button "Swap" at bounding box center [77, 331] width 94 height 21
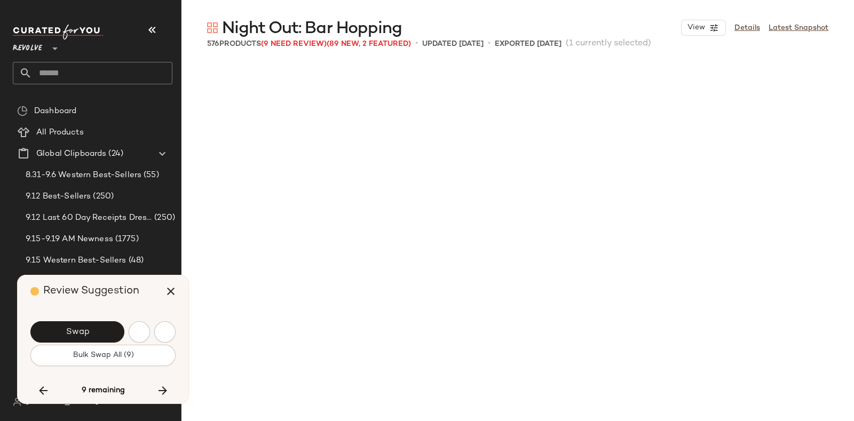
scroll to position [22258, 0]
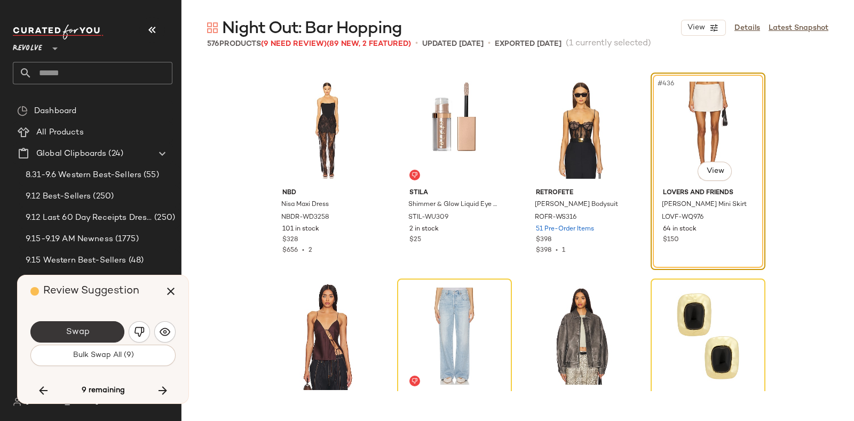
click at [105, 324] on button "Swap" at bounding box center [77, 331] width 94 height 21
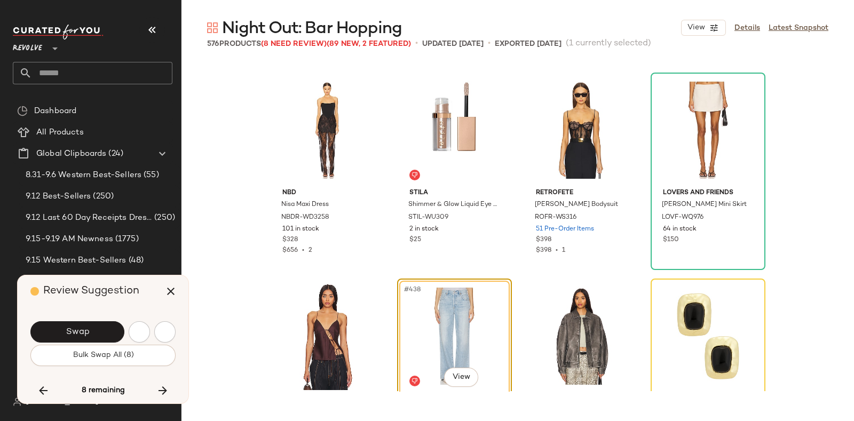
scroll to position [22464, 0]
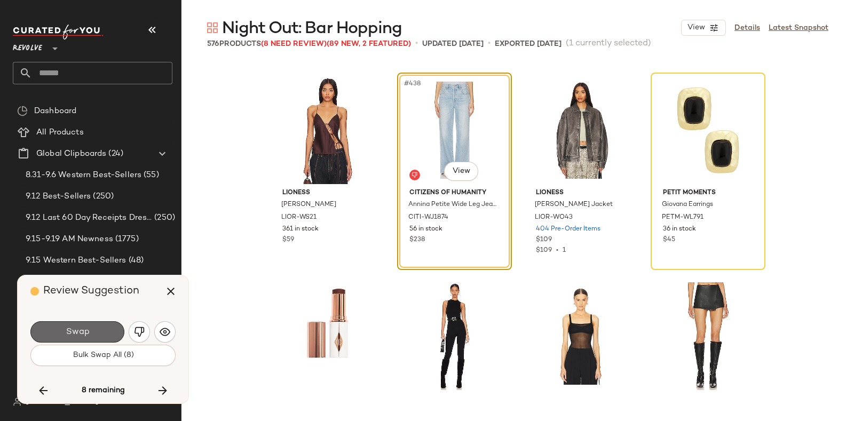
click at [97, 323] on button "Swap" at bounding box center [77, 331] width 94 height 21
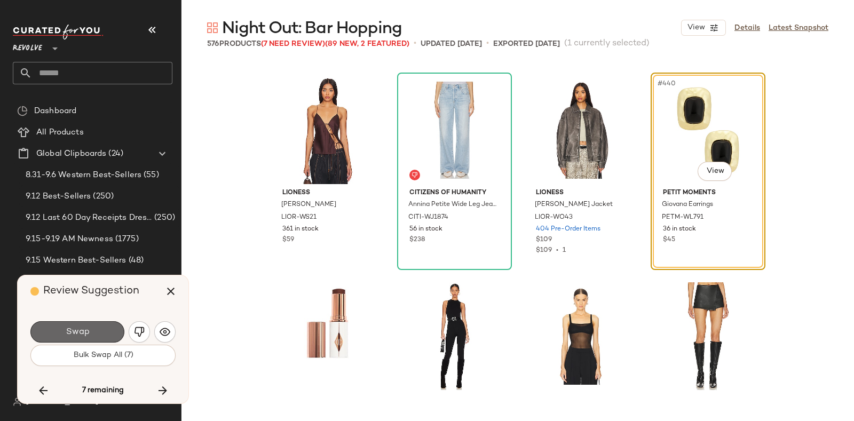
click at [104, 329] on button "Swap" at bounding box center [77, 331] width 94 height 21
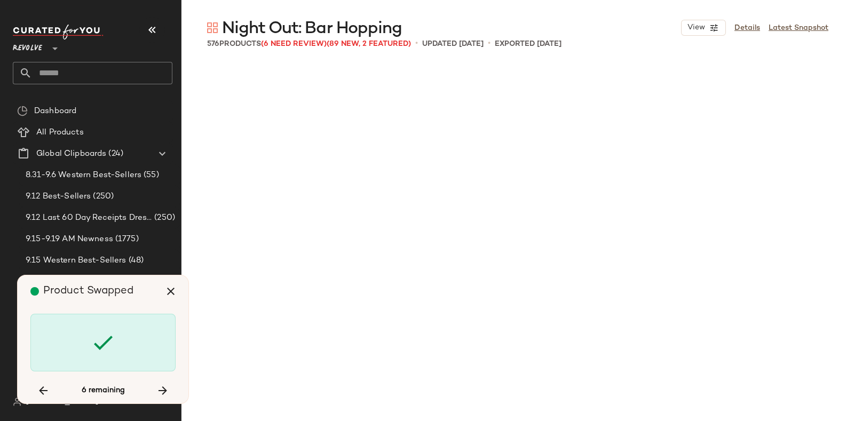
scroll to position [23906, 0]
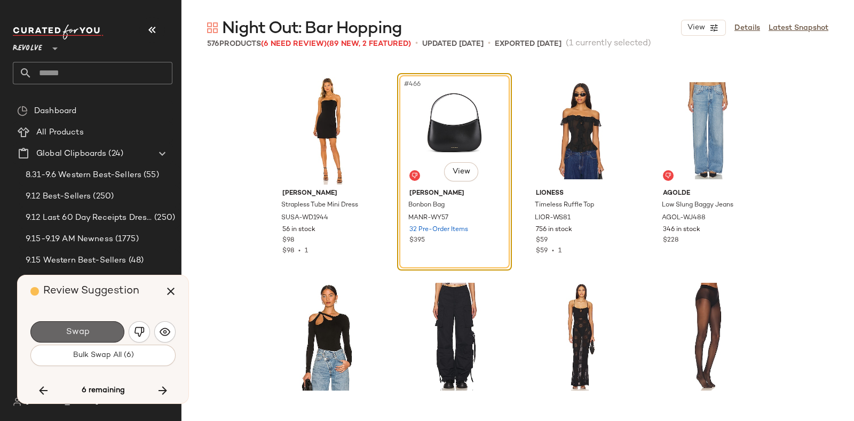
click at [92, 333] on button "Swap" at bounding box center [77, 331] width 94 height 21
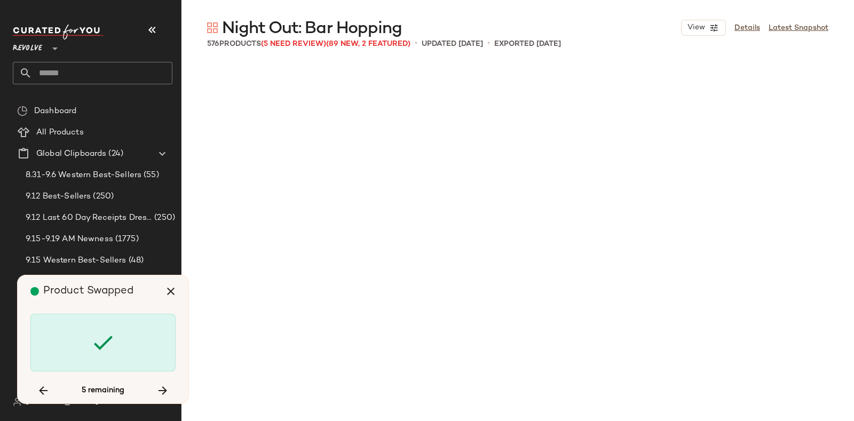
scroll to position [28646, 0]
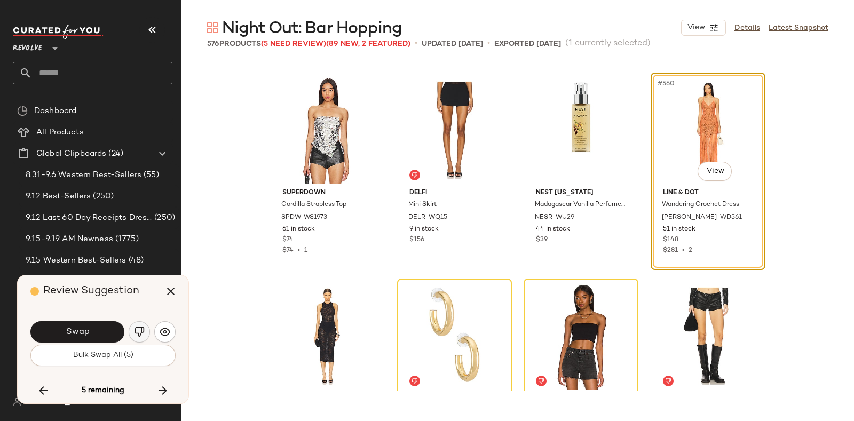
click at [135, 329] on img "button" at bounding box center [139, 332] width 11 height 11
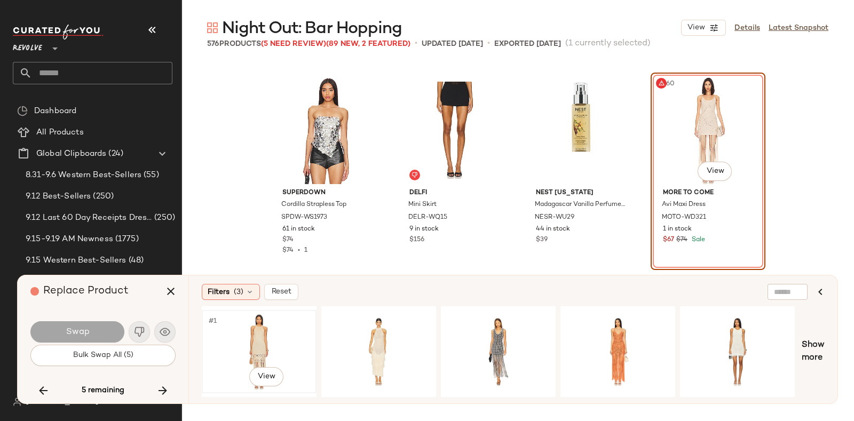
click at [284, 324] on div "#1 View" at bounding box center [259, 352] width 107 height 76
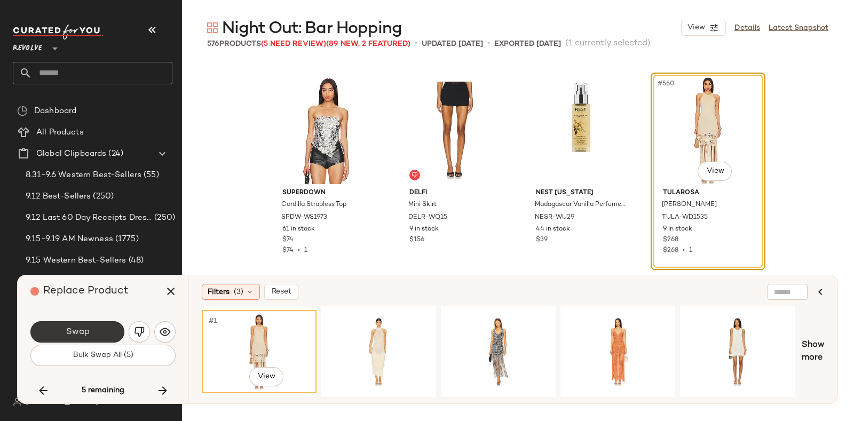
click at [85, 328] on span "Swap" at bounding box center [77, 332] width 24 height 10
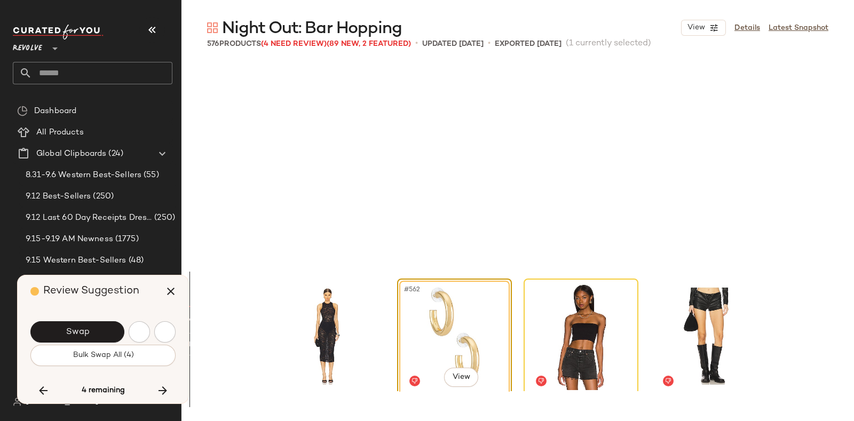
scroll to position [28852, 0]
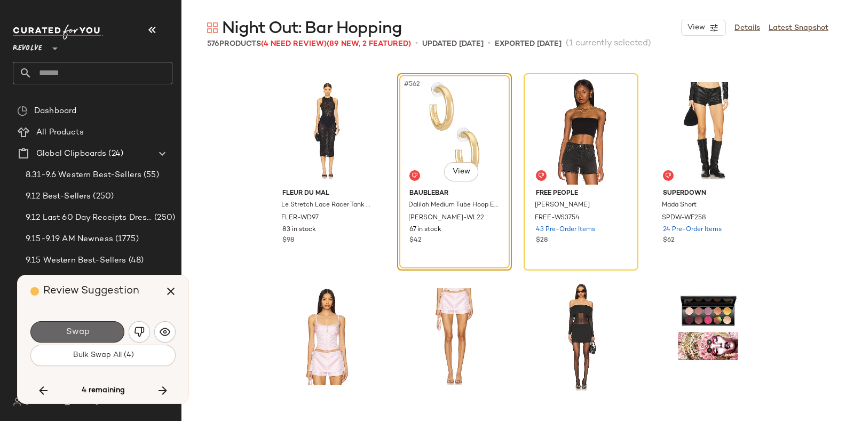
click at [99, 327] on button "Swap" at bounding box center [77, 331] width 94 height 21
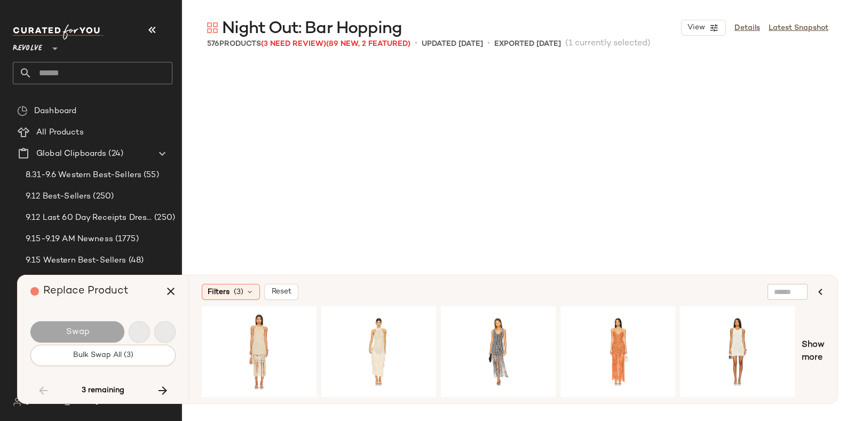
scroll to position [8655, 0]
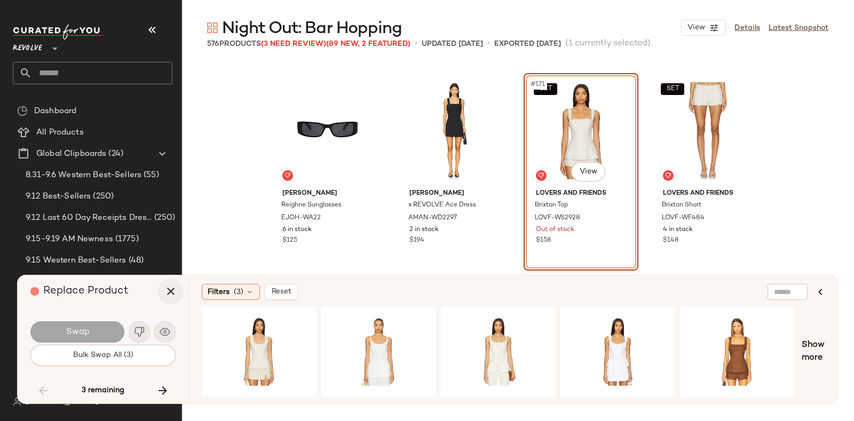
click at [166, 286] on icon "button" at bounding box center [170, 291] width 13 height 13
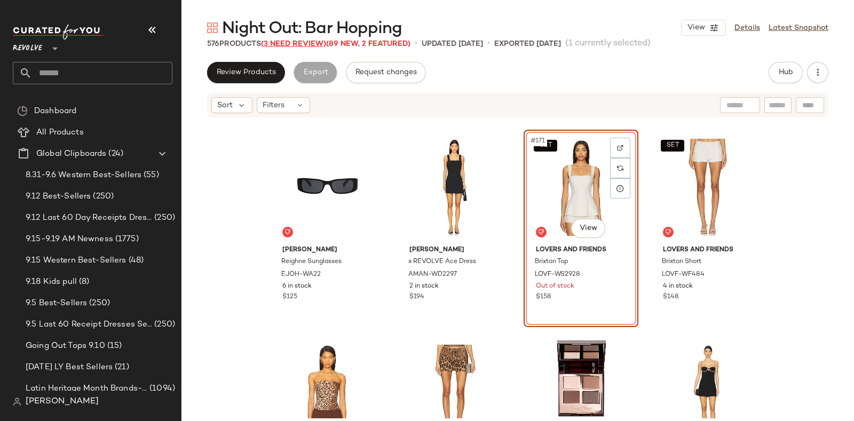
click at [303, 46] on span "(3 Need Review)" at bounding box center [293, 44] width 65 height 8
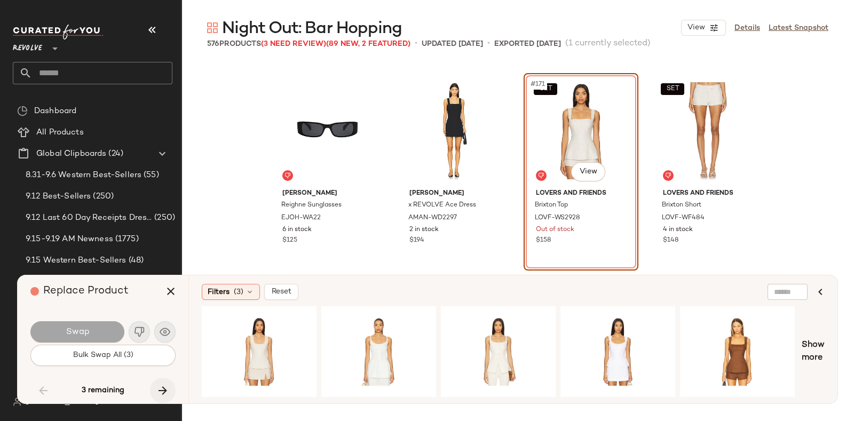
click at [162, 391] on icon "button" at bounding box center [162, 390] width 13 height 13
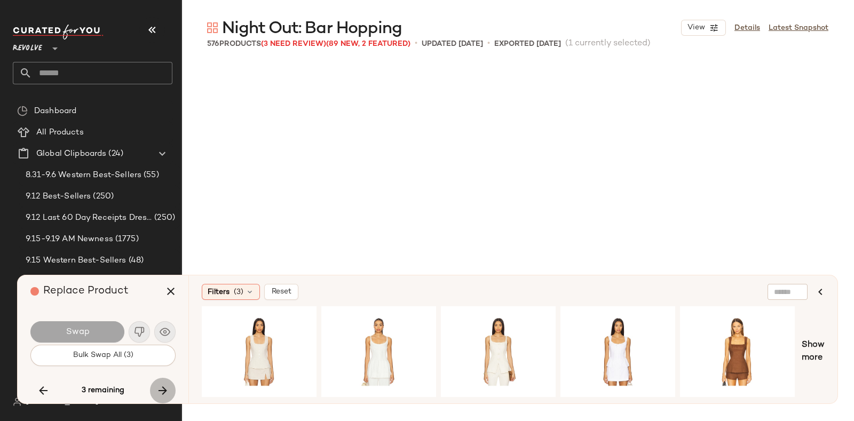
scroll to position [20609, 0]
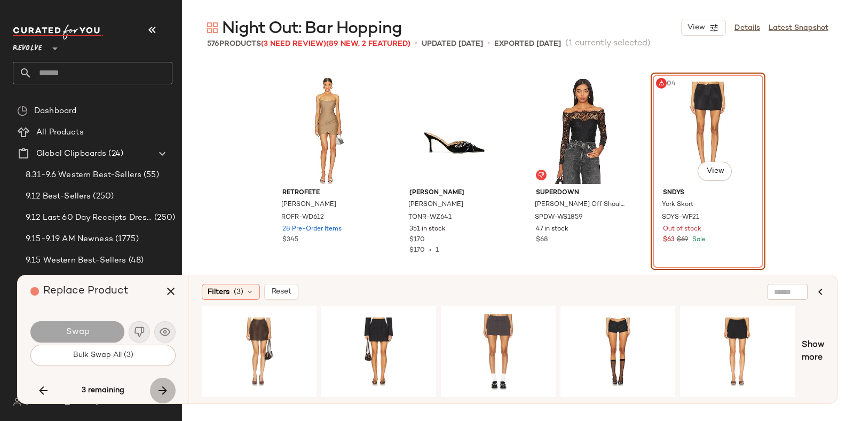
click at [162, 391] on icon "button" at bounding box center [162, 390] width 13 height 13
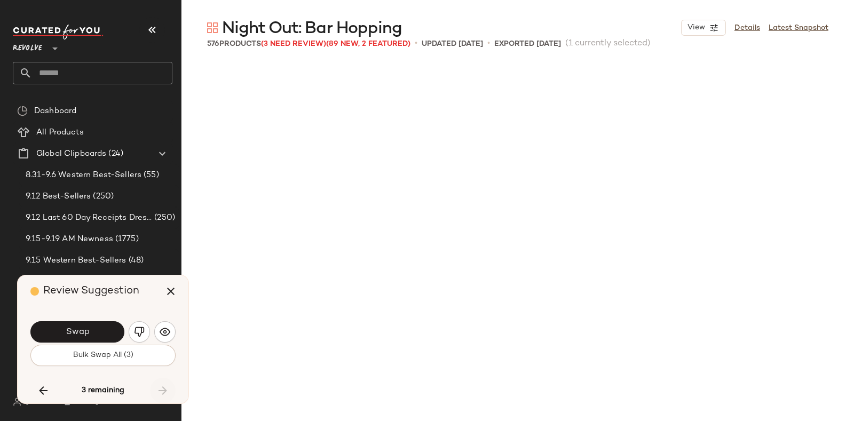
scroll to position [28852, 0]
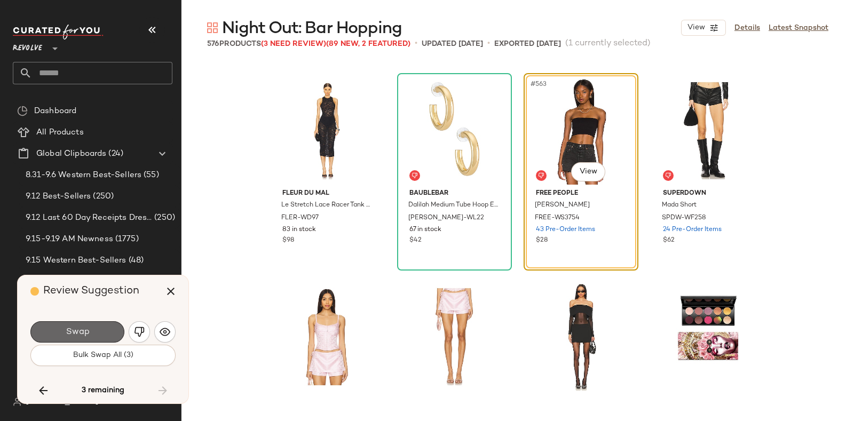
click at [95, 330] on button "Swap" at bounding box center [77, 331] width 94 height 21
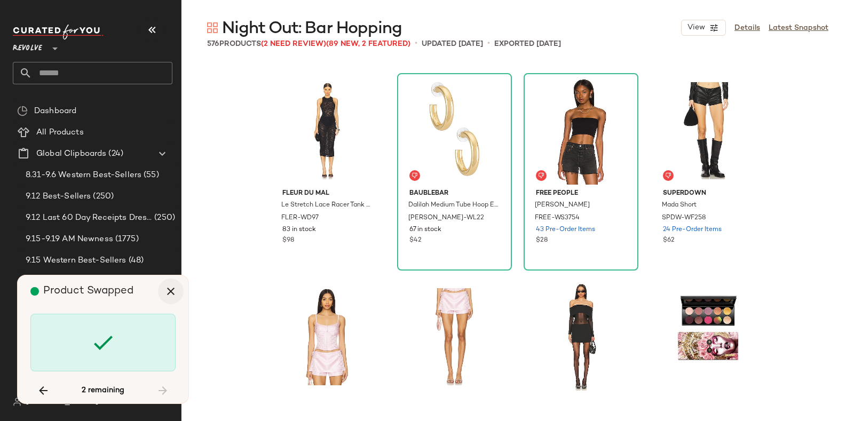
click at [168, 288] on icon "button" at bounding box center [170, 291] width 13 height 13
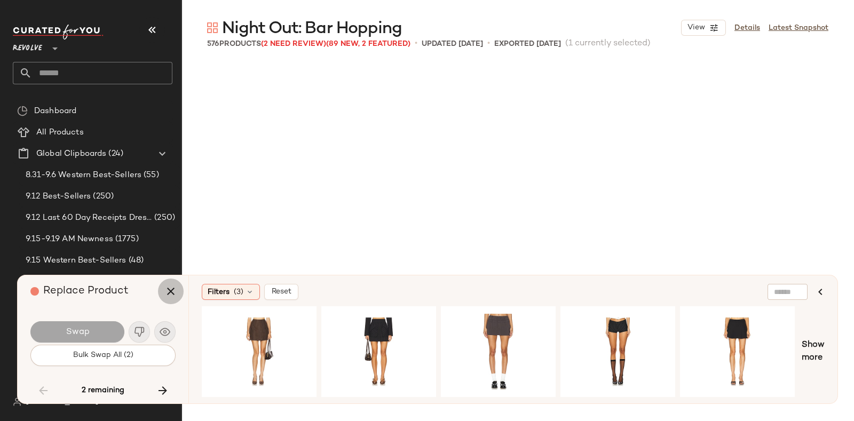
scroll to position [8655, 0]
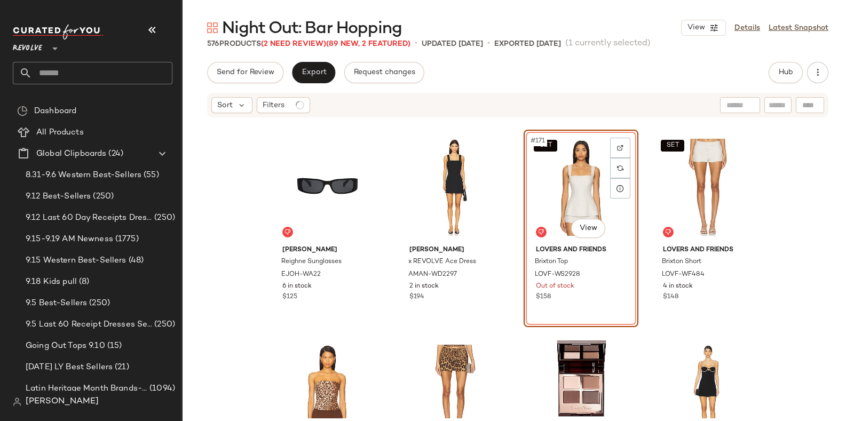
click at [316, 60] on div "Night Out: Bar Hopping View Details Latest Snapshot 576 Products (2 Need Review…" at bounding box center [518, 219] width 673 height 404
click at [316, 68] on span "Export" at bounding box center [313, 72] width 25 height 9
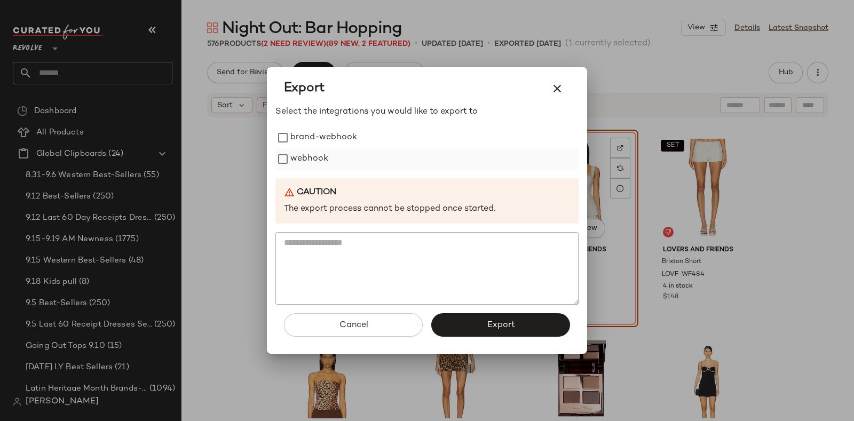
click at [311, 156] on label "webhook" at bounding box center [309, 158] width 38 height 21
click at [470, 328] on button "Export" at bounding box center [500, 324] width 139 height 23
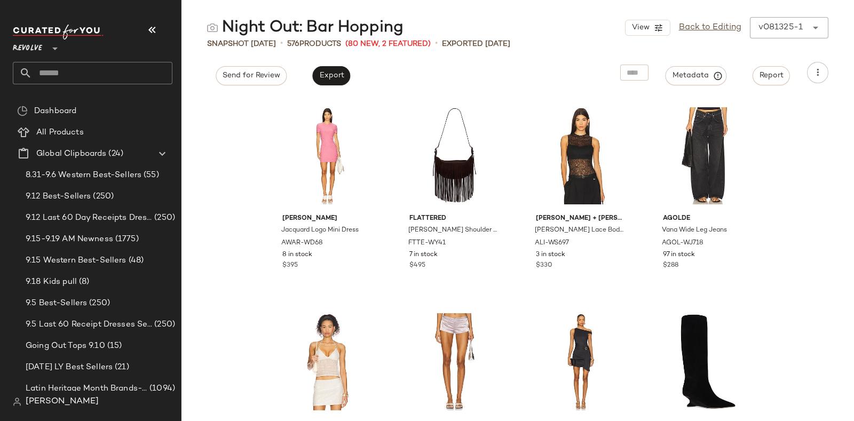
click at [139, 65] on input "text" at bounding box center [102, 73] width 140 height 22
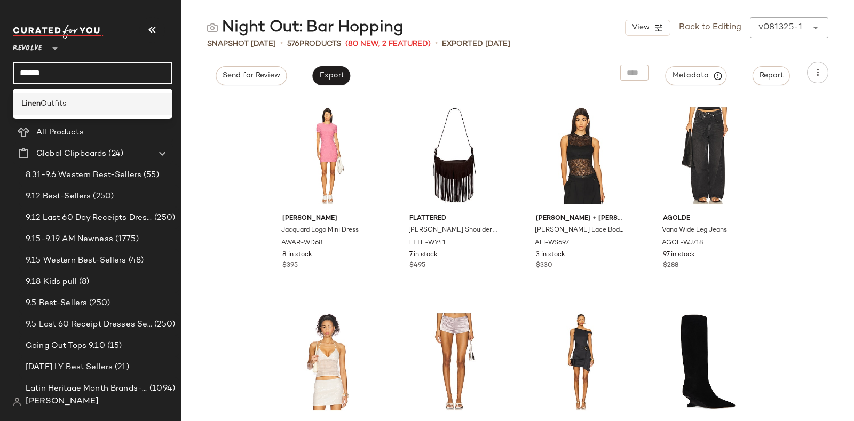
type input "*****"
click at [113, 103] on div "Linen Outfits" at bounding box center [92, 103] width 143 height 11
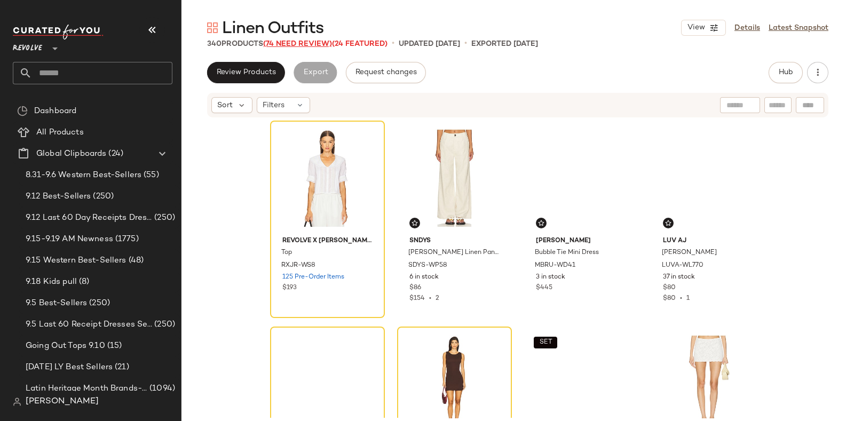
click at [296, 41] on span "(74 Need Review)" at bounding box center [297, 44] width 69 height 8
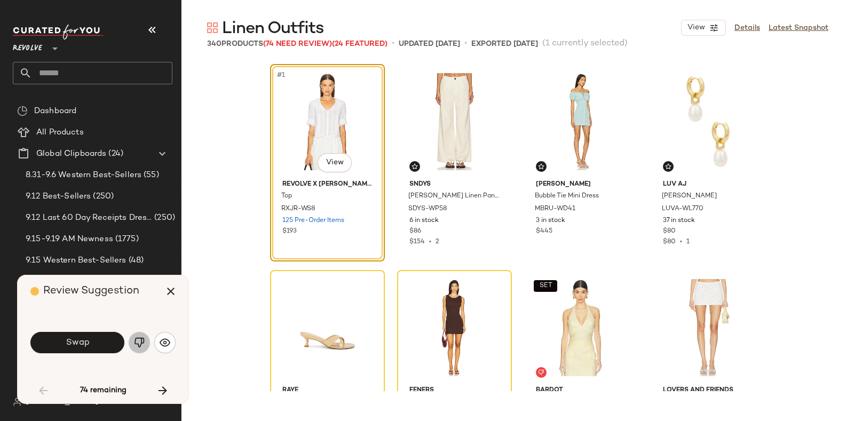
click at [131, 345] on button "button" at bounding box center [139, 342] width 21 height 21
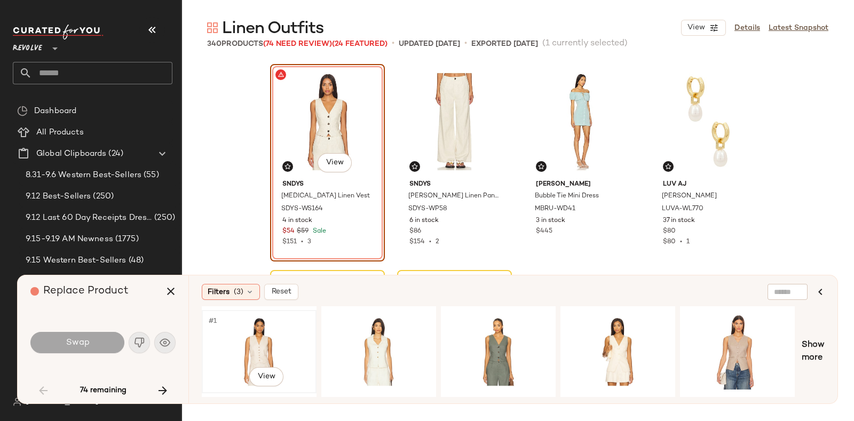
click at [251, 334] on div "#1 View" at bounding box center [259, 352] width 107 height 76
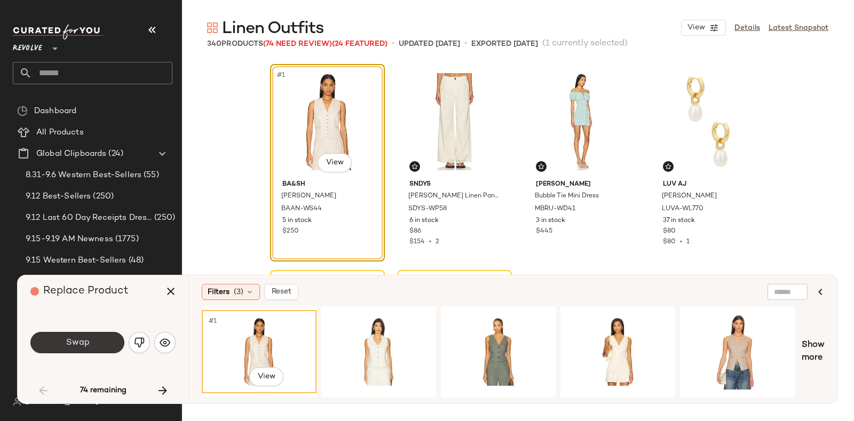
click at [97, 342] on button "Swap" at bounding box center [77, 342] width 94 height 21
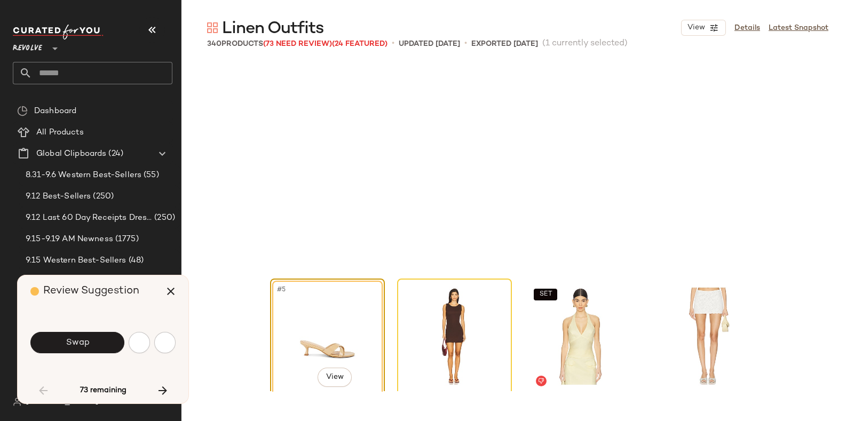
scroll to position [214, 0]
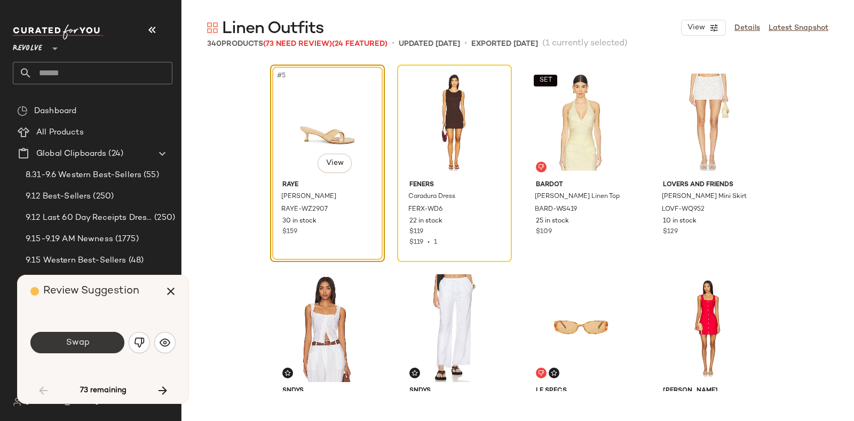
click at [95, 340] on button "Swap" at bounding box center [77, 342] width 94 height 21
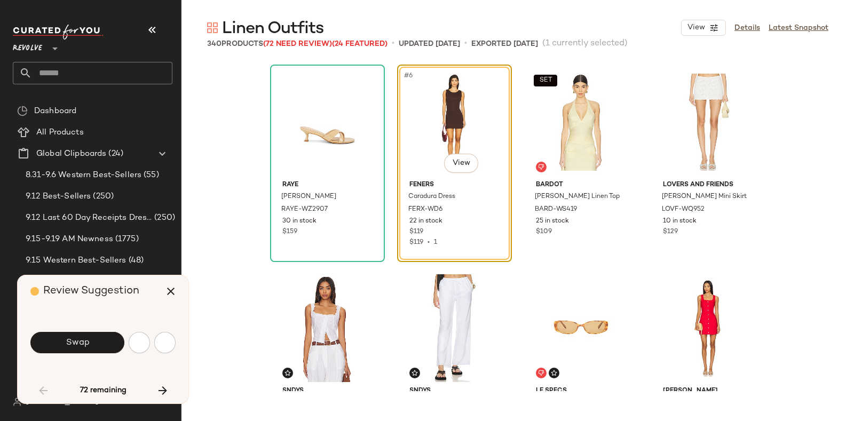
scroll to position [206, 0]
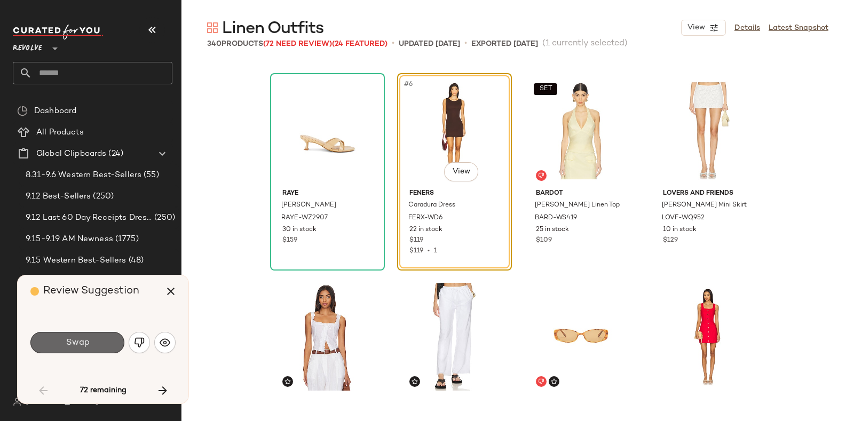
click at [99, 340] on button "Swap" at bounding box center [77, 342] width 94 height 21
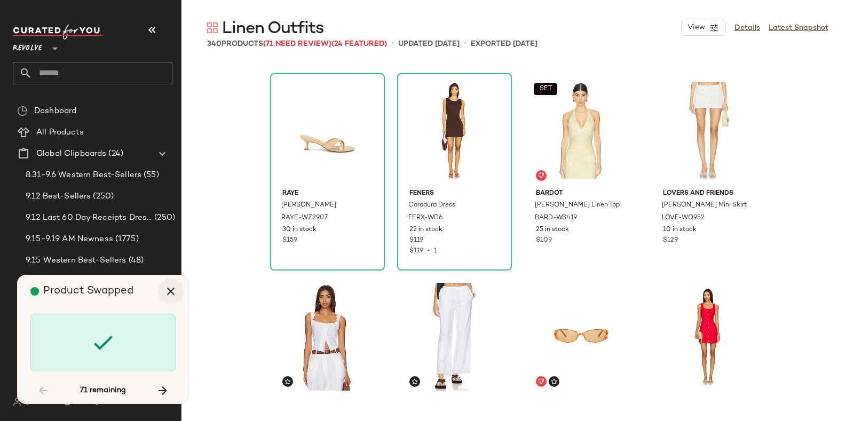
click at [170, 292] on icon "button" at bounding box center [170, 291] width 13 height 13
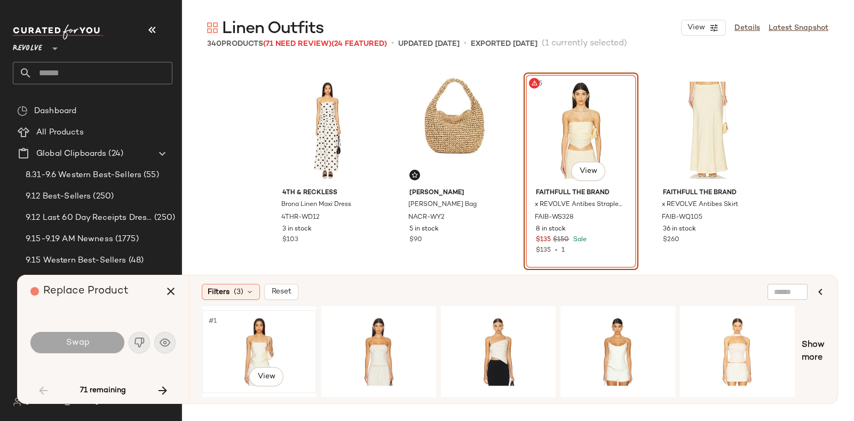
click at [267, 329] on div "#1 View" at bounding box center [259, 352] width 107 height 76
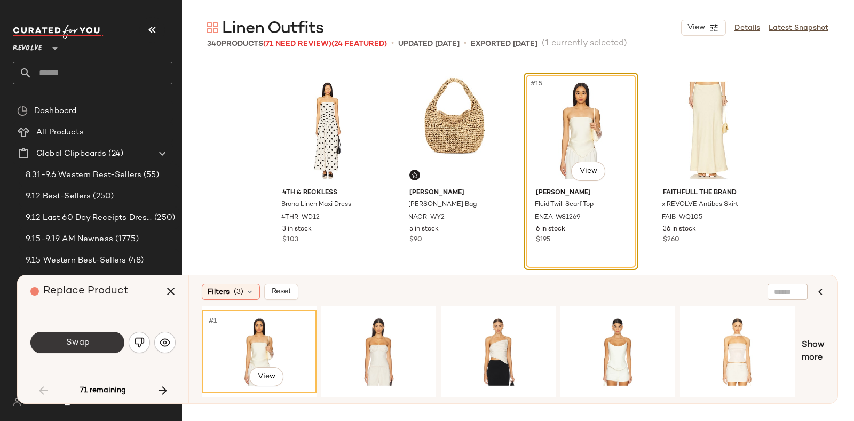
click at [98, 344] on button "Swap" at bounding box center [77, 342] width 94 height 21
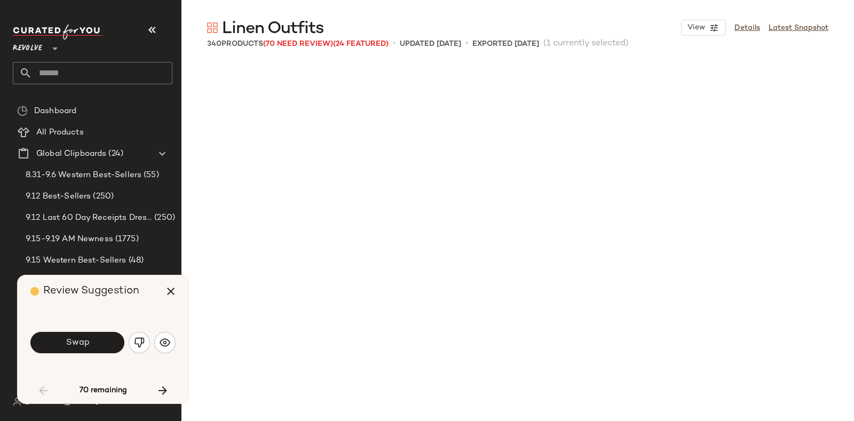
scroll to position [1030, 0]
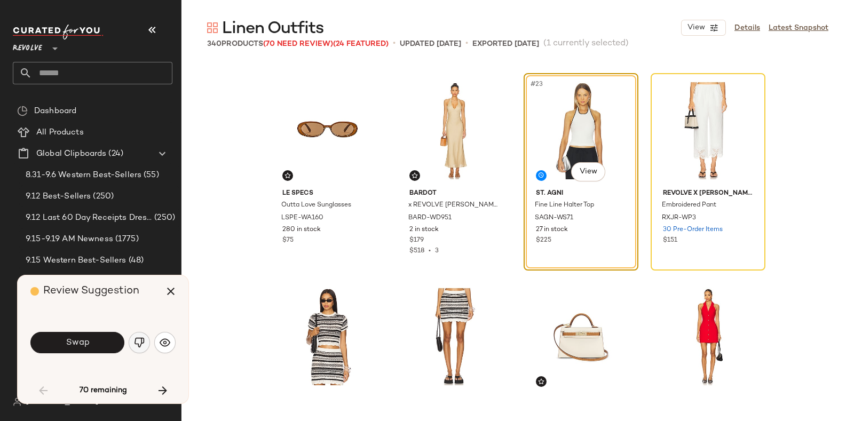
click at [136, 340] on img "button" at bounding box center [139, 342] width 11 height 11
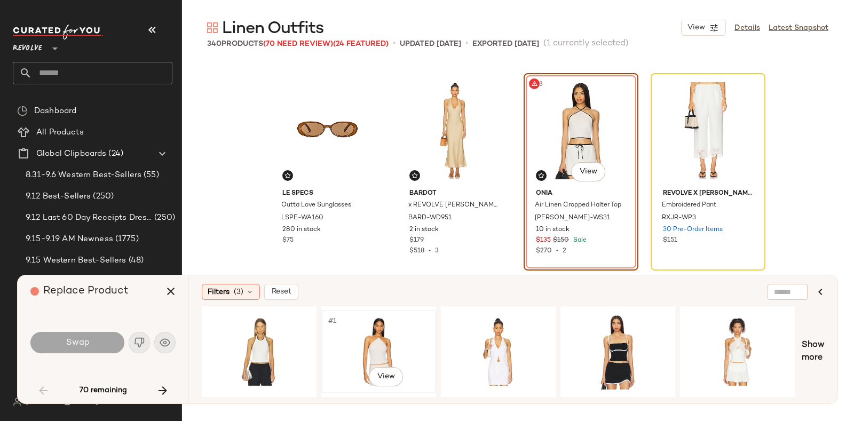
click at [374, 324] on div "#1 View" at bounding box center [378, 352] width 107 height 76
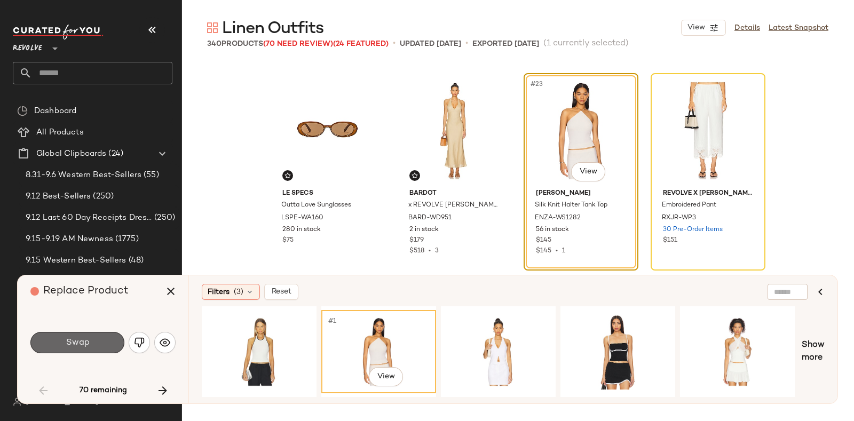
click at [101, 337] on button "Swap" at bounding box center [77, 342] width 94 height 21
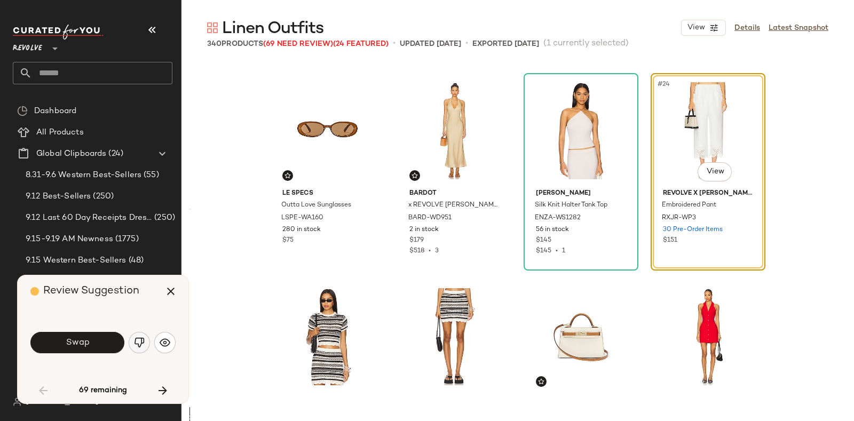
click at [140, 343] on img "button" at bounding box center [139, 342] width 11 height 11
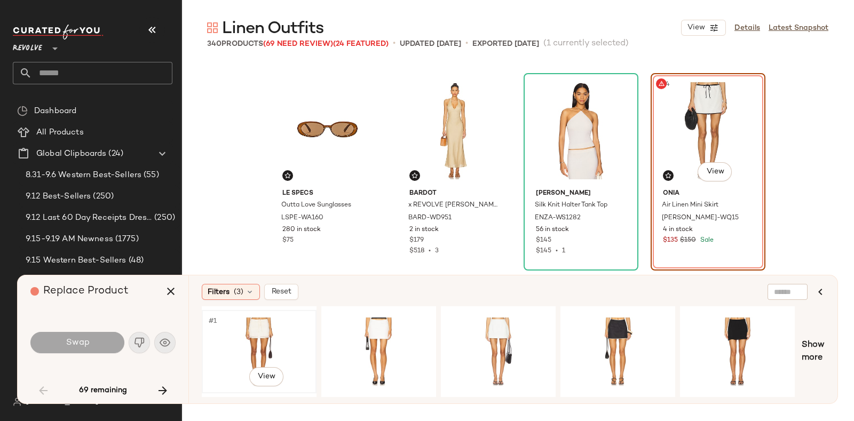
click at [249, 332] on div "#1 View" at bounding box center [259, 352] width 107 height 76
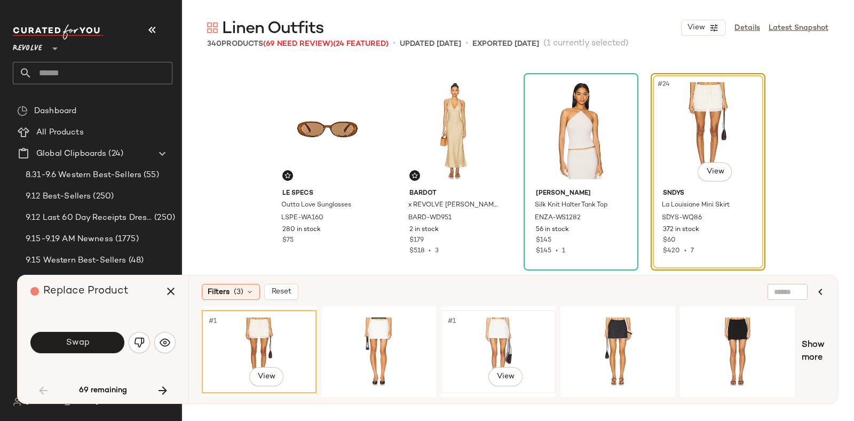
click at [485, 335] on div "#1 View" at bounding box center [498, 352] width 107 height 76
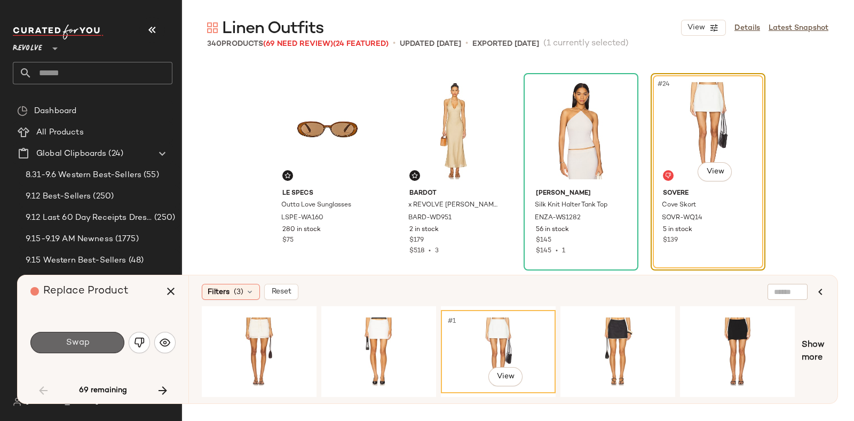
click at [90, 339] on button "Swap" at bounding box center [77, 342] width 94 height 21
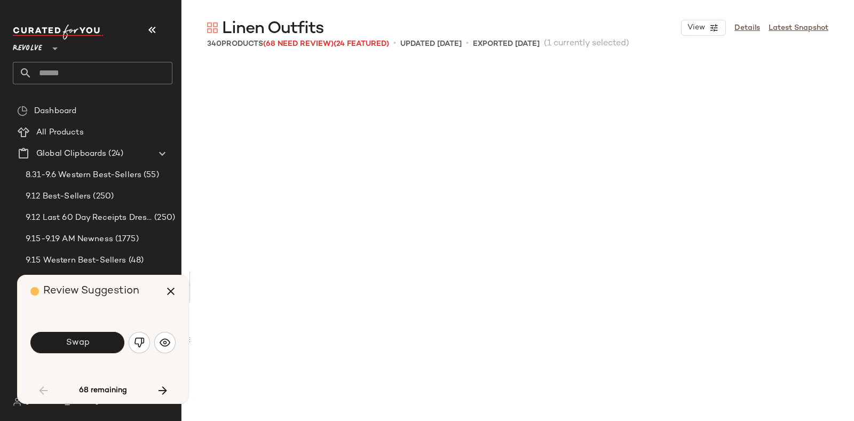
scroll to position [1442, 0]
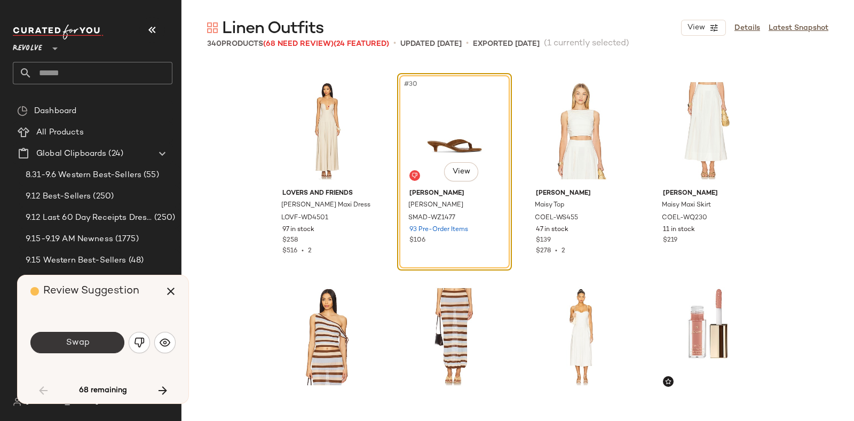
click at [88, 345] on span "Swap" at bounding box center [77, 343] width 24 height 10
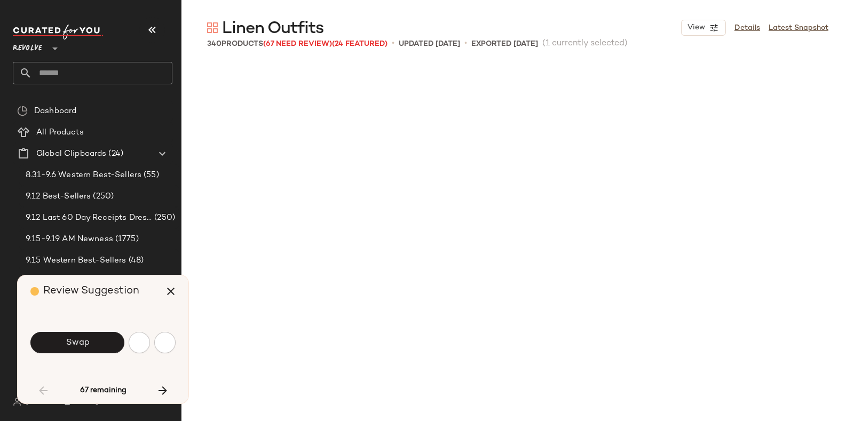
scroll to position [1855, 0]
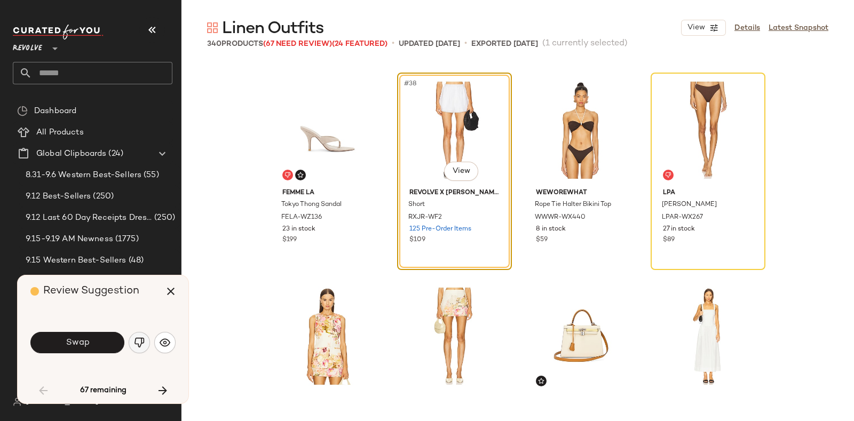
click at [139, 344] on img "button" at bounding box center [139, 342] width 11 height 11
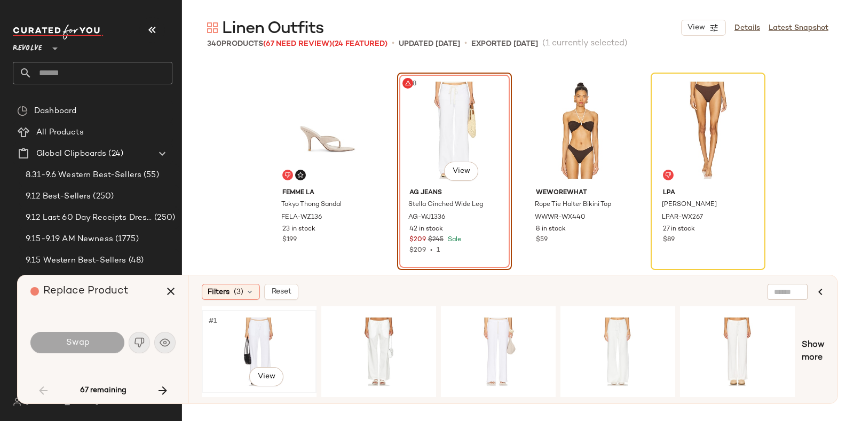
click at [278, 322] on div "#1 View" at bounding box center [259, 352] width 107 height 76
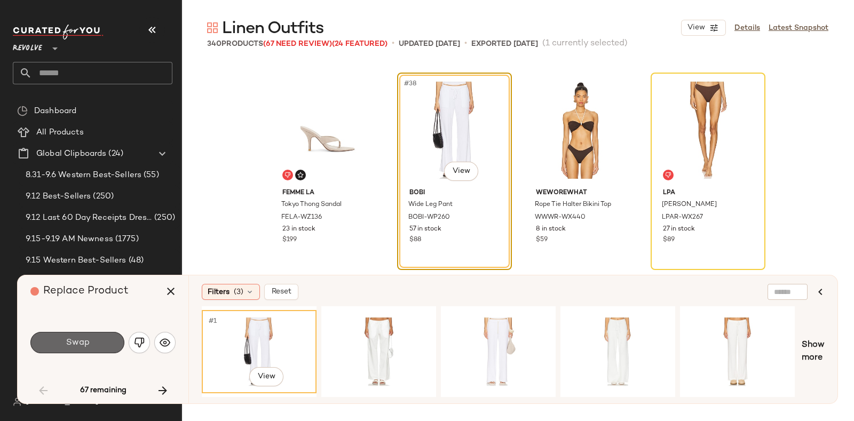
click at [99, 339] on button "Swap" at bounding box center [77, 342] width 94 height 21
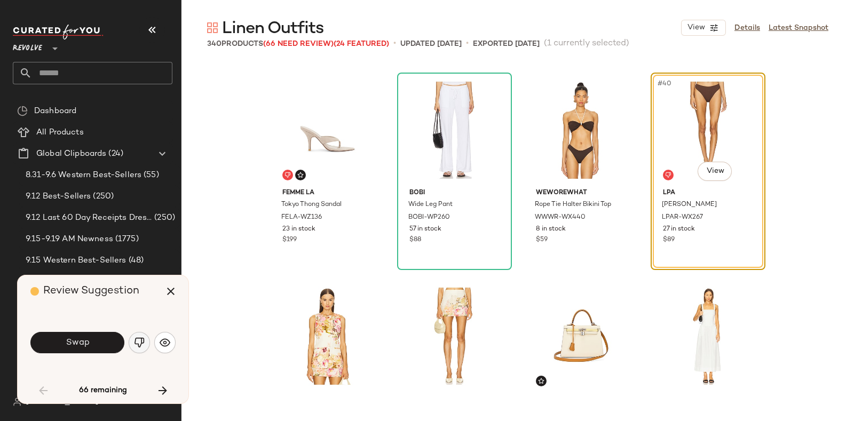
click at [134, 341] on img "button" at bounding box center [139, 342] width 11 height 11
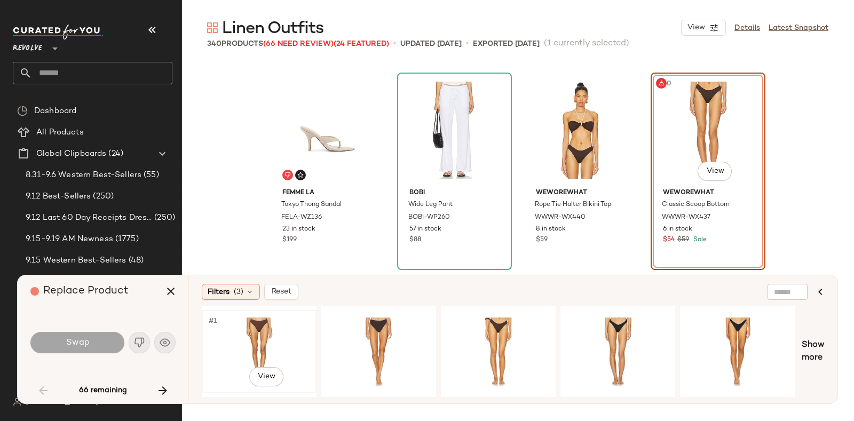
click at [246, 337] on div "#1 View" at bounding box center [259, 352] width 107 height 76
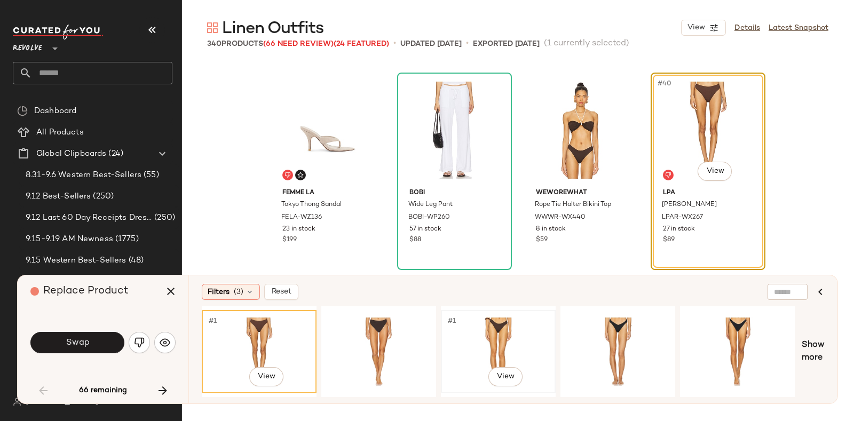
click at [470, 334] on div "#1 View" at bounding box center [498, 352] width 107 height 76
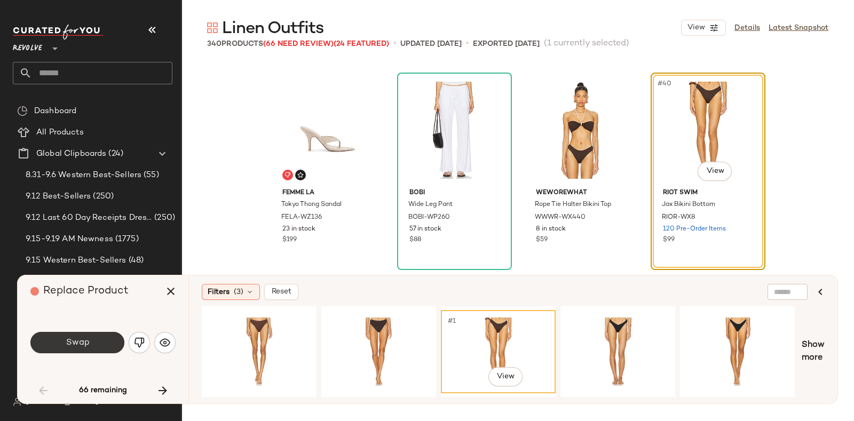
click at [111, 337] on button "Swap" at bounding box center [77, 342] width 94 height 21
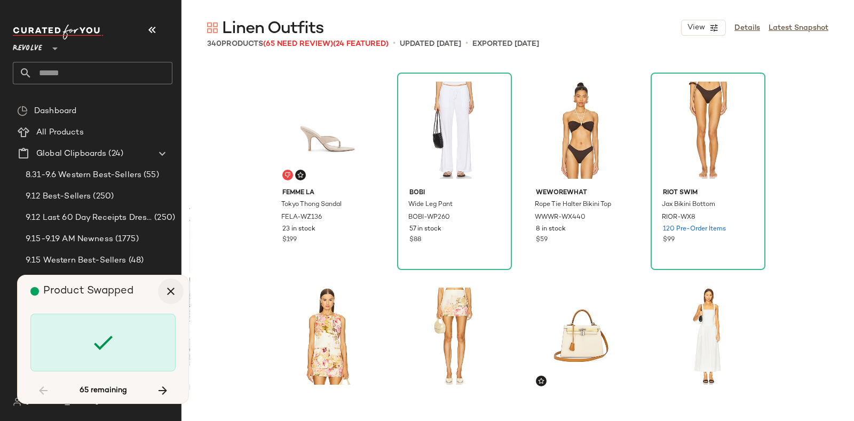
click at [167, 292] on icon "button" at bounding box center [170, 291] width 13 height 13
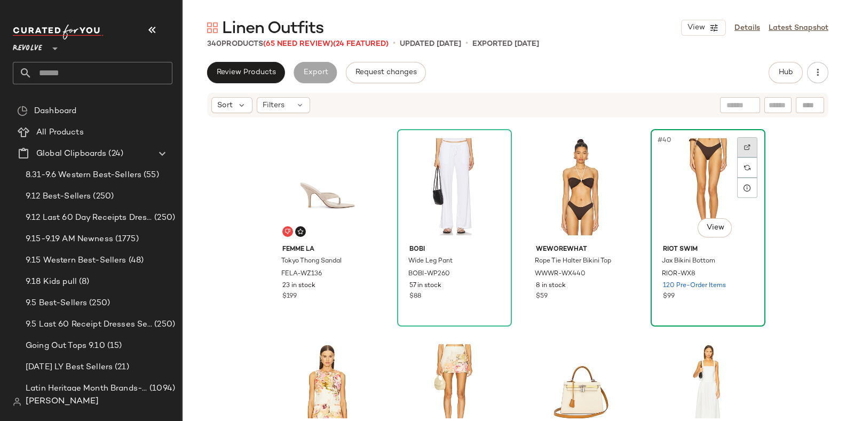
click at [746, 145] on img at bounding box center [747, 147] width 6 height 6
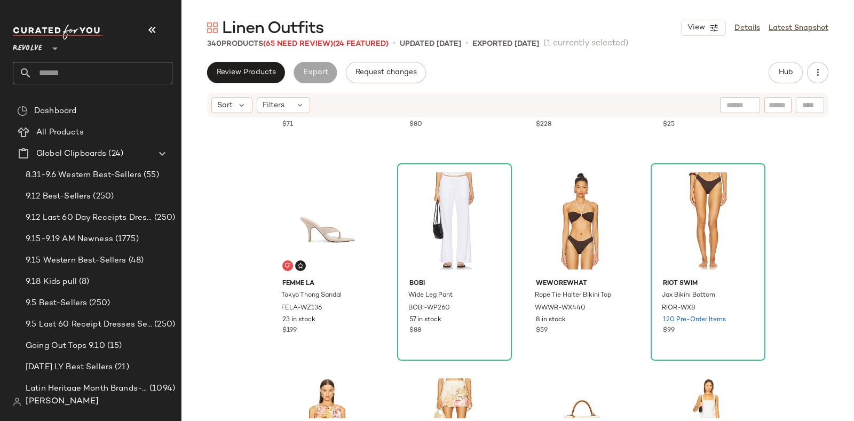
scroll to position [1825, 0]
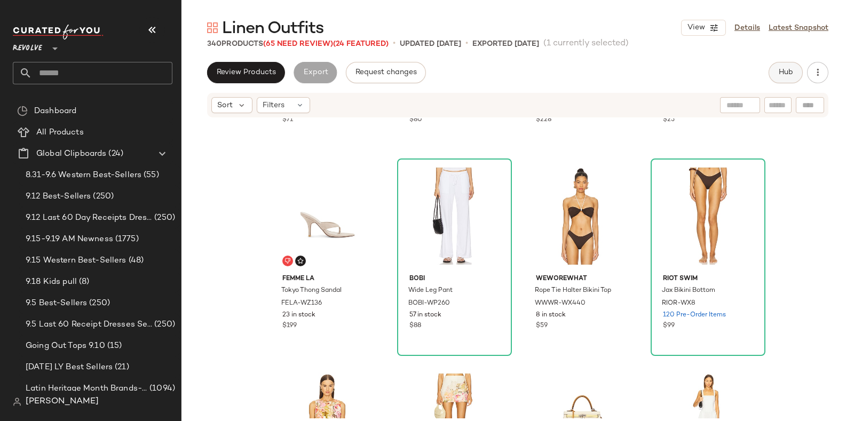
click at [791, 67] on button "Hub" at bounding box center [786, 72] width 34 height 21
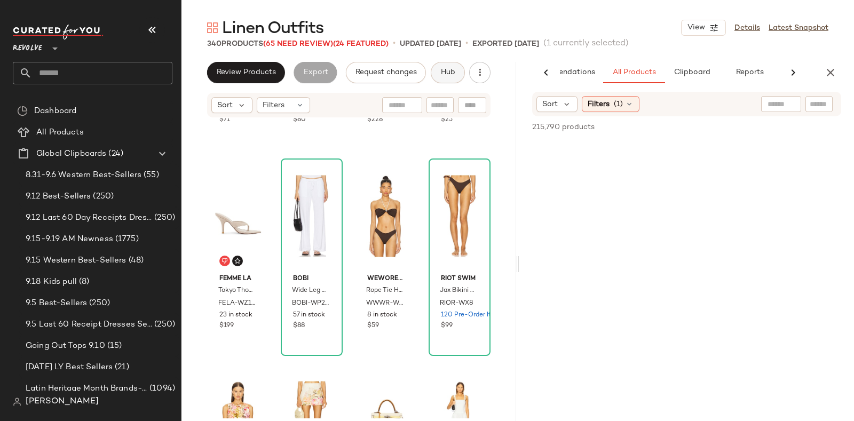
scroll to position [0, 51]
click at [825, 100] on icon "Clear Filter" at bounding box center [823, 104] width 13 height 13
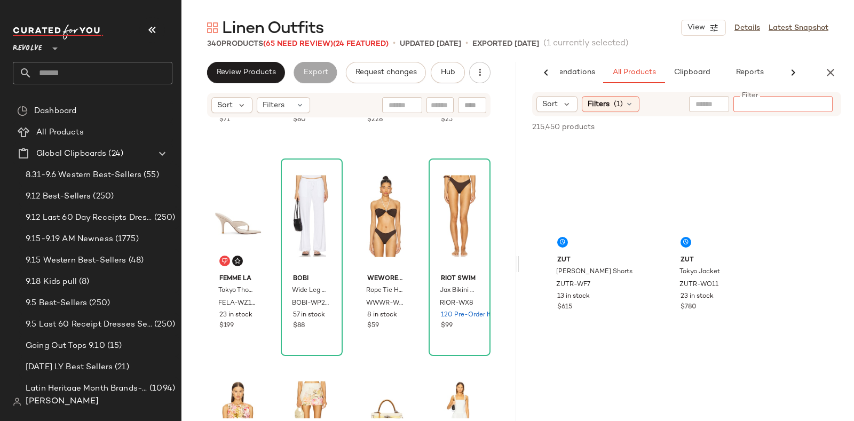
click at [755, 107] on input "Filter" at bounding box center [783, 104] width 91 height 11
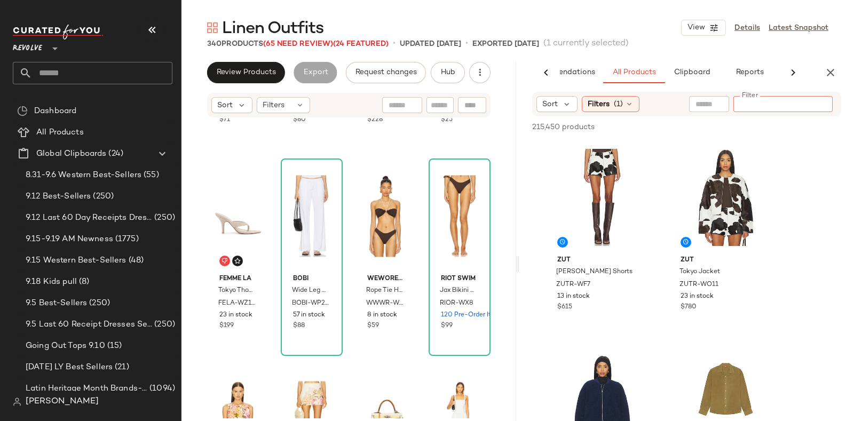
paste input "********"
type input "********"
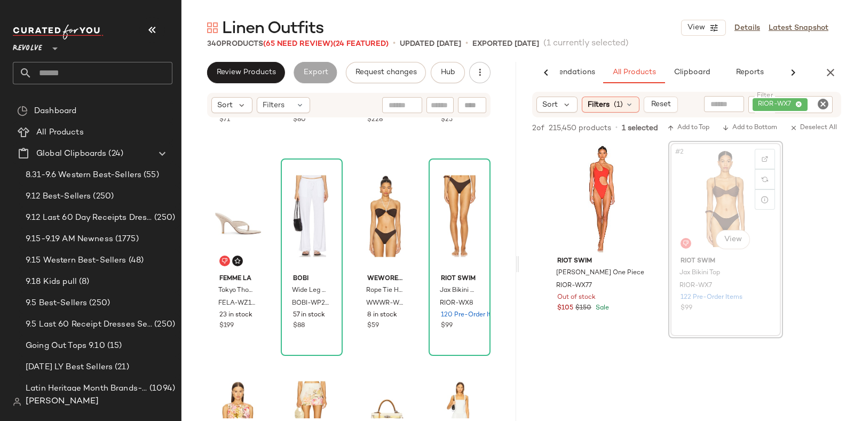
scroll to position [1823, 0]
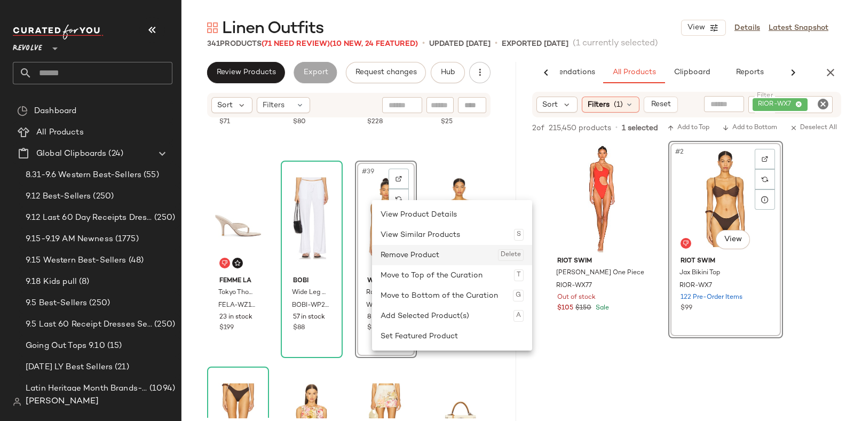
click at [399, 251] on div "Remove Product Delete" at bounding box center [452, 255] width 143 height 20
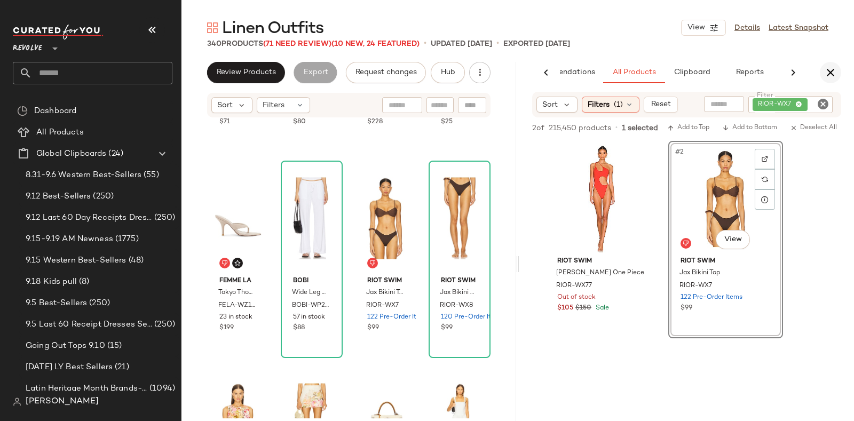
click at [829, 69] on icon "button" at bounding box center [830, 72] width 13 height 13
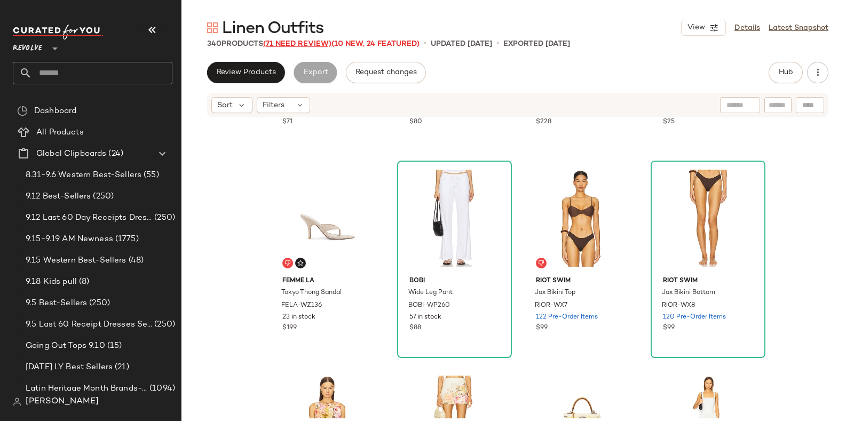
click at [303, 41] on span "(71 Need Review)" at bounding box center [297, 44] width 68 height 8
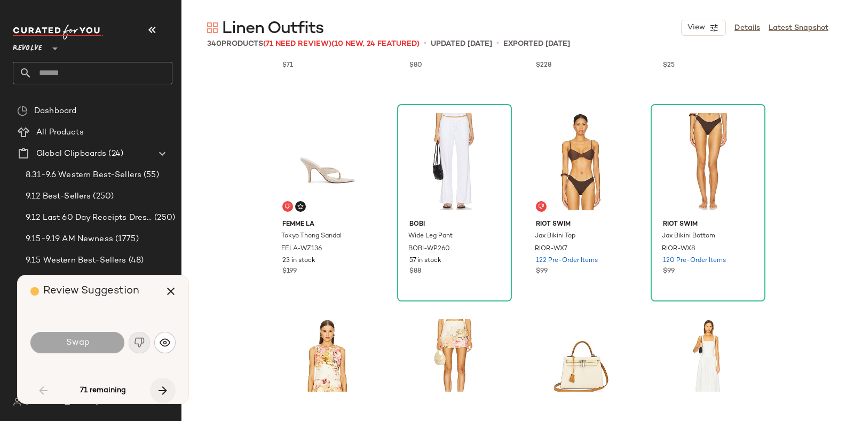
click at [160, 387] on icon "button" at bounding box center [162, 390] width 13 height 13
click at [308, 46] on span "(71 Need Review)" at bounding box center [297, 44] width 68 height 8
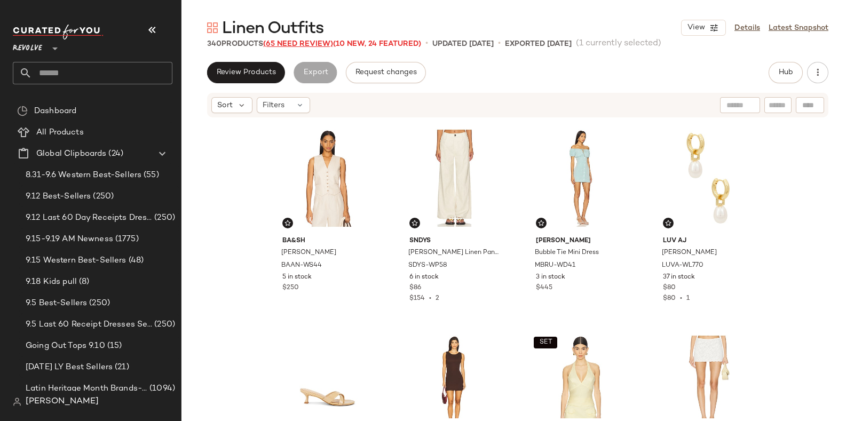
click at [309, 42] on span "(65 Need Review)" at bounding box center [298, 44] width 70 height 8
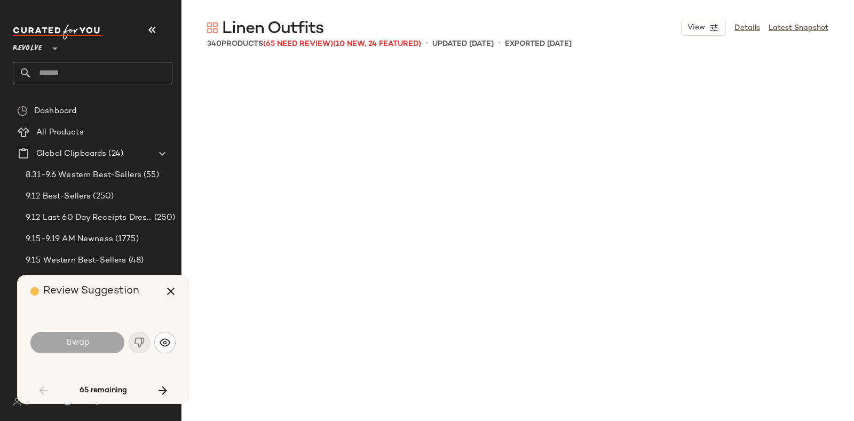
scroll to position [2266, 0]
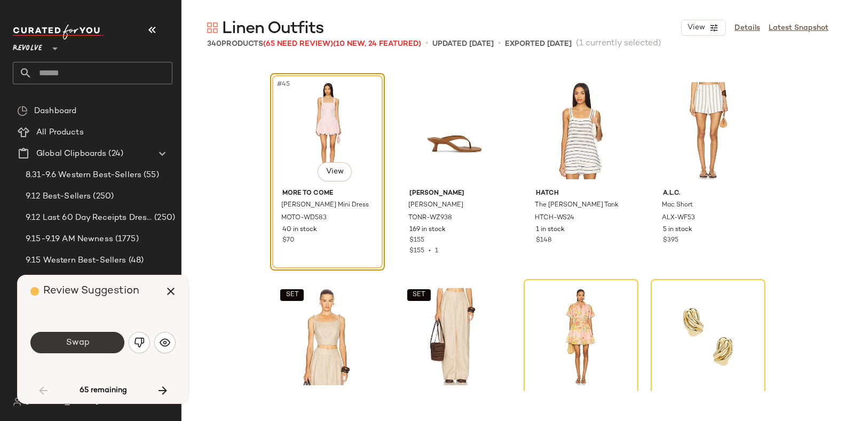
click at [80, 344] on span "Swap" at bounding box center [77, 343] width 24 height 10
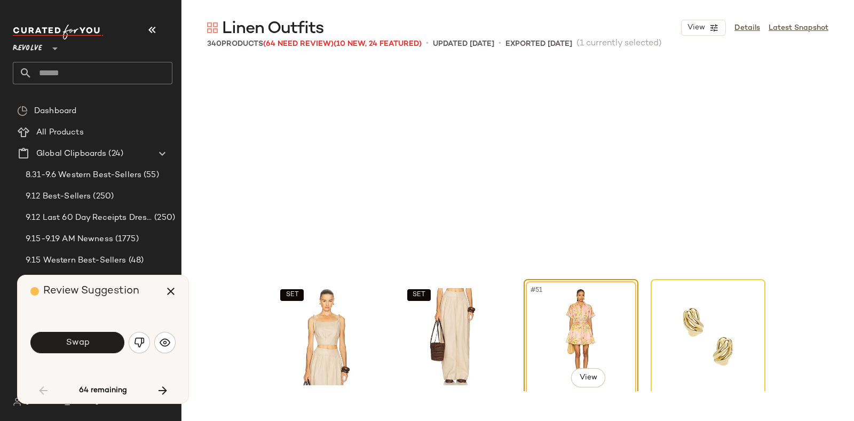
scroll to position [2473, 0]
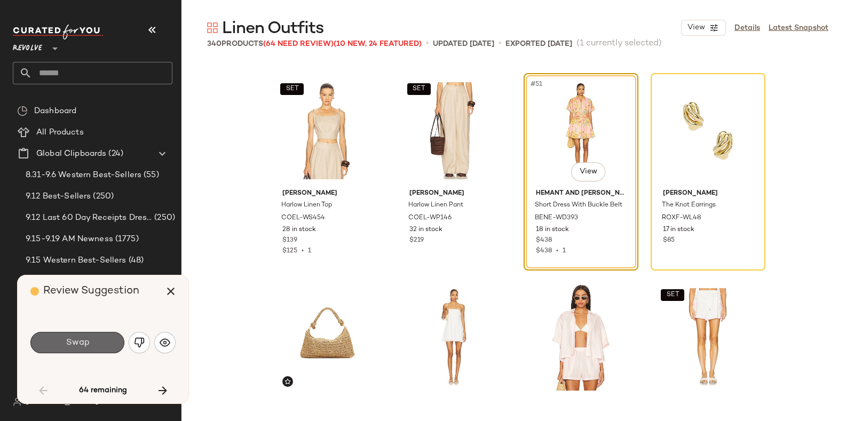
click at [88, 341] on span "Swap" at bounding box center [77, 343] width 24 height 10
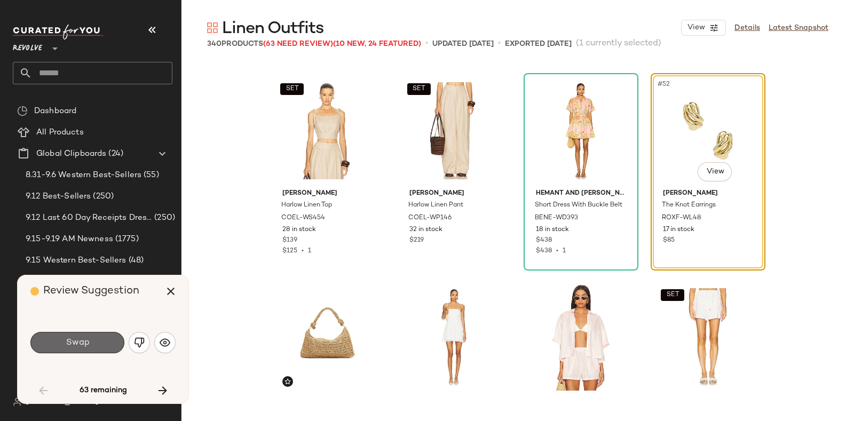
click at [97, 338] on button "Swap" at bounding box center [77, 342] width 94 height 21
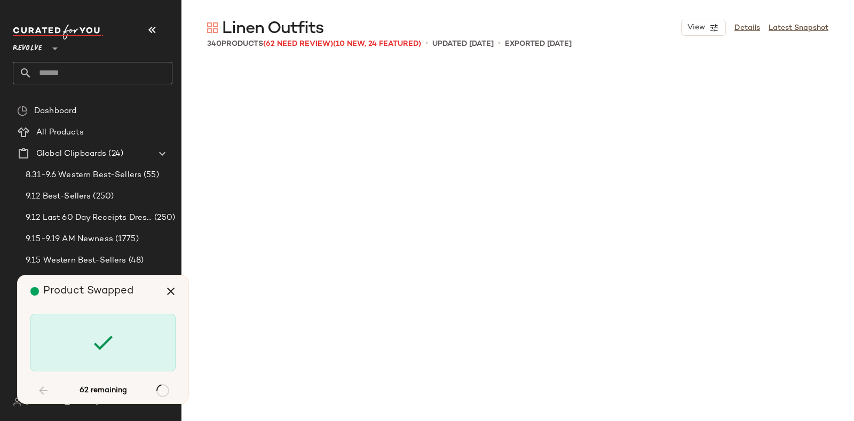
scroll to position [3503, 0]
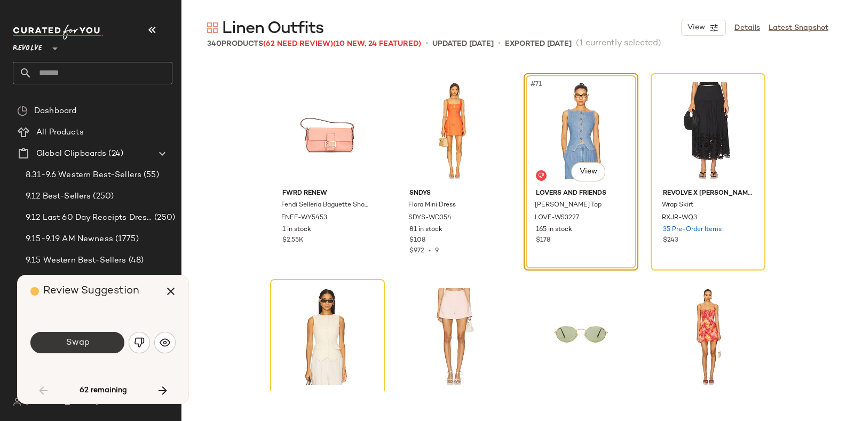
click at [106, 339] on button "Swap" at bounding box center [77, 342] width 94 height 21
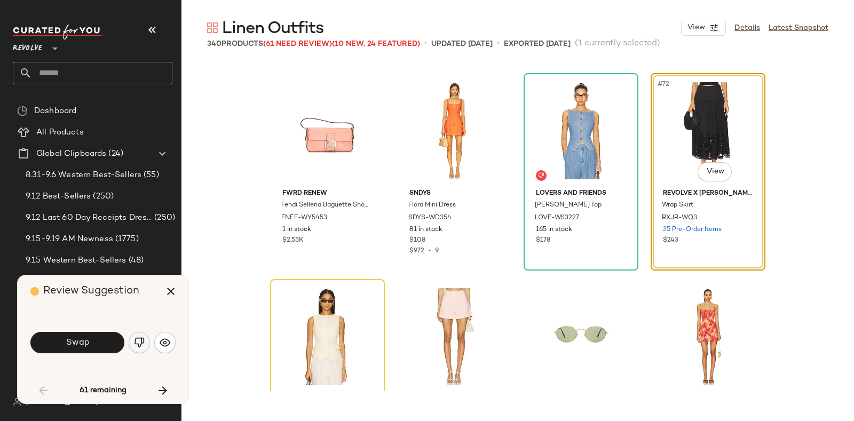
click at [138, 334] on button "button" at bounding box center [139, 342] width 21 height 21
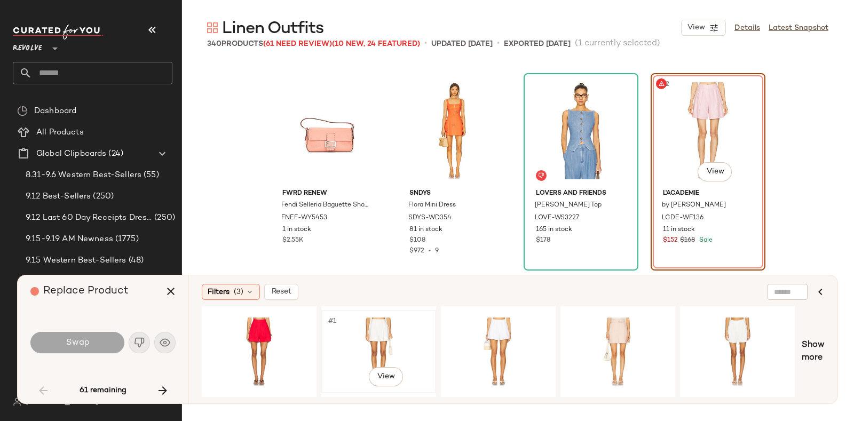
click at [376, 322] on div "#1 View" at bounding box center [378, 352] width 107 height 76
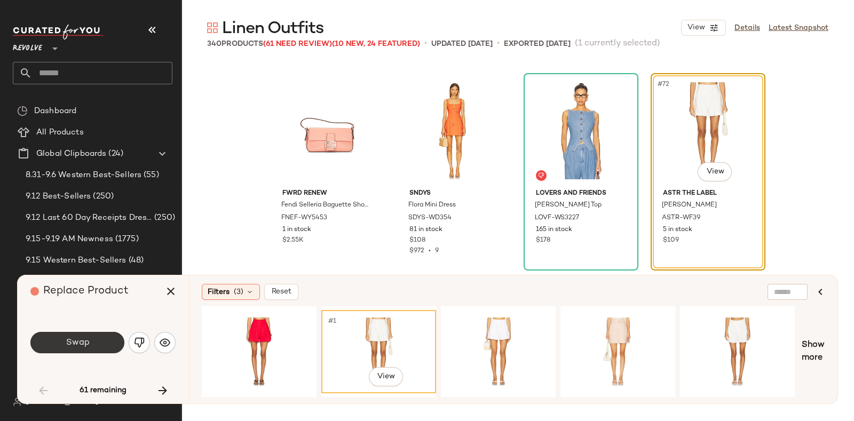
click at [91, 344] on button "Swap" at bounding box center [77, 342] width 94 height 21
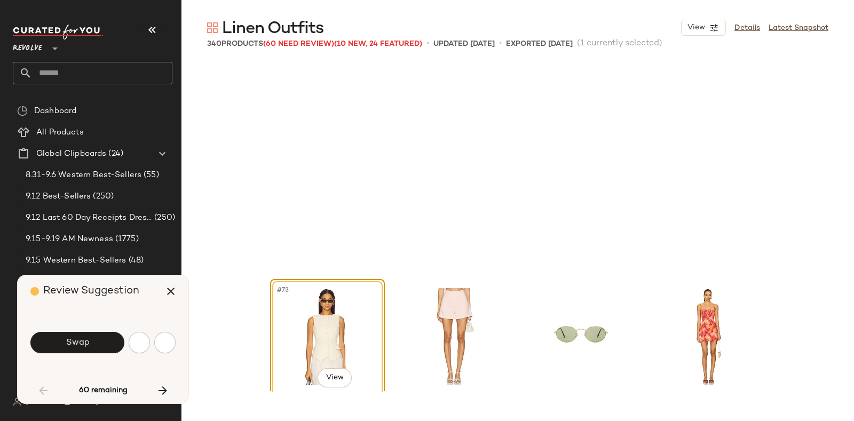
scroll to position [3710, 0]
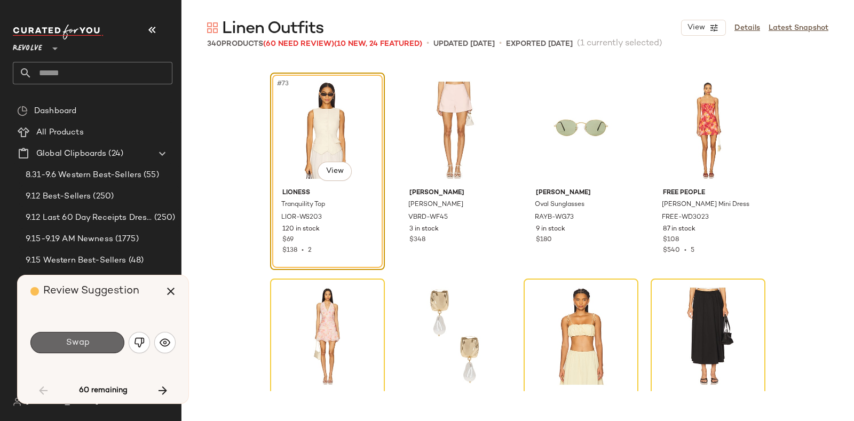
click at [80, 345] on span "Swap" at bounding box center [77, 343] width 24 height 10
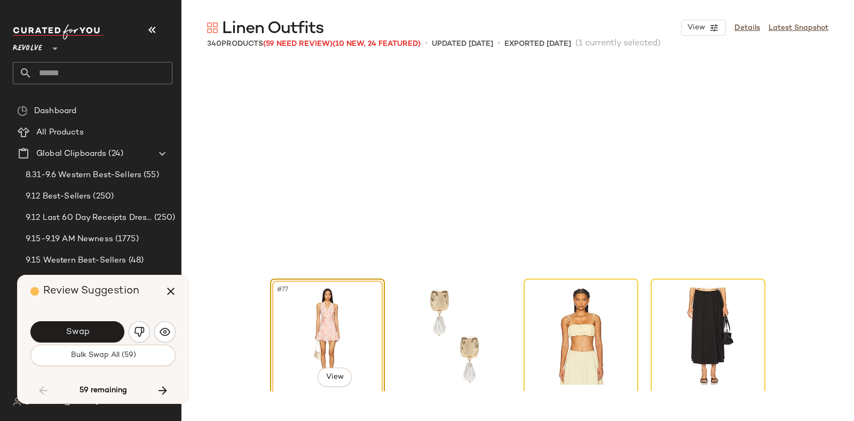
scroll to position [3916, 0]
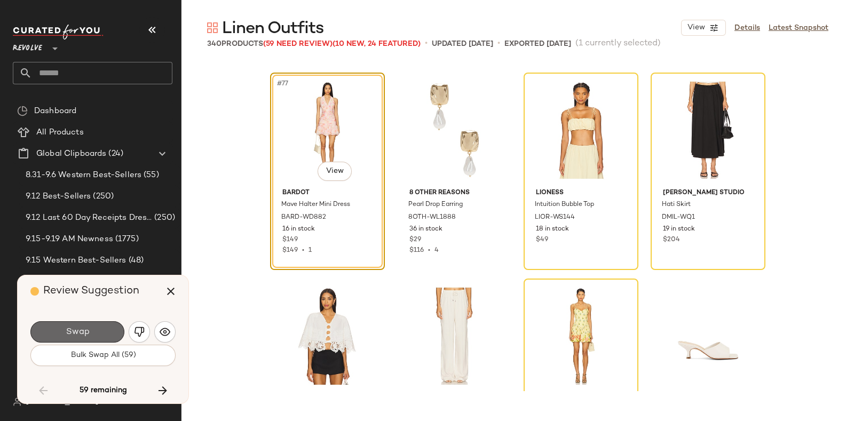
click at [92, 329] on button "Swap" at bounding box center [77, 331] width 94 height 21
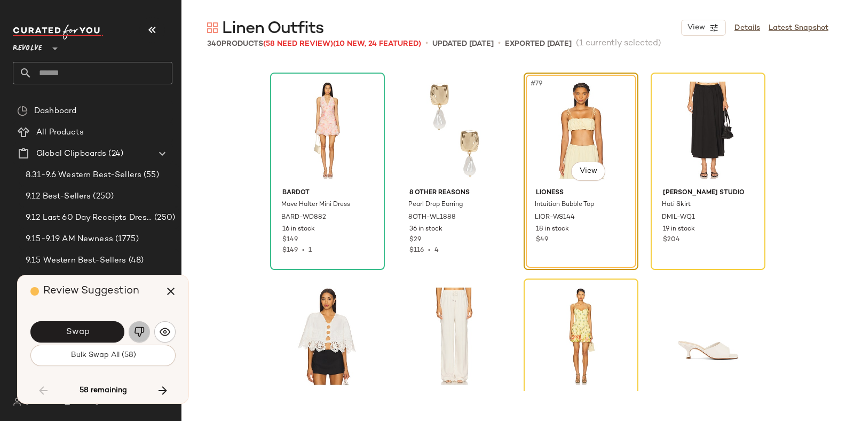
click at [133, 332] on button "button" at bounding box center [139, 331] width 21 height 21
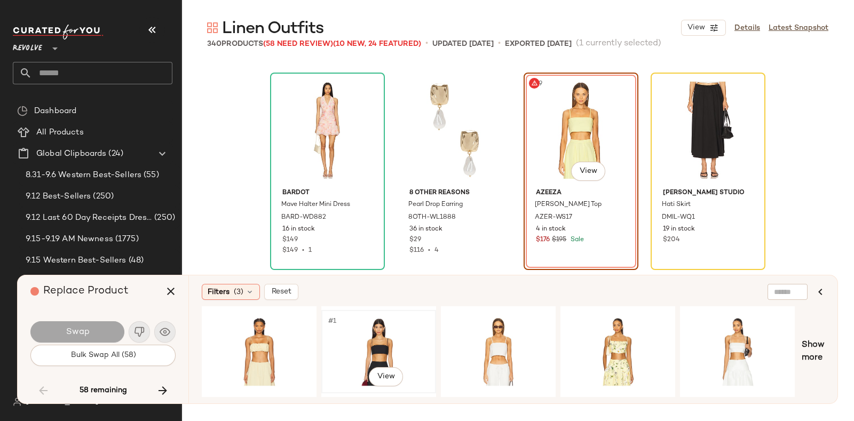
click at [387, 326] on div "#1 View" at bounding box center [378, 352] width 107 height 76
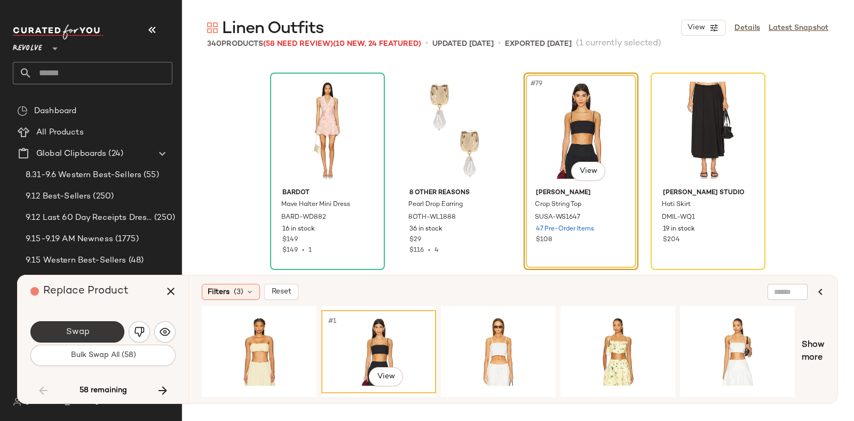
click at [69, 327] on span "Swap" at bounding box center [77, 332] width 24 height 10
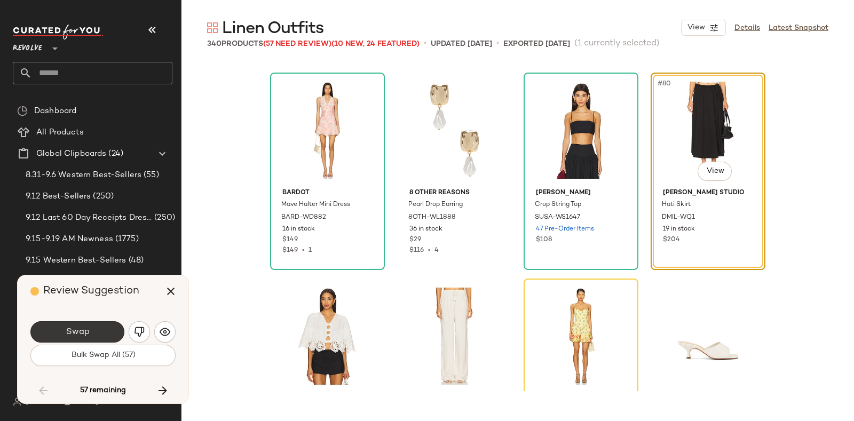
click at [86, 330] on span "Swap" at bounding box center [77, 332] width 24 height 10
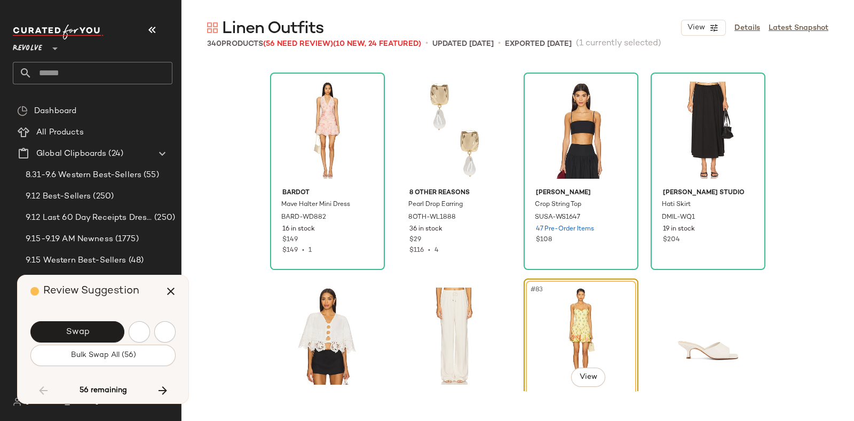
scroll to position [4121, 0]
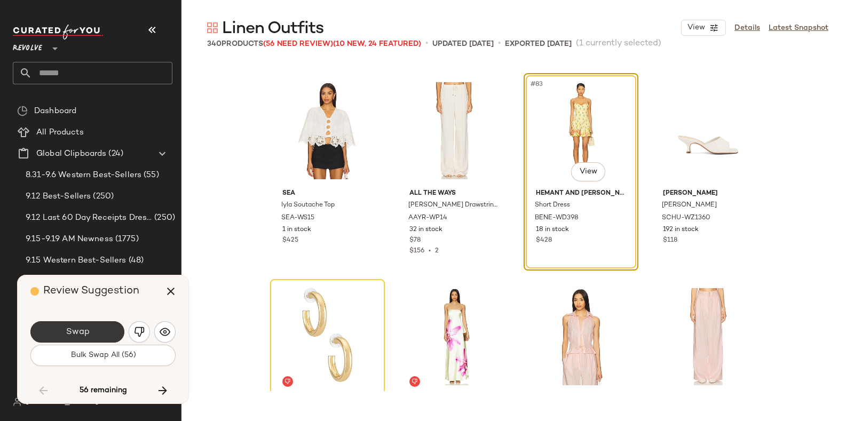
click at [105, 328] on button "Swap" at bounding box center [77, 331] width 94 height 21
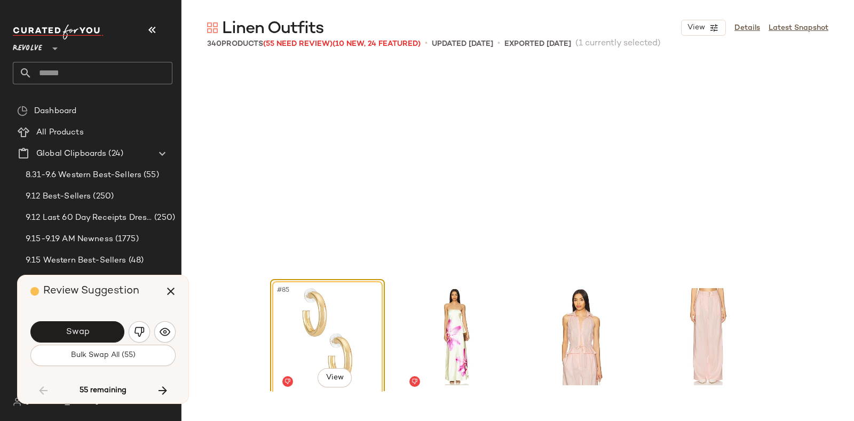
scroll to position [4327, 0]
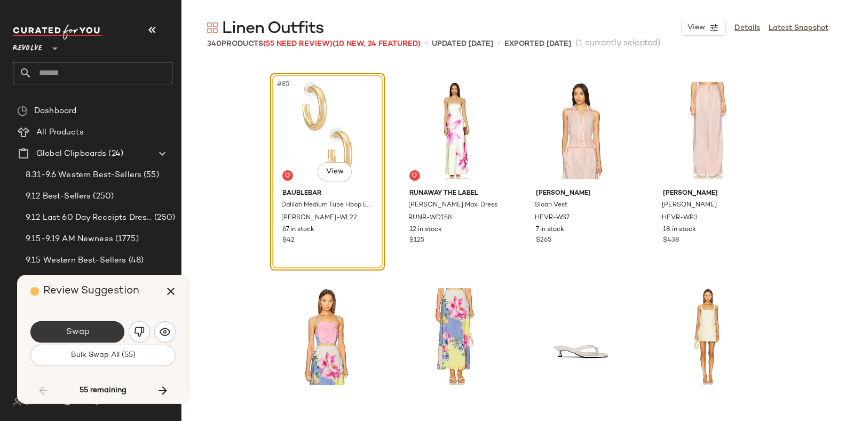
click at [102, 329] on button "Swap" at bounding box center [77, 331] width 94 height 21
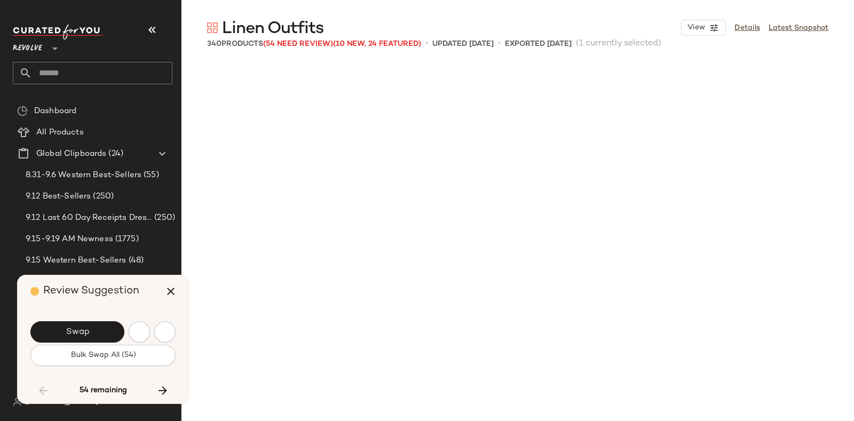
scroll to position [4740, 0]
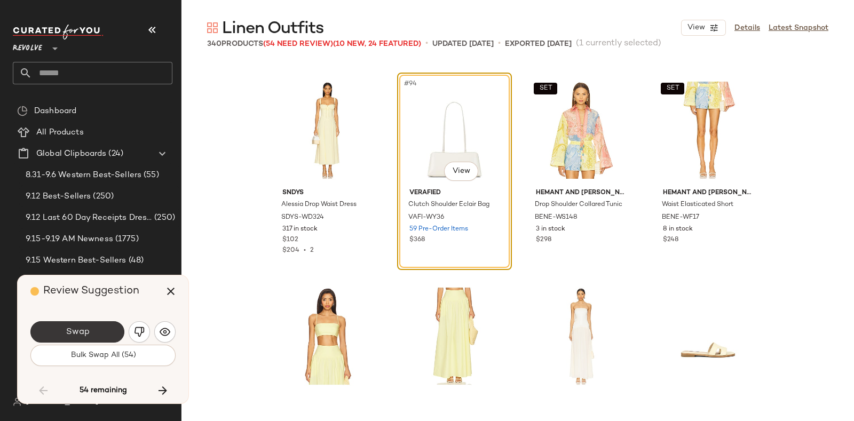
click at [104, 329] on button "Swap" at bounding box center [77, 331] width 94 height 21
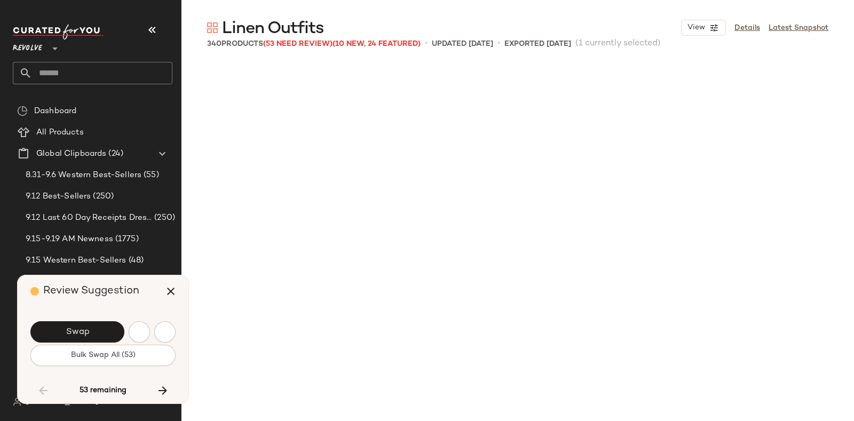
scroll to position [5152, 0]
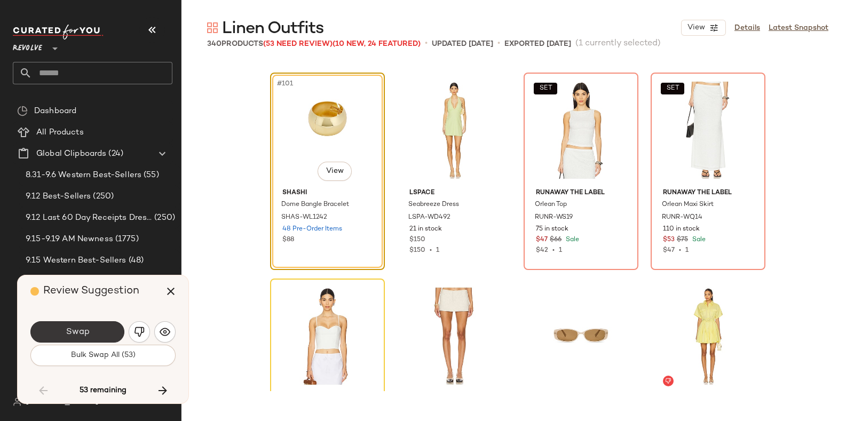
click at [101, 333] on button "Swap" at bounding box center [77, 331] width 94 height 21
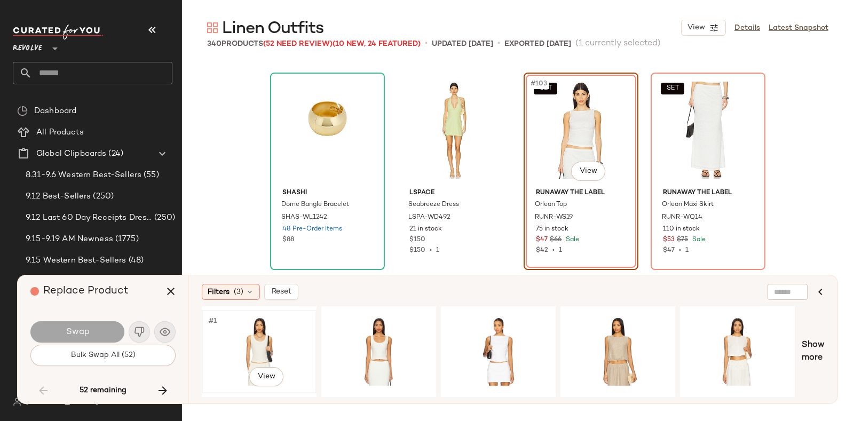
click at [259, 319] on div "#1 View" at bounding box center [259, 352] width 107 height 76
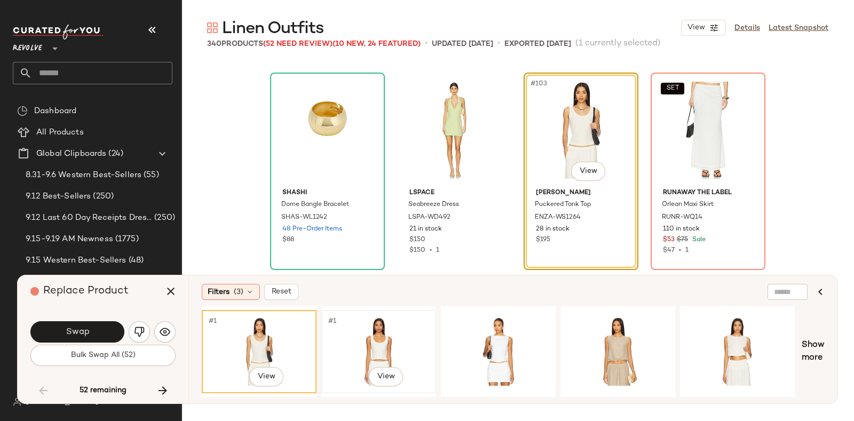
click at [368, 319] on div "#1 View" at bounding box center [378, 352] width 107 height 76
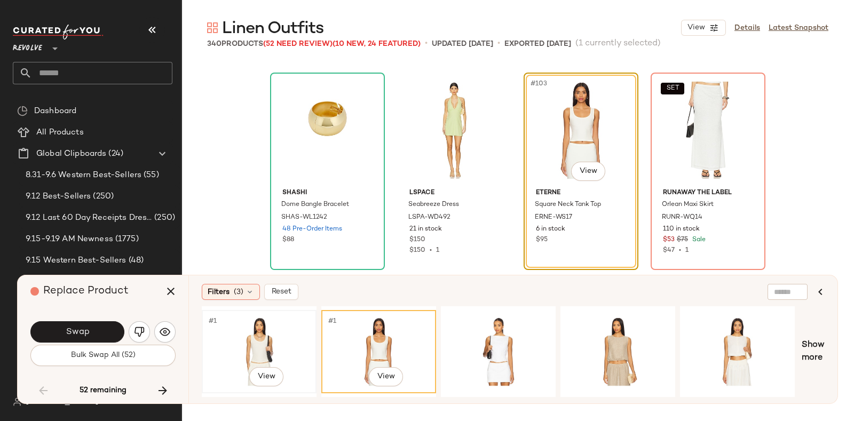
click at [245, 322] on div "#1 View" at bounding box center [259, 352] width 107 height 76
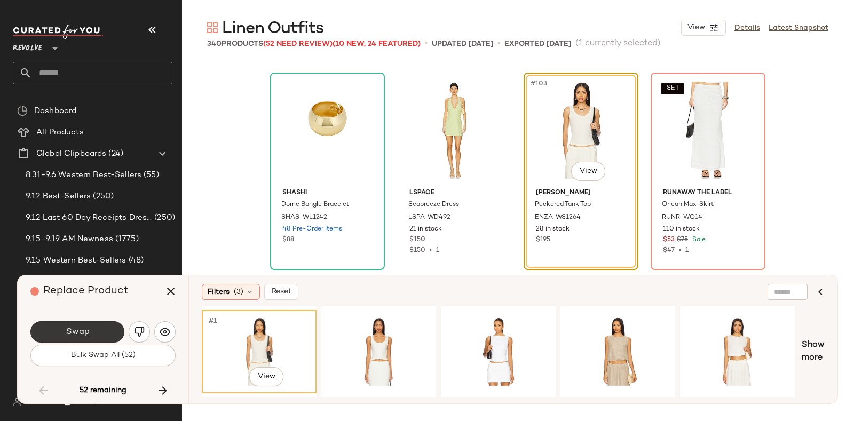
click at [93, 327] on button "Swap" at bounding box center [77, 331] width 94 height 21
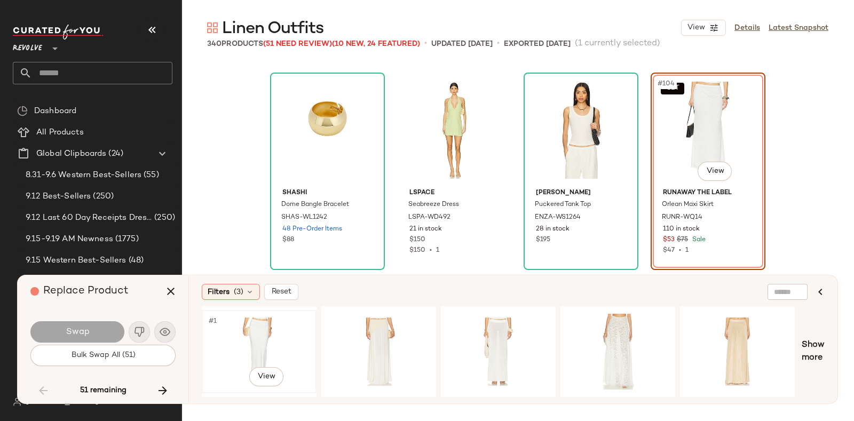
click at [301, 329] on div "#1 View" at bounding box center [259, 352] width 107 height 76
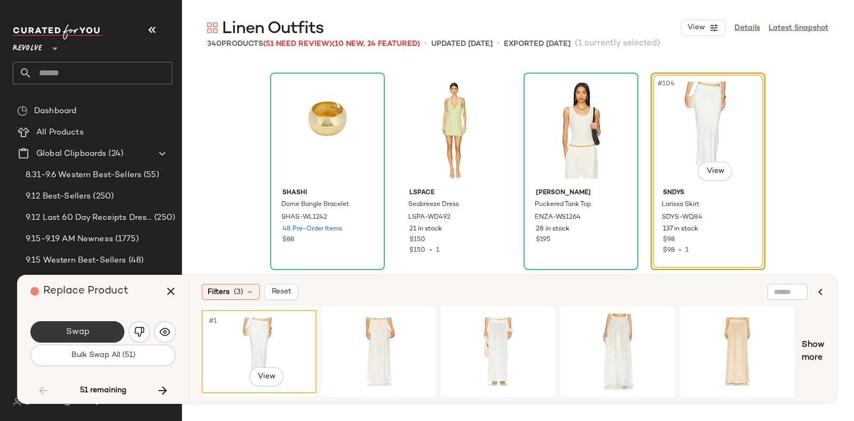
click at [72, 326] on button "Swap" at bounding box center [77, 331] width 94 height 21
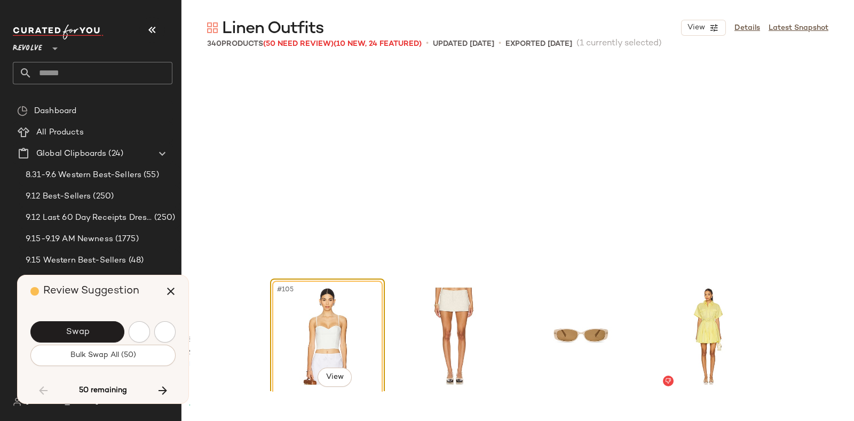
scroll to position [5358, 0]
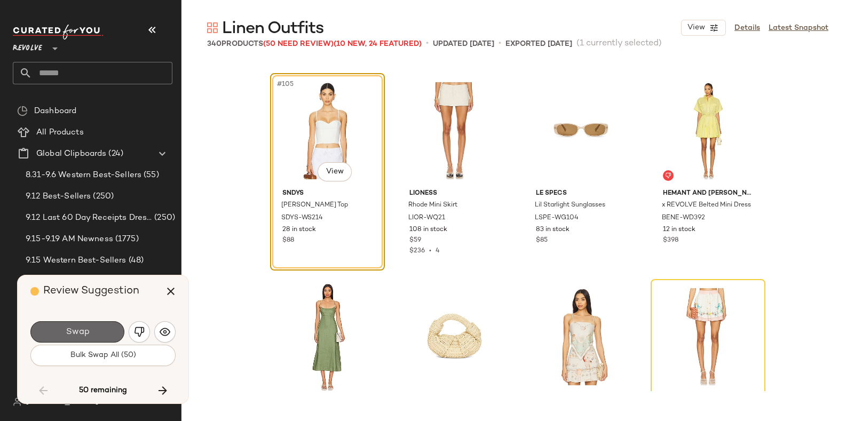
click at [100, 329] on button "Swap" at bounding box center [77, 331] width 94 height 21
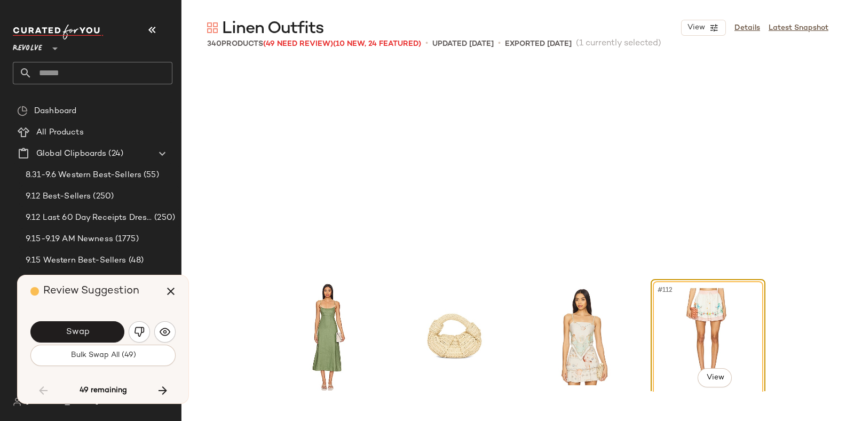
scroll to position [5564, 0]
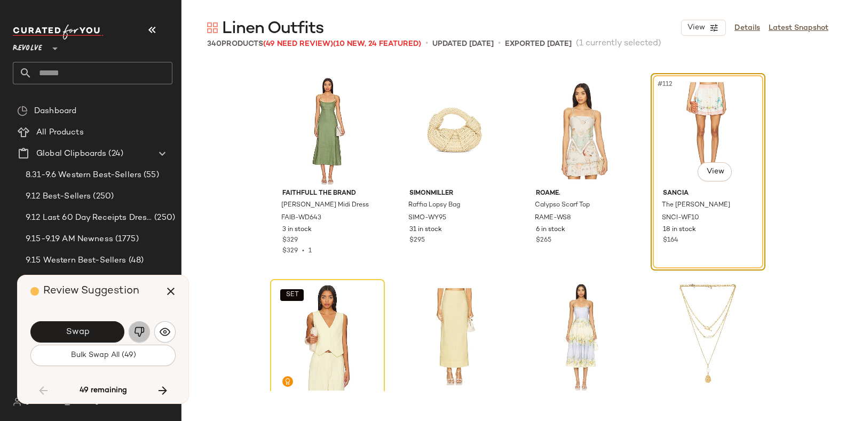
click at [132, 329] on button "button" at bounding box center [139, 331] width 21 height 21
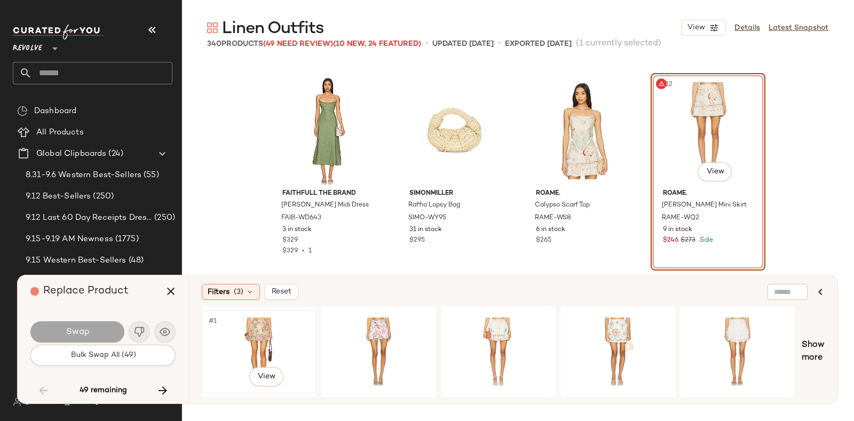
click at [263, 324] on div "#1 View" at bounding box center [259, 352] width 107 height 76
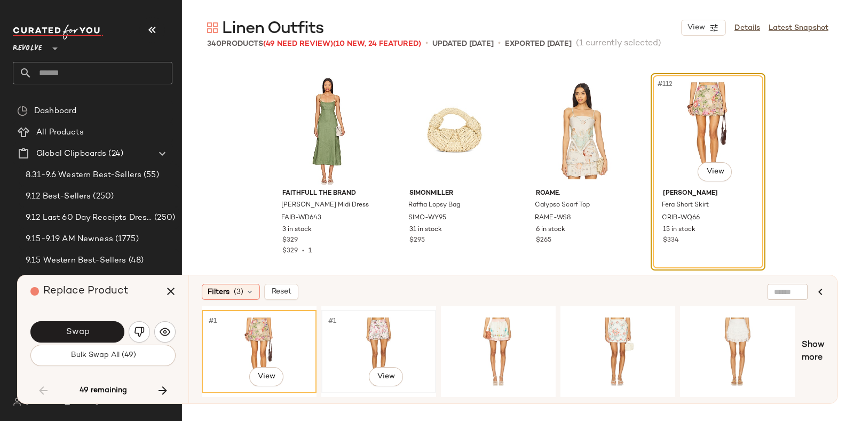
click at [364, 314] on div "#1 View" at bounding box center [378, 352] width 107 height 76
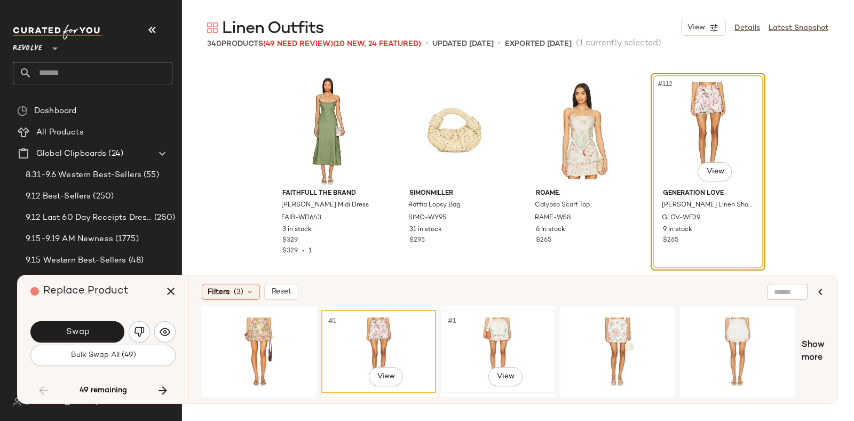
click at [503, 311] on div "#1 View" at bounding box center [498, 351] width 113 height 81
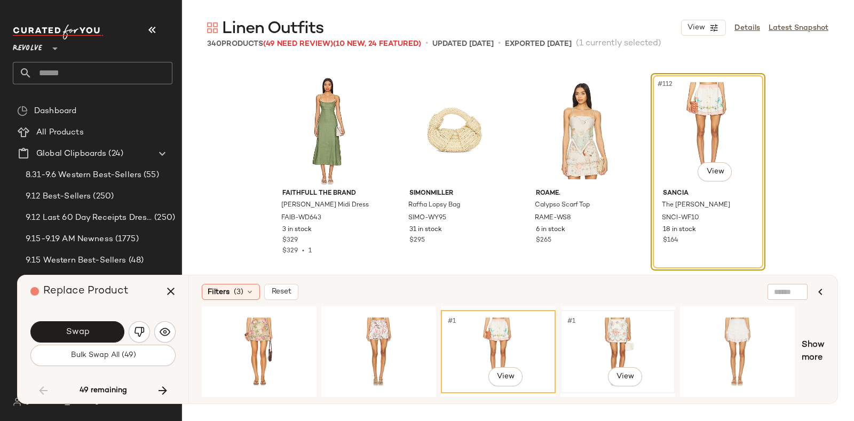
click at [582, 314] on div "#1 View" at bounding box center [617, 352] width 107 height 76
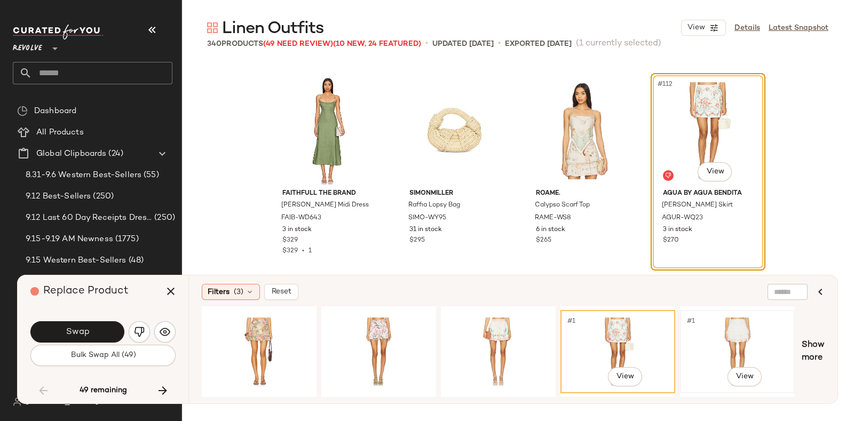
click at [682, 317] on div "#1 View" at bounding box center [737, 351] width 113 height 81
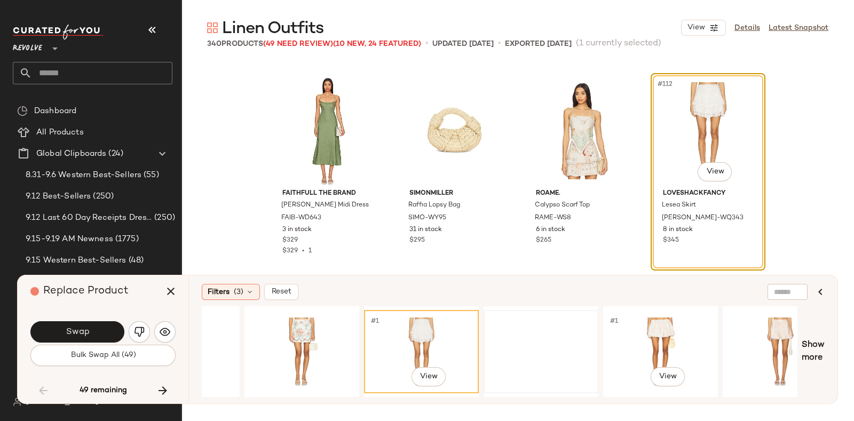
scroll to position [0, 320]
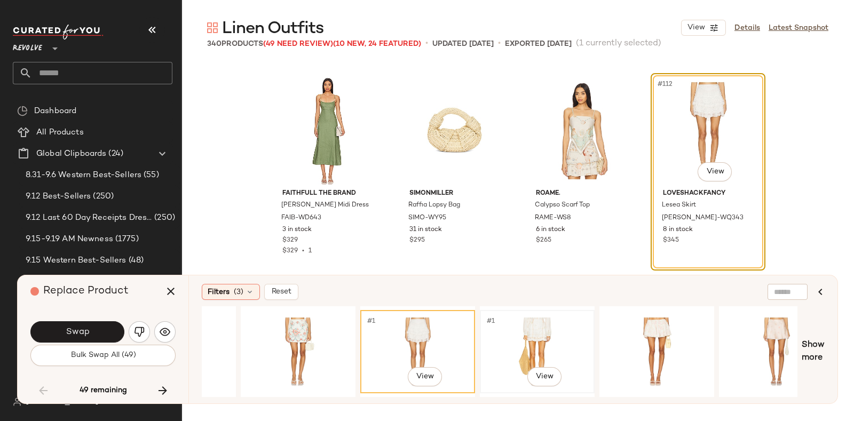
click at [545, 320] on div "#1 View" at bounding box center [537, 352] width 107 height 76
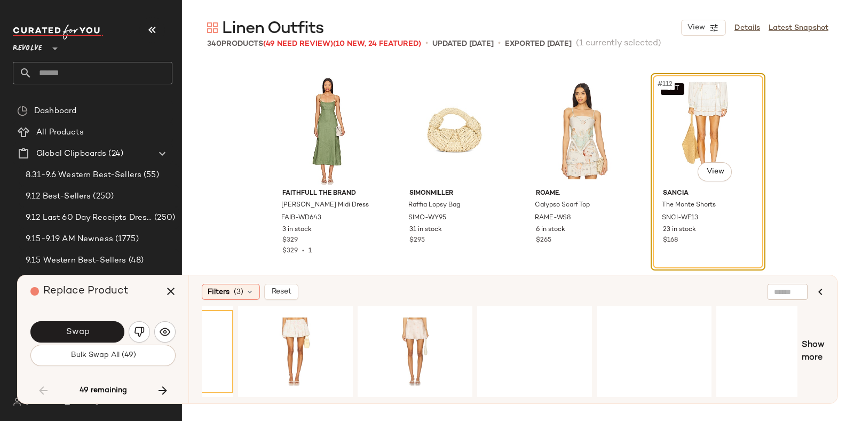
scroll to position [0, 691]
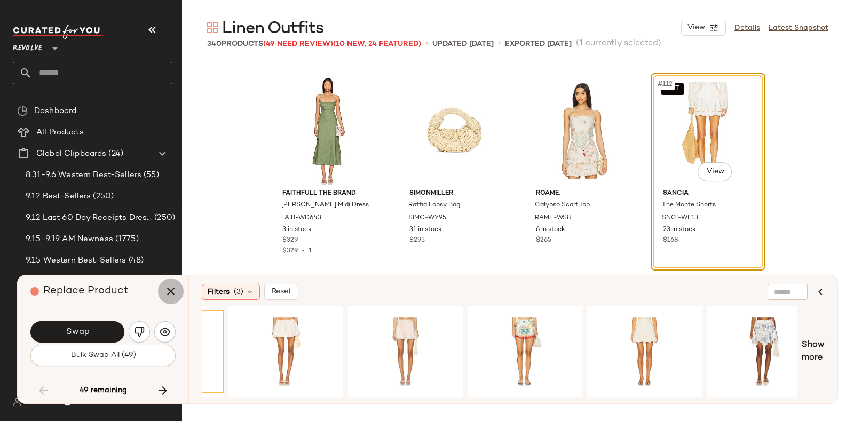
click at [171, 291] on icon "button" at bounding box center [170, 291] width 13 height 13
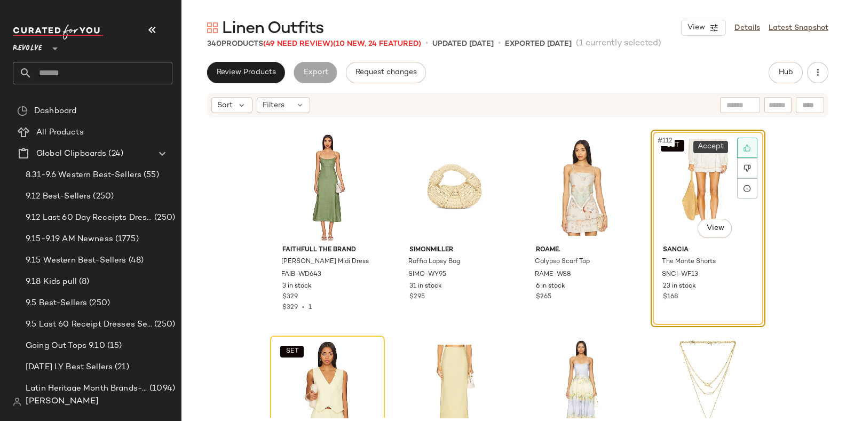
click at [744, 147] on icon at bounding box center [747, 147] width 7 height 7
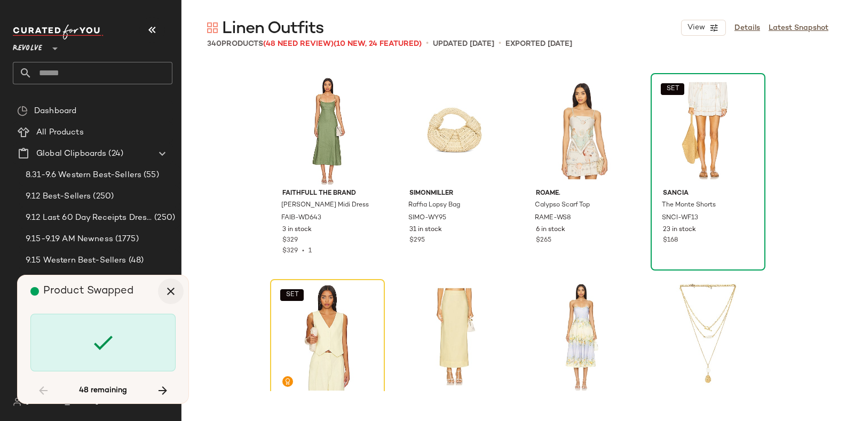
click at [159, 290] on button "button" at bounding box center [171, 292] width 26 height 26
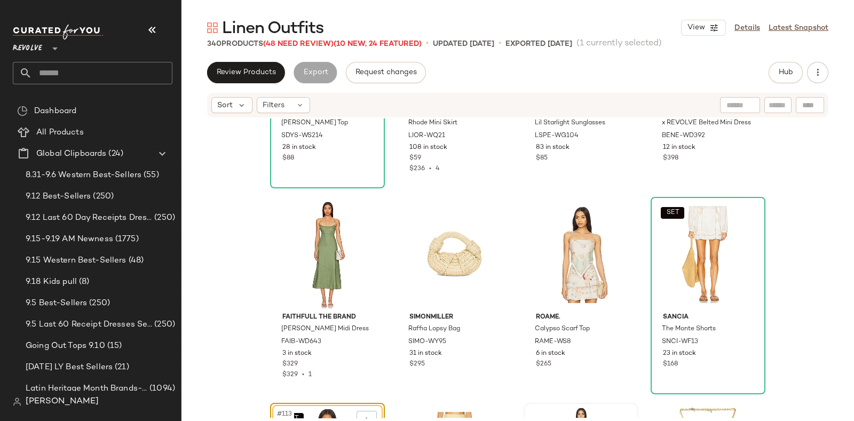
scroll to position [5518, 0]
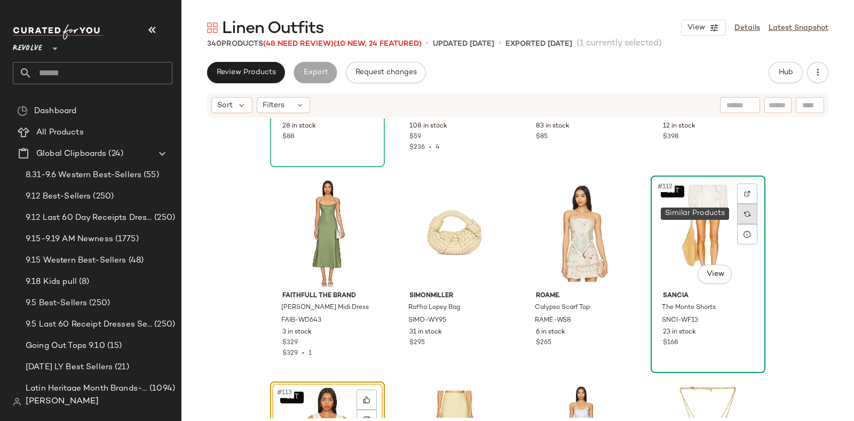
click at [737, 210] on div at bounding box center [747, 214] width 20 height 20
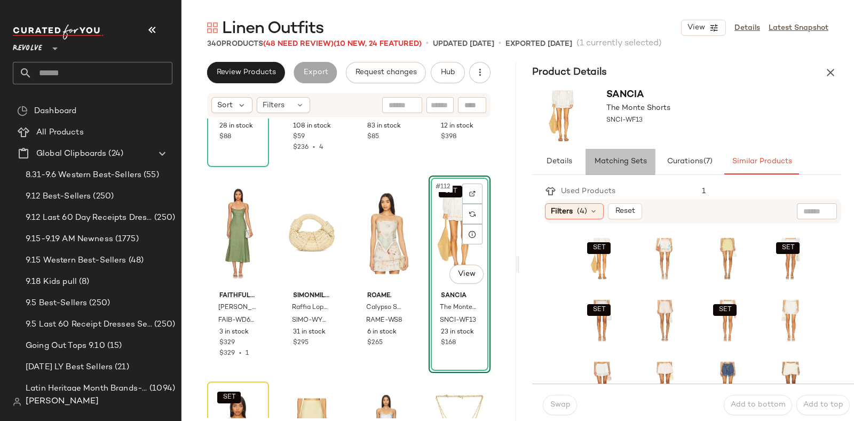
click at [630, 158] on span "Matching Sets" at bounding box center [620, 162] width 53 height 9
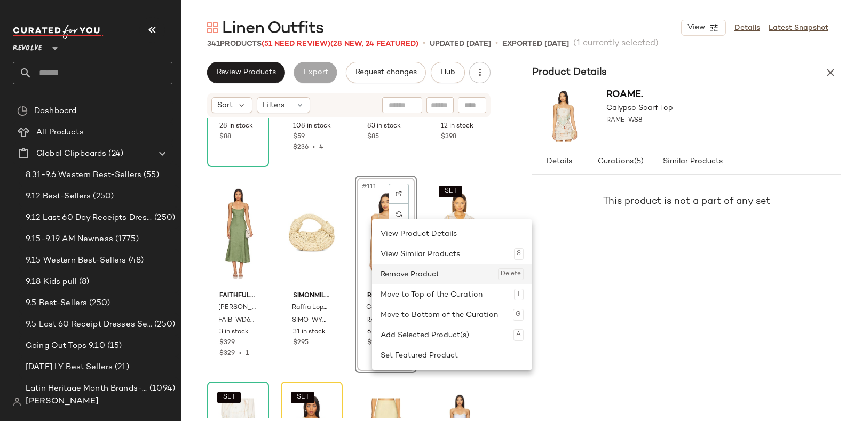
click at [411, 273] on div "Remove Product Delete" at bounding box center [452, 274] width 143 height 20
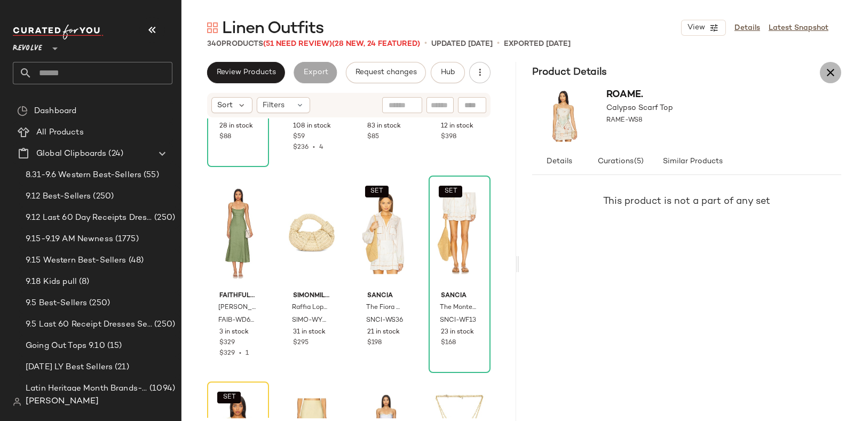
click at [834, 68] on icon "button" at bounding box center [830, 72] width 13 height 13
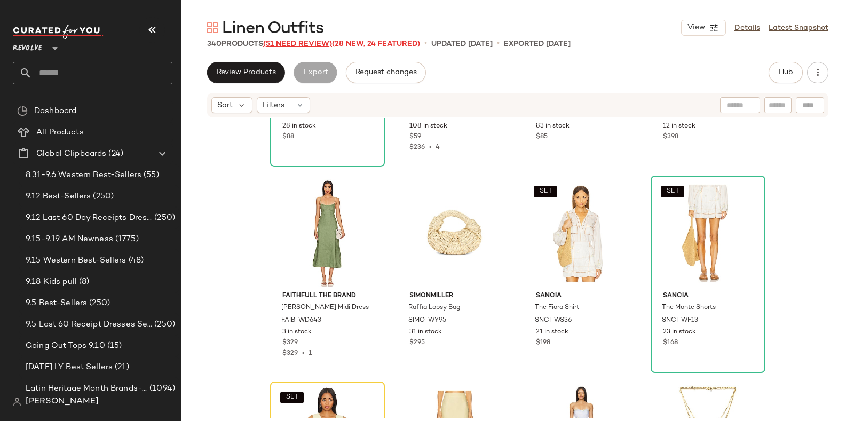
click at [312, 42] on span "(51 Need Review)" at bounding box center [297, 44] width 69 height 8
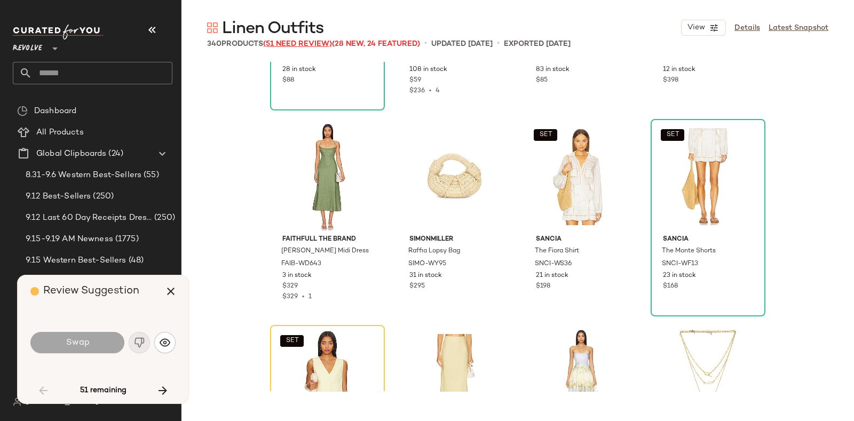
click at [312, 40] on span "(51 Need Review)" at bounding box center [297, 44] width 69 height 8
click at [159, 388] on icon "button" at bounding box center [162, 390] width 13 height 13
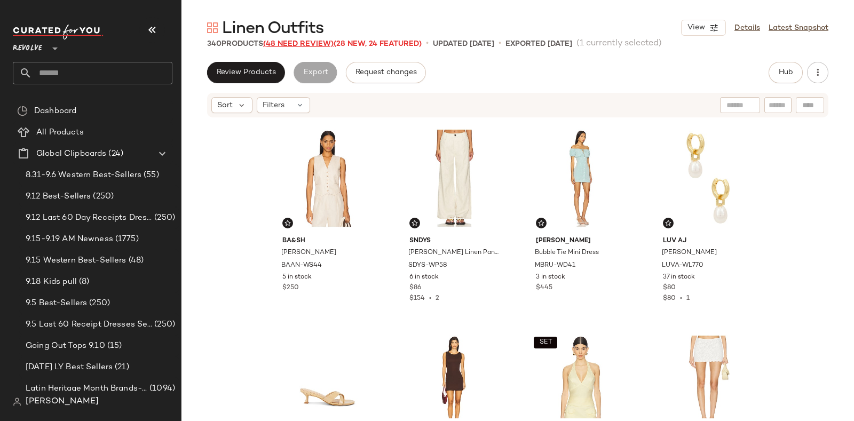
click at [296, 44] on span "(48 Need Review)" at bounding box center [298, 44] width 70 height 8
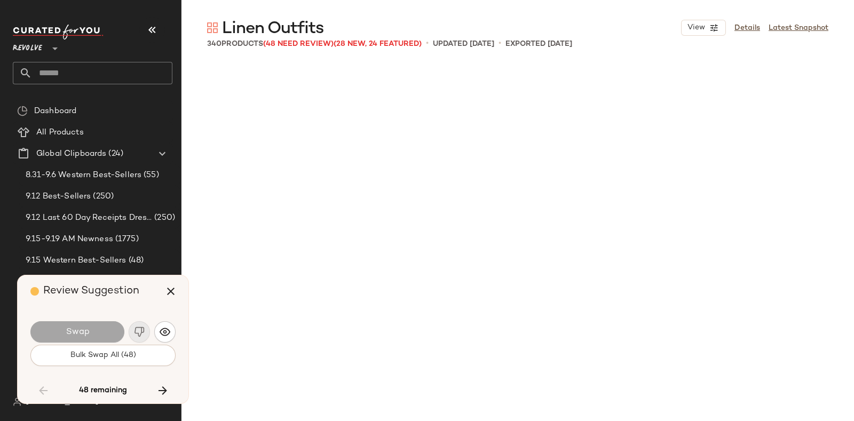
scroll to position [5771, 0]
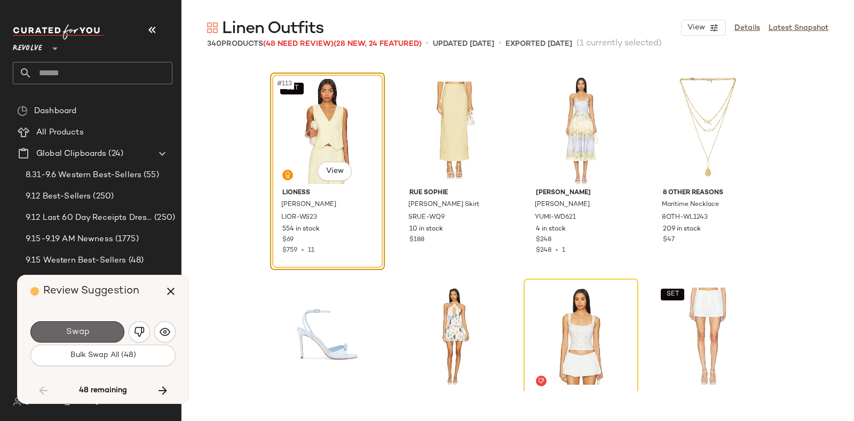
click at [99, 325] on button "Swap" at bounding box center [77, 331] width 94 height 21
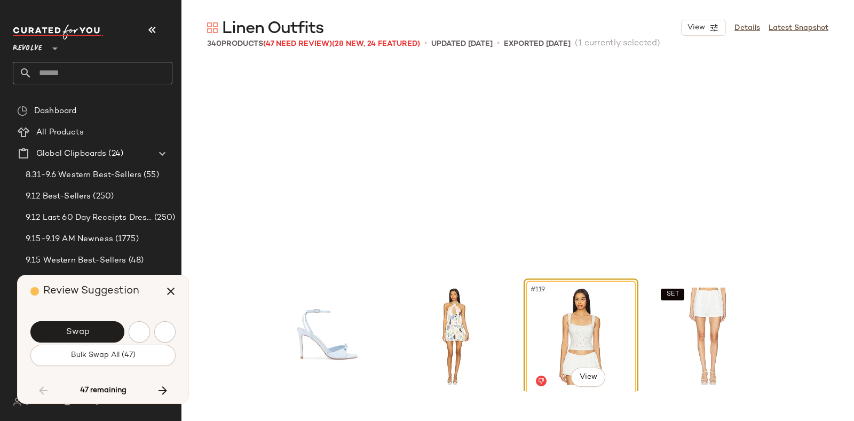
scroll to position [5977, 0]
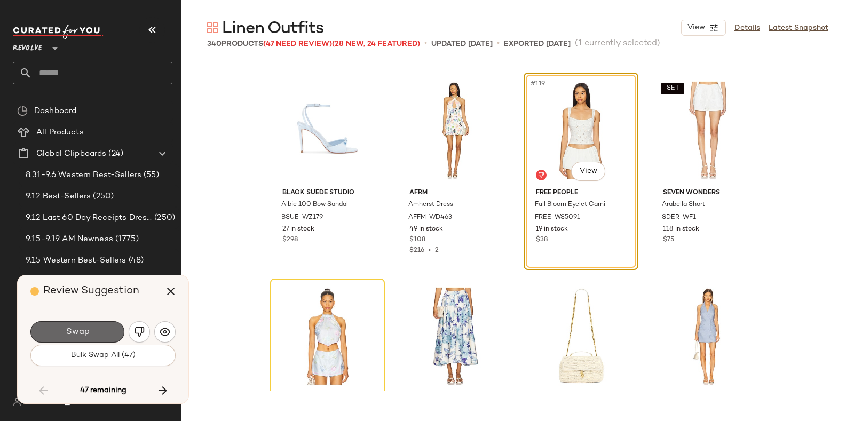
click at [58, 326] on button "Swap" at bounding box center [77, 331] width 94 height 21
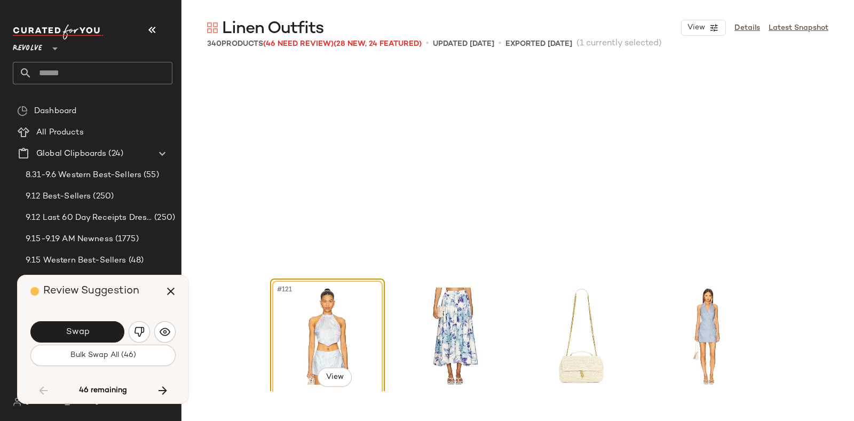
scroll to position [6183, 0]
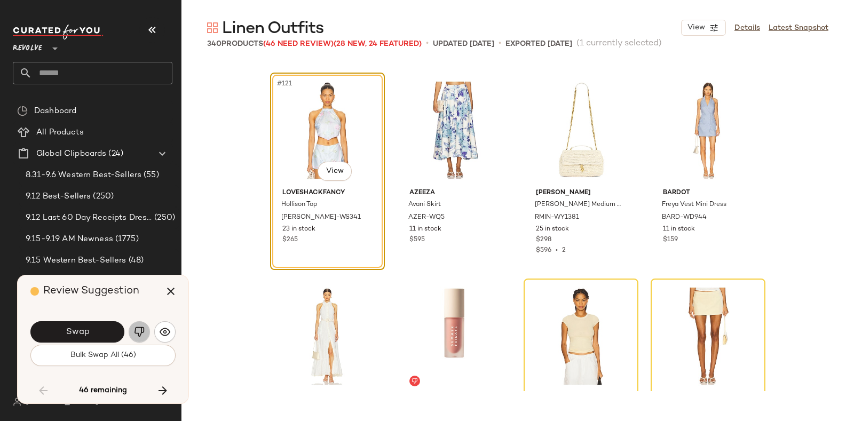
click at [135, 332] on img "button" at bounding box center [139, 332] width 11 height 11
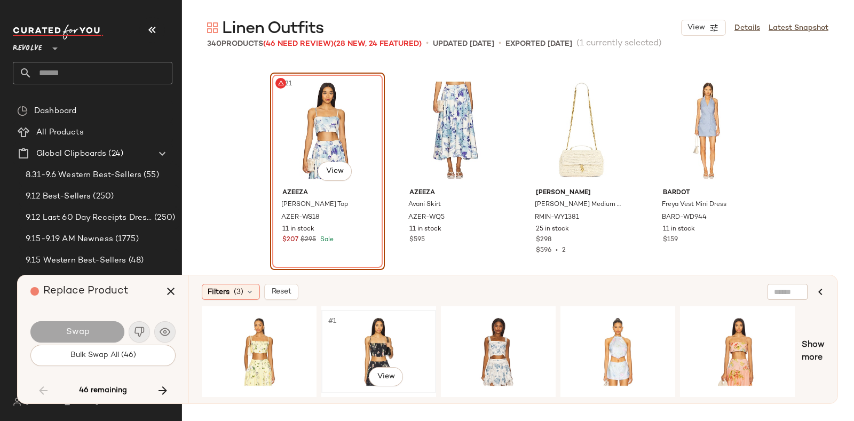
click at [379, 333] on div "#1 View" at bounding box center [378, 352] width 107 height 76
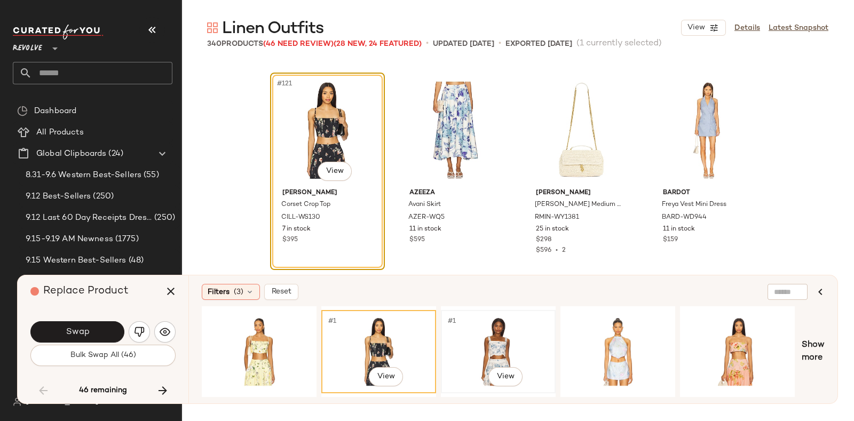
click at [496, 327] on div "#1 View" at bounding box center [498, 352] width 107 height 76
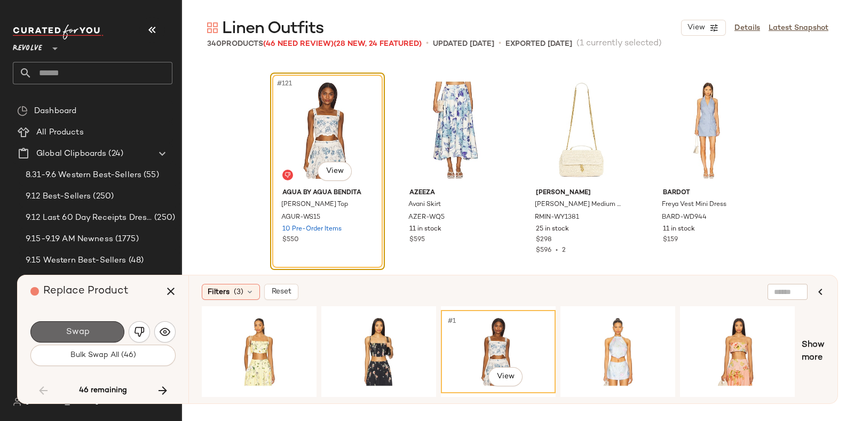
click at [96, 328] on button "Swap" at bounding box center [77, 331] width 94 height 21
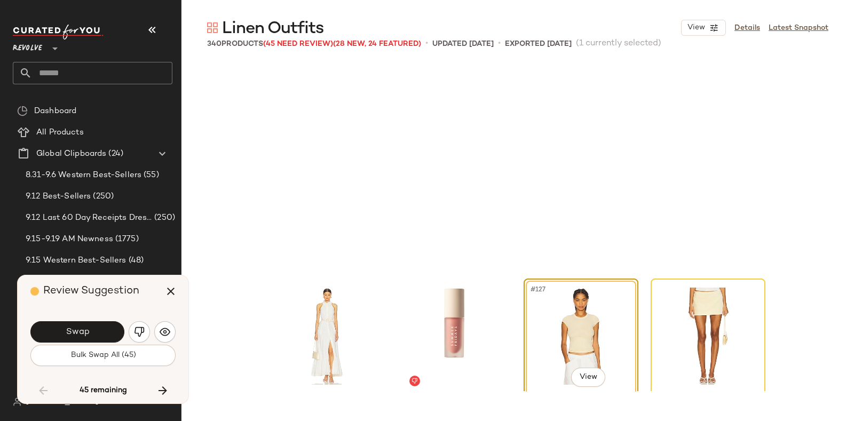
scroll to position [6388, 0]
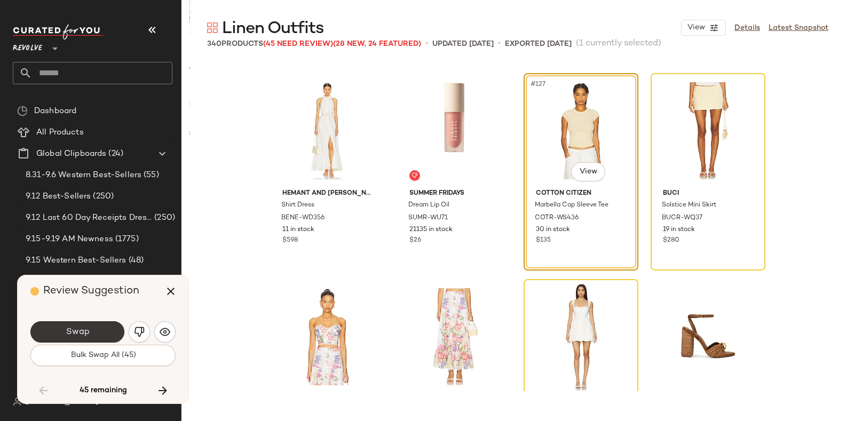
click at [91, 328] on button "Swap" at bounding box center [77, 331] width 94 height 21
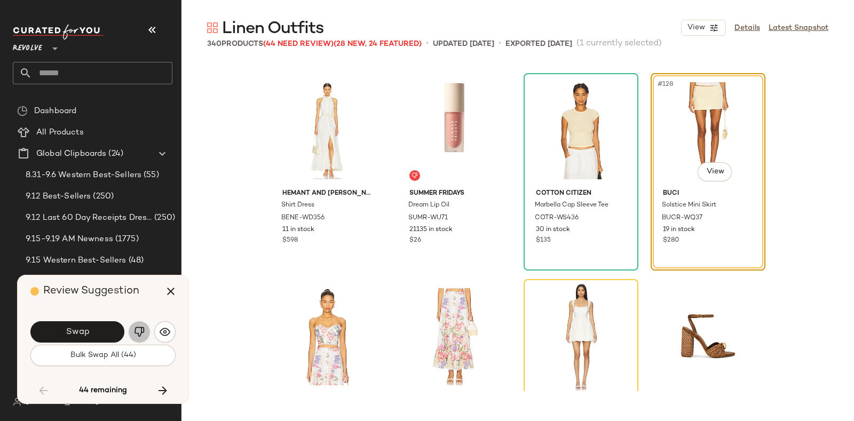
click at [136, 327] on img "button" at bounding box center [139, 332] width 11 height 11
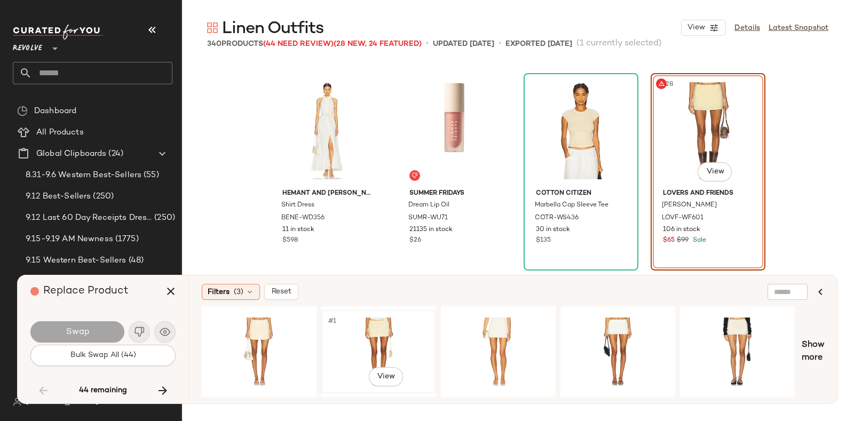
click at [343, 322] on div "#1 View" at bounding box center [378, 352] width 107 height 76
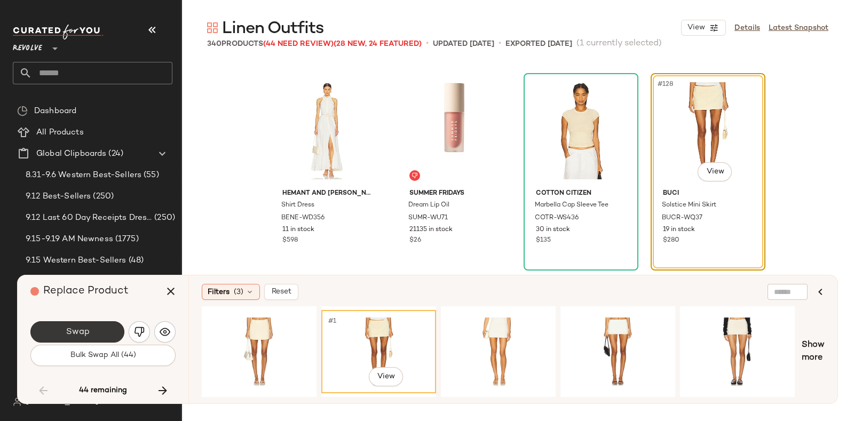
click at [96, 322] on button "Swap" at bounding box center [77, 331] width 94 height 21
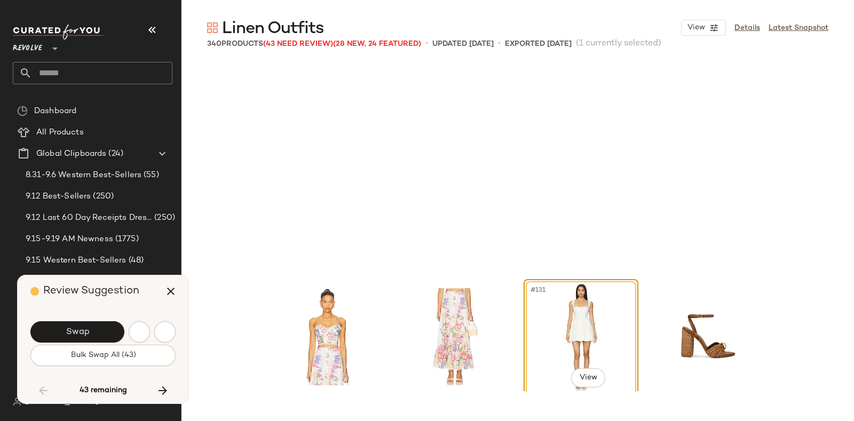
scroll to position [6594, 0]
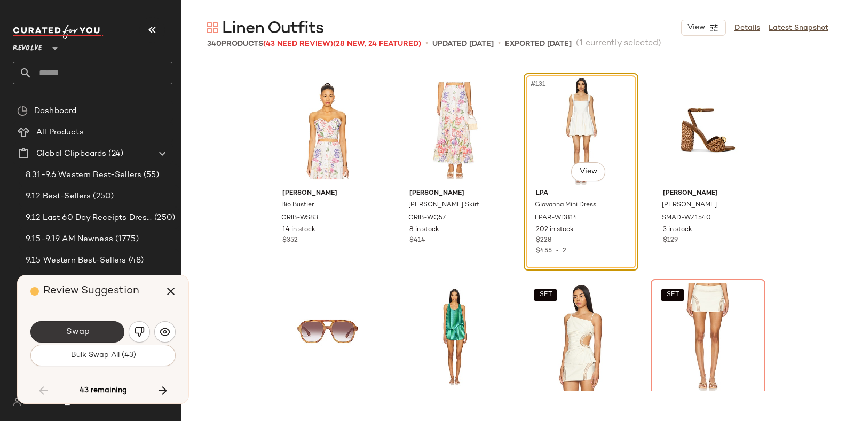
click at [96, 329] on button "Swap" at bounding box center [77, 331] width 94 height 21
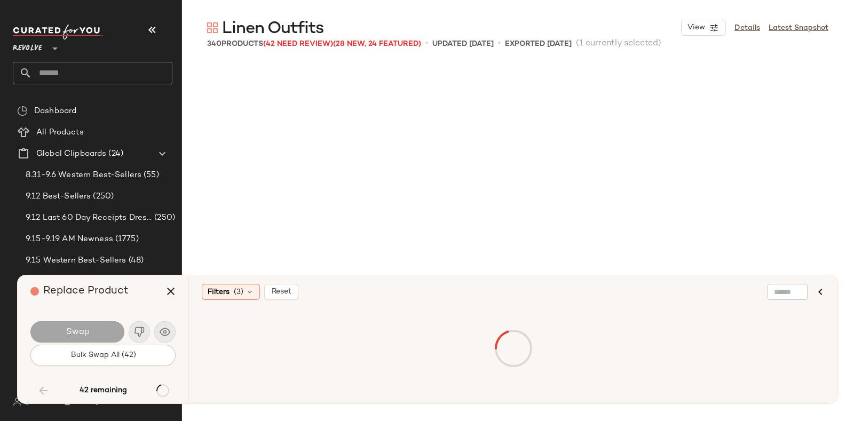
scroll to position [6801, 0]
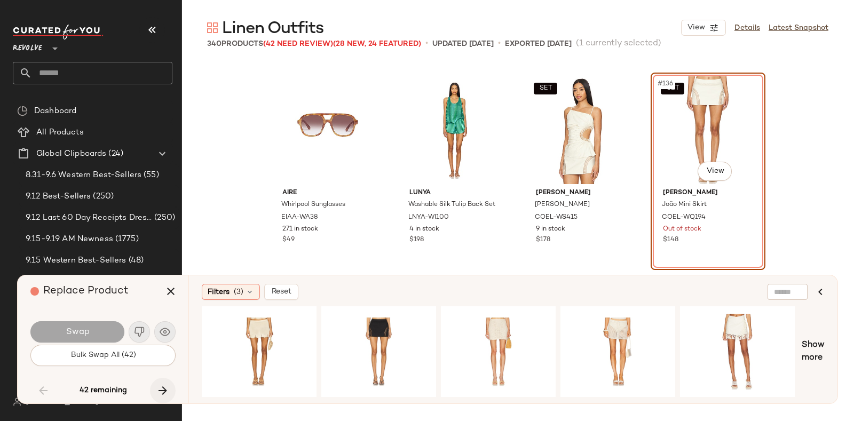
click at [161, 382] on button "button" at bounding box center [163, 391] width 26 height 26
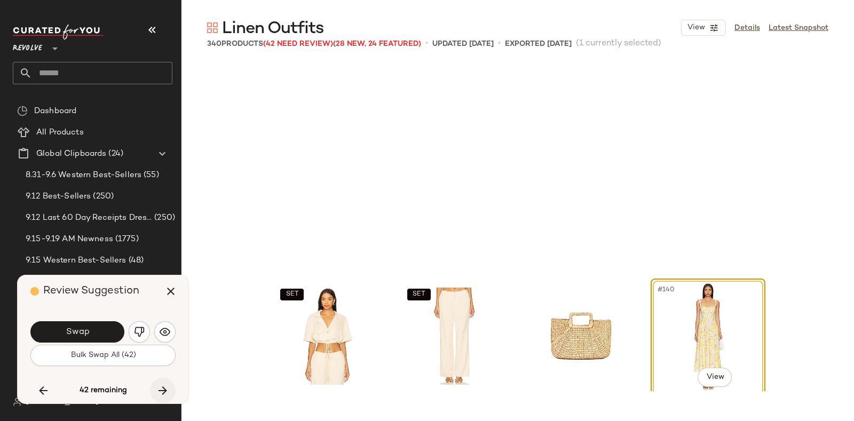
scroll to position [7007, 0]
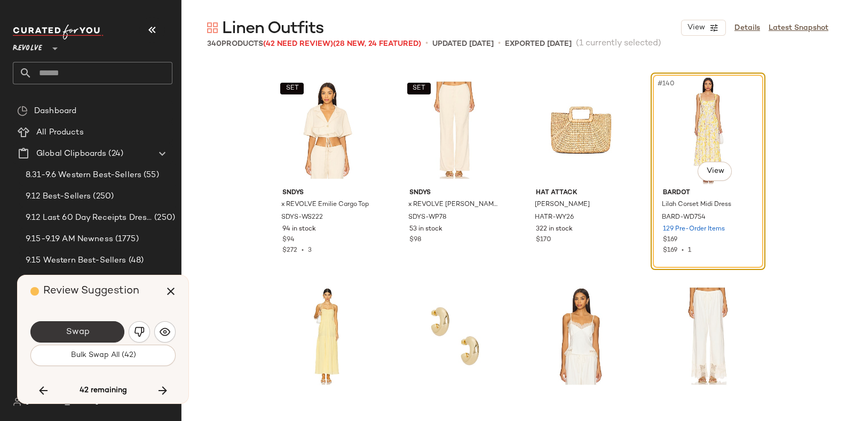
click at [93, 331] on button "Swap" at bounding box center [77, 331] width 94 height 21
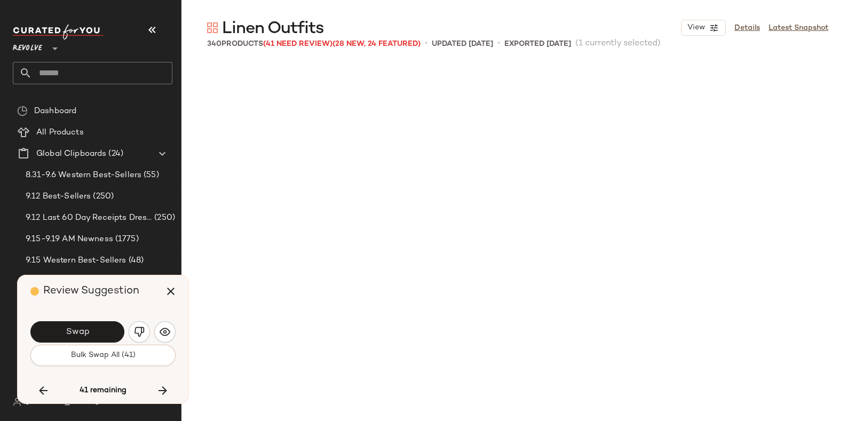
scroll to position [7419, 0]
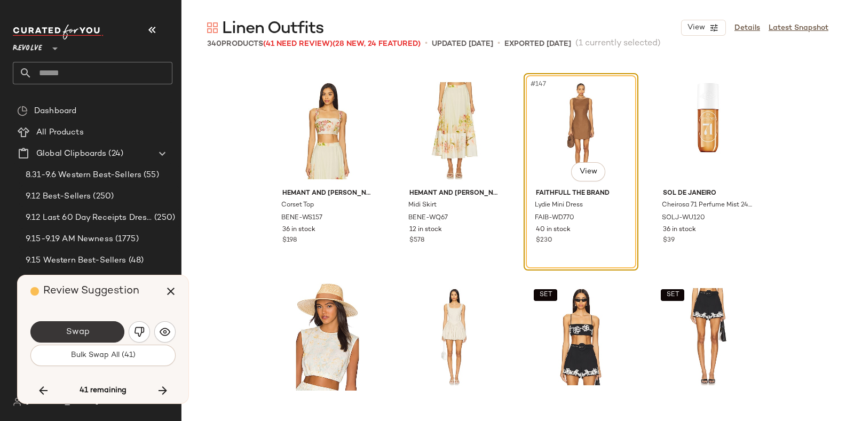
click at [97, 330] on button "Swap" at bounding box center [77, 331] width 94 height 21
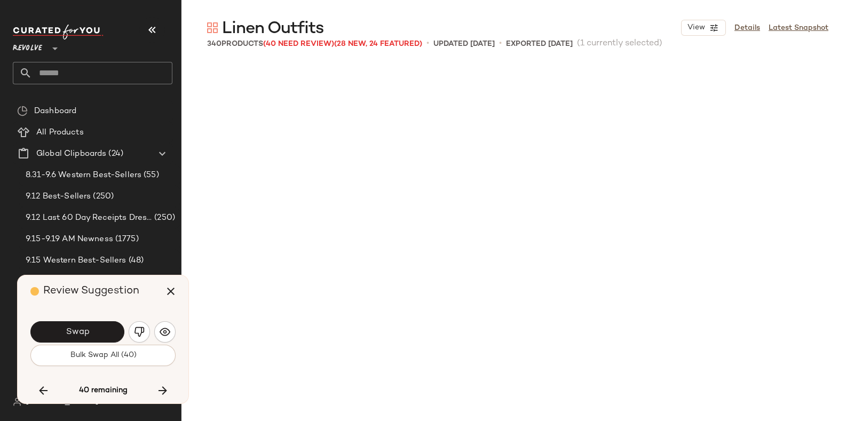
scroll to position [7831, 0]
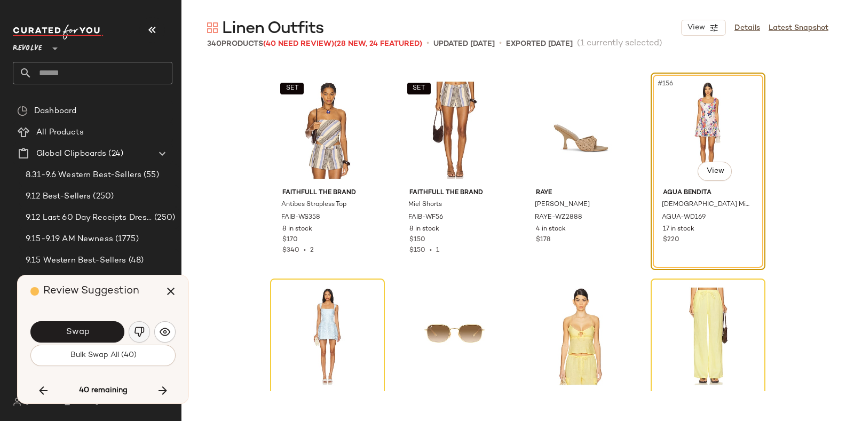
click at [133, 331] on button "button" at bounding box center [139, 331] width 21 height 21
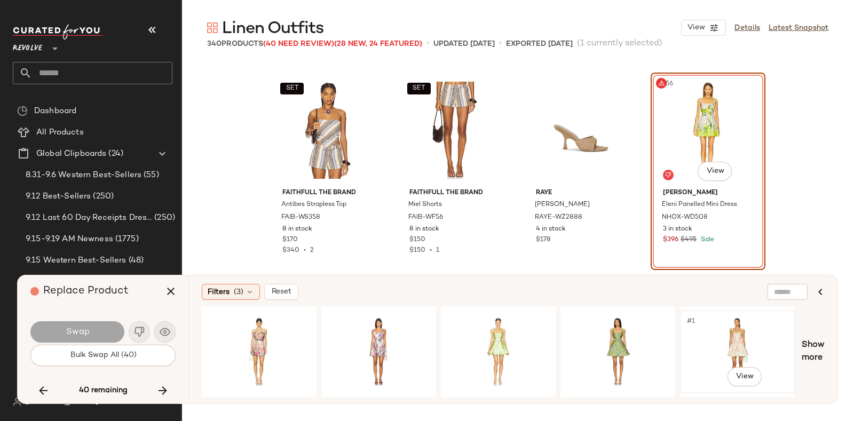
click at [737, 321] on div "#1 View" at bounding box center [737, 352] width 107 height 76
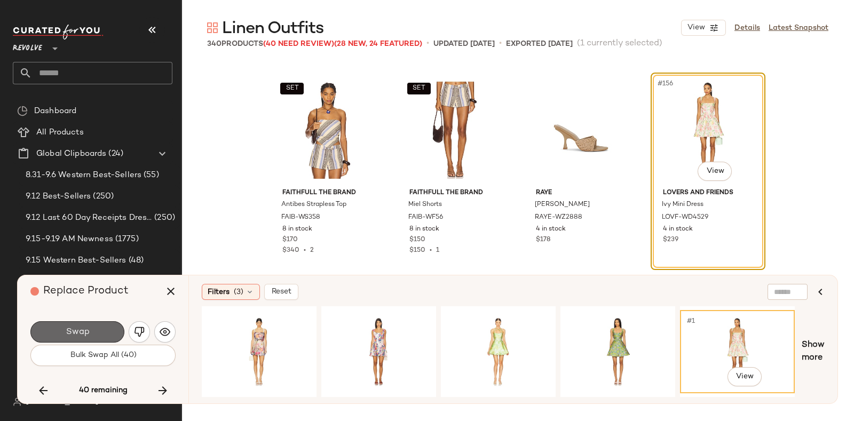
click at [97, 327] on button "Swap" at bounding box center [77, 331] width 94 height 21
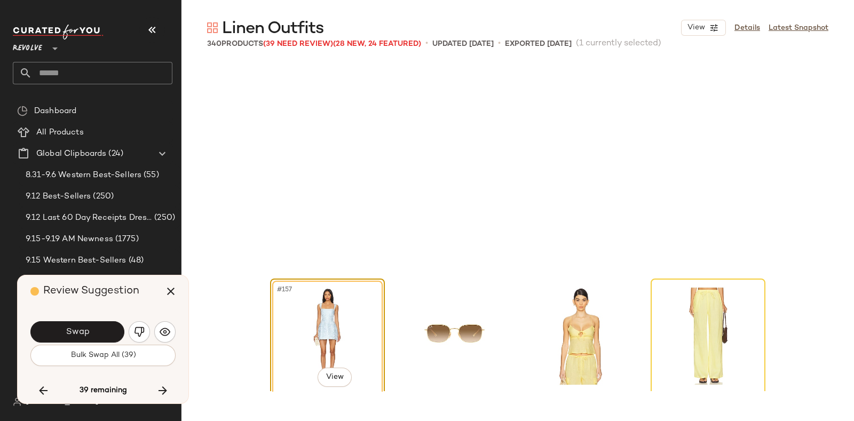
scroll to position [8038, 0]
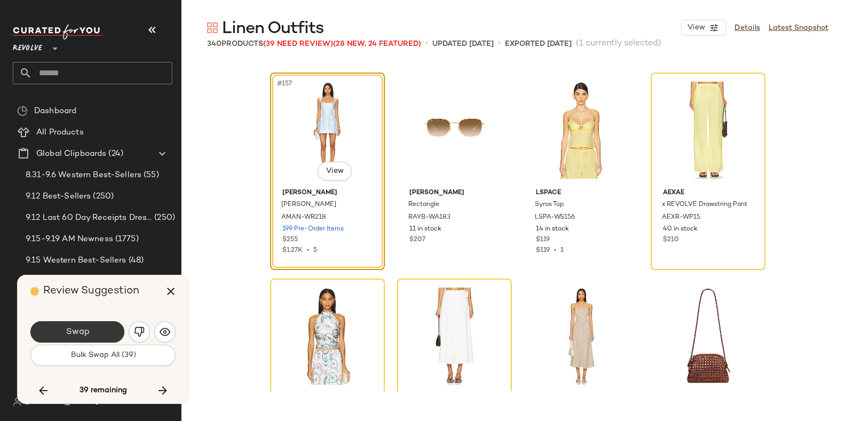
click at [92, 332] on button "Swap" at bounding box center [77, 331] width 94 height 21
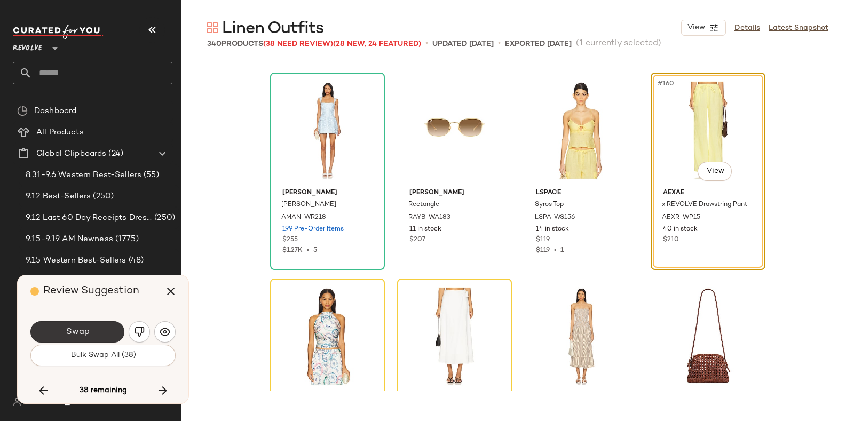
click at [98, 330] on button "Swap" at bounding box center [77, 331] width 94 height 21
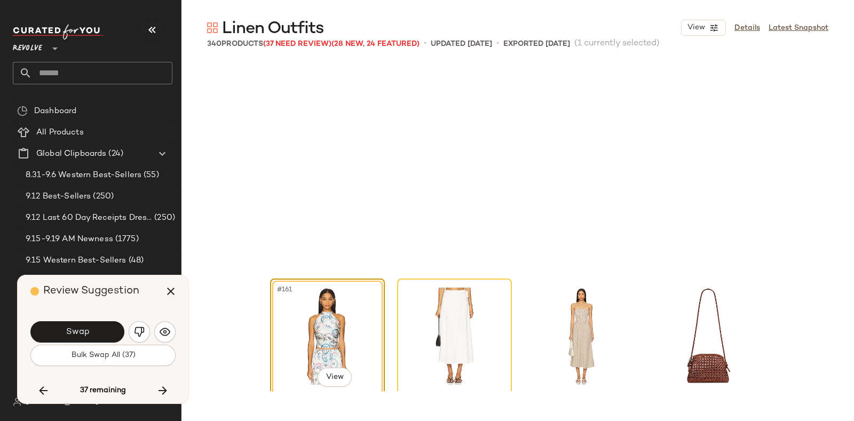
scroll to position [8243, 0]
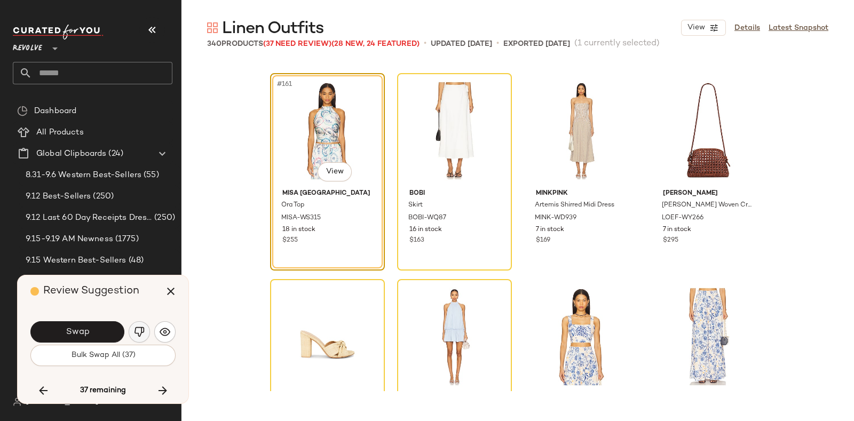
click at [145, 332] on button "button" at bounding box center [139, 331] width 21 height 21
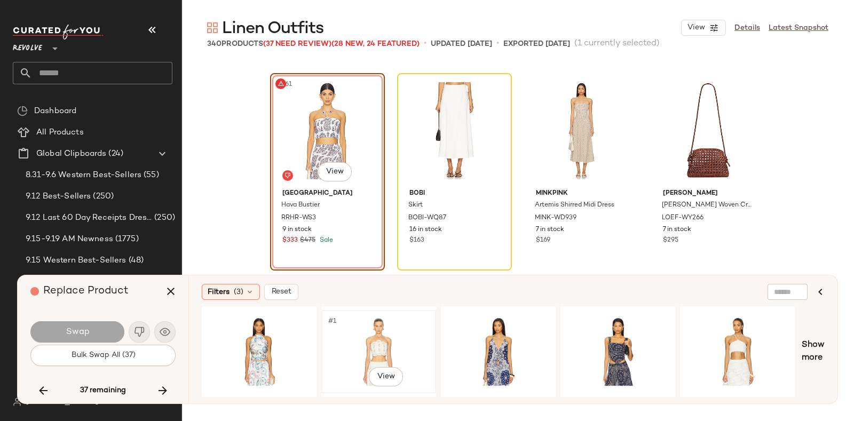
click at [385, 320] on div "#1 View" at bounding box center [378, 352] width 107 height 76
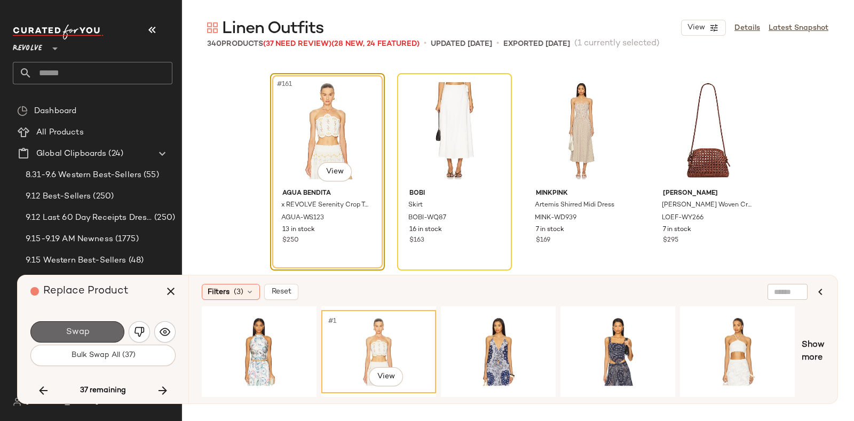
click at [105, 326] on button "Swap" at bounding box center [77, 331] width 94 height 21
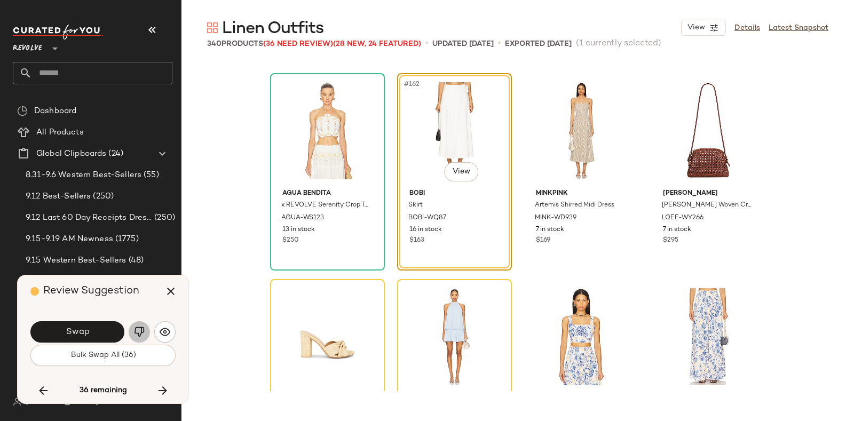
click at [138, 335] on img "button" at bounding box center [139, 332] width 11 height 11
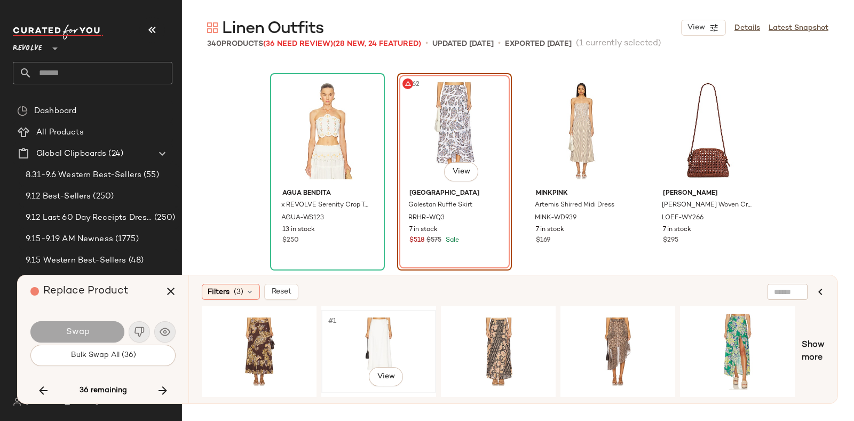
click at [369, 319] on div "#1 View" at bounding box center [378, 352] width 107 height 76
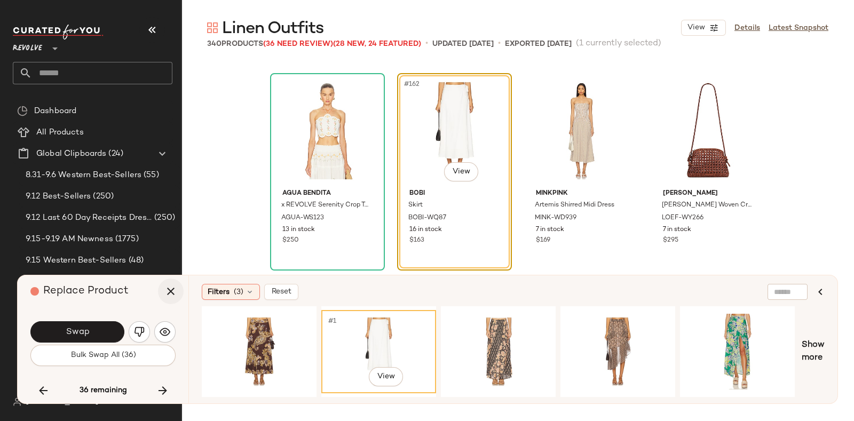
click at [171, 294] on icon "button" at bounding box center [170, 291] width 13 height 13
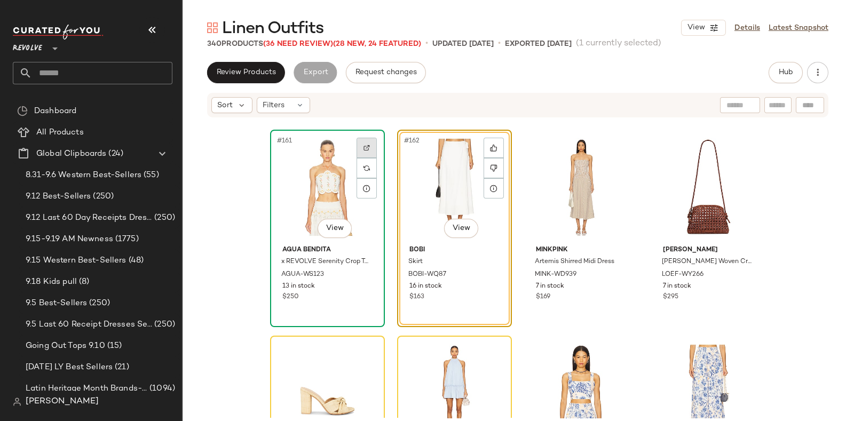
click at [358, 145] on div at bounding box center [367, 148] width 20 height 20
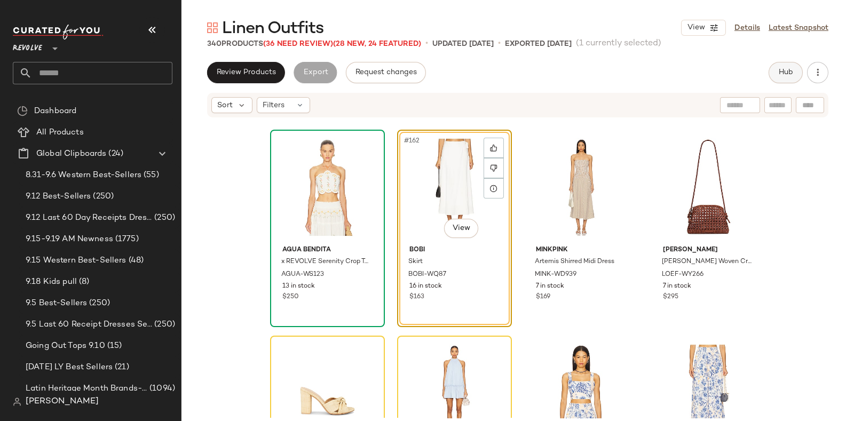
click at [784, 65] on button "Hub" at bounding box center [786, 72] width 34 height 21
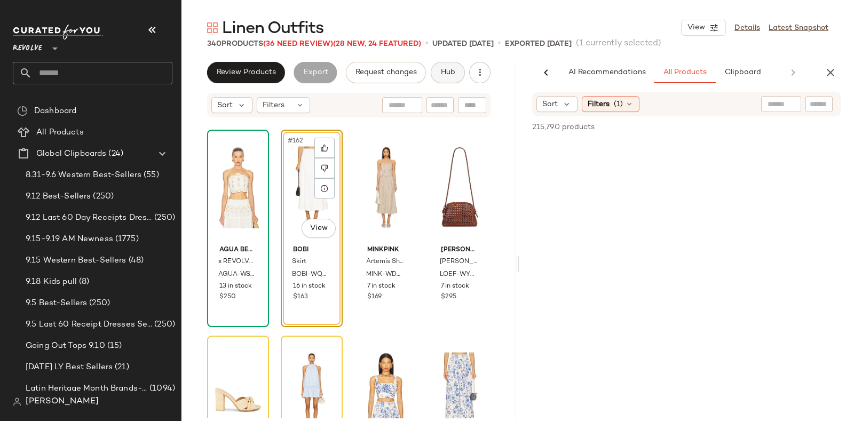
scroll to position [0, 52]
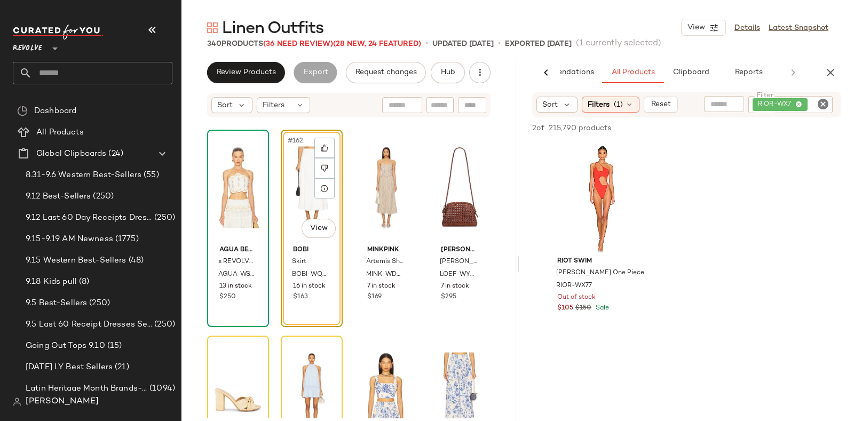
click at [828, 105] on icon "Clear Filter" at bounding box center [823, 104] width 13 height 13
paste input "**********"
type input "**********"
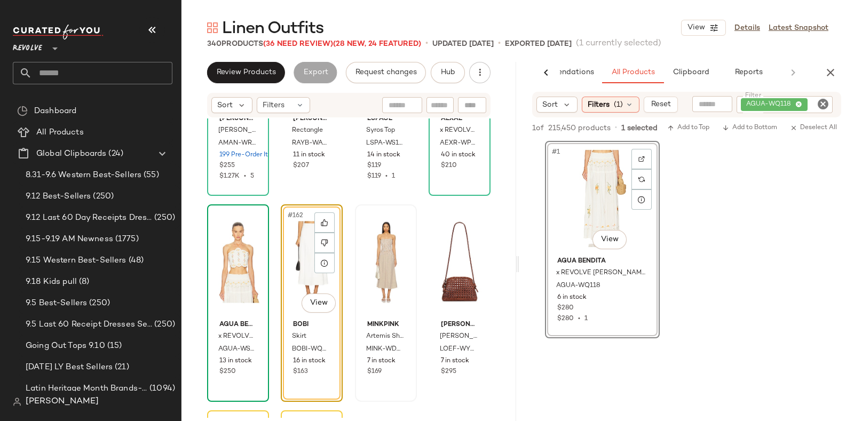
scroll to position [8182, 0]
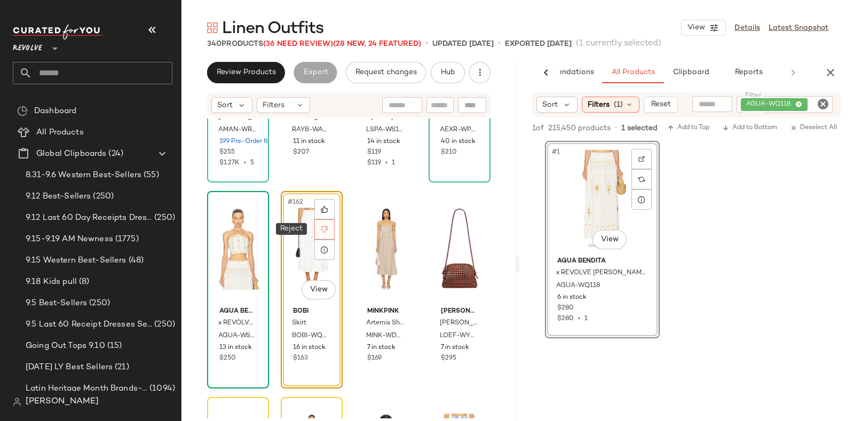
click at [328, 229] on div at bounding box center [324, 229] width 20 height 20
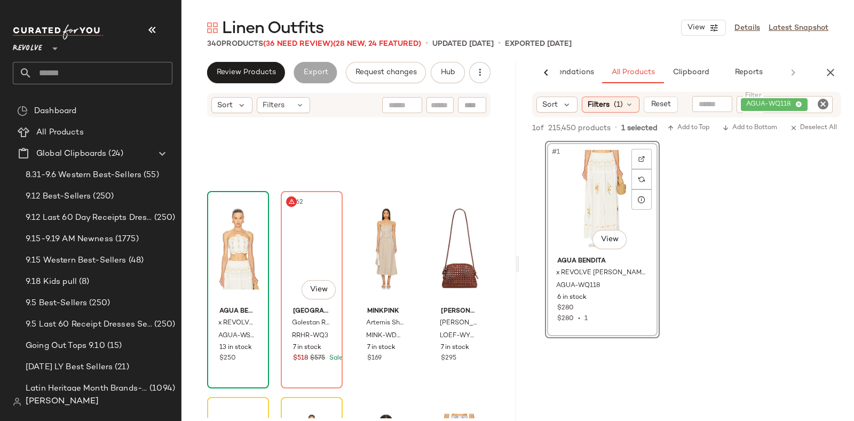
scroll to position [8243, 0]
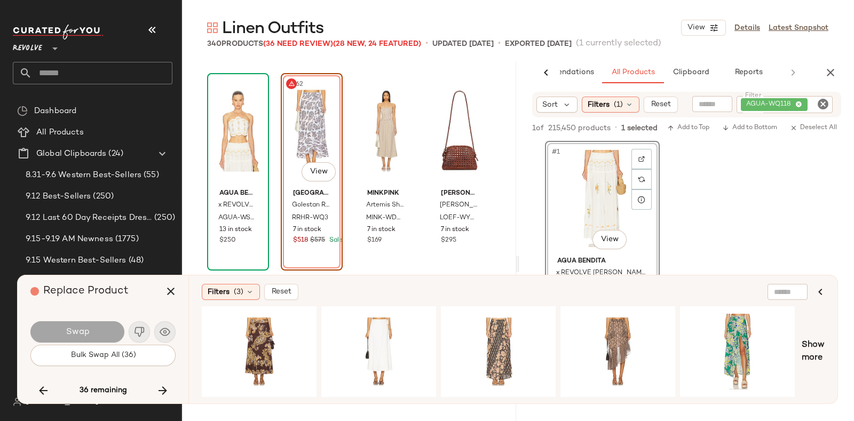
click at [328, 229] on div "#162 View Rosewater House Golestan Ruffle Skirt RRHR-WQ3 7 in stock $518 $575 S…" at bounding box center [312, 172] width 62 height 198
click at [174, 287] on icon "button" at bounding box center [170, 291] width 13 height 13
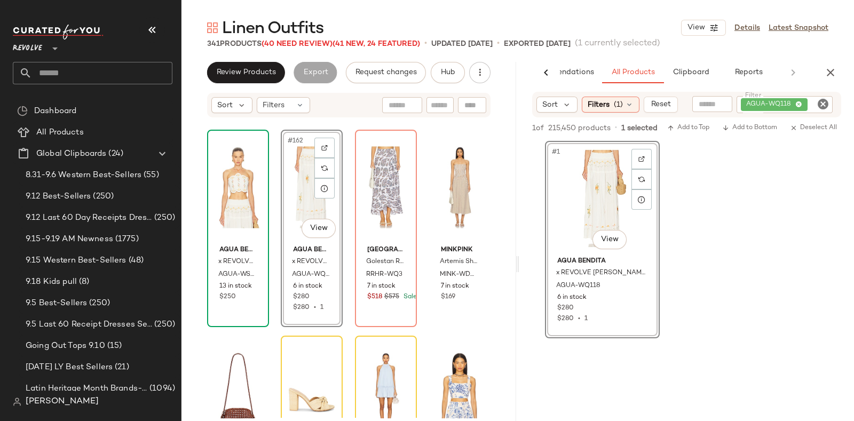
click at [273, 212] on div "Agua Bendita x REVOLVE Serenity Crop Top AGUA-WS123 13 in stock $250 #162 View …" at bounding box center [349, 269] width 335 height 300
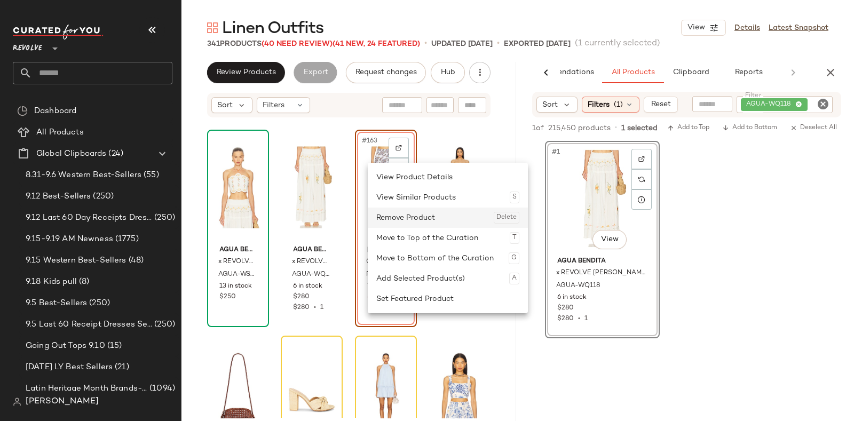
click at [407, 216] on div "Remove Product Delete" at bounding box center [447, 218] width 143 height 20
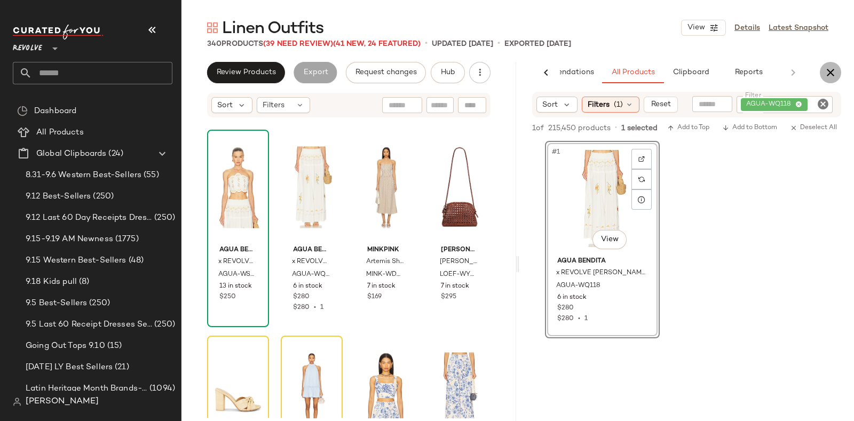
click at [838, 74] on button "button" at bounding box center [830, 72] width 21 height 21
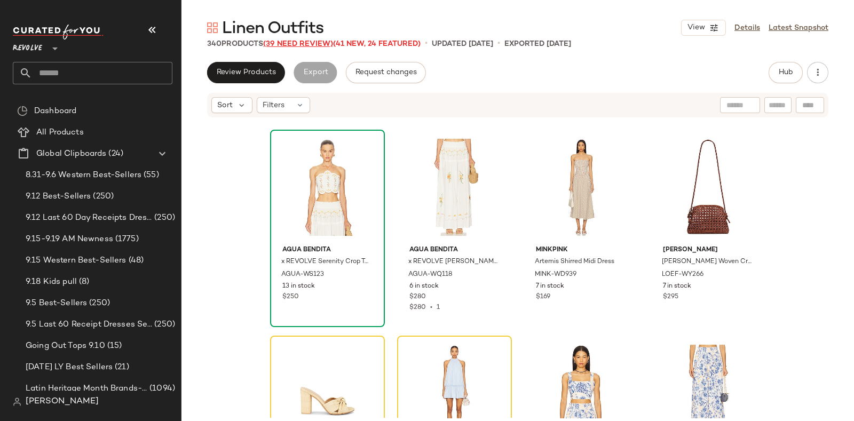
click at [309, 44] on span "(39 Need Review)" at bounding box center [298, 44] width 70 height 8
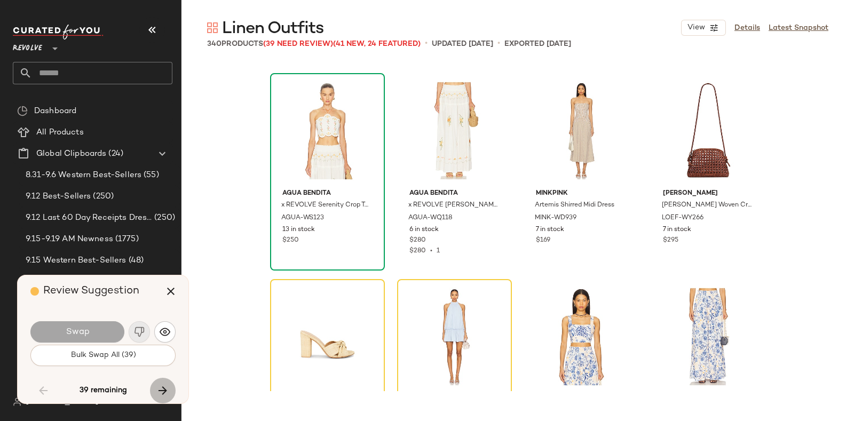
click at [166, 390] on icon "button" at bounding box center [162, 390] width 13 height 13
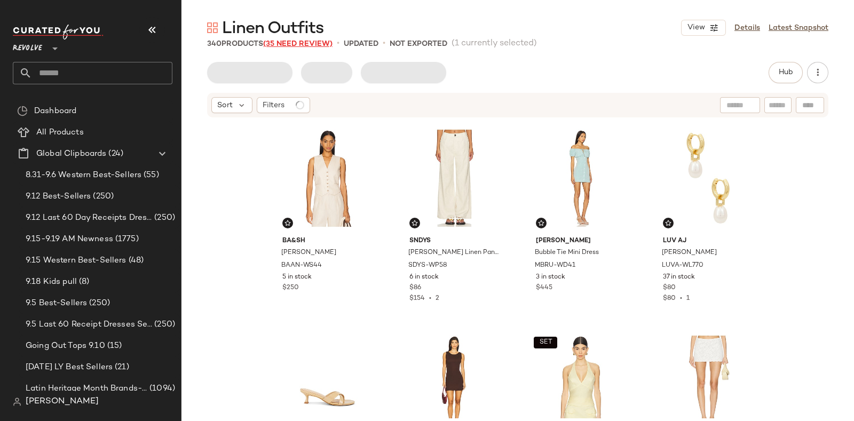
click at [301, 42] on span "(35 Need Review)" at bounding box center [297, 44] width 69 height 8
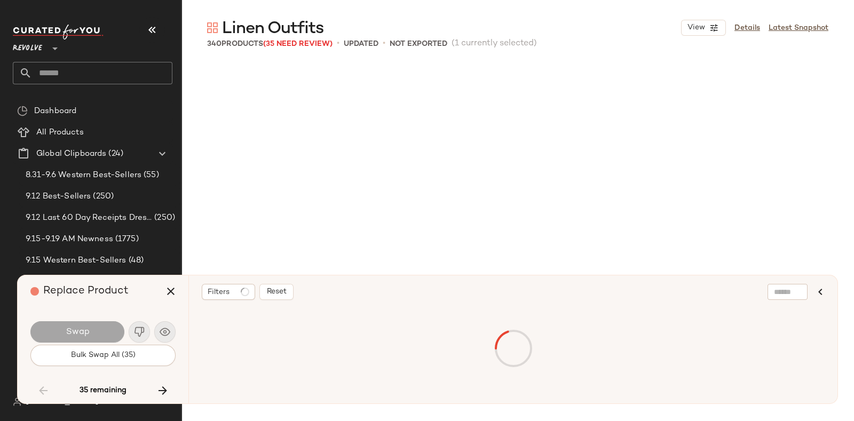
scroll to position [6801, 0]
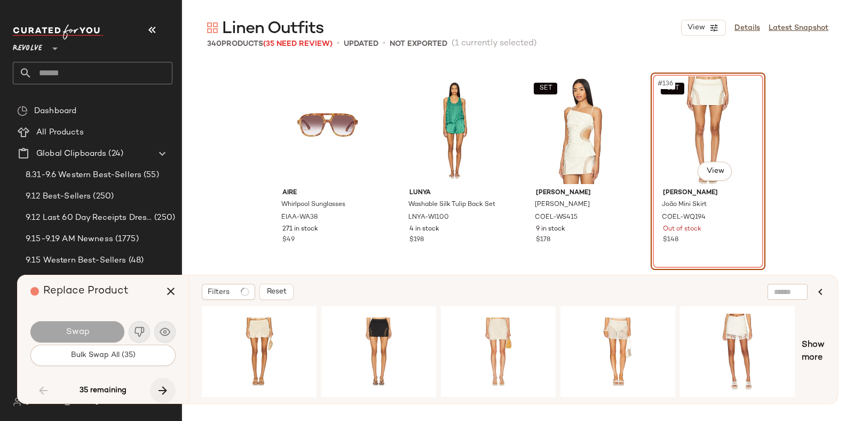
click at [162, 388] on icon "button" at bounding box center [162, 390] width 13 height 13
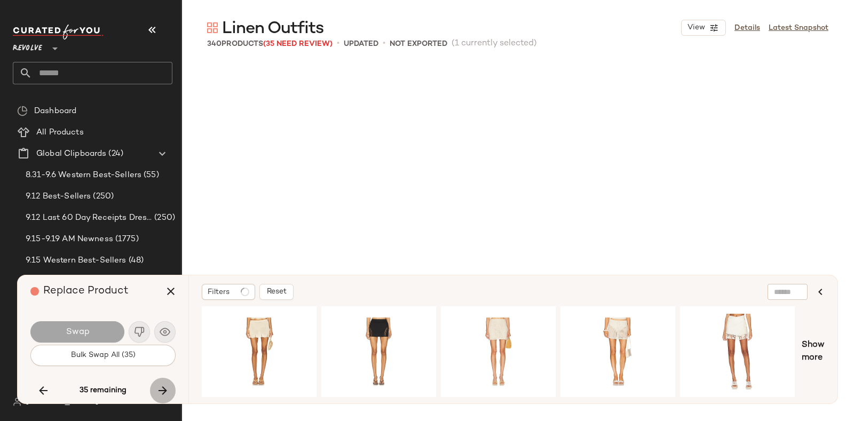
scroll to position [8449, 0]
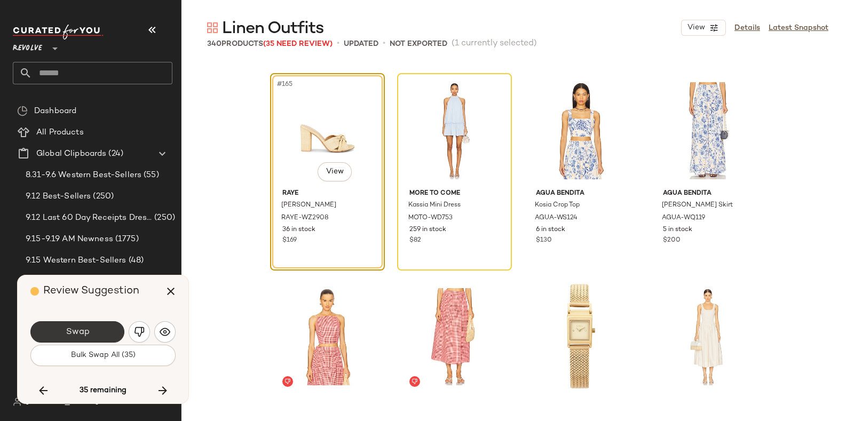
click at [95, 328] on button "Swap" at bounding box center [77, 331] width 94 height 21
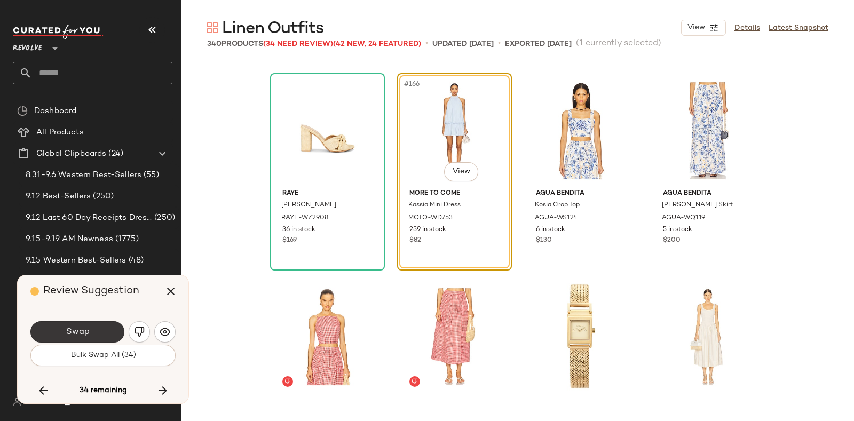
click at [88, 332] on span "Swap" at bounding box center [77, 332] width 24 height 10
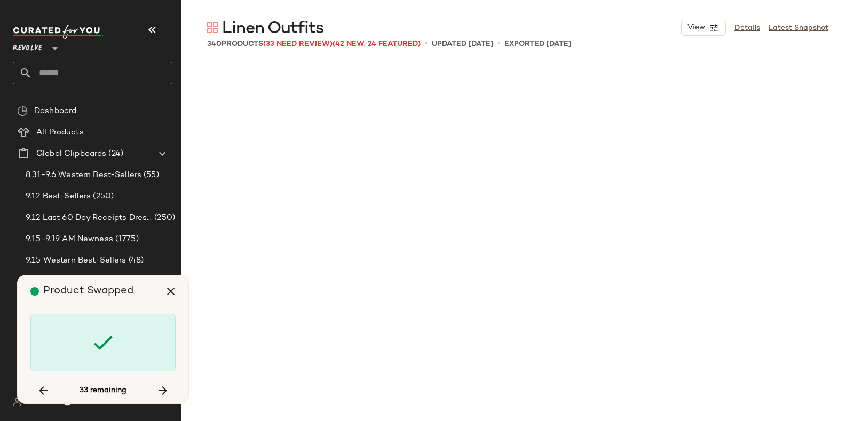
scroll to position [9892, 0]
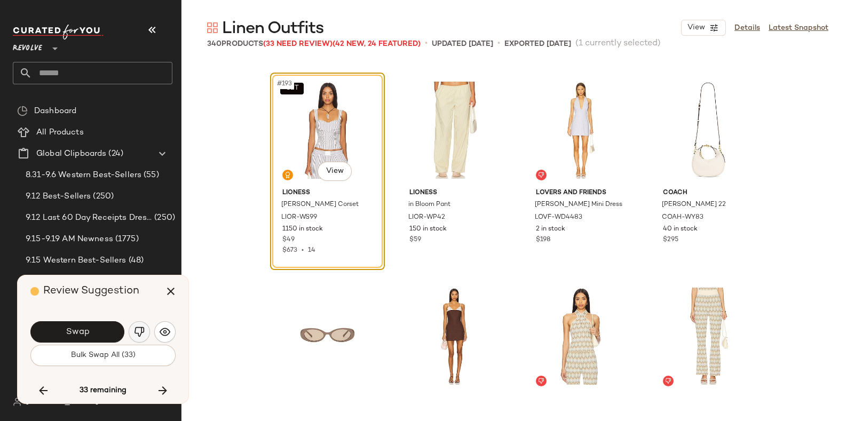
click at [139, 328] on img "button" at bounding box center [139, 332] width 11 height 11
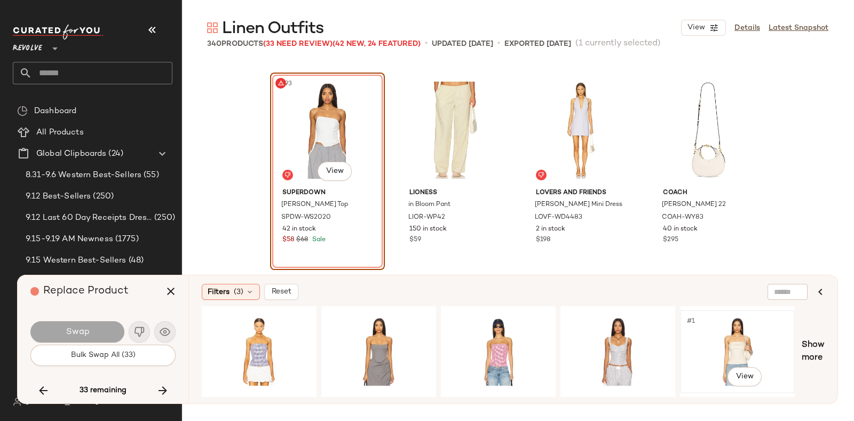
click at [732, 338] on div "#1 View" at bounding box center [737, 352] width 107 height 76
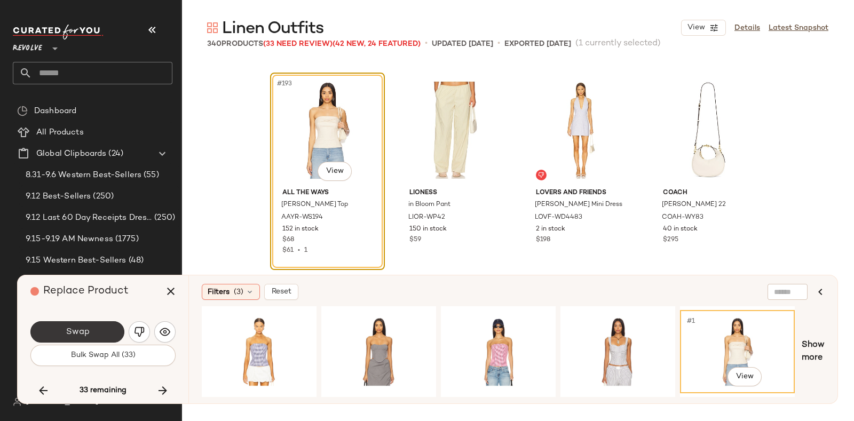
click at [92, 327] on button "Swap" at bounding box center [77, 331] width 94 height 21
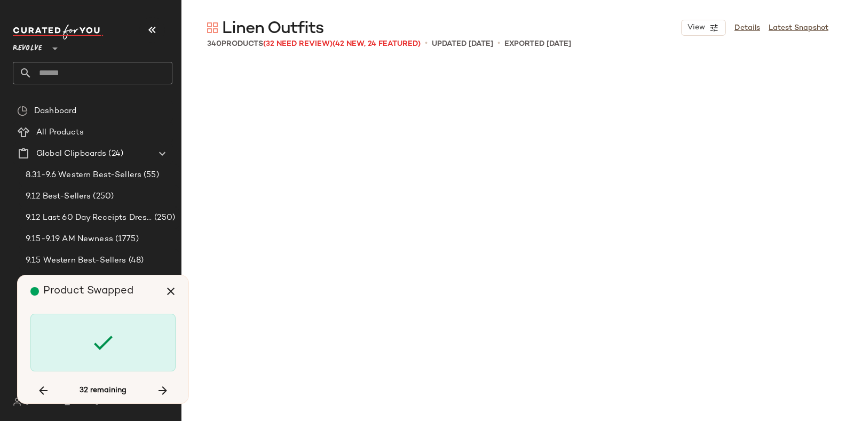
scroll to position [10716, 0]
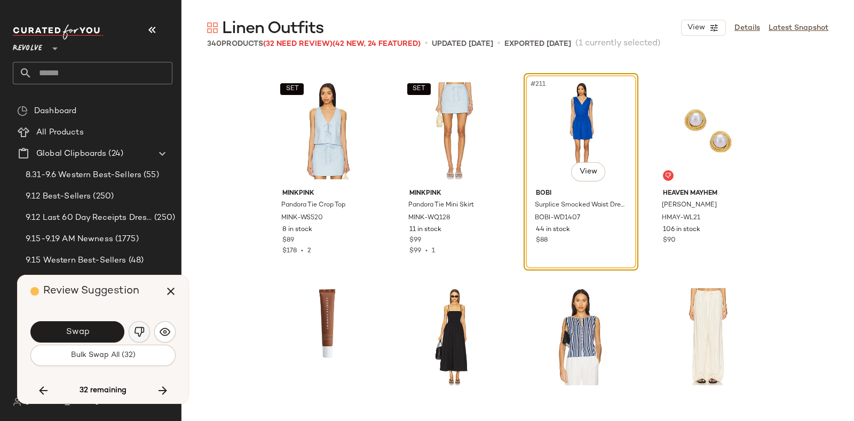
click at [141, 333] on img "button" at bounding box center [139, 332] width 11 height 11
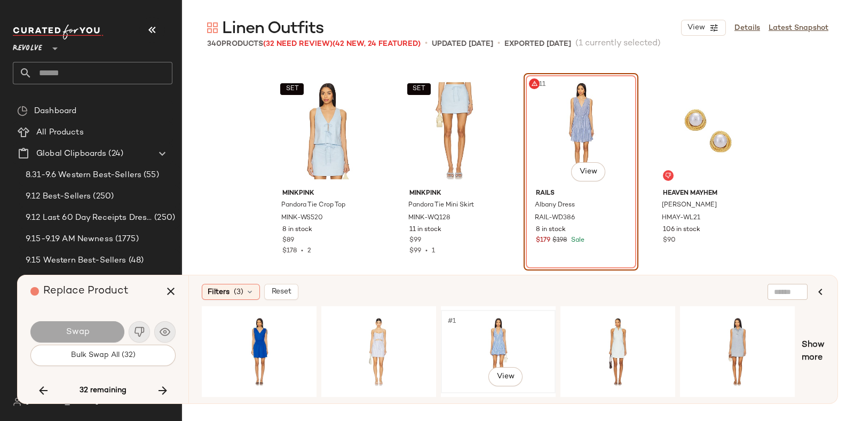
click at [474, 332] on div "#1 View" at bounding box center [498, 352] width 107 height 76
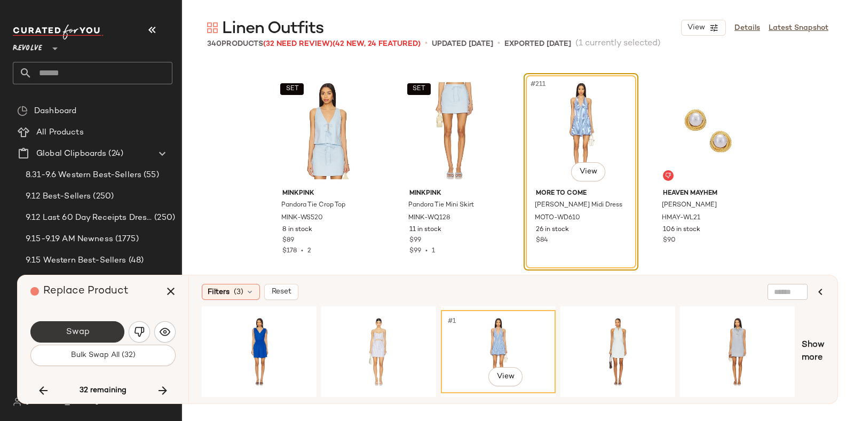
click at [99, 325] on button "Swap" at bounding box center [77, 331] width 94 height 21
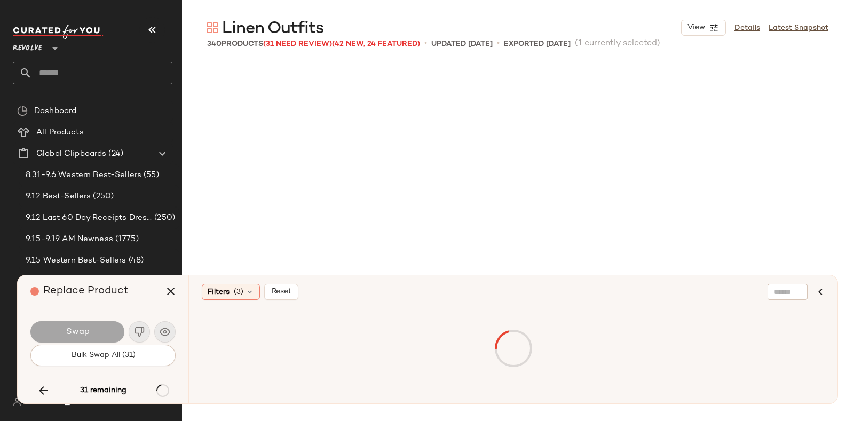
scroll to position [11129, 0]
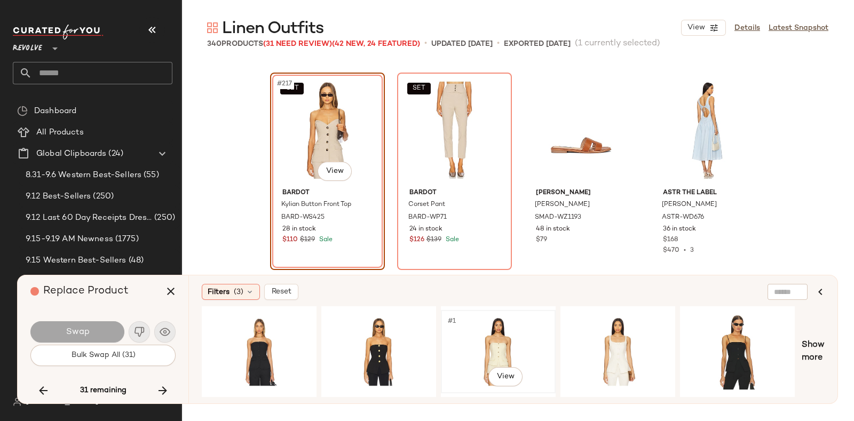
click at [487, 324] on div "#1 View" at bounding box center [498, 352] width 107 height 76
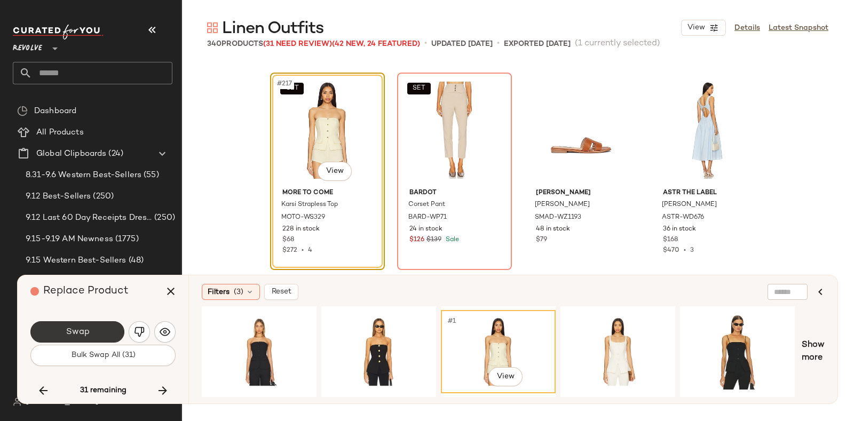
click at [86, 332] on span "Swap" at bounding box center [77, 332] width 24 height 10
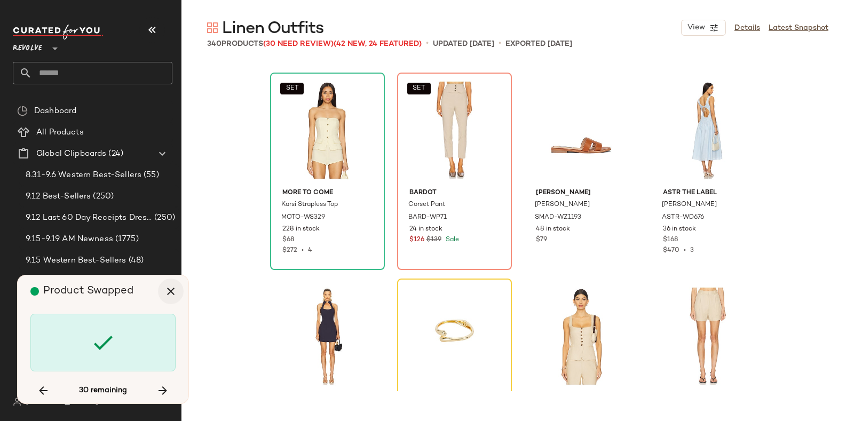
click at [171, 287] on icon "button" at bounding box center [170, 291] width 13 height 13
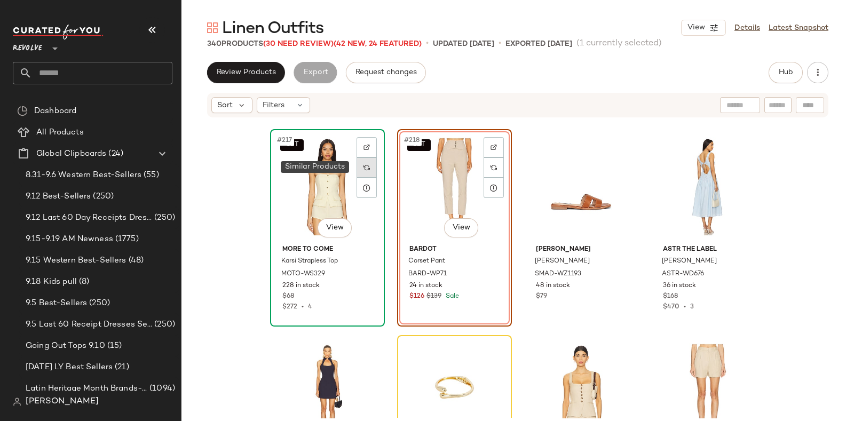
click at [365, 168] on img at bounding box center [367, 167] width 6 height 6
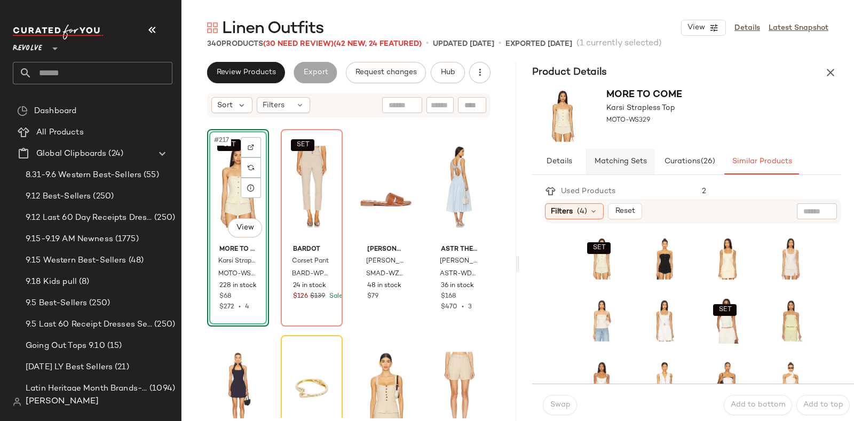
click at [608, 160] on span "Matching Sets" at bounding box center [620, 162] width 53 height 9
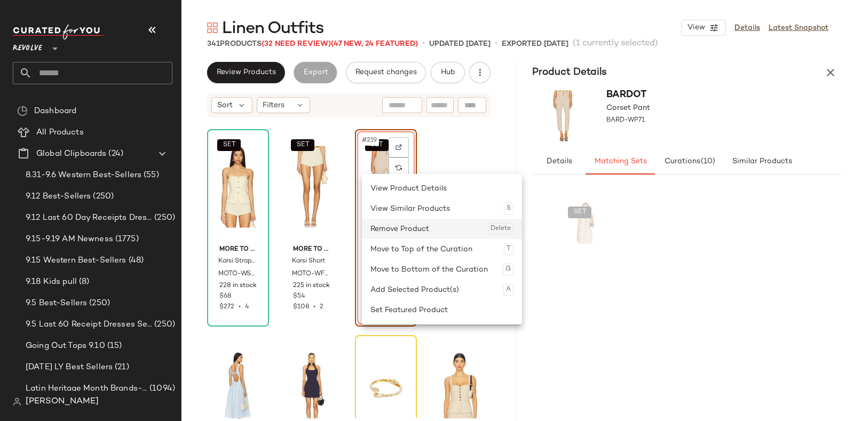
click at [411, 229] on div "Remove Product Delete" at bounding box center [442, 229] width 143 height 20
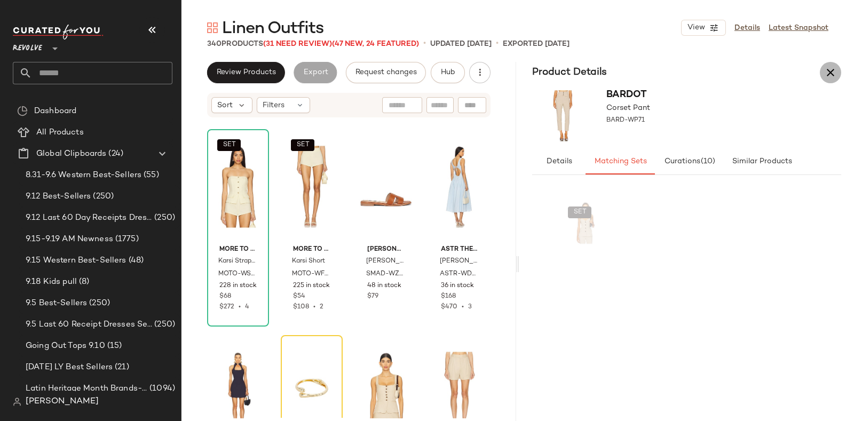
click at [829, 73] on icon "button" at bounding box center [830, 72] width 13 height 13
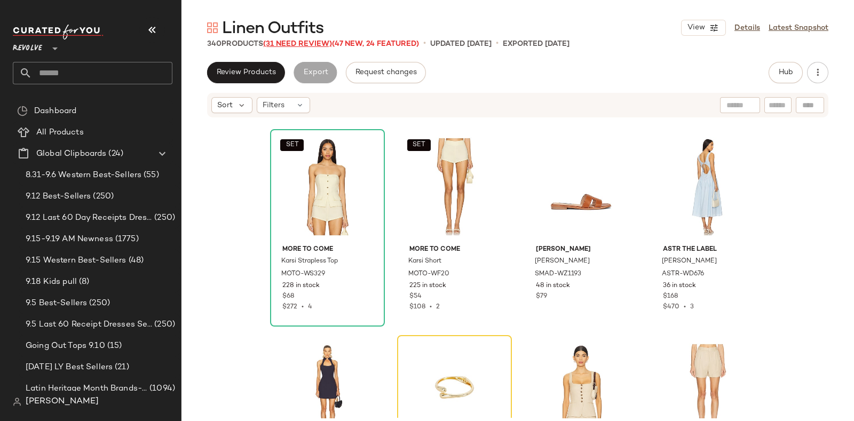
click at [291, 43] on span "(31 Need Review)" at bounding box center [297, 44] width 69 height 8
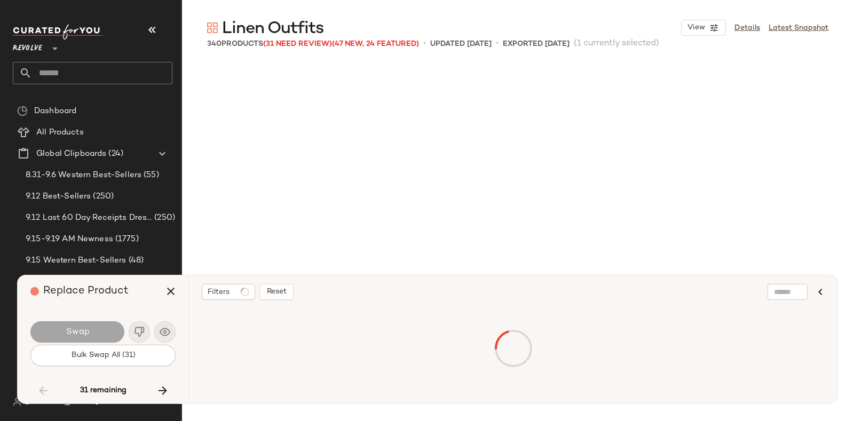
scroll to position [6801, 0]
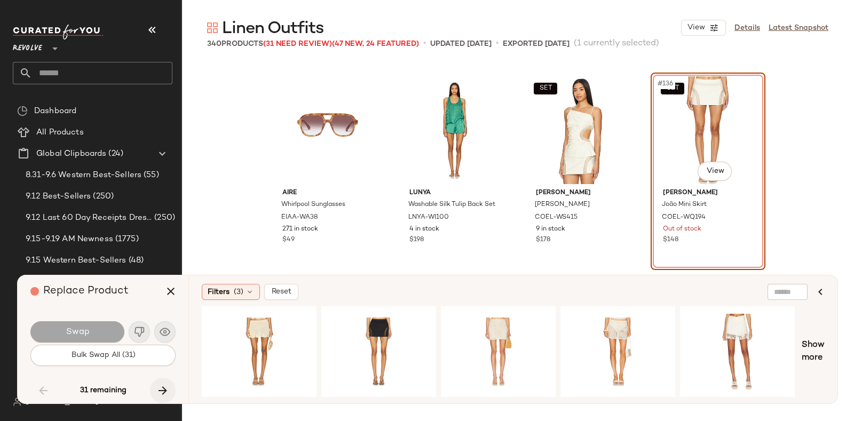
click at [161, 388] on icon "button" at bounding box center [162, 390] width 13 height 13
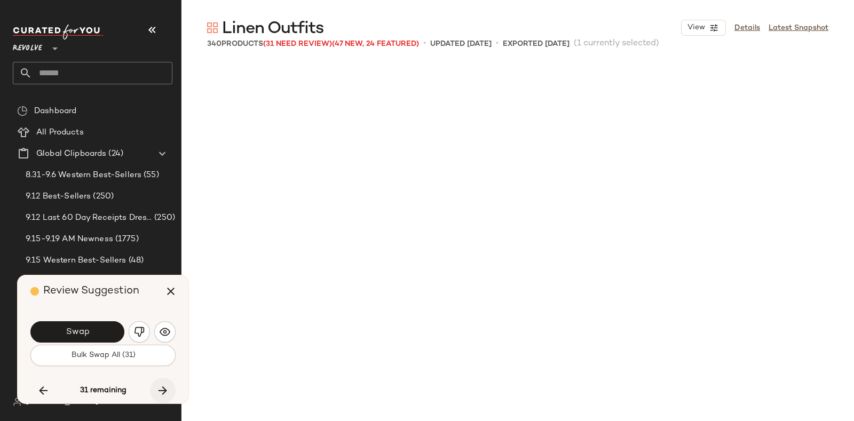
scroll to position [11335, 0]
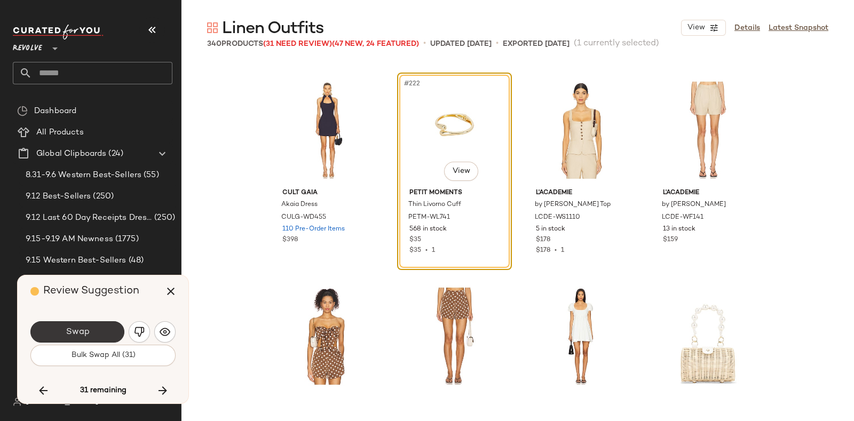
click at [92, 330] on button "Swap" at bounding box center [77, 331] width 94 height 21
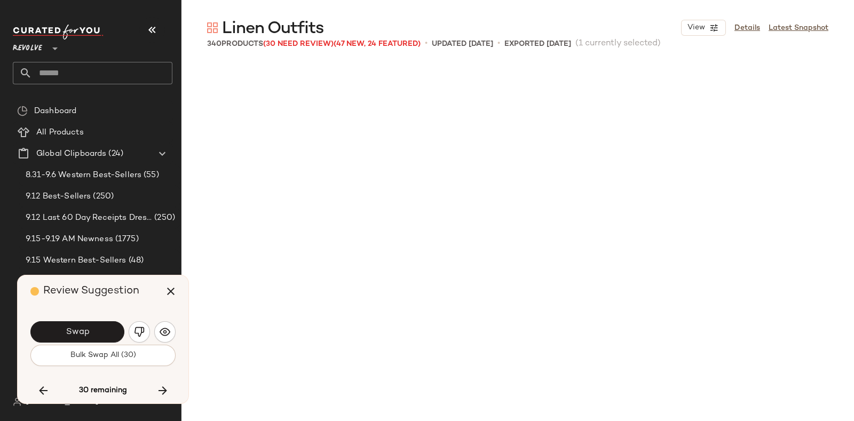
scroll to position [11953, 0]
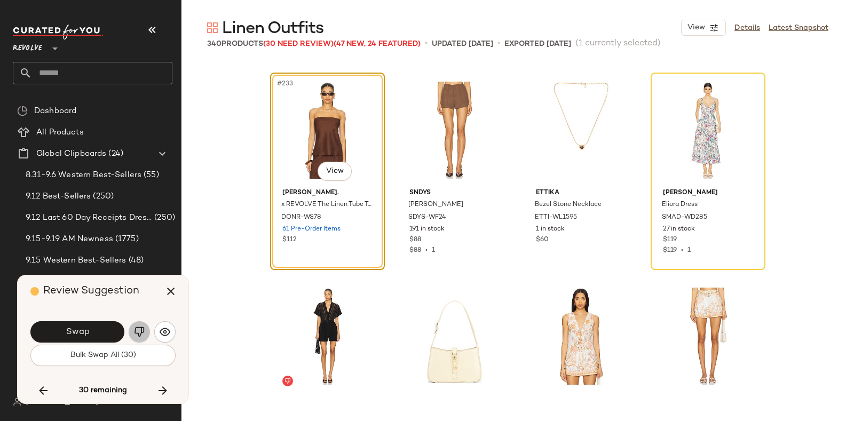
click at [136, 329] on img "button" at bounding box center [139, 332] width 11 height 11
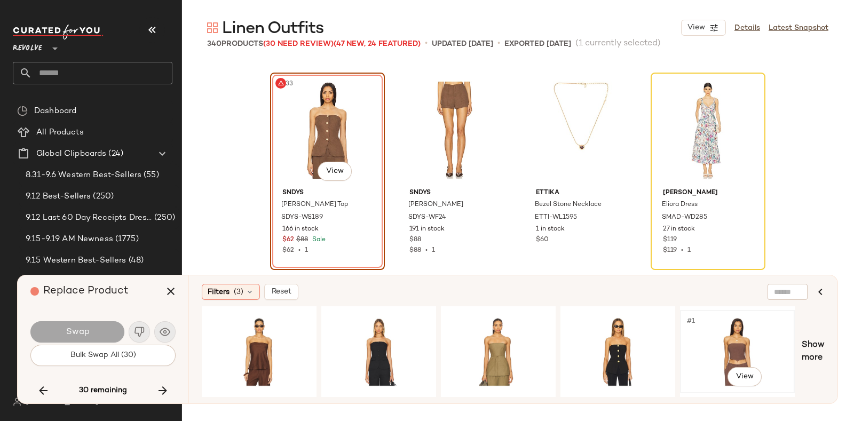
click at [721, 337] on div "#1 View" at bounding box center [737, 352] width 107 height 76
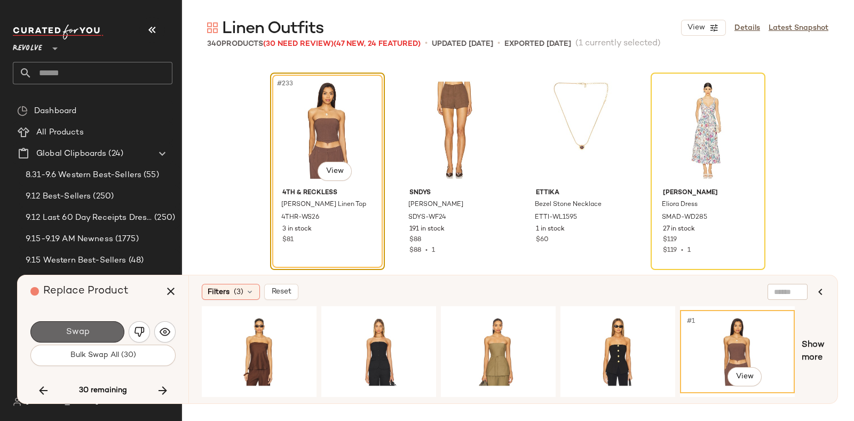
click at [96, 328] on button "Swap" at bounding box center [77, 331] width 94 height 21
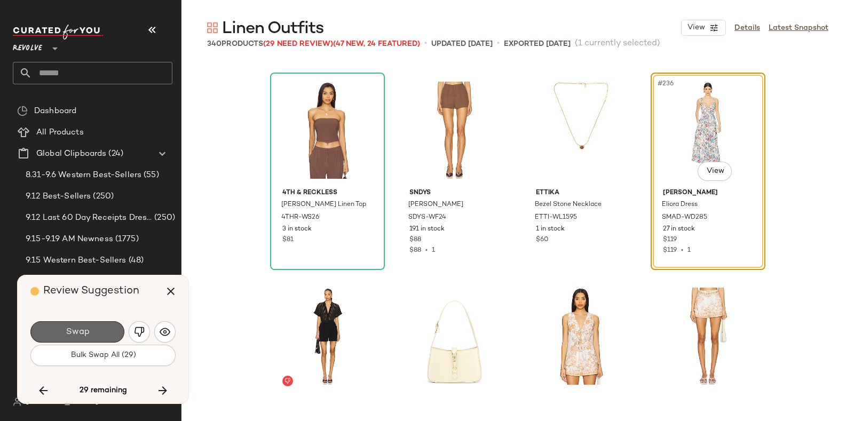
click at [97, 330] on button "Swap" at bounding box center [77, 331] width 94 height 21
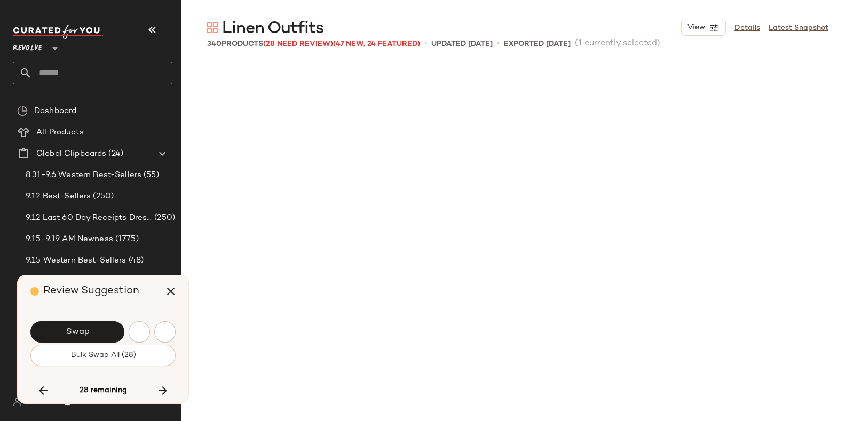
scroll to position [12571, 0]
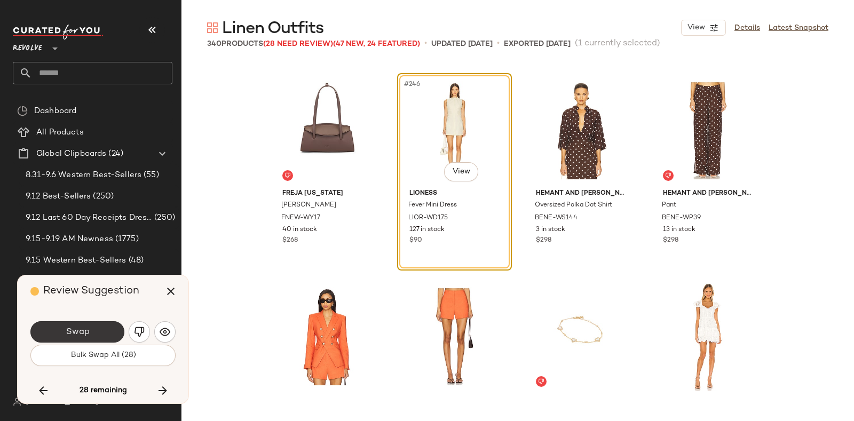
click at [104, 330] on button "Swap" at bounding box center [77, 331] width 94 height 21
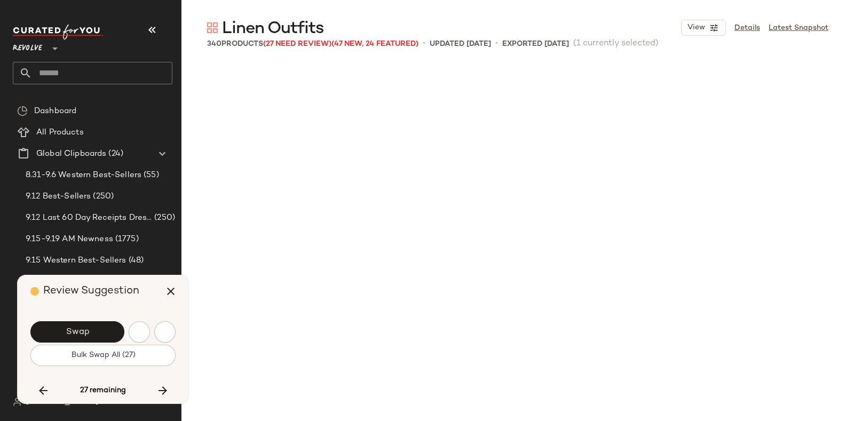
scroll to position [12984, 0]
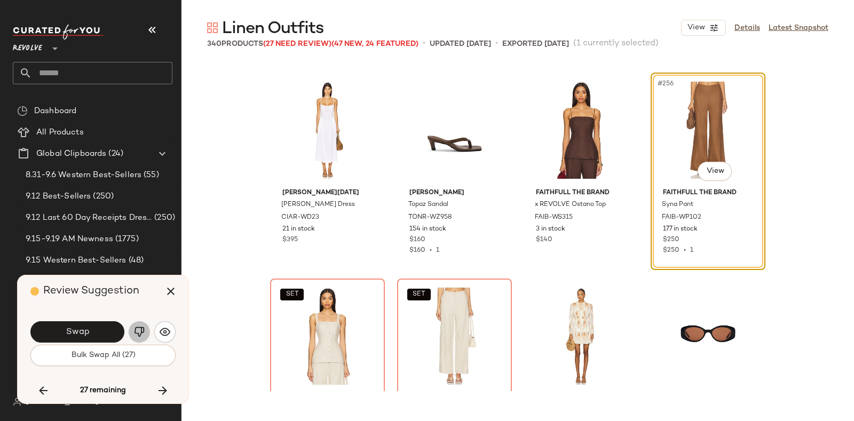
click at [136, 328] on img "button" at bounding box center [139, 332] width 11 height 11
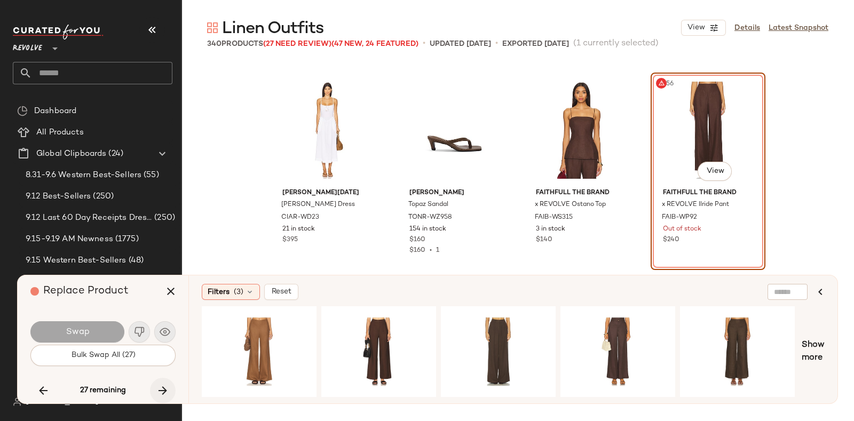
click at [163, 385] on icon "button" at bounding box center [162, 390] width 13 height 13
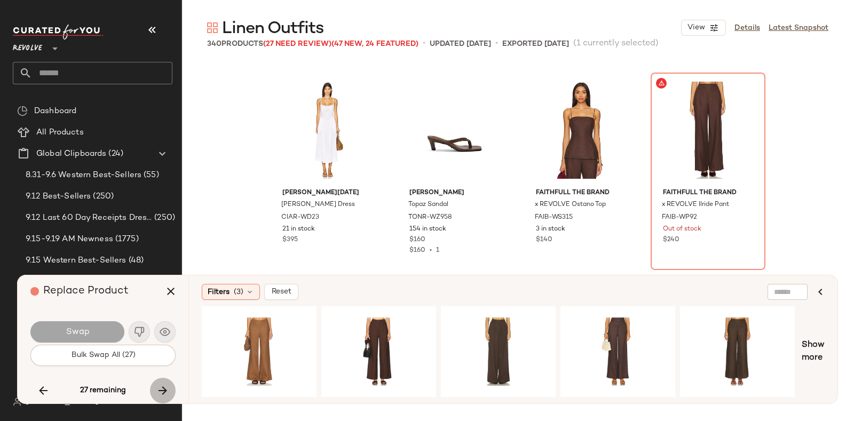
scroll to position [13190, 0]
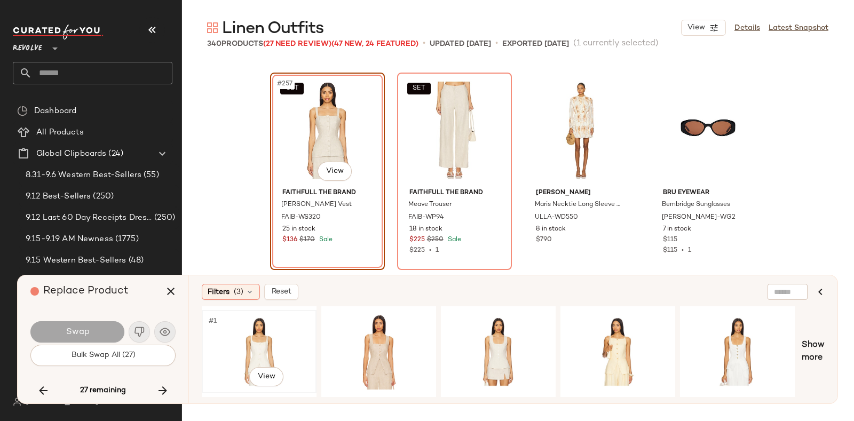
click at [239, 337] on div "#1 View" at bounding box center [259, 352] width 107 height 76
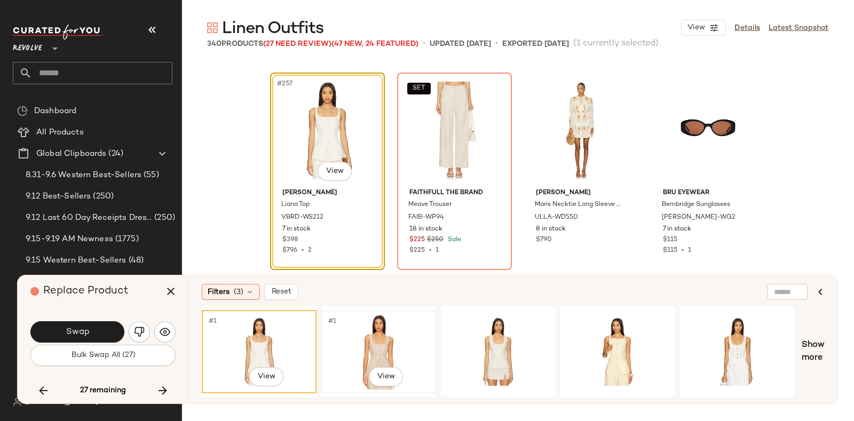
click at [355, 332] on div "#1 View" at bounding box center [378, 352] width 107 height 76
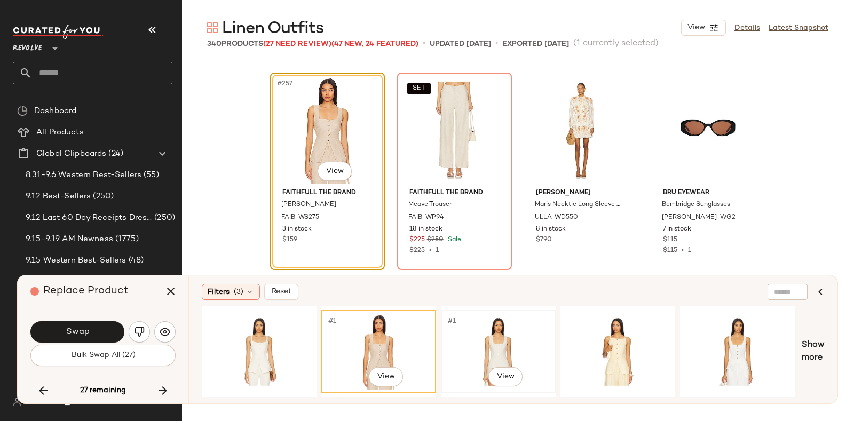
click at [469, 327] on div "#1 View" at bounding box center [498, 352] width 107 height 76
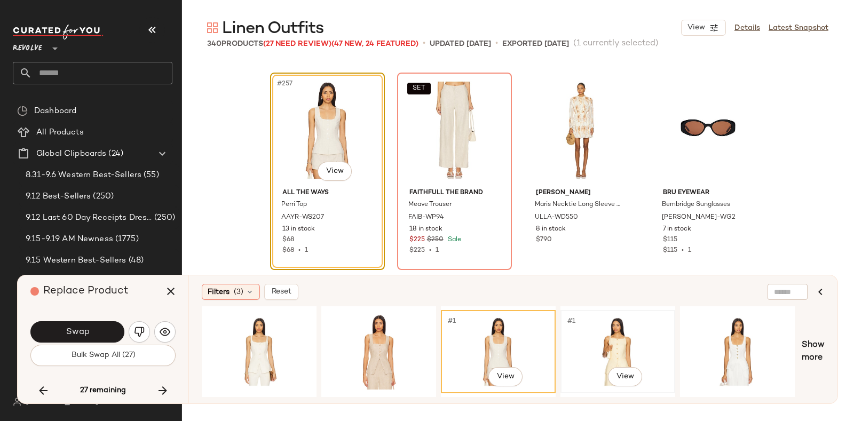
click at [603, 332] on div "#1 View" at bounding box center [617, 352] width 107 height 76
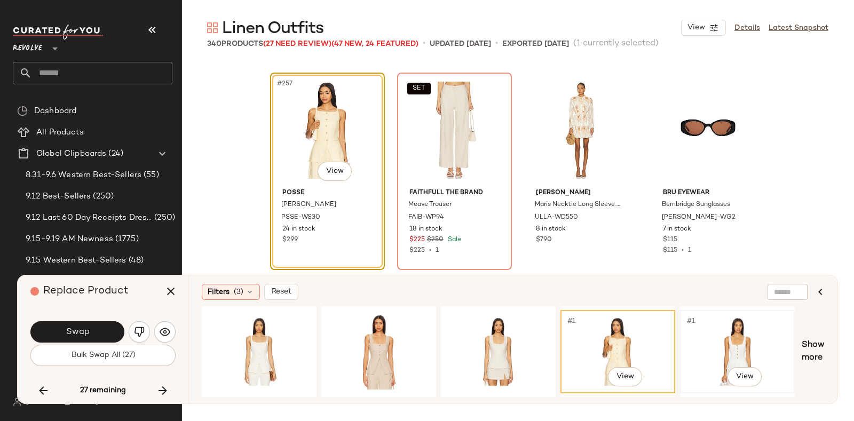
click at [728, 334] on div "#1 View" at bounding box center [737, 352] width 107 height 76
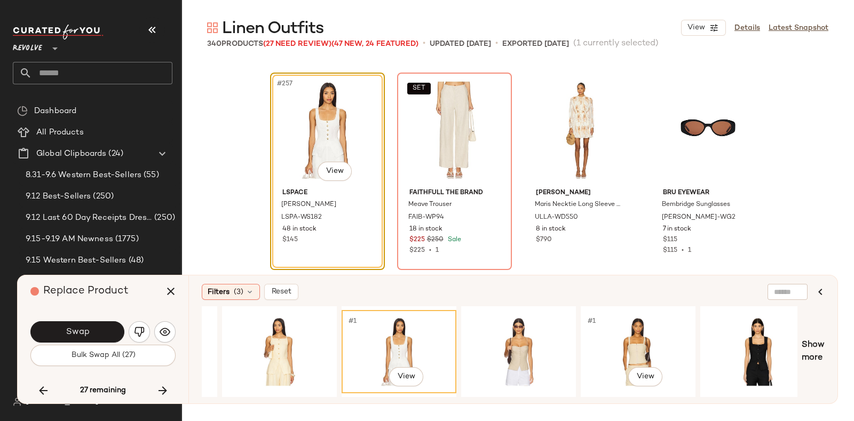
scroll to position [0, 352]
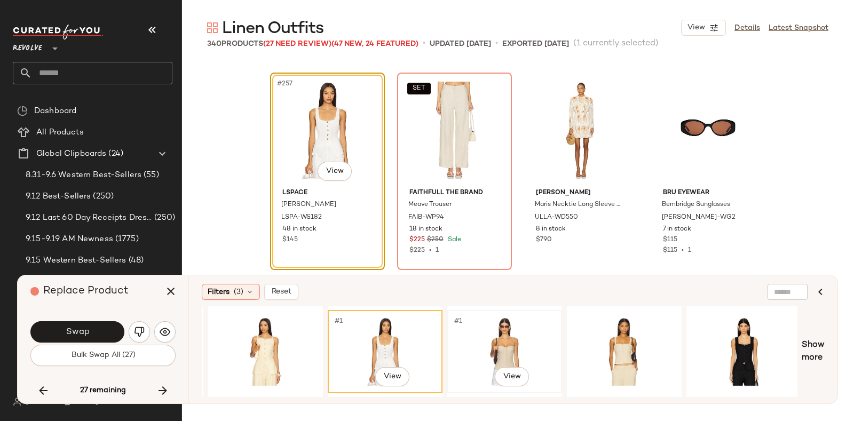
click at [529, 321] on div "#1 View" at bounding box center [504, 352] width 107 height 76
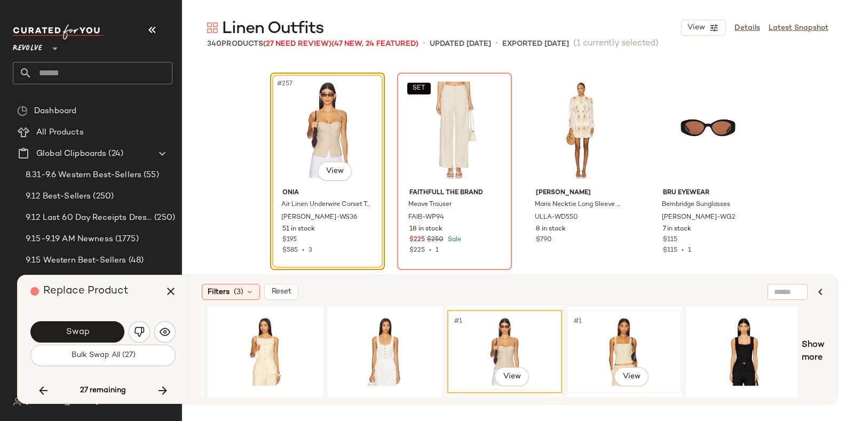
click at [609, 319] on div "#1 View" at bounding box center [624, 352] width 107 height 76
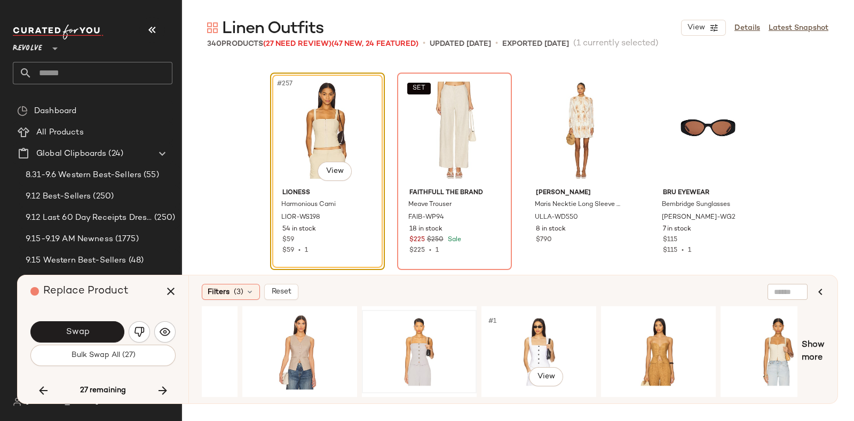
scroll to position [0, 917]
click at [646, 334] on div "#1 View" at bounding box center [657, 352] width 107 height 76
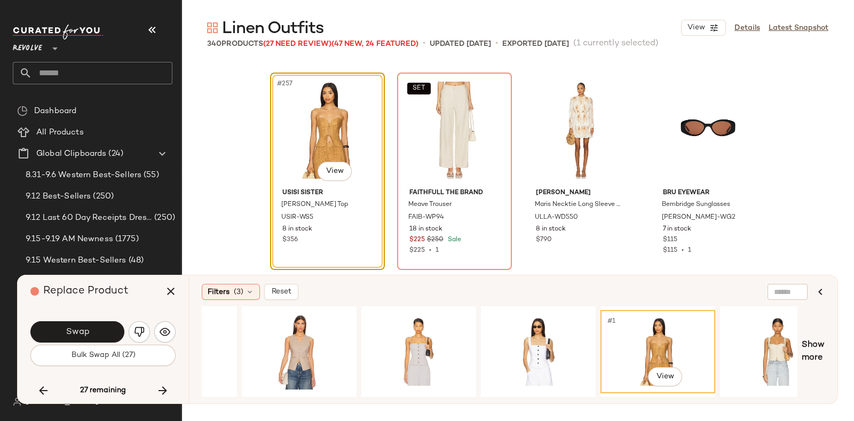
scroll to position [0, 1192]
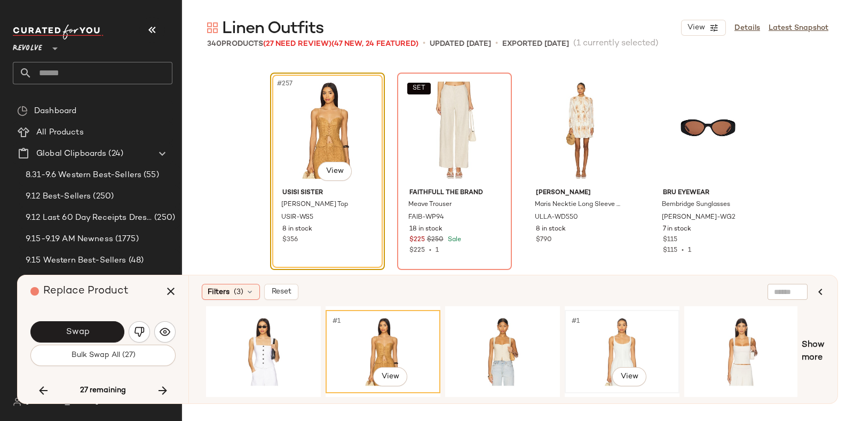
click at [656, 329] on div "#1 View" at bounding box center [622, 352] width 107 height 76
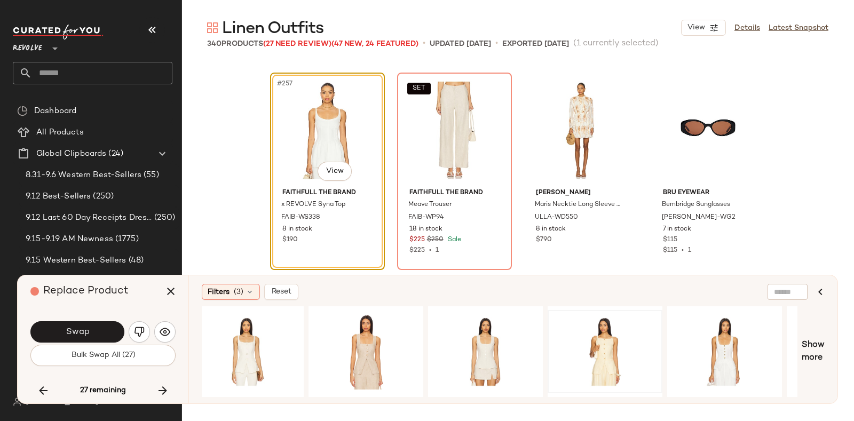
scroll to position [0, 0]
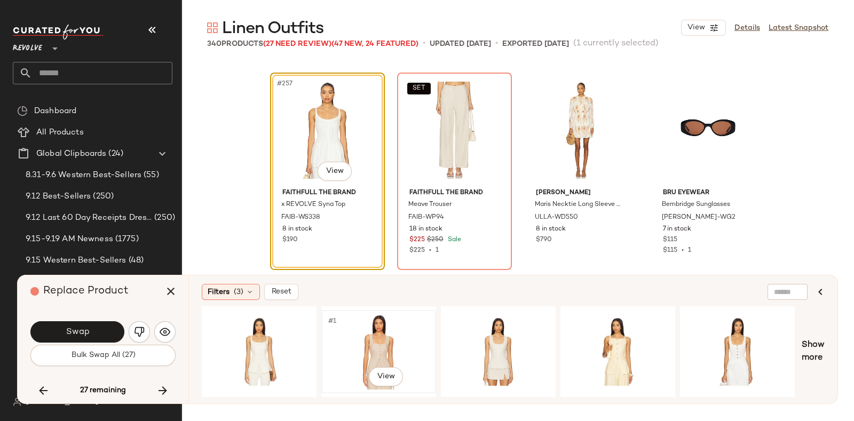
click at [355, 327] on div "#1 View" at bounding box center [378, 352] width 107 height 76
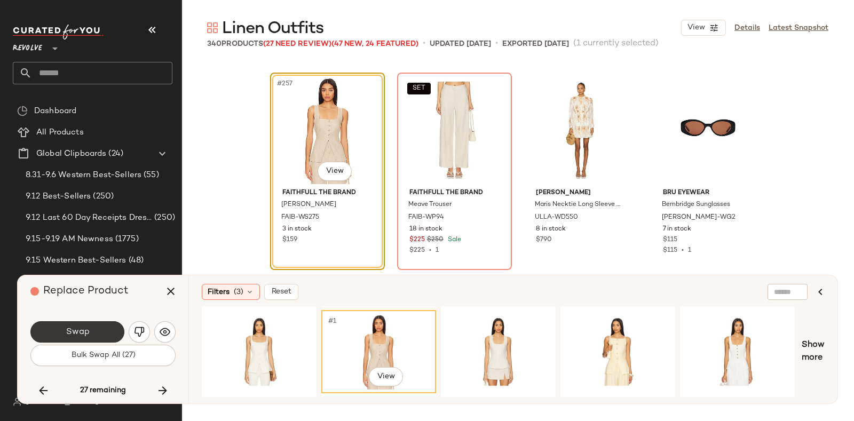
click at [90, 328] on button "Swap" at bounding box center [77, 331] width 94 height 21
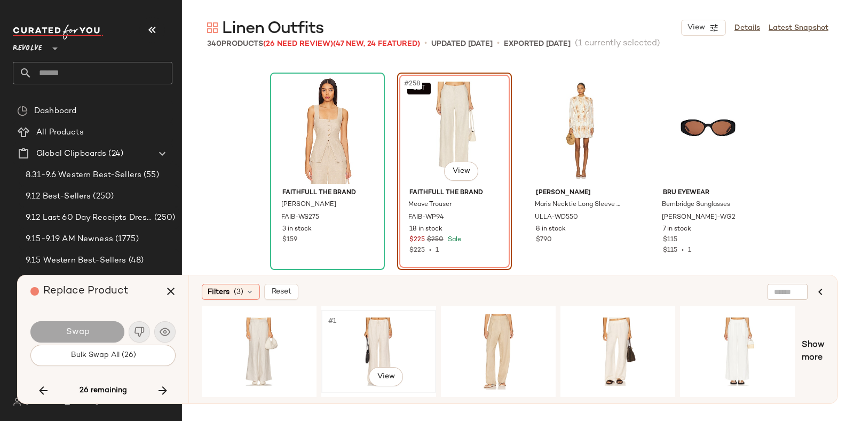
click at [390, 323] on div "#1 View" at bounding box center [378, 352] width 107 height 76
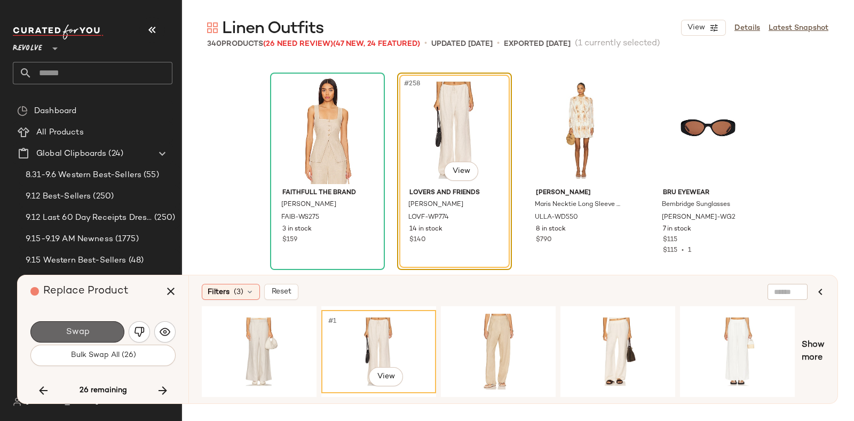
click at [85, 329] on span "Swap" at bounding box center [77, 332] width 24 height 10
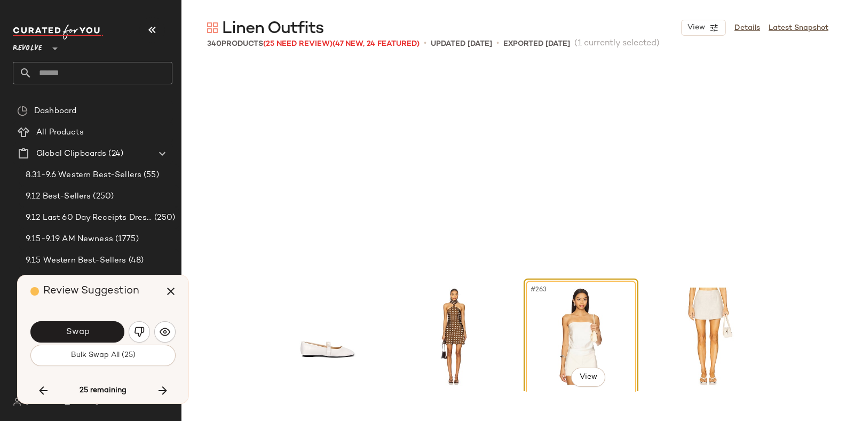
scroll to position [13395, 0]
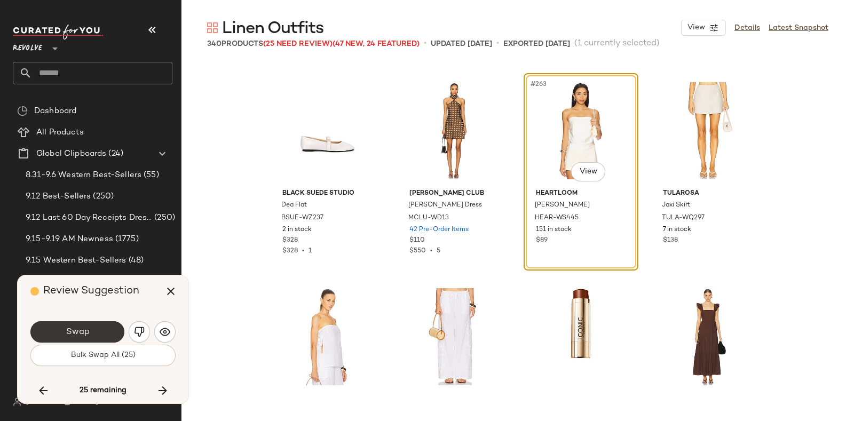
click at [97, 329] on button "Swap" at bounding box center [77, 331] width 94 height 21
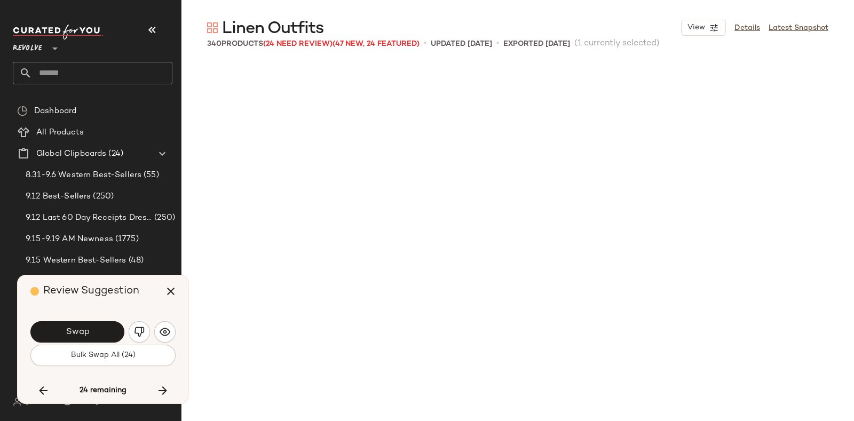
scroll to position [13807, 0]
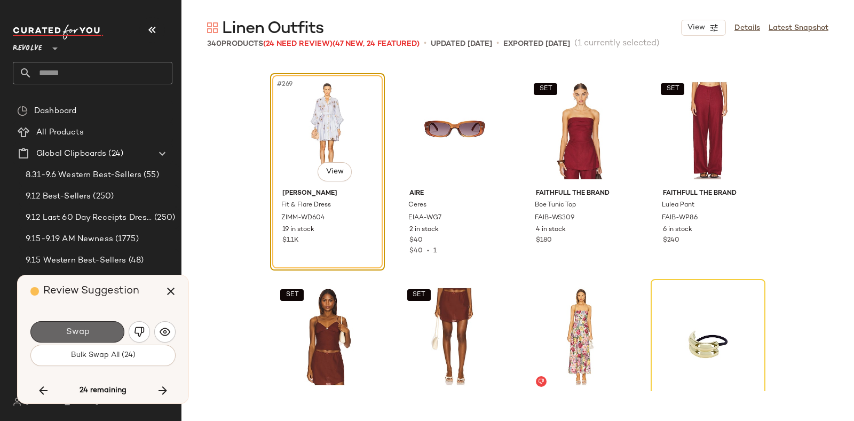
click at [96, 324] on button "Swap" at bounding box center [77, 331] width 94 height 21
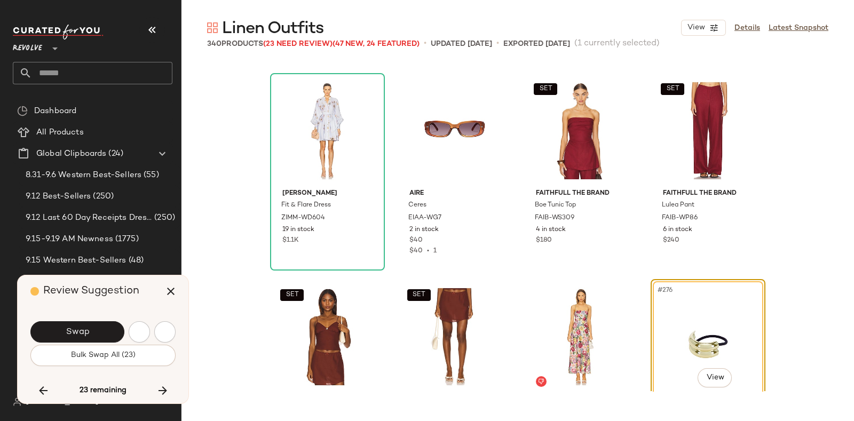
scroll to position [14014, 0]
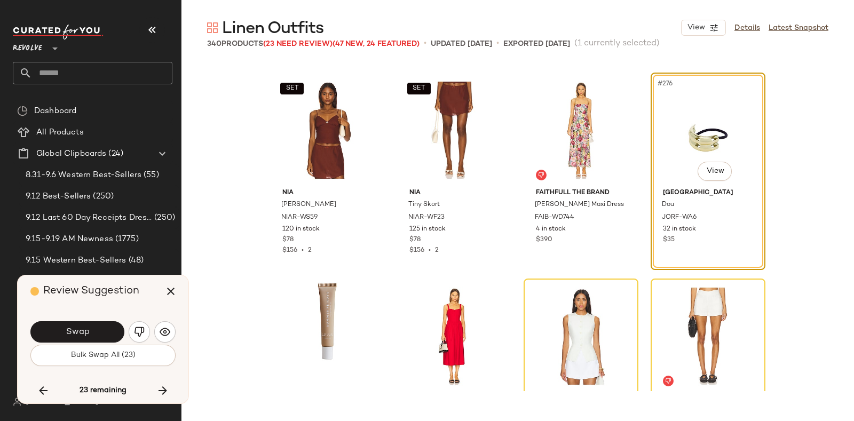
drag, startPoint x: 152, startPoint y: 286, endPoint x: 109, endPoint y: 322, distance: 55.3
click at [109, 322] on button "Swap" at bounding box center [77, 331] width 94 height 21
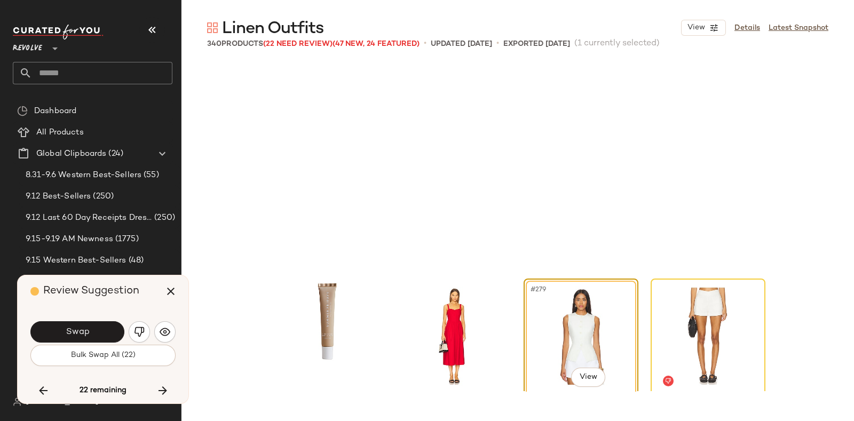
scroll to position [14220, 0]
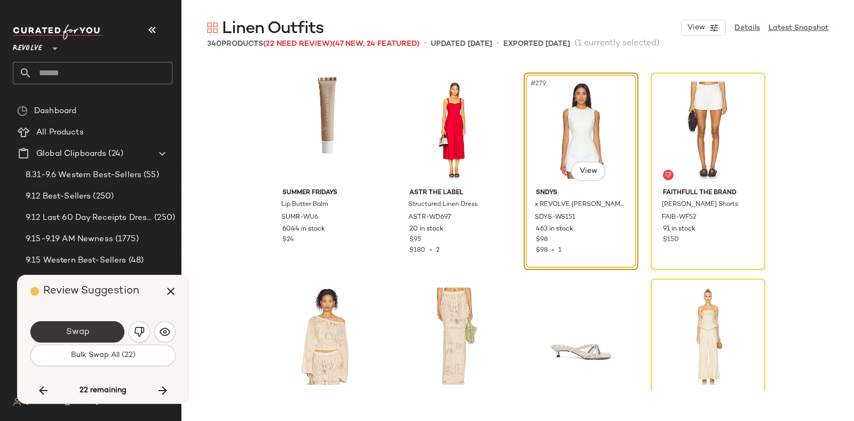
click at [99, 328] on button "Swap" at bounding box center [77, 331] width 94 height 21
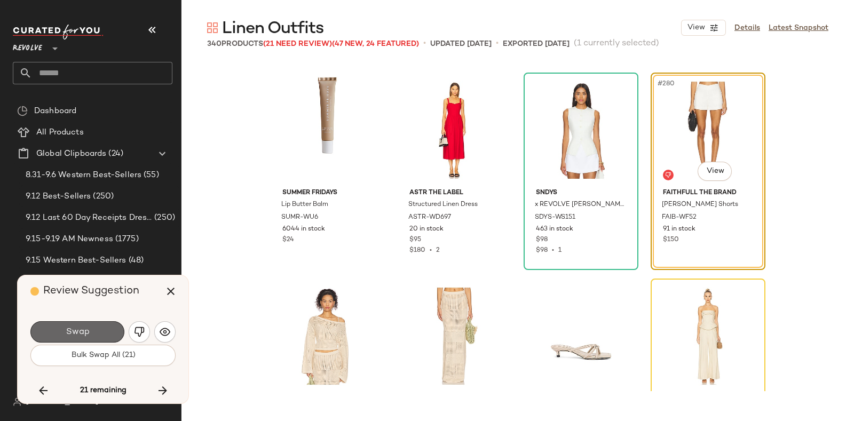
click at [101, 328] on button "Swap" at bounding box center [77, 331] width 94 height 21
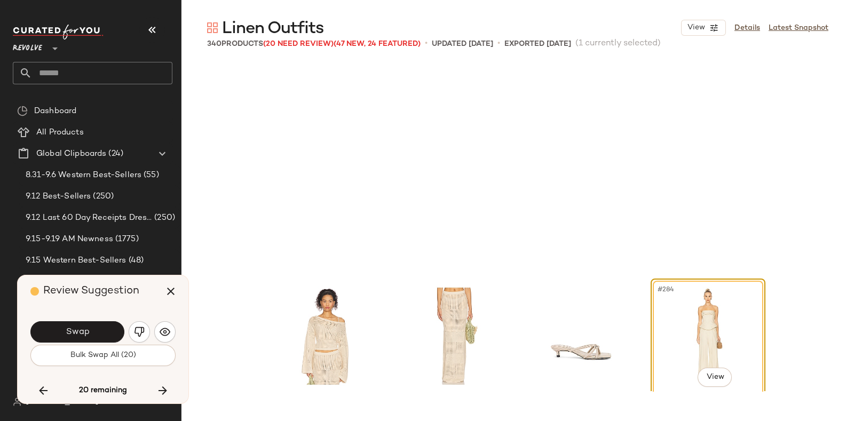
scroll to position [14426, 0]
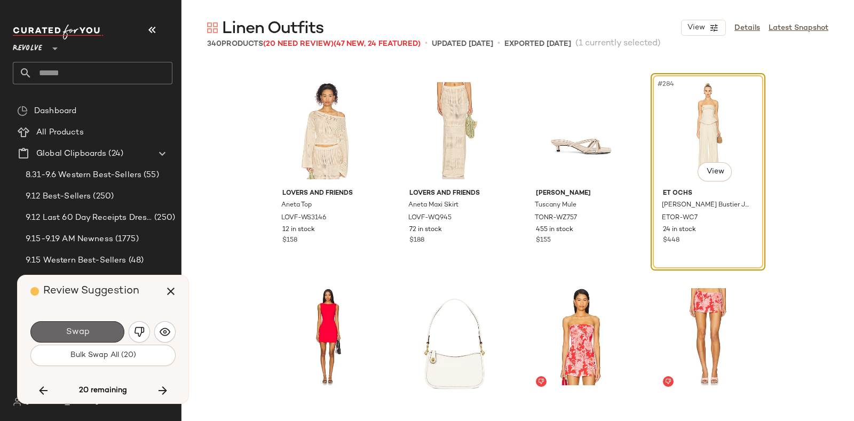
click at [93, 335] on button "Swap" at bounding box center [77, 331] width 94 height 21
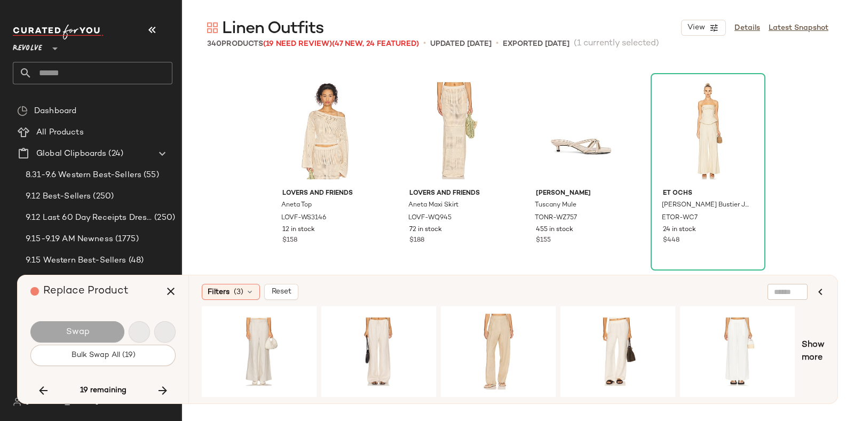
scroll to position [14838, 0]
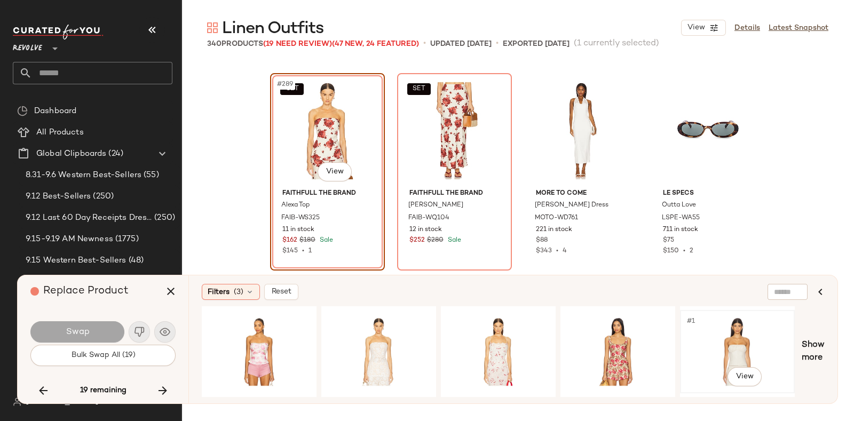
click at [704, 327] on div "#1 View" at bounding box center [737, 352] width 107 height 76
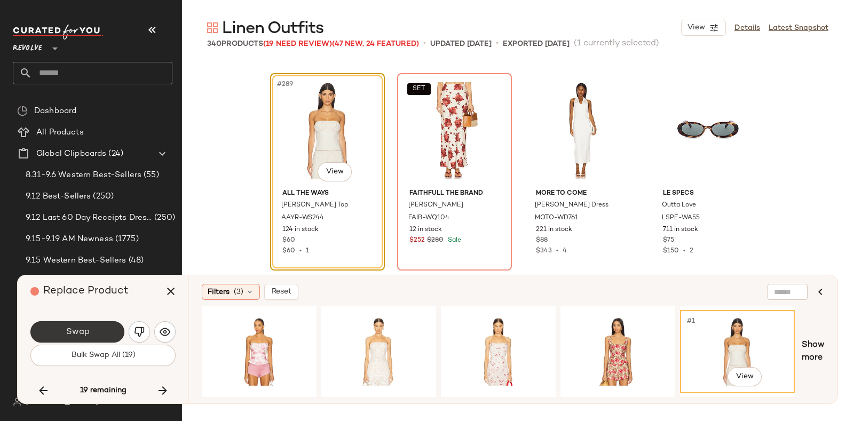
click at [98, 327] on button "Swap" at bounding box center [77, 331] width 94 height 21
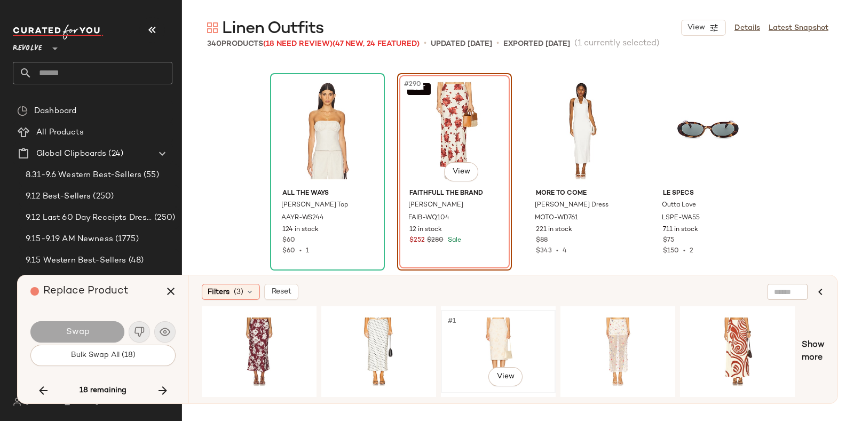
click at [498, 321] on div "#1 View" at bounding box center [498, 352] width 107 height 76
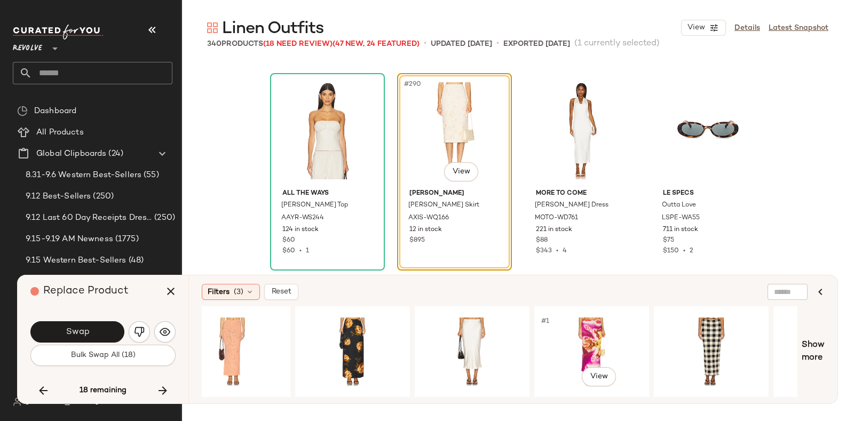
scroll to position [0, 991]
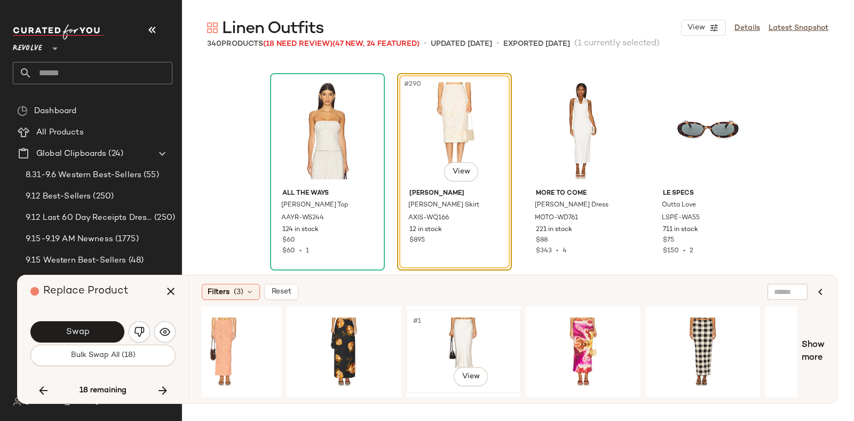
click at [473, 333] on div "#1 View" at bounding box center [463, 352] width 107 height 76
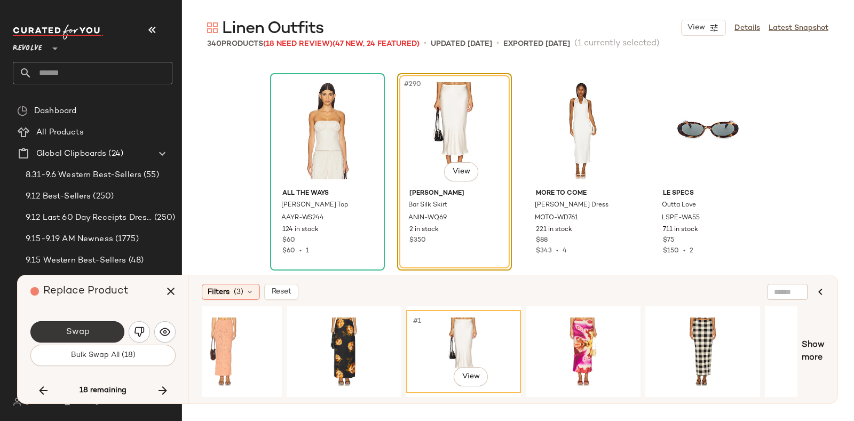
click at [98, 328] on button "Swap" at bounding box center [77, 331] width 94 height 21
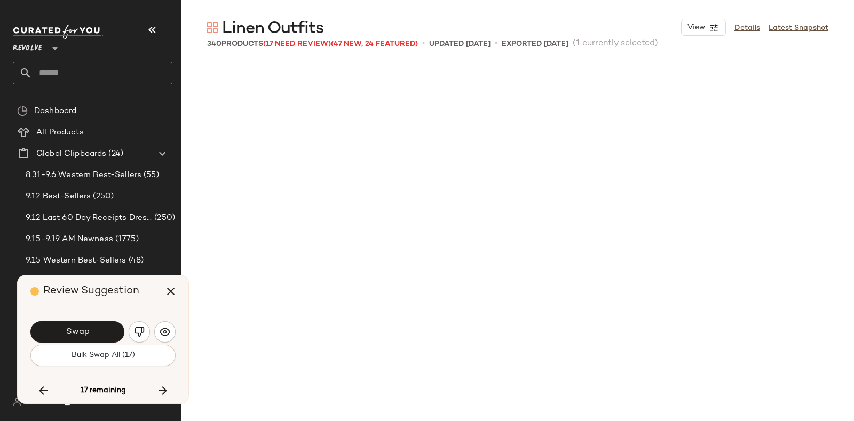
scroll to position [15251, 0]
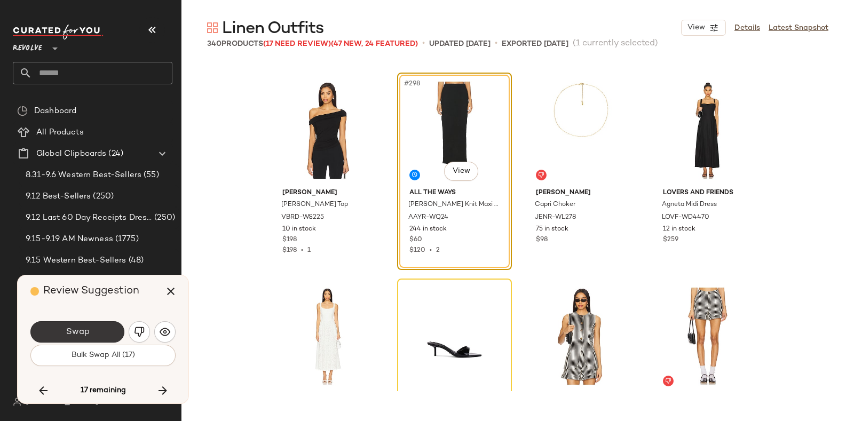
click at [90, 333] on button "Swap" at bounding box center [77, 331] width 94 height 21
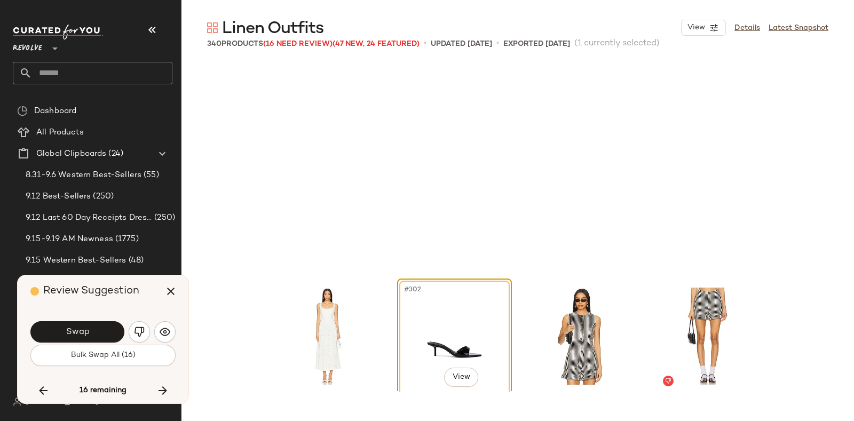
scroll to position [15456, 0]
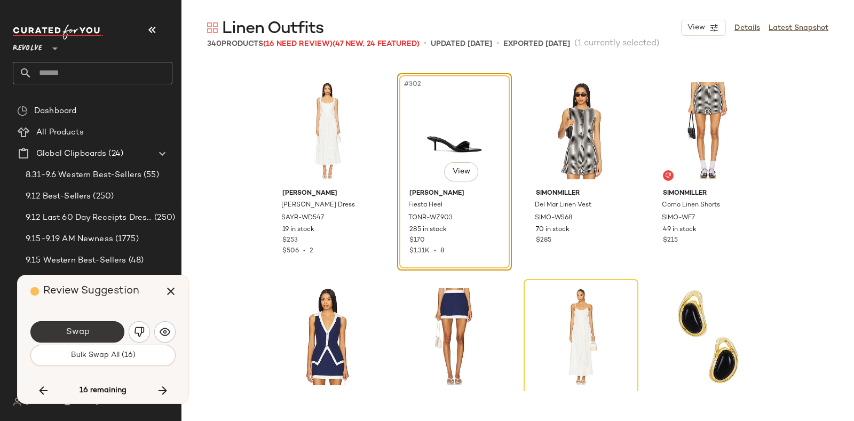
click at [93, 332] on button "Swap" at bounding box center [77, 331] width 94 height 21
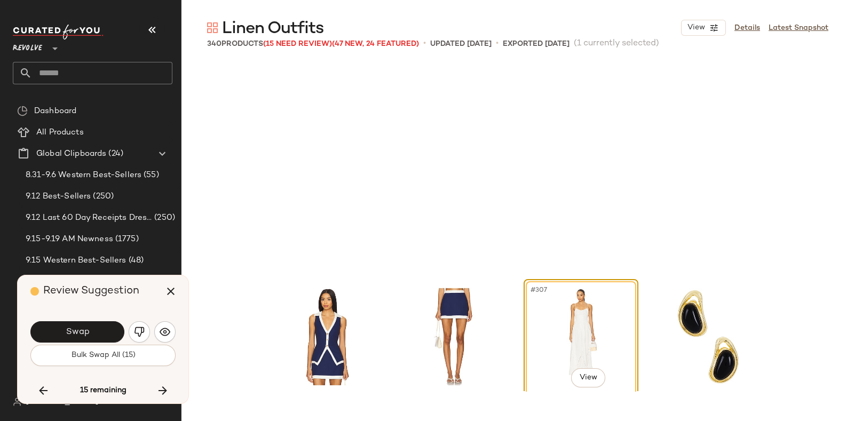
scroll to position [15662, 0]
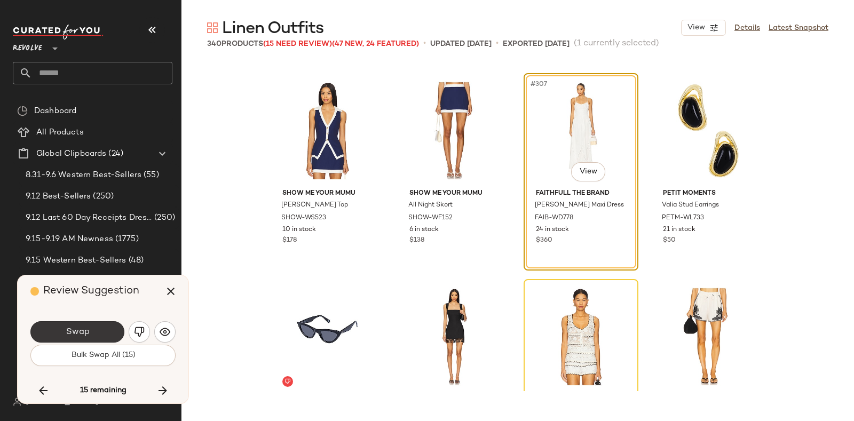
click at [102, 327] on button "Swap" at bounding box center [77, 331] width 94 height 21
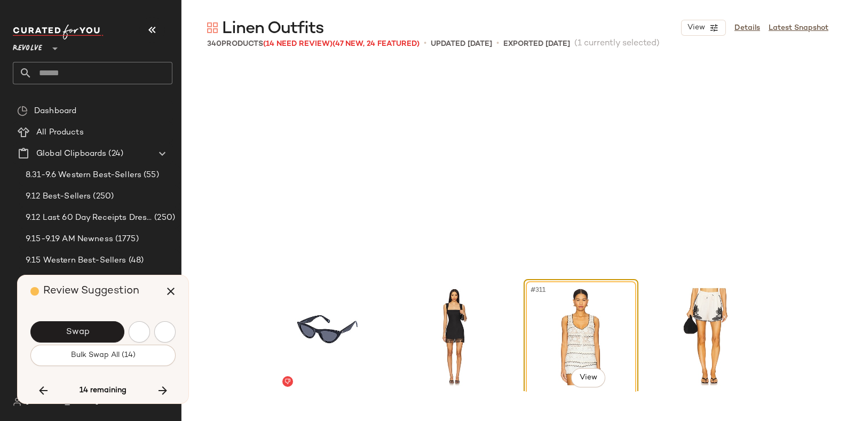
scroll to position [15868, 0]
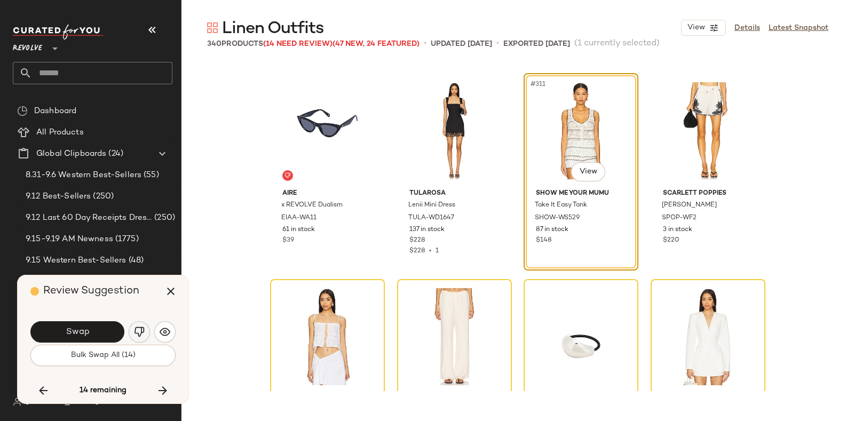
click at [139, 324] on button "button" at bounding box center [139, 331] width 21 height 21
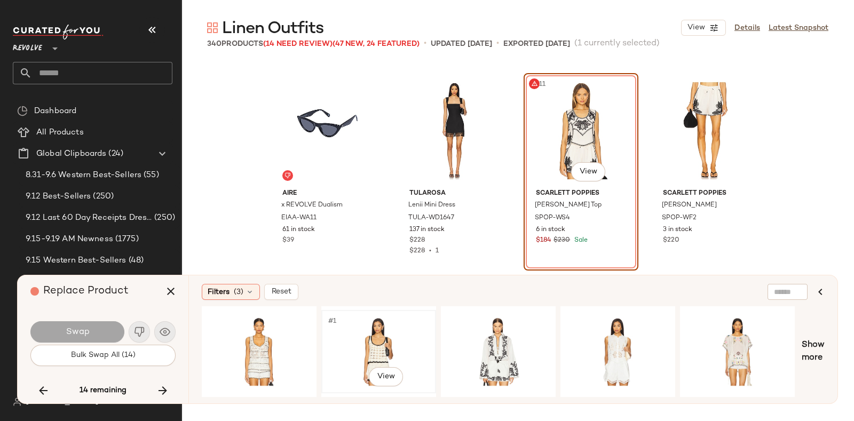
click at [388, 332] on div "#1 View" at bounding box center [378, 352] width 107 height 76
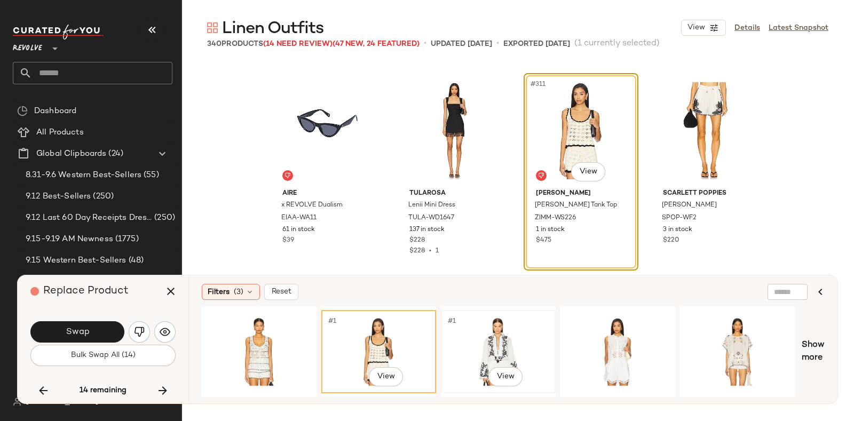
click at [488, 333] on div "#1 View" at bounding box center [498, 352] width 107 height 76
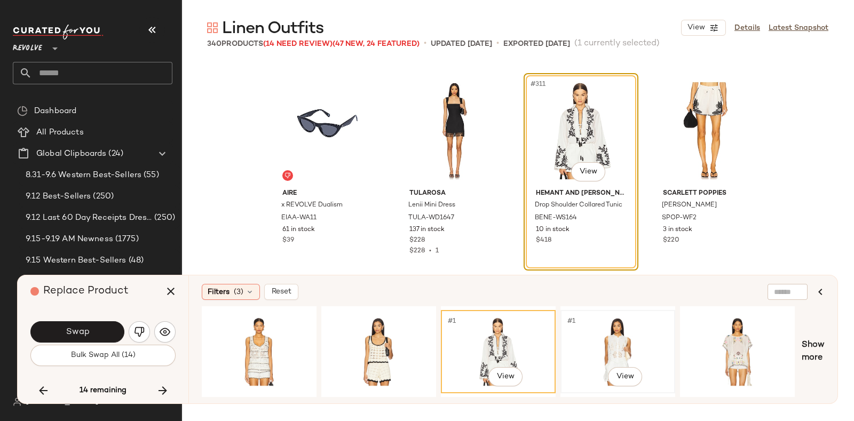
click at [587, 329] on div "#1 View" at bounding box center [617, 352] width 107 height 76
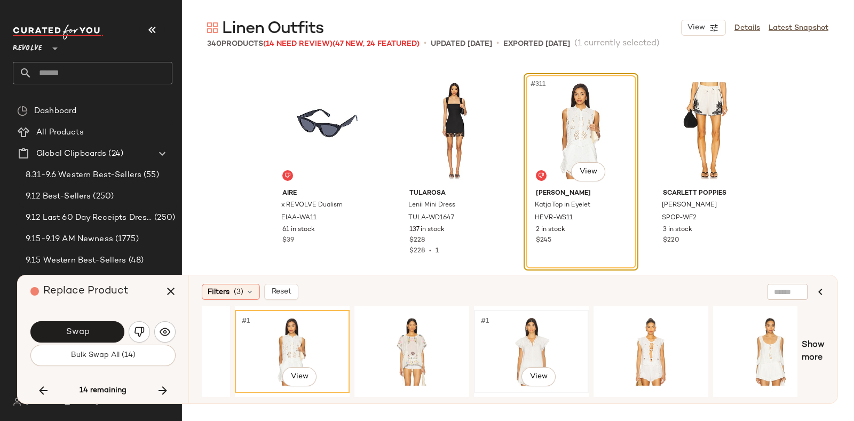
scroll to position [0, 336]
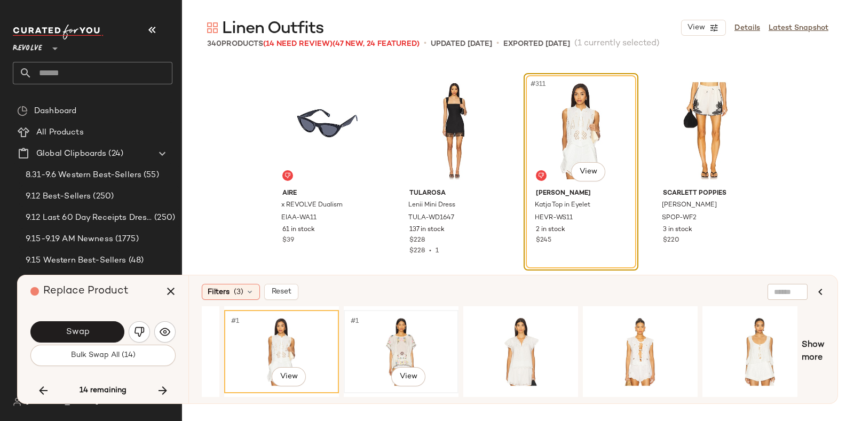
click at [400, 327] on div "#1 View" at bounding box center [401, 352] width 107 height 76
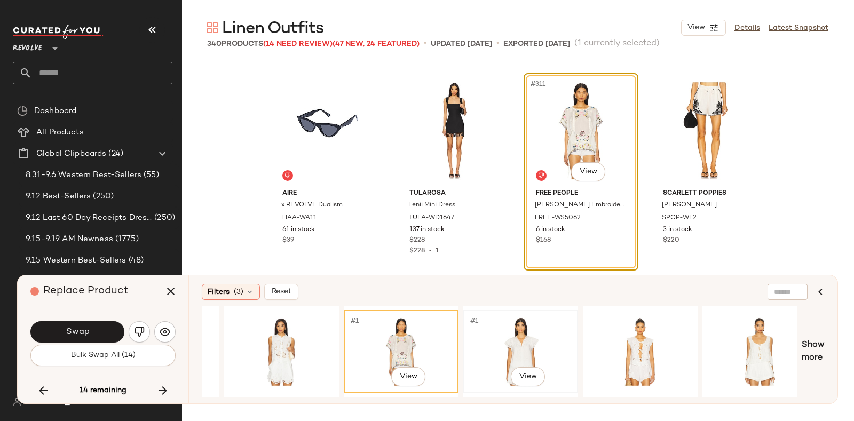
click at [487, 323] on div "#1 View" at bounding box center [520, 352] width 107 height 76
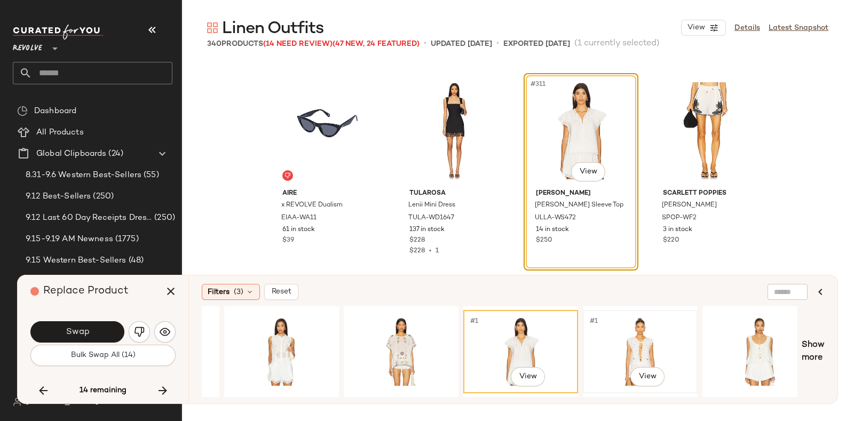
click at [623, 314] on div "#1 View" at bounding box center [640, 352] width 107 height 76
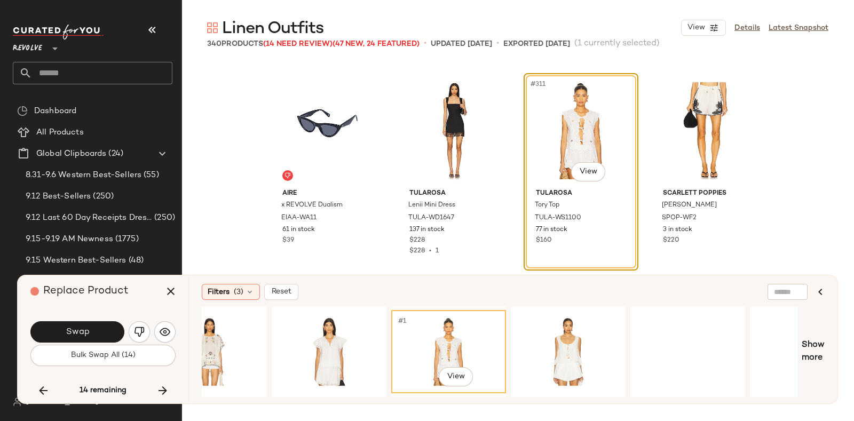
scroll to position [0, 594]
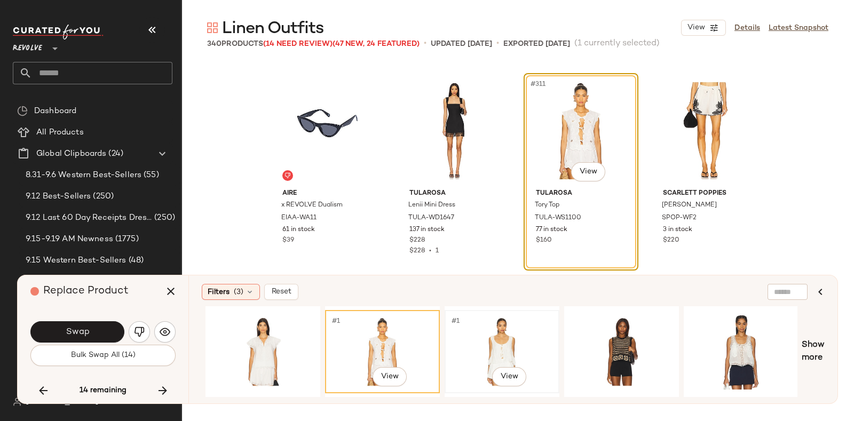
click at [513, 331] on div "#1 View" at bounding box center [501, 352] width 107 height 76
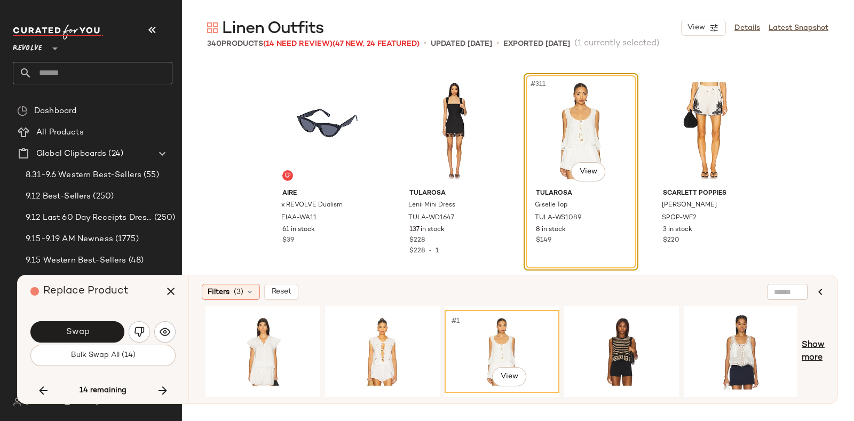
click at [806, 343] on span "Show more" at bounding box center [813, 352] width 23 height 26
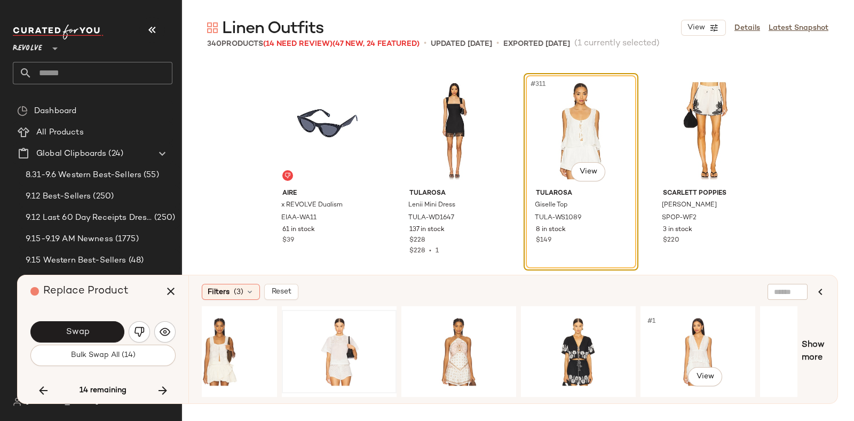
scroll to position [0, 1356]
click at [232, 334] on div "#1 View" at bounding box center [218, 352] width 107 height 76
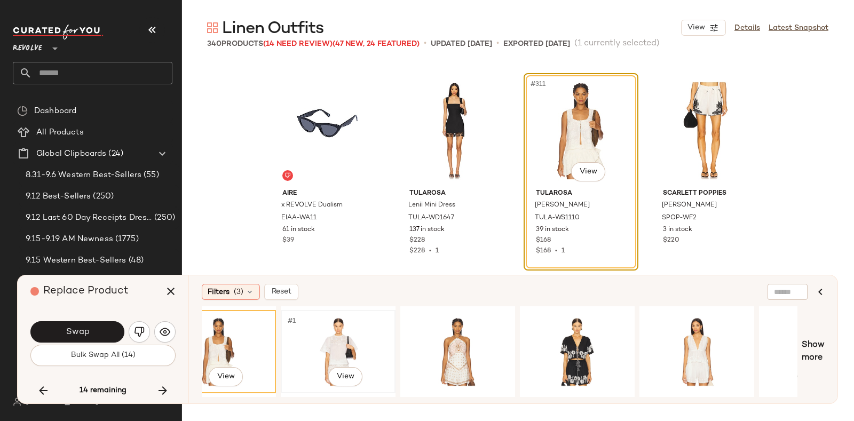
click at [323, 335] on div "#1 View" at bounding box center [338, 352] width 107 height 76
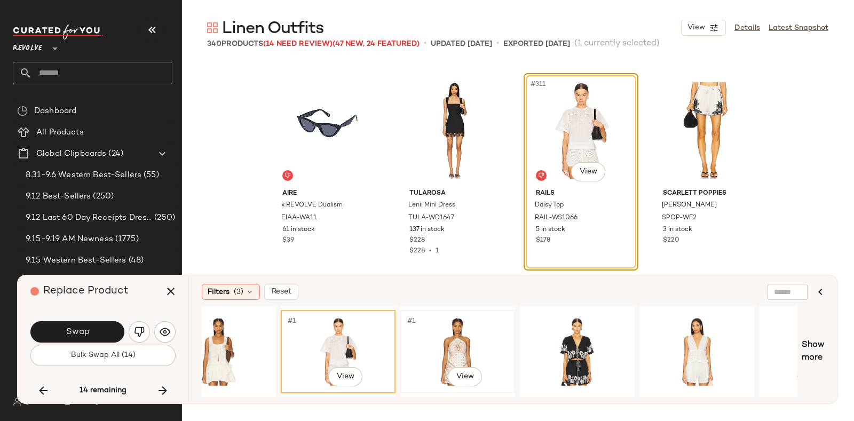
click at [462, 342] on div "#1 View" at bounding box center [457, 352] width 107 height 76
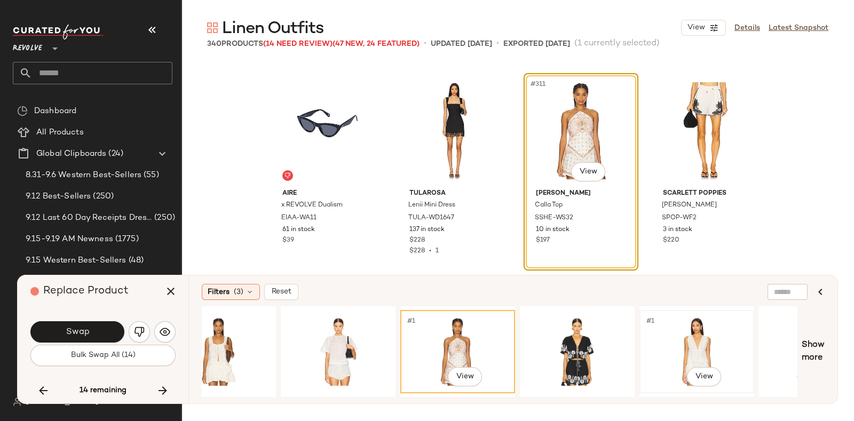
click at [704, 331] on div "#1 View" at bounding box center [696, 352] width 107 height 76
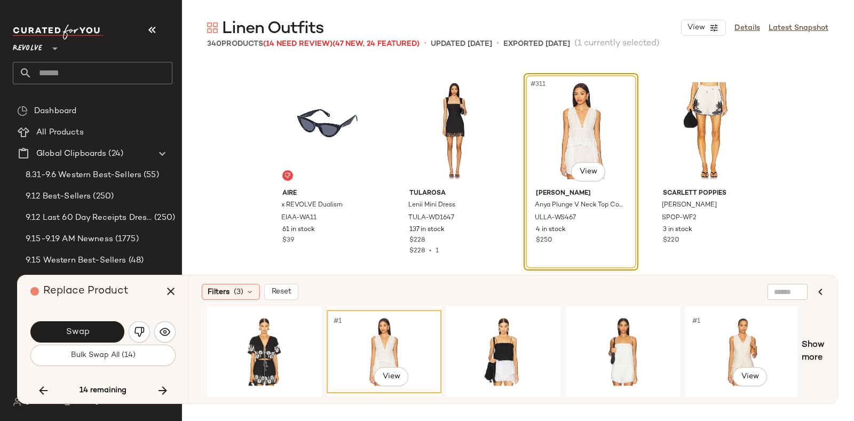
scroll to position [0, 1670]
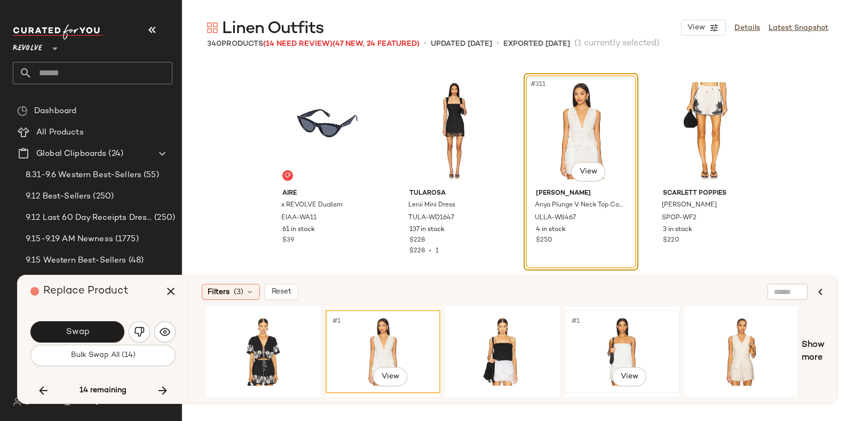
click at [627, 325] on div "#1 View" at bounding box center [622, 352] width 107 height 76
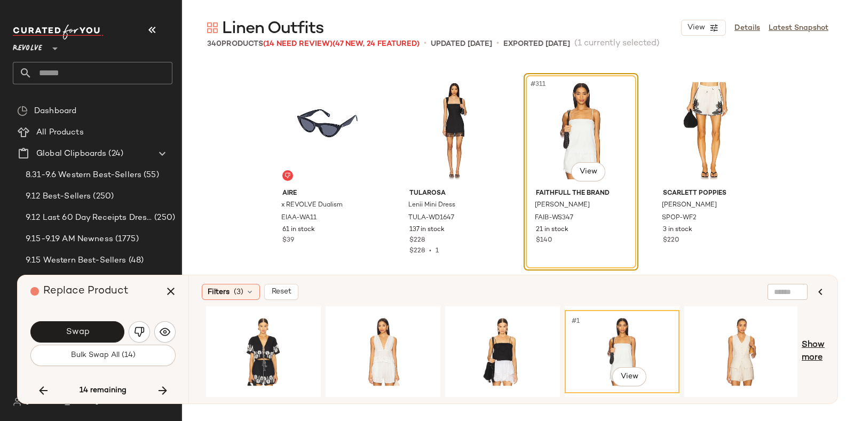
click at [808, 348] on span "Show more" at bounding box center [813, 352] width 23 height 26
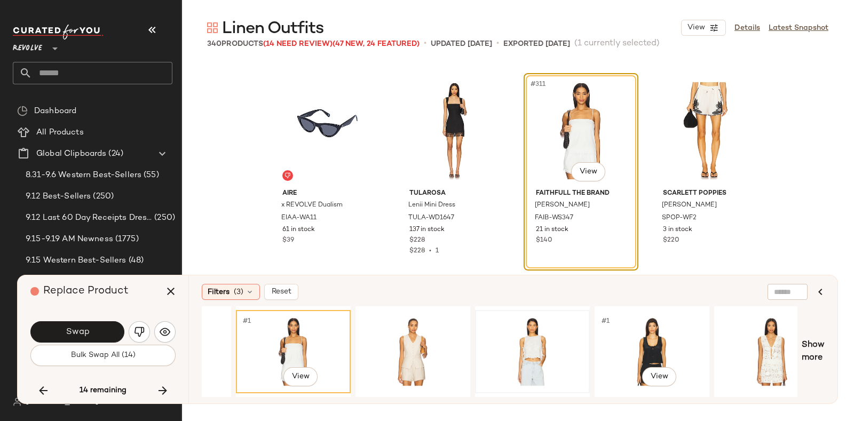
scroll to position [0, 2000]
click at [437, 330] on div "#1 View" at bounding box center [411, 352] width 107 height 76
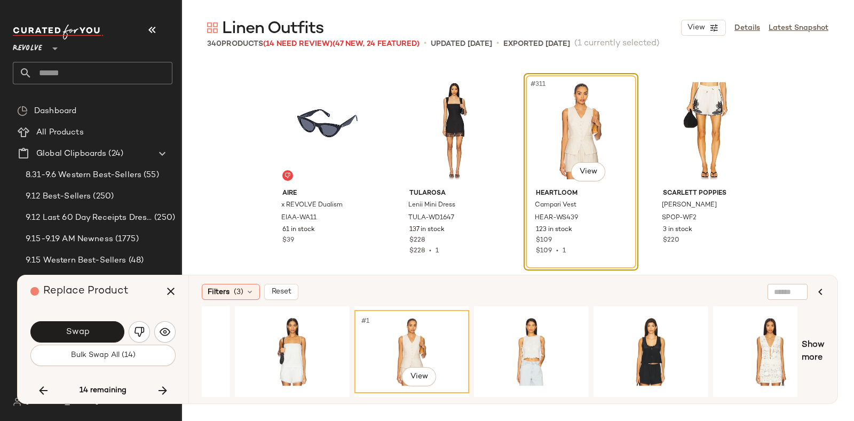
click at [437, 330] on div "#1 View" at bounding box center [411, 352] width 107 height 76
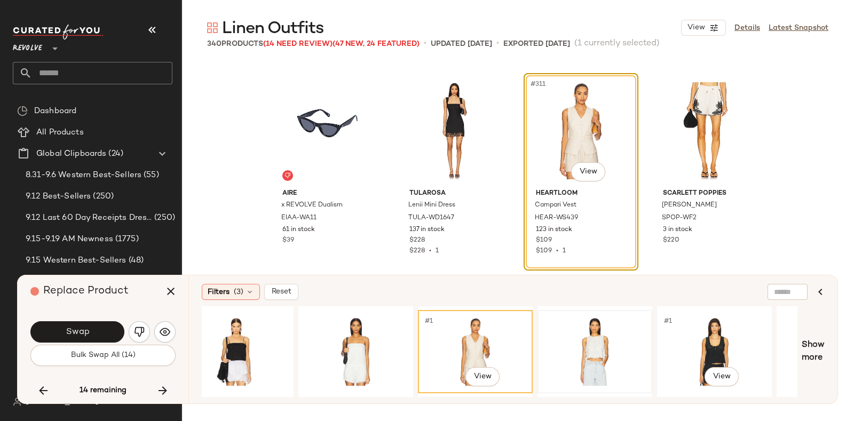
scroll to position [0, 1936]
click at [344, 333] on div "#1 View" at bounding box center [356, 352] width 107 height 76
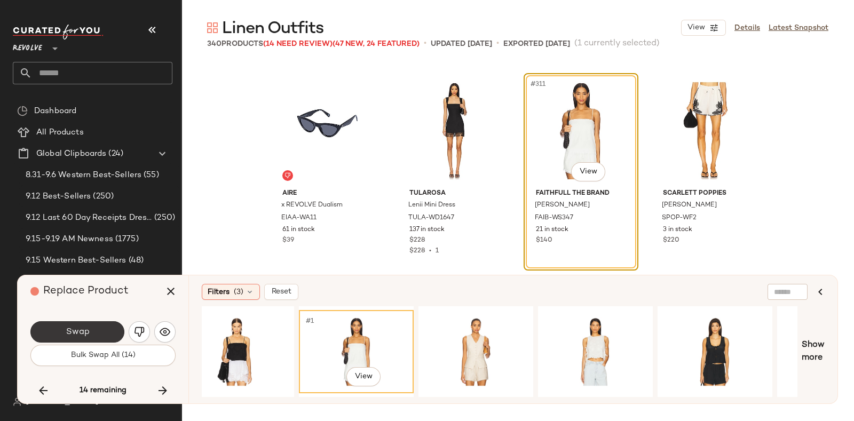
click at [96, 329] on button "Swap" at bounding box center [77, 331] width 94 height 21
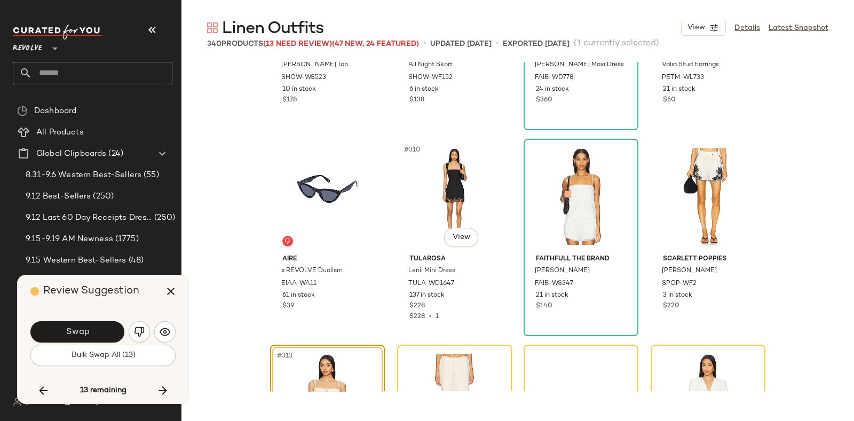
scroll to position [15802, 0]
click at [736, 188] on div "#312 View" at bounding box center [708, 197] width 107 height 108
click at [163, 295] on button "button" at bounding box center [171, 292] width 26 height 26
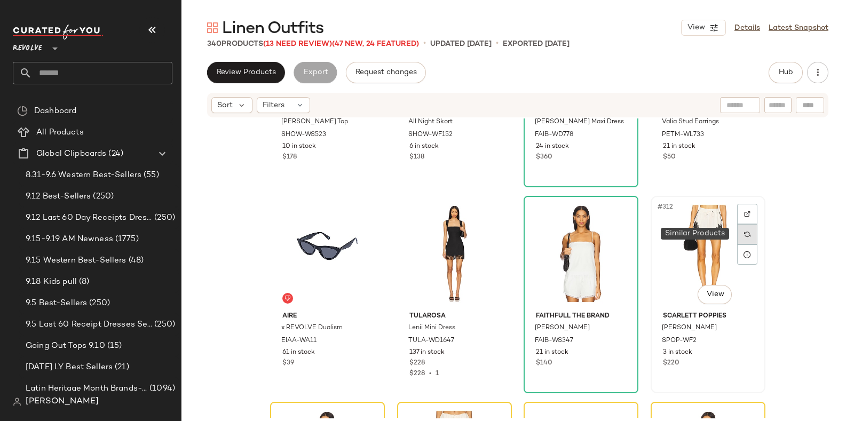
click at [744, 234] on img at bounding box center [747, 234] width 6 height 6
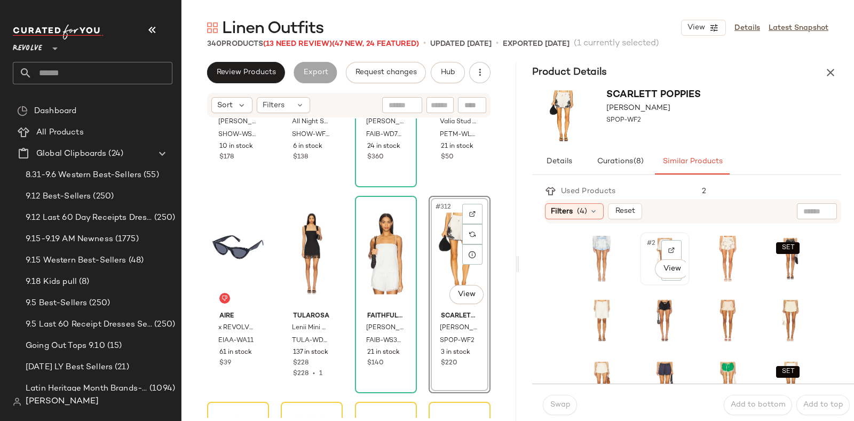
click at [644, 278] on div "#2 View" at bounding box center [665, 259] width 42 height 46
click at [545, 403] on button "Swap" at bounding box center [560, 405] width 34 height 20
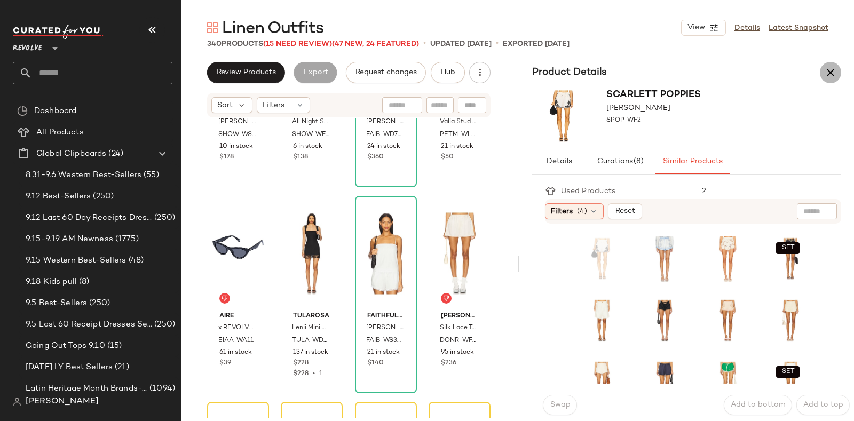
click at [827, 74] on icon "button" at bounding box center [830, 72] width 13 height 13
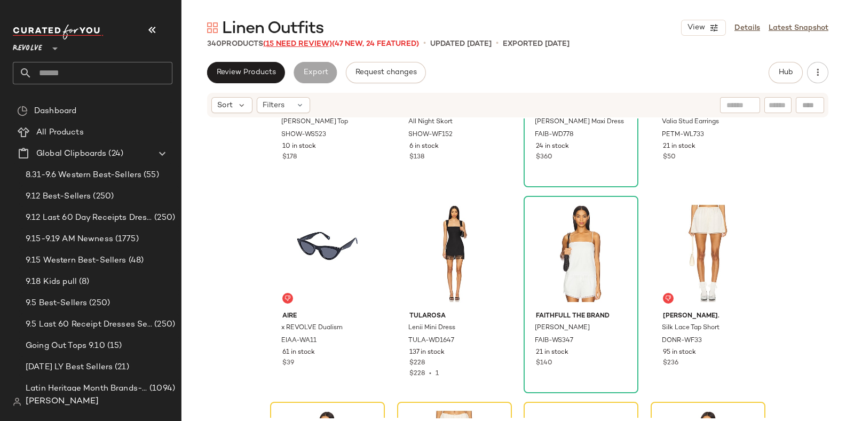
click at [281, 43] on span "(15 Need Review)" at bounding box center [297, 44] width 69 height 8
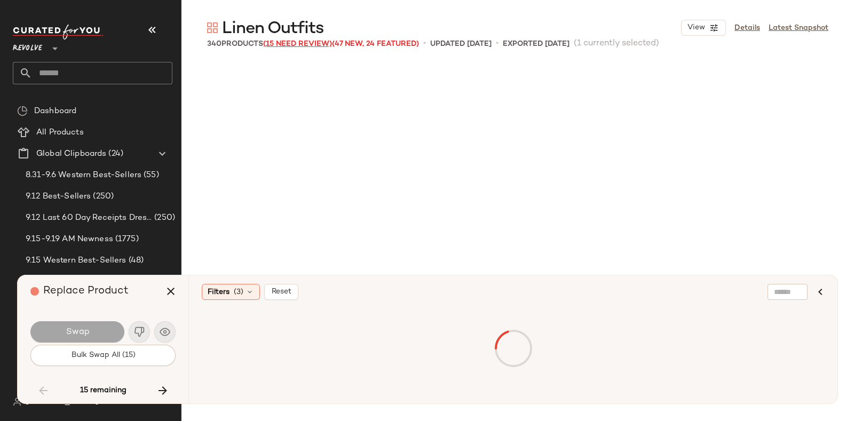
scroll to position [6801, 0]
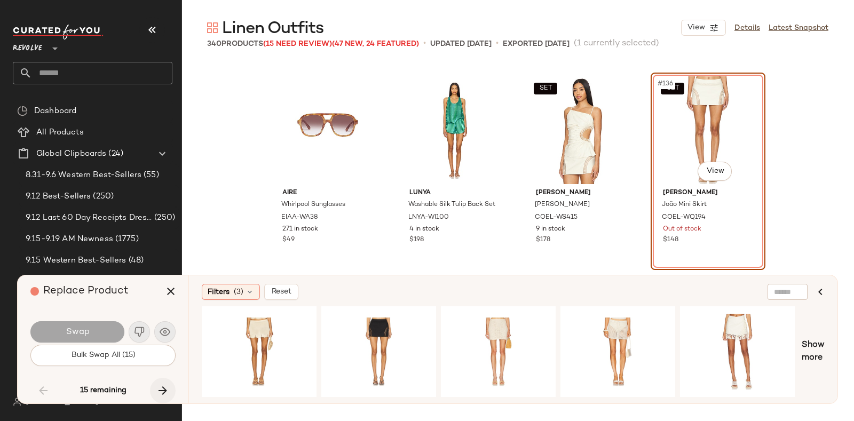
click at [154, 386] on button "button" at bounding box center [163, 391] width 26 height 26
click at [160, 385] on icon "button" at bounding box center [162, 390] width 13 height 13
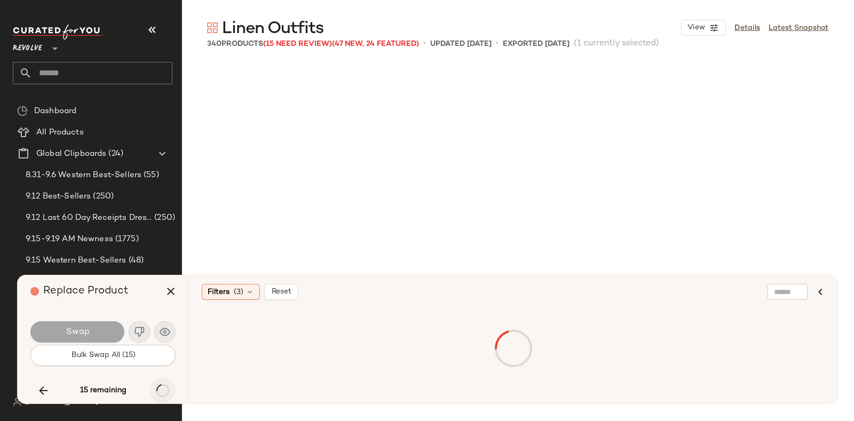
scroll to position [12984, 0]
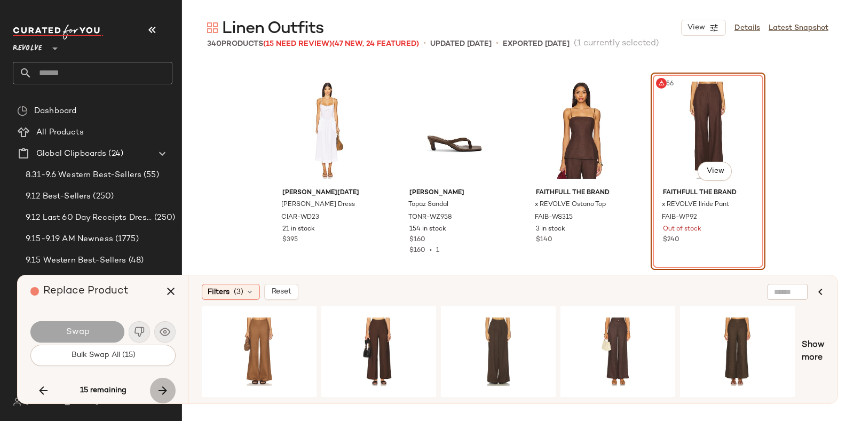
click at [160, 385] on icon "button" at bounding box center [162, 390] width 13 height 13
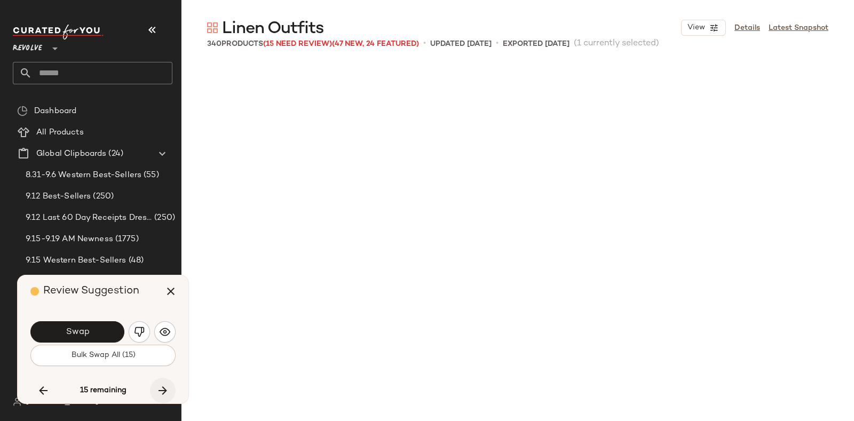
scroll to position [16075, 0]
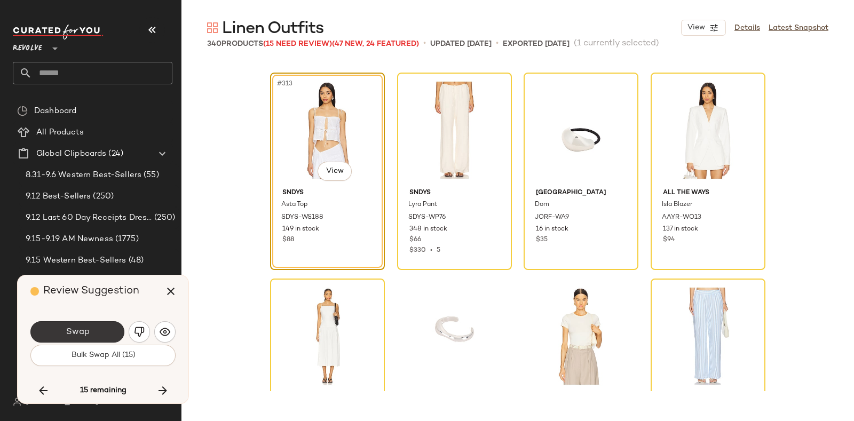
click at [84, 330] on span "Swap" at bounding box center [77, 332] width 24 height 10
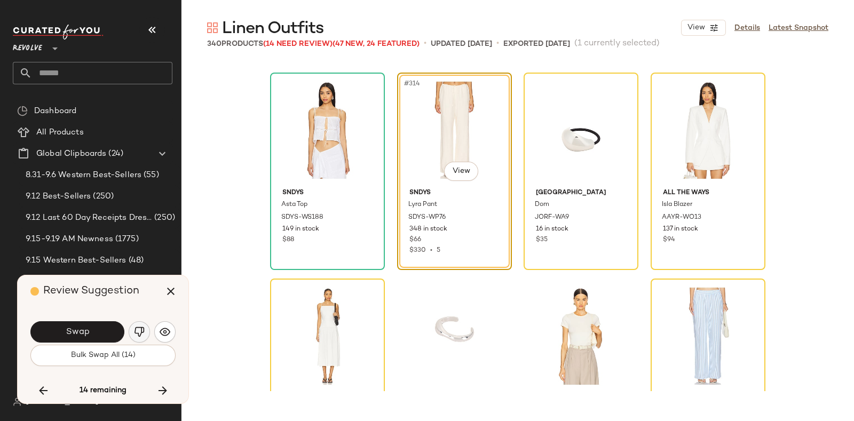
click at [139, 324] on button "button" at bounding box center [139, 331] width 21 height 21
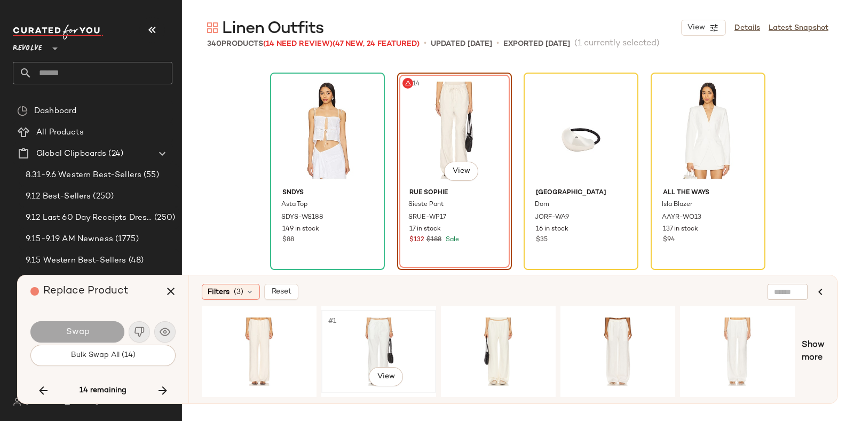
click at [374, 327] on div "#1 View" at bounding box center [378, 352] width 107 height 76
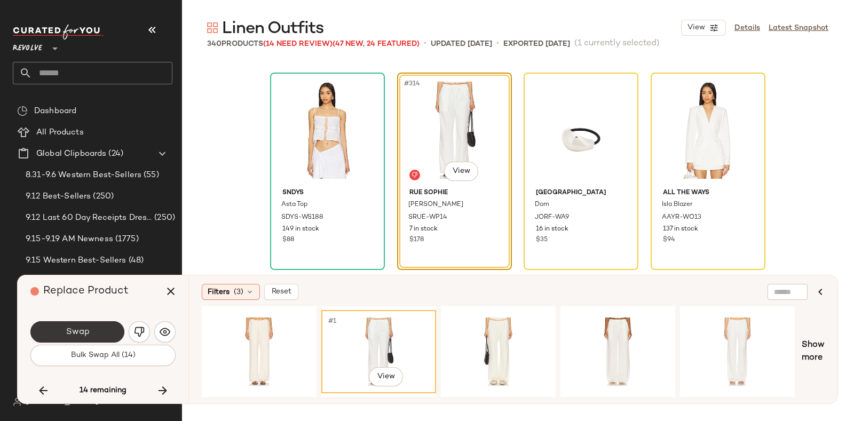
click at [92, 325] on button "Swap" at bounding box center [77, 331] width 94 height 21
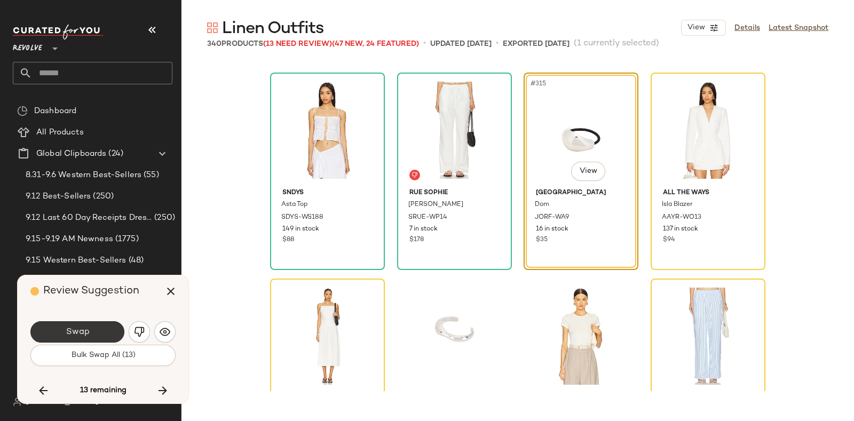
click at [68, 333] on span "Swap" at bounding box center [77, 332] width 24 height 10
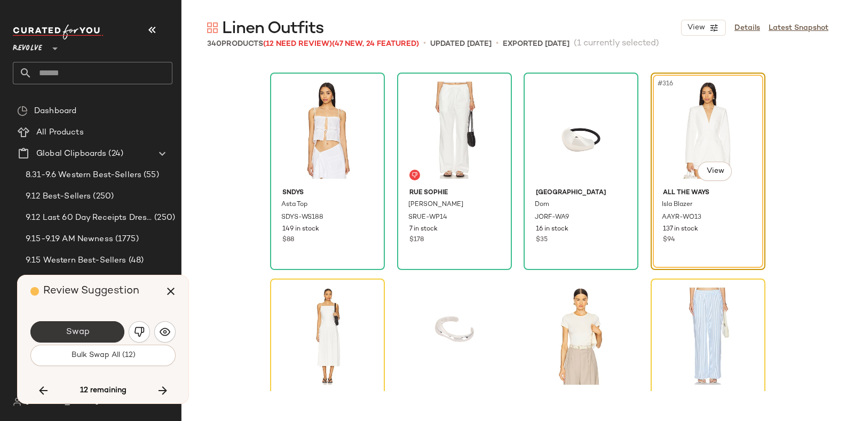
click at [93, 327] on button "Swap" at bounding box center [77, 331] width 94 height 21
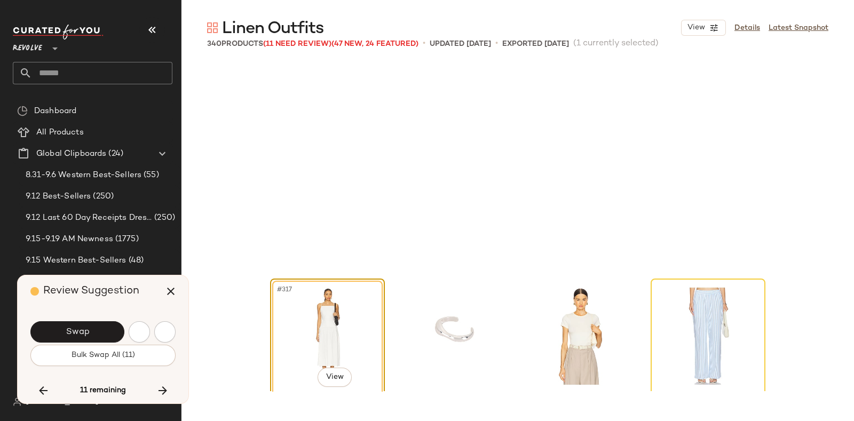
scroll to position [16281, 0]
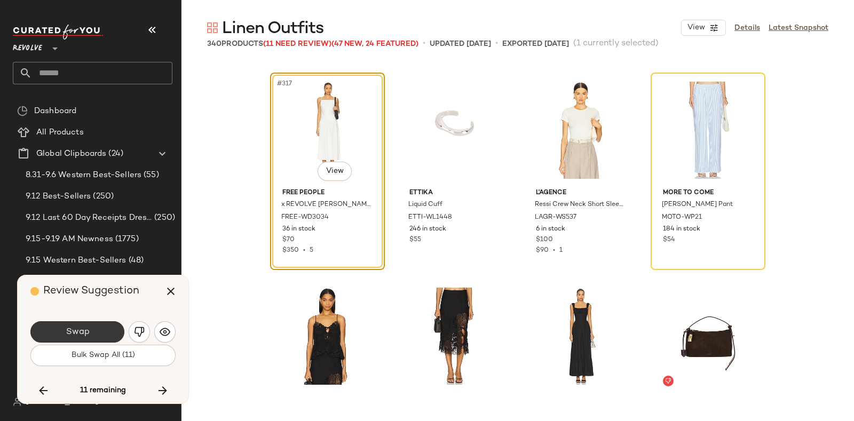
click at [95, 330] on button "Swap" at bounding box center [77, 331] width 94 height 21
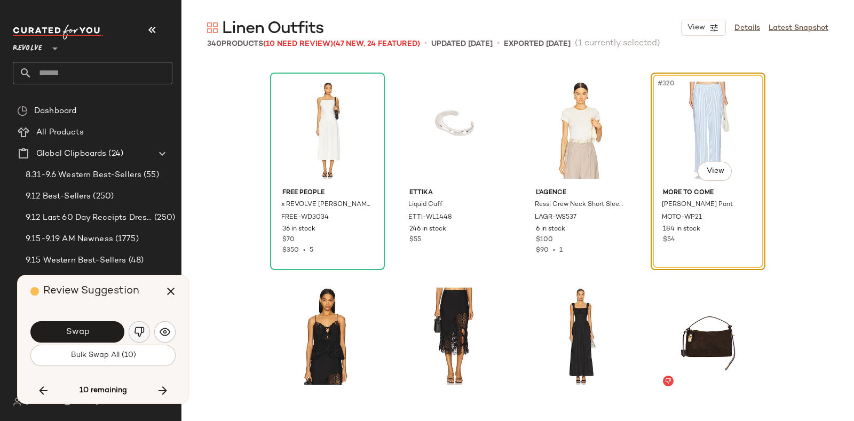
click at [134, 332] on img "button" at bounding box center [139, 332] width 11 height 11
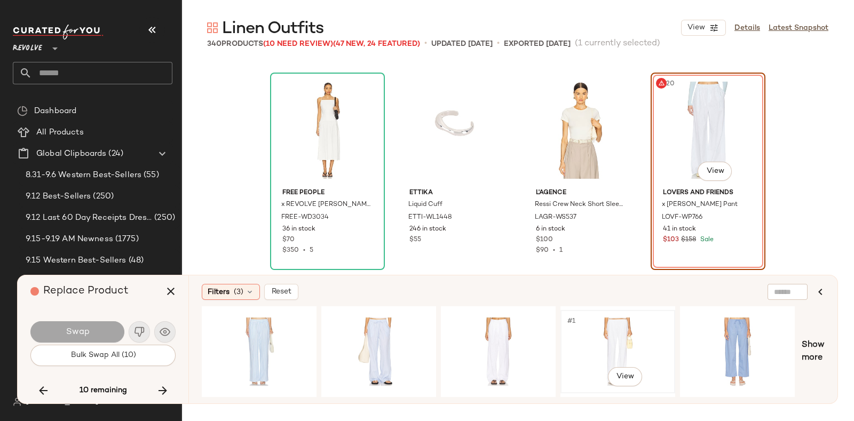
click at [598, 324] on div "#1 View" at bounding box center [617, 352] width 107 height 76
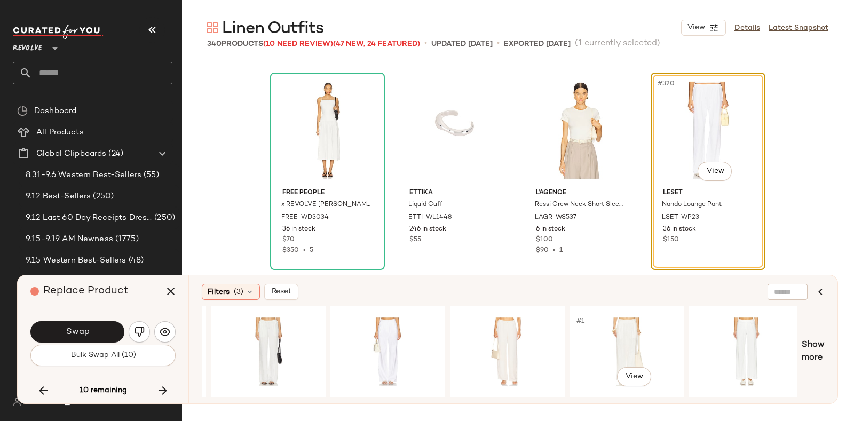
scroll to position [0, 1551]
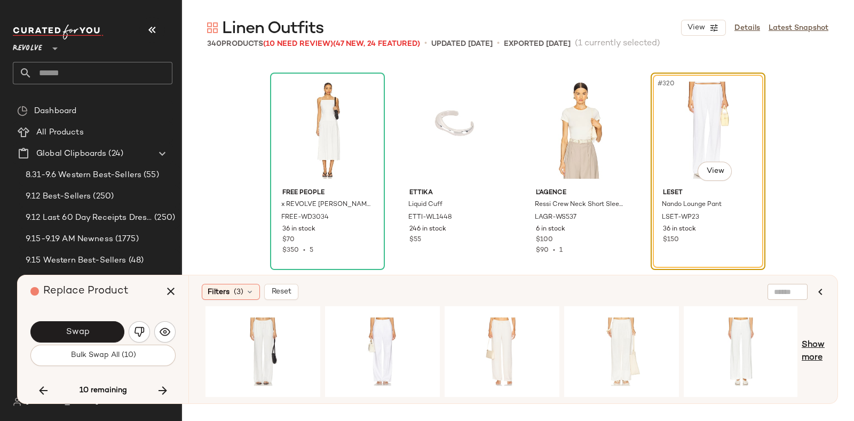
click at [815, 348] on span "Show more" at bounding box center [813, 352] width 23 height 26
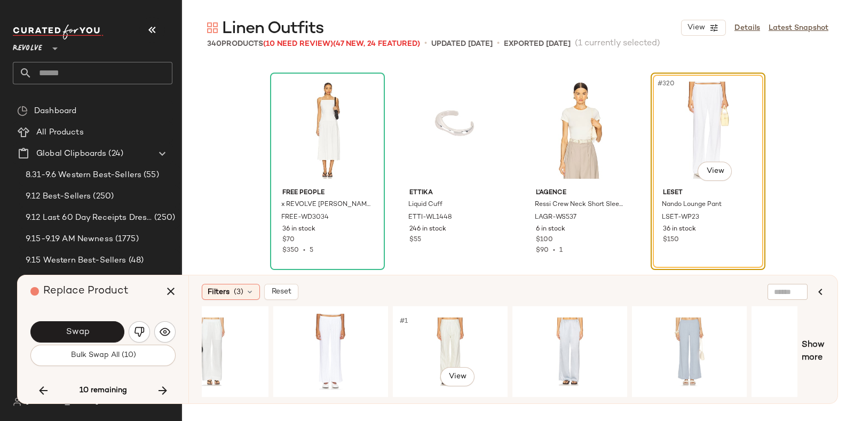
scroll to position [0, 2507]
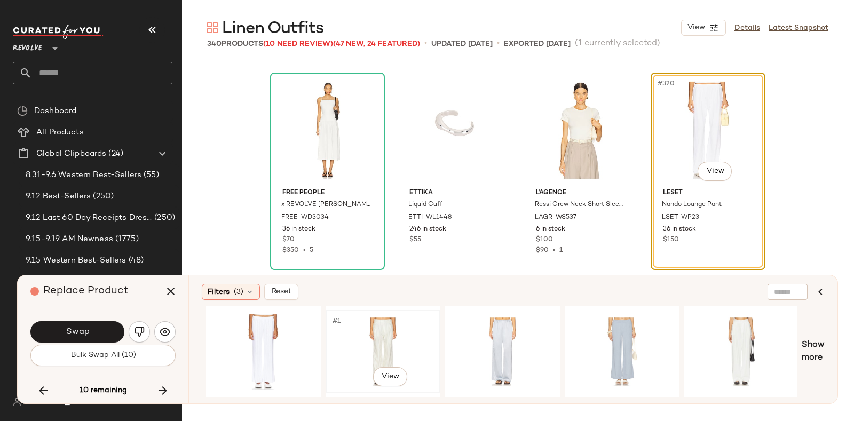
click at [397, 332] on div "#1 View" at bounding box center [382, 352] width 107 height 76
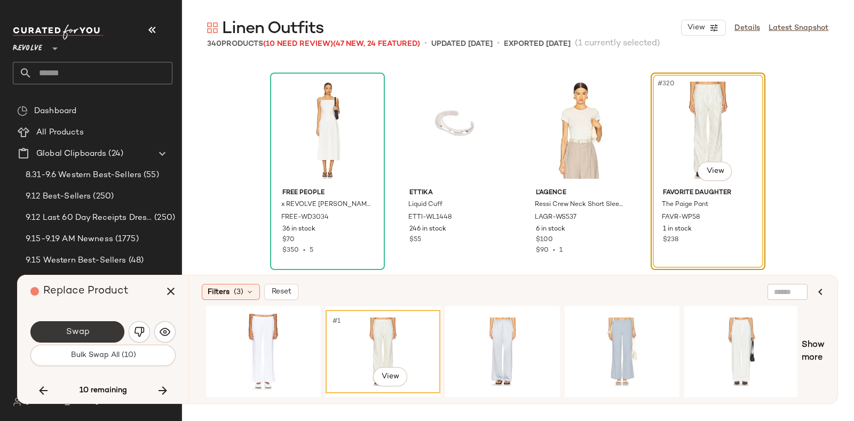
click at [72, 334] on span "Swap" at bounding box center [77, 332] width 24 height 10
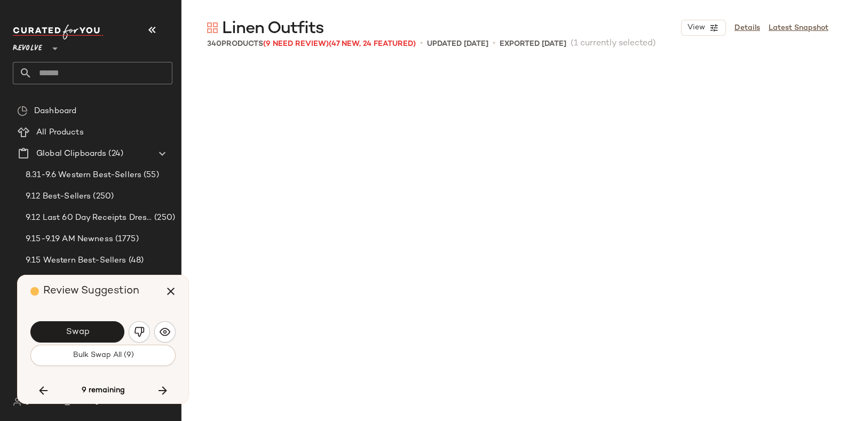
scroll to position [16899, 0]
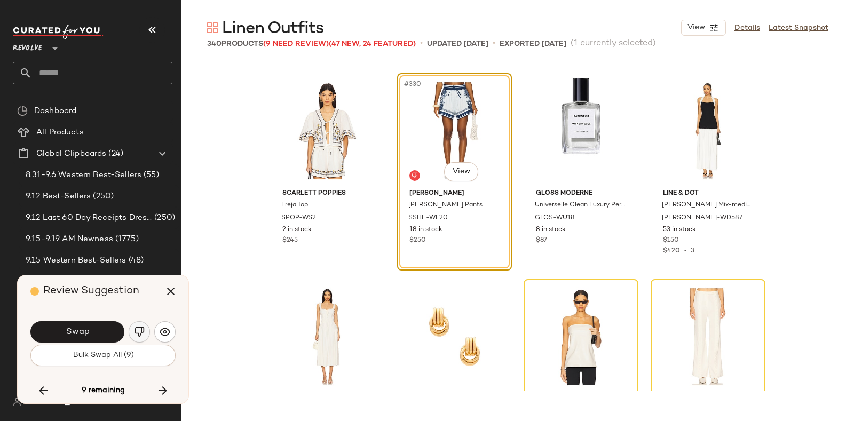
click at [136, 327] on img "button" at bounding box center [139, 332] width 11 height 11
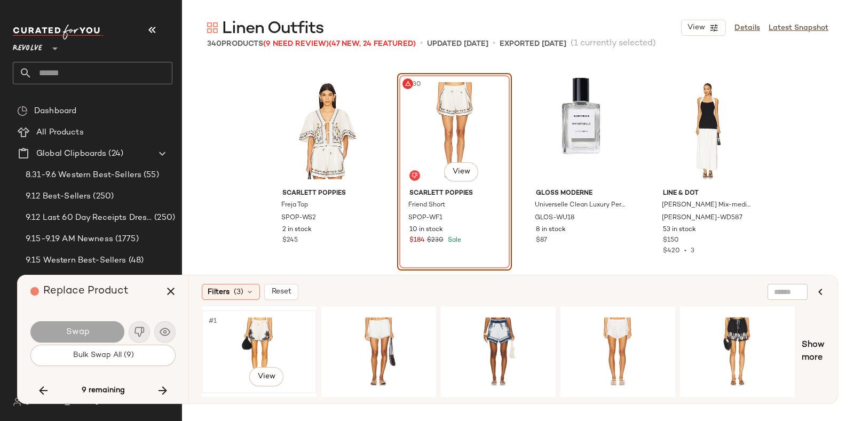
click at [251, 326] on div "#1 View" at bounding box center [259, 352] width 107 height 76
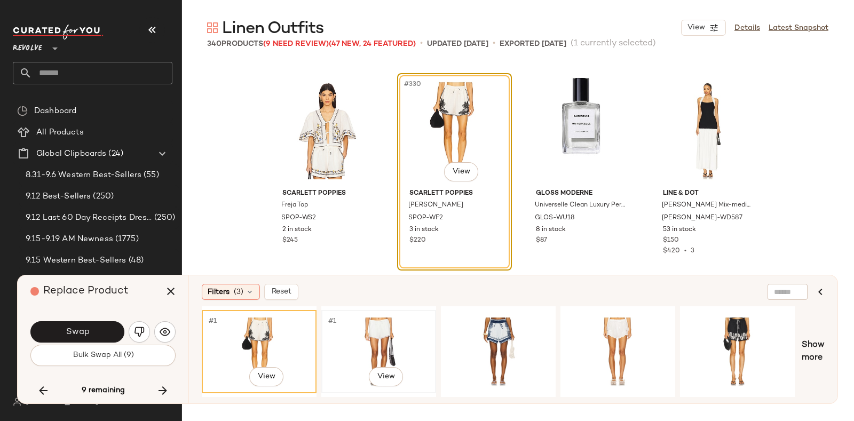
click at [335, 329] on div "#1 View" at bounding box center [378, 352] width 107 height 76
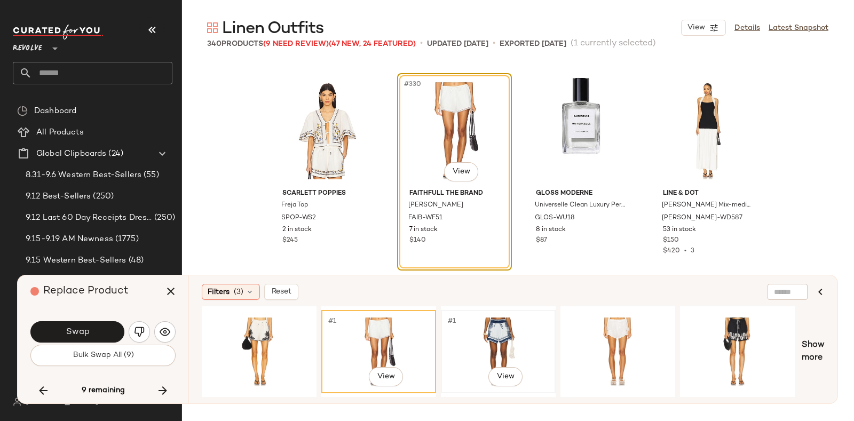
click at [448, 326] on div "#1 View" at bounding box center [498, 352] width 107 height 76
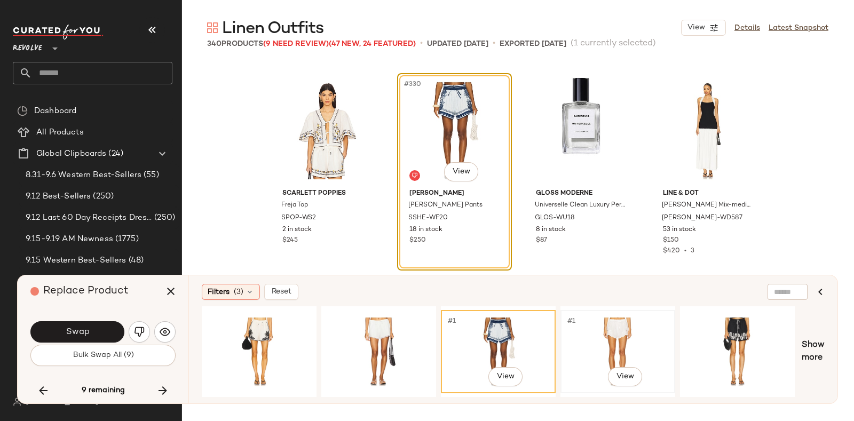
click at [569, 334] on div "#1 View" at bounding box center [617, 352] width 107 height 76
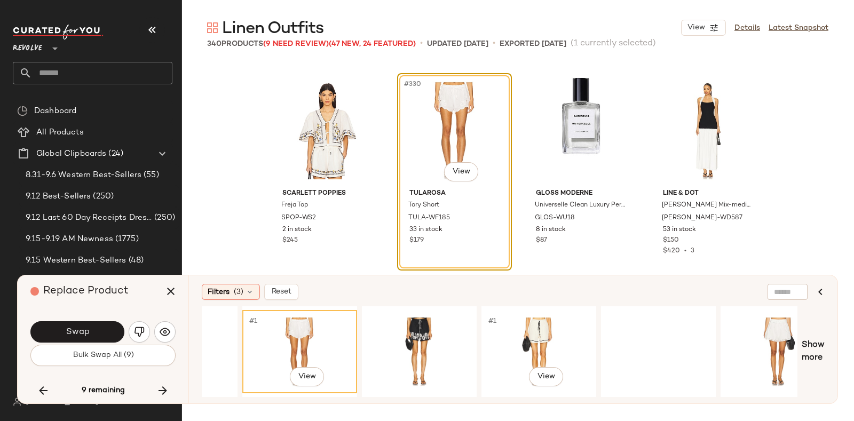
scroll to position [0, 326]
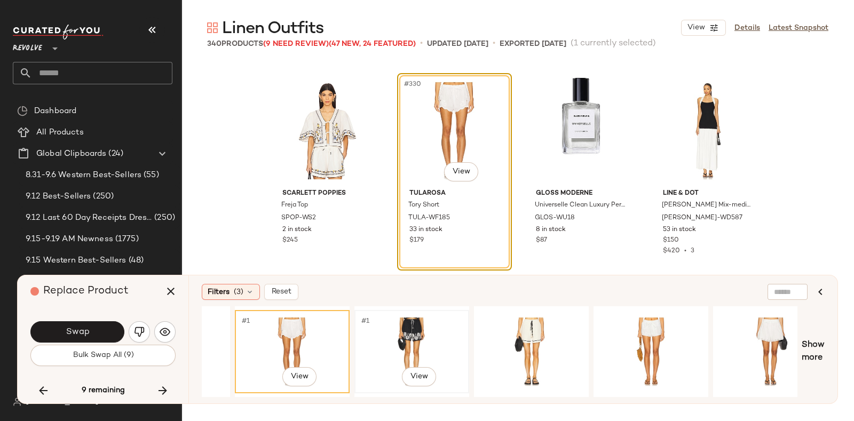
click at [400, 321] on div "#1 View" at bounding box center [411, 352] width 107 height 76
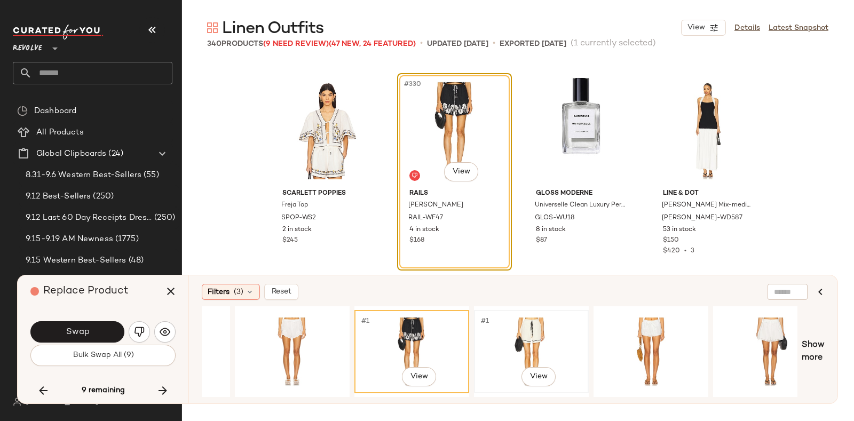
click at [529, 329] on div "#1 View" at bounding box center [531, 352] width 107 height 76
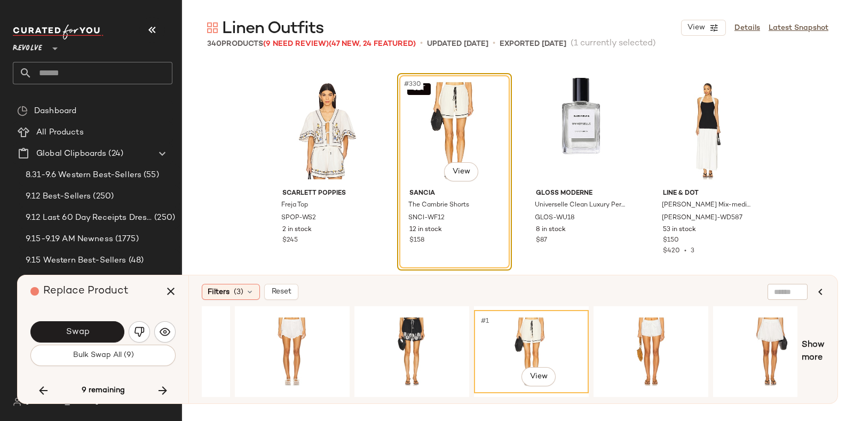
scroll to position [0, 533]
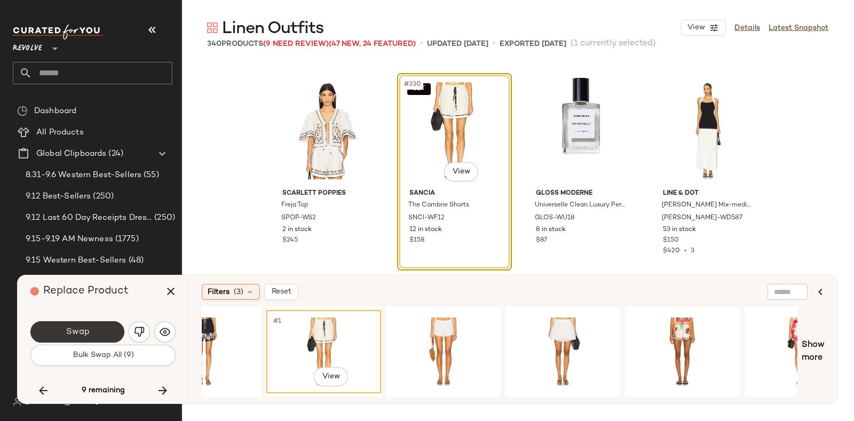
click at [86, 324] on button "Swap" at bounding box center [77, 331] width 94 height 21
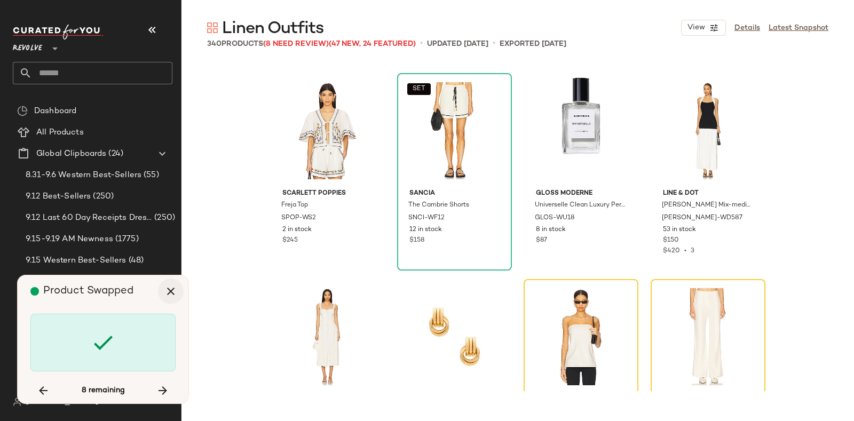
click at [161, 295] on button "button" at bounding box center [171, 292] width 26 height 26
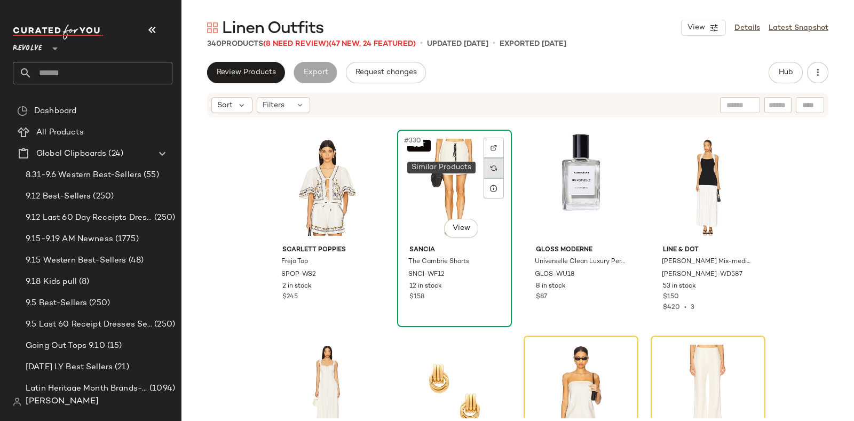
click at [491, 165] on img at bounding box center [494, 168] width 6 height 6
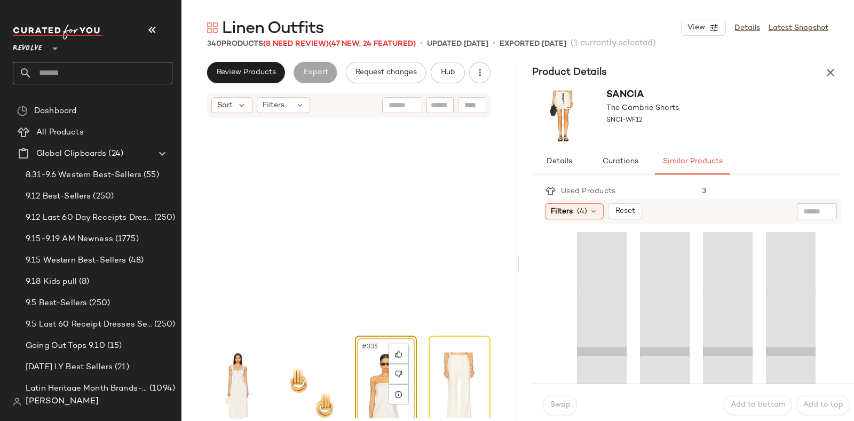
scroll to position [17105, 0]
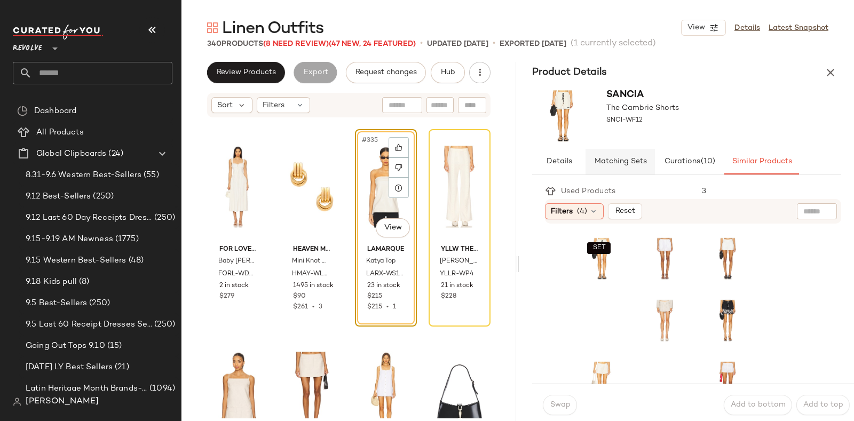
click at [620, 161] on span "Matching Sets" at bounding box center [620, 162] width 53 height 9
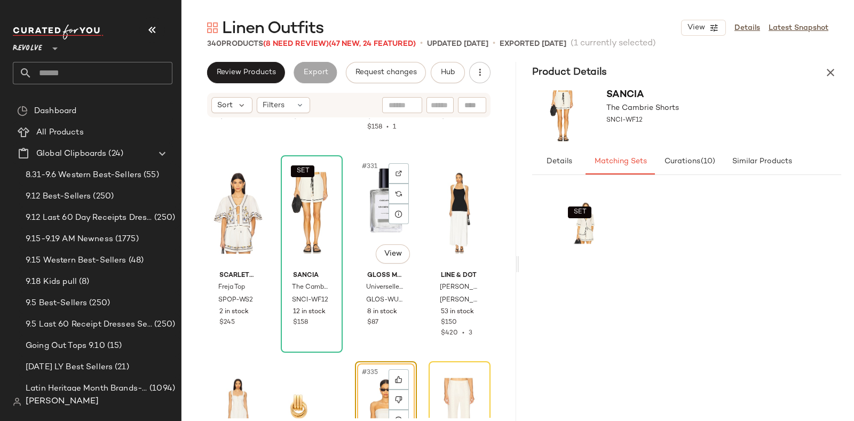
scroll to position [16880, 0]
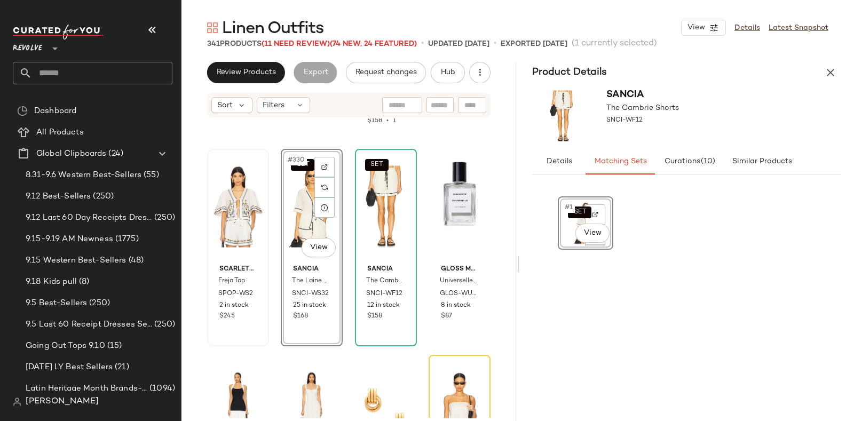
click at [209, 199] on div "Scarlett Poppies Freja Top SPOP-WS2 2 in stock $245" at bounding box center [238, 247] width 60 height 195
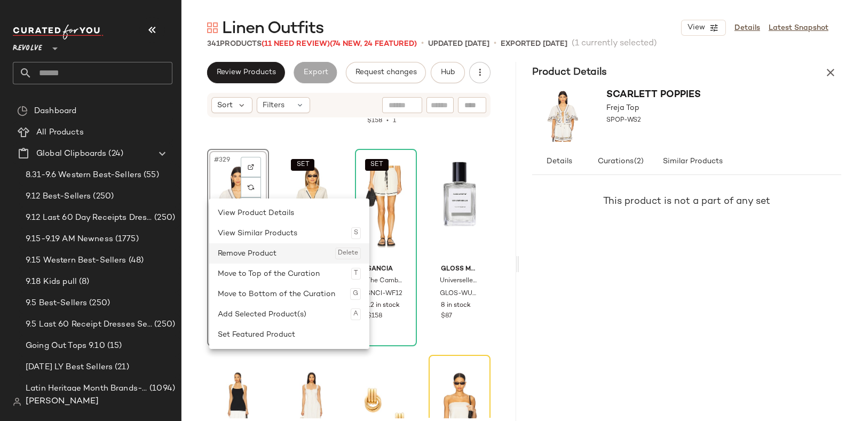
click at [244, 249] on div "Remove Product Delete" at bounding box center [289, 253] width 143 height 20
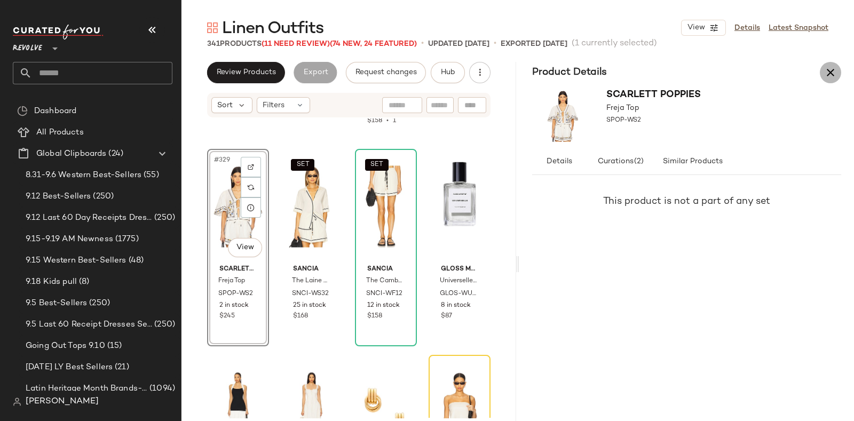
click at [833, 76] on icon "button" at bounding box center [830, 72] width 13 height 13
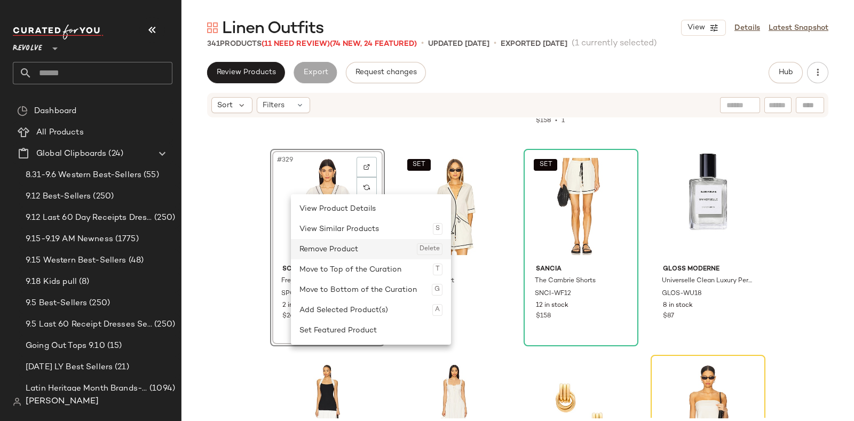
click at [323, 247] on div "Remove Product Delete" at bounding box center [371, 249] width 143 height 20
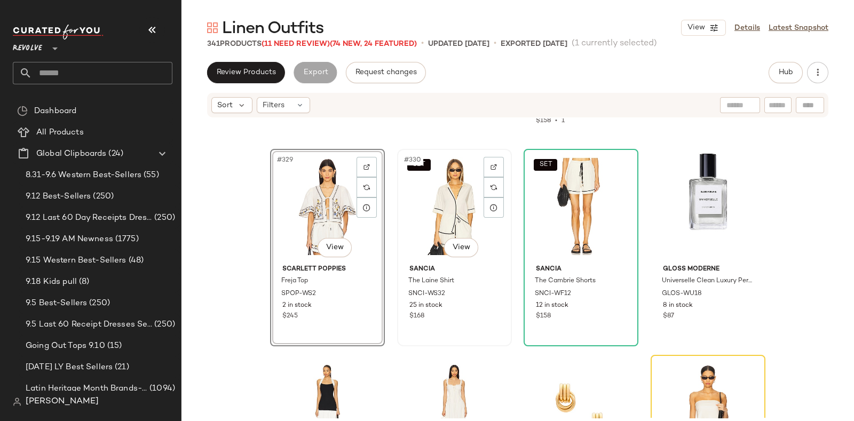
click at [443, 204] on div "SET #330 View" at bounding box center [454, 207] width 107 height 108
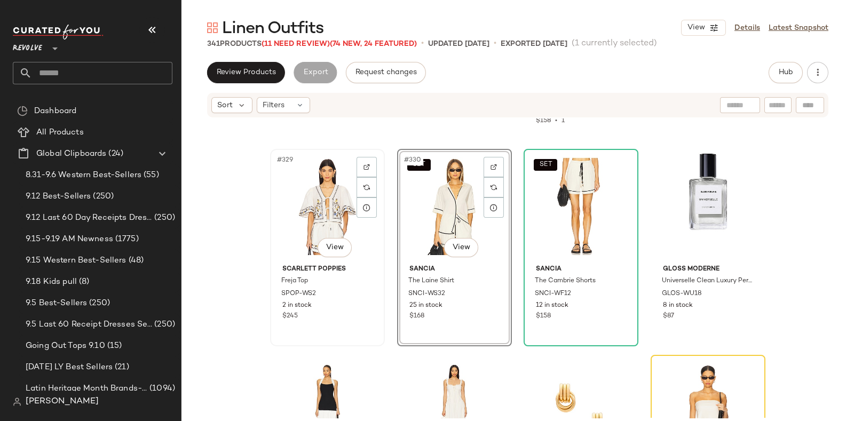
click at [312, 192] on div "#329 View" at bounding box center [327, 207] width 107 height 108
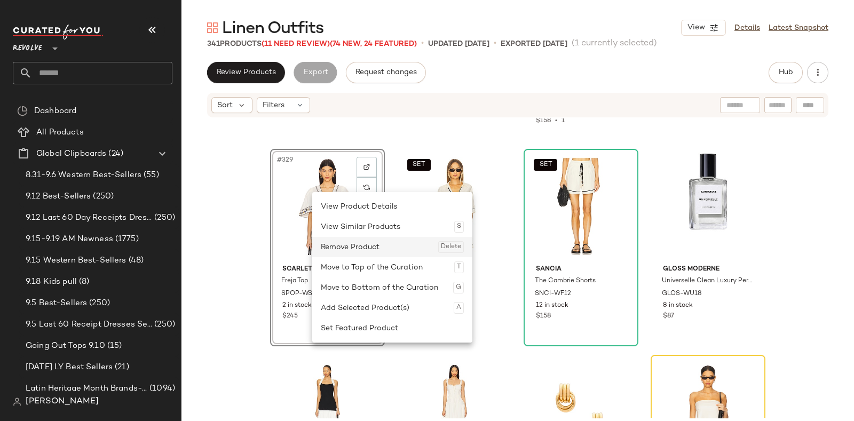
click at [350, 242] on div "Remove Product Delete" at bounding box center [392, 247] width 143 height 20
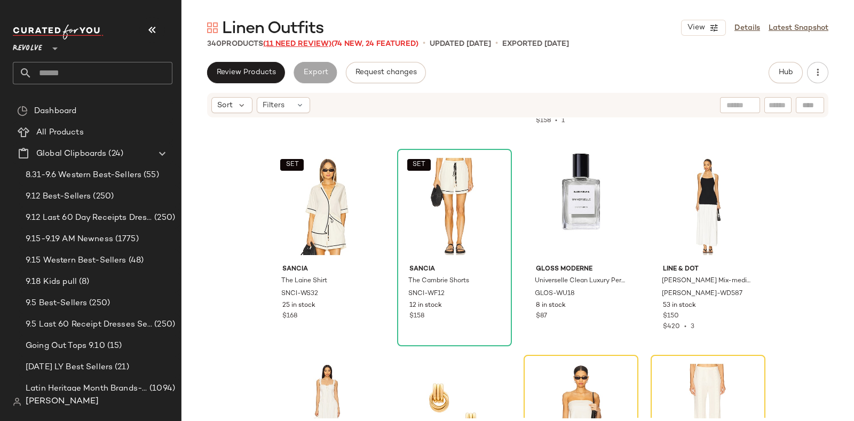
click at [286, 47] on span "(11 Need Review)" at bounding box center [297, 44] width 68 height 8
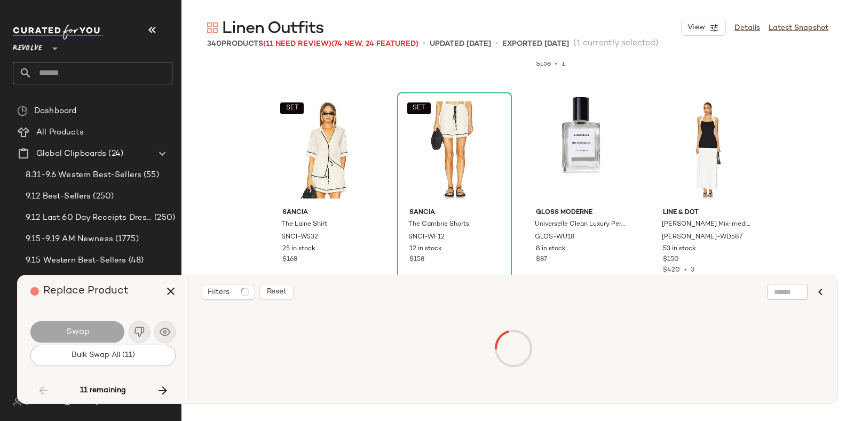
scroll to position [6801, 0]
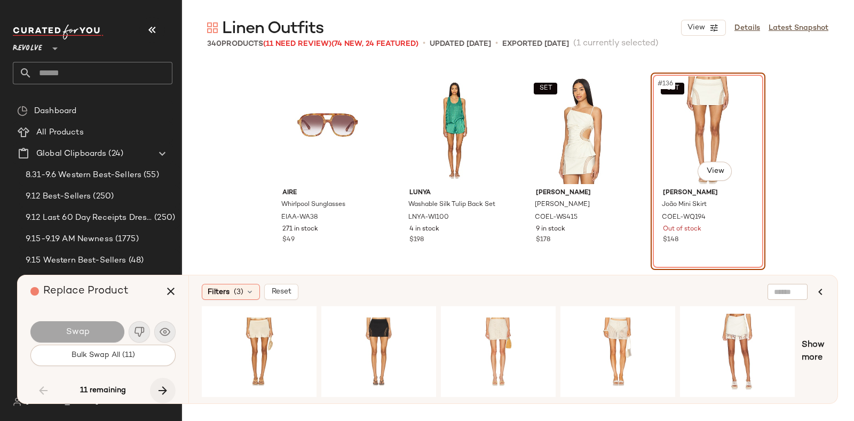
click at [158, 385] on icon "button" at bounding box center [162, 390] width 13 height 13
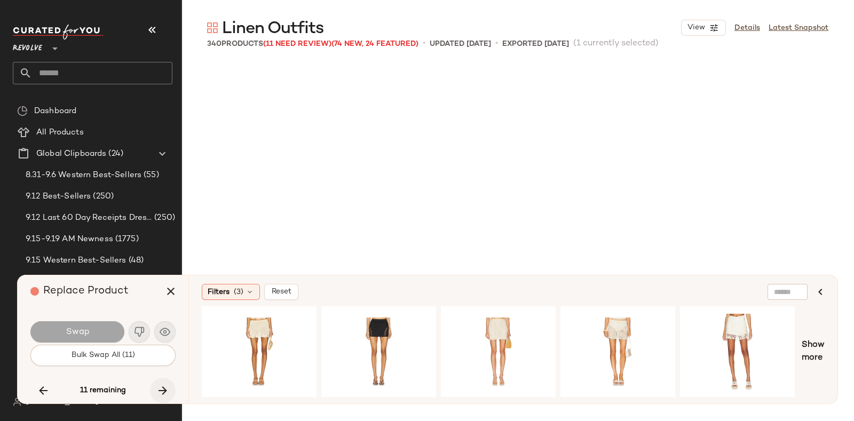
scroll to position [12984, 0]
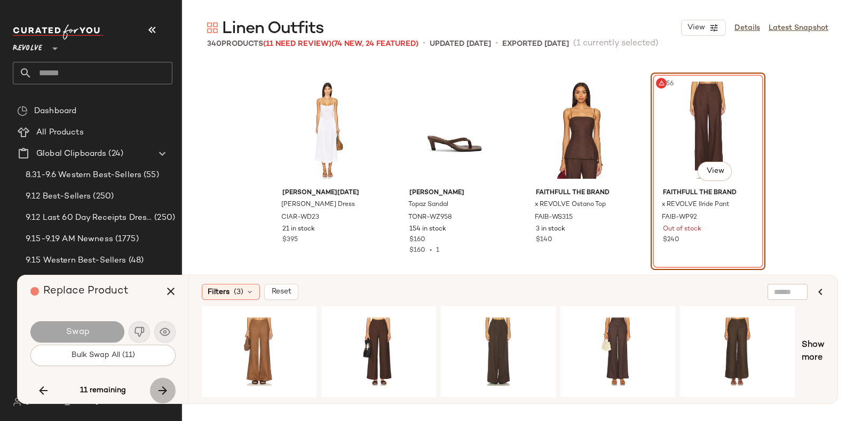
click at [158, 385] on icon "button" at bounding box center [162, 390] width 13 height 13
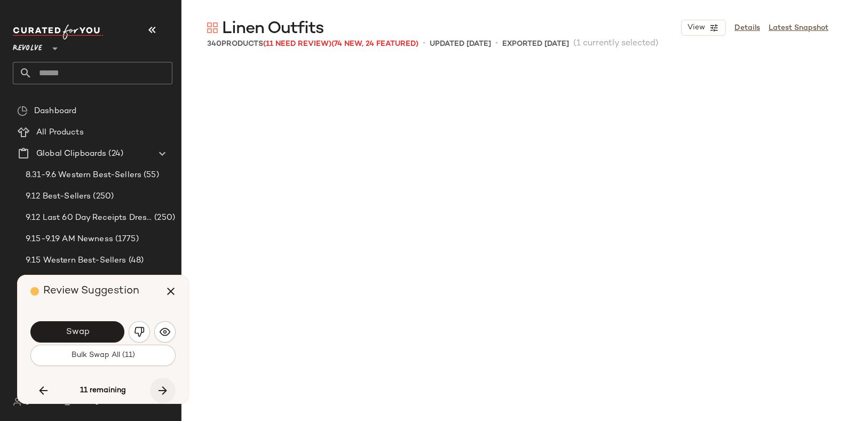
scroll to position [17105, 0]
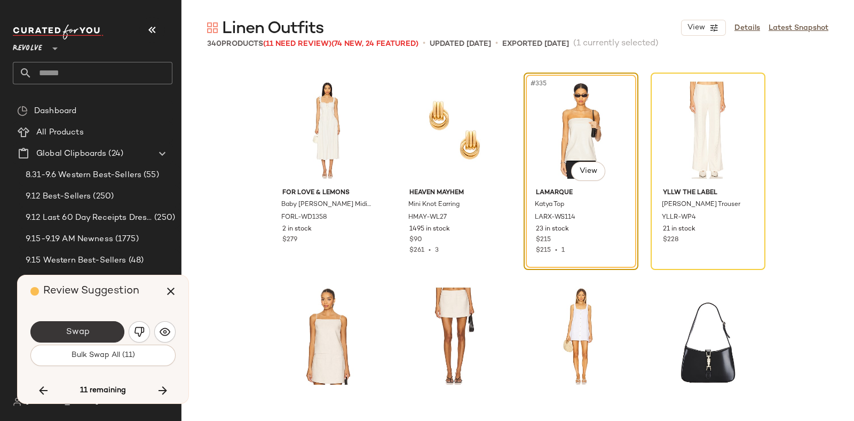
click at [106, 330] on button "Swap" at bounding box center [77, 331] width 94 height 21
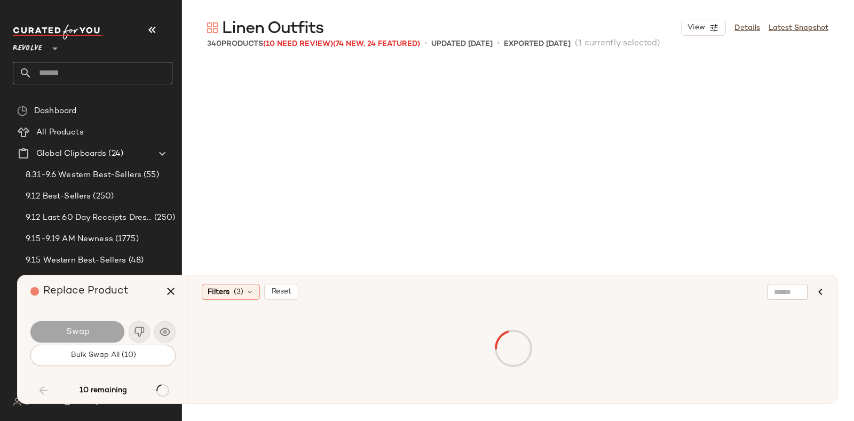
scroll to position [6801, 0]
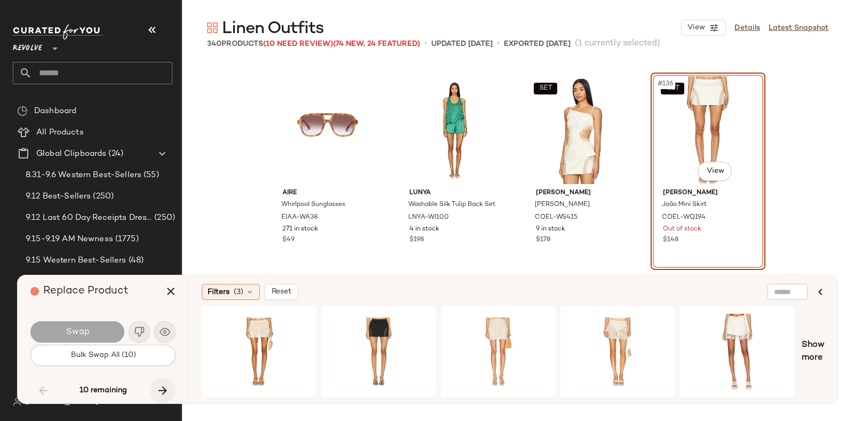
click at [159, 384] on icon "button" at bounding box center [162, 390] width 13 height 13
click at [160, 389] on icon "button" at bounding box center [162, 390] width 13 height 13
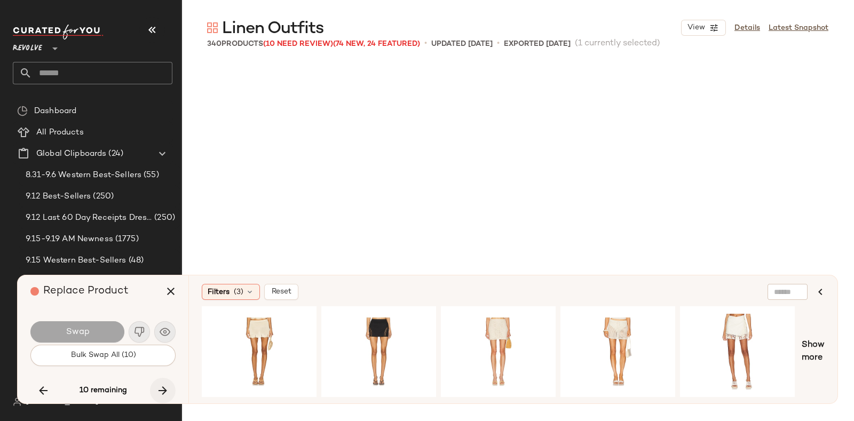
scroll to position [12984, 0]
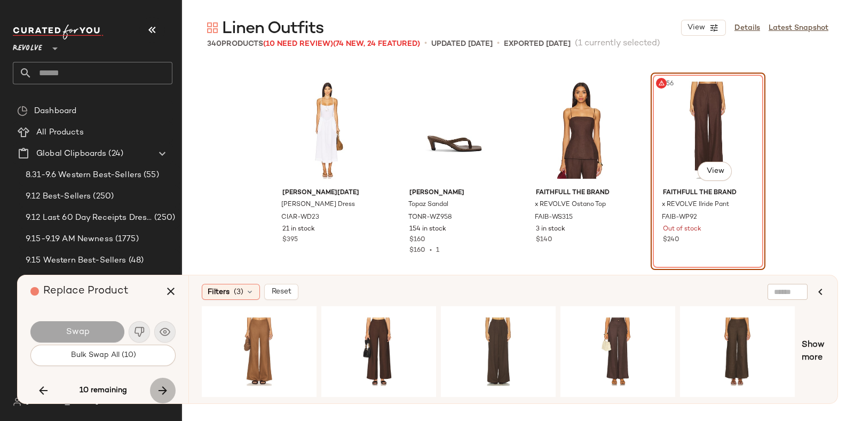
click at [160, 389] on icon "button" at bounding box center [162, 390] width 13 height 13
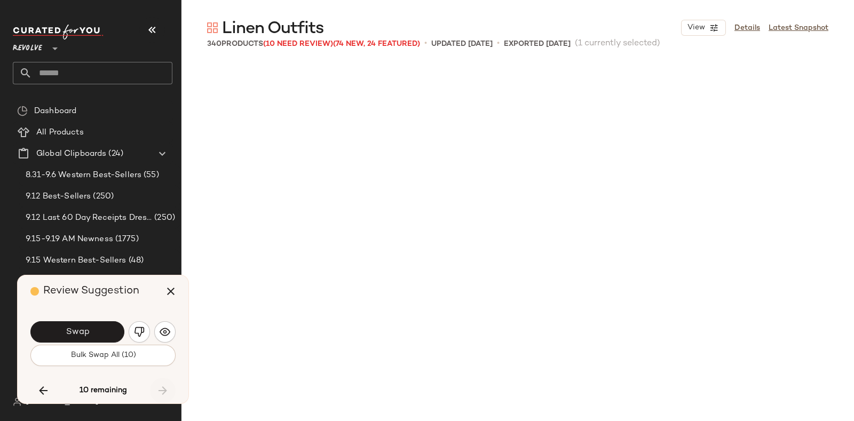
scroll to position [17105, 0]
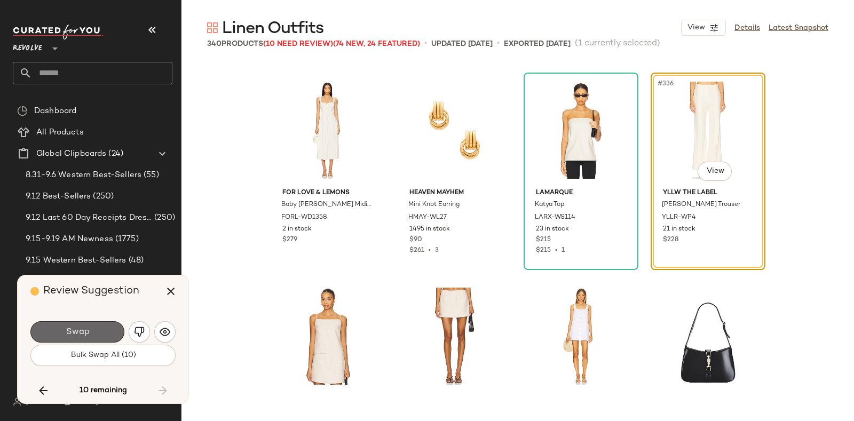
click at [98, 325] on button "Swap" at bounding box center [77, 331] width 94 height 21
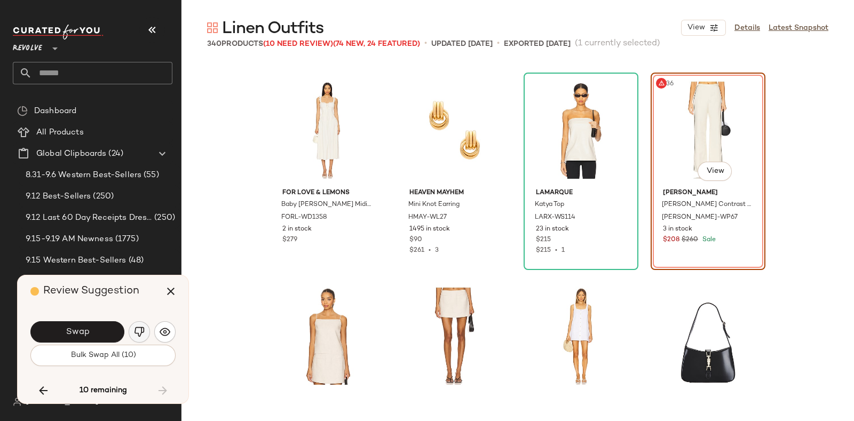
click at [131, 334] on button "button" at bounding box center [139, 331] width 21 height 21
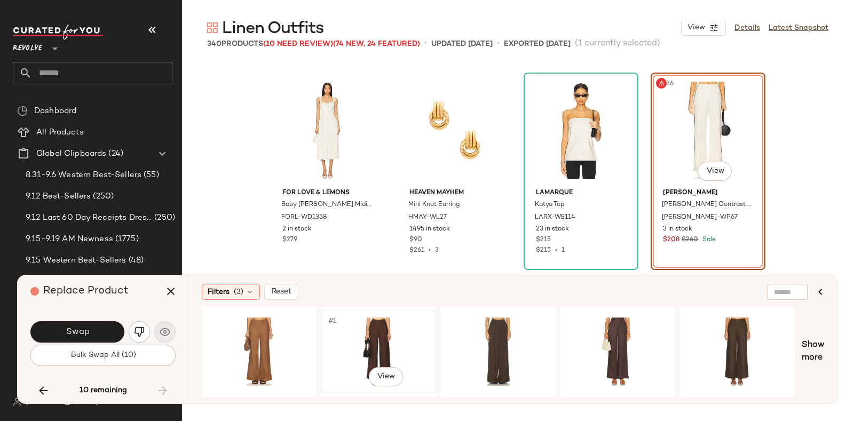
click at [376, 327] on div "#1 View" at bounding box center [378, 352] width 107 height 76
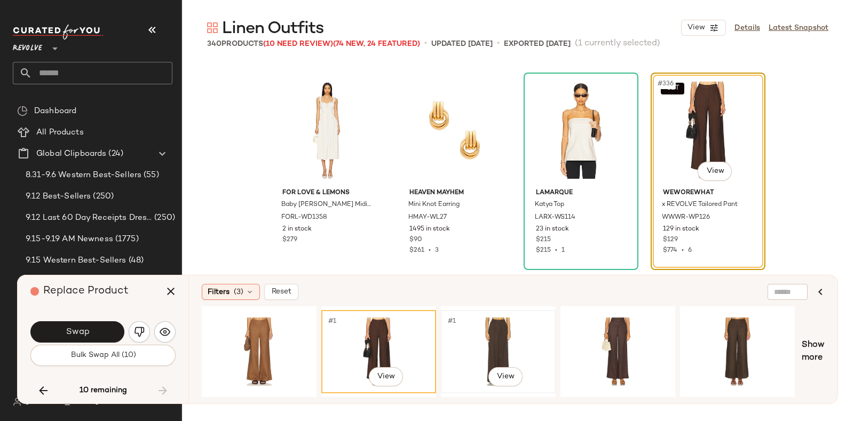
click at [495, 332] on div "#1 View" at bounding box center [498, 352] width 107 height 76
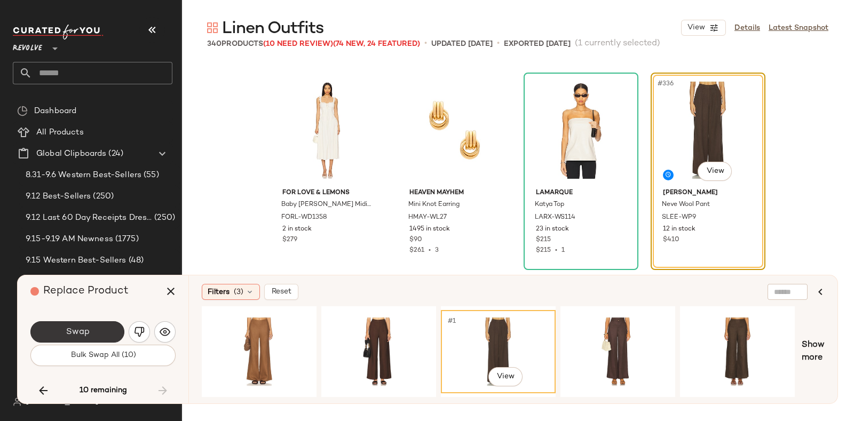
click at [90, 330] on button "Swap" at bounding box center [77, 331] width 94 height 21
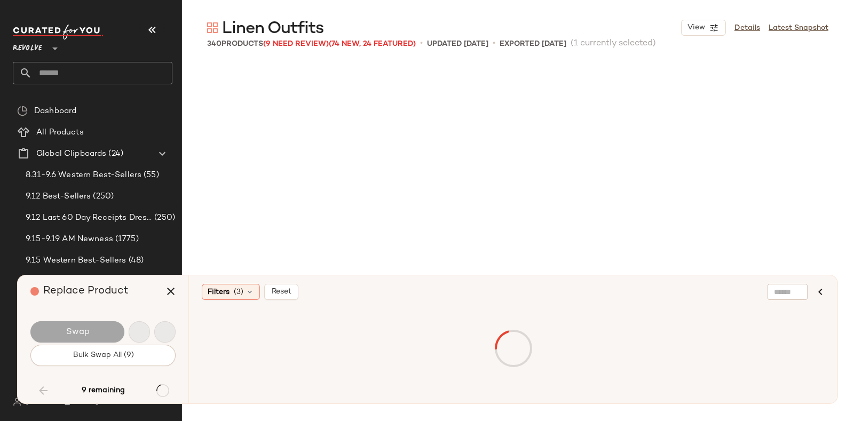
scroll to position [6801, 0]
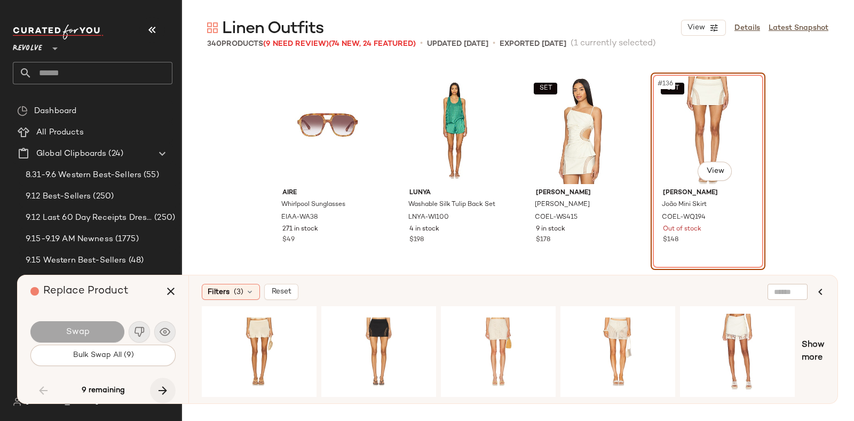
click at [159, 392] on icon "button" at bounding box center [162, 390] width 13 height 13
click at [162, 383] on button "button" at bounding box center [163, 391] width 26 height 26
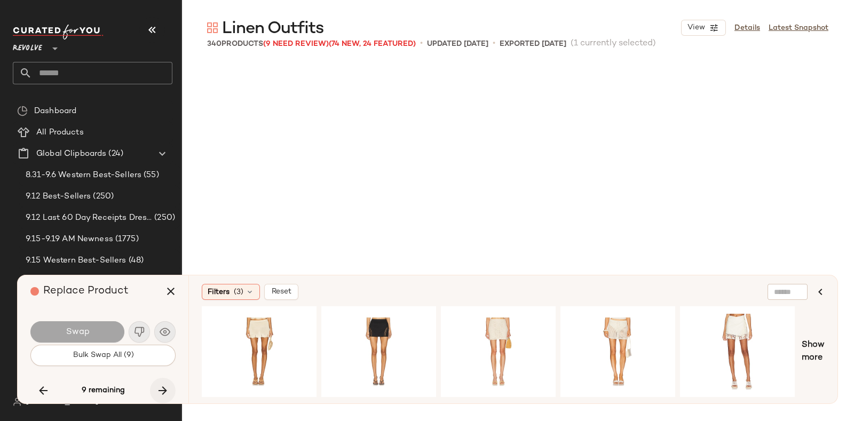
scroll to position [12984, 0]
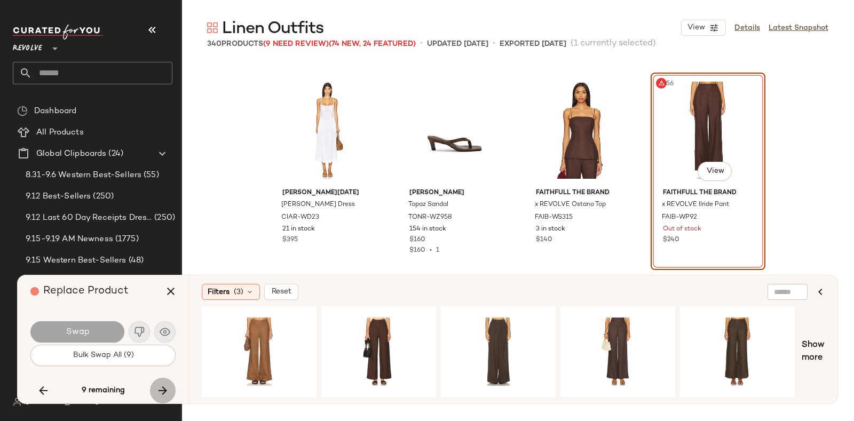
click at [162, 383] on button "button" at bounding box center [163, 391] width 26 height 26
click at [154, 388] on button "button" at bounding box center [163, 391] width 26 height 26
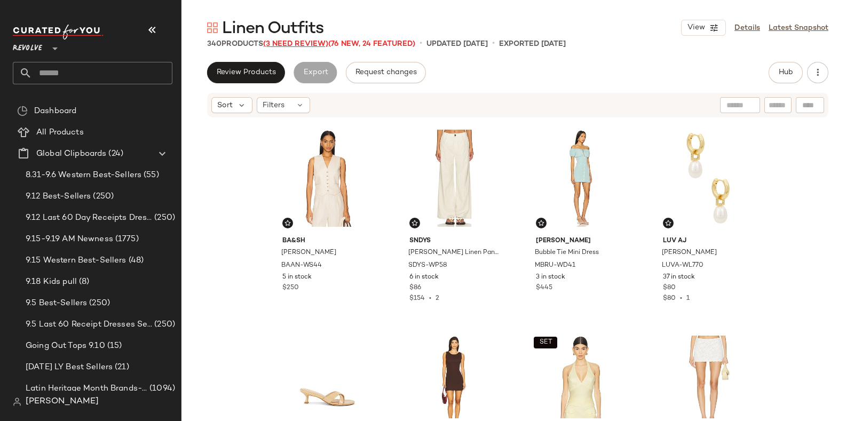
click at [284, 43] on span "(3 Need Review)" at bounding box center [295, 44] width 65 height 8
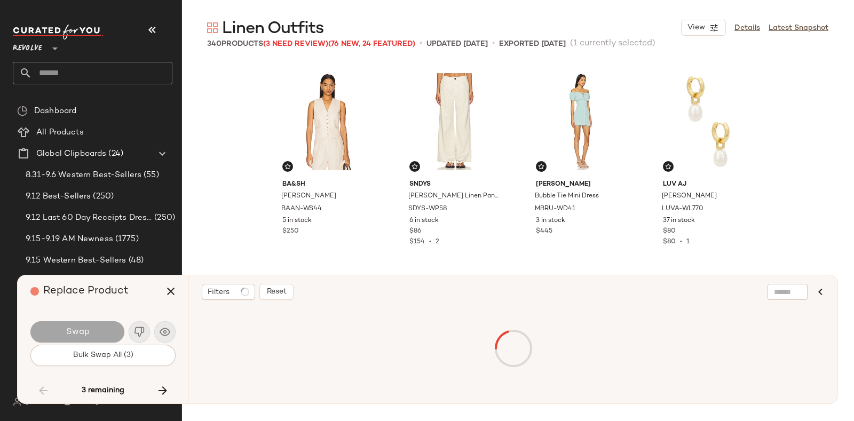
scroll to position [6801, 0]
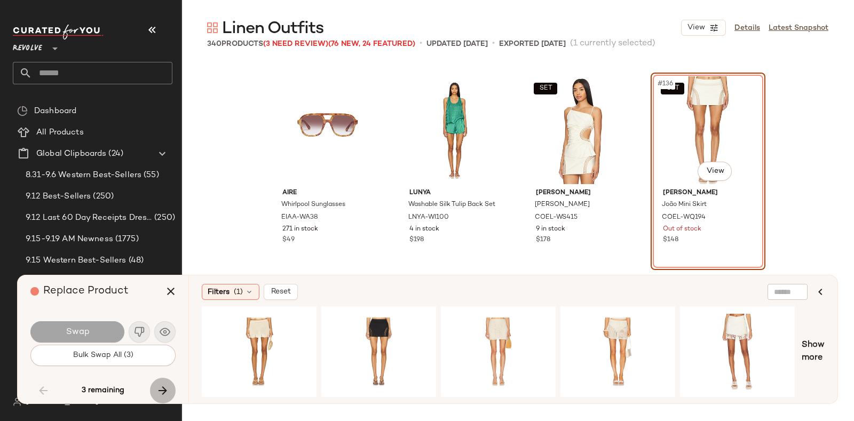
click at [155, 389] on button "button" at bounding box center [163, 391] width 26 height 26
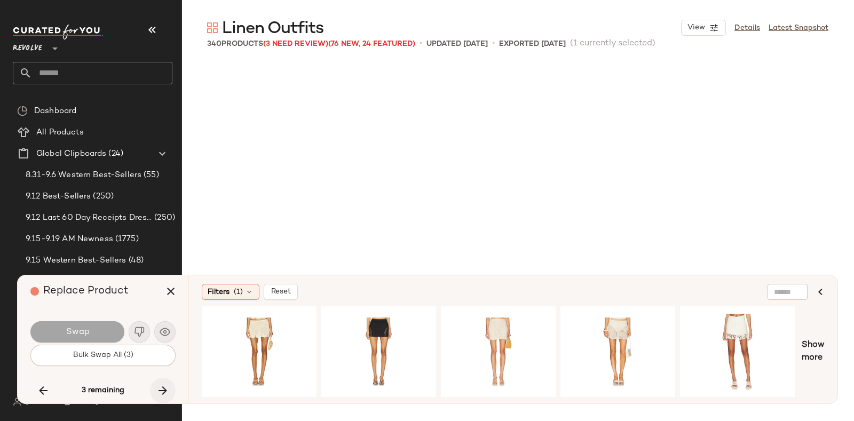
scroll to position [11953, 0]
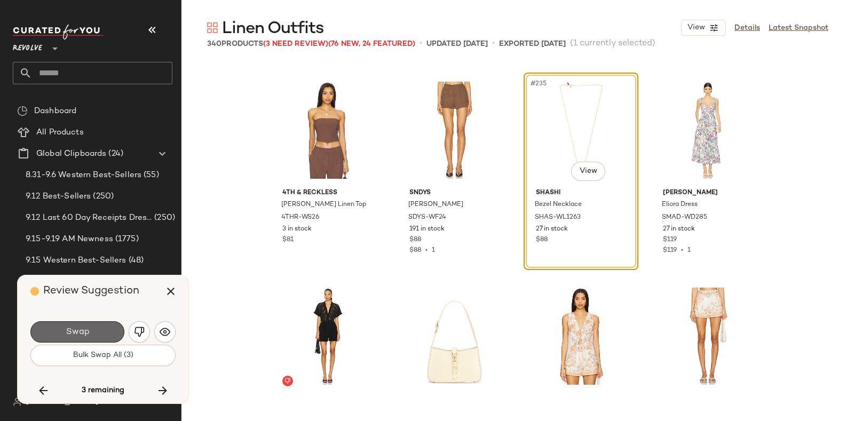
click at [98, 328] on button "Swap" at bounding box center [77, 331] width 94 height 21
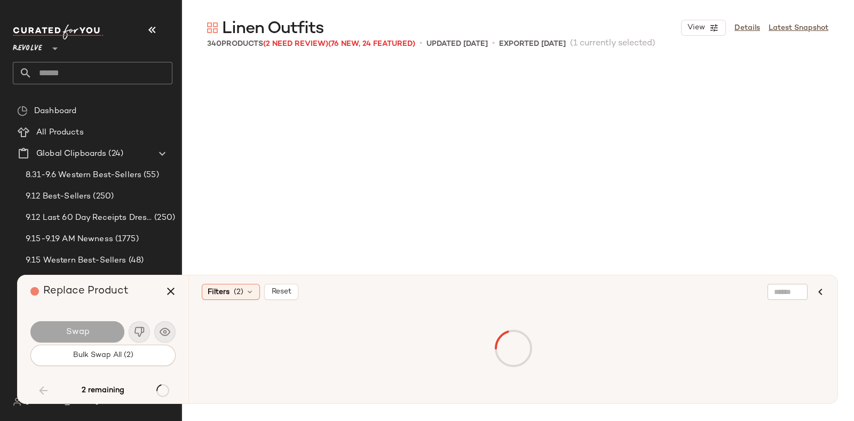
scroll to position [6801, 0]
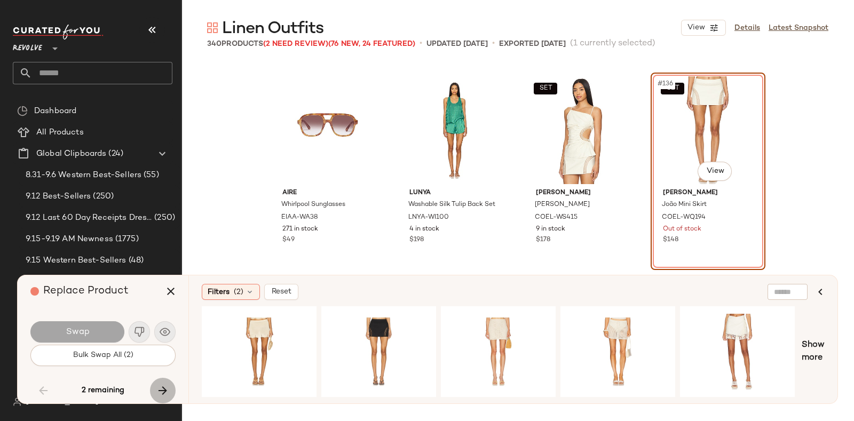
click at [162, 386] on icon "button" at bounding box center [162, 390] width 13 height 13
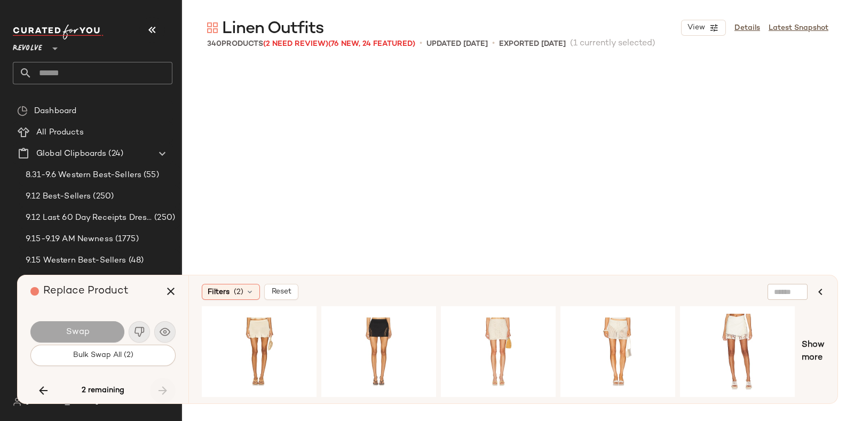
scroll to position [12984, 0]
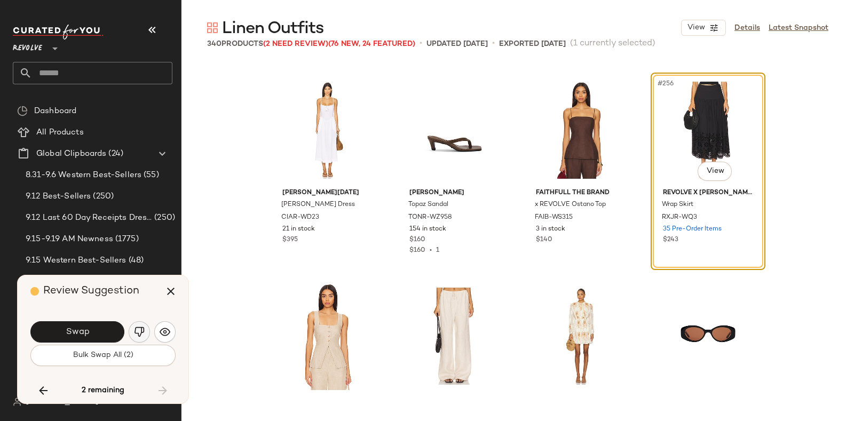
click at [137, 329] on img "button" at bounding box center [139, 332] width 11 height 11
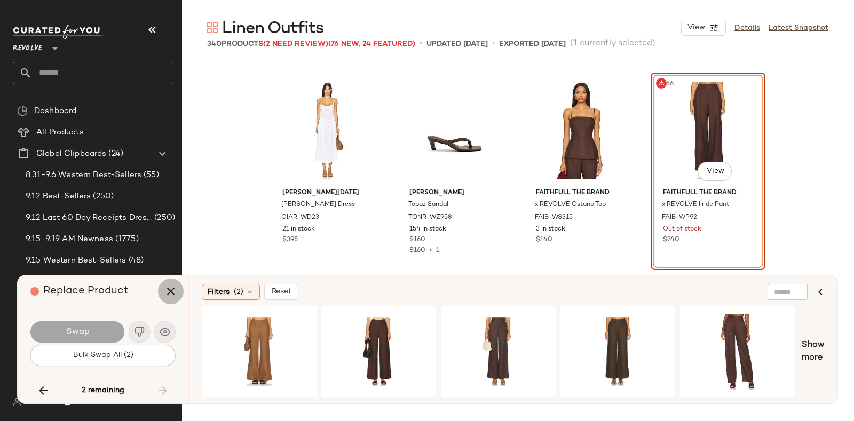
click at [163, 291] on button "button" at bounding box center [171, 292] width 26 height 26
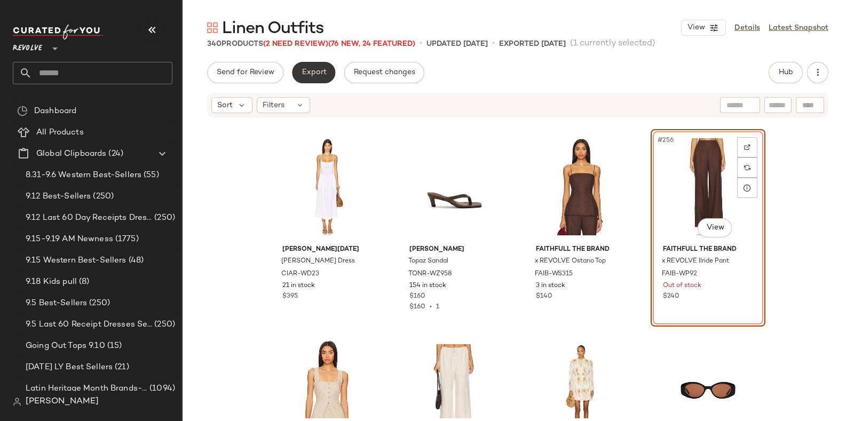
click at [317, 68] on span "Export" at bounding box center [313, 72] width 25 height 9
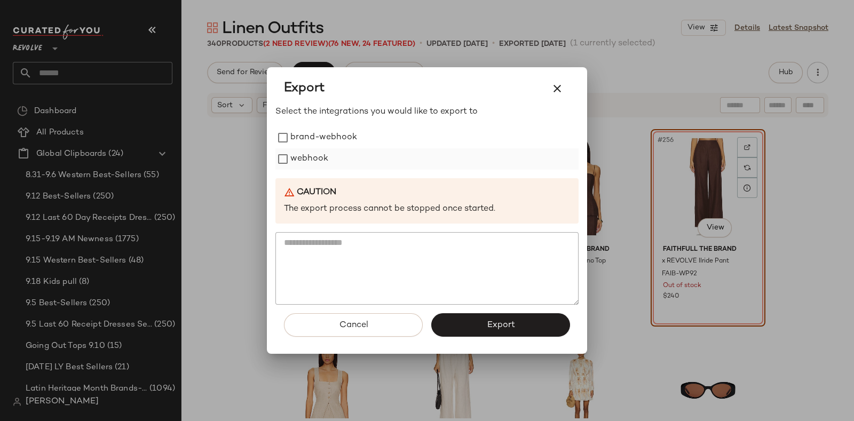
click at [321, 155] on label "webhook" at bounding box center [309, 158] width 38 height 21
click at [475, 331] on button "Export" at bounding box center [500, 324] width 139 height 23
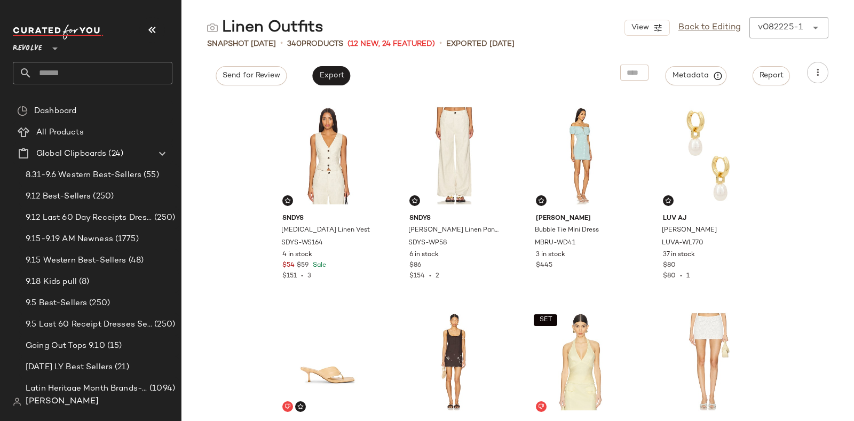
click at [120, 65] on input "text" at bounding box center [102, 73] width 140 height 22
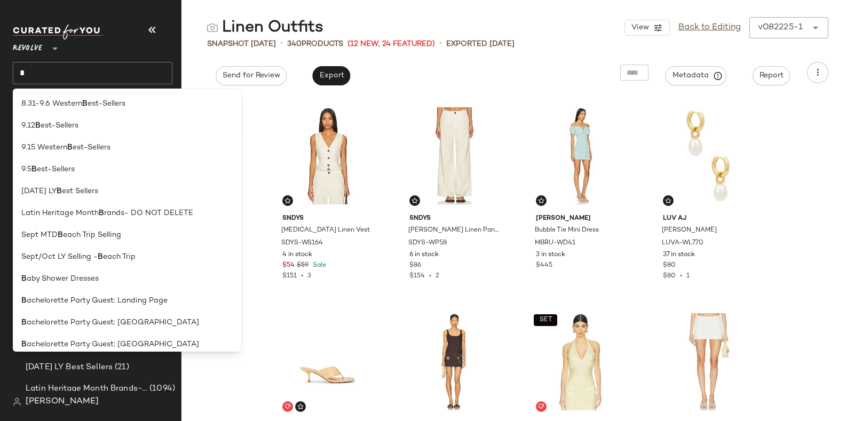
click at [120, 65] on input "*" at bounding box center [93, 73] width 160 height 22
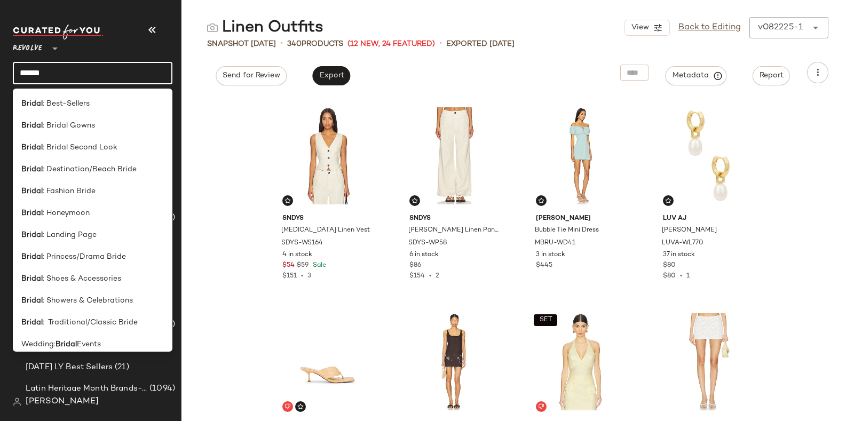
type input "******"
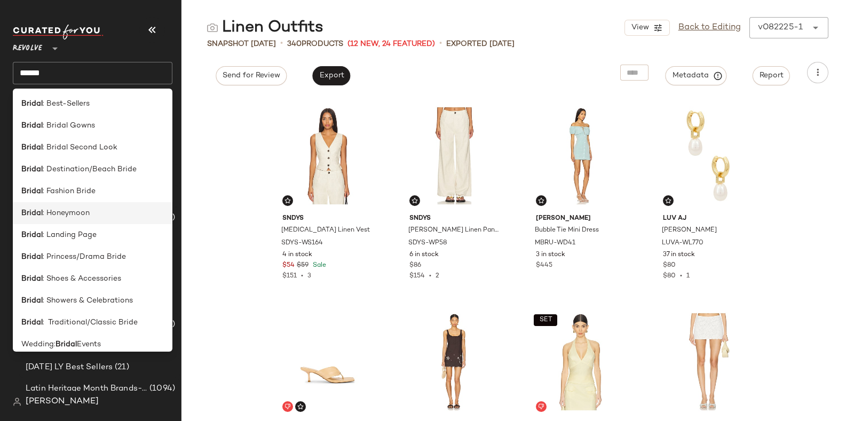
scroll to position [7, 0]
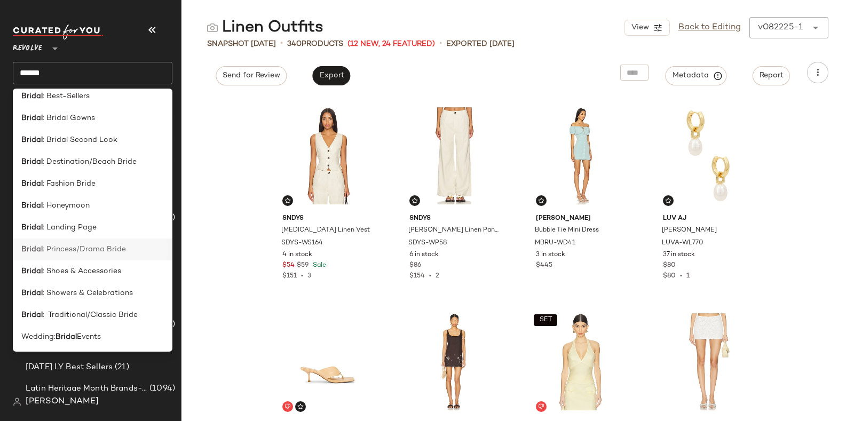
click at [110, 250] on span ": Princess/Drama Bride" at bounding box center [84, 249] width 83 height 11
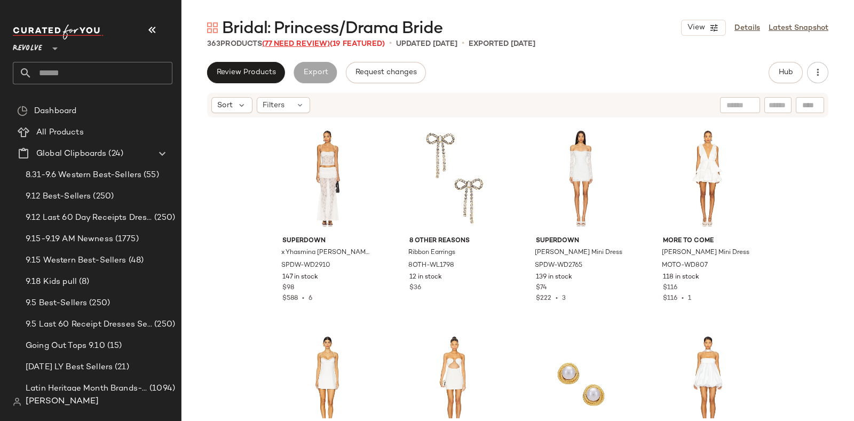
click at [286, 44] on span "(77 Need Review)" at bounding box center [296, 44] width 68 height 8
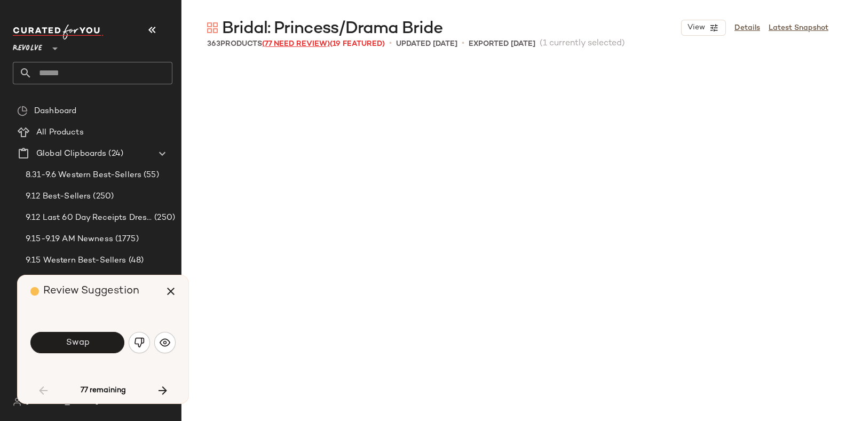
scroll to position [420, 0]
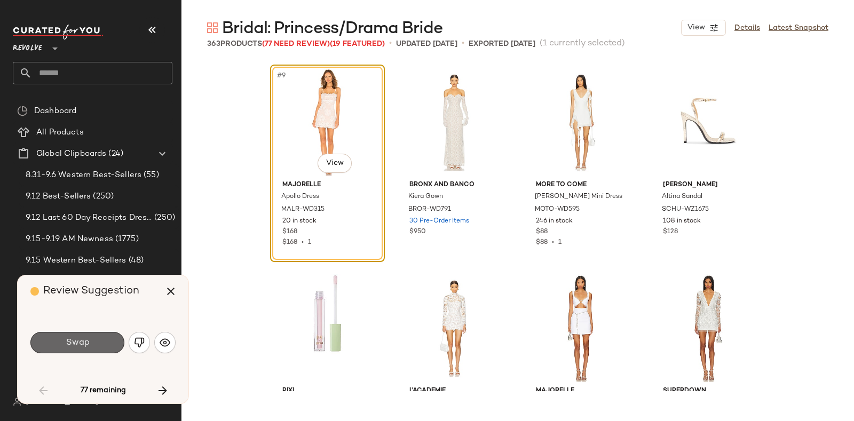
click at [88, 341] on span "Swap" at bounding box center [77, 343] width 24 height 10
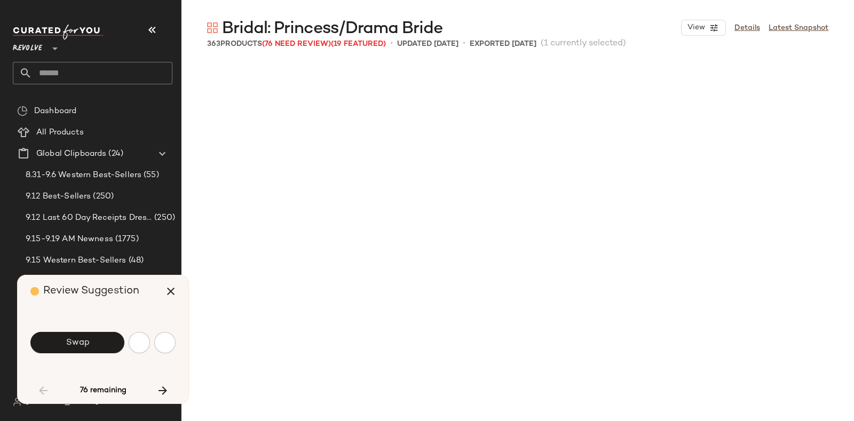
scroll to position [1030, 0]
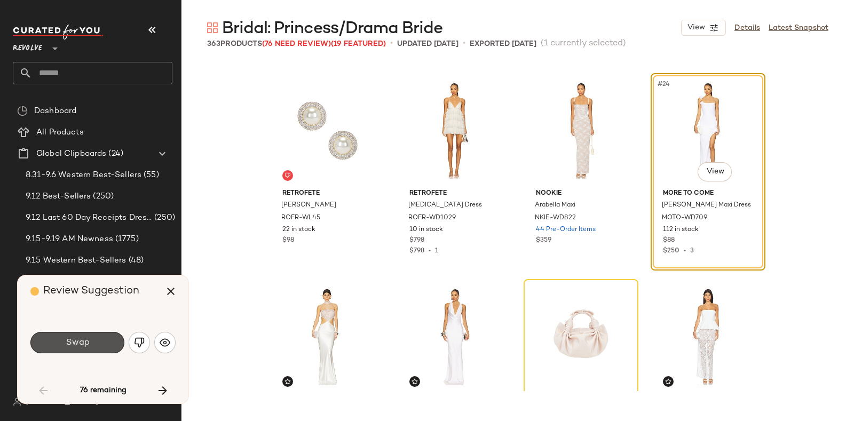
click at [88, 341] on span "Swap" at bounding box center [77, 343] width 24 height 10
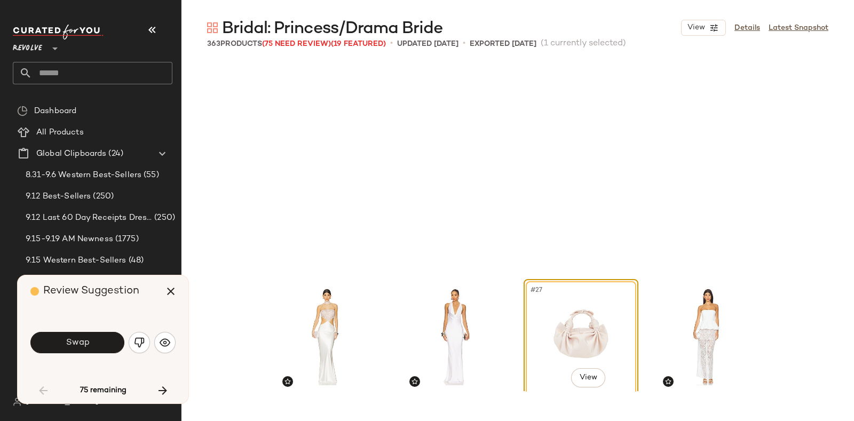
scroll to position [1236, 0]
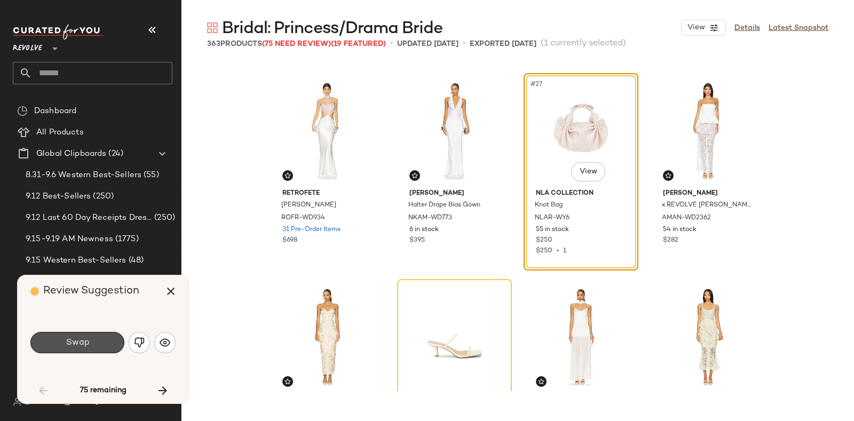
click at [88, 341] on span "Swap" at bounding box center [77, 343] width 24 height 10
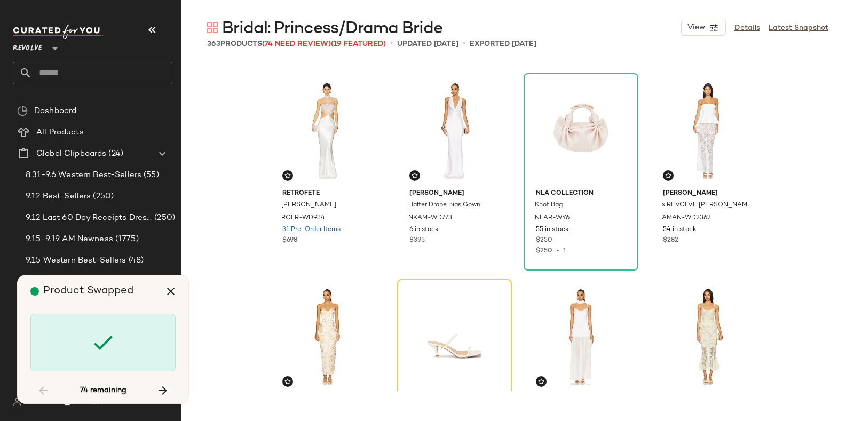
click at [88, 341] on div at bounding box center [102, 343] width 145 height 58
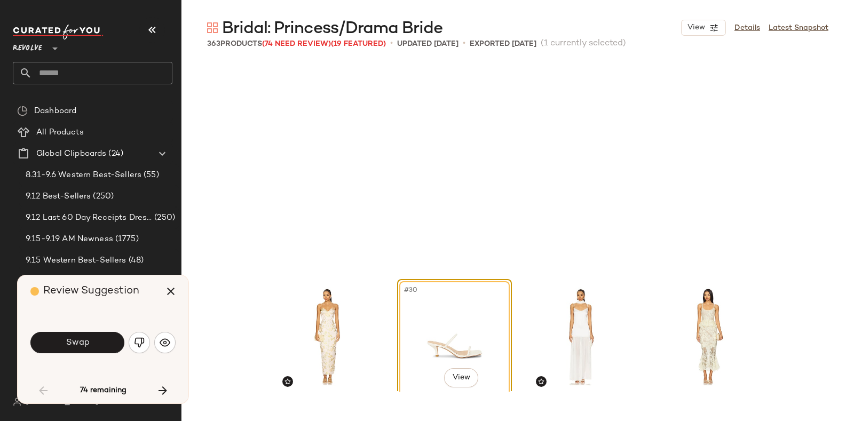
scroll to position [1442, 0]
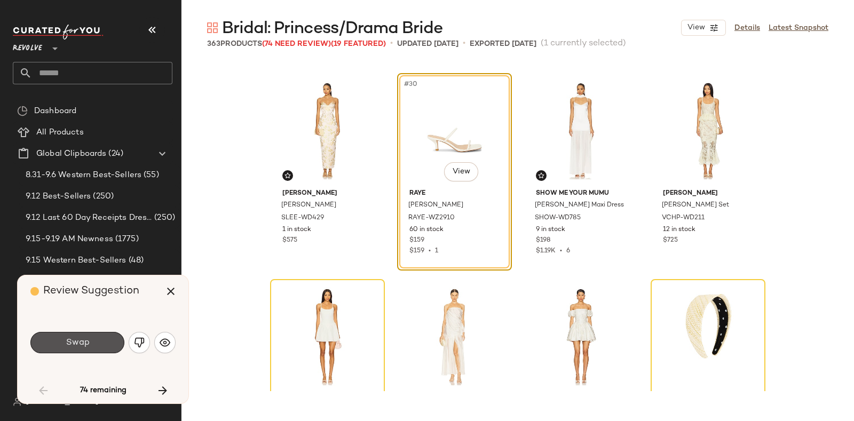
click at [88, 341] on span "Swap" at bounding box center [77, 343] width 24 height 10
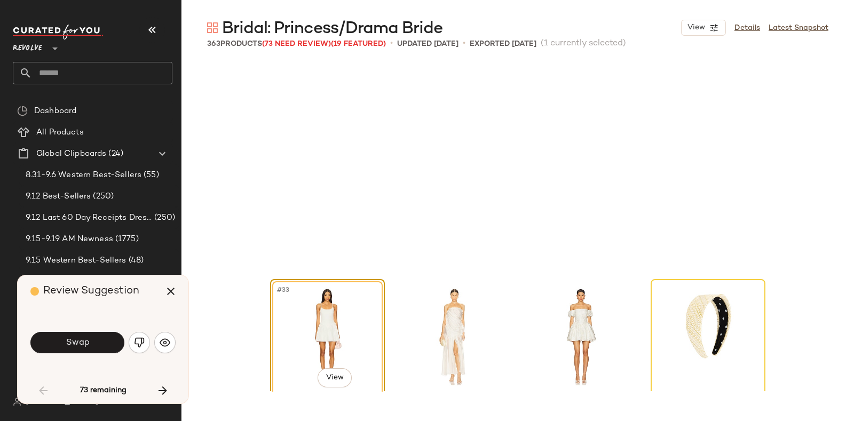
scroll to position [1649, 0]
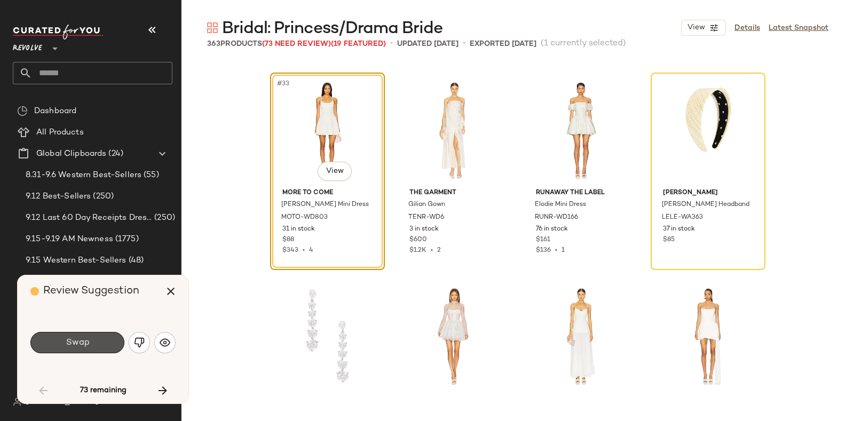
click at [88, 341] on span "Swap" at bounding box center [77, 343] width 24 height 10
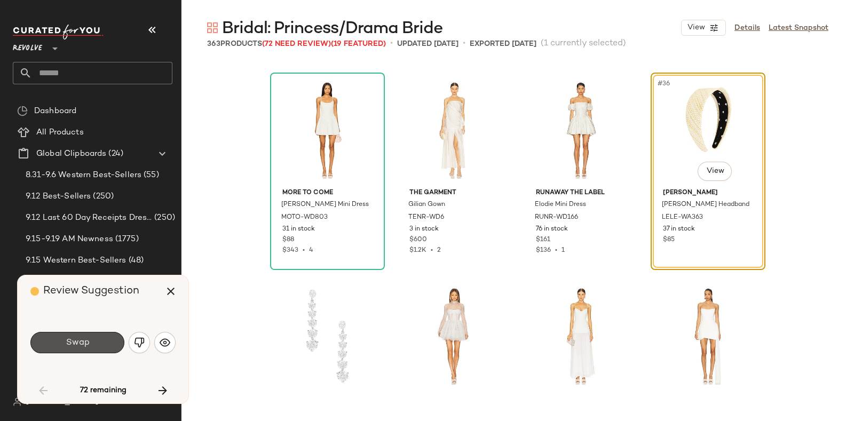
click at [88, 341] on span "Swap" at bounding box center [77, 343] width 24 height 10
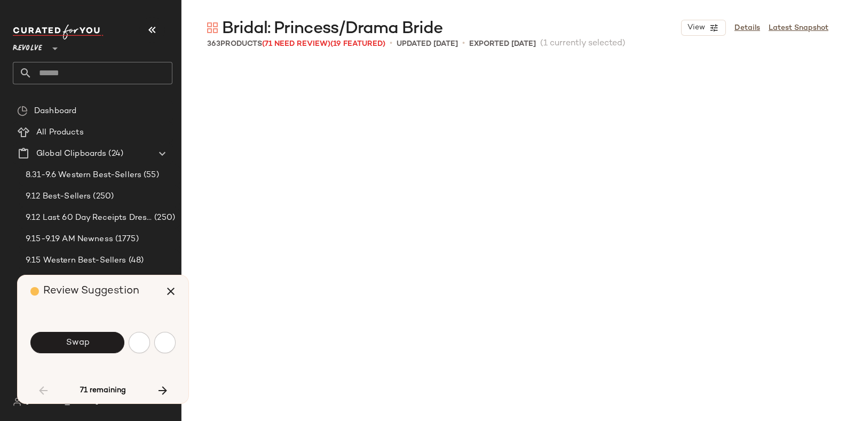
scroll to position [2060, 0]
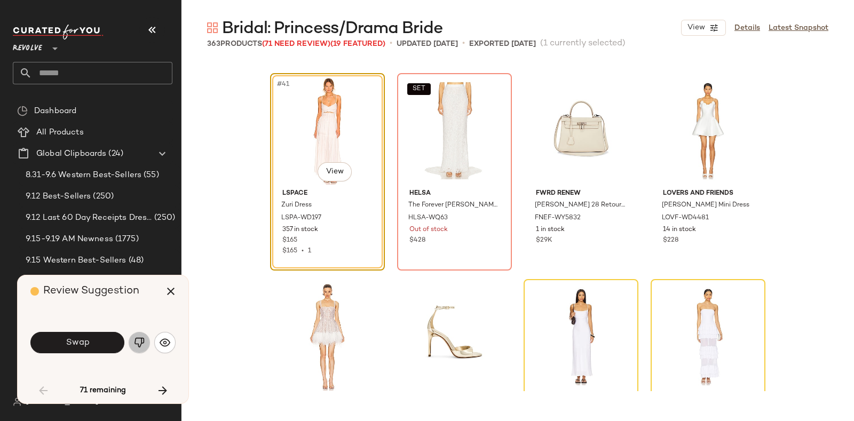
click at [138, 341] on img "button" at bounding box center [139, 342] width 11 height 11
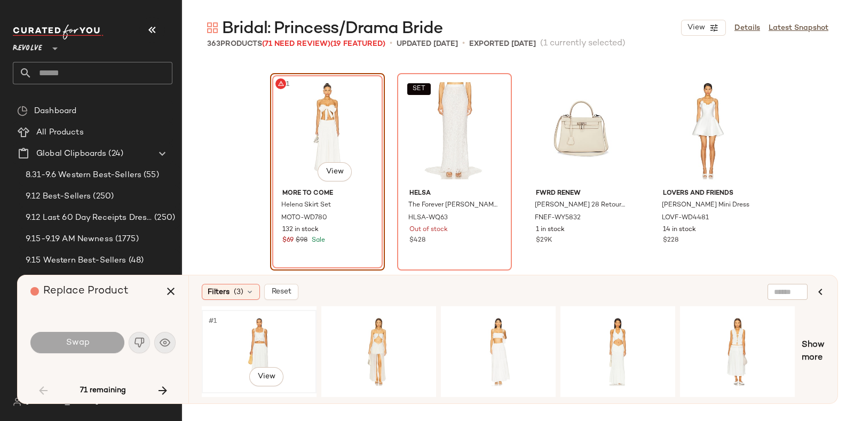
click at [261, 324] on div "#1 View" at bounding box center [259, 352] width 107 height 76
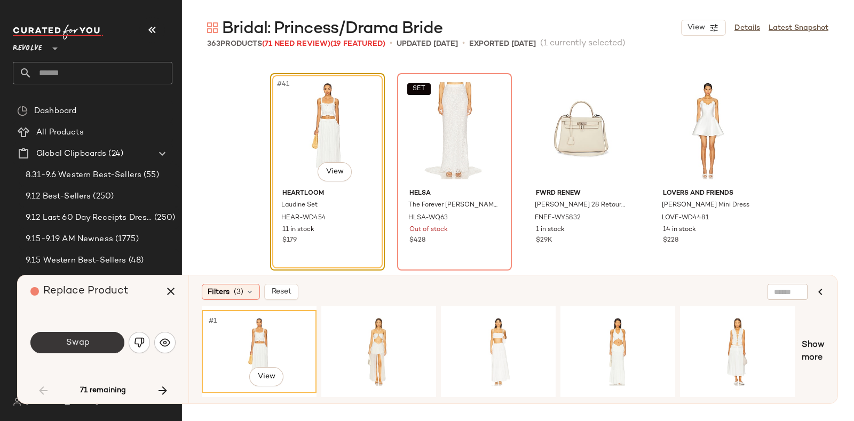
click at [81, 339] on span "Swap" at bounding box center [77, 343] width 24 height 10
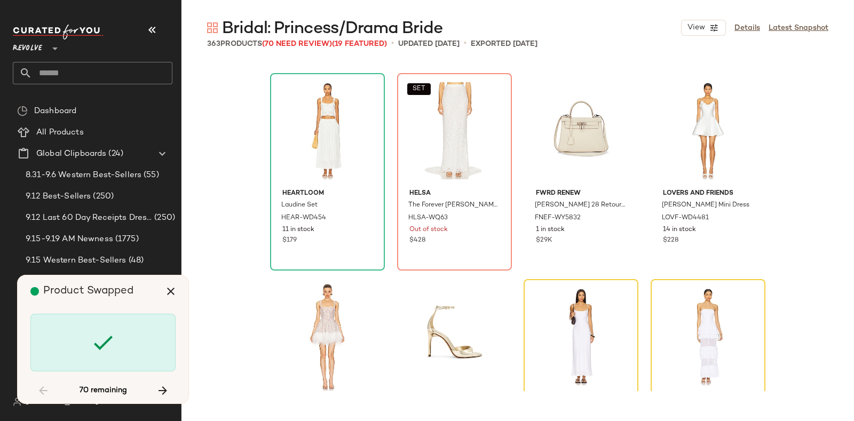
click at [139, 293] on div "Product Swapped" at bounding box center [106, 291] width 153 height 32
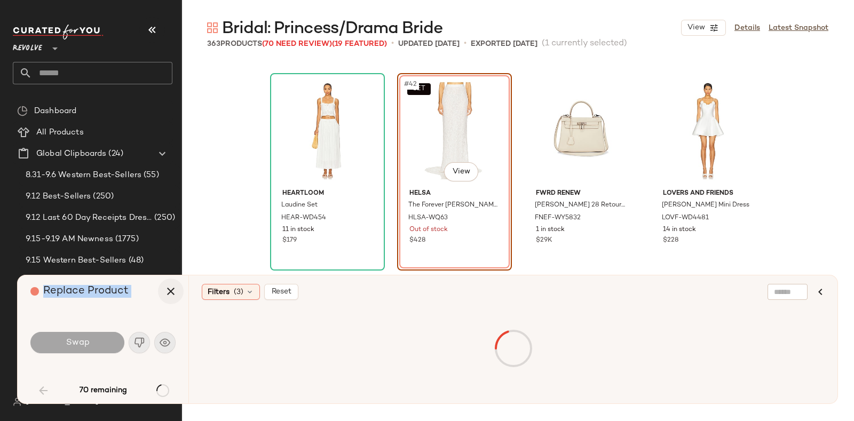
click at [164, 292] on icon "button" at bounding box center [170, 291] width 13 height 13
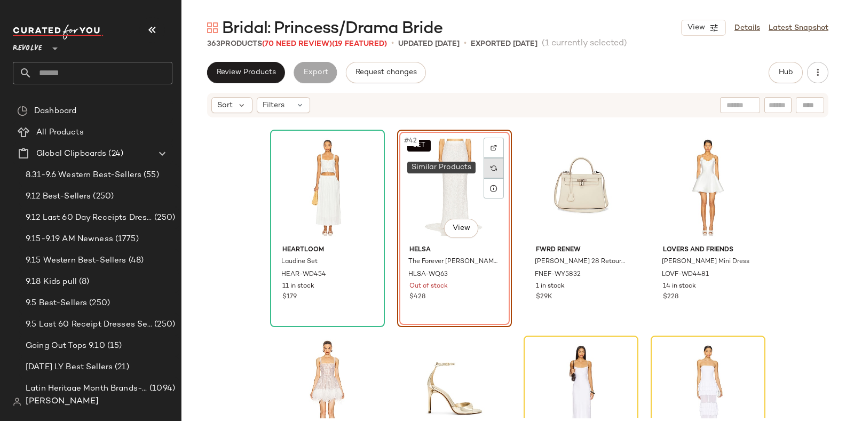
click at [491, 166] on img at bounding box center [494, 168] width 6 height 6
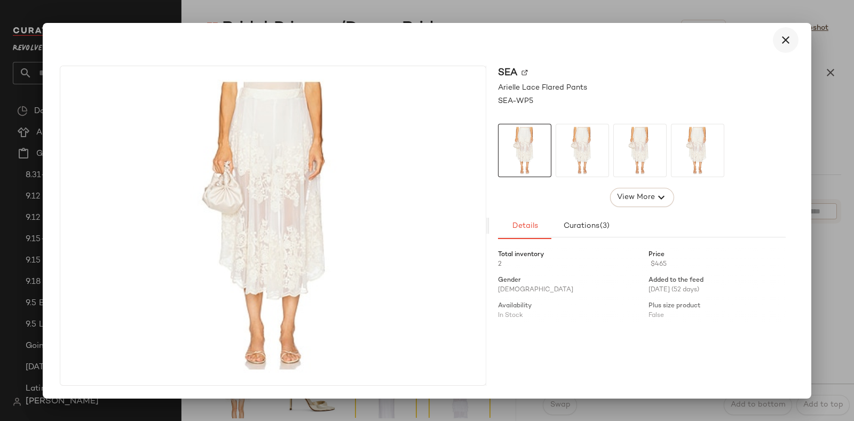
click at [782, 44] on icon "button" at bounding box center [786, 40] width 13 height 13
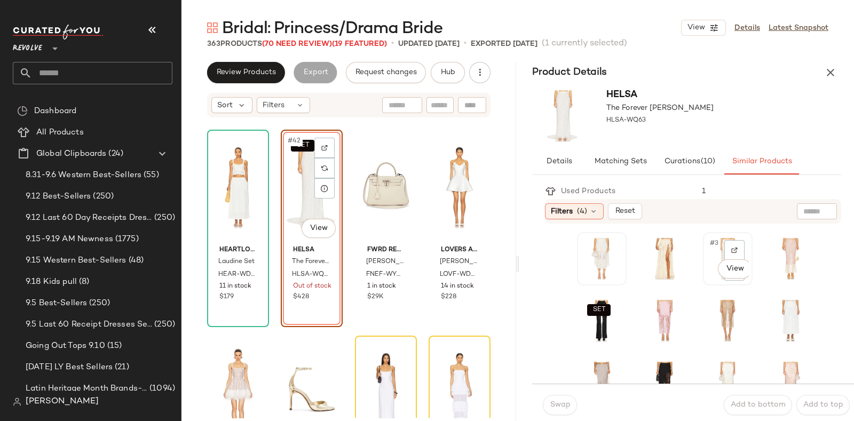
click at [707, 279] on div "#3 View" at bounding box center [728, 259] width 42 height 46
click at [556, 401] on span "Swap" at bounding box center [559, 405] width 21 height 9
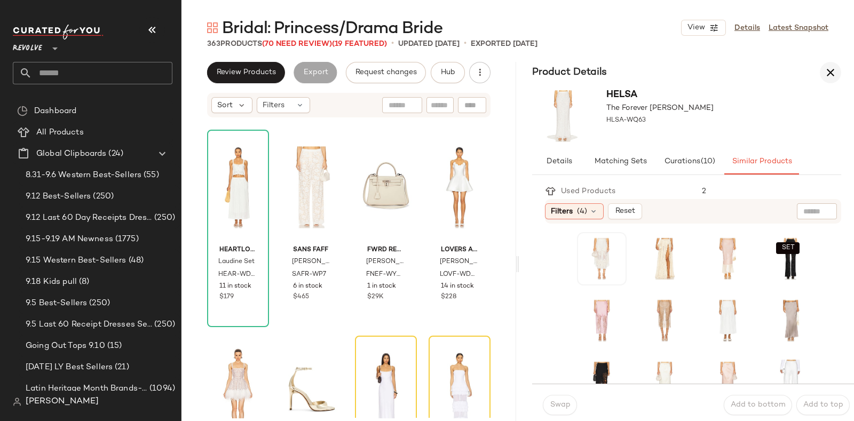
click at [822, 68] on button "button" at bounding box center [830, 72] width 21 height 21
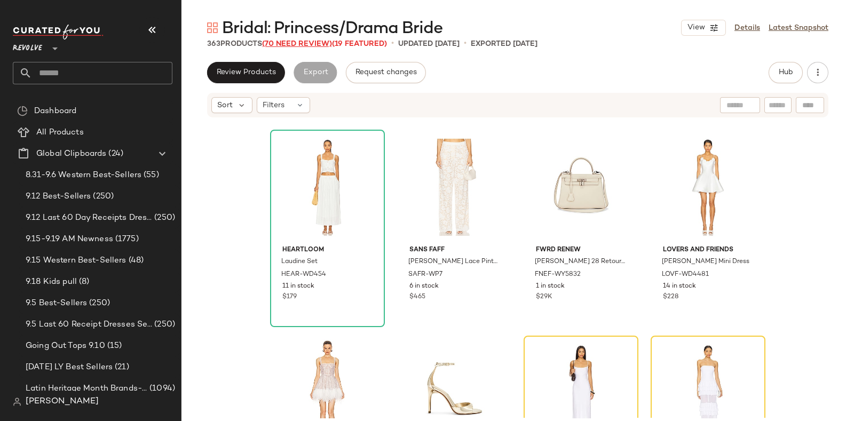
click at [290, 45] on span "(70 Need Review)" at bounding box center [297, 44] width 70 height 8
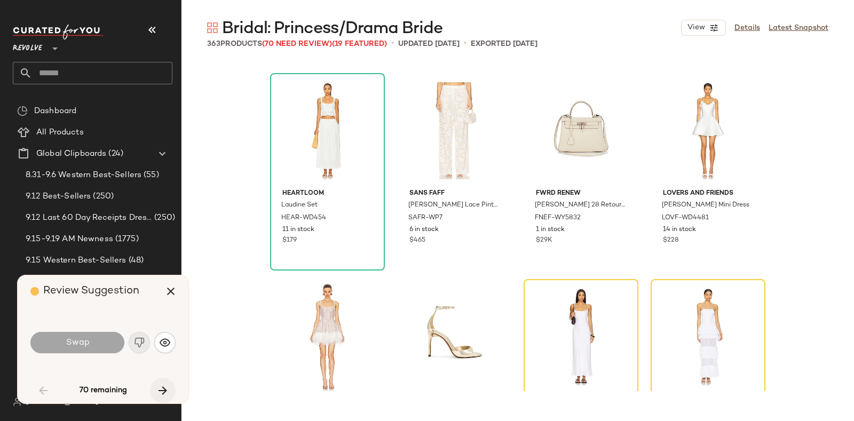
click at [158, 384] on icon "button" at bounding box center [162, 390] width 13 height 13
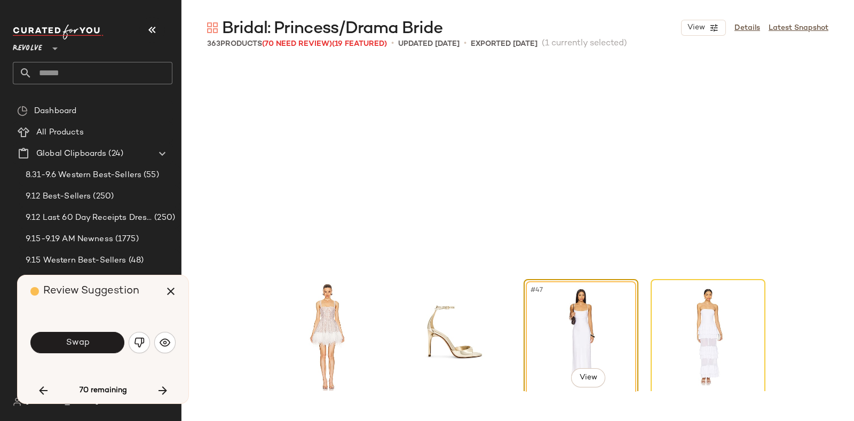
scroll to position [2266, 0]
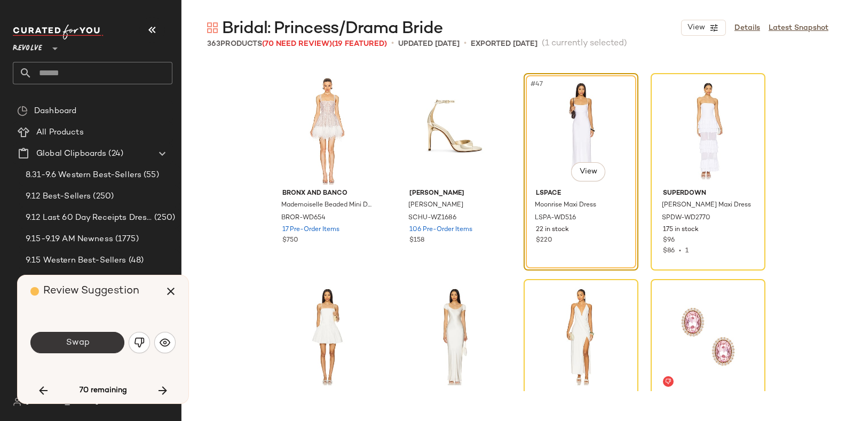
click at [83, 340] on span "Swap" at bounding box center [77, 343] width 24 height 10
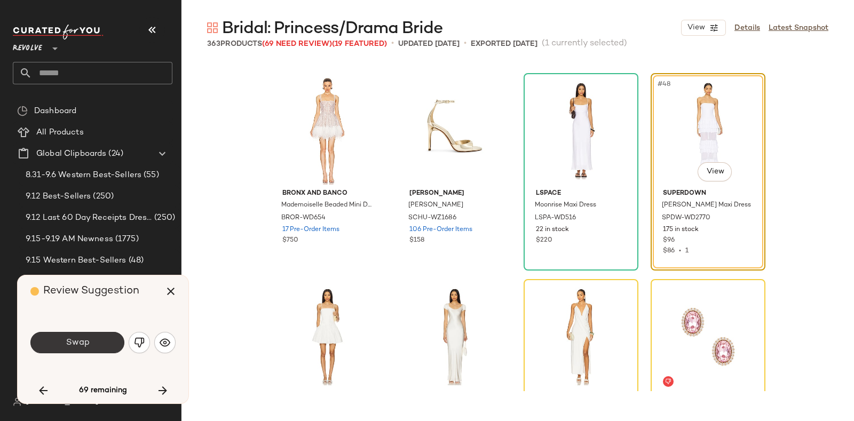
click at [67, 342] on span "Swap" at bounding box center [77, 343] width 24 height 10
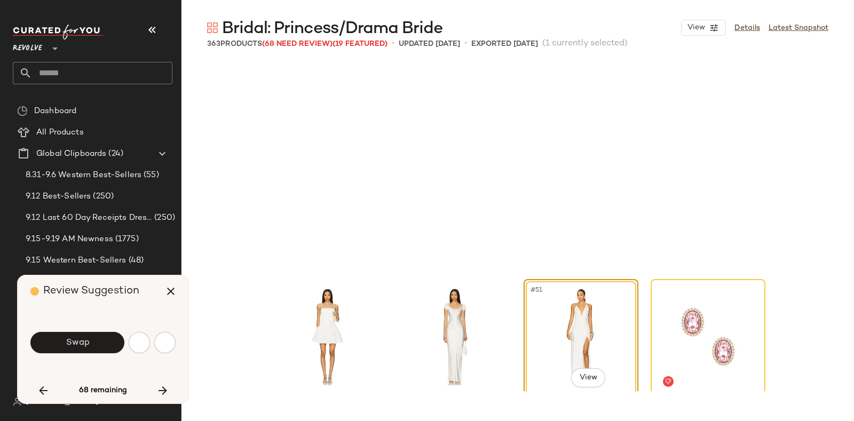
scroll to position [2473, 0]
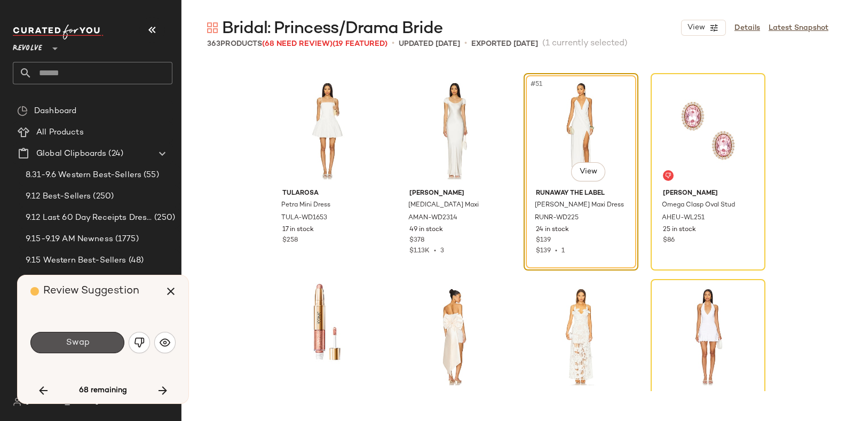
click at [67, 342] on span "Swap" at bounding box center [77, 343] width 24 height 10
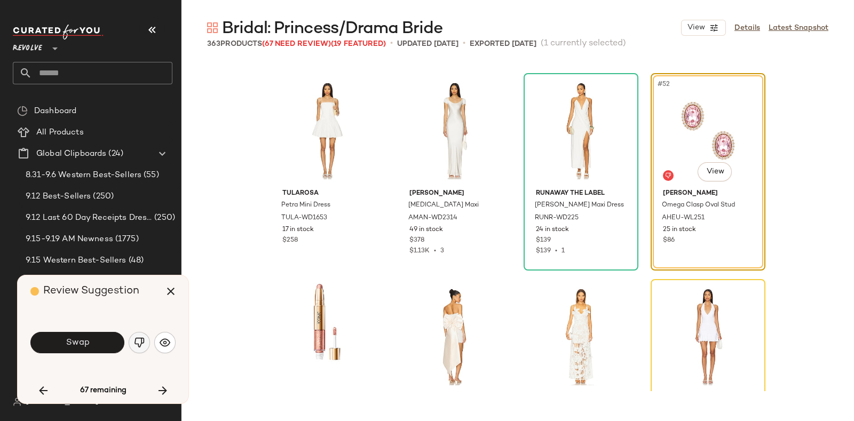
click at [136, 336] on button "button" at bounding box center [139, 342] width 21 height 21
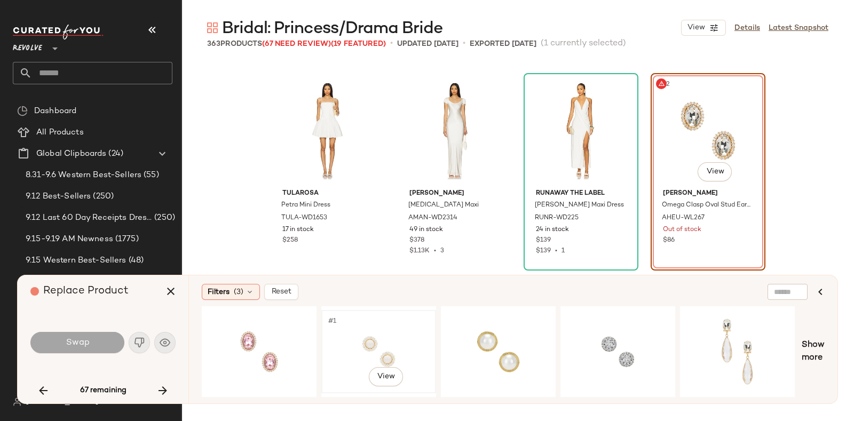
click at [371, 335] on div "#1 View" at bounding box center [378, 352] width 107 height 76
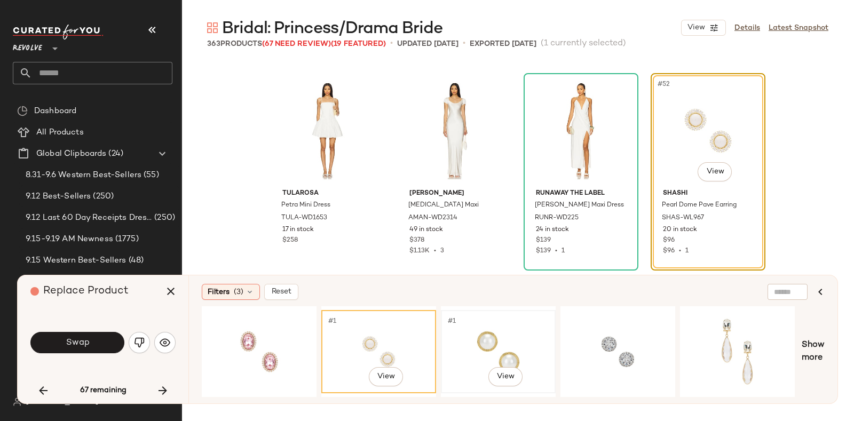
click at [468, 339] on div "#1 View" at bounding box center [498, 352] width 107 height 76
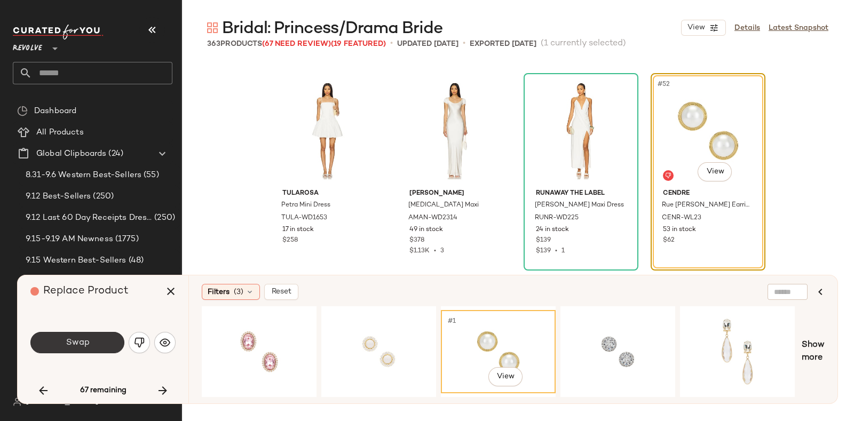
click at [93, 340] on button "Swap" at bounding box center [77, 342] width 94 height 21
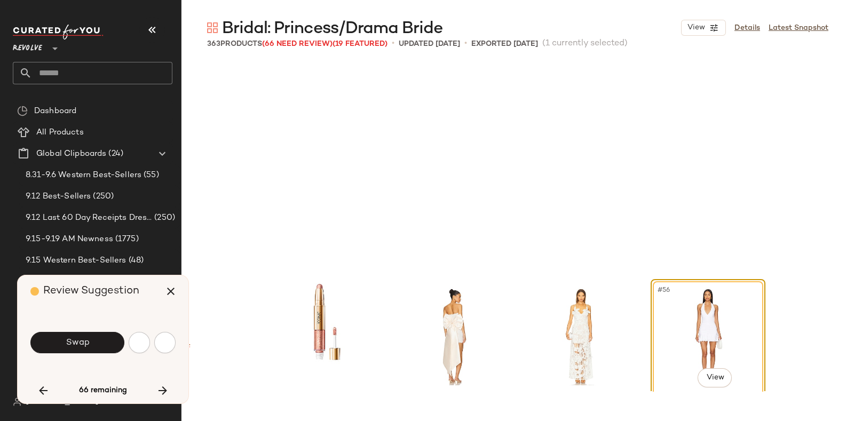
scroll to position [2679, 0]
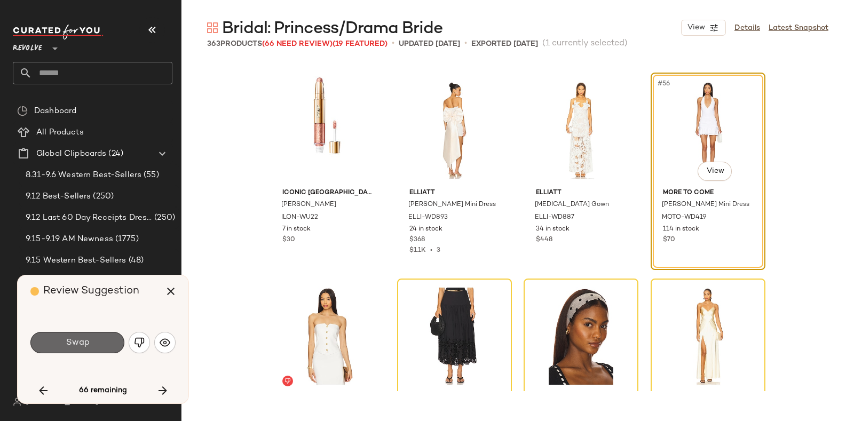
click at [84, 340] on span "Swap" at bounding box center [77, 343] width 24 height 10
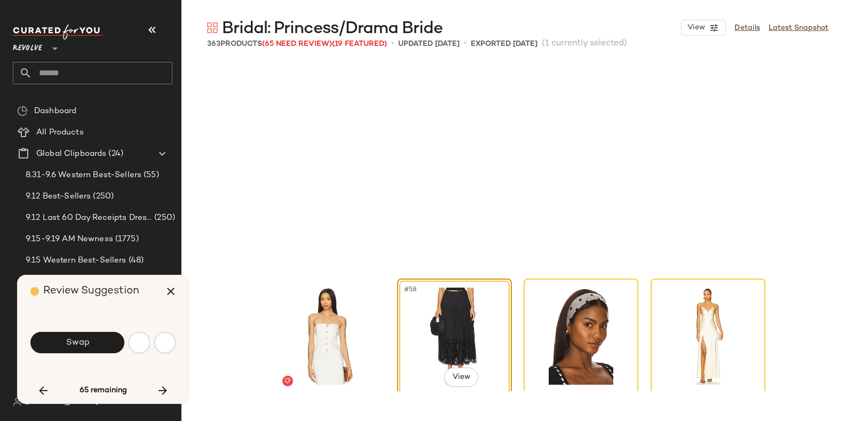
scroll to position [2885, 0]
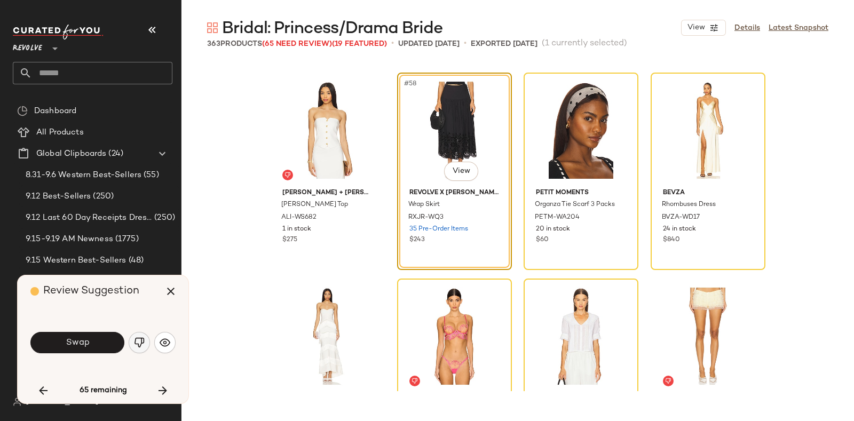
click at [137, 343] on img "button" at bounding box center [139, 342] width 11 height 11
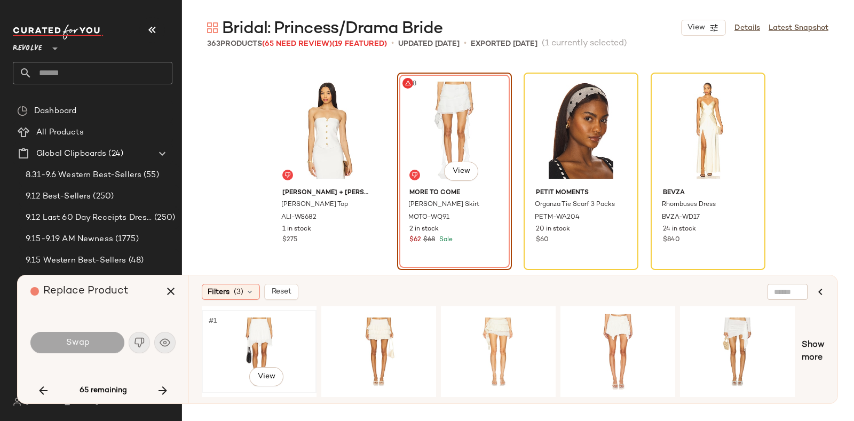
click at [264, 330] on div "#1 View" at bounding box center [259, 352] width 107 height 76
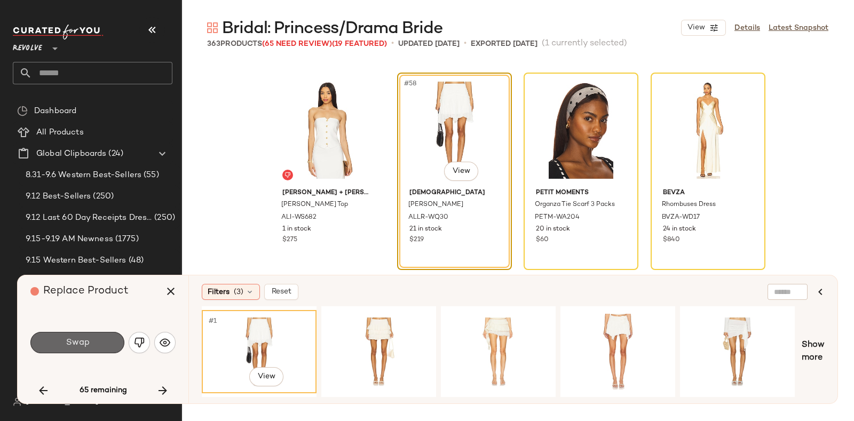
click at [89, 343] on span "Swap" at bounding box center [77, 343] width 24 height 10
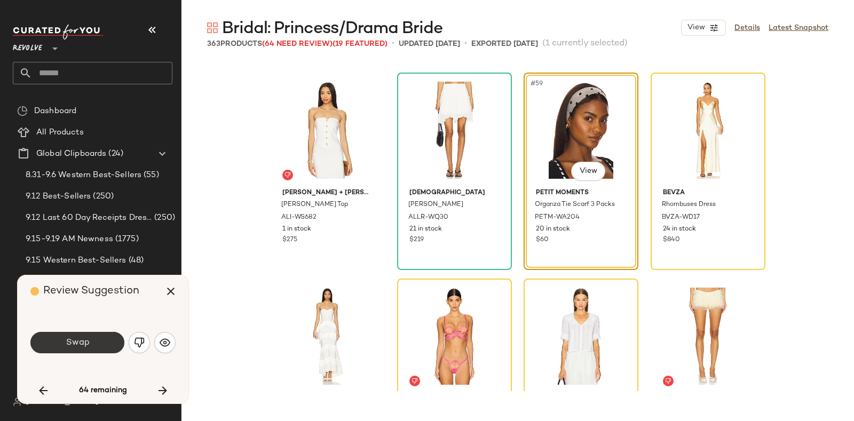
click at [82, 345] on span "Swap" at bounding box center [77, 343] width 24 height 10
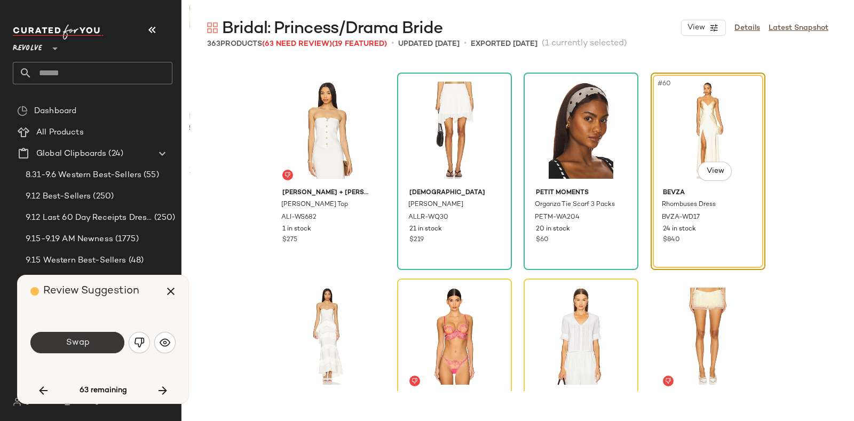
click at [85, 340] on span "Swap" at bounding box center [77, 343] width 24 height 10
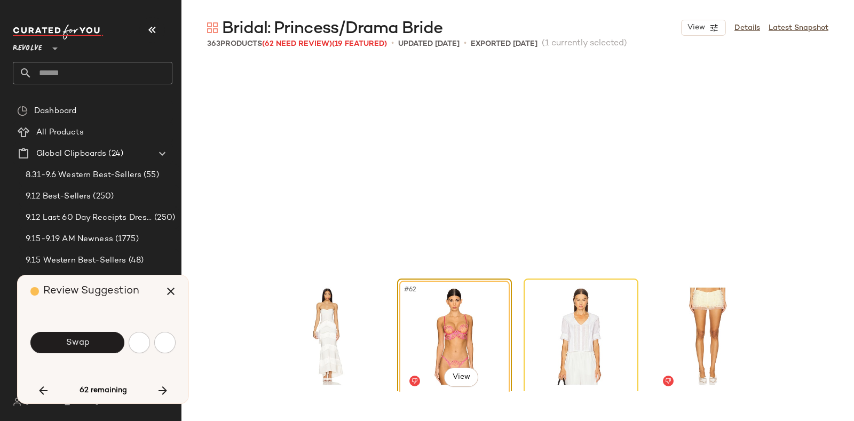
scroll to position [3091, 0]
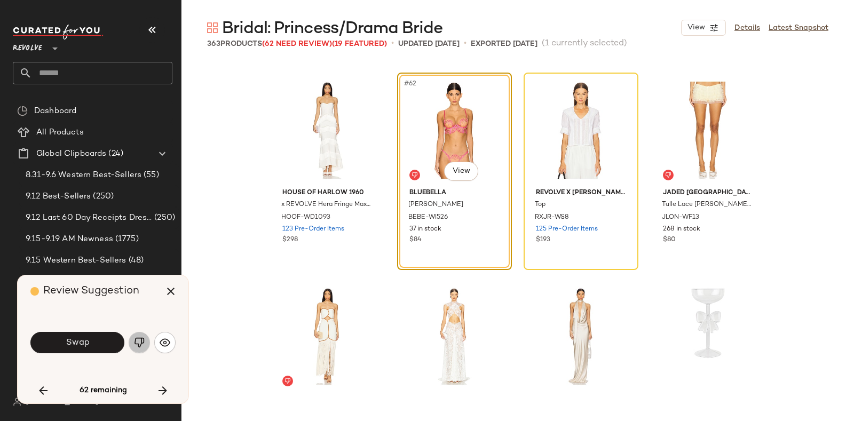
click at [138, 337] on img "button" at bounding box center [139, 342] width 11 height 11
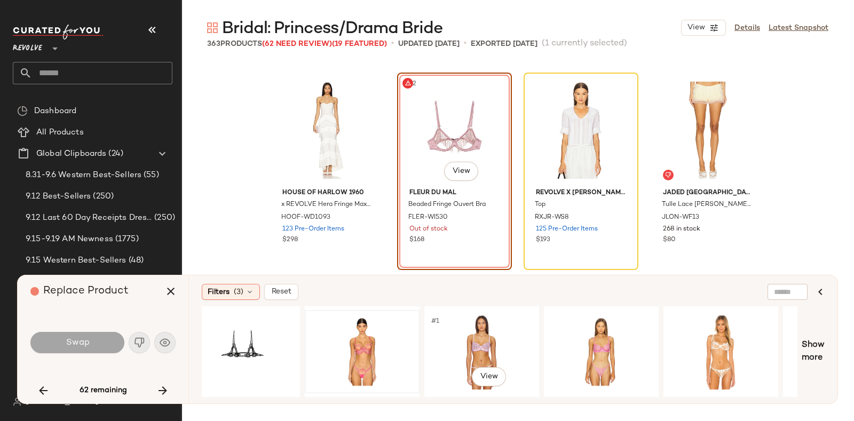
scroll to position [0, 258]
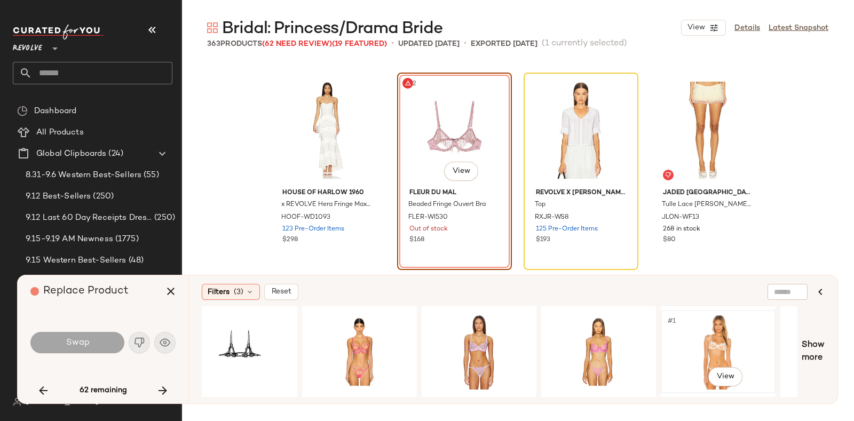
click at [682, 326] on div "#1 View" at bounding box center [718, 352] width 107 height 76
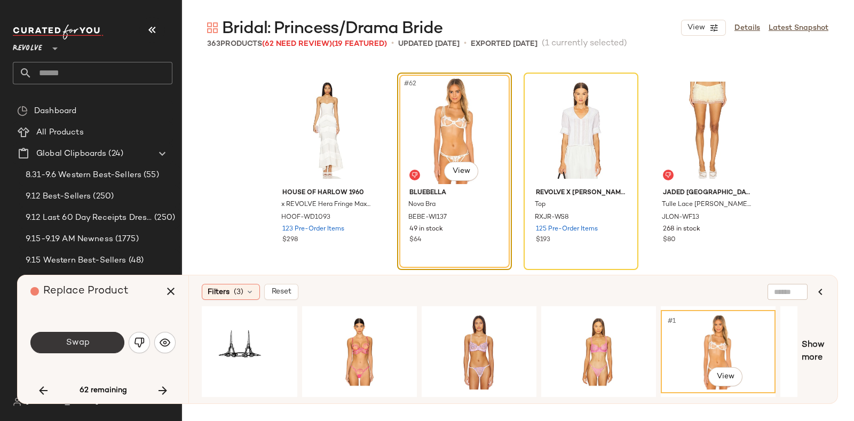
click at [89, 343] on span "Swap" at bounding box center [77, 343] width 24 height 10
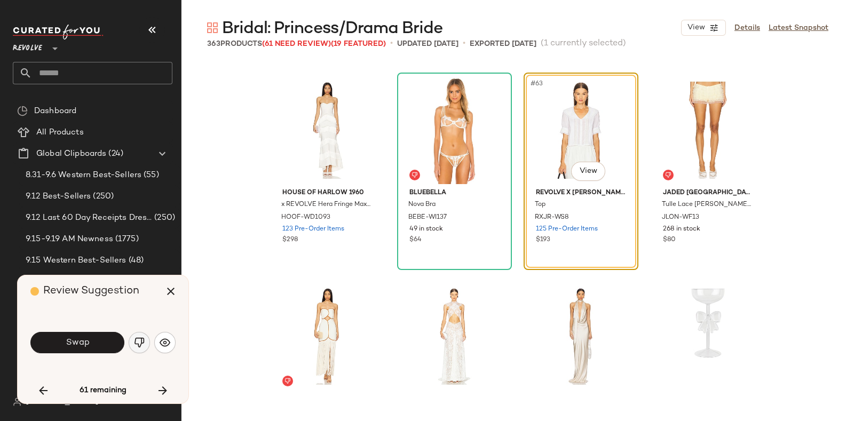
click at [138, 339] on img "button" at bounding box center [139, 342] width 11 height 11
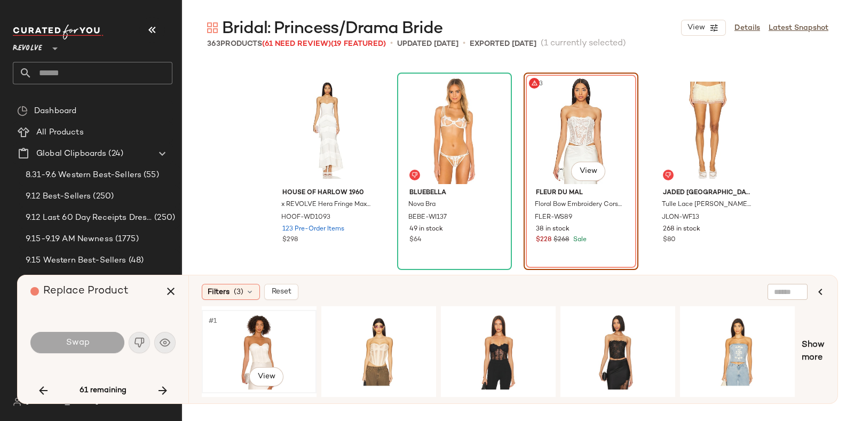
click at [267, 329] on div "#1 View" at bounding box center [259, 352] width 107 height 76
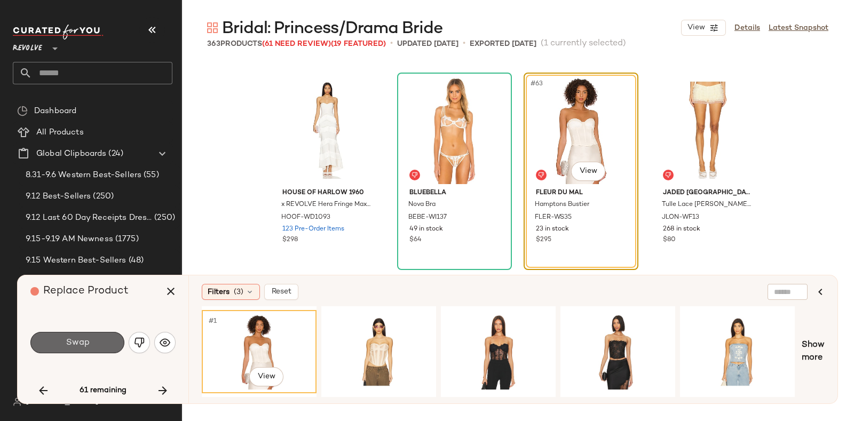
click at [88, 337] on button "Swap" at bounding box center [77, 342] width 94 height 21
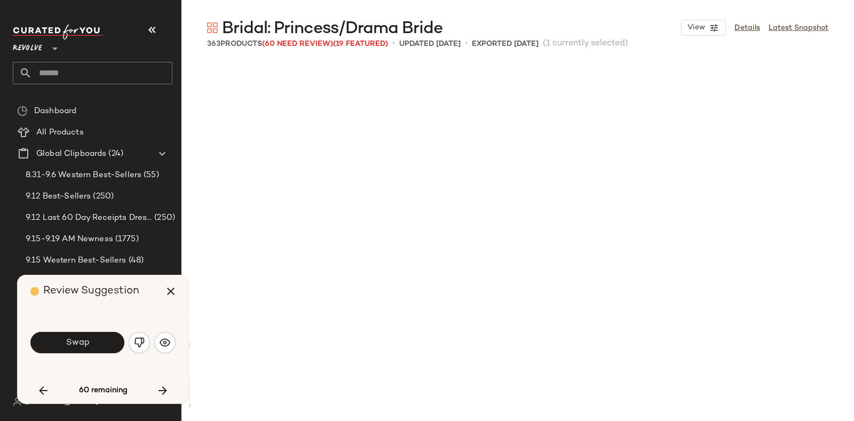
scroll to position [3503, 0]
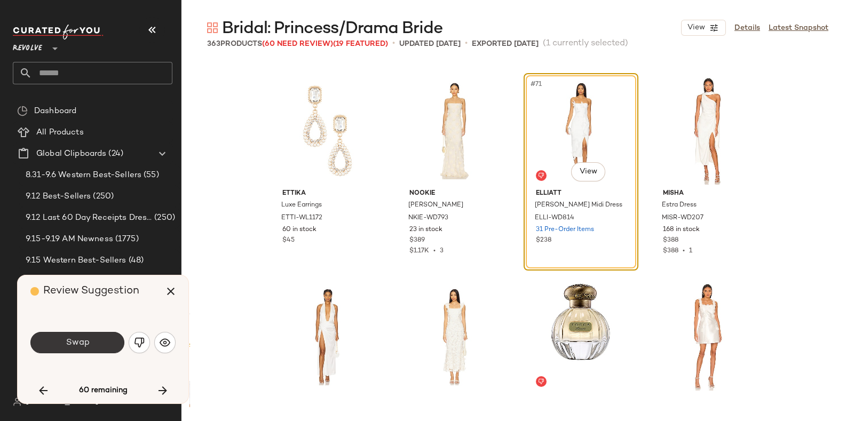
click at [91, 333] on button "Swap" at bounding box center [77, 342] width 94 height 21
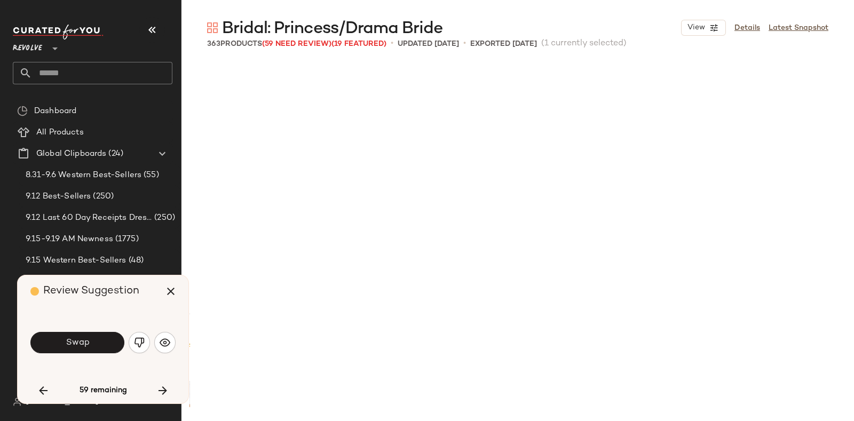
scroll to position [3916, 0]
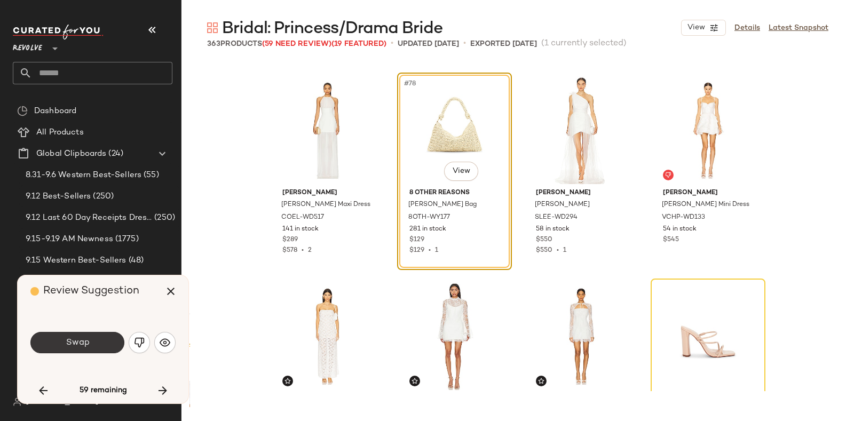
click at [96, 342] on button "Swap" at bounding box center [77, 342] width 94 height 21
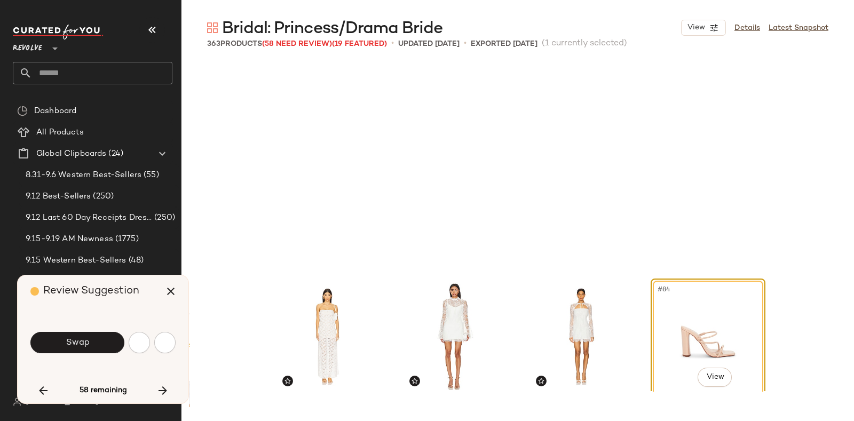
scroll to position [4121, 0]
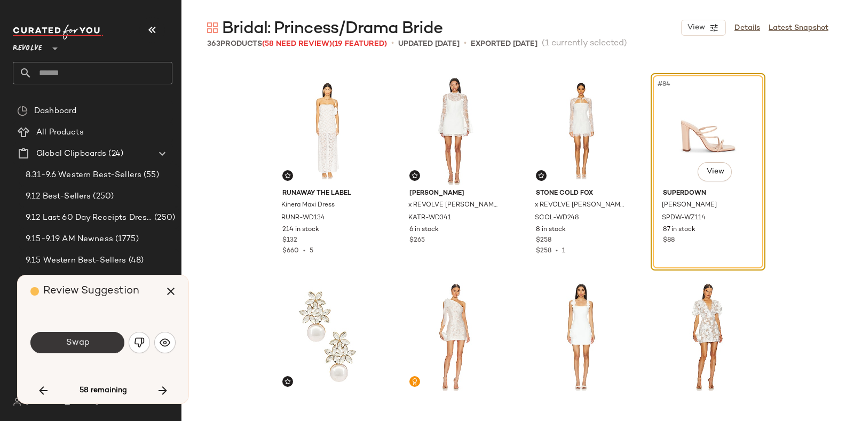
click at [103, 340] on button "Swap" at bounding box center [77, 342] width 94 height 21
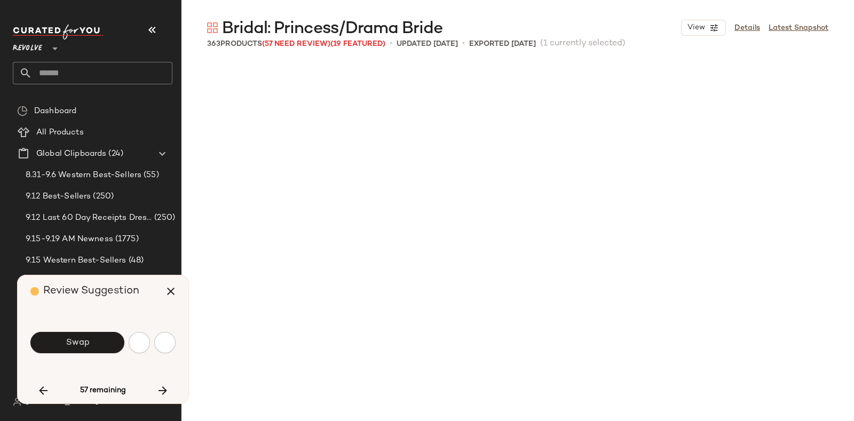
scroll to position [4533, 0]
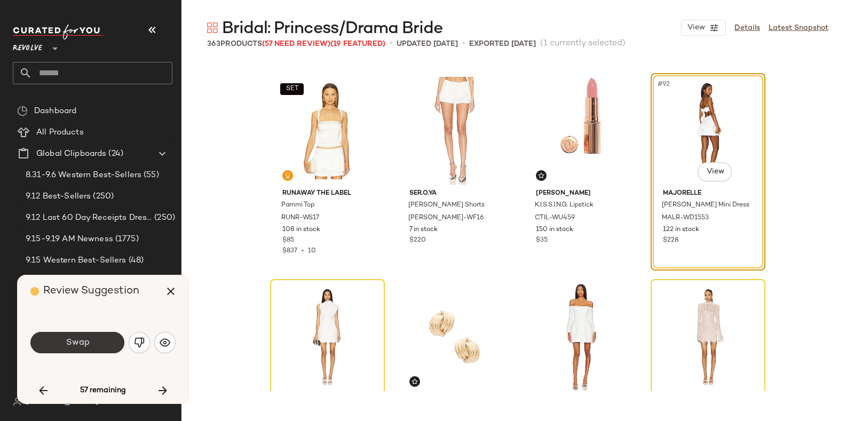
click at [108, 339] on button "Swap" at bounding box center [77, 342] width 94 height 21
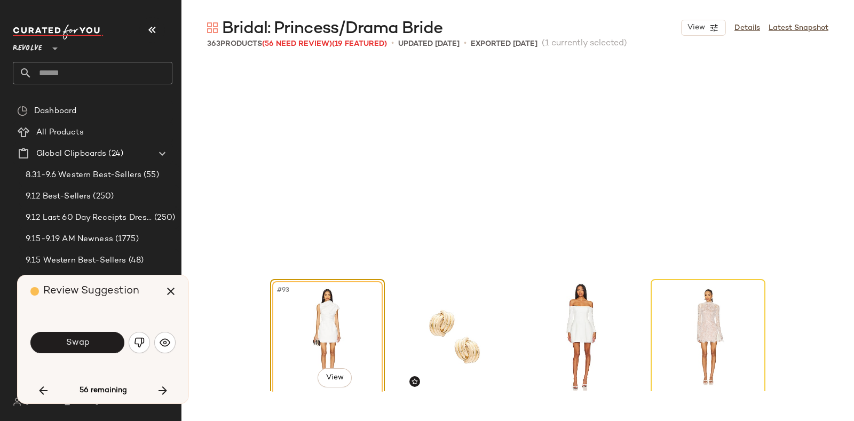
scroll to position [4740, 0]
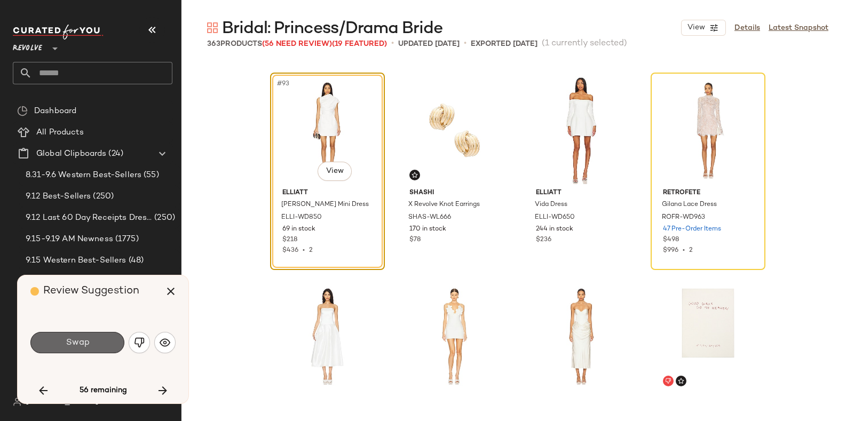
click at [107, 340] on button "Swap" at bounding box center [77, 342] width 94 height 21
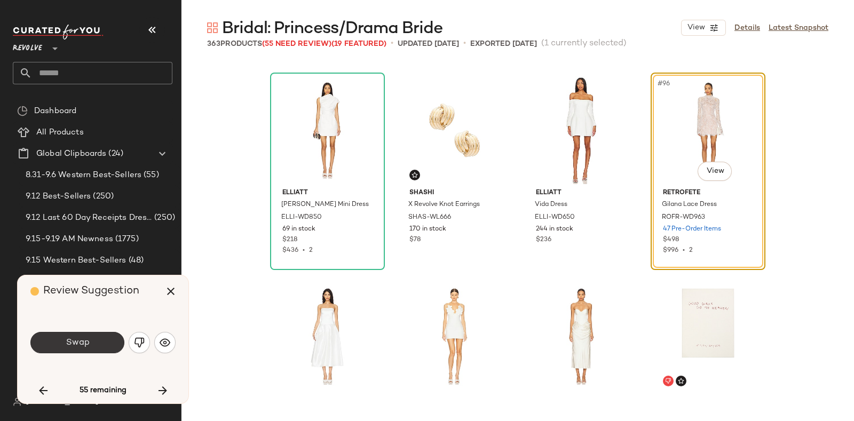
click at [99, 350] on button "Swap" at bounding box center [77, 342] width 94 height 21
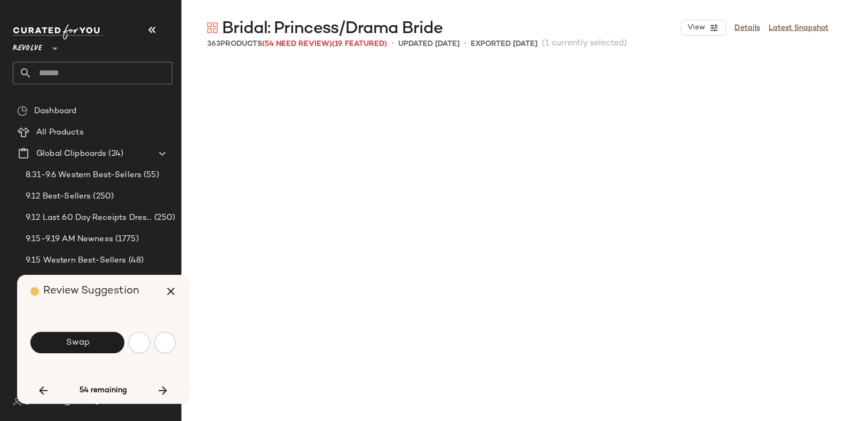
scroll to position [5152, 0]
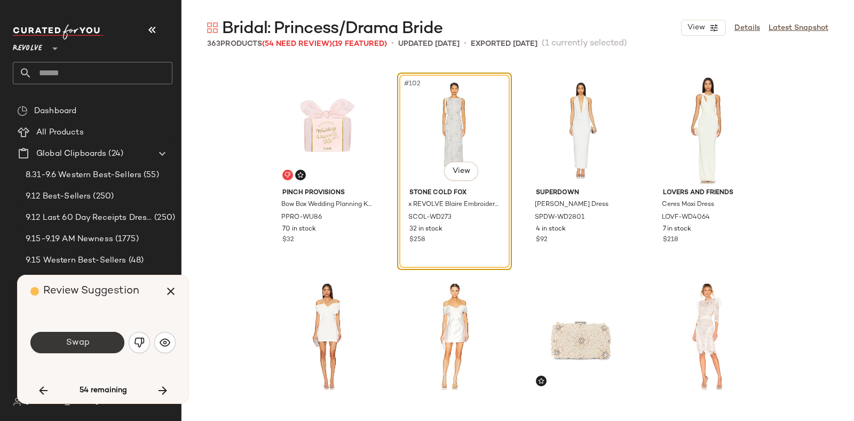
click at [94, 343] on button "Swap" at bounding box center [77, 342] width 94 height 21
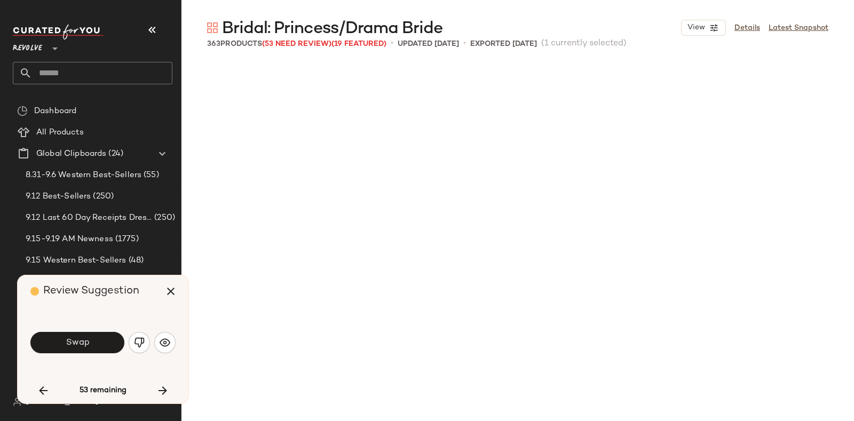
scroll to position [5564, 0]
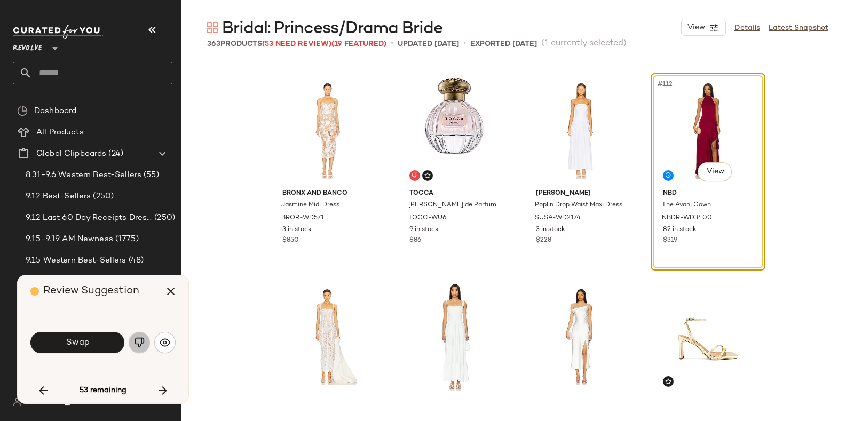
click at [139, 338] on img "button" at bounding box center [139, 342] width 11 height 11
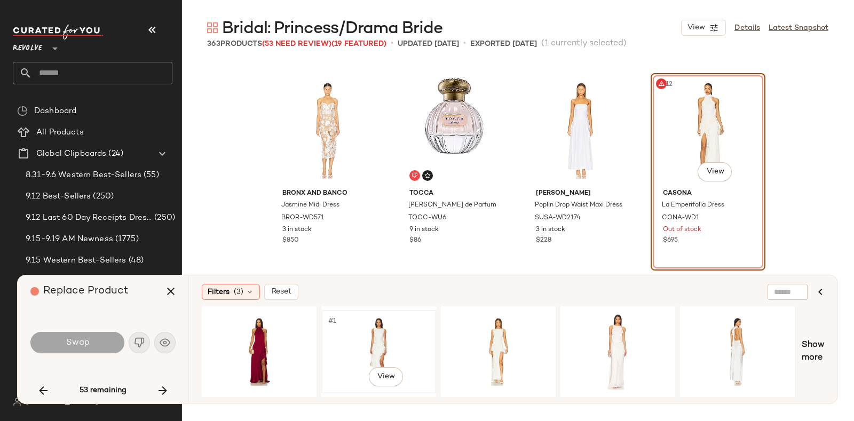
click at [371, 328] on div "#1 View" at bounding box center [378, 352] width 107 height 76
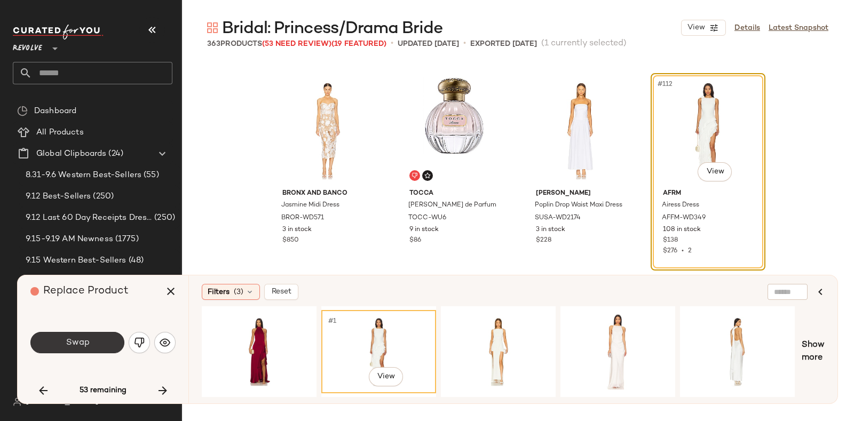
click at [75, 345] on span "Swap" at bounding box center [77, 343] width 24 height 10
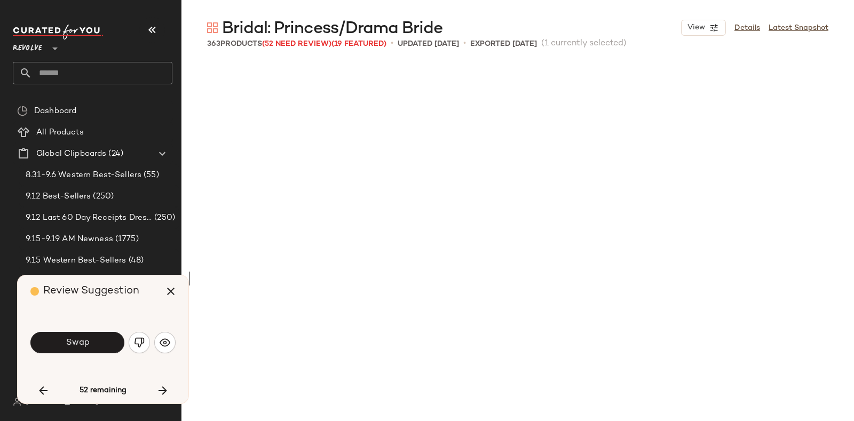
scroll to position [6183, 0]
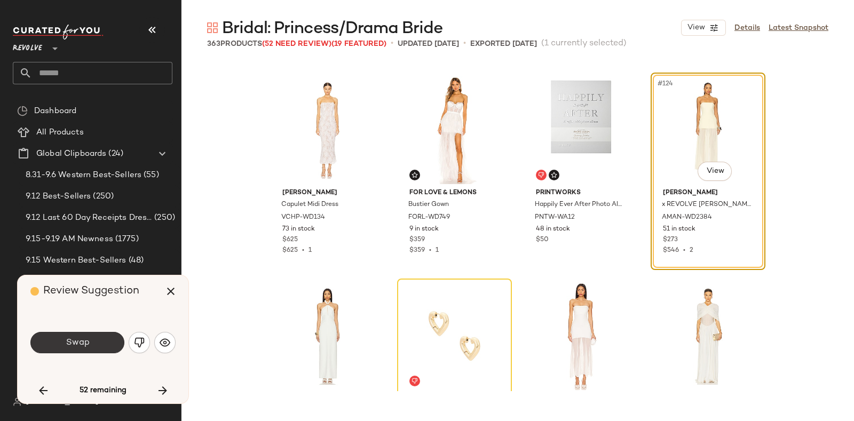
click at [85, 343] on span "Swap" at bounding box center [77, 343] width 24 height 10
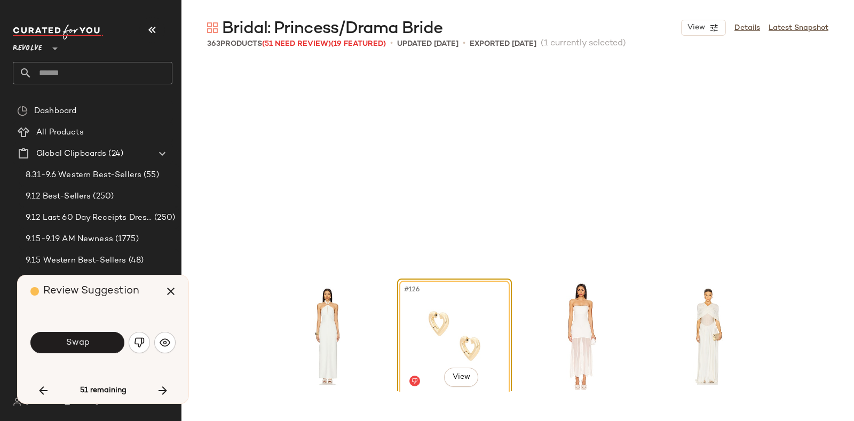
scroll to position [6388, 0]
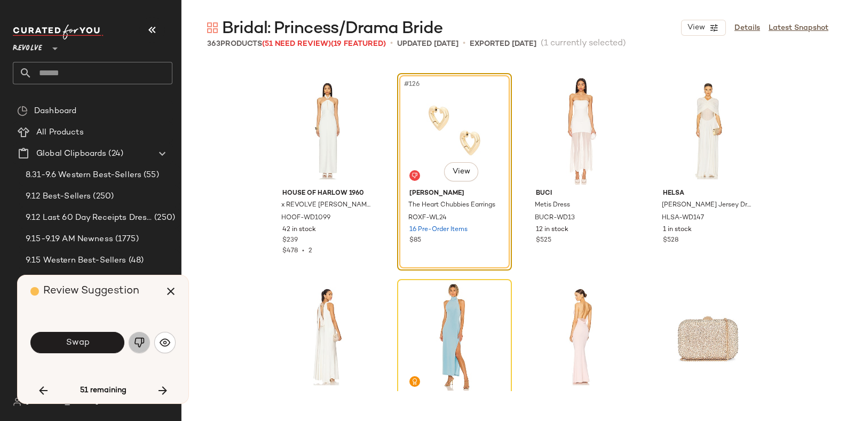
click at [138, 336] on button "button" at bounding box center [139, 342] width 21 height 21
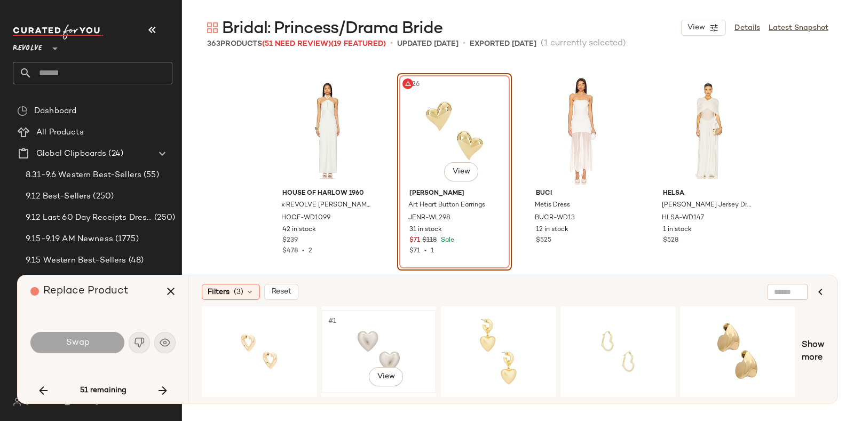
click at [384, 329] on div "#1 View" at bounding box center [378, 352] width 107 height 76
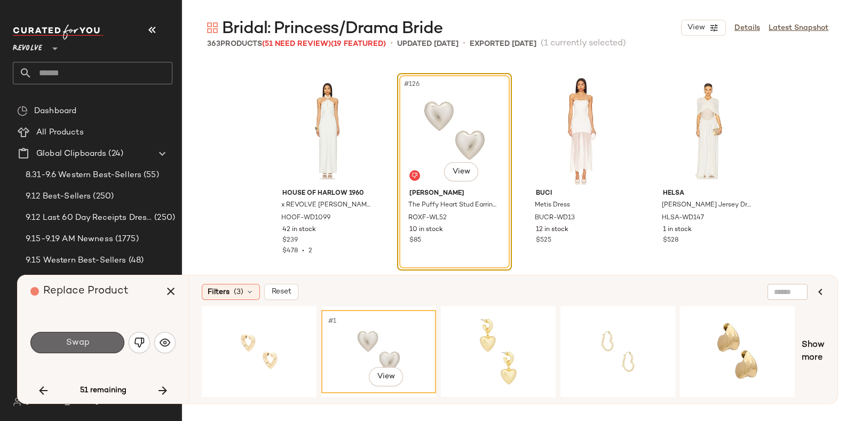
click at [81, 349] on button "Swap" at bounding box center [77, 342] width 94 height 21
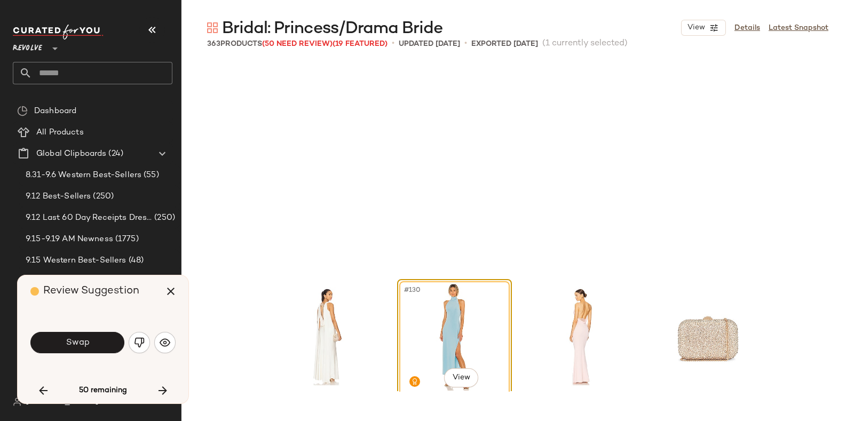
scroll to position [6594, 0]
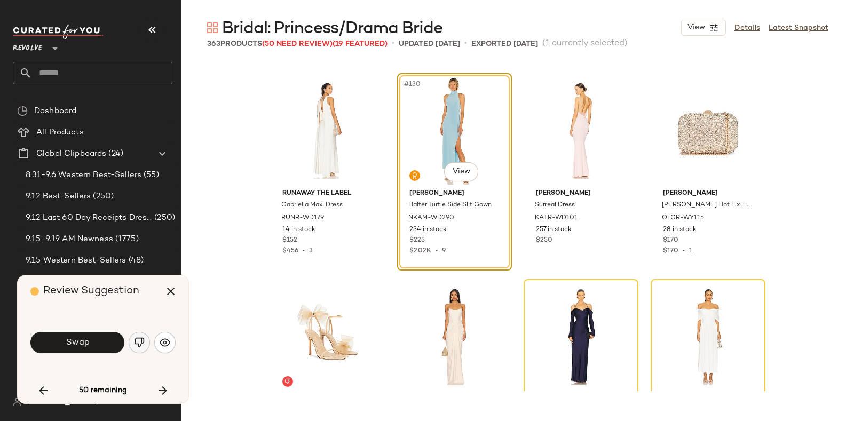
click at [138, 342] on img "button" at bounding box center [139, 342] width 11 height 11
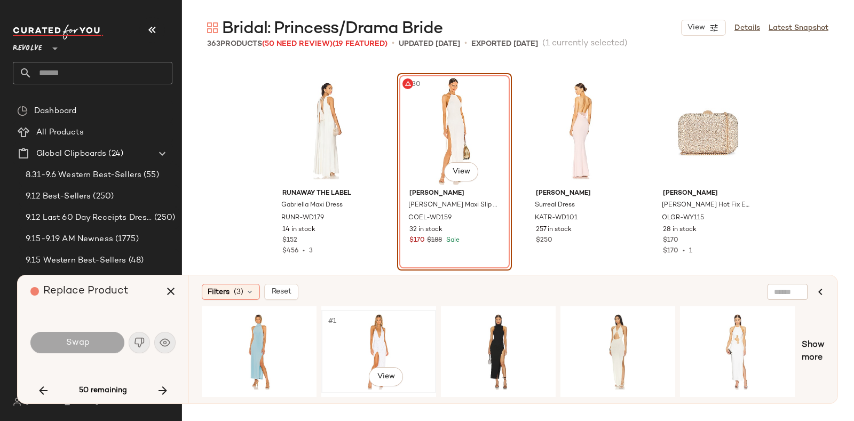
click at [378, 322] on div "#1 View" at bounding box center [378, 352] width 107 height 76
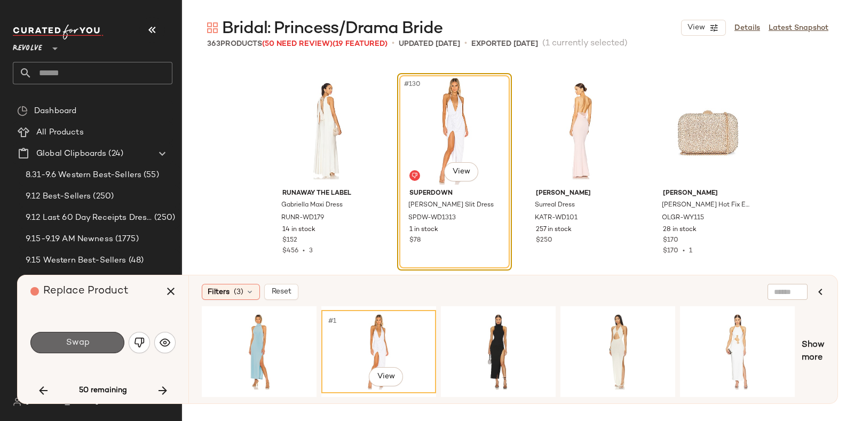
click at [80, 343] on span "Swap" at bounding box center [77, 343] width 24 height 10
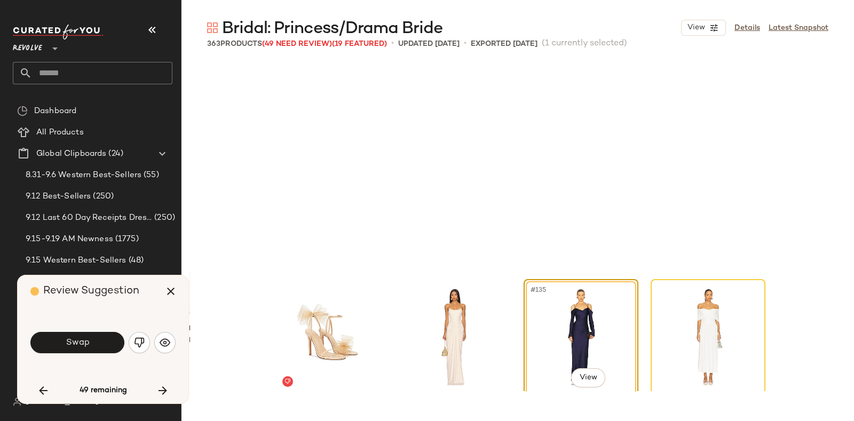
scroll to position [6801, 0]
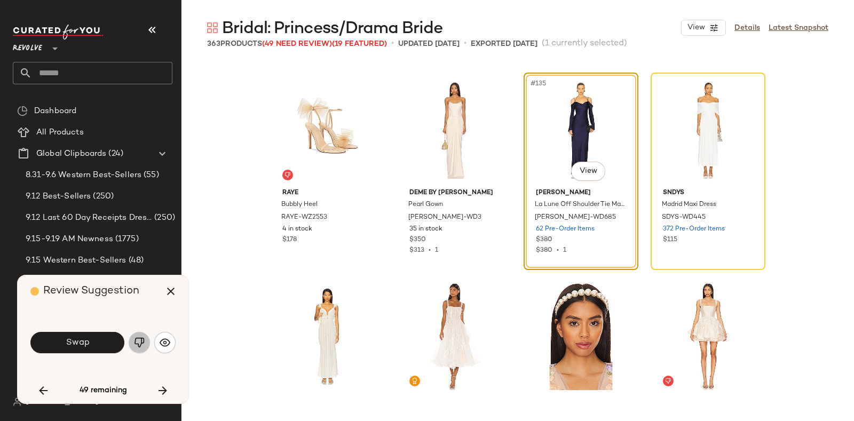
click at [136, 345] on img "button" at bounding box center [139, 342] width 11 height 11
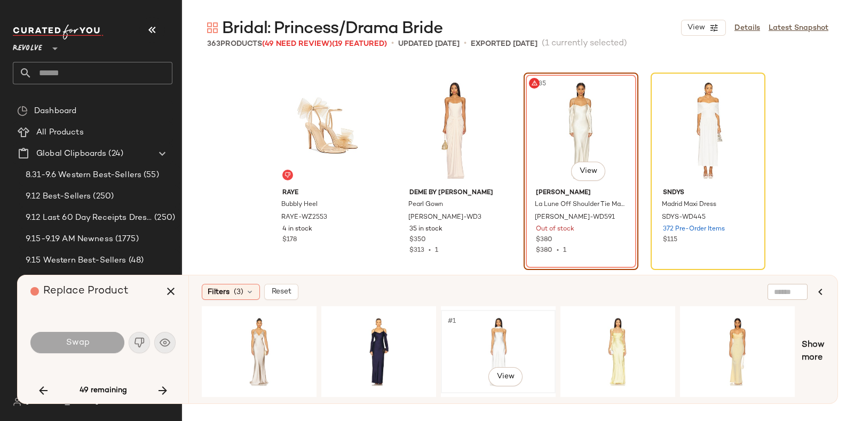
click at [483, 320] on div "#1 View" at bounding box center [498, 352] width 107 height 76
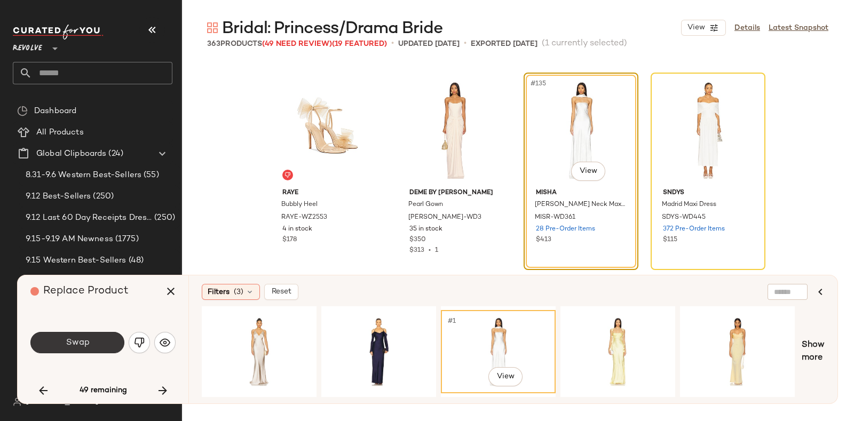
click at [98, 341] on button "Swap" at bounding box center [77, 342] width 94 height 21
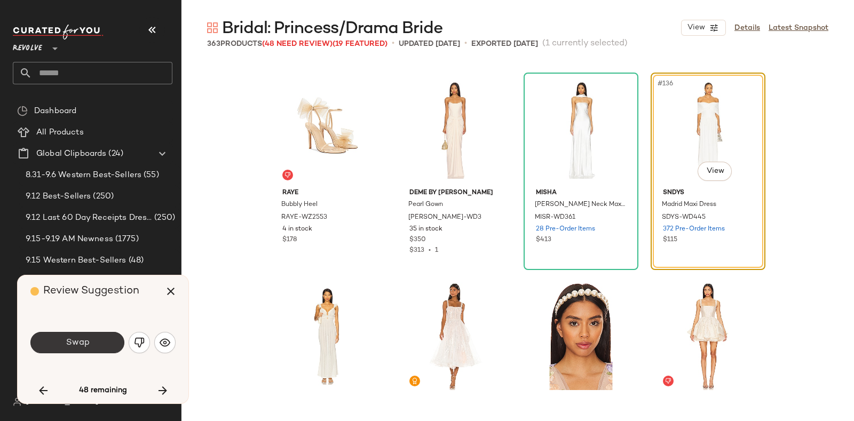
click at [83, 344] on span "Swap" at bounding box center [77, 343] width 24 height 10
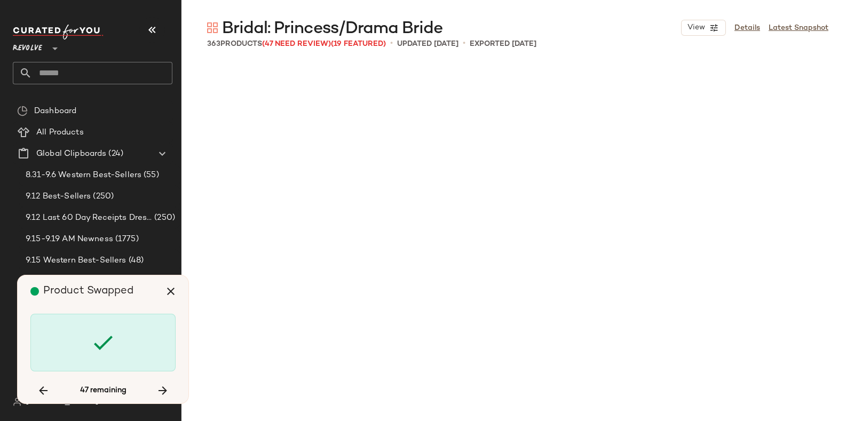
scroll to position [7625, 0]
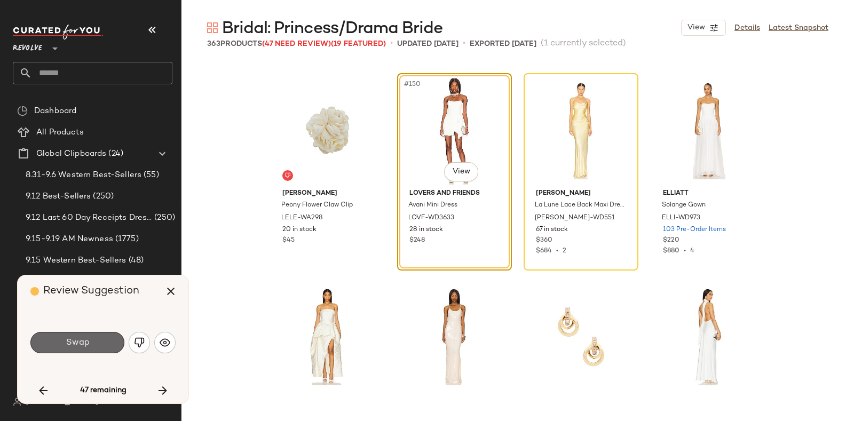
click at [99, 337] on button "Swap" at bounding box center [77, 342] width 94 height 21
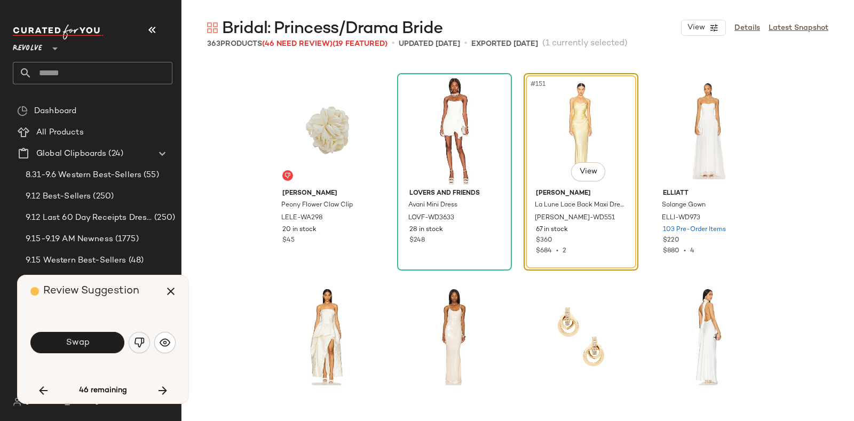
click at [132, 345] on button "button" at bounding box center [139, 342] width 21 height 21
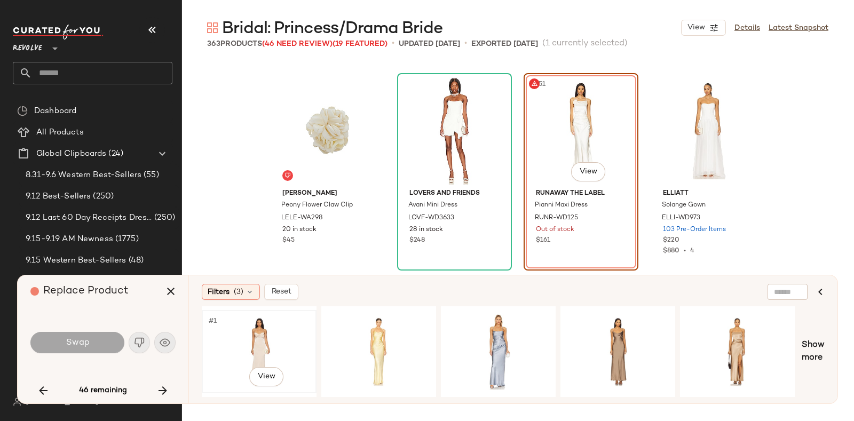
click at [264, 327] on div "#1 View" at bounding box center [259, 352] width 107 height 76
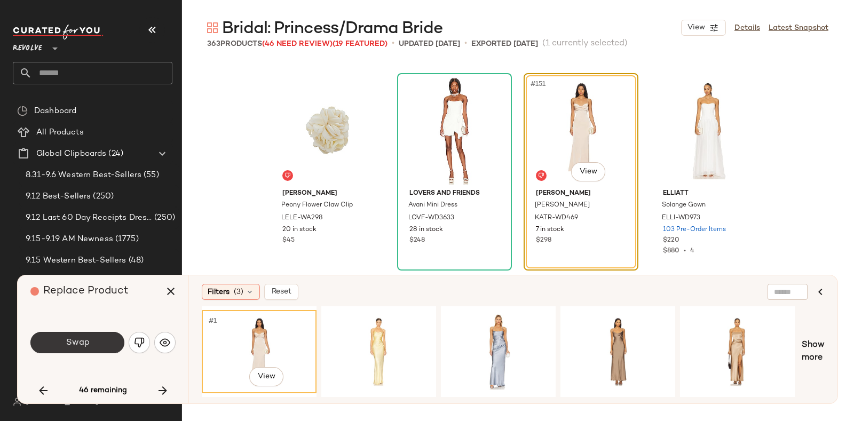
click at [80, 343] on span "Swap" at bounding box center [77, 343] width 24 height 10
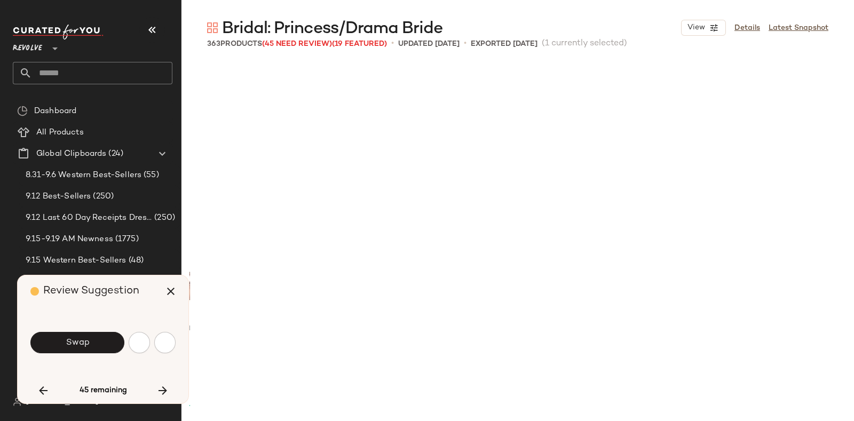
scroll to position [8243, 0]
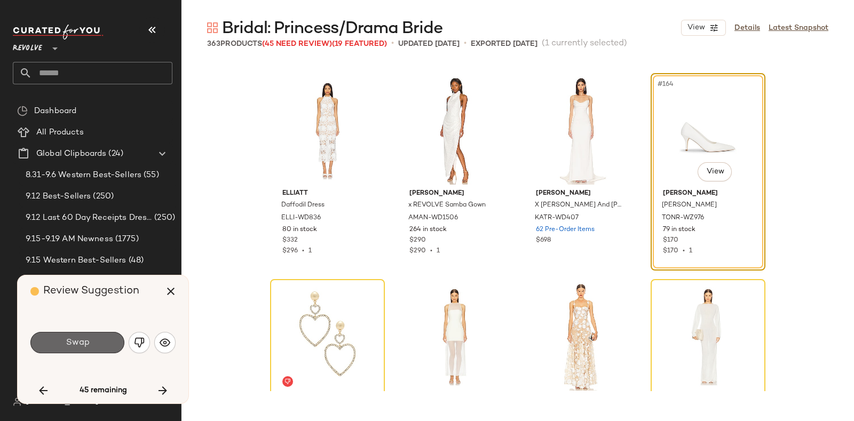
click at [83, 345] on span "Swap" at bounding box center [77, 343] width 24 height 10
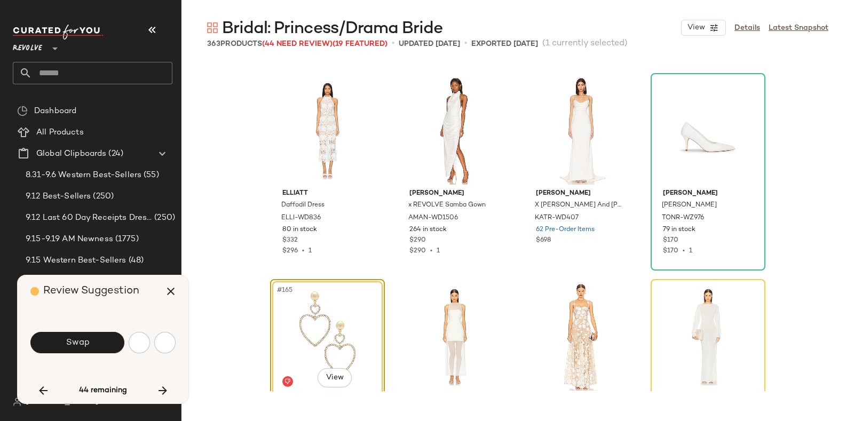
scroll to position [8449, 0]
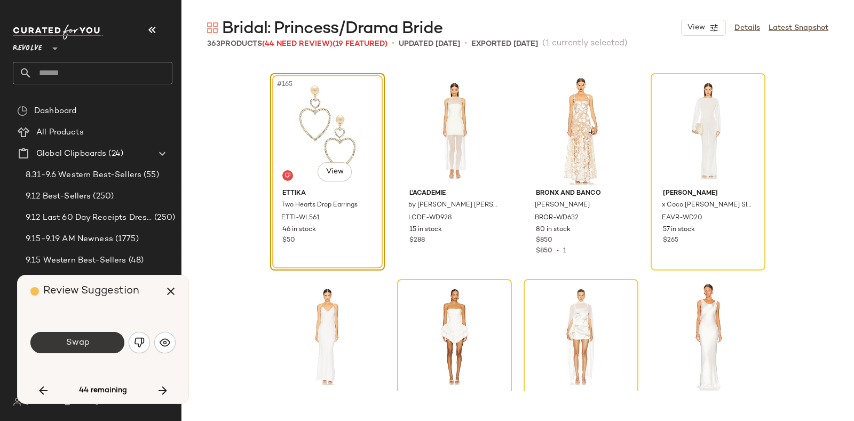
click at [74, 345] on span "Swap" at bounding box center [77, 343] width 24 height 10
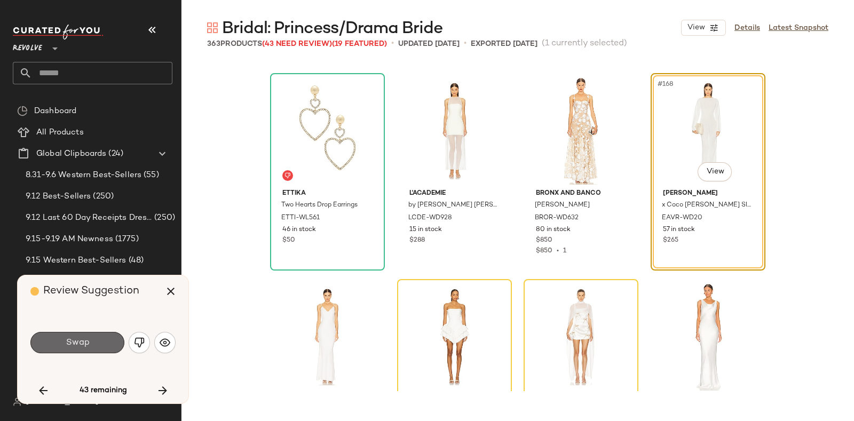
click at [80, 336] on button "Swap" at bounding box center [77, 342] width 94 height 21
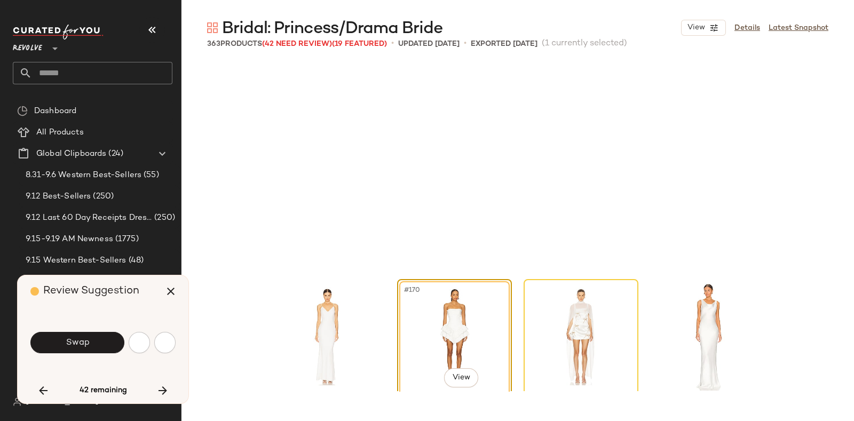
scroll to position [8655, 0]
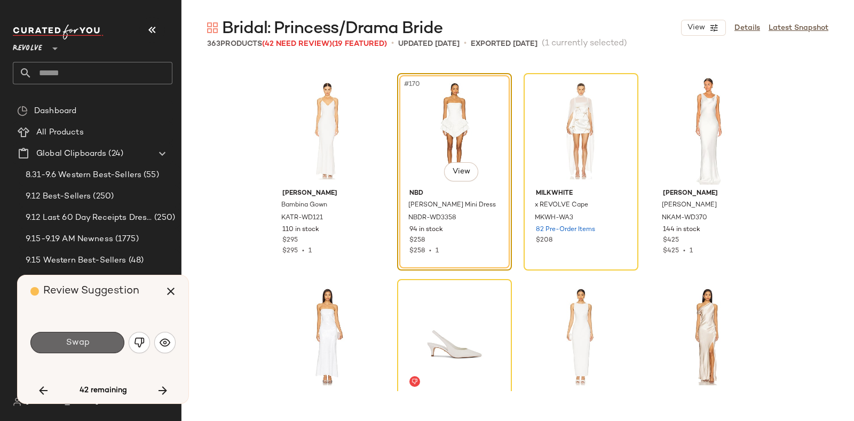
click at [96, 342] on button "Swap" at bounding box center [77, 342] width 94 height 21
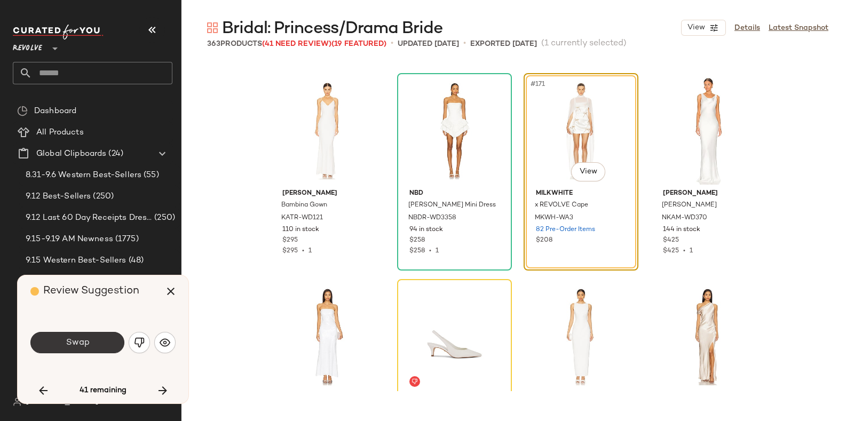
click at [102, 339] on button "Swap" at bounding box center [77, 342] width 94 height 21
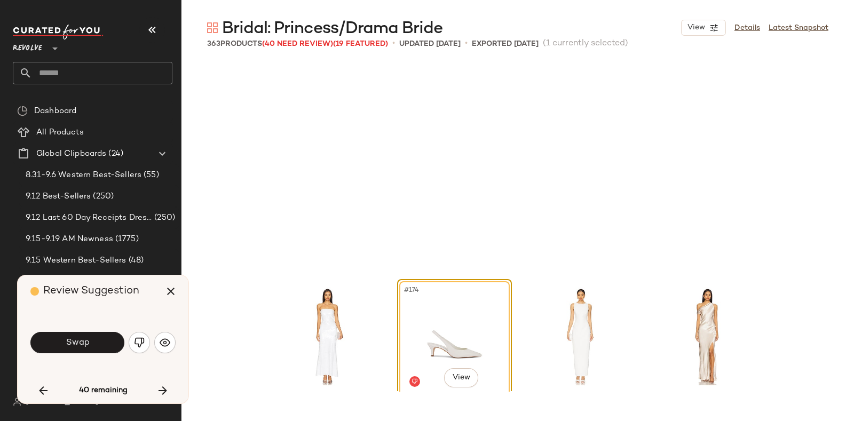
scroll to position [8862, 0]
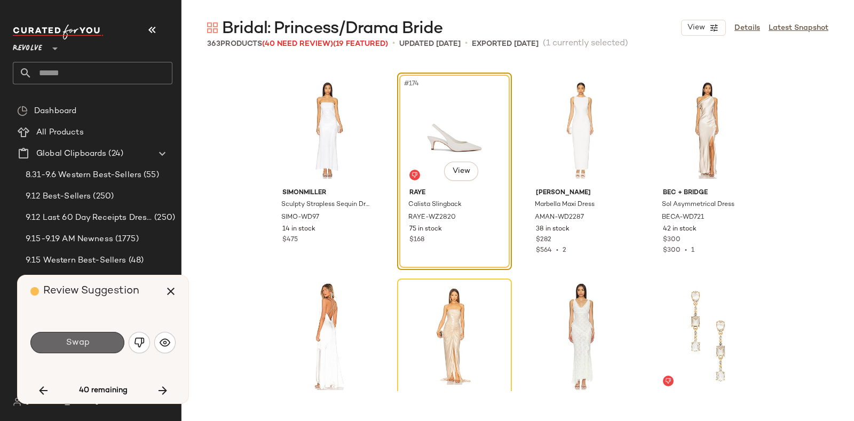
click at [96, 341] on button "Swap" at bounding box center [77, 342] width 94 height 21
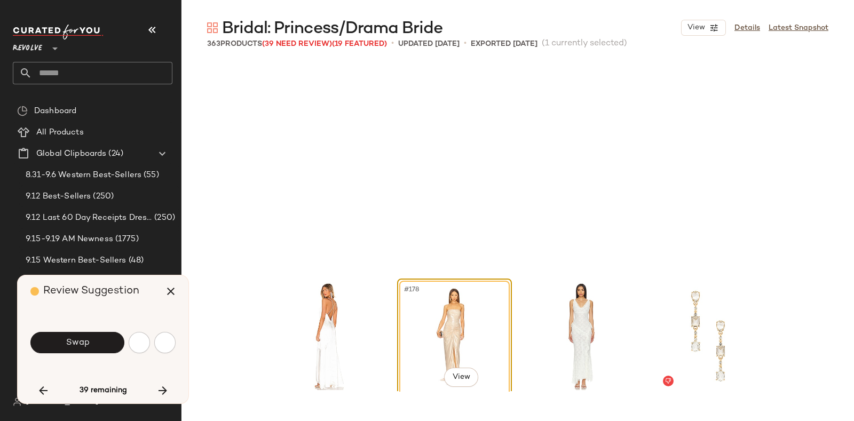
scroll to position [9068, 0]
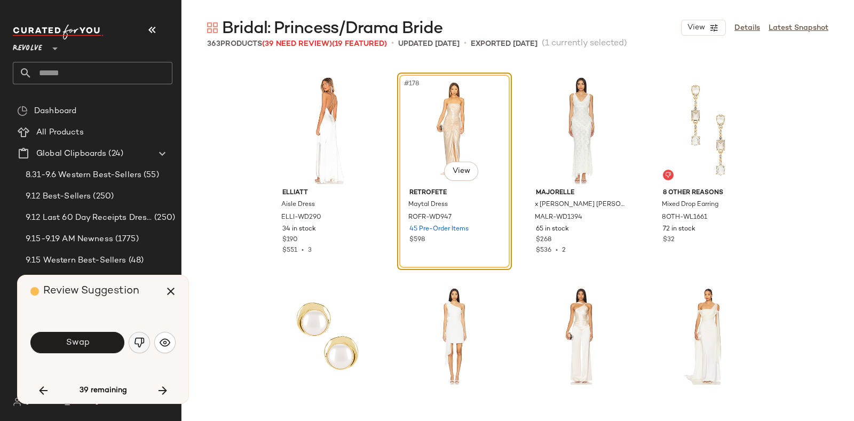
click at [140, 341] on img "button" at bounding box center [139, 342] width 11 height 11
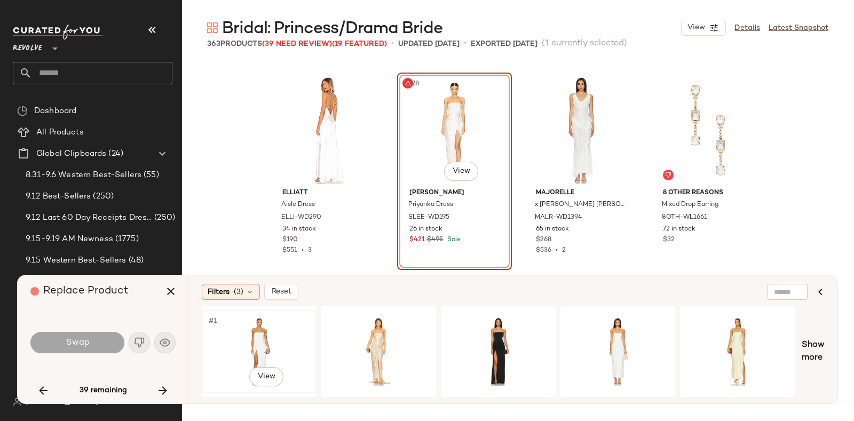
click at [264, 328] on div "#1 View" at bounding box center [259, 352] width 107 height 76
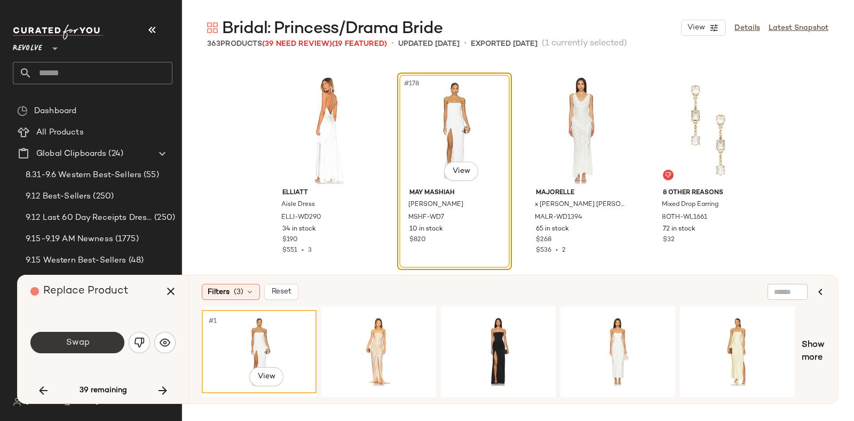
click at [77, 335] on button "Swap" at bounding box center [77, 342] width 94 height 21
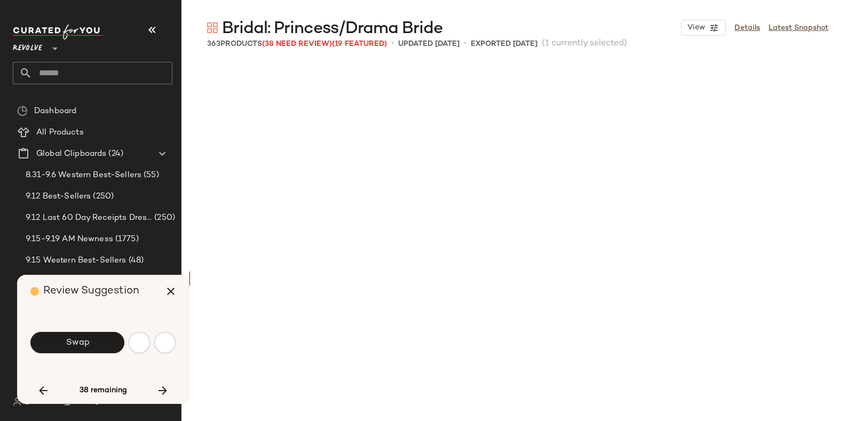
scroll to position [9480, 0]
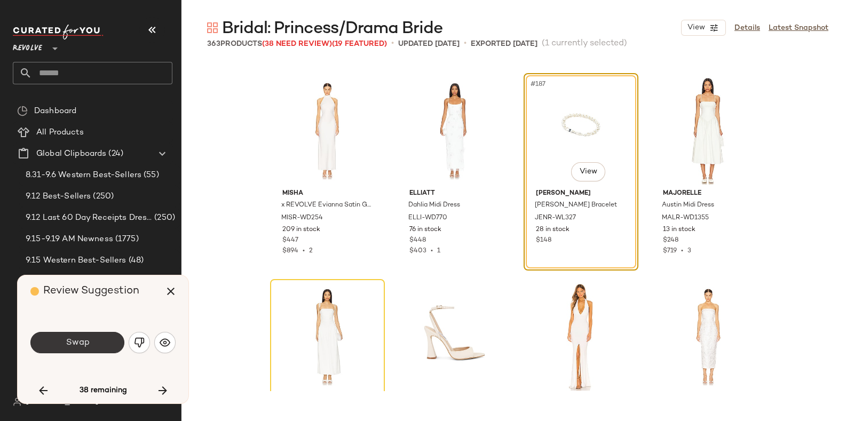
click at [68, 351] on button "Swap" at bounding box center [77, 342] width 94 height 21
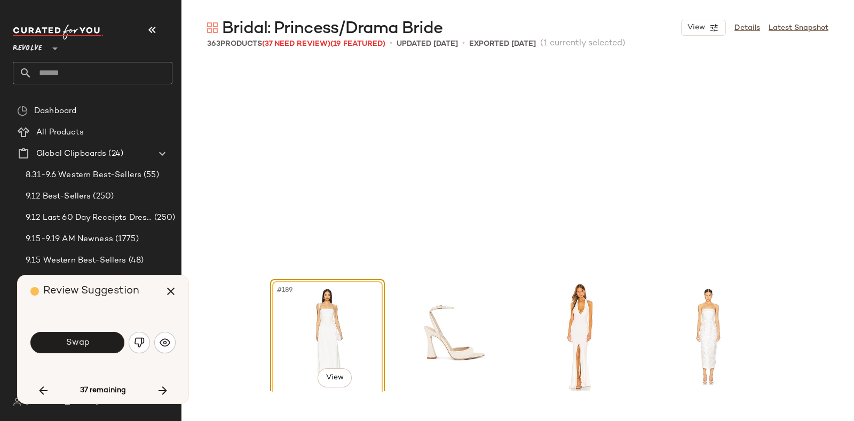
scroll to position [9686, 0]
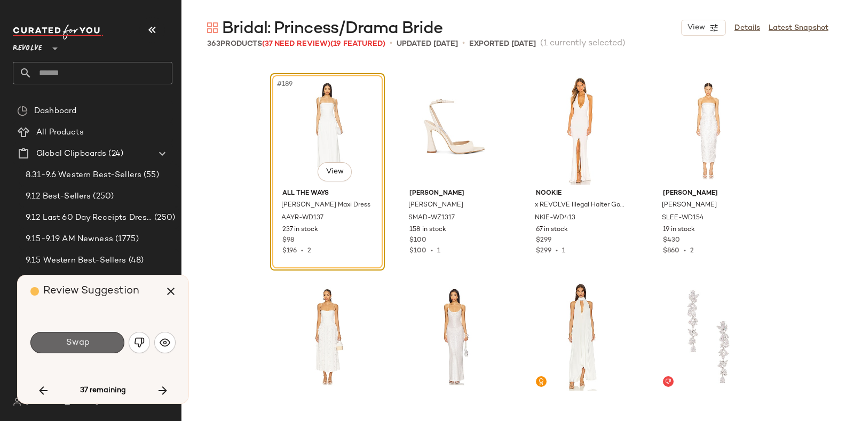
click at [95, 342] on button "Swap" at bounding box center [77, 342] width 94 height 21
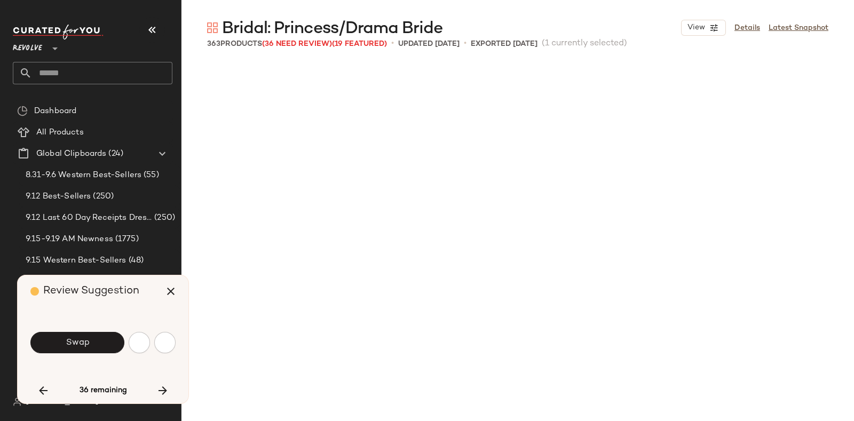
scroll to position [10098, 0]
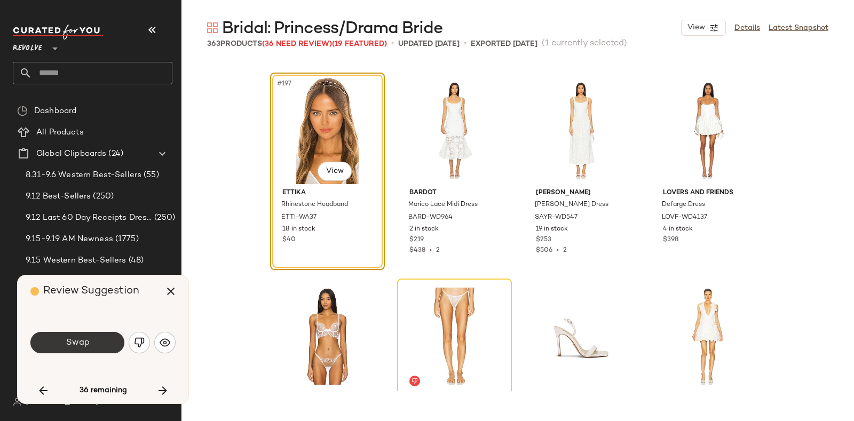
click at [107, 340] on button "Swap" at bounding box center [77, 342] width 94 height 21
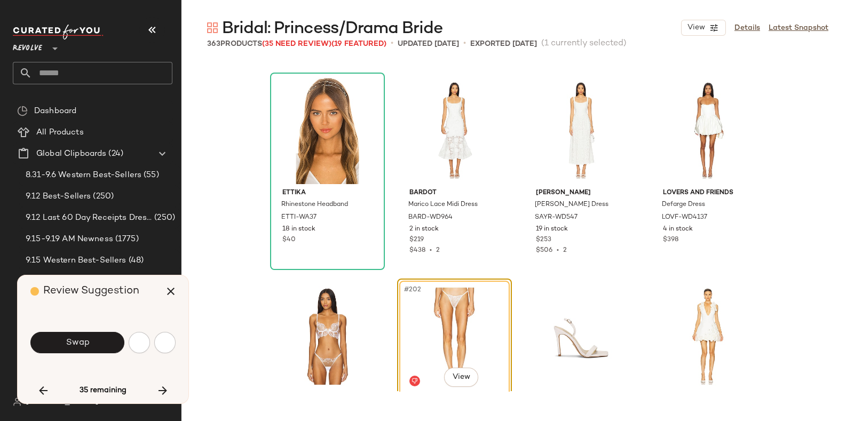
scroll to position [10304, 0]
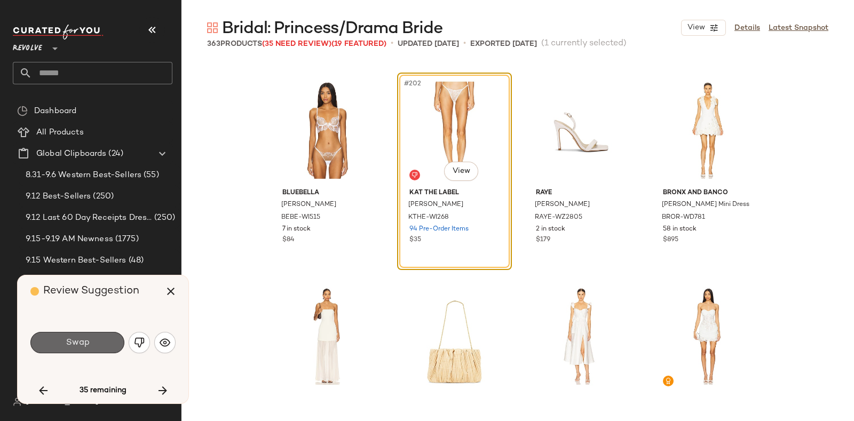
click at [80, 340] on span "Swap" at bounding box center [77, 343] width 24 height 10
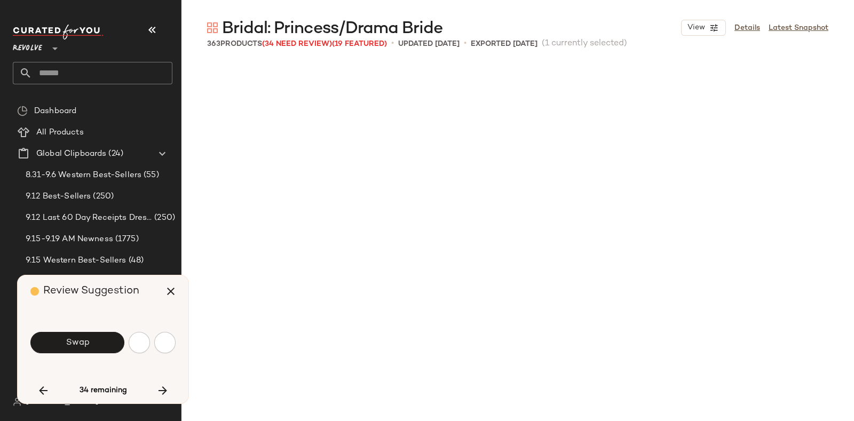
scroll to position [10716, 0]
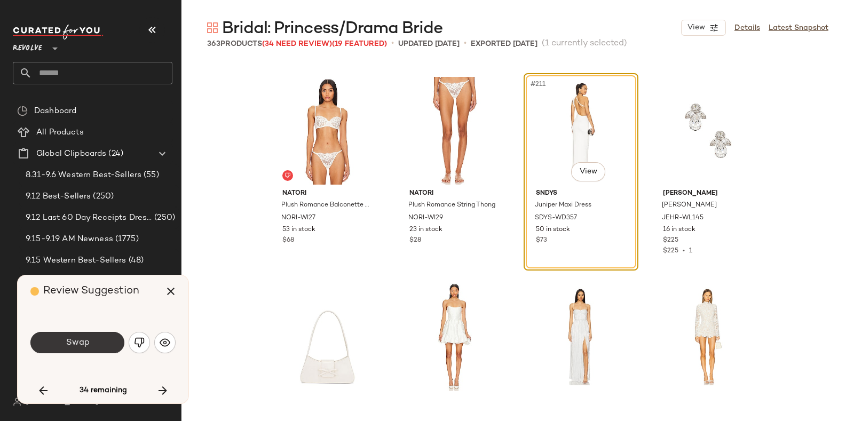
click at [94, 341] on button "Swap" at bounding box center [77, 342] width 94 height 21
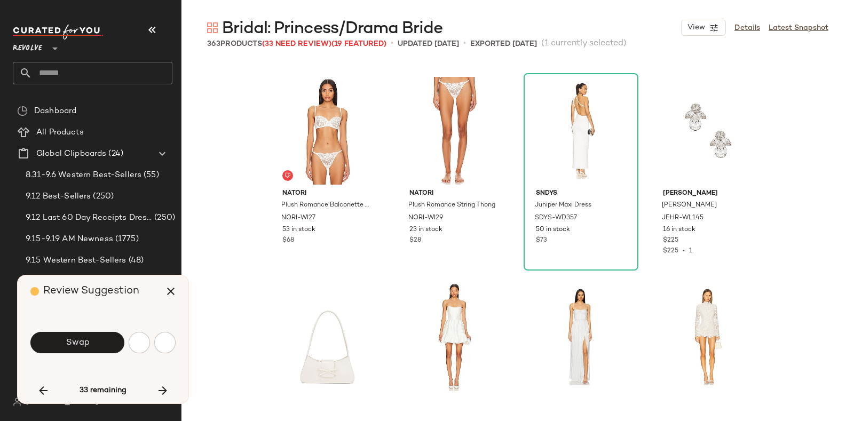
scroll to position [11129, 0]
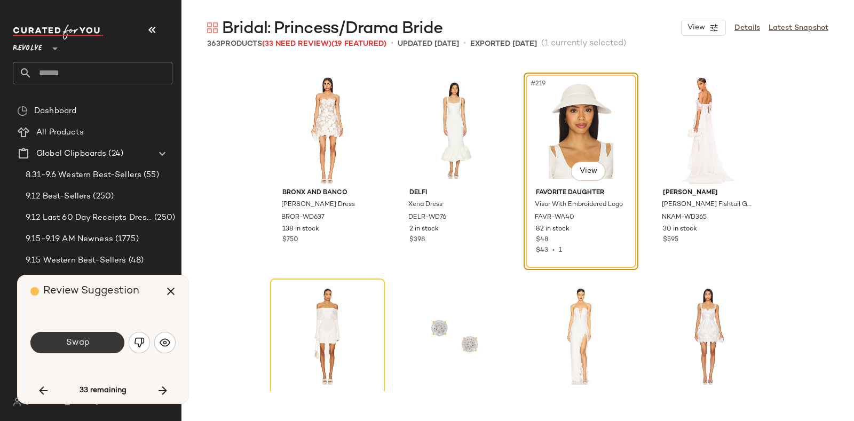
click at [86, 347] on span "Swap" at bounding box center [77, 343] width 24 height 10
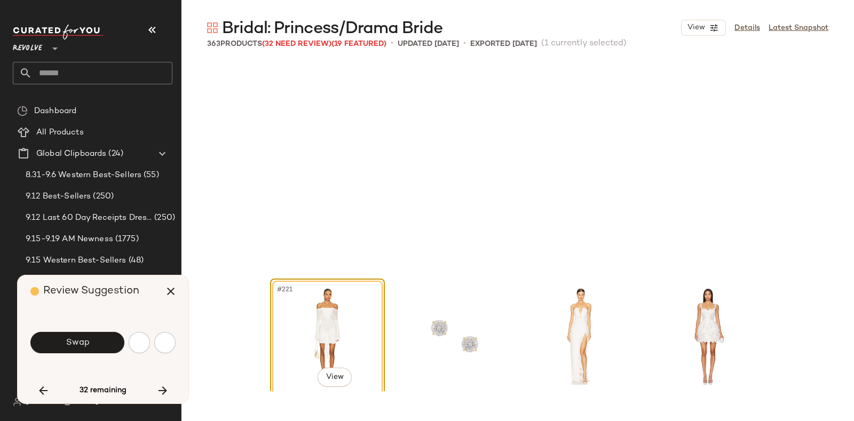
scroll to position [11335, 0]
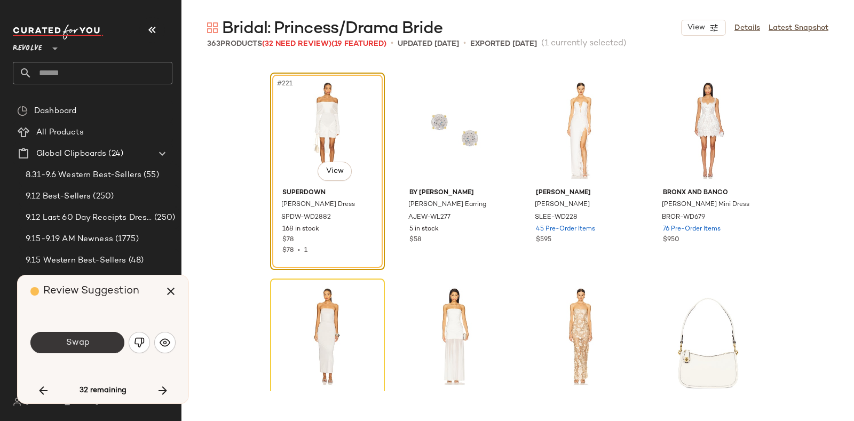
click at [101, 340] on button "Swap" at bounding box center [77, 342] width 94 height 21
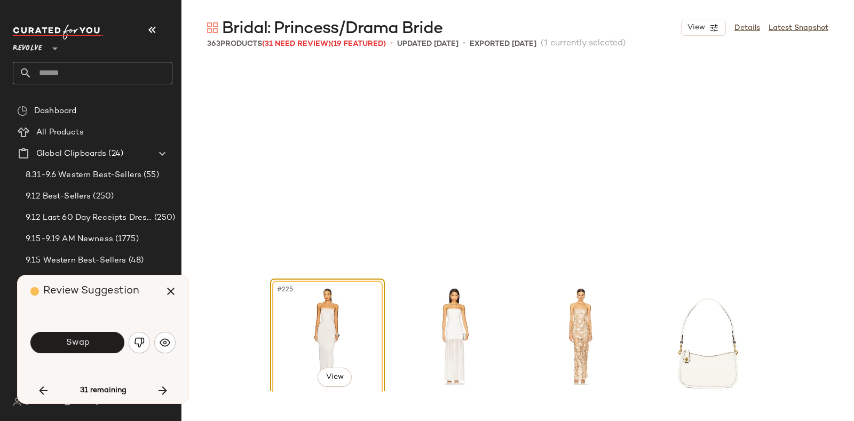
scroll to position [11541, 0]
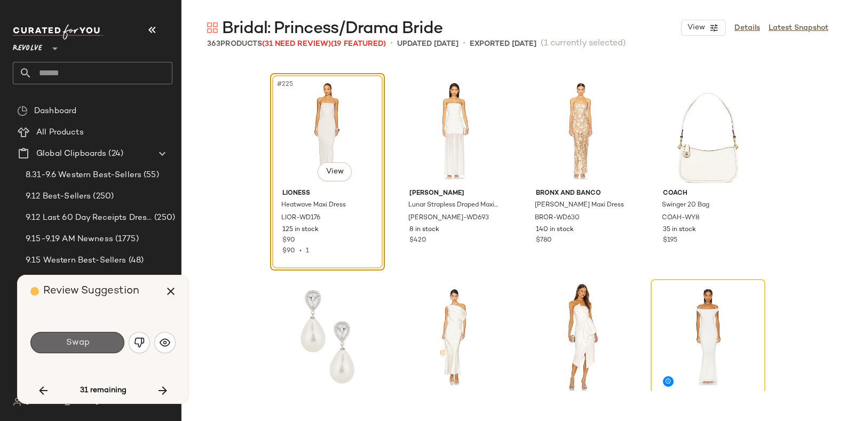
click at [83, 345] on span "Swap" at bounding box center [77, 343] width 24 height 10
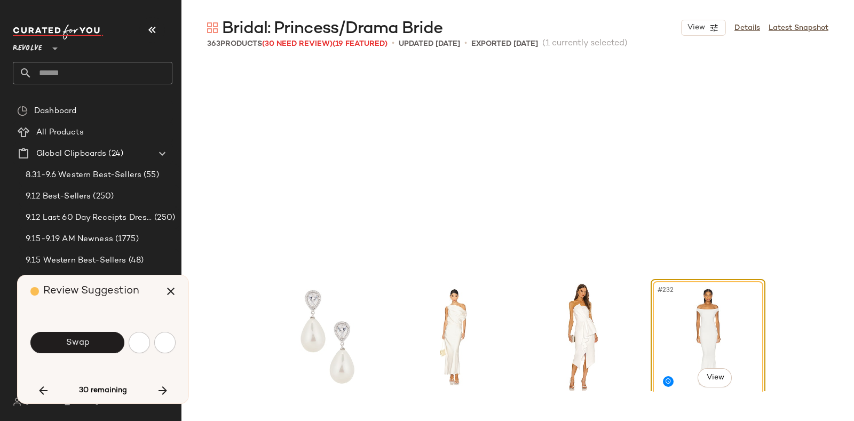
scroll to position [11747, 0]
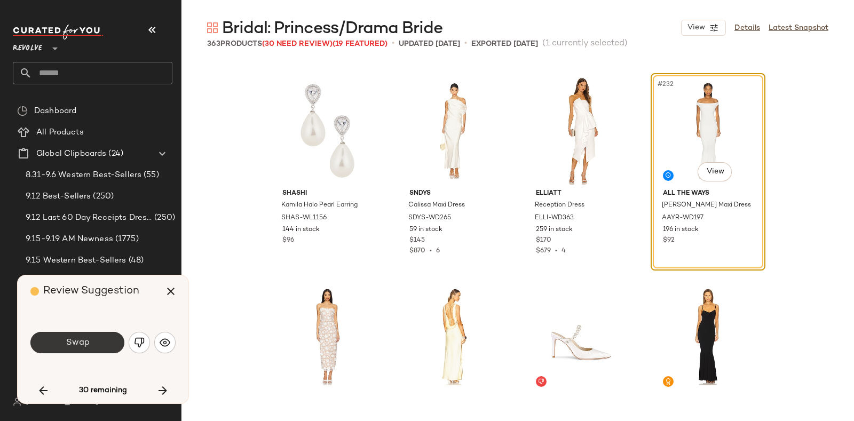
click at [88, 342] on span "Swap" at bounding box center [77, 343] width 24 height 10
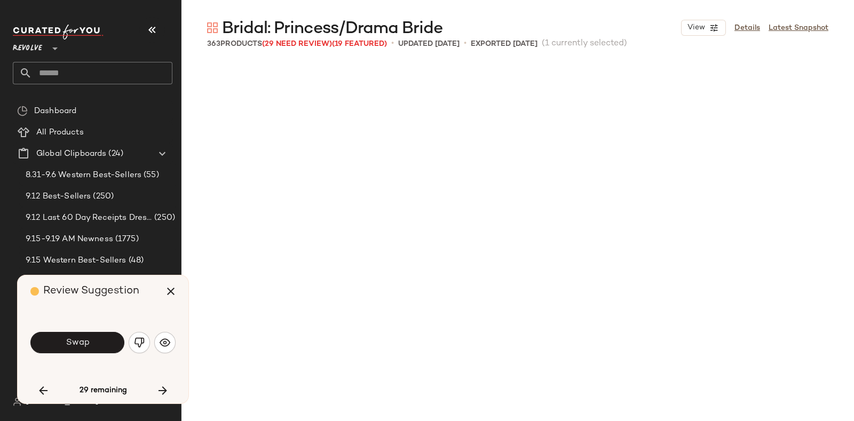
scroll to position [12159, 0]
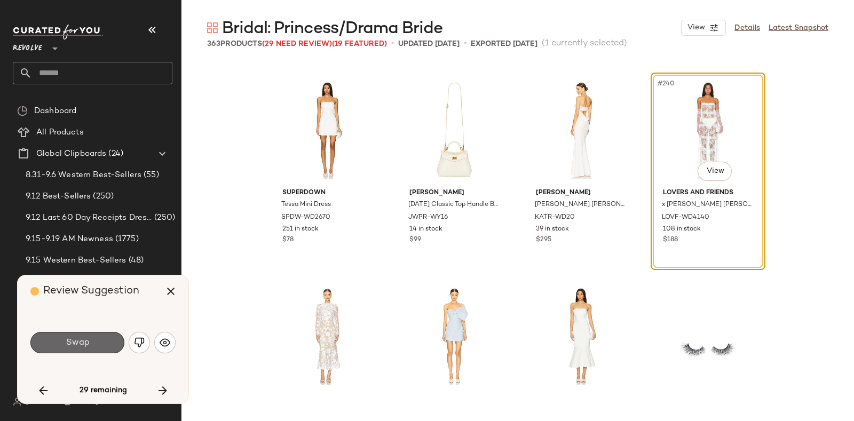
click at [89, 340] on span "Swap" at bounding box center [77, 343] width 24 height 10
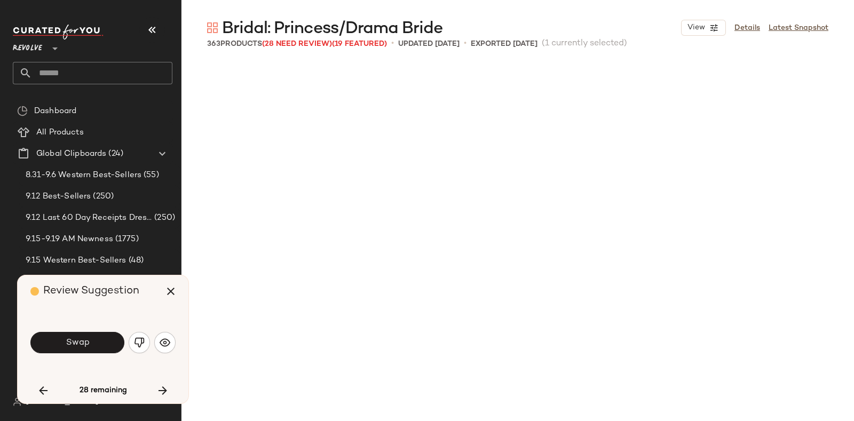
scroll to position [12571, 0]
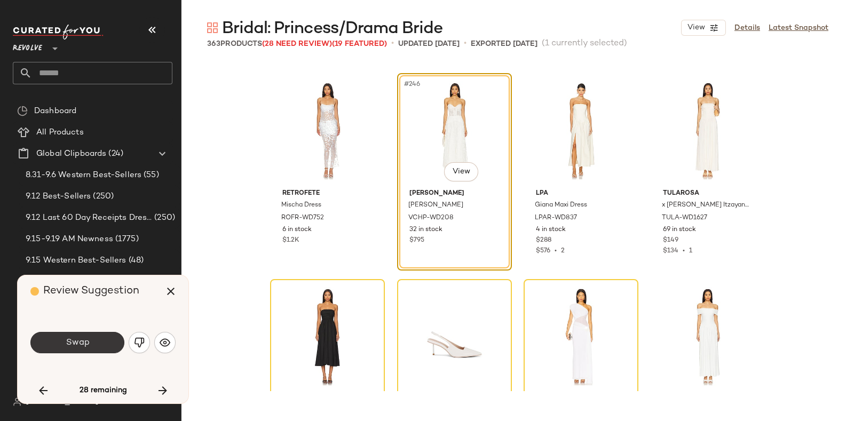
click at [95, 343] on button "Swap" at bounding box center [77, 342] width 94 height 21
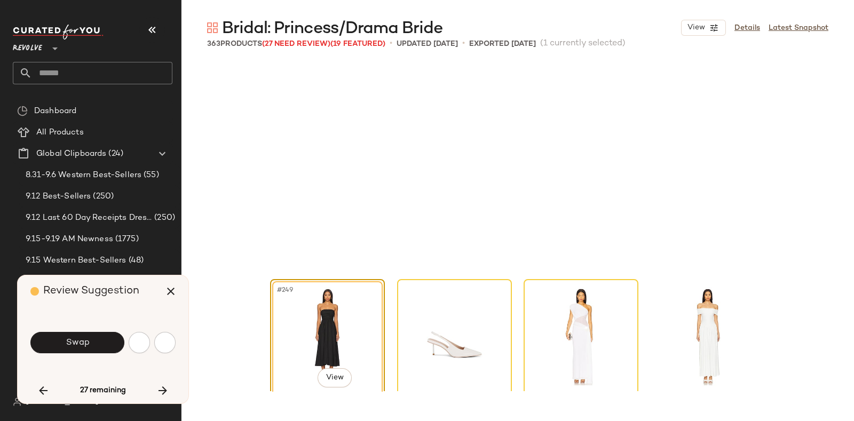
scroll to position [12777, 0]
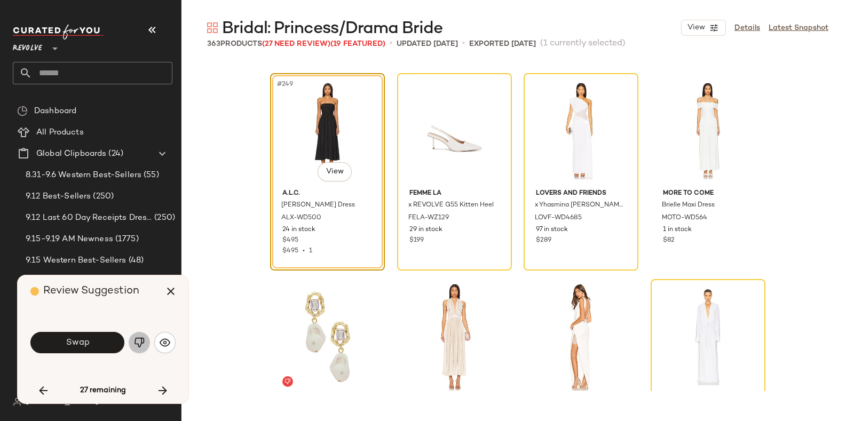
click at [134, 339] on img "button" at bounding box center [139, 342] width 11 height 11
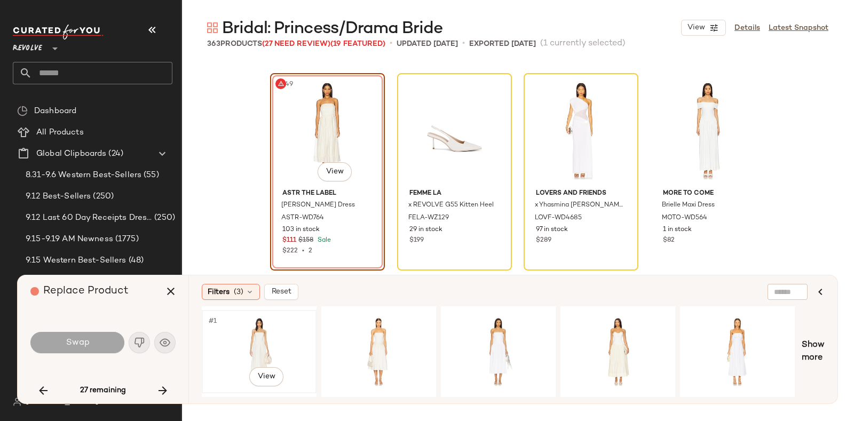
click at [272, 335] on div "#1 View" at bounding box center [259, 352] width 107 height 76
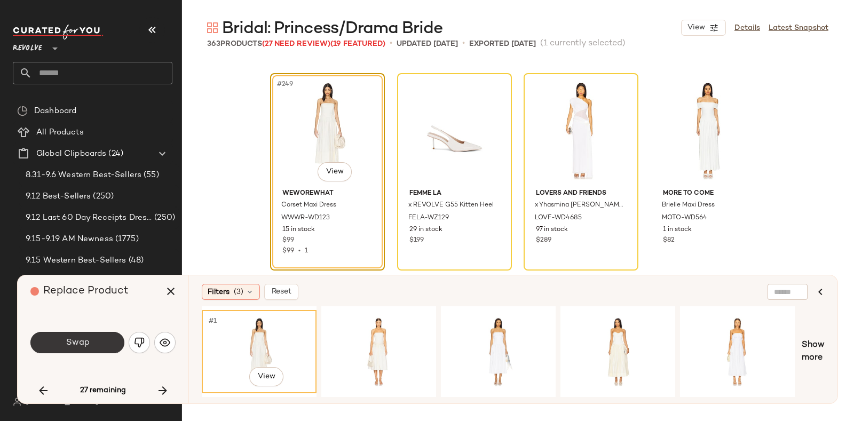
click at [100, 341] on button "Swap" at bounding box center [77, 342] width 94 height 21
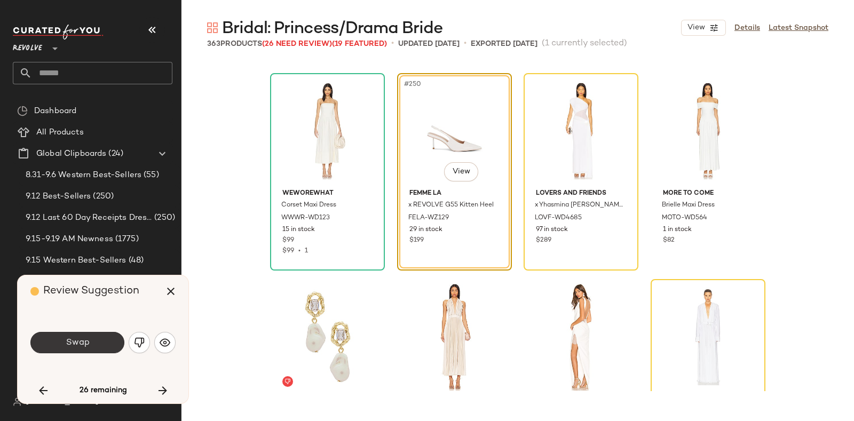
click at [88, 339] on span "Swap" at bounding box center [77, 343] width 24 height 10
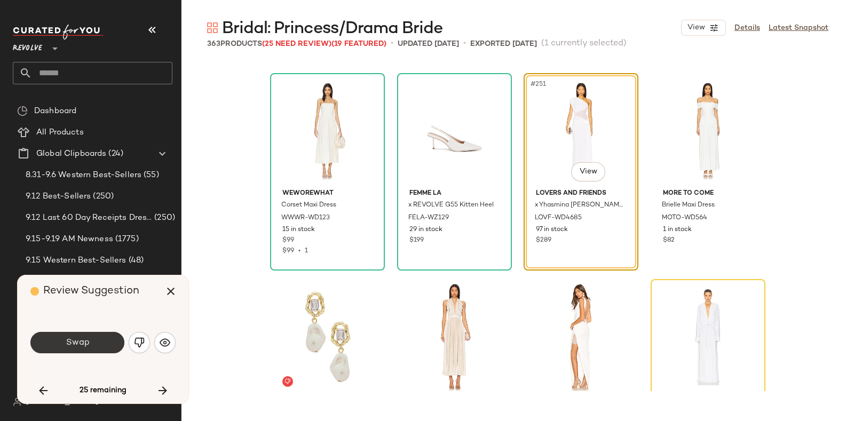
click at [92, 343] on button "Swap" at bounding box center [77, 342] width 94 height 21
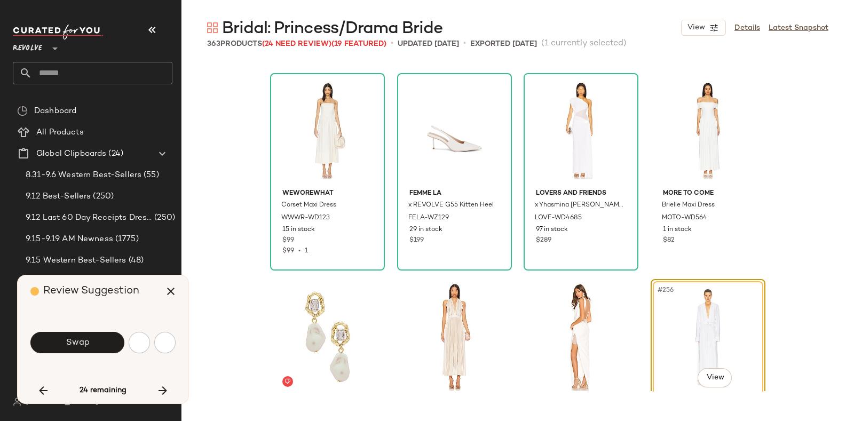
scroll to position [12984, 0]
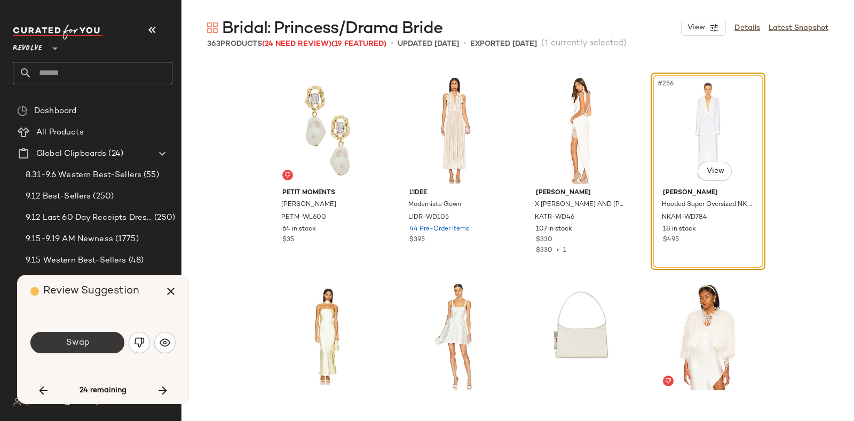
click at [83, 341] on span "Swap" at bounding box center [77, 343] width 24 height 10
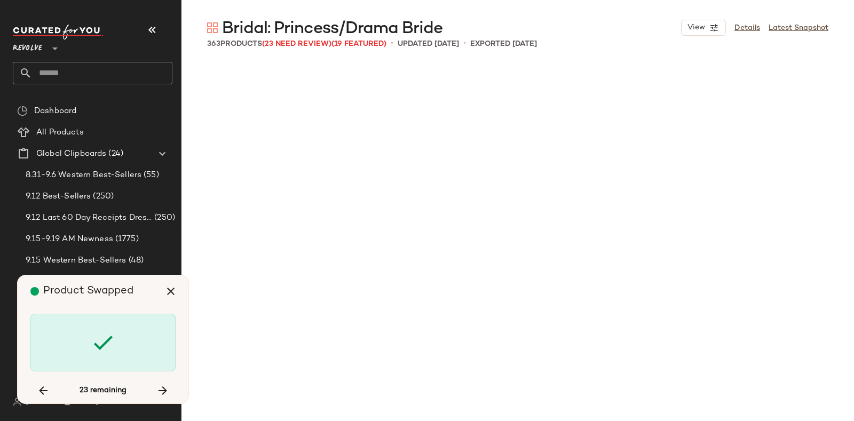
scroll to position [13807, 0]
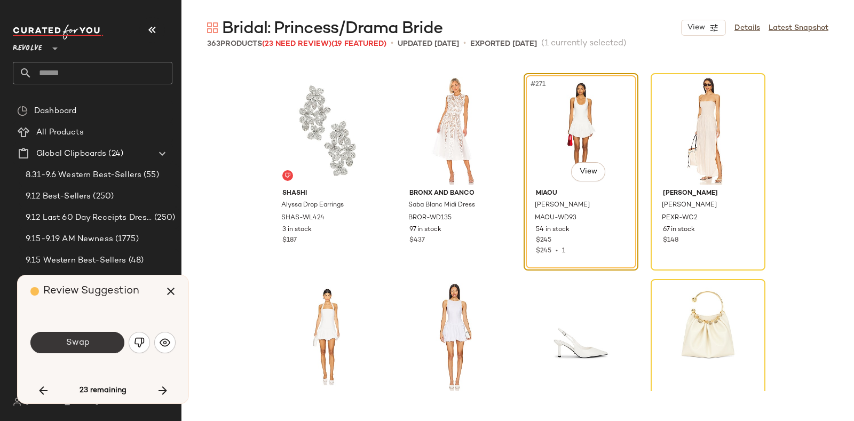
click at [99, 336] on button "Swap" at bounding box center [77, 342] width 94 height 21
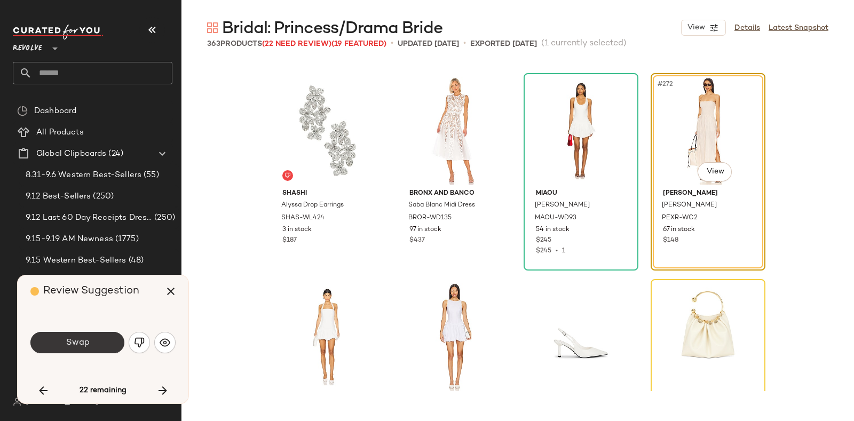
click at [80, 343] on span "Swap" at bounding box center [77, 343] width 24 height 10
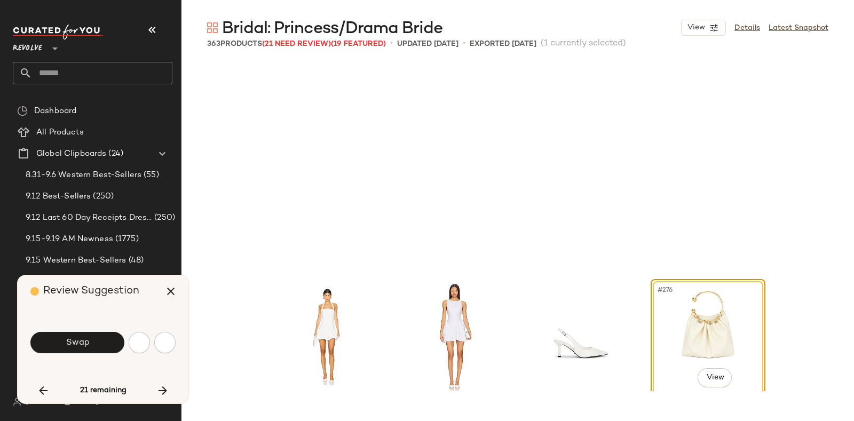
scroll to position [14014, 0]
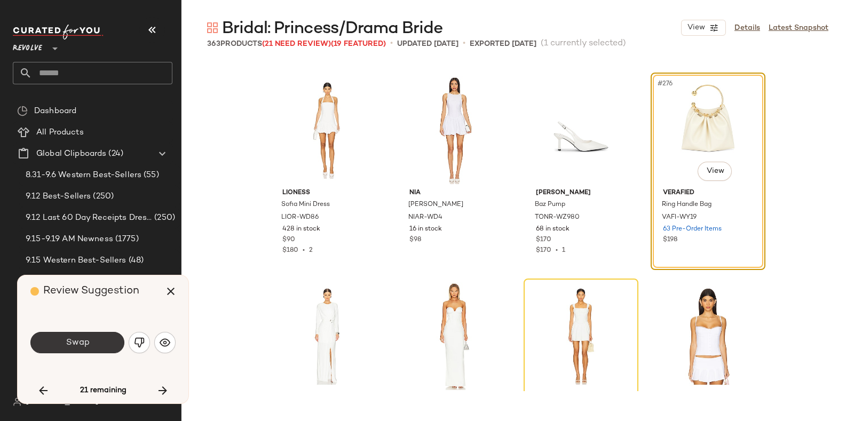
click at [89, 344] on button "Swap" at bounding box center [77, 342] width 94 height 21
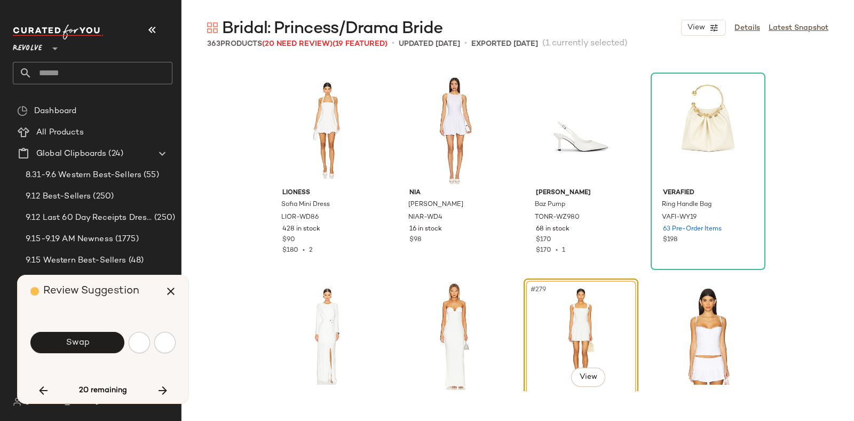
scroll to position [14220, 0]
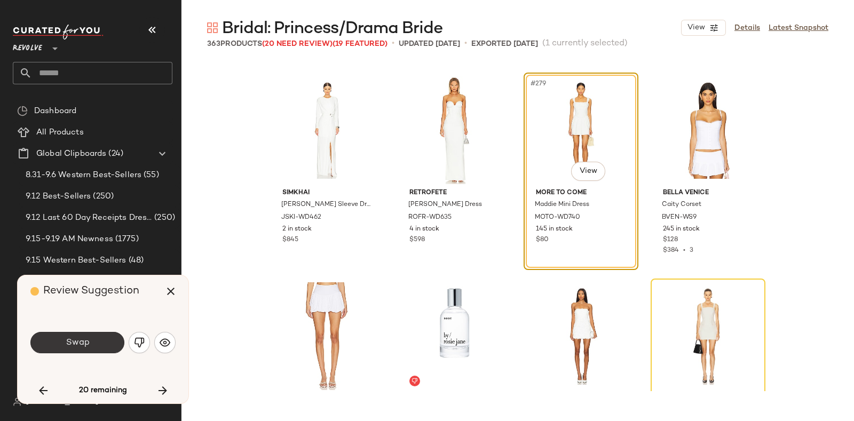
click at [94, 340] on button "Swap" at bounding box center [77, 342] width 94 height 21
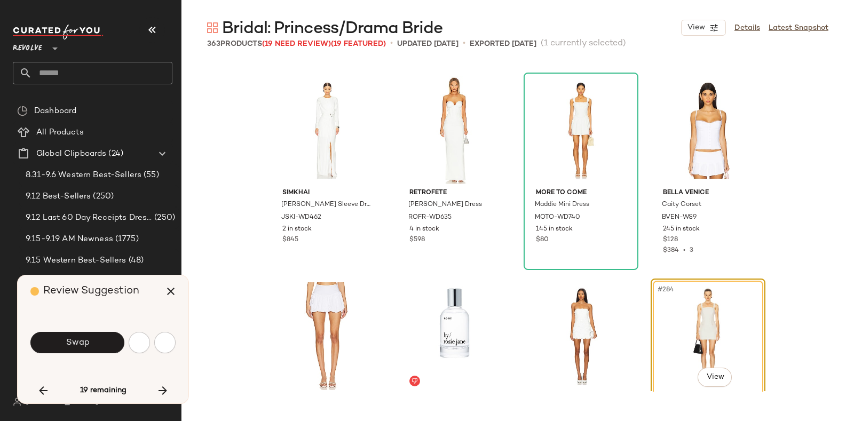
scroll to position [14426, 0]
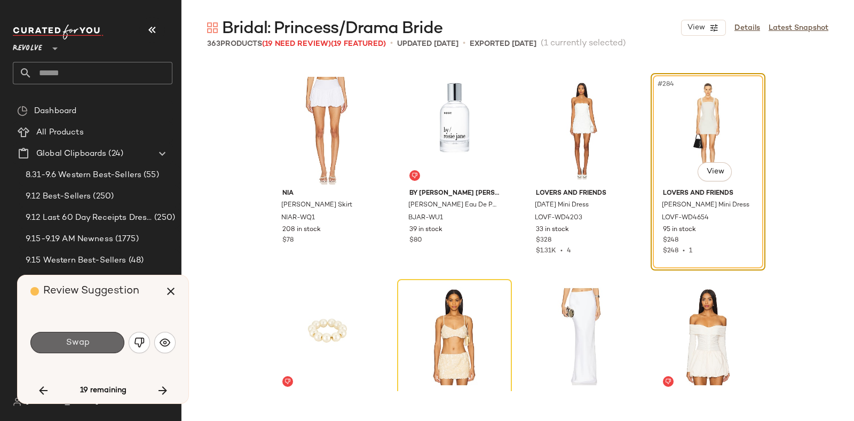
click at [84, 340] on span "Swap" at bounding box center [77, 343] width 24 height 10
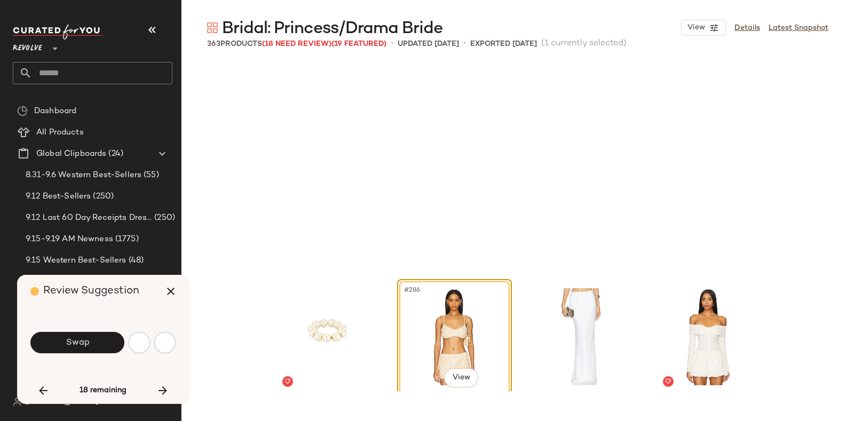
scroll to position [14632, 0]
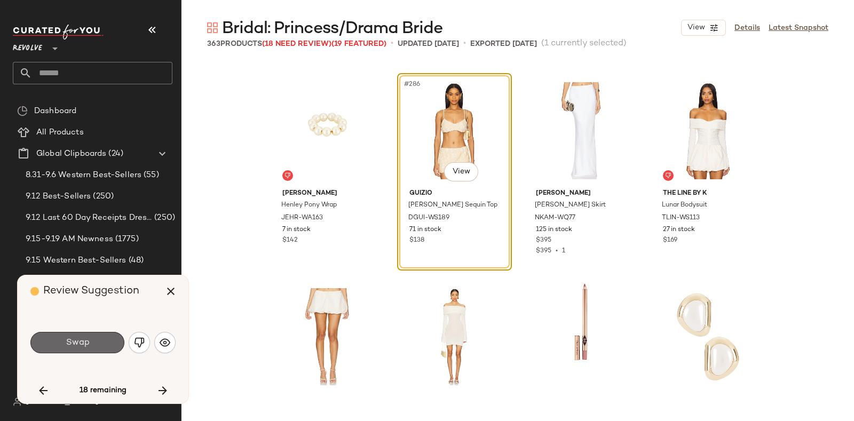
click at [103, 340] on button "Swap" at bounding box center [77, 342] width 94 height 21
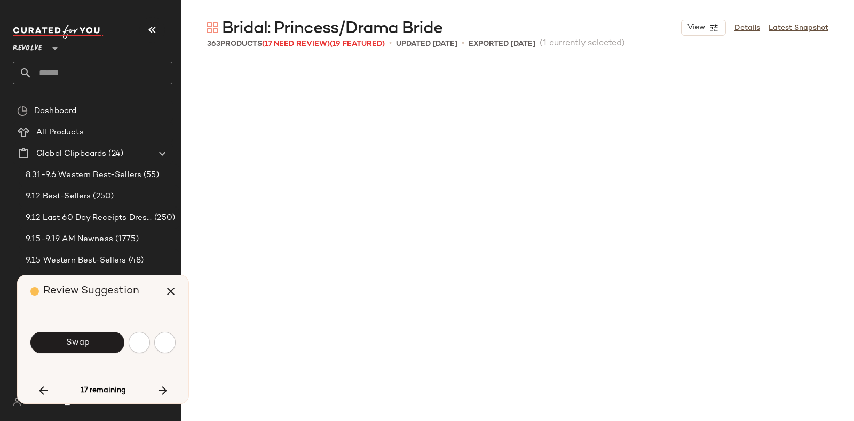
scroll to position [15045, 0]
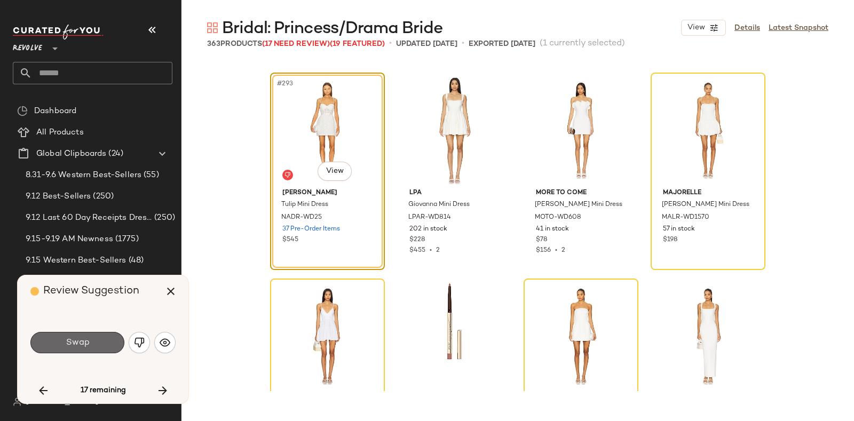
click at [100, 340] on button "Swap" at bounding box center [77, 342] width 94 height 21
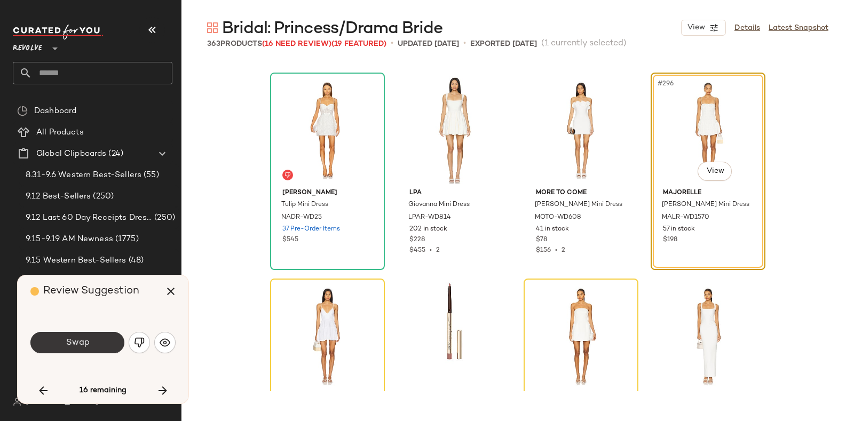
click at [84, 342] on span "Swap" at bounding box center [77, 343] width 24 height 10
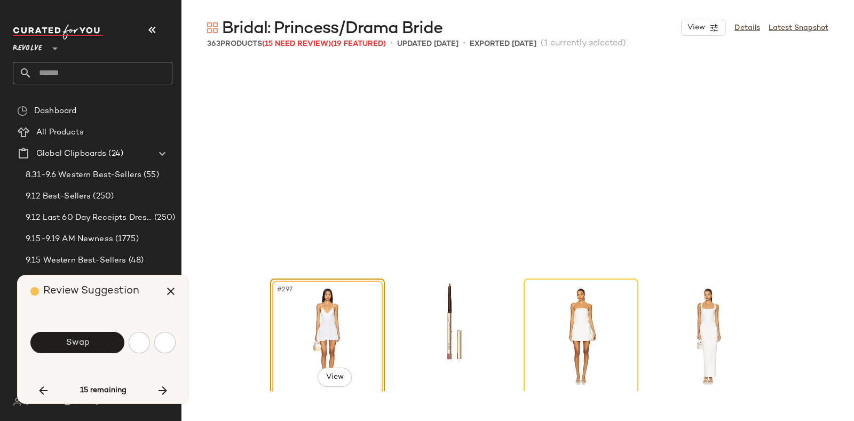
scroll to position [15251, 0]
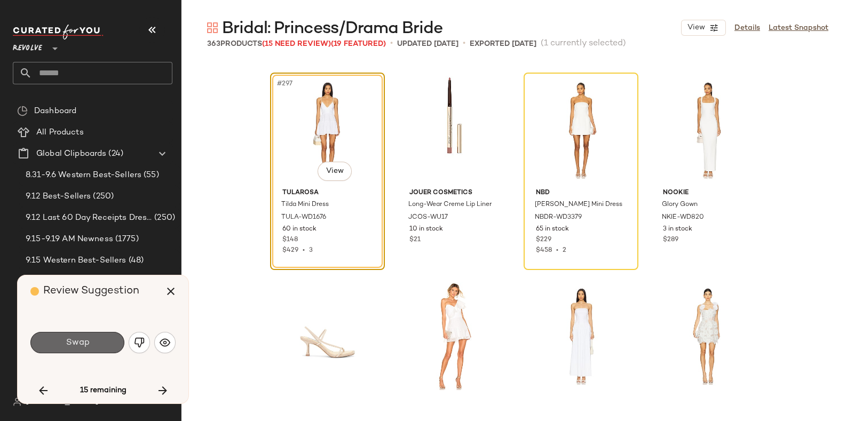
click at [91, 343] on button "Swap" at bounding box center [77, 342] width 94 height 21
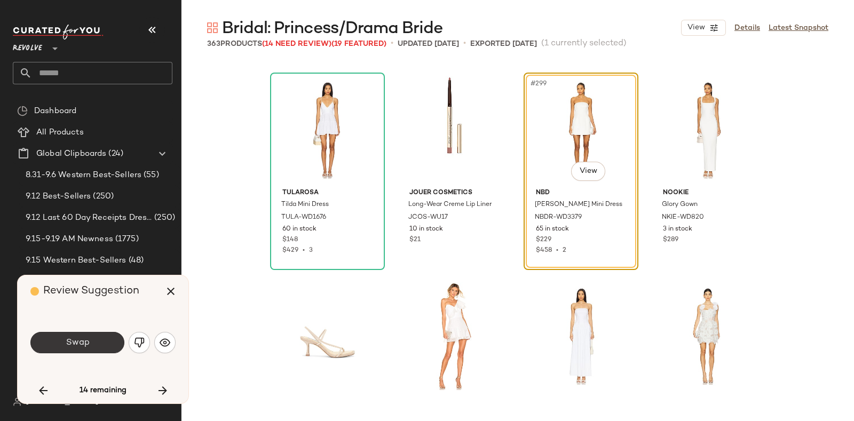
click at [91, 338] on button "Swap" at bounding box center [77, 342] width 94 height 21
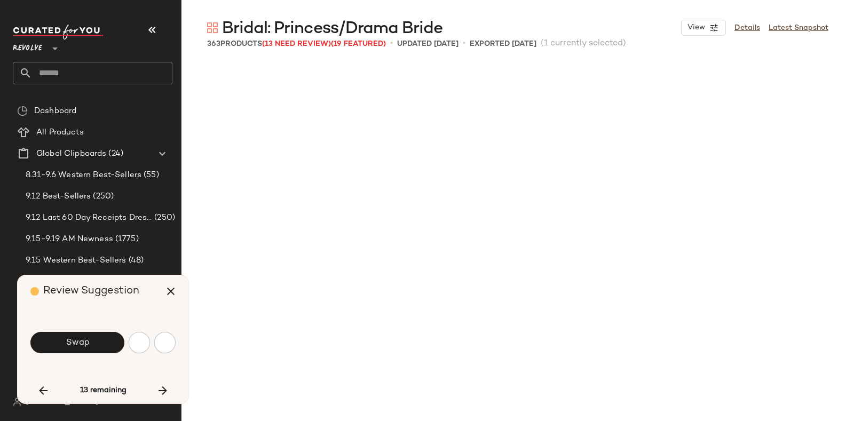
scroll to position [15662, 0]
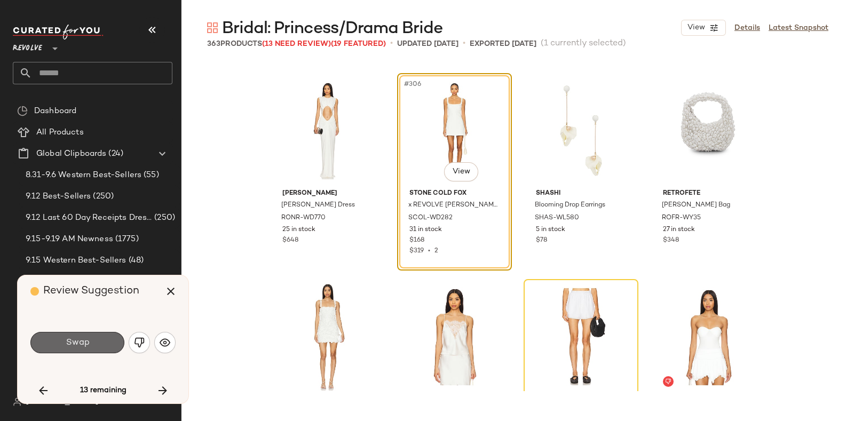
click at [82, 349] on button "Swap" at bounding box center [77, 342] width 94 height 21
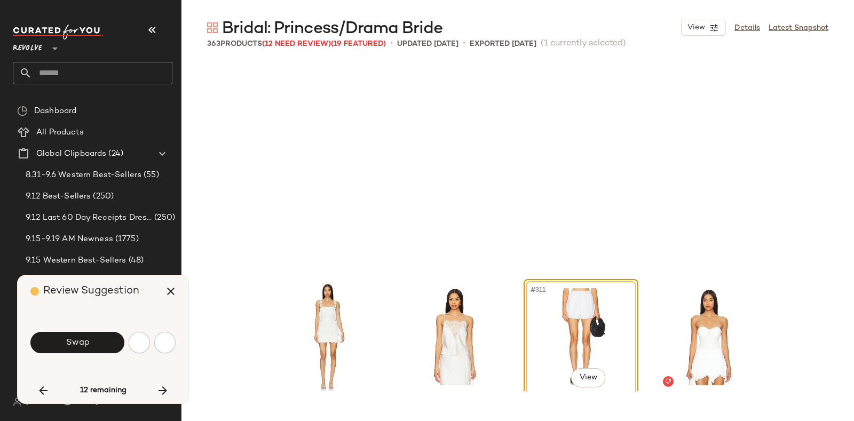
scroll to position [15868, 0]
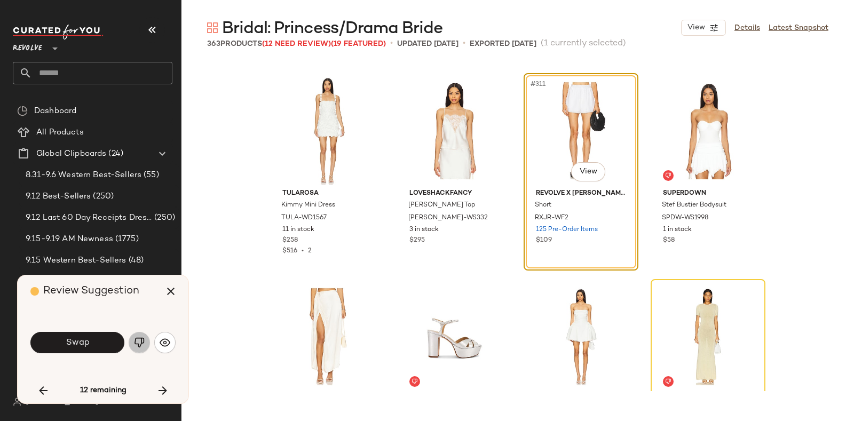
click at [134, 335] on button "button" at bounding box center [139, 342] width 21 height 21
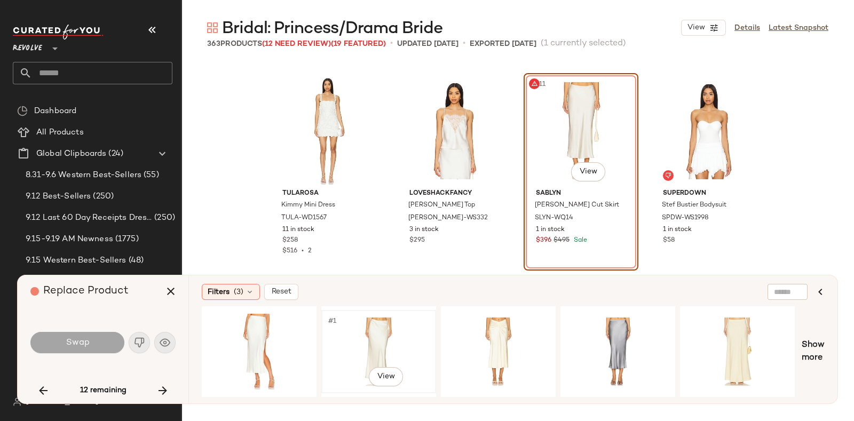
click at [361, 318] on div "#1 View" at bounding box center [378, 352] width 107 height 76
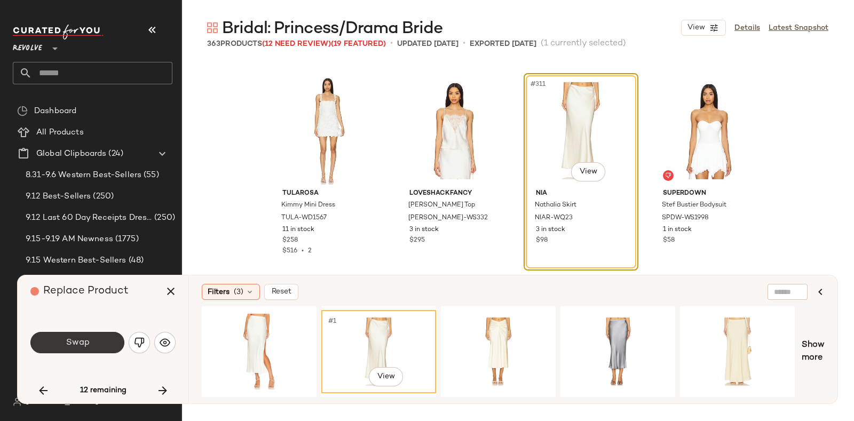
click at [96, 337] on button "Swap" at bounding box center [77, 342] width 94 height 21
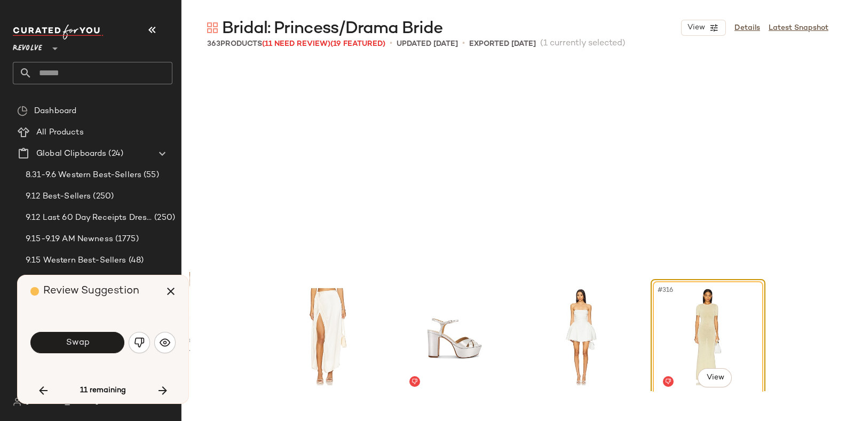
scroll to position [16075, 0]
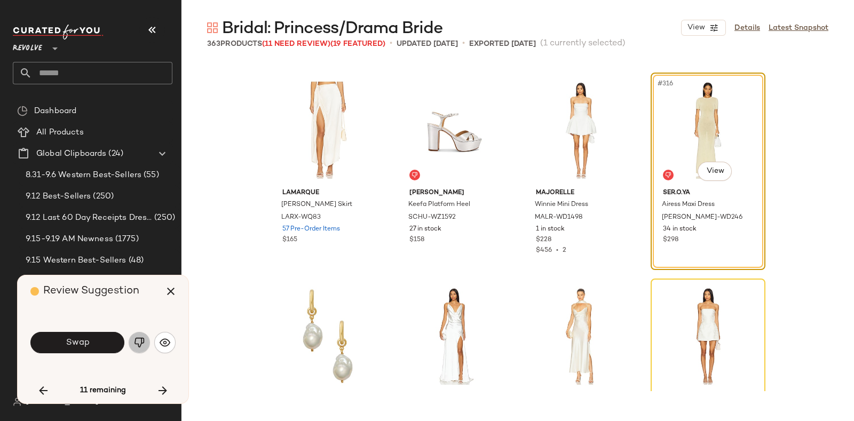
click at [138, 339] on img "button" at bounding box center [139, 342] width 11 height 11
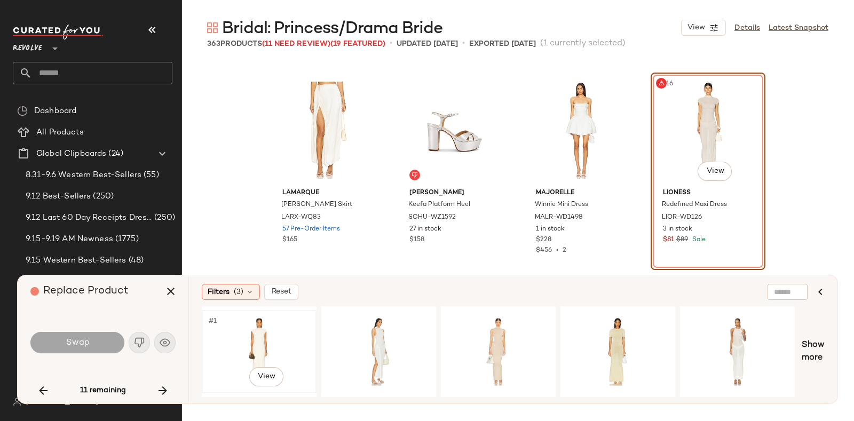
click at [246, 332] on div "#1 View" at bounding box center [259, 352] width 107 height 76
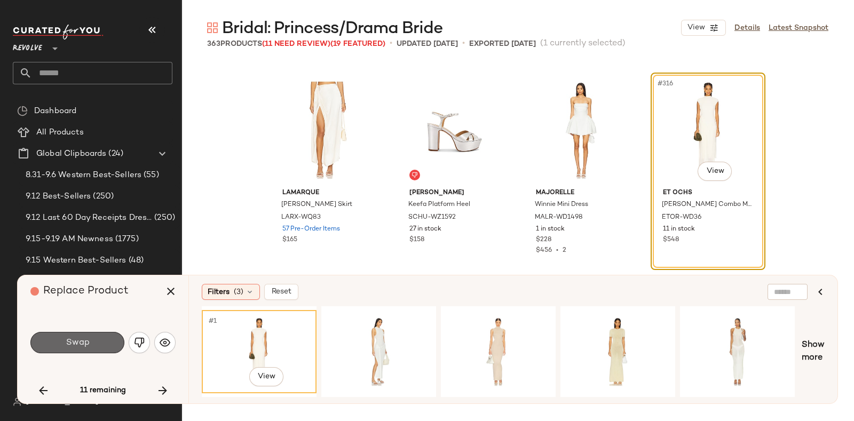
click at [90, 336] on button "Swap" at bounding box center [77, 342] width 94 height 21
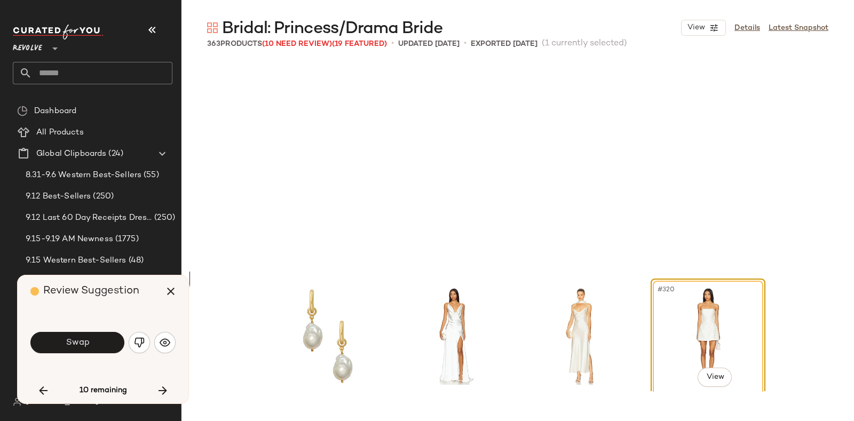
scroll to position [16281, 0]
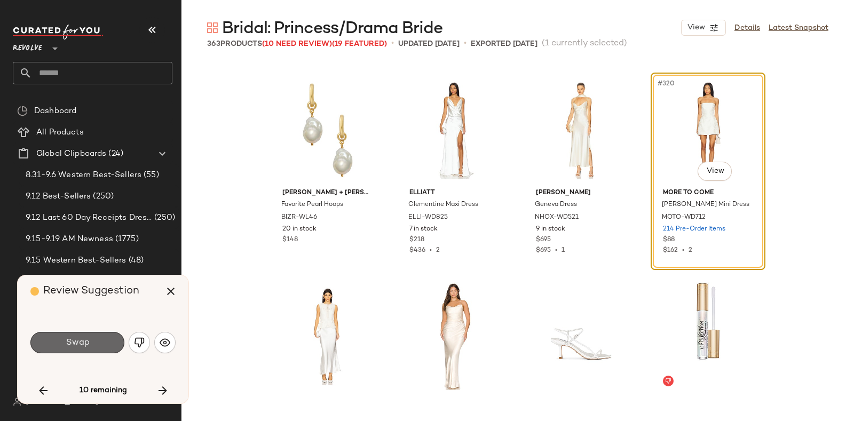
click at [79, 349] on button "Swap" at bounding box center [77, 342] width 94 height 21
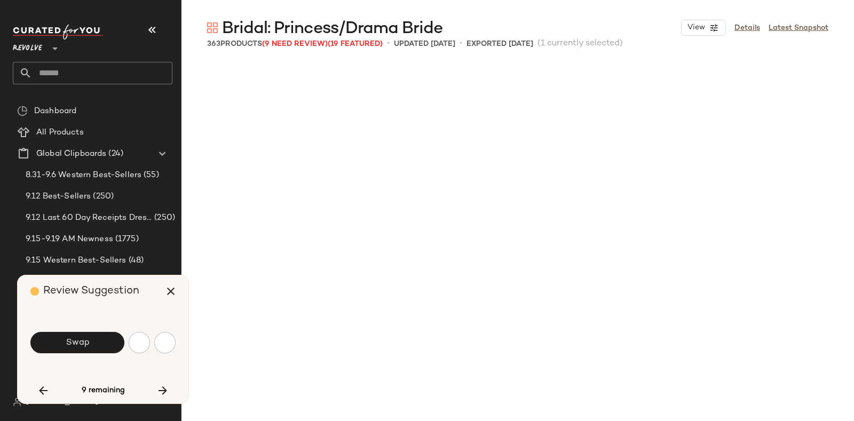
scroll to position [16693, 0]
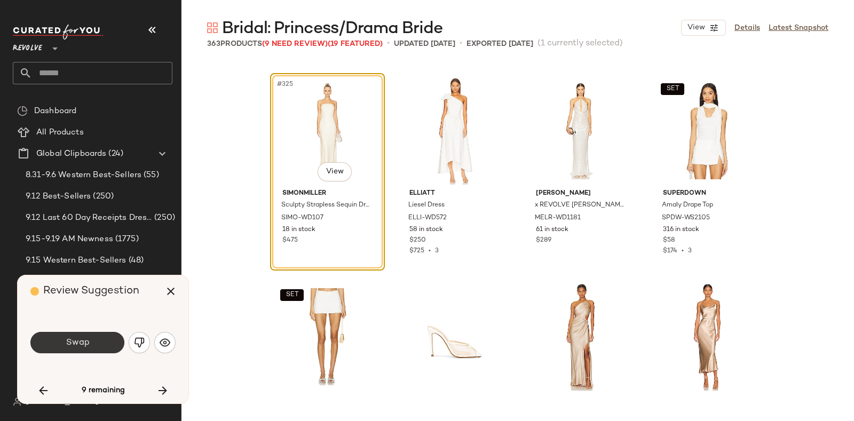
click at [91, 335] on button "Swap" at bounding box center [77, 342] width 94 height 21
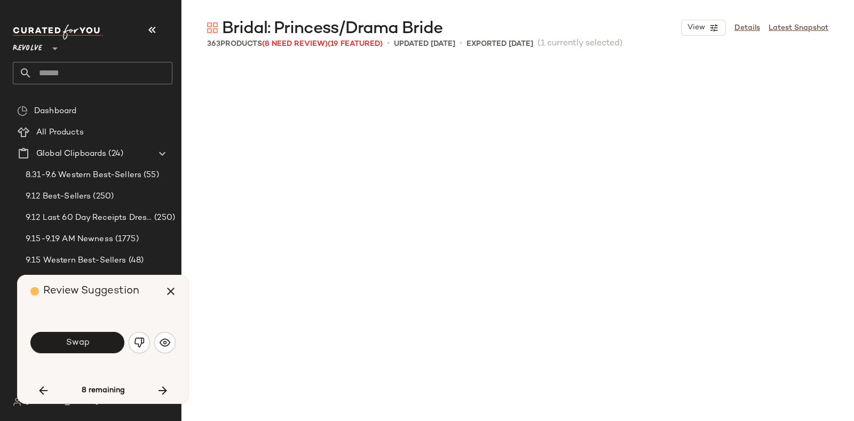
scroll to position [17105, 0]
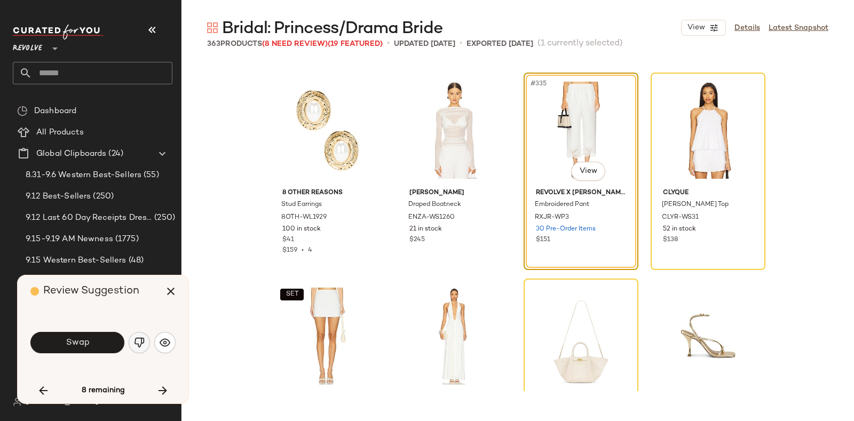
click at [140, 337] on img "button" at bounding box center [139, 342] width 11 height 11
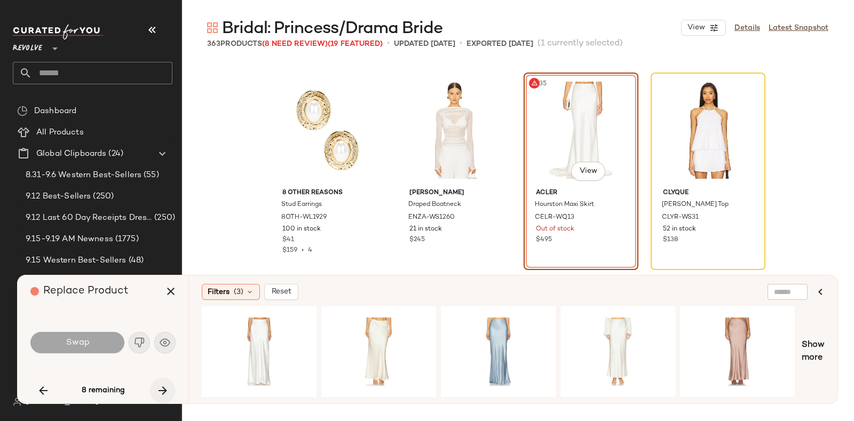
click at [158, 385] on icon "button" at bounding box center [162, 390] width 13 height 13
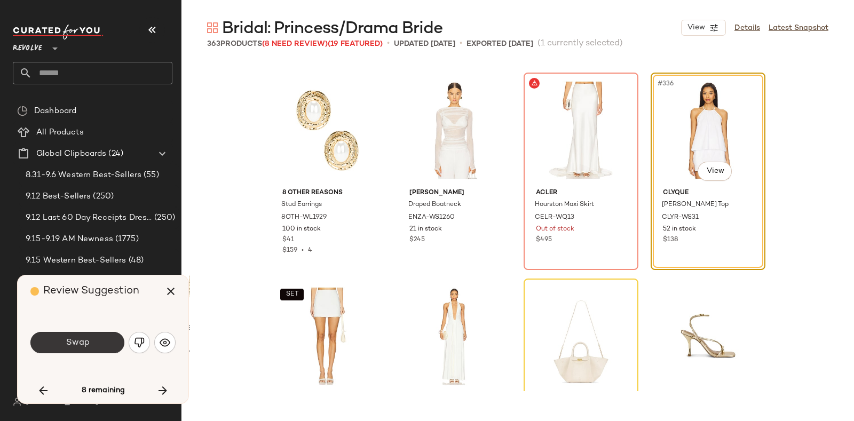
click at [91, 337] on button "Swap" at bounding box center [77, 342] width 94 height 21
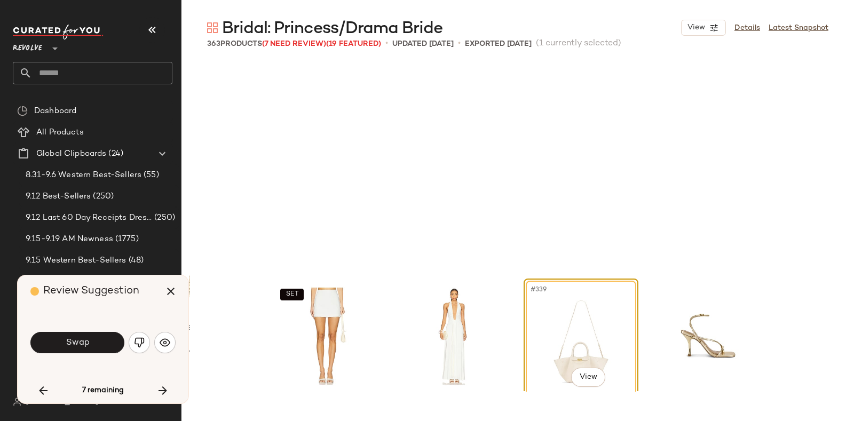
scroll to position [17312, 0]
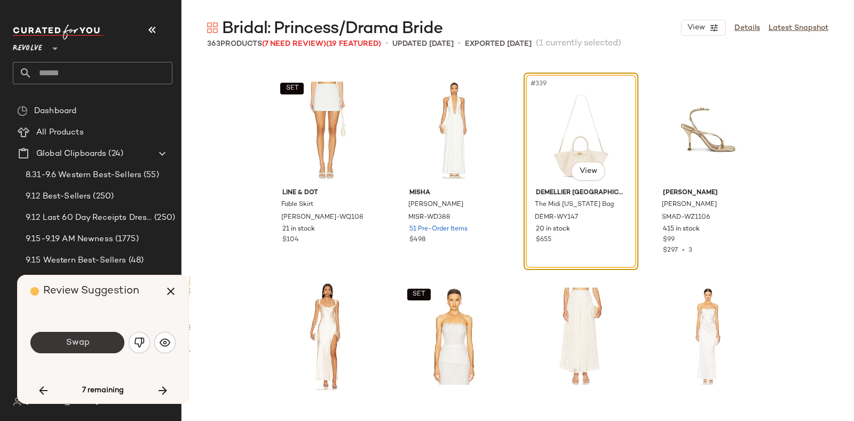
click at [101, 337] on button "Swap" at bounding box center [77, 342] width 94 height 21
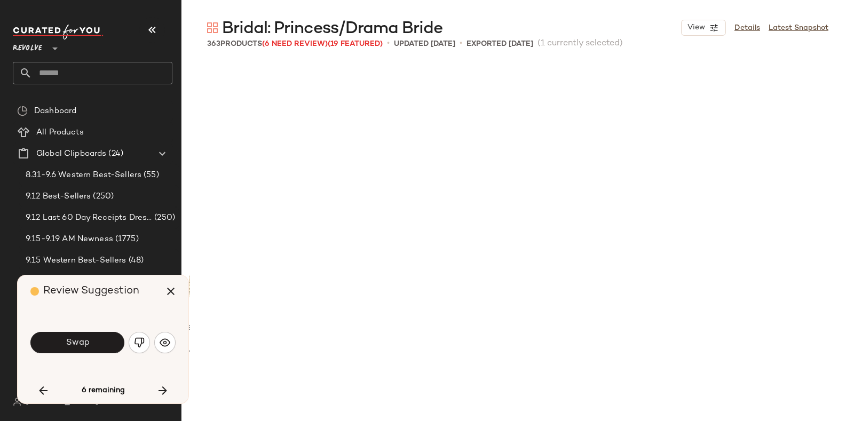
scroll to position [17723, 0]
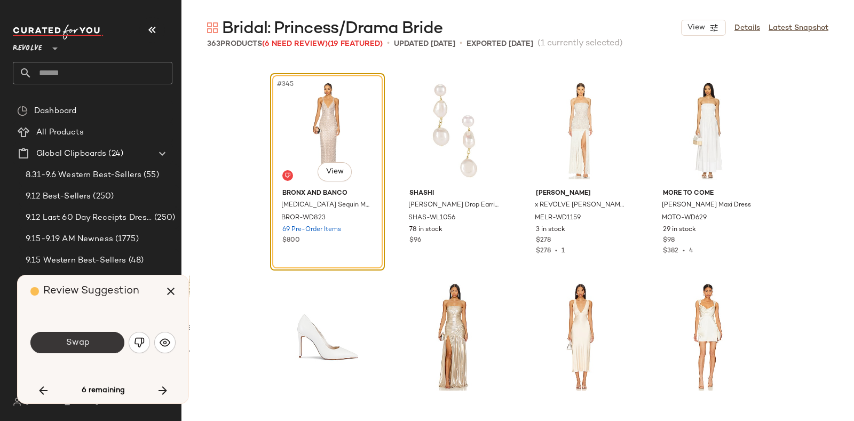
click at [99, 335] on button "Swap" at bounding box center [77, 342] width 94 height 21
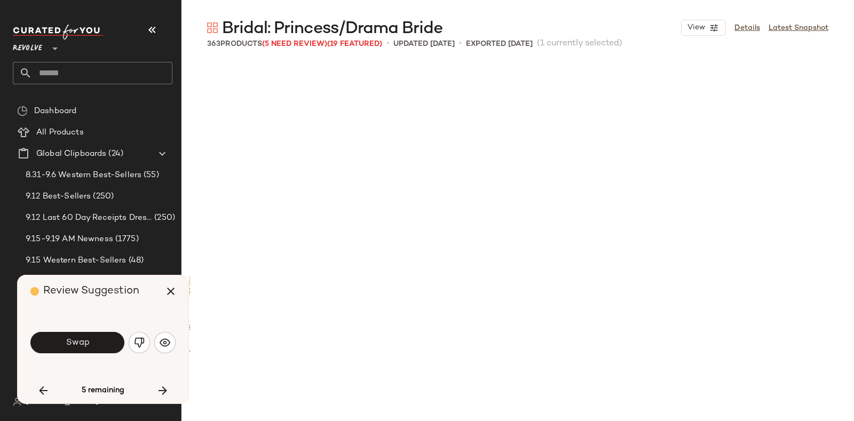
scroll to position [18136, 0]
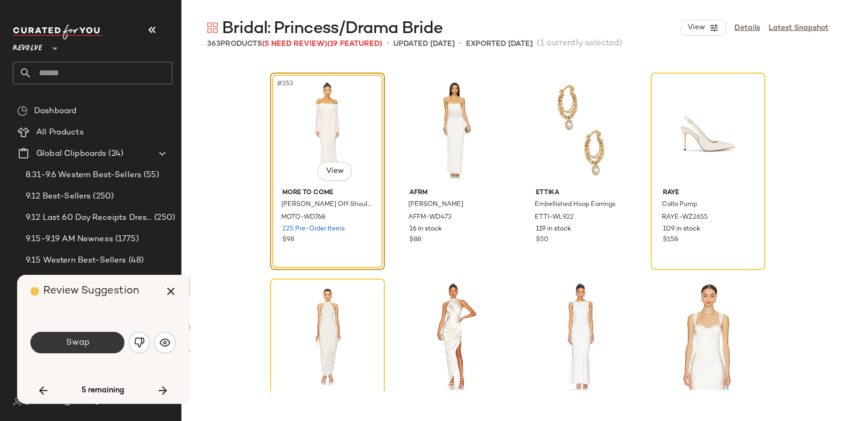
click at [102, 335] on button "Swap" at bounding box center [77, 342] width 94 height 21
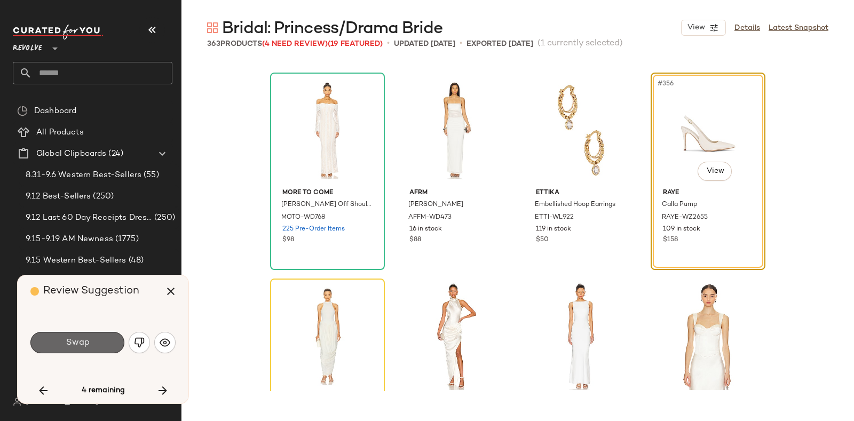
click at [105, 340] on button "Swap" at bounding box center [77, 342] width 94 height 21
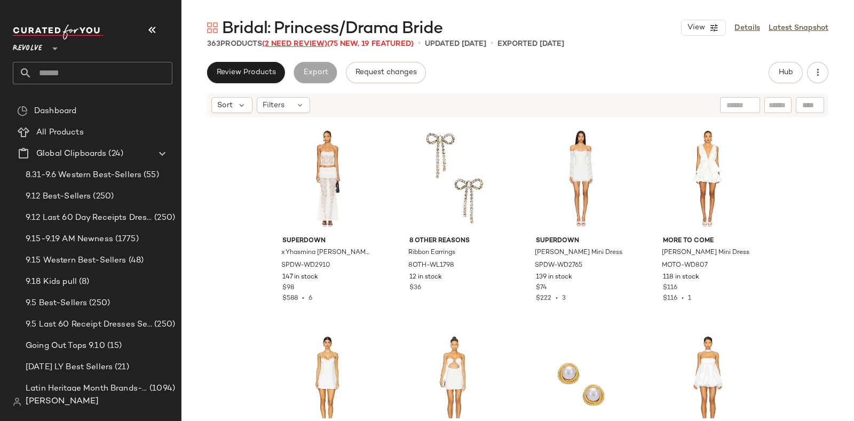
click at [295, 42] on span "(2 Need Review)" at bounding box center [294, 44] width 65 height 8
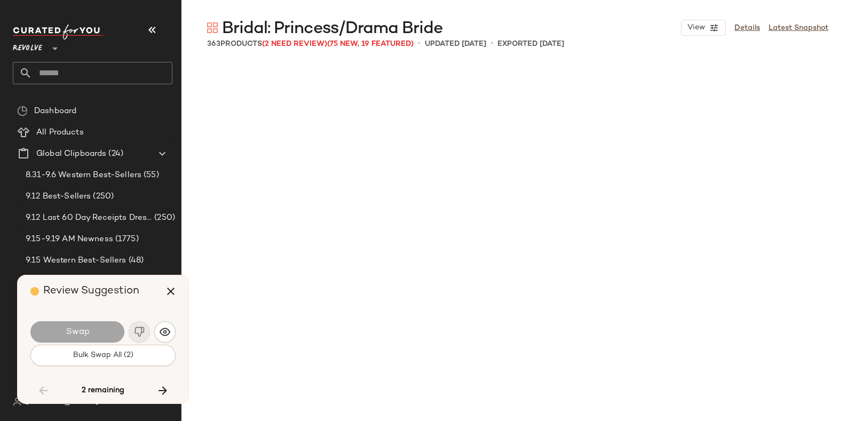
scroll to position [17105, 0]
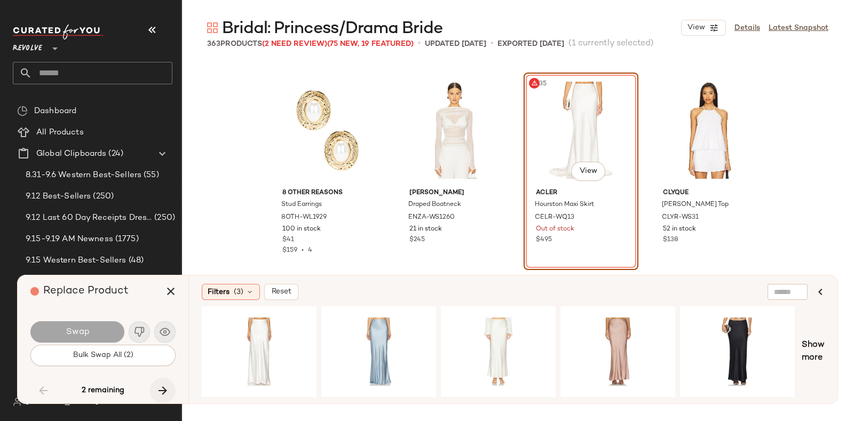
click at [164, 387] on icon "button" at bounding box center [162, 390] width 13 height 13
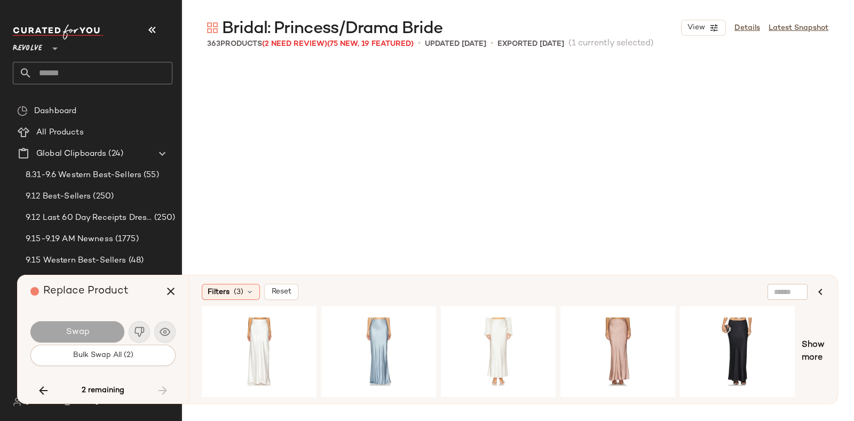
scroll to position [18342, 0]
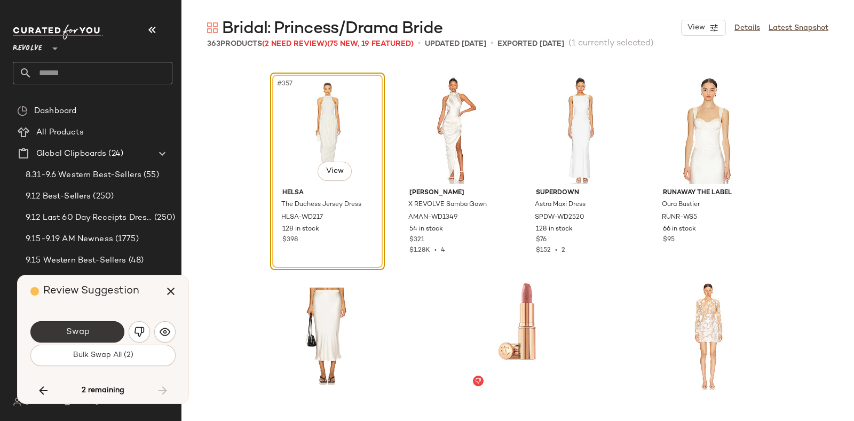
click at [93, 334] on button "Swap" at bounding box center [77, 331] width 94 height 21
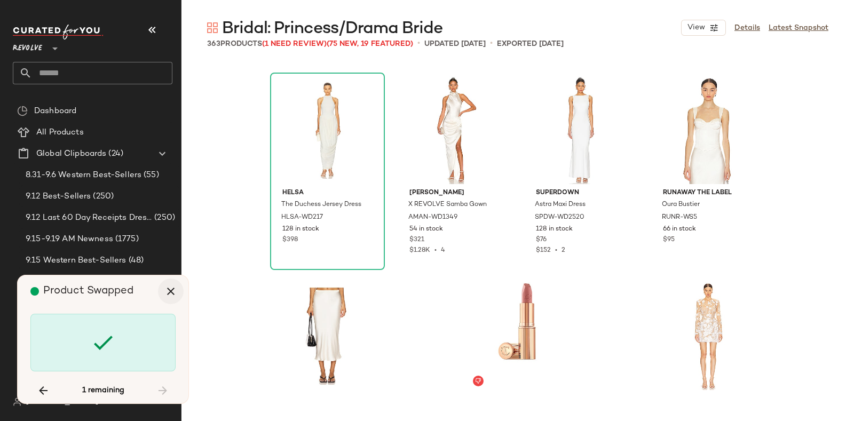
click at [171, 289] on icon "button" at bounding box center [170, 291] width 13 height 13
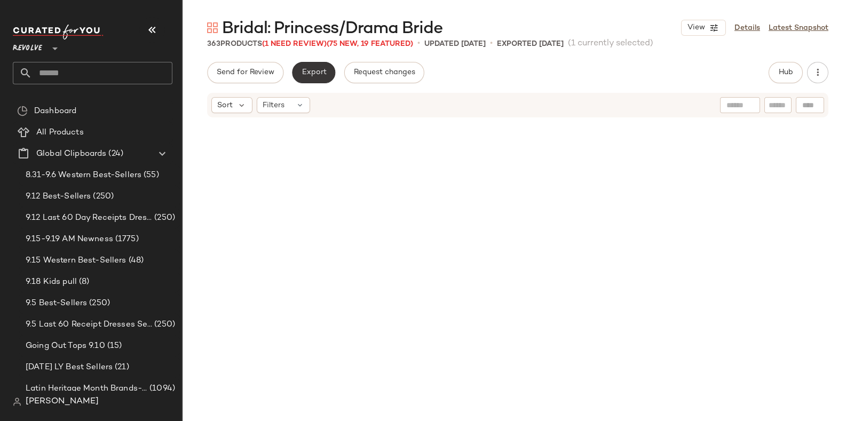
scroll to position [17105, 0]
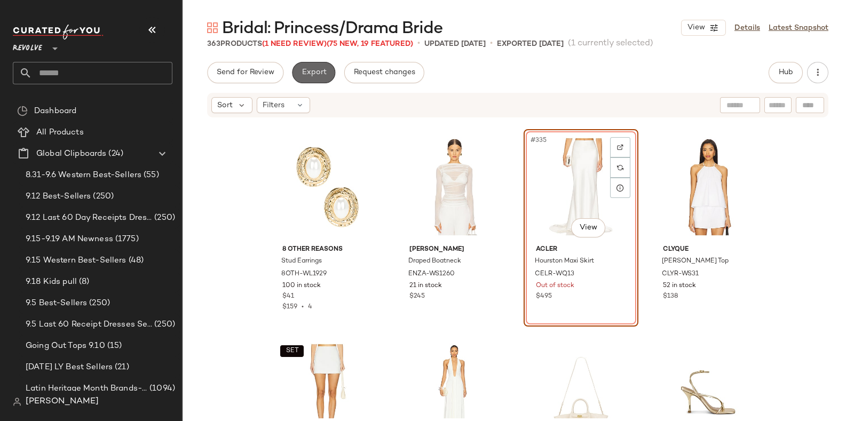
click at [309, 70] on span "Export" at bounding box center [313, 72] width 25 height 9
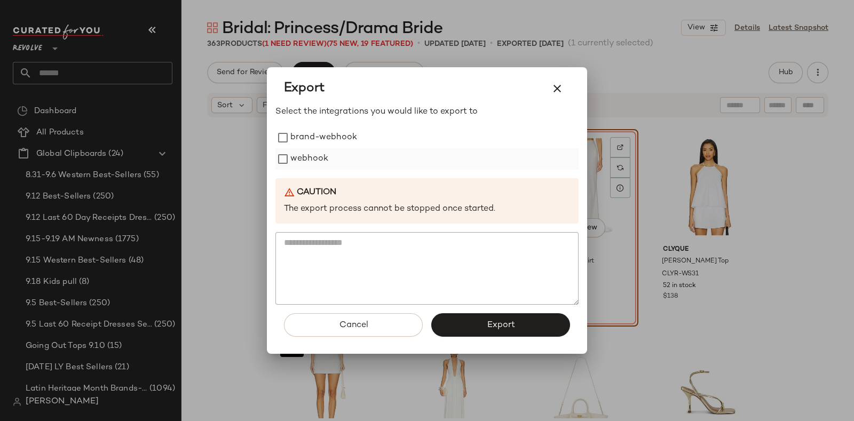
click at [318, 154] on label "webhook" at bounding box center [309, 158] width 38 height 21
click at [470, 322] on button "Export" at bounding box center [500, 324] width 139 height 23
